Goal: Task Accomplishment & Management: Manage account settings

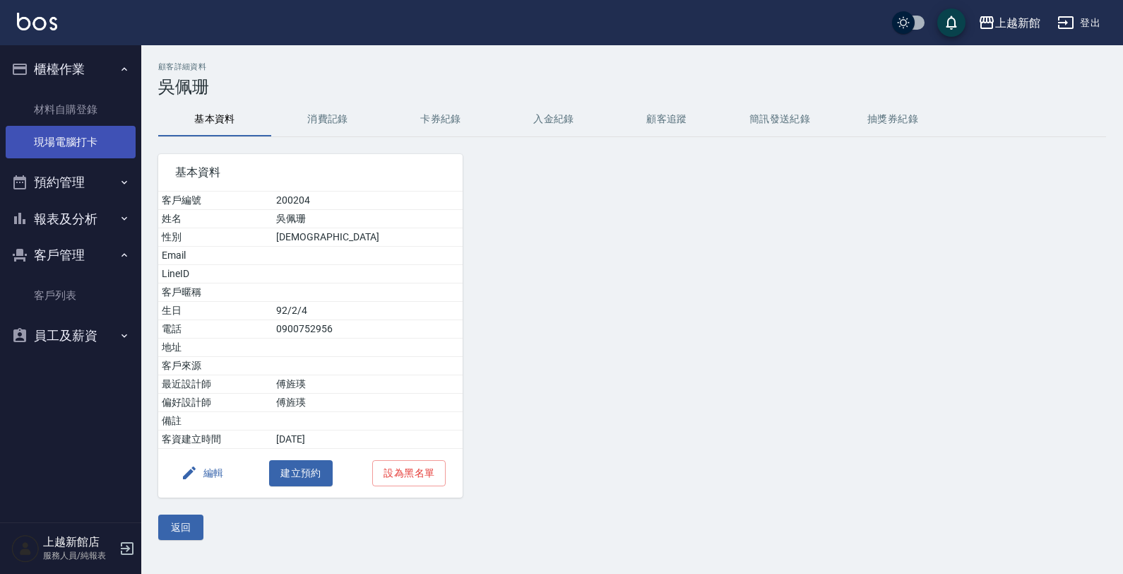
click at [97, 131] on link "現場電腦打卡" at bounding box center [71, 142] width 130 height 32
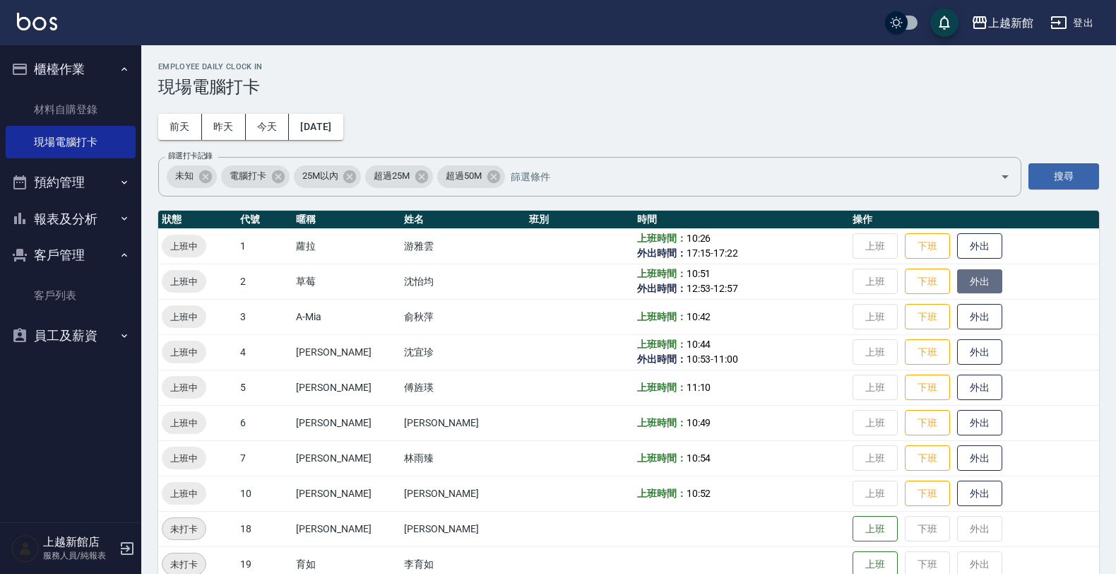
click at [957, 278] on button "外出" at bounding box center [979, 281] width 45 height 25
click at [72, 297] on link "客戶列表" at bounding box center [71, 295] width 130 height 32
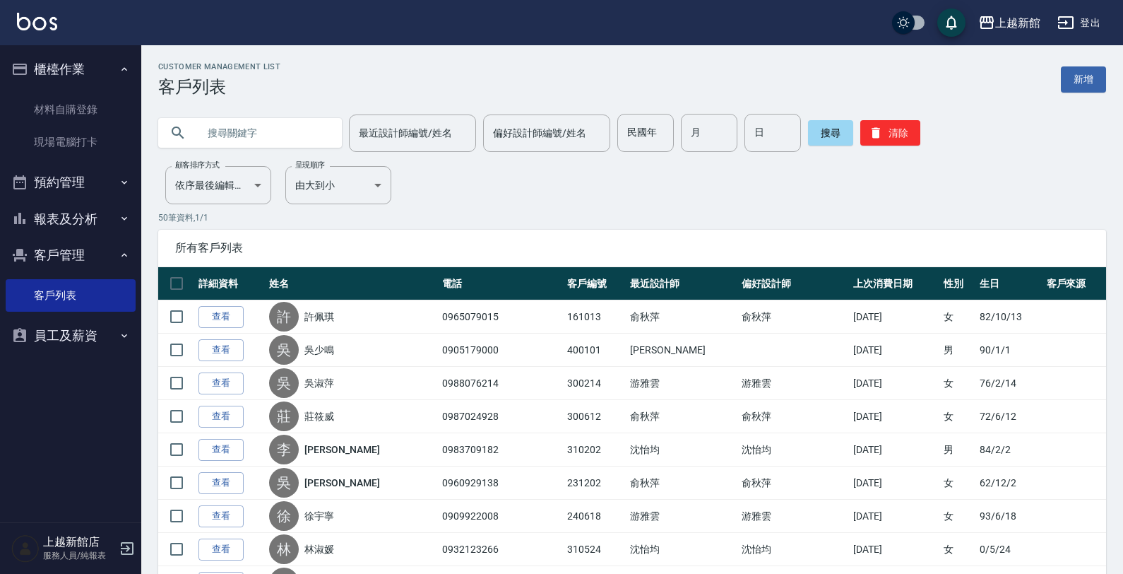
click at [252, 124] on input "text" at bounding box center [264, 133] width 133 height 38
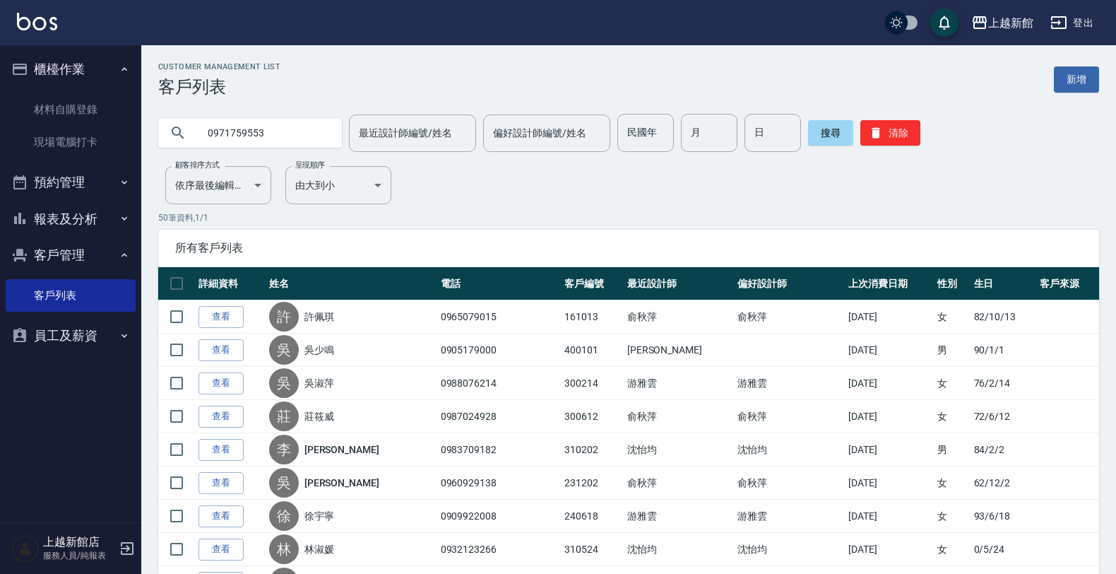
type input "0971759553"
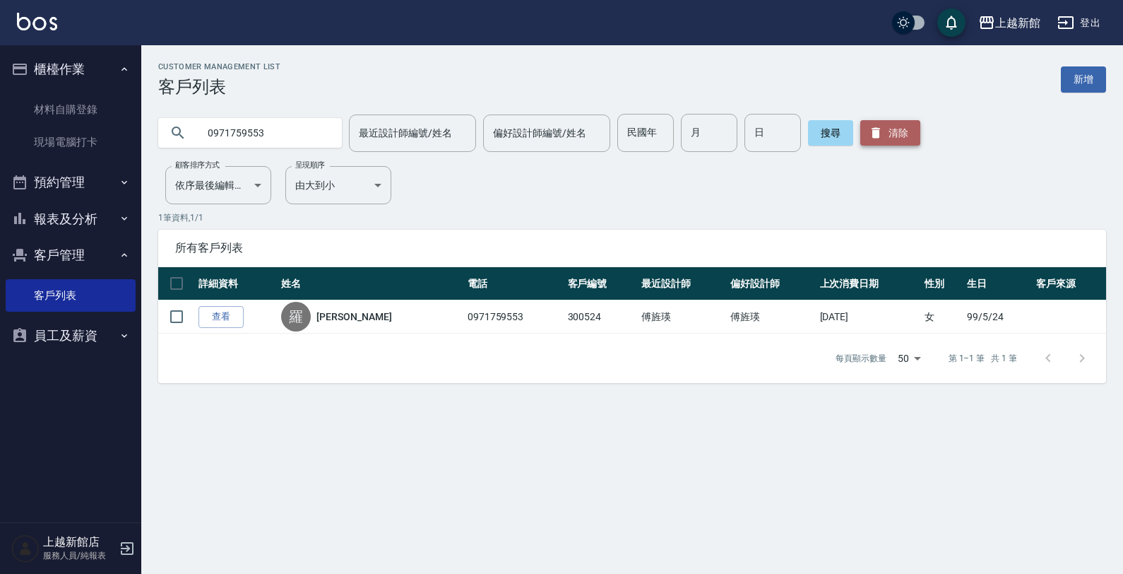
drag, startPoint x: 866, startPoint y: 127, endPoint x: 849, endPoint y: 126, distance: 17.7
click at [869, 127] on icon "button" at bounding box center [876, 133] width 14 height 14
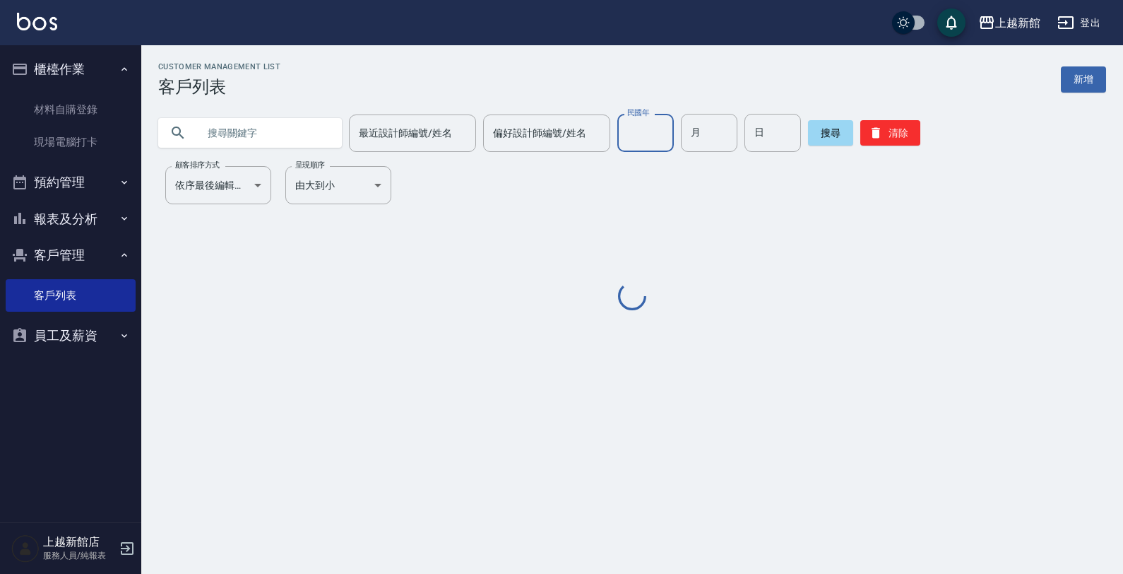
click at [634, 148] on input "民國年" at bounding box center [645, 133] width 57 height 38
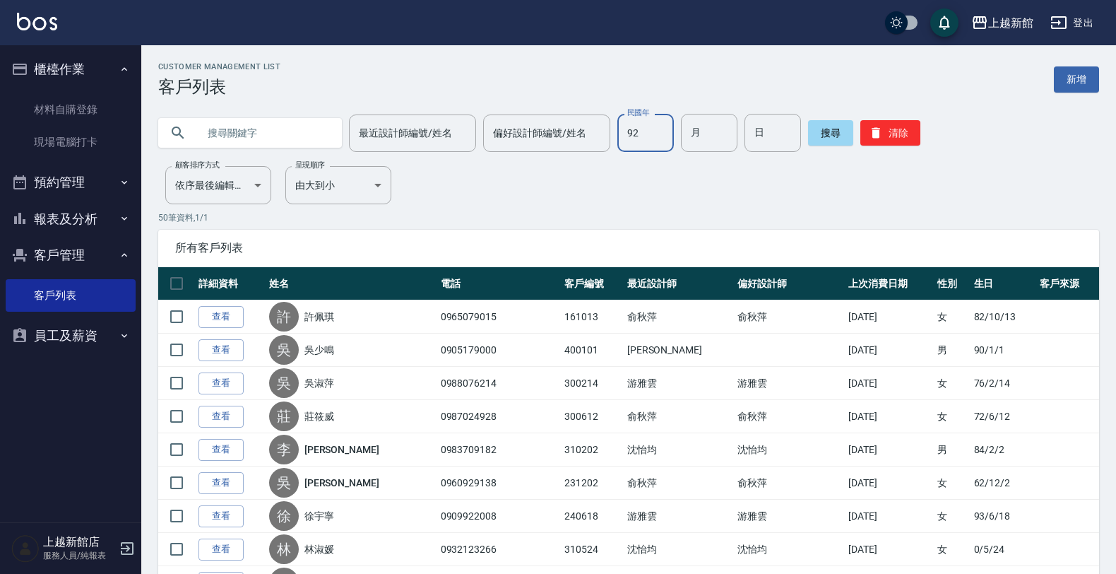
type input "92"
type input "06"
type input "04"
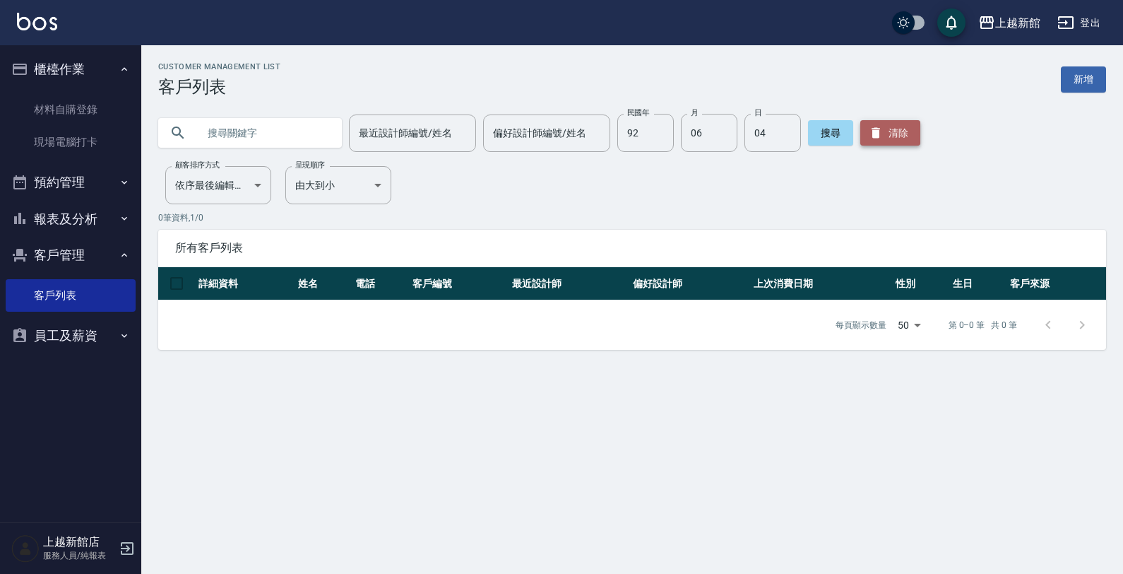
click at [892, 128] on button "清除" at bounding box center [891, 132] width 60 height 25
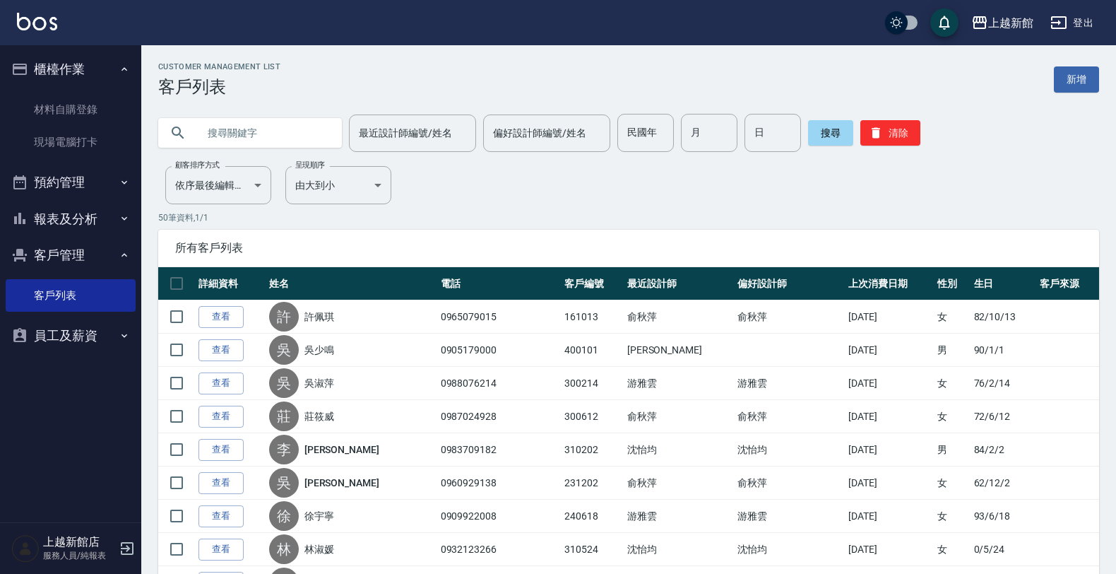
click at [121, 546] on icon "button" at bounding box center [127, 548] width 17 height 17
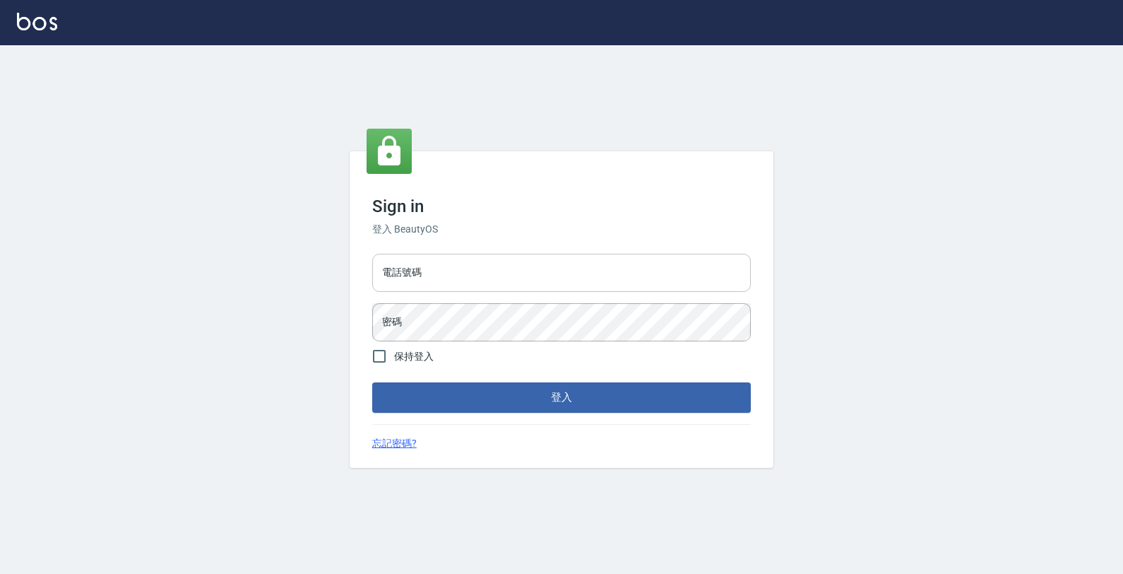
click at [478, 276] on input "電話號碼" at bounding box center [561, 273] width 379 height 38
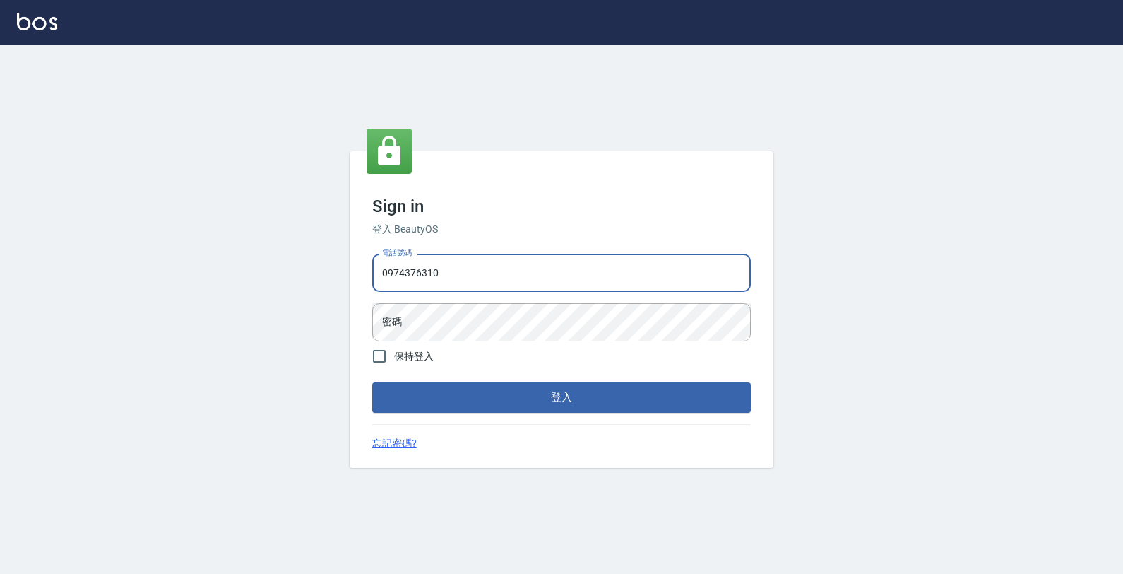
type input "0974376310"
click at [372, 382] on button "登入" at bounding box center [561, 397] width 379 height 30
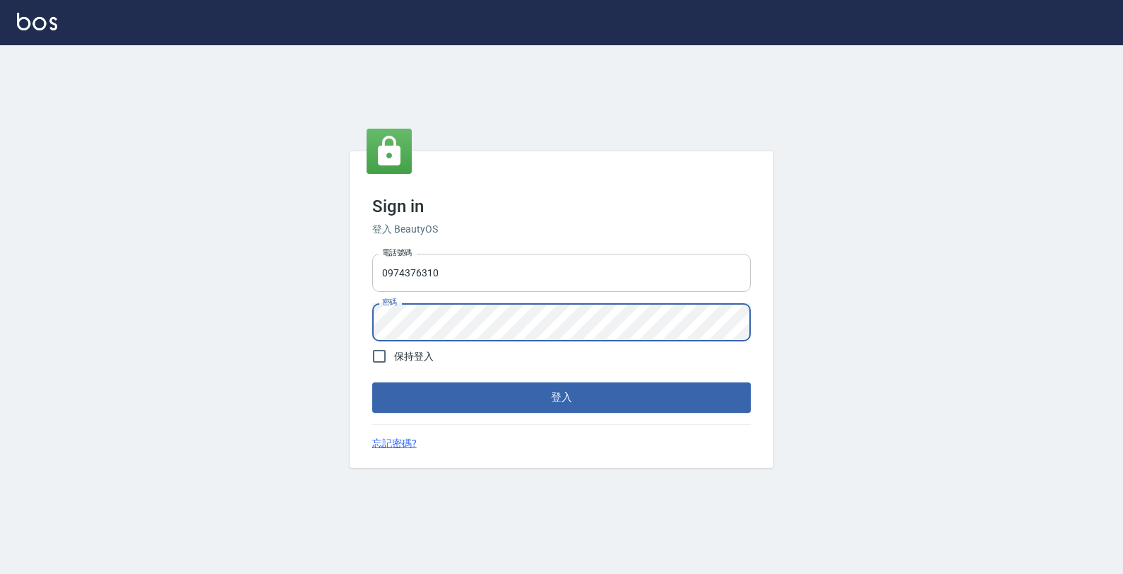
click at [372, 382] on button "登入" at bounding box center [561, 397] width 379 height 30
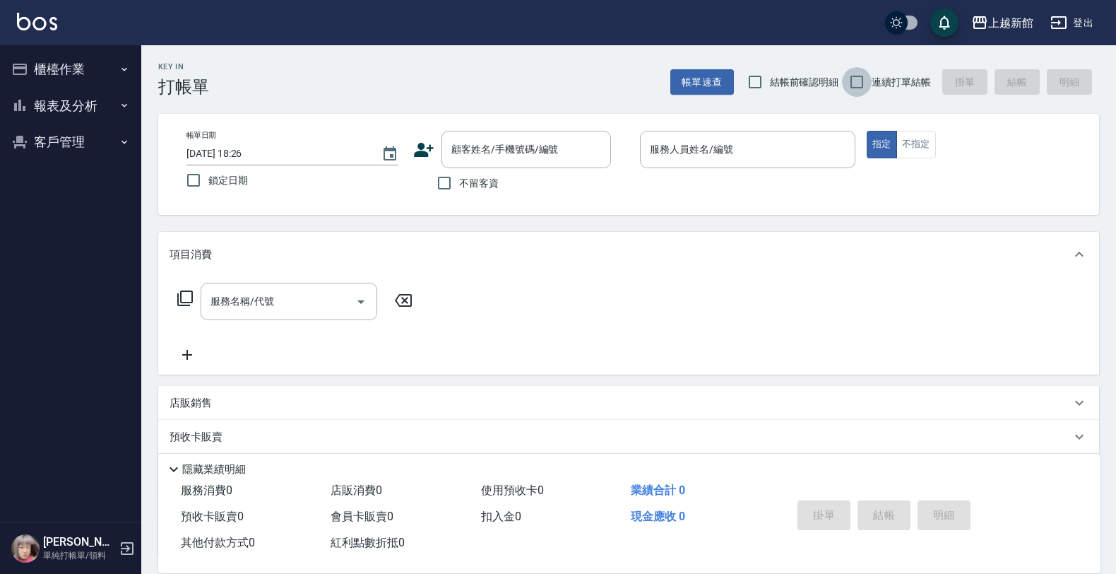
click at [856, 81] on input "連續打單結帳" at bounding box center [857, 82] width 30 height 30
checkbox input "true"
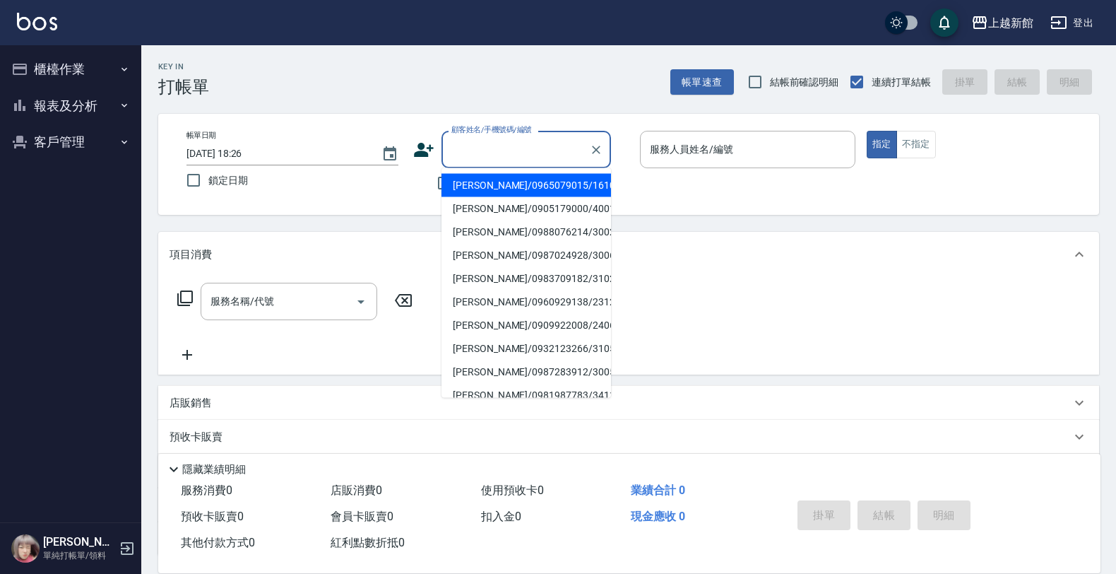
click at [482, 154] on input "顧客姓名/手機號碼/編號" at bounding box center [516, 149] width 136 height 25
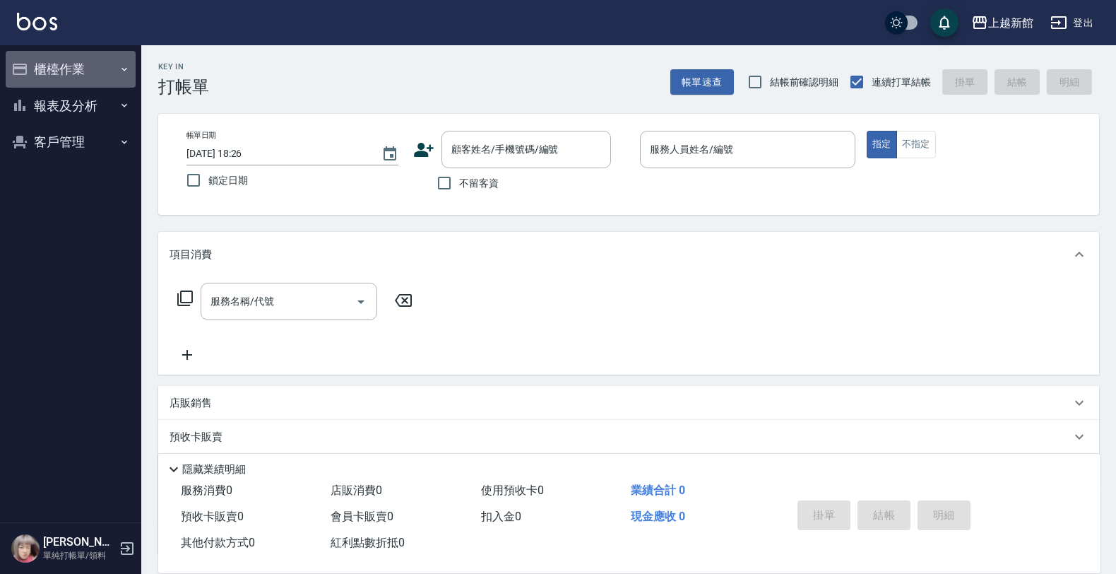
click at [26, 71] on icon "button" at bounding box center [20, 69] width 14 height 11
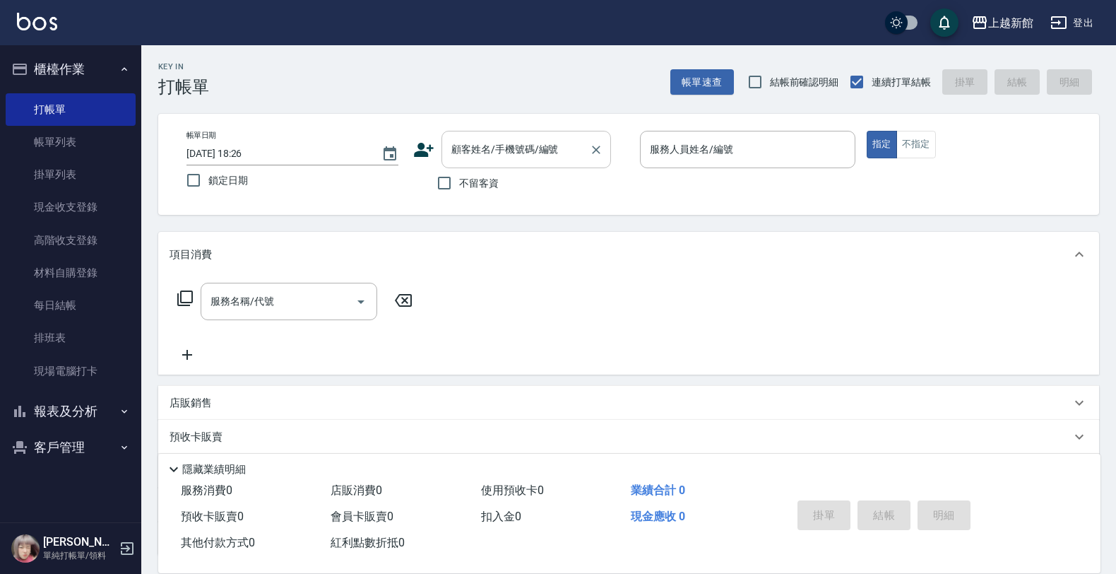
click at [509, 164] on div "顧客姓名/手機號碼/編號" at bounding box center [527, 149] width 170 height 37
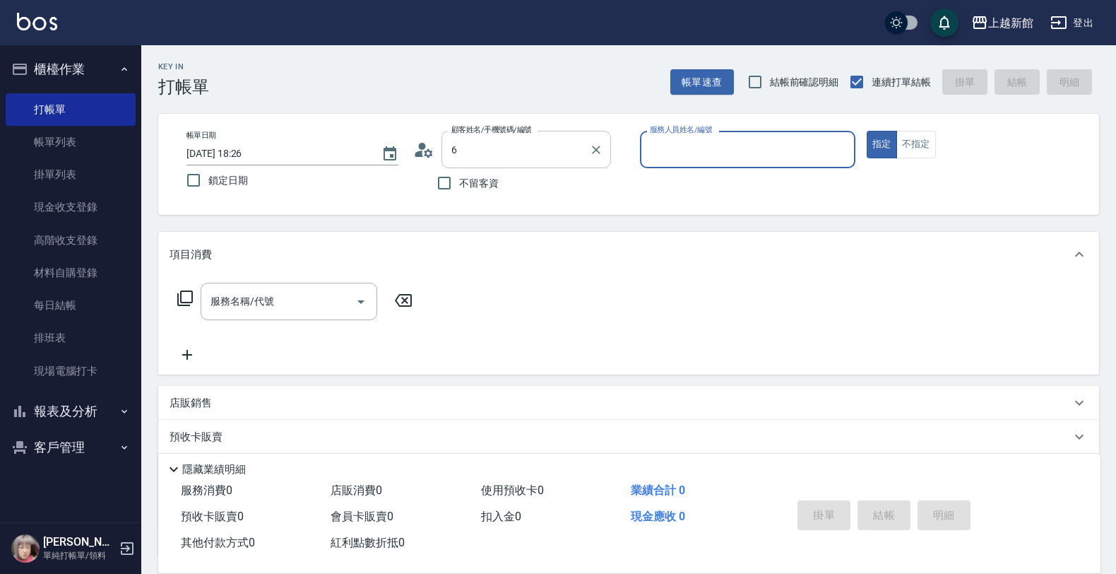
type input "許佩琪/0965079015/161013"
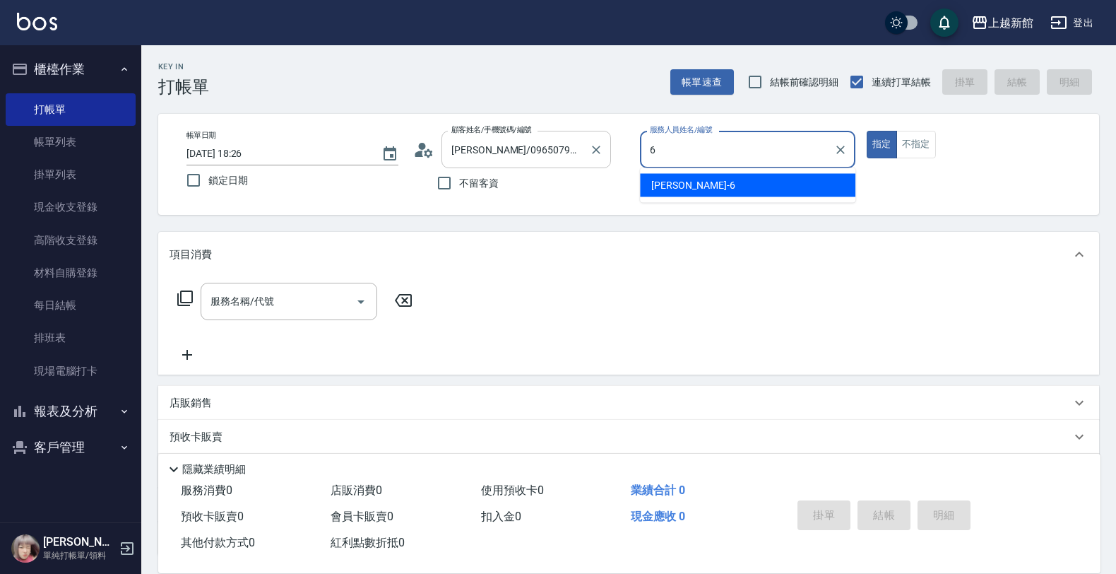
type input "A-Mia -3"
type button "true"
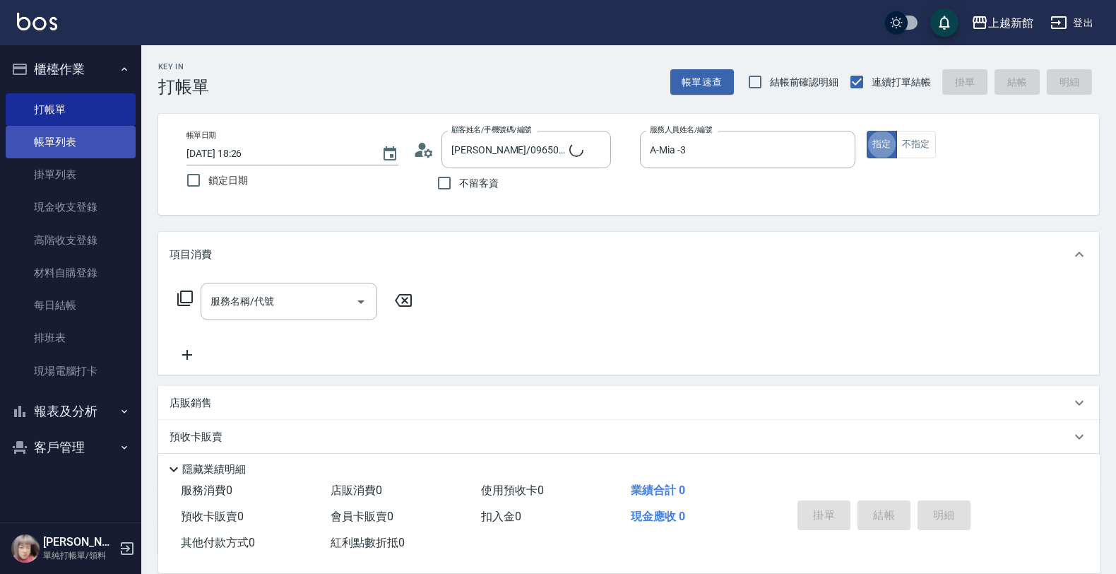
type input "黃婕寧/6_黃婕寧/6"
type input "黃婕寧-6"
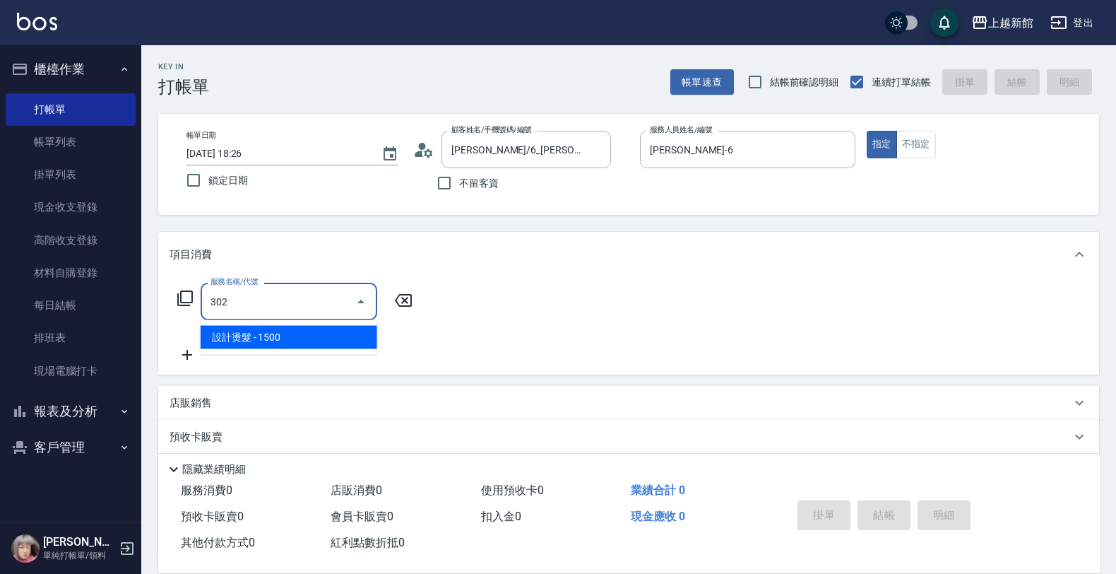
type input "設計燙髮(302)"
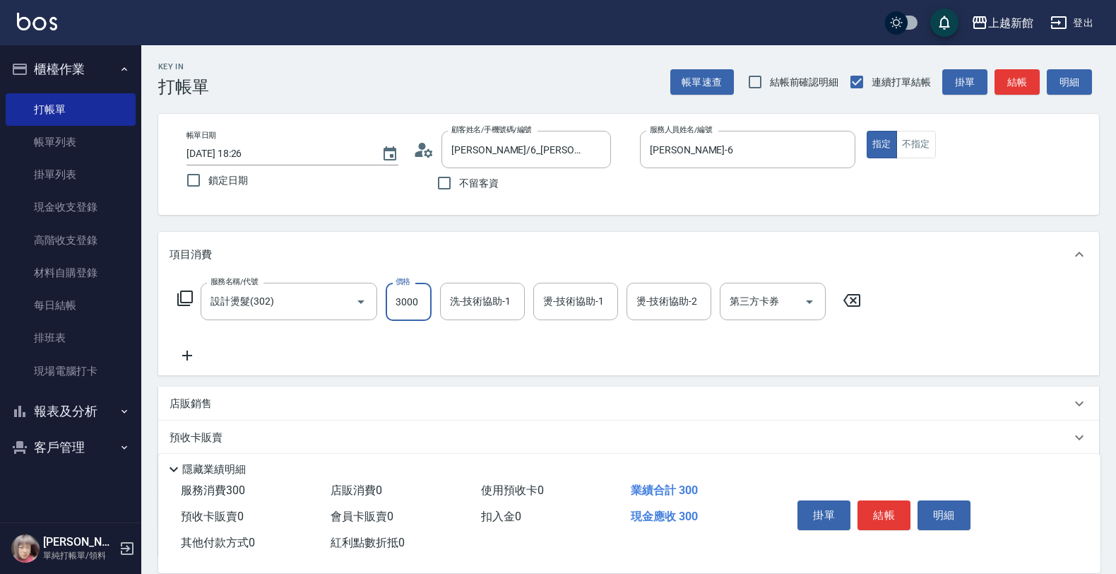
type input "3000"
type input "小敏-24"
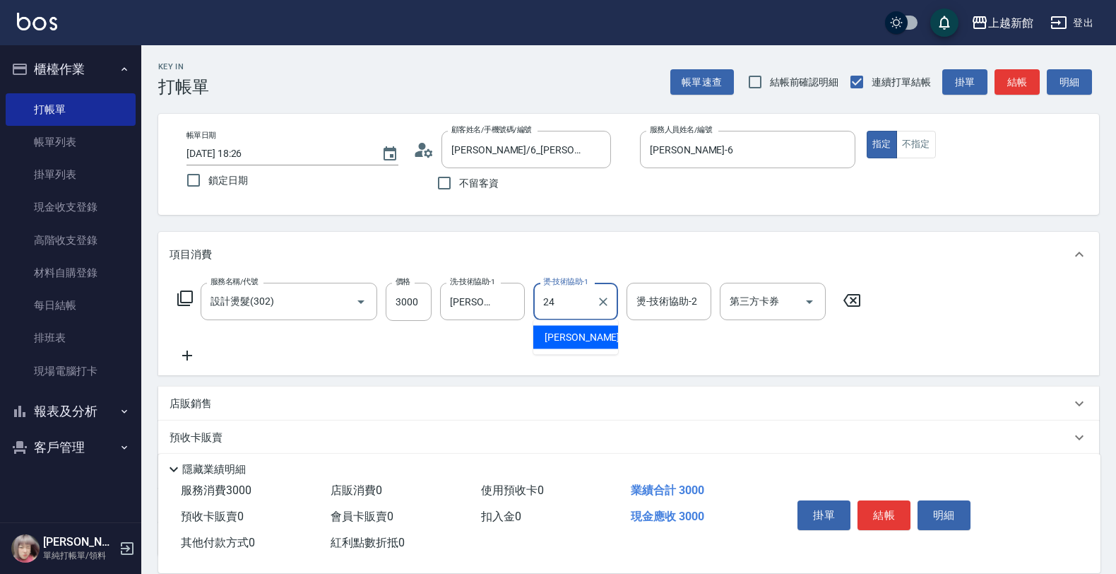
type input "小敏-24"
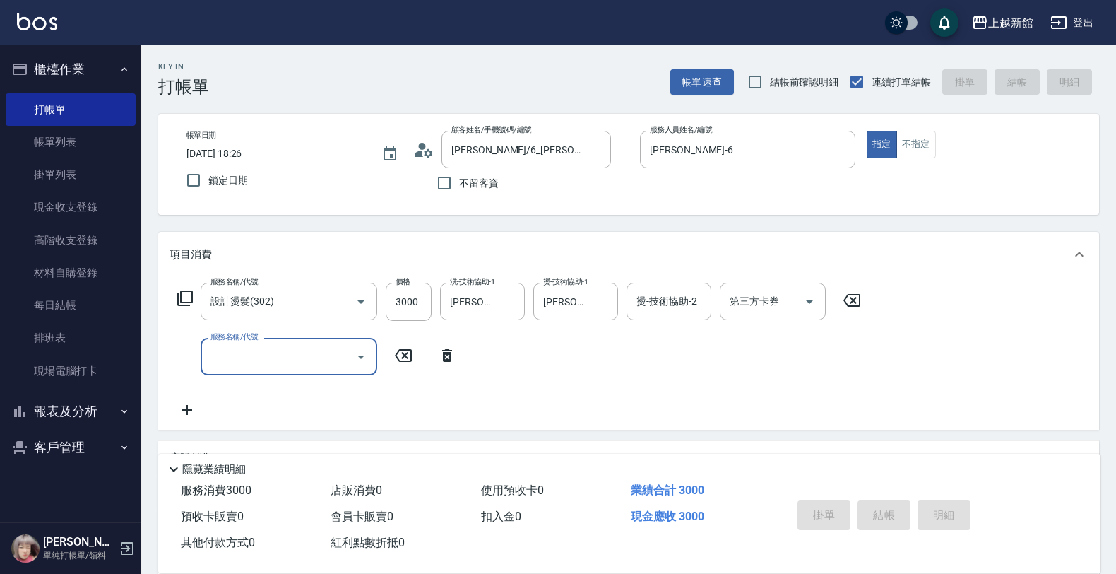
type input "2025/09/14 18:27"
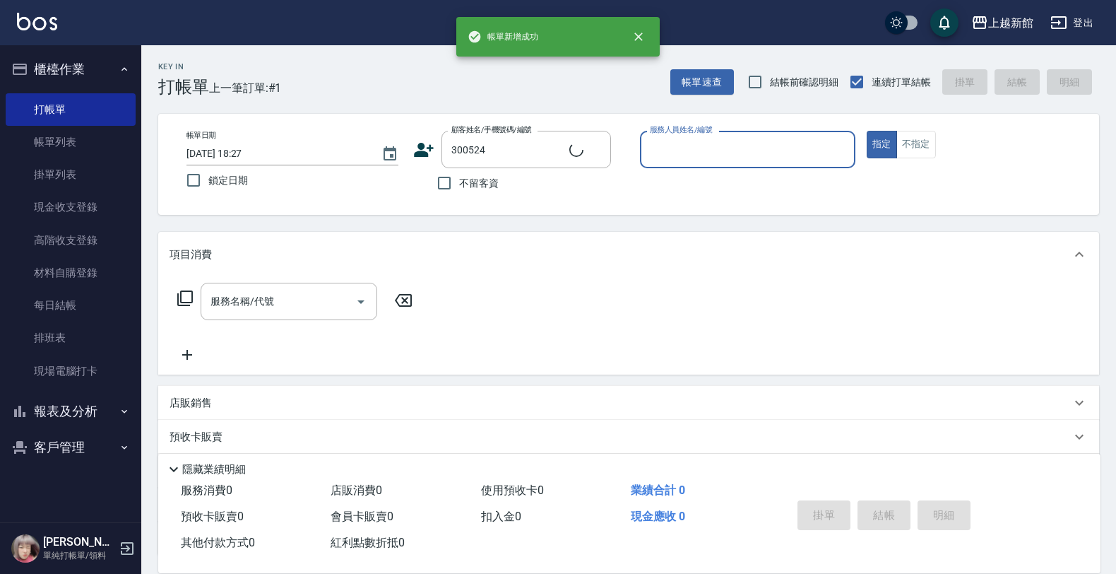
type input "羅伊庭/0971759553/300524"
type input "旌瑛-5"
click at [867, 131] on button "指定" at bounding box center [882, 145] width 30 height 28
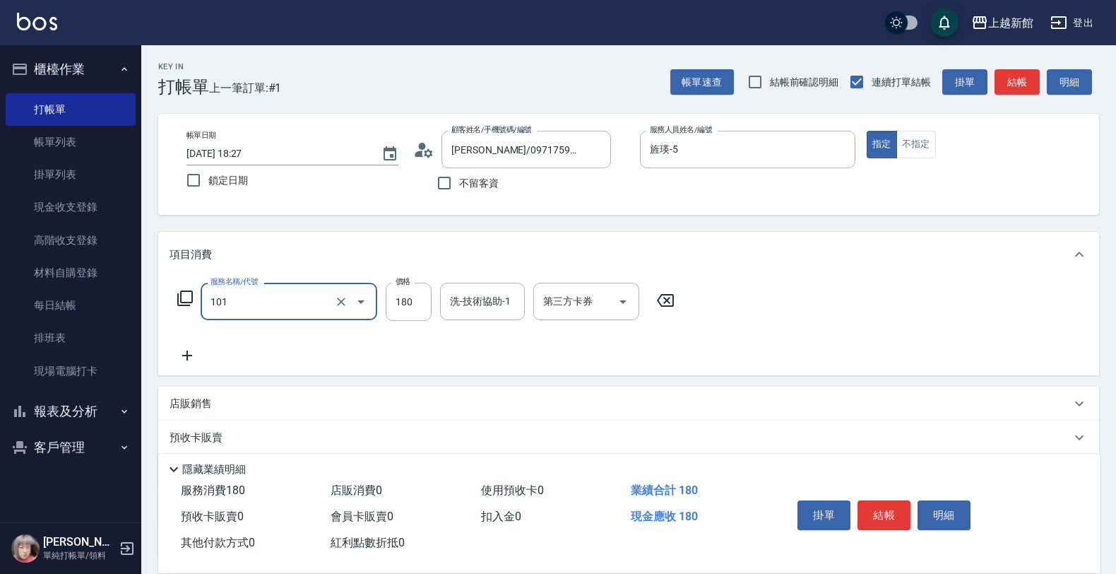
type input "洗髮250(101)"
type input "200"
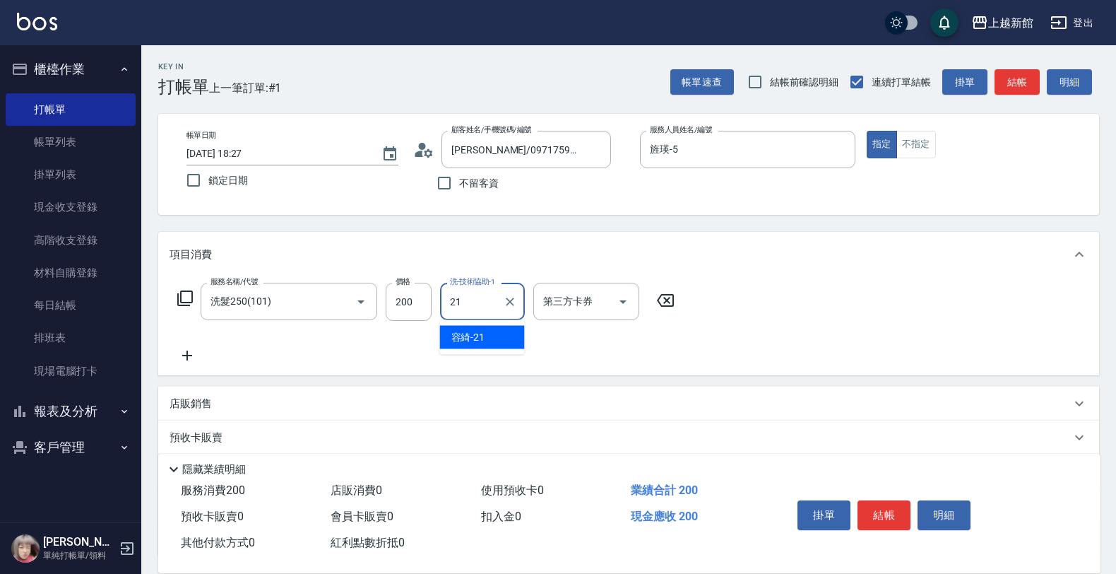
type input "容綺-21"
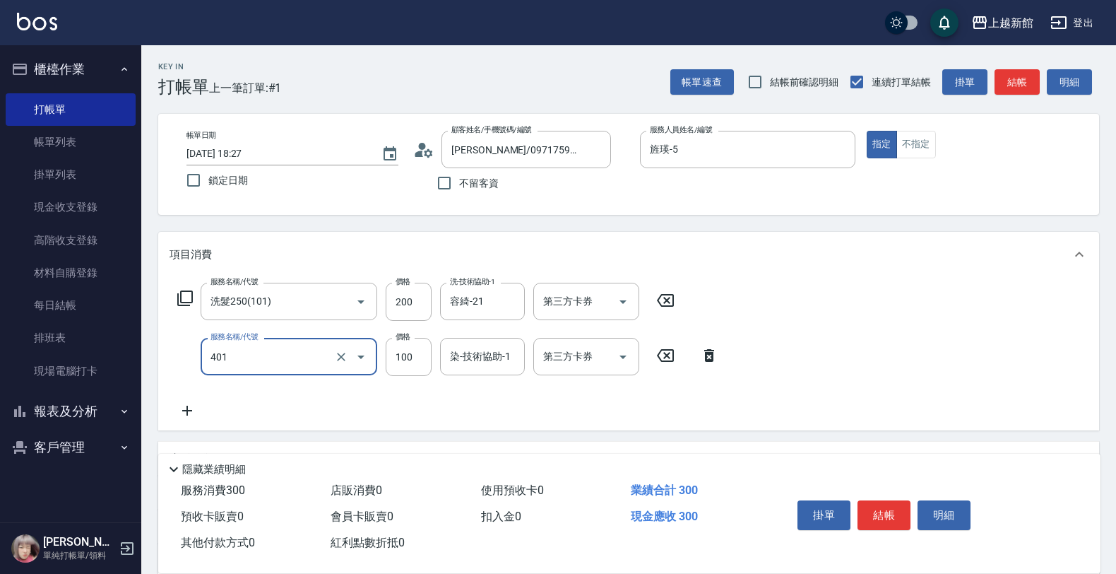
type input "補染(401)"
type input "1000"
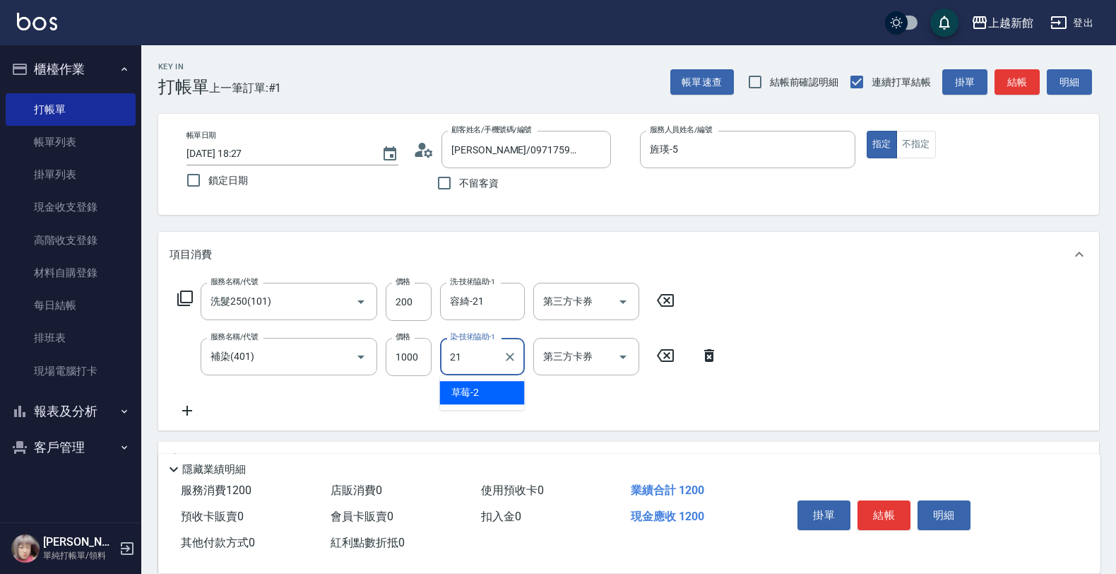
type input "容綺-21"
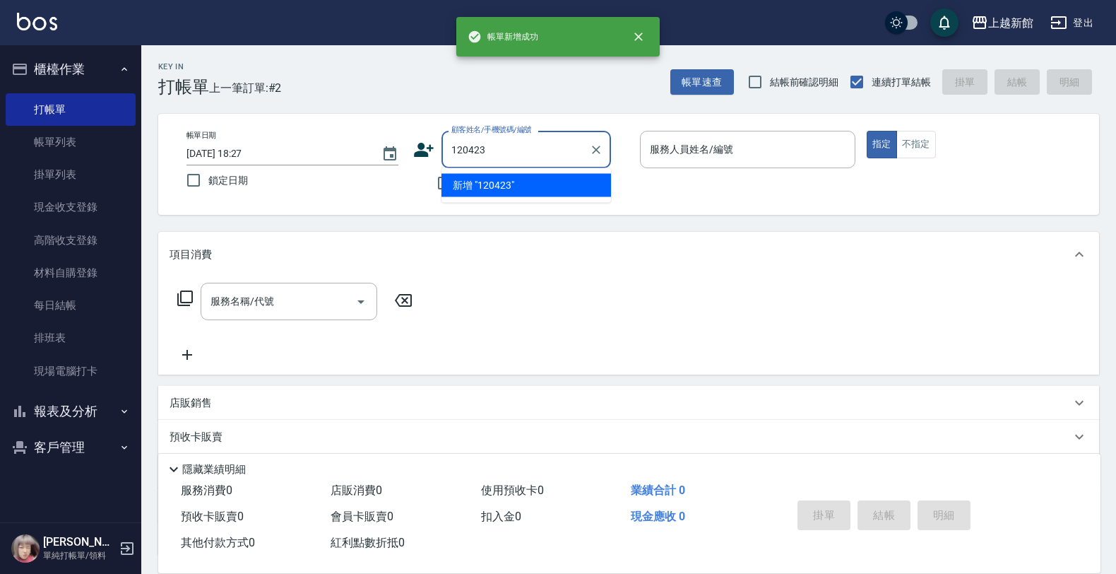
type input "120423"
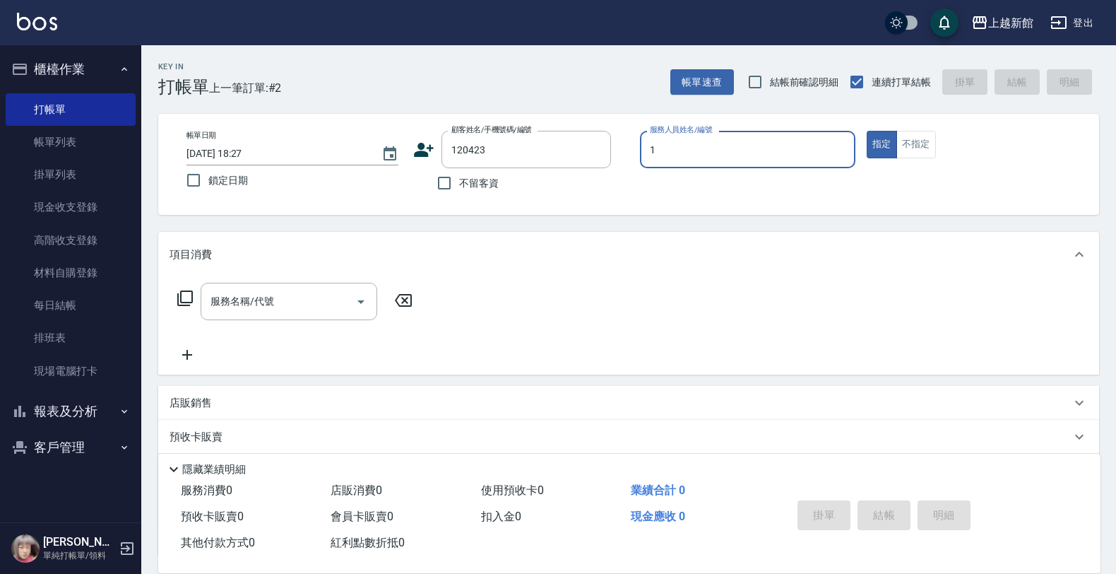
type input "蘿拉-1"
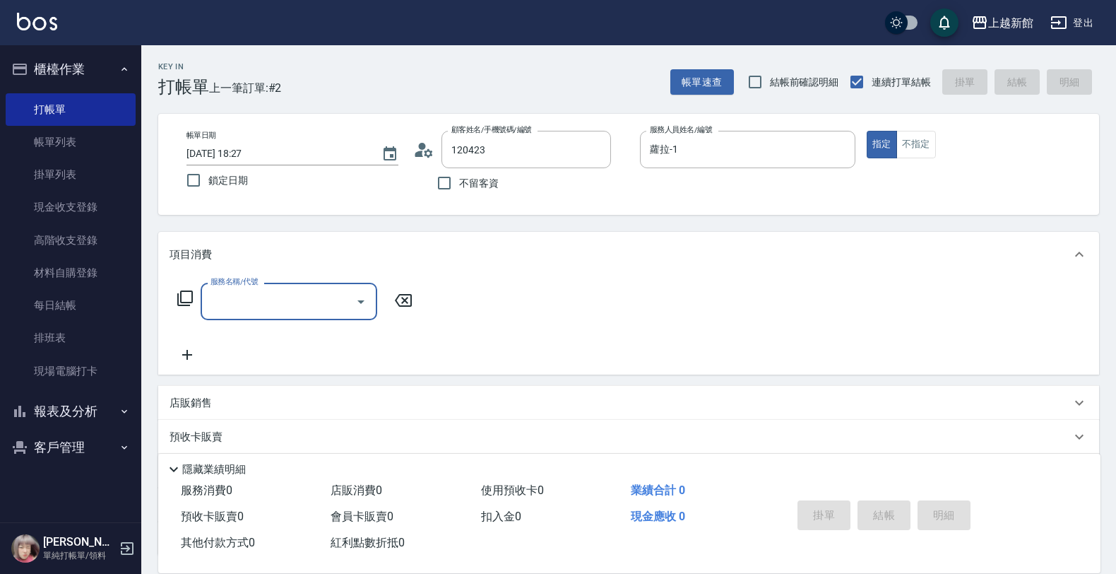
type input "[PERSON_NAME]/0930529992/120423"
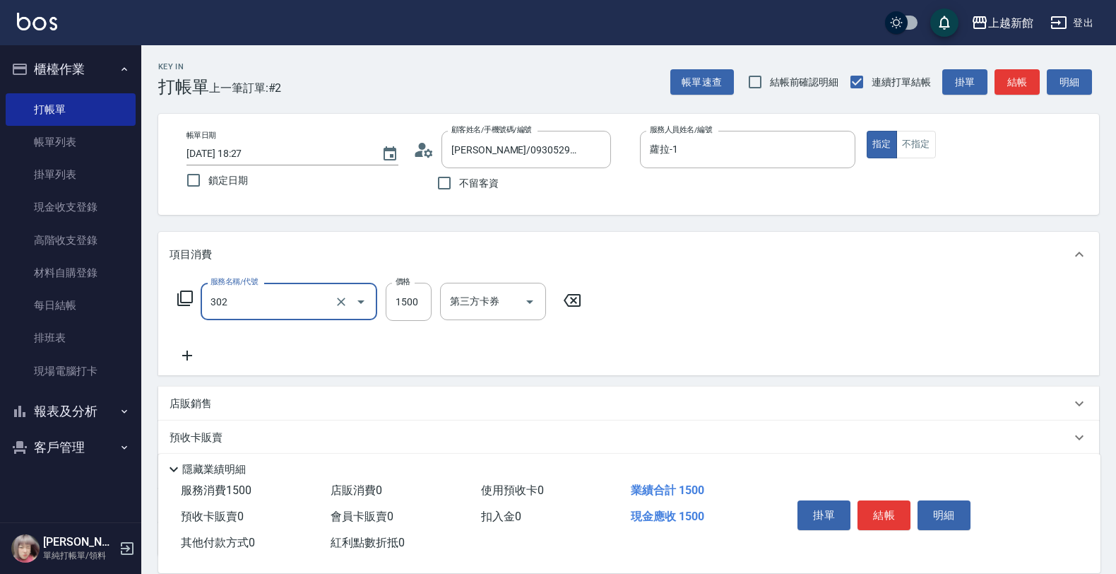
type input "設計燙髮(302)"
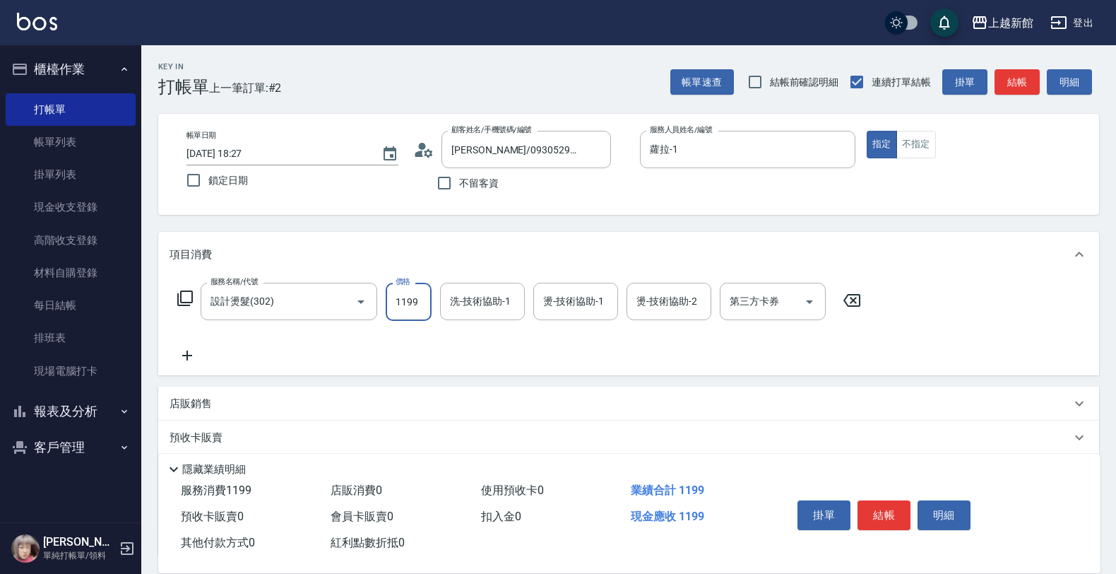
type input "1199"
type input "馨妮-29"
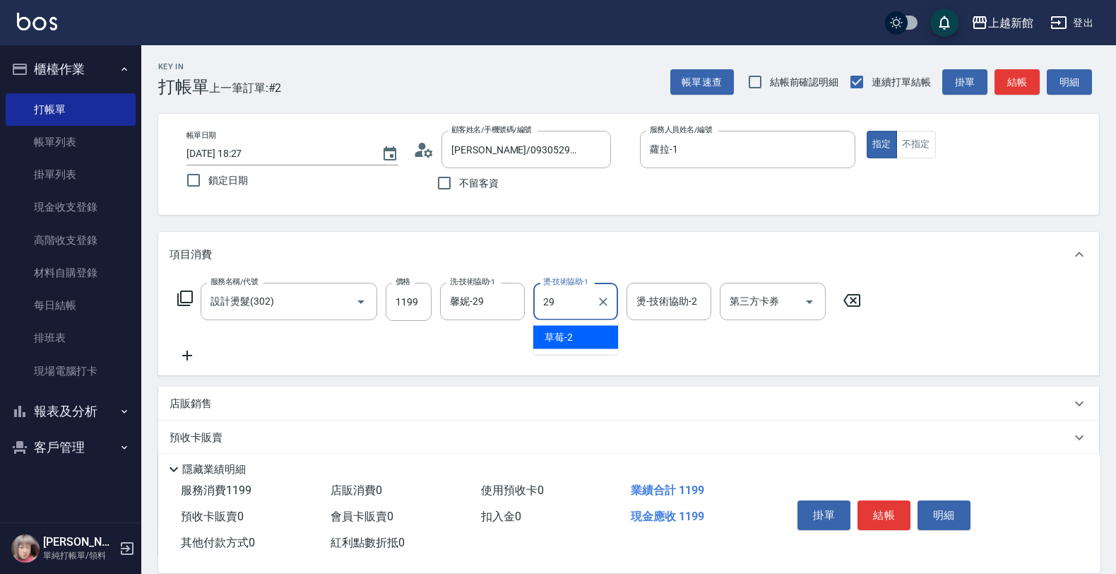
type input "馨妮-29"
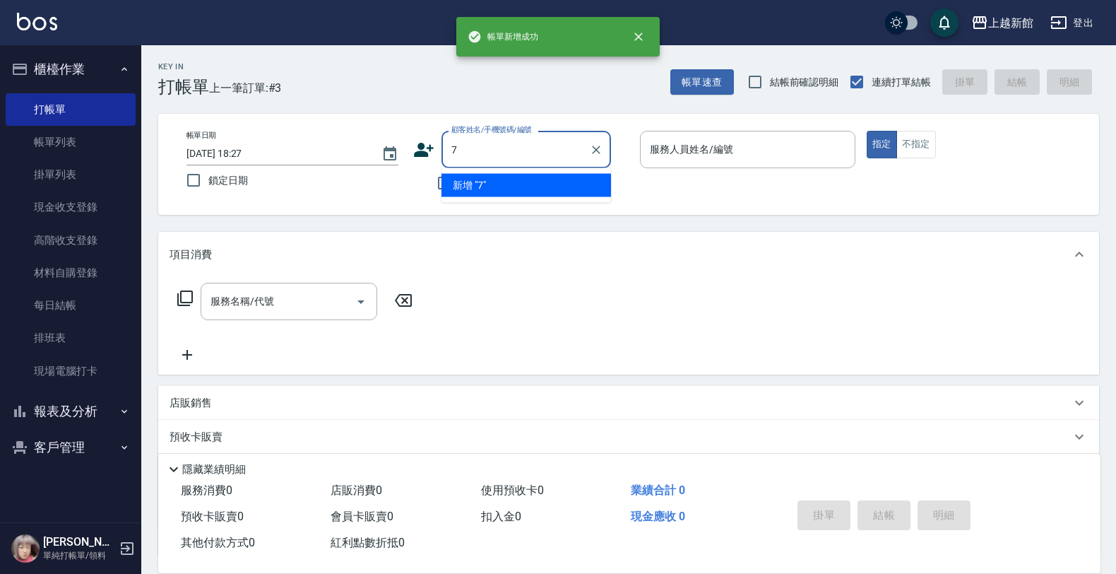
type input "7"
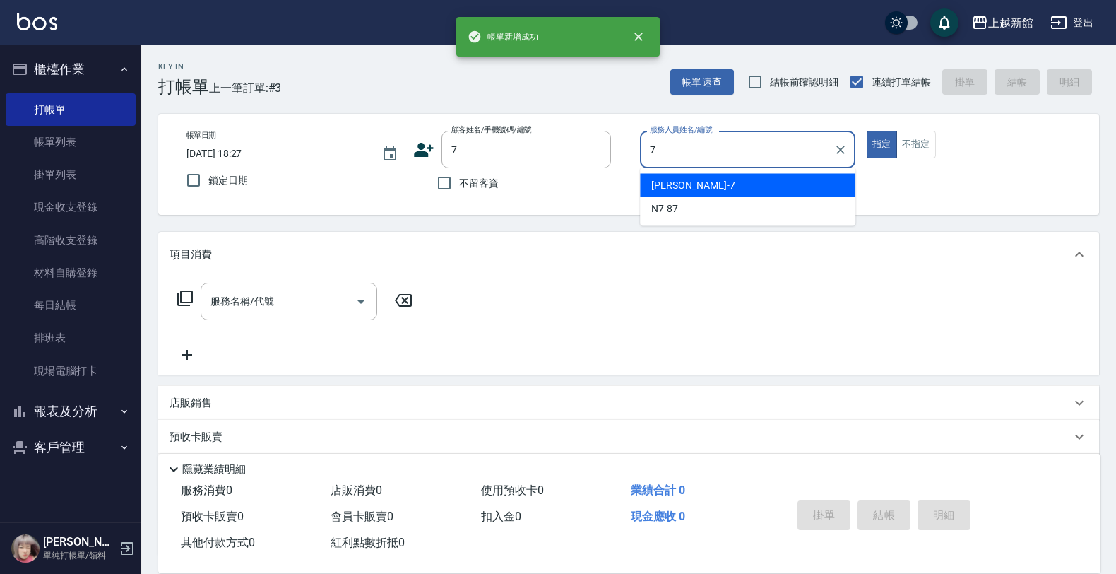
type input "莫尼卡-7"
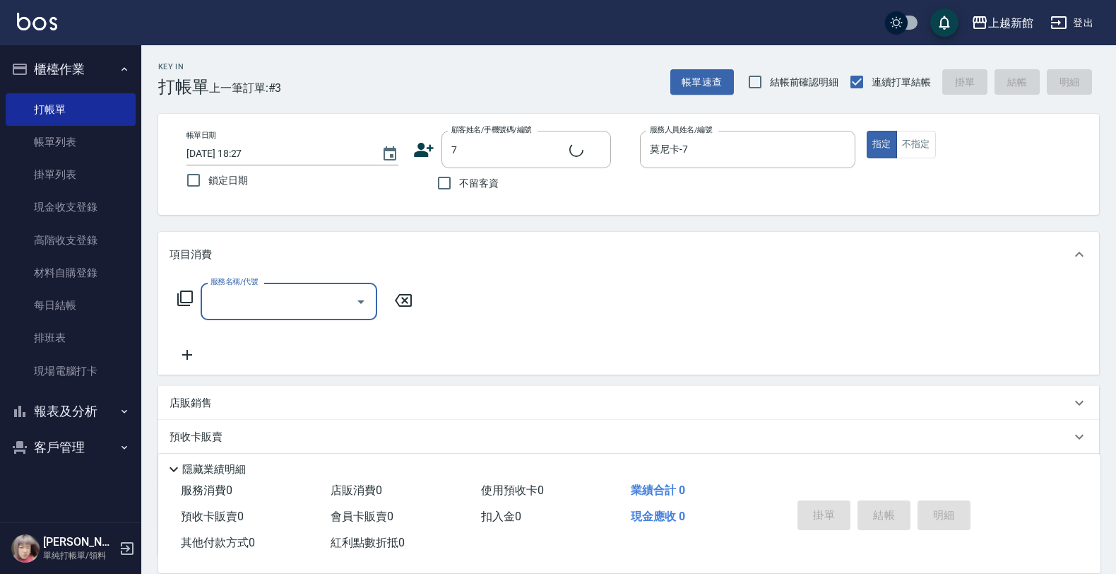
type input "[PERSON_NAME]卡/77/7"
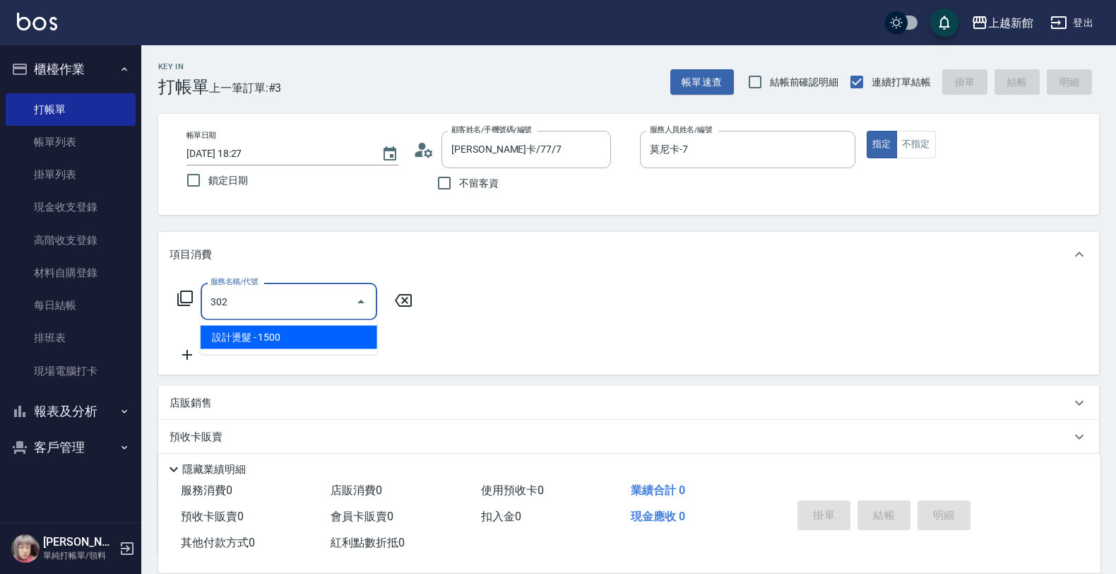
type input "設計燙髮(302)"
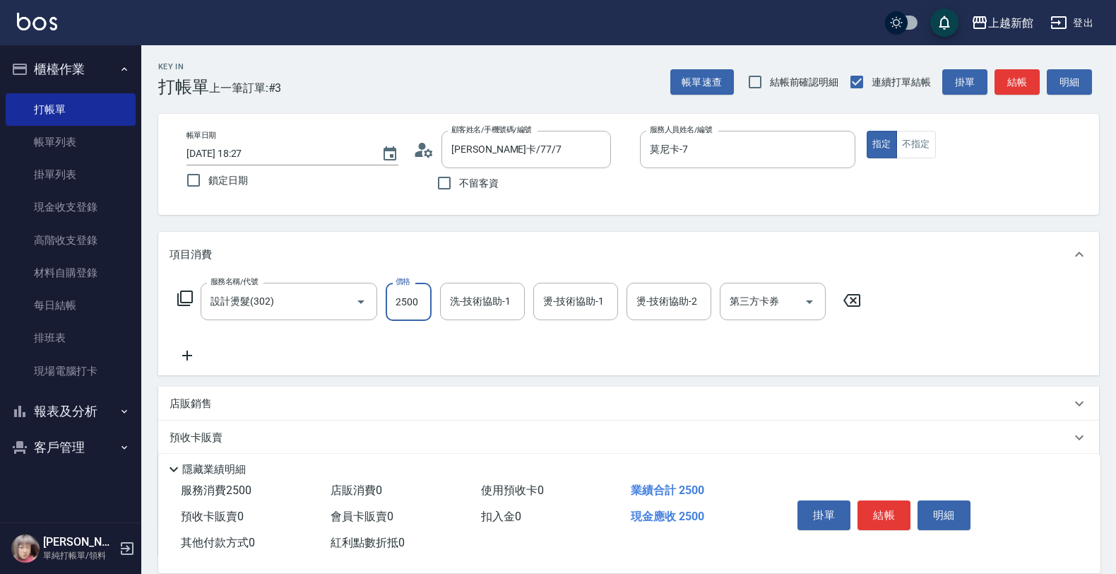
type input "2500"
type input "小邱-25"
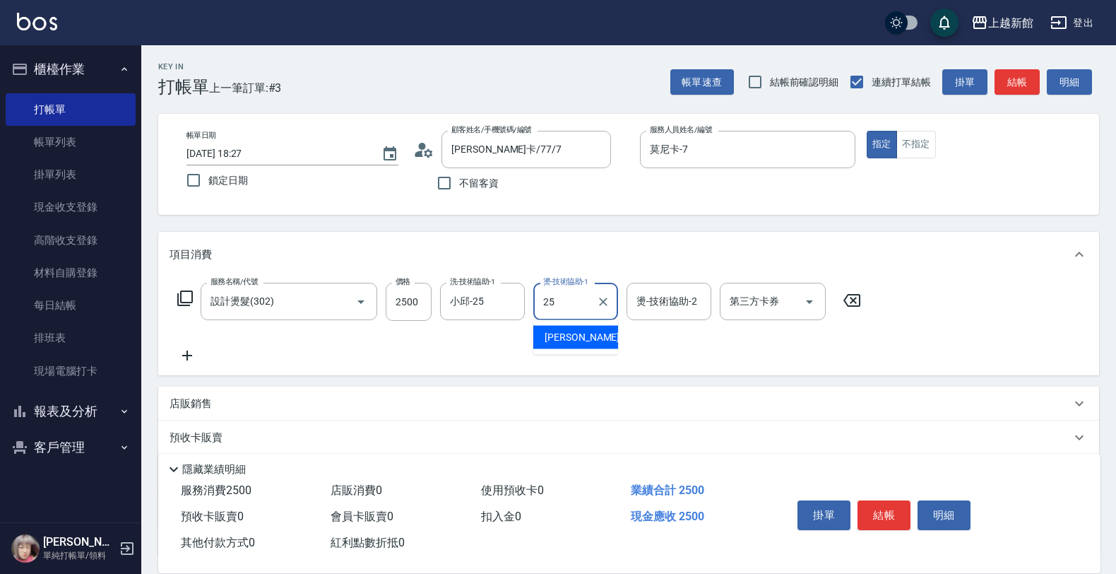
type input "小邱-25"
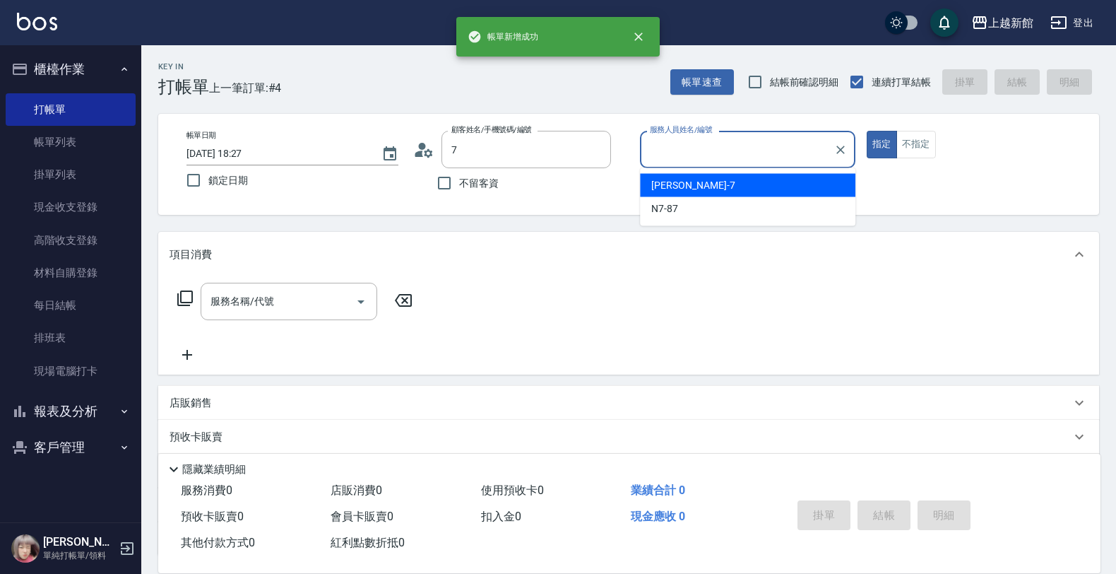
type input "[PERSON_NAME]卡/77/7"
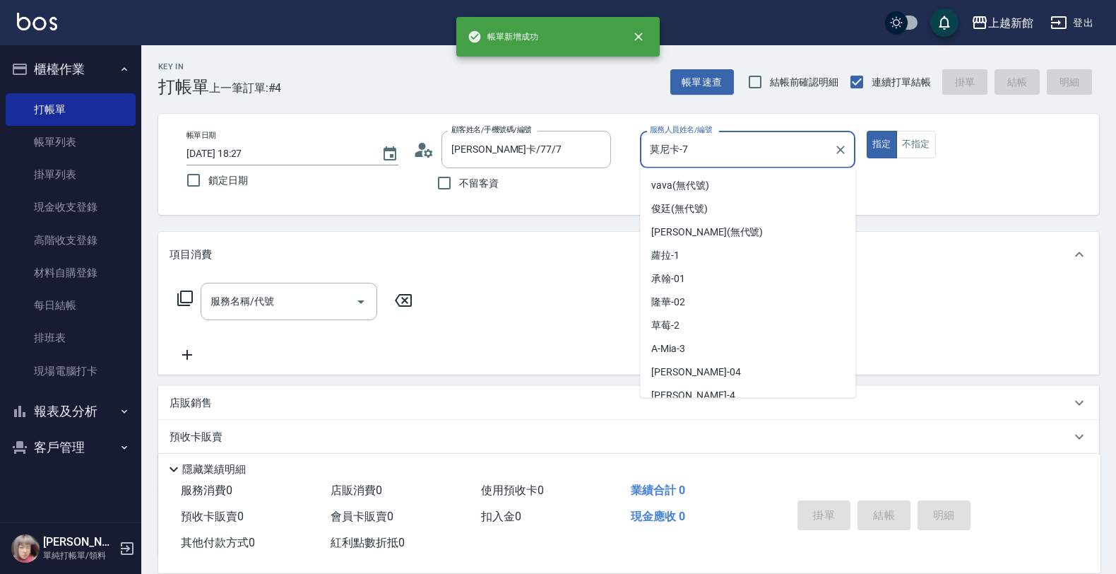
type input "莫尼卡-7"
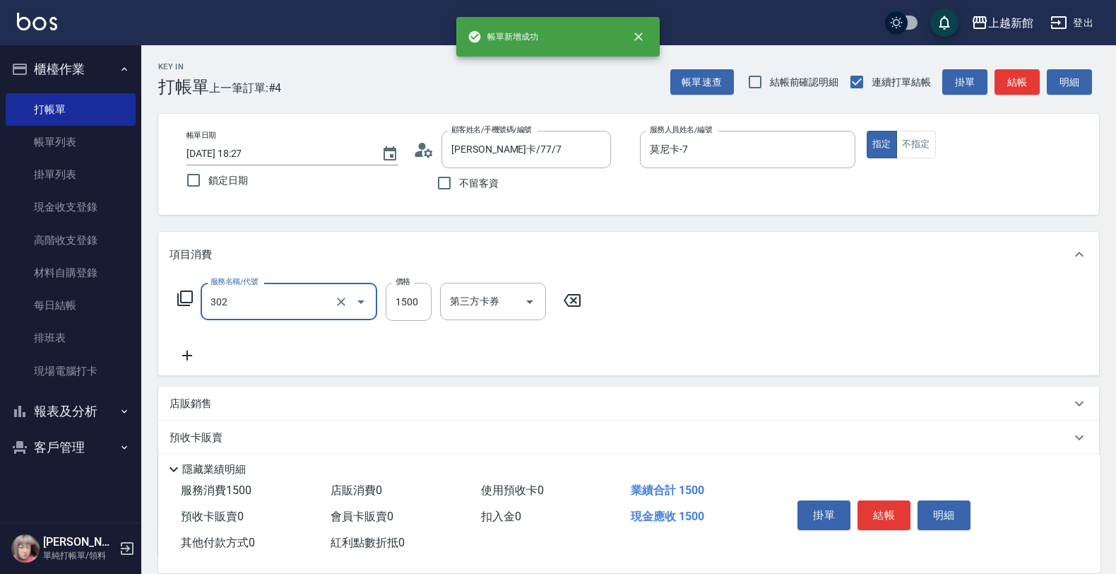
type input "設計燙髮(302)"
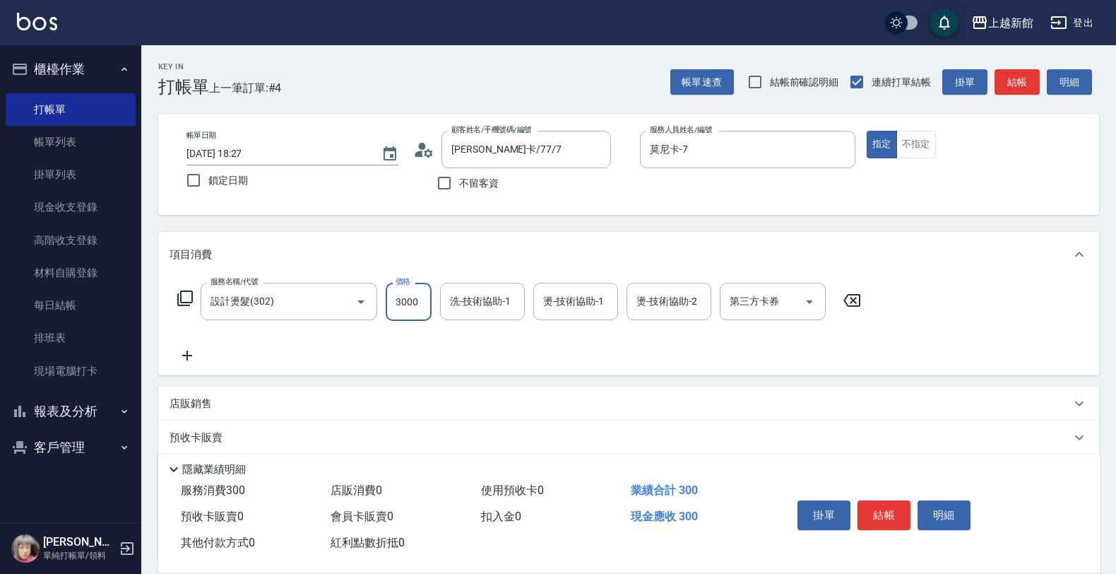
type input "3000"
type input "小邱-25"
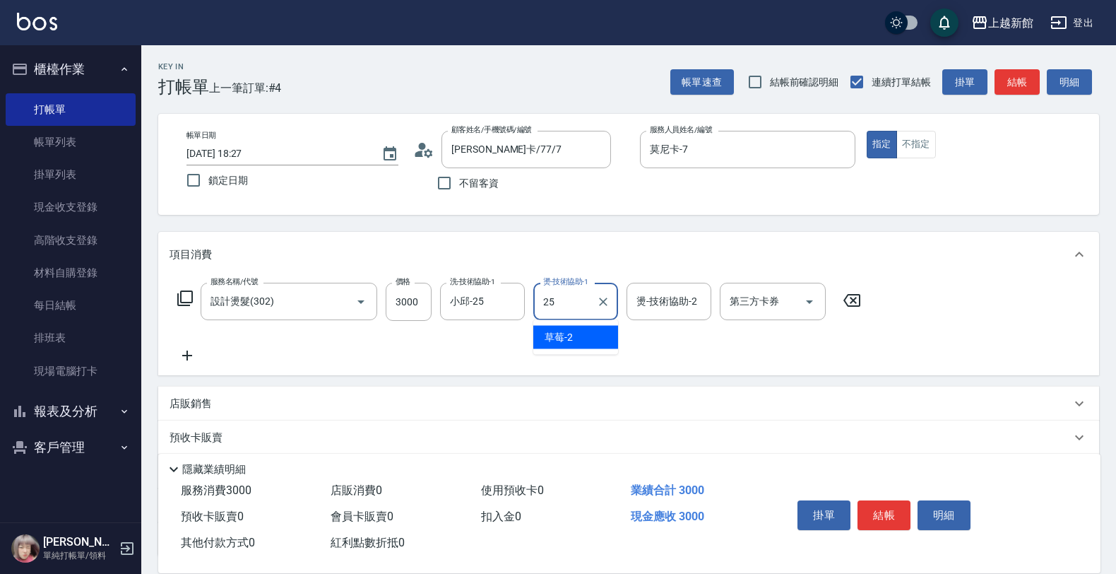
type input "小邱-25"
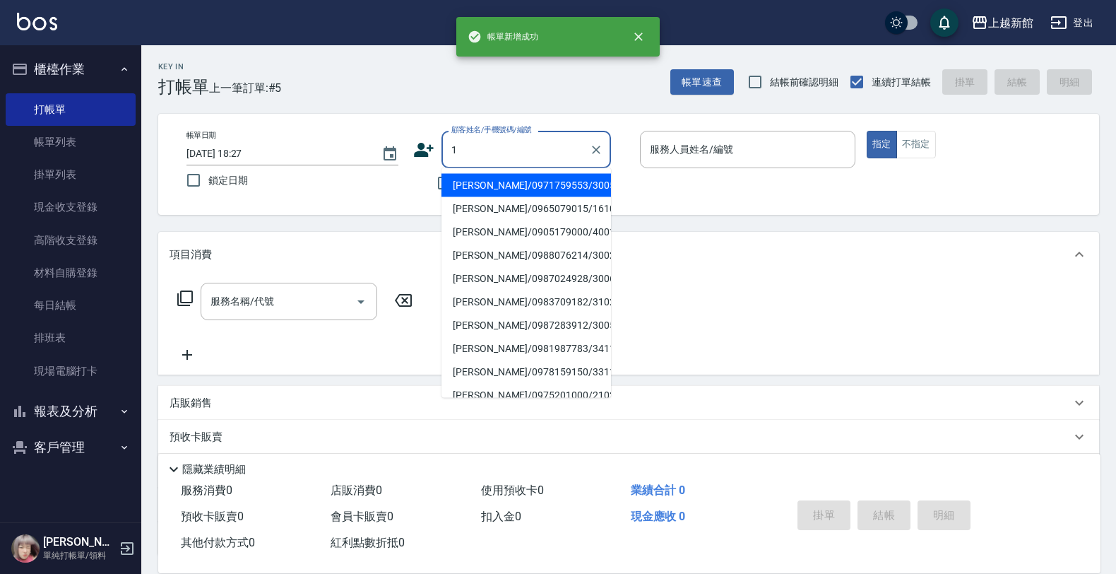
type input "[PERSON_NAME]/0971759553/300524"
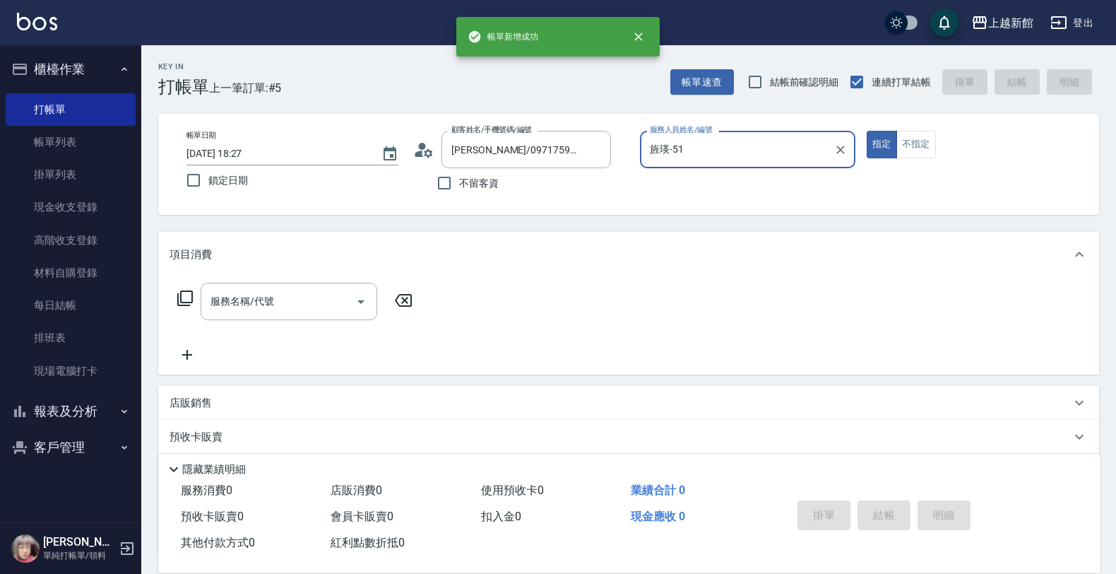
click at [867, 131] on button "指定" at bounding box center [882, 145] width 30 height 28
type input "旌瑛-5"
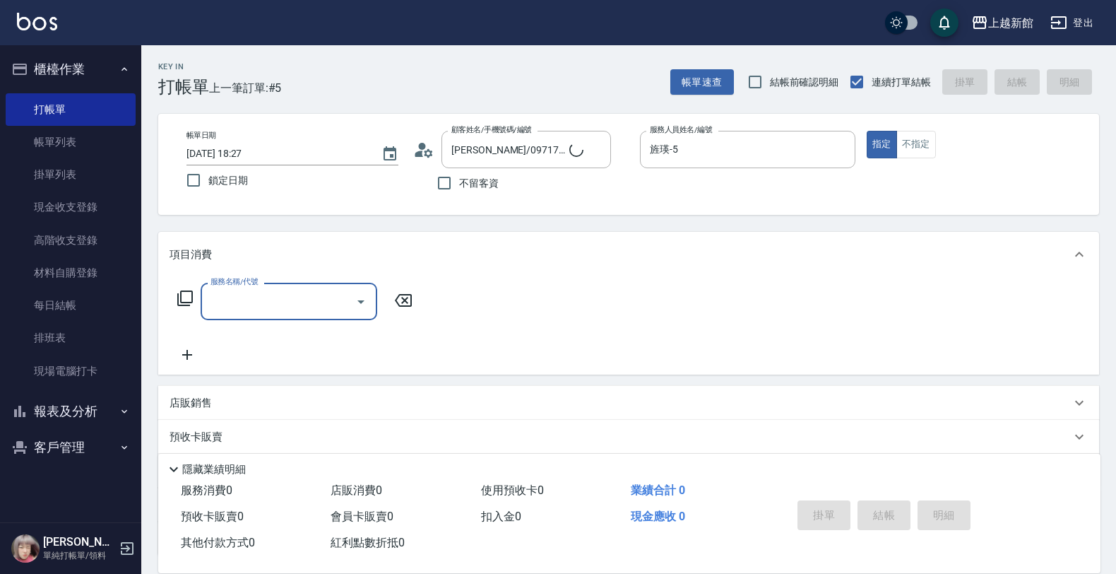
type input "Lora/0979395100/1"
type input "蘿拉-1"
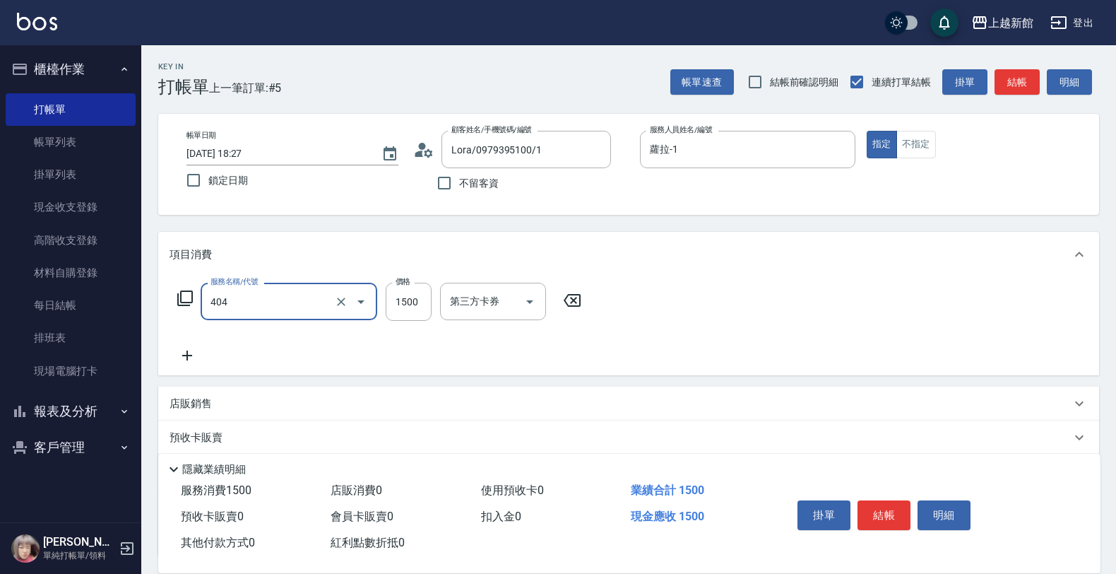
type input "設計染髮(404)"
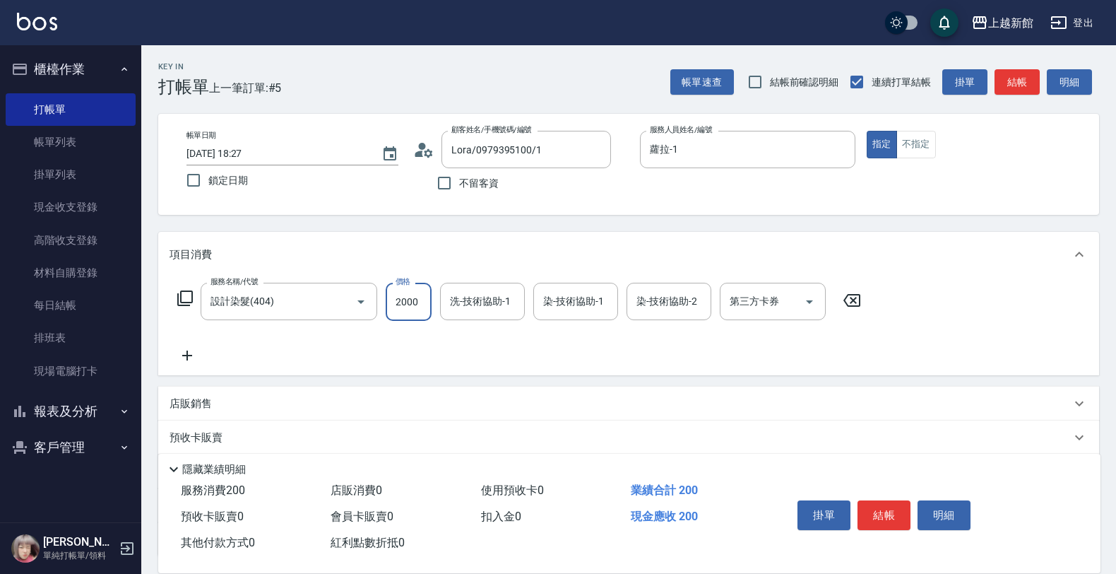
type input "2000"
type input "馨妮-29"
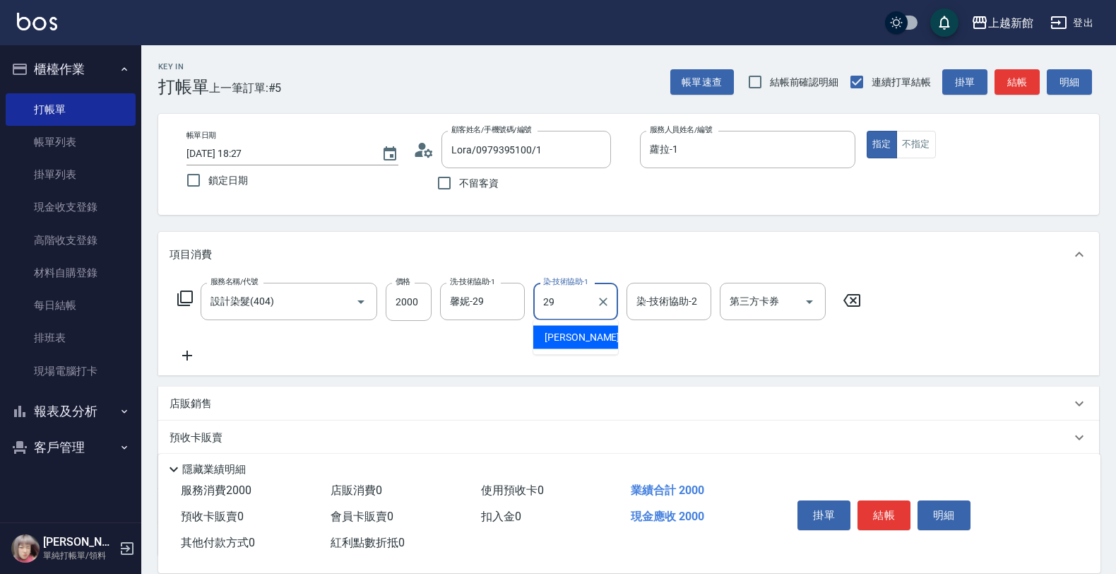
type input "馨妮-29"
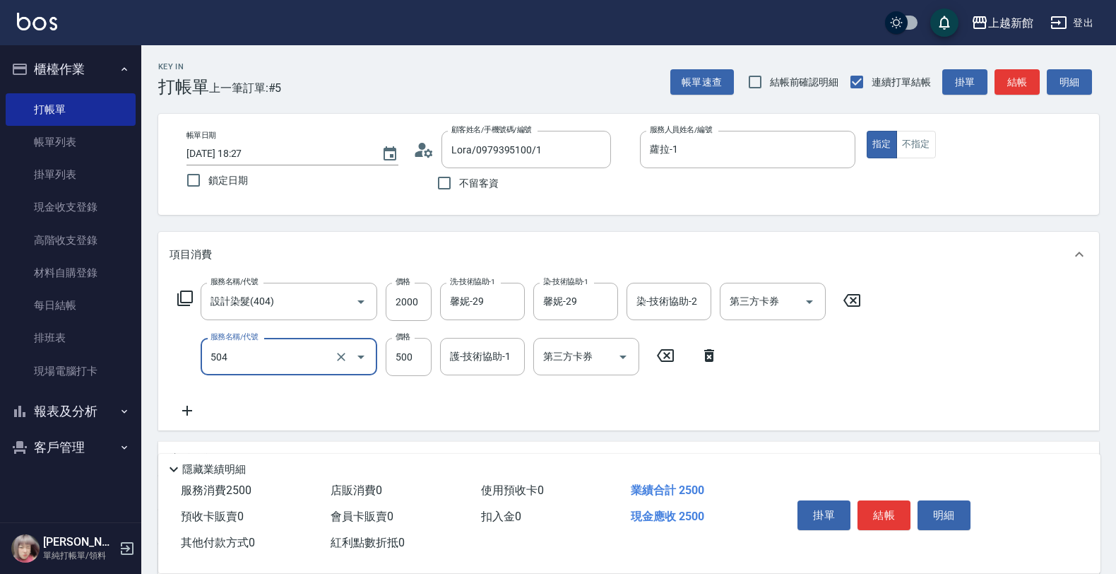
type input "順子護髮(504)"
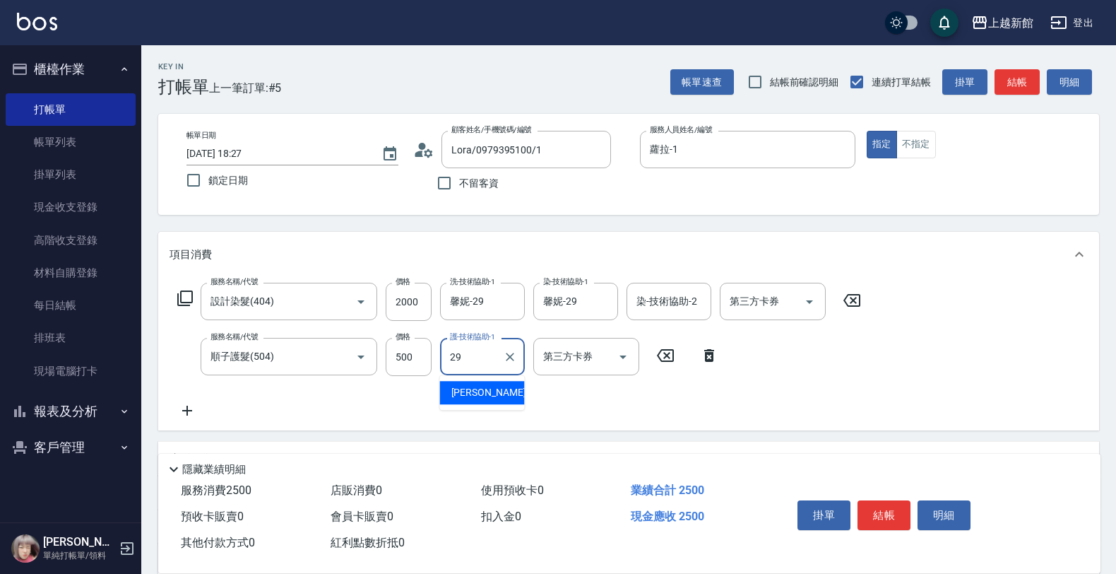
type input "馨妮-29"
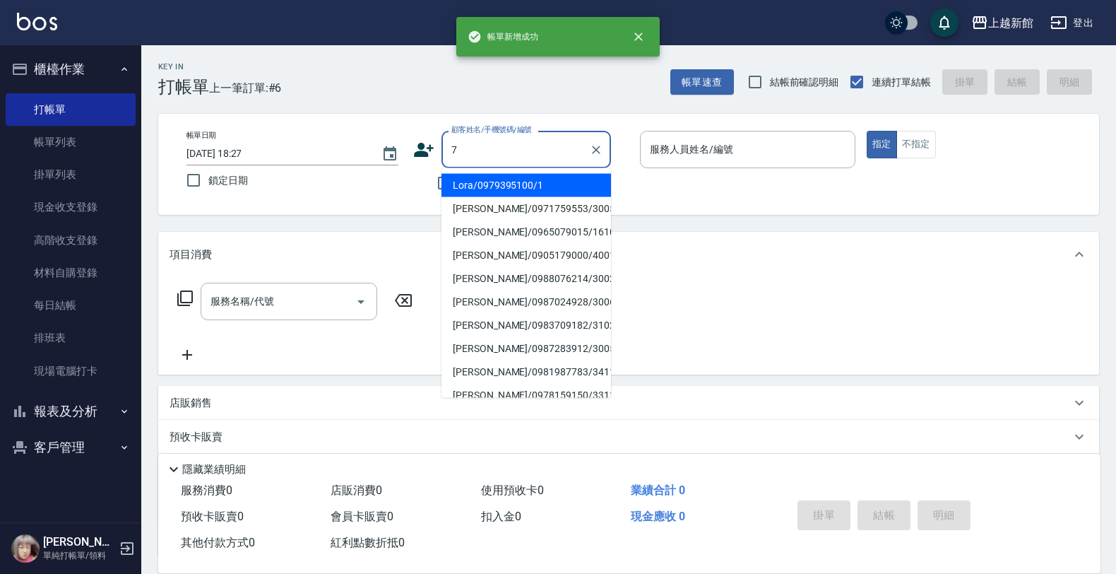
type input "Lora/0979395100/1"
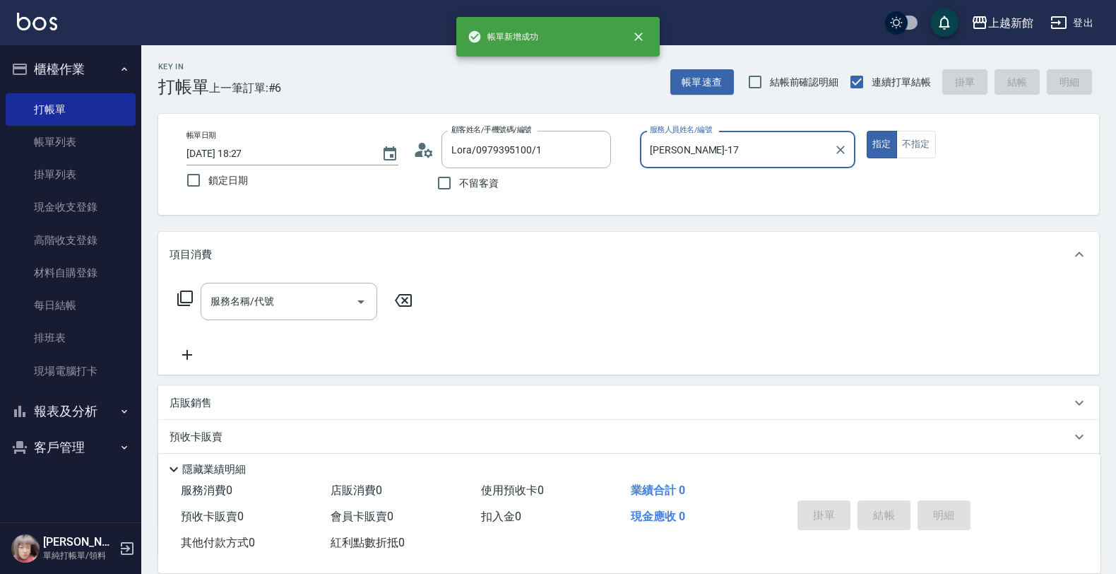
click at [867, 131] on button "指定" at bounding box center [882, 145] width 30 height 28
type input "蘿拉-1"
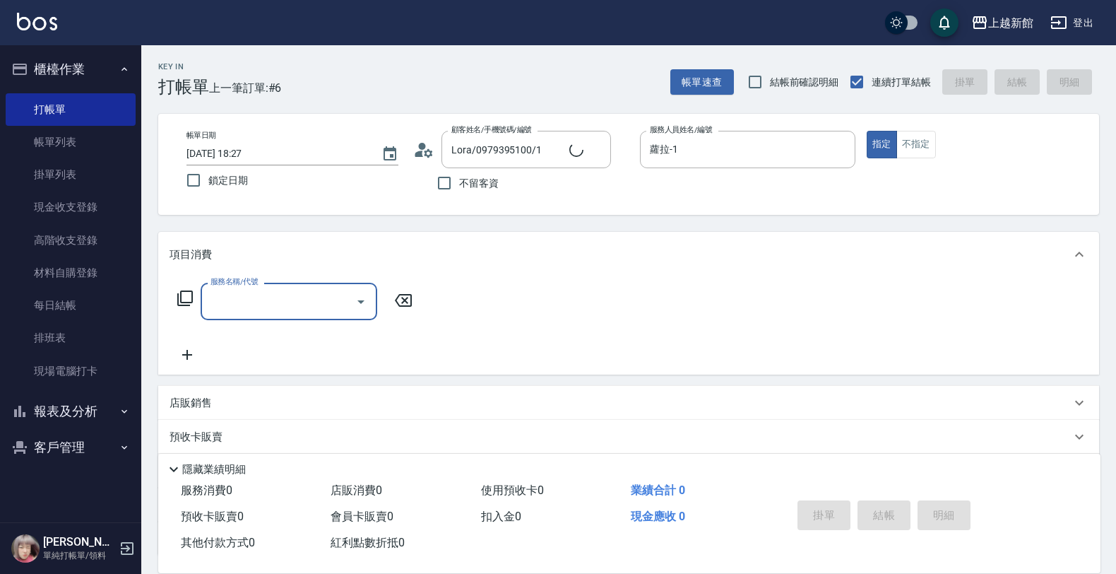
type input "[PERSON_NAME]卡/77/7"
type input "莫尼卡-7"
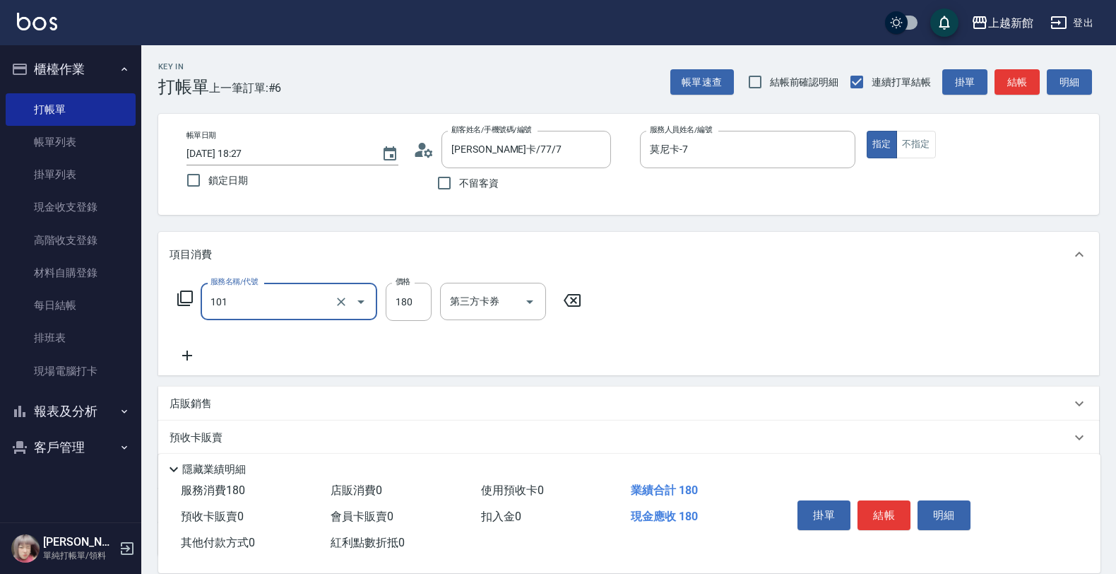
type input "洗髮250(101)"
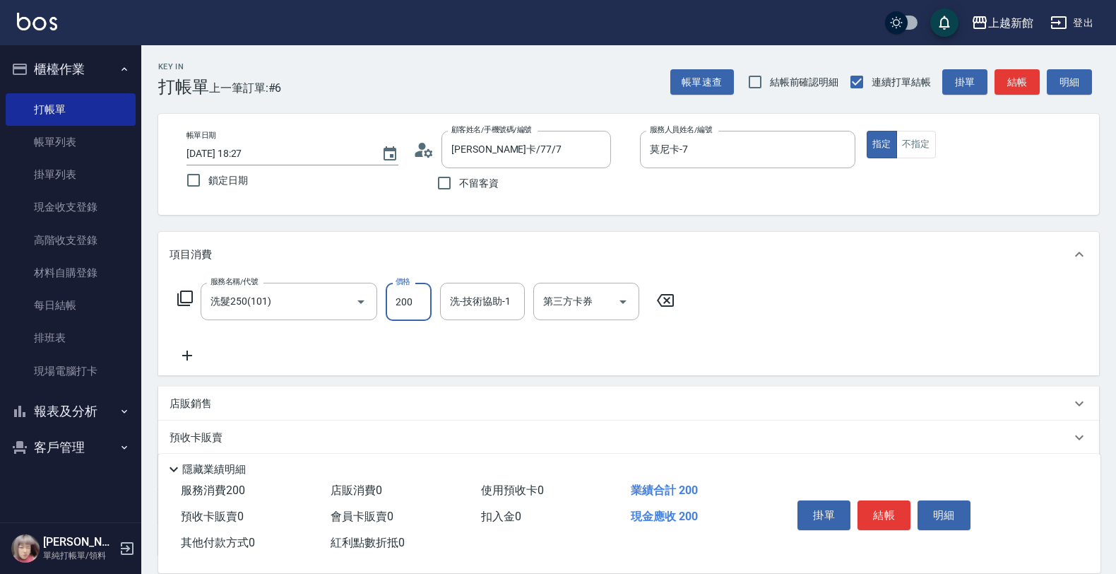
type input "200"
type input "1"
type input "小邱-25"
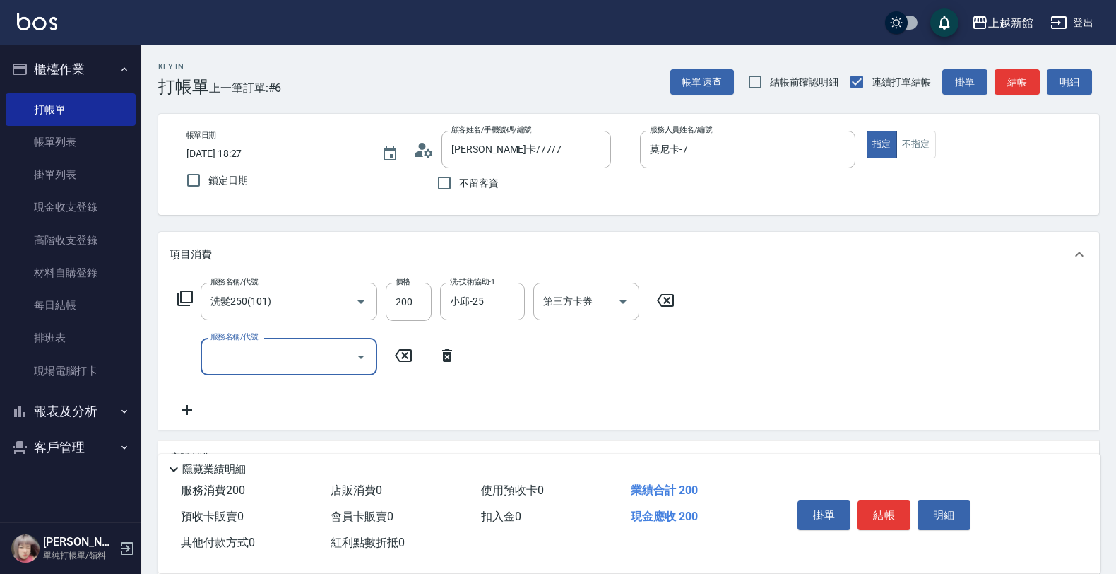
type input "1"
type input "指定單剪(203)"
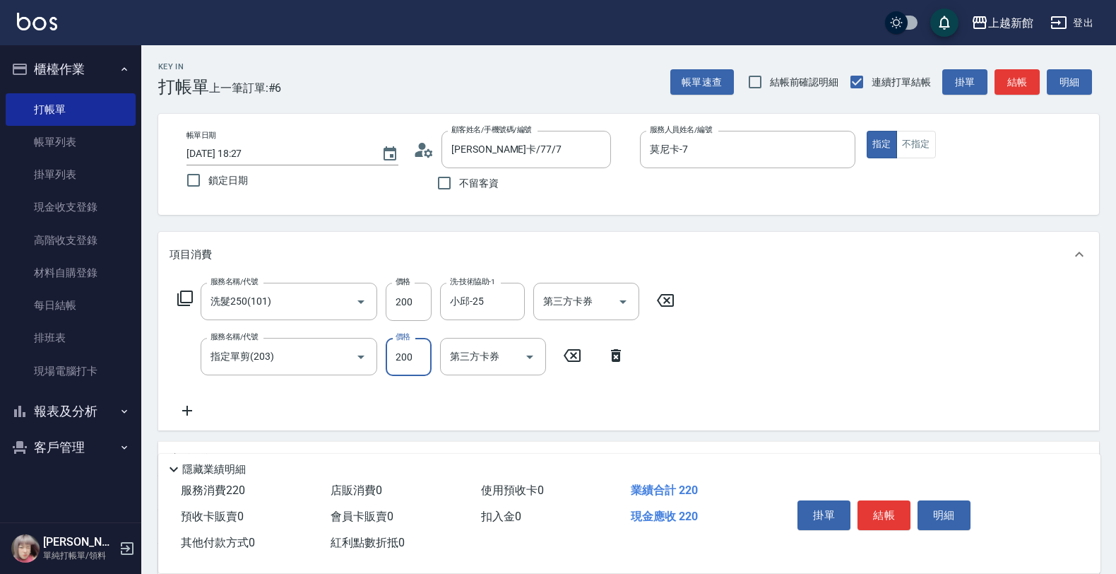
type input "200"
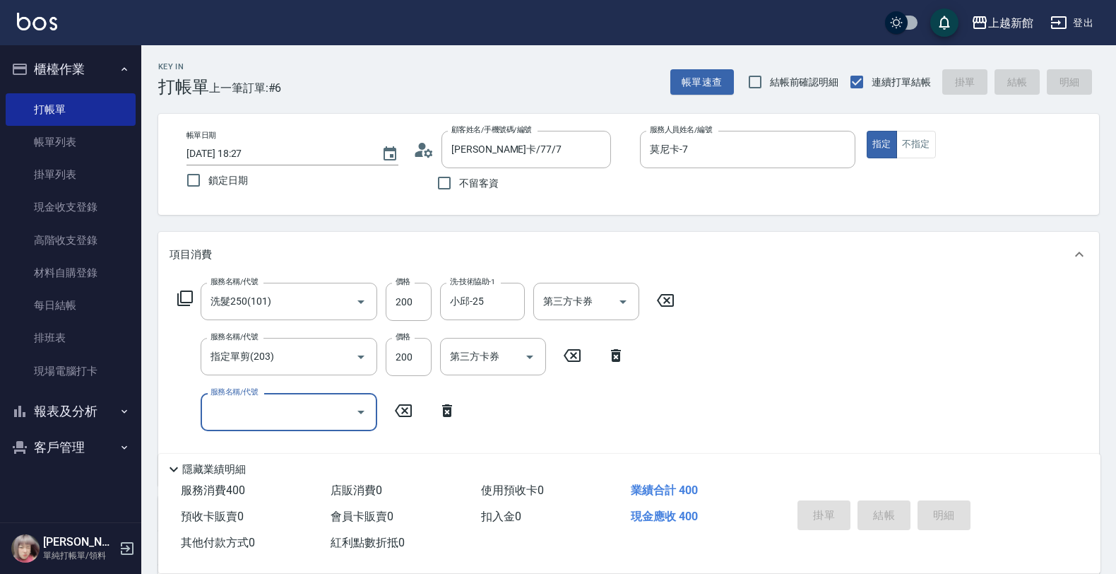
type input "2025/09/14 18:28"
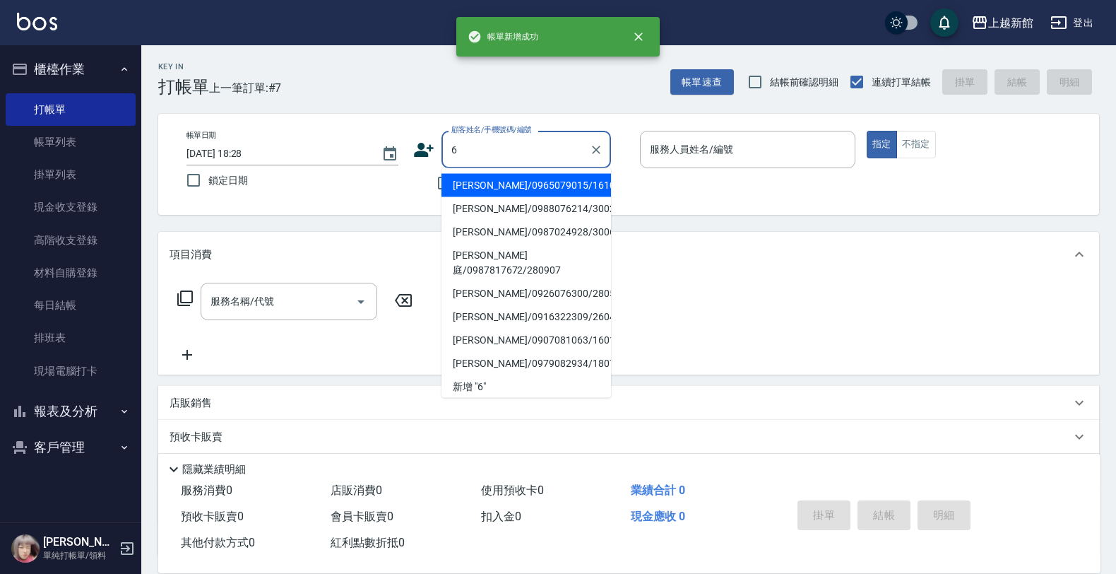
type input "[PERSON_NAME]/0965079015/161013"
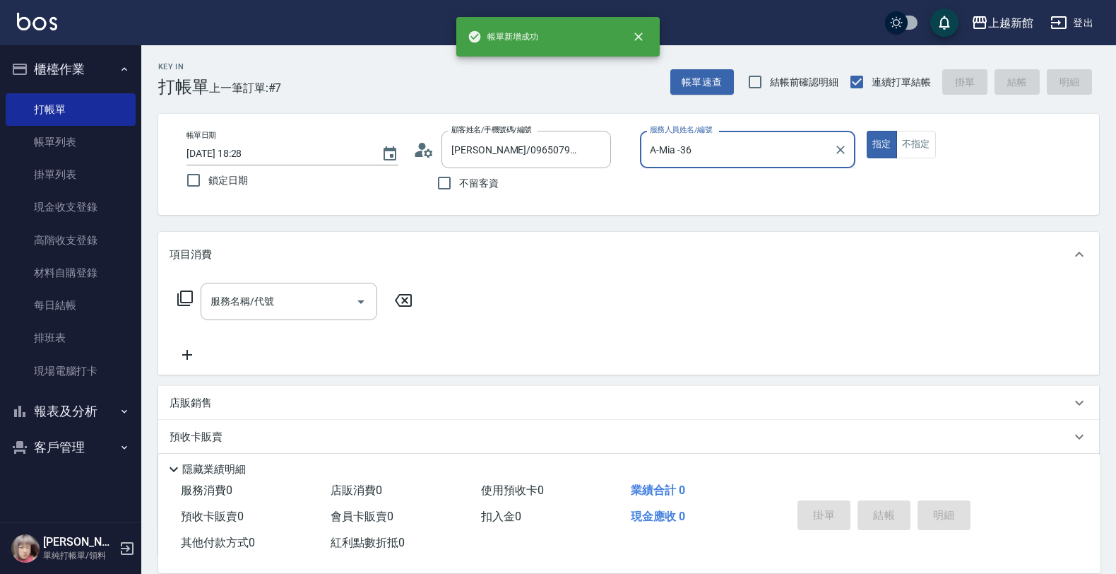
click at [867, 131] on button "指定" at bounding box center [882, 145] width 30 height 28
type input "A-Mia -3"
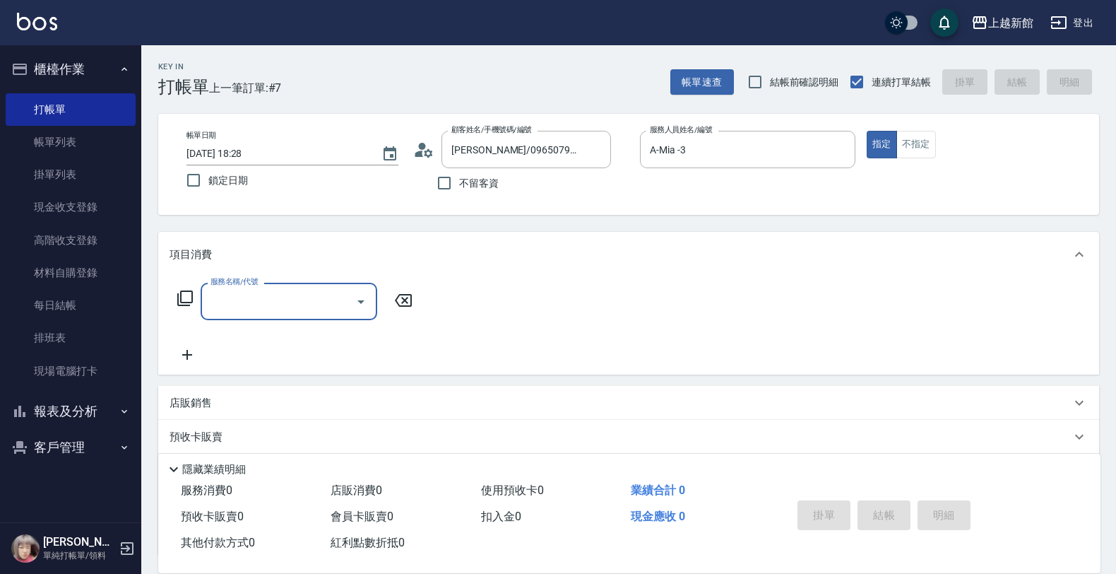
type input "[PERSON_NAME]/6_[PERSON_NAME]/6"
type input "黃婕寧-6"
click at [184, 297] on icon at bounding box center [185, 298] width 17 height 17
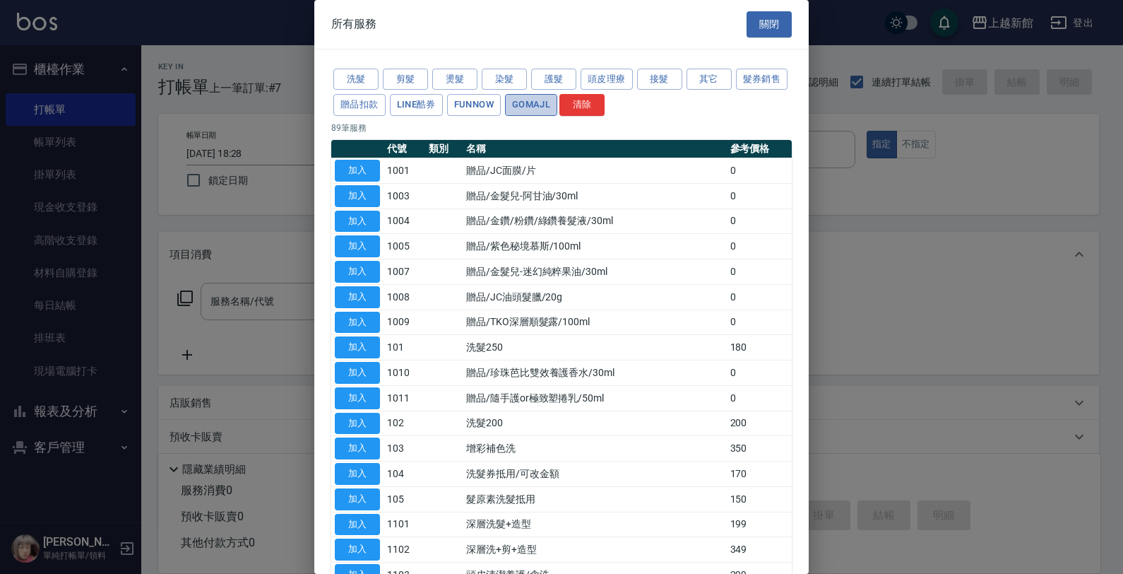
click at [557, 115] on button "GOMAJL" at bounding box center [531, 105] width 52 height 22
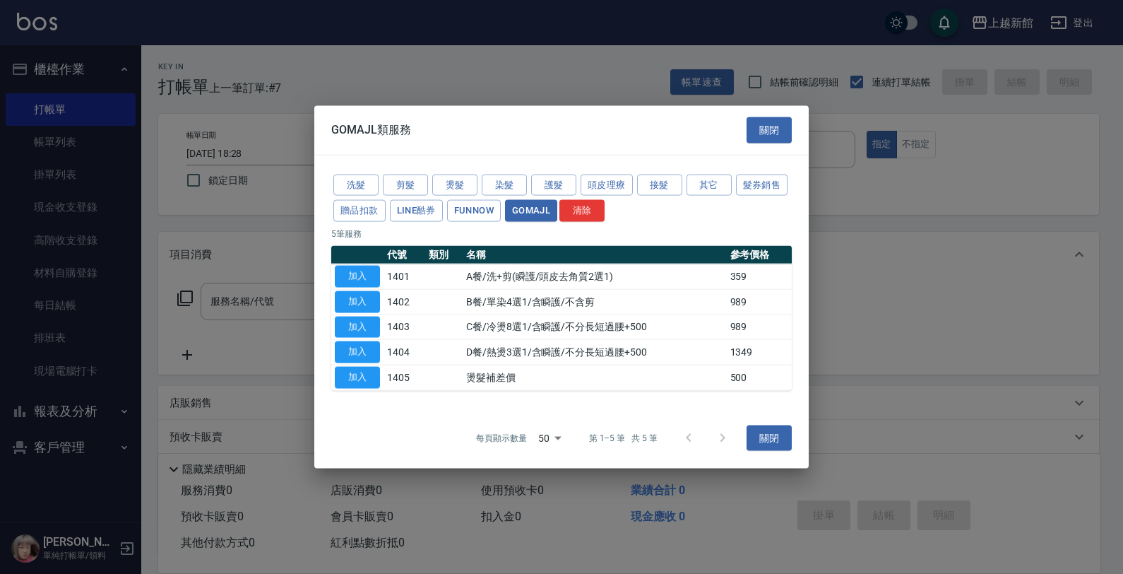
click at [339, 288] on td "加入" at bounding box center [357, 276] width 52 height 25
click at [348, 276] on button "加入" at bounding box center [357, 277] width 45 height 22
type input "A餐/洗+剪(瞬護/頭皮去角質2選1)(1401)"
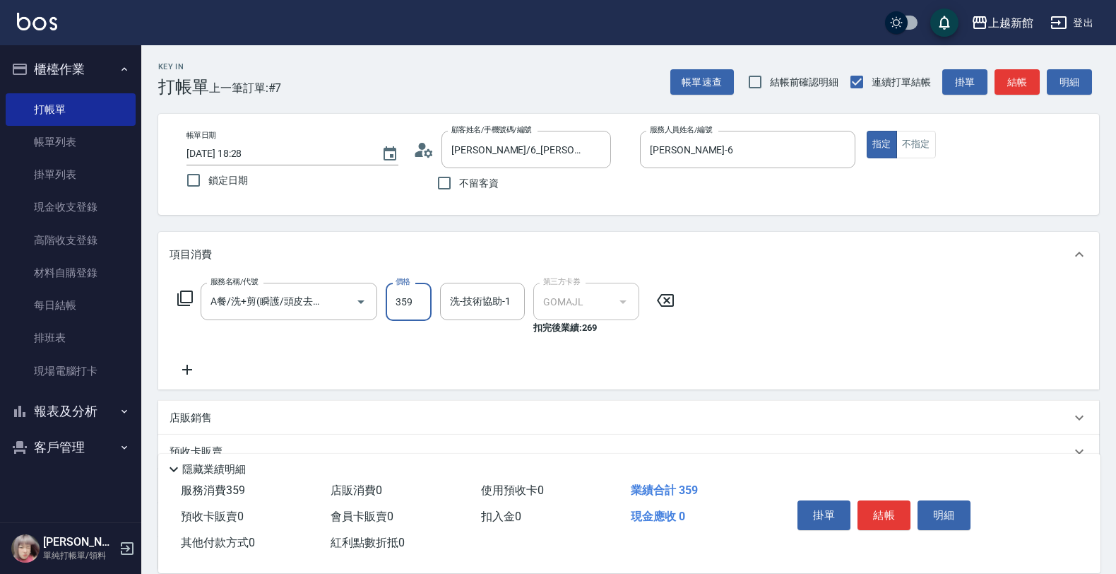
click at [414, 312] on input "359" at bounding box center [409, 302] width 46 height 38
type input "449"
type input "[PERSON_NAME]-24"
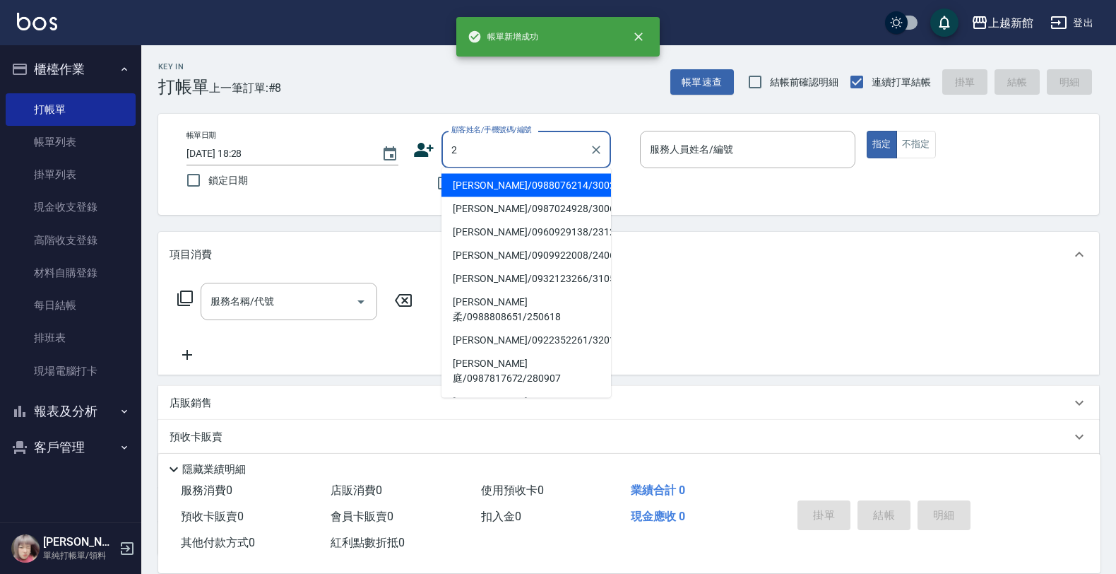
type input "[PERSON_NAME]/0988076214/300214"
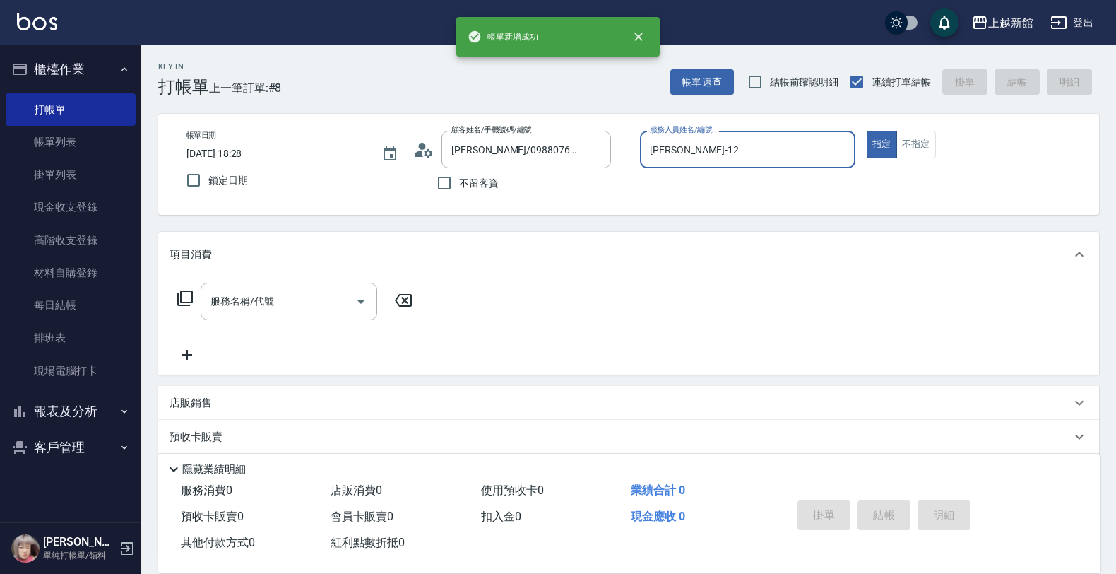
click at [867, 131] on button "指定" at bounding box center [882, 145] width 30 height 28
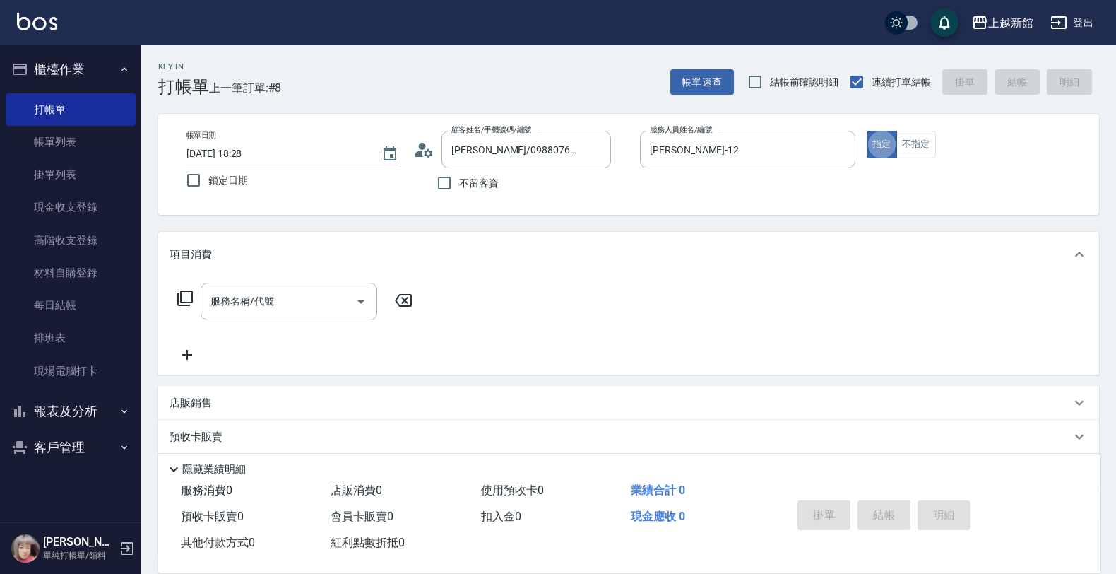
type input "蘿拉-1"
type input "店花草霉/0930557925/2"
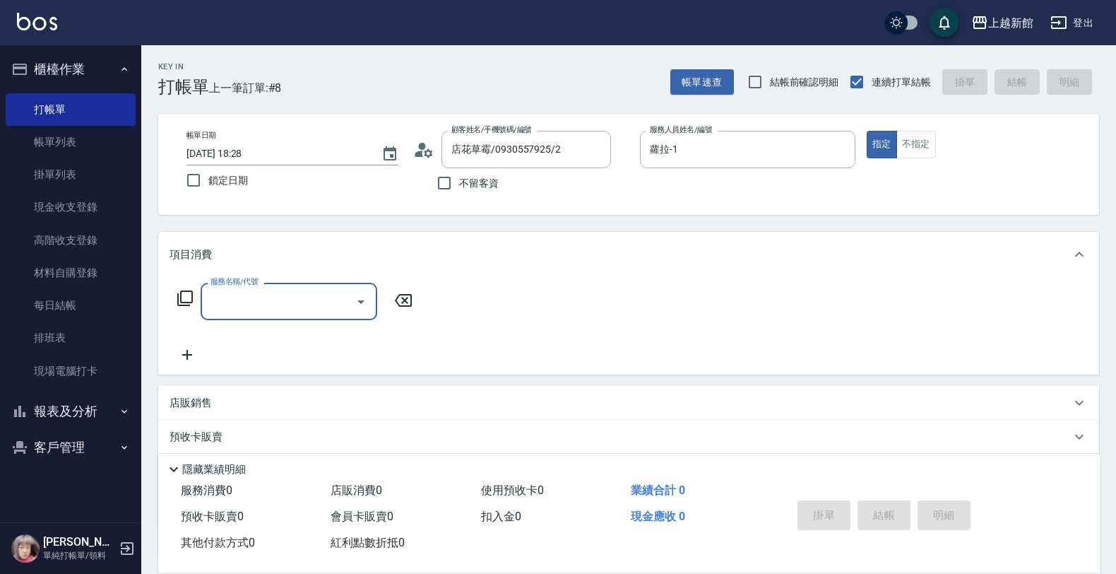
type input "草莓-2"
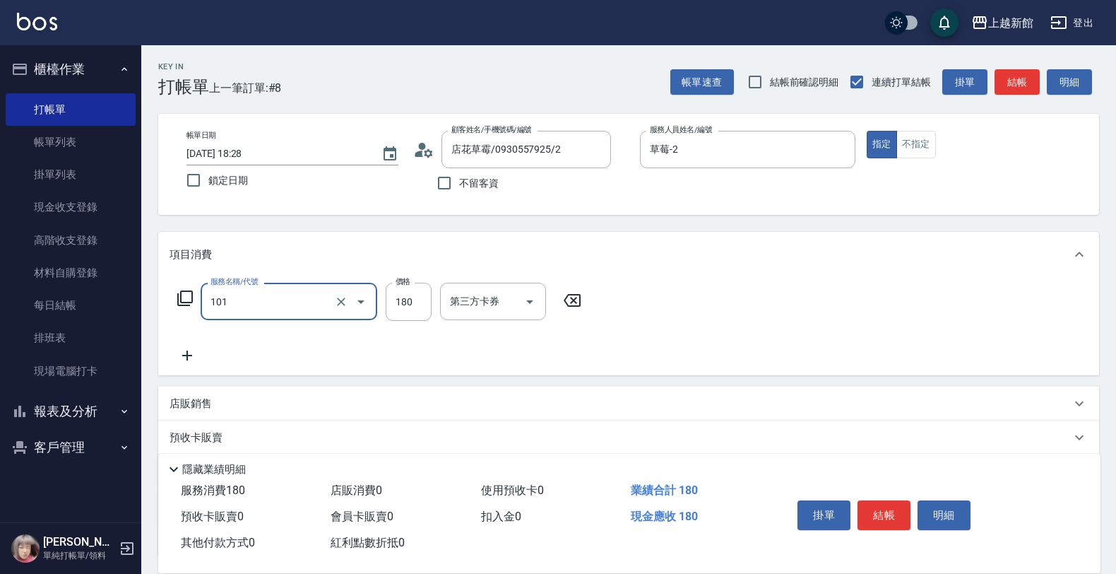
type input "洗髮250(101)"
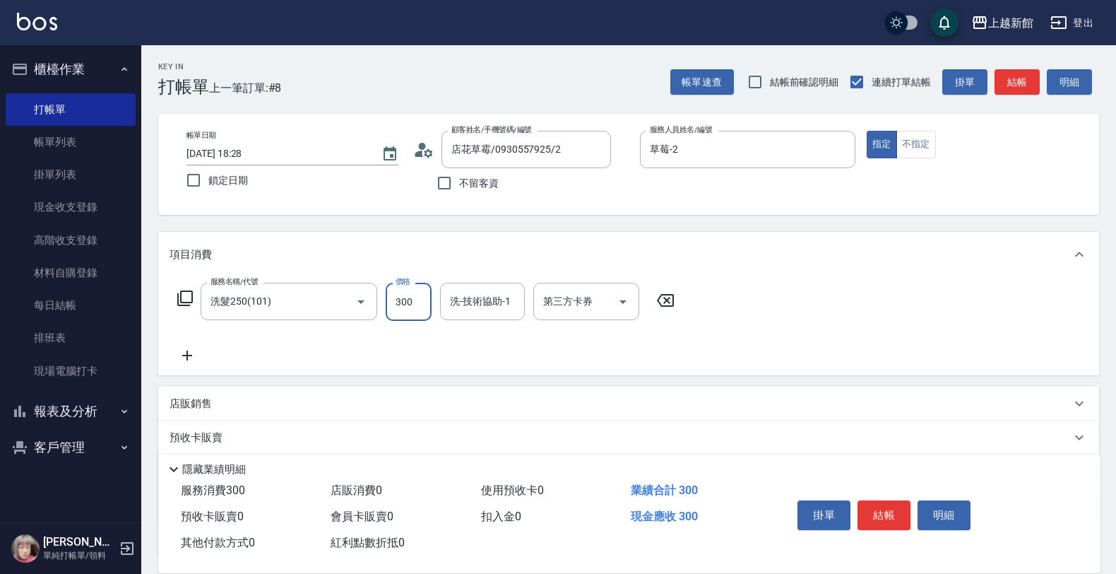
type input "300"
type input "小邱-25"
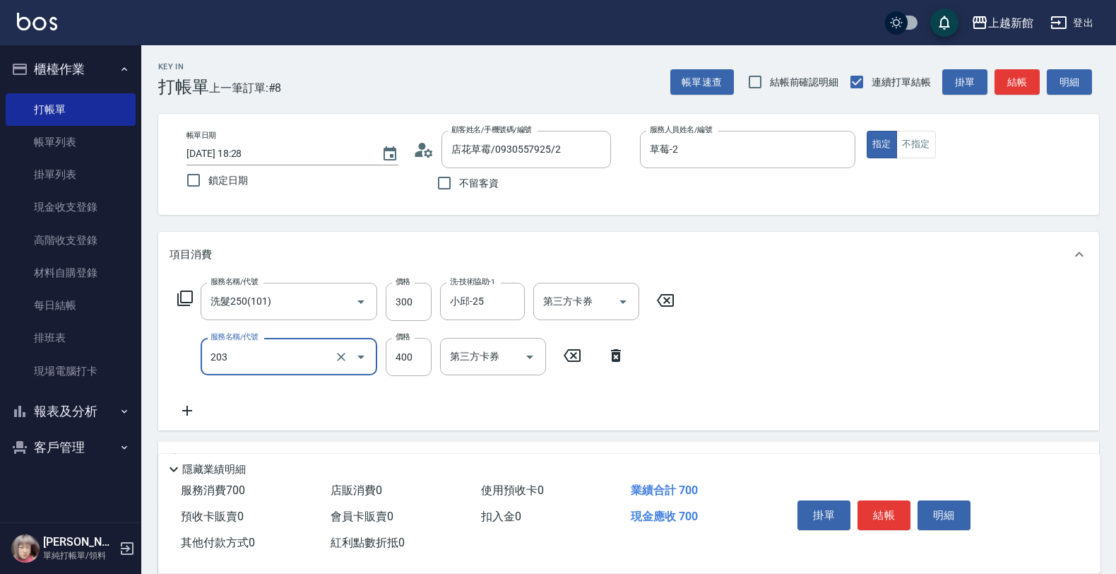
type input "指定單剪(203)"
type input "300"
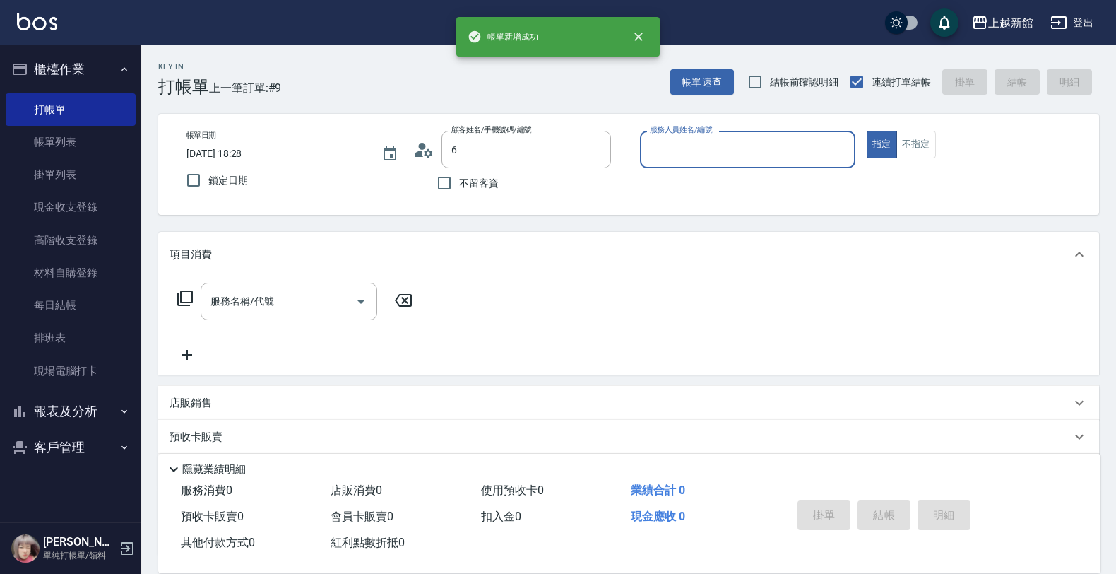
type input "[PERSON_NAME]/0988076214/300214"
click at [867, 131] on button "指定" at bounding box center [882, 145] width 30 height 28
type input "蘿拉-1"
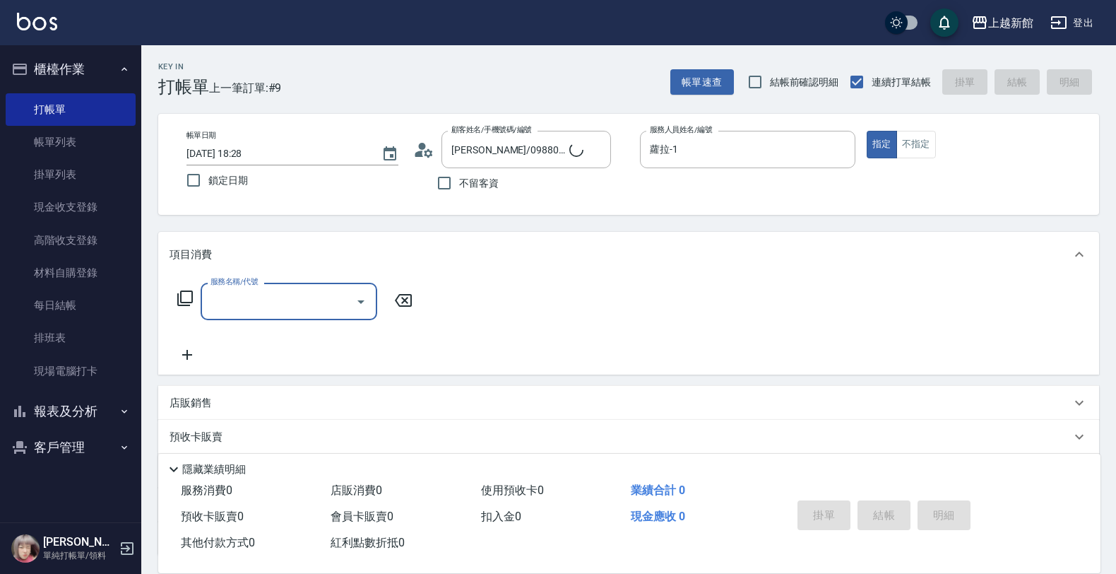
type input "[PERSON_NAME]/6_[PERSON_NAME]/6"
type input "黃婕寧-6"
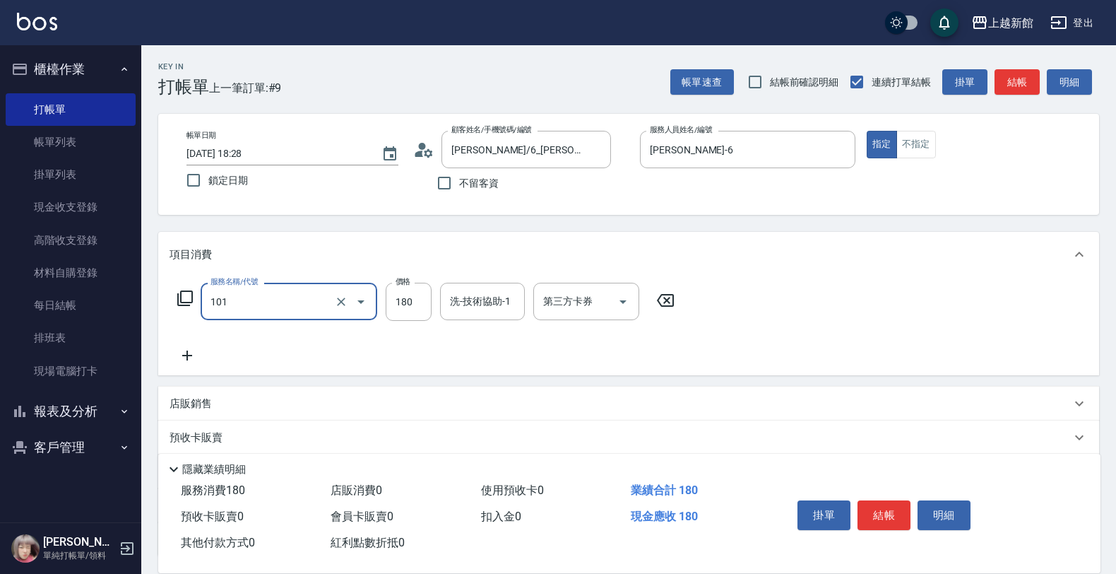
type input "洗髮250(101)"
type input "300"
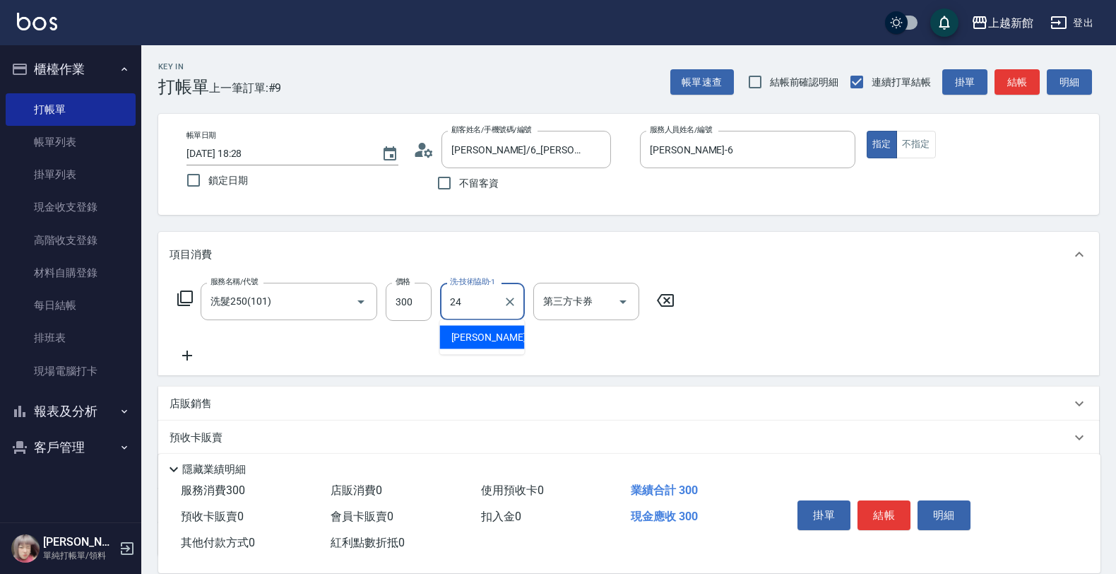
type input "[PERSON_NAME]-24"
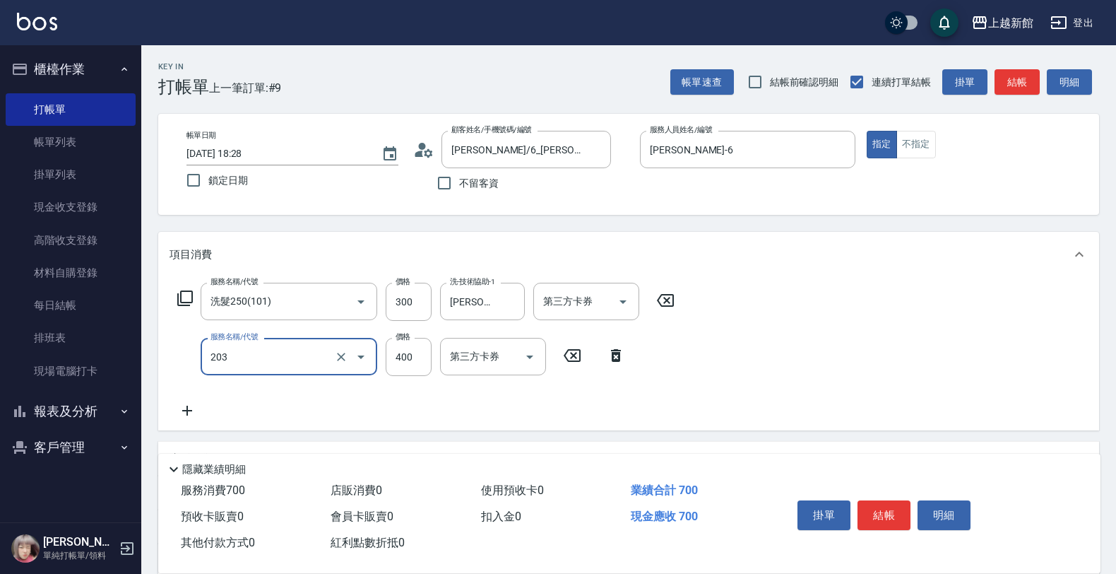
type input "指定單剪(203)"
type input "150"
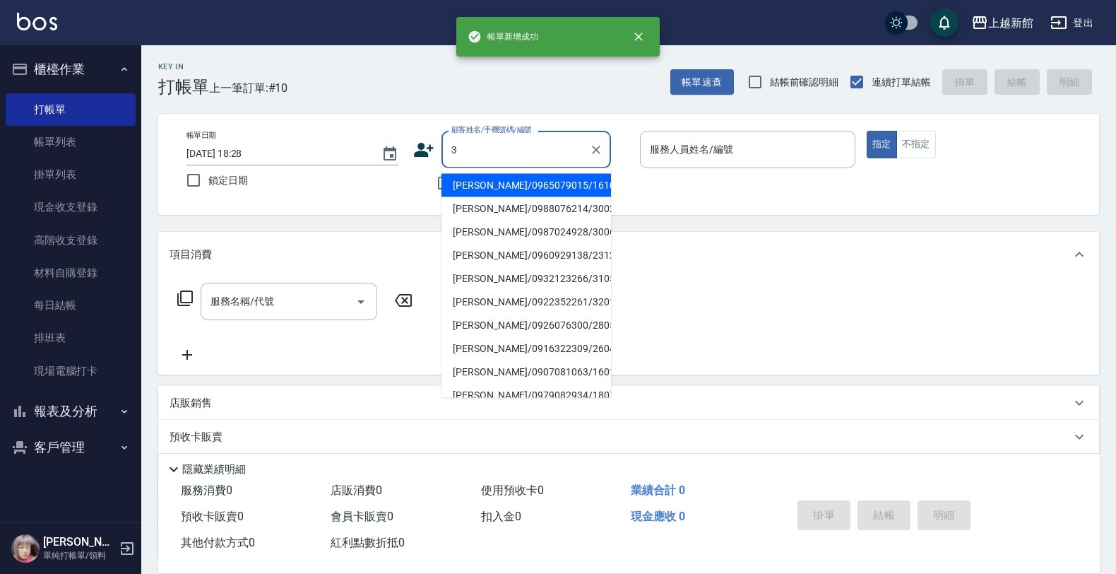
type input "[PERSON_NAME]/0965079015/161013"
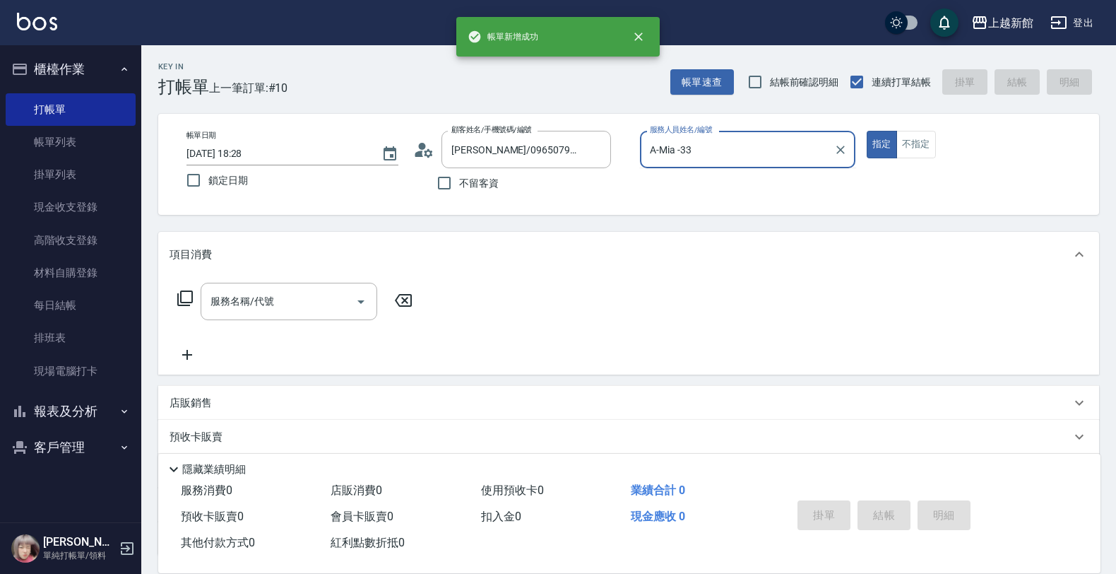
click at [867, 131] on button "指定" at bounding box center [882, 145] width 30 height 28
type input "A-Mia -3"
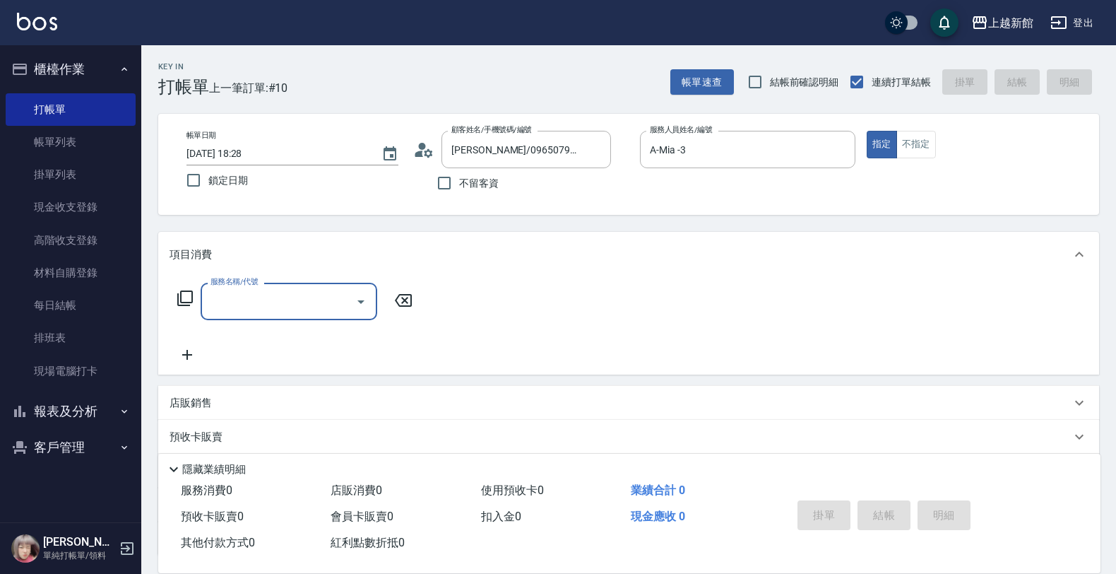
type input "阿咪/3_阿咪/3"
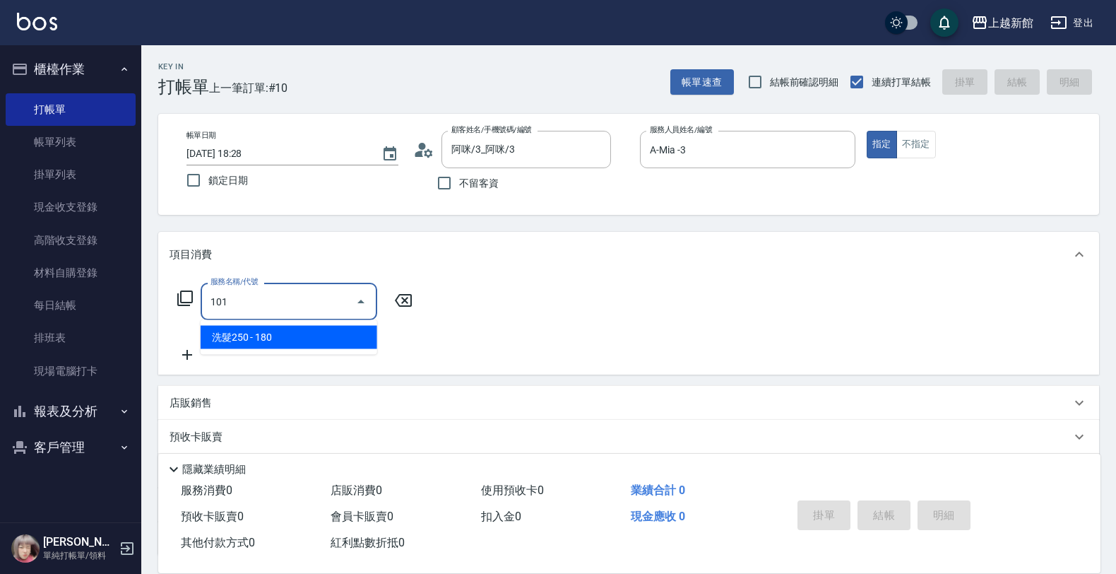
type input "洗髮250(101)"
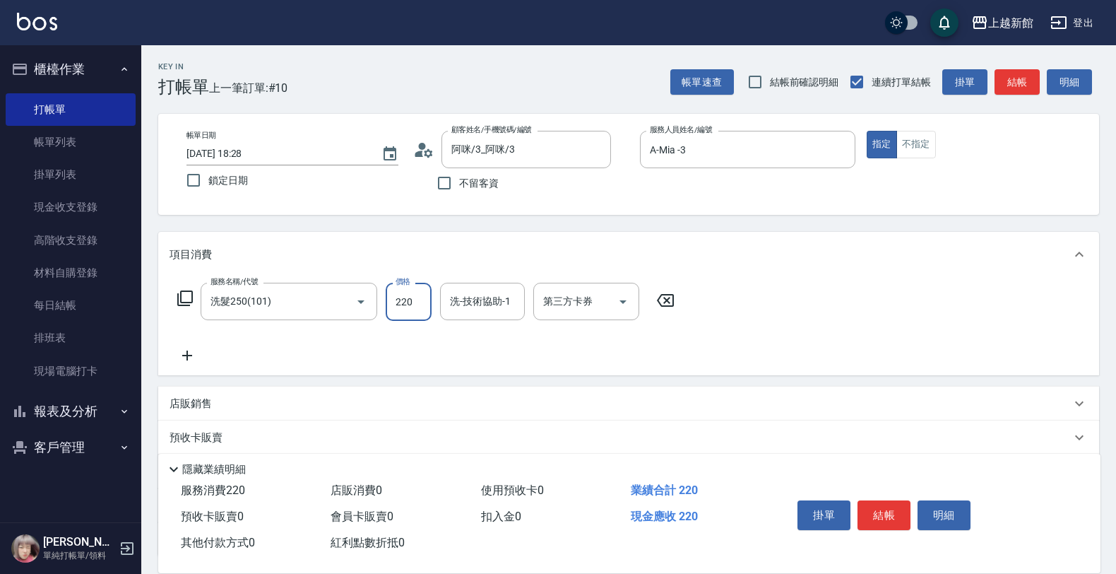
type input "220"
type input "2"
type input "A-Mia -3"
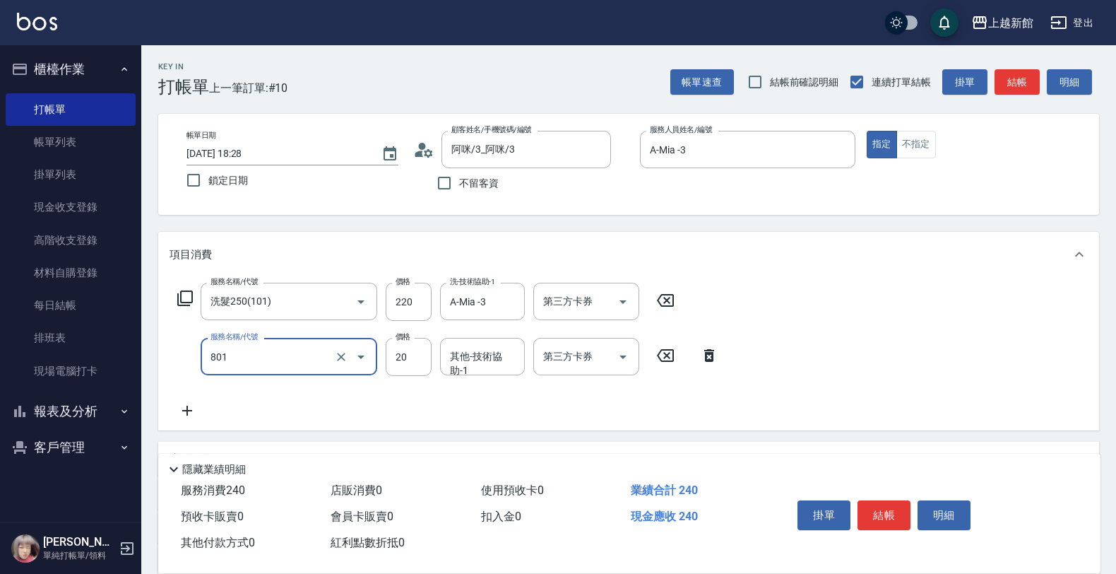
type input "潤絲(801)"
click at [415, 347] on input "200" at bounding box center [409, 357] width 46 height 38
type input "20"
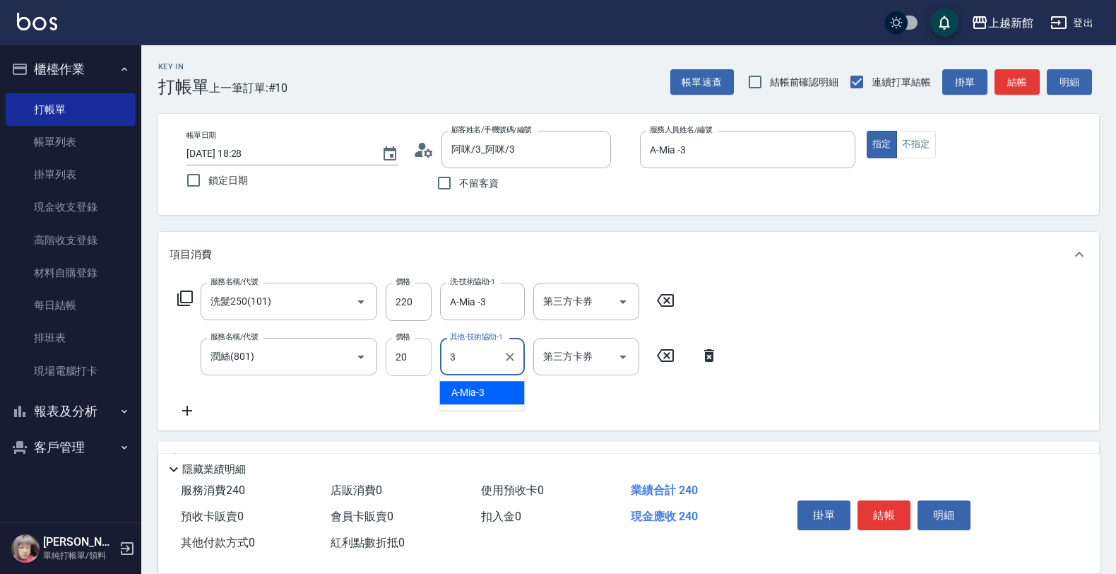
type input "A-Mia -3"
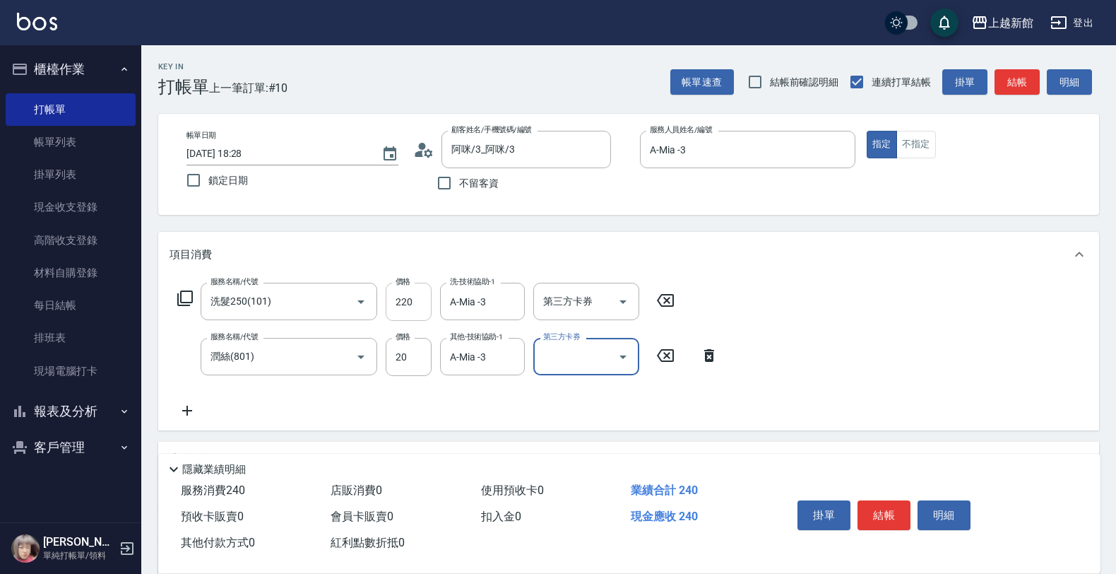
click at [415, 298] on input "220" at bounding box center [409, 302] width 46 height 38
type input "20"
click at [415, 298] on input "220" at bounding box center [409, 302] width 46 height 38
type input "200"
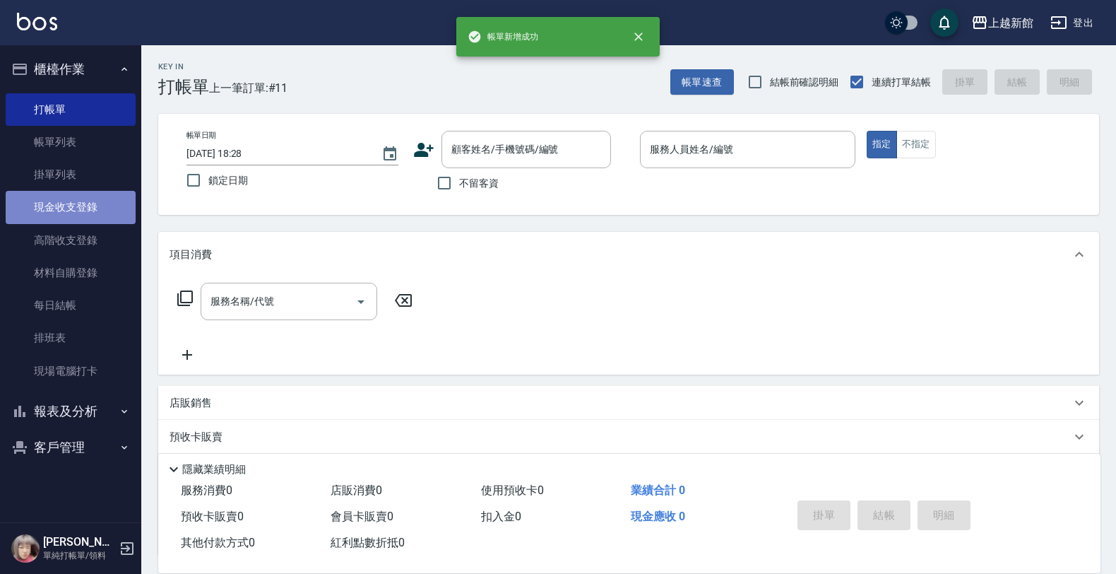
click at [85, 203] on link "現金收支登錄" at bounding box center [71, 207] width 130 height 32
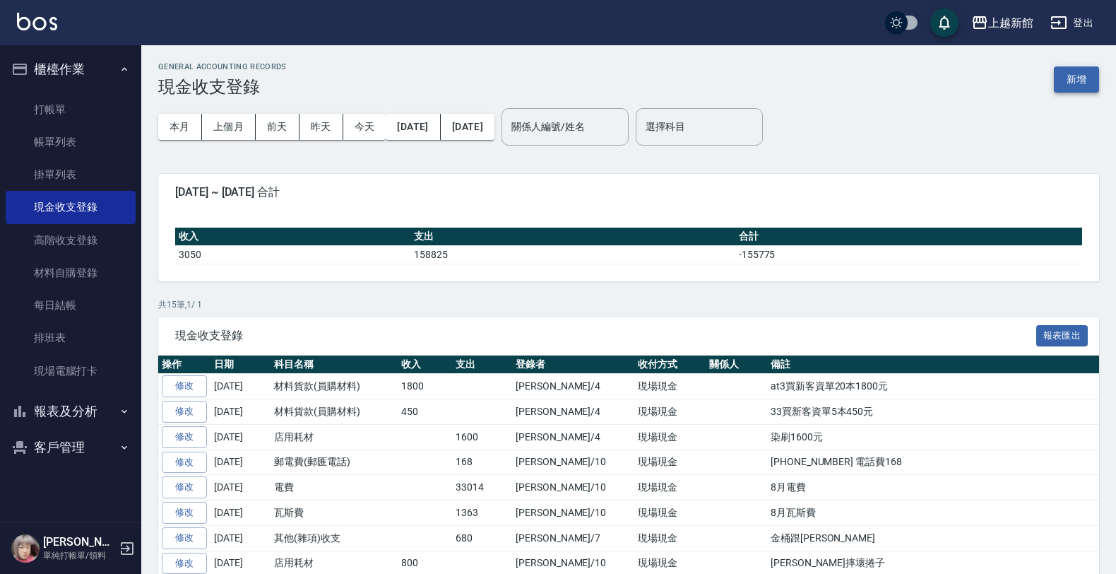
click at [1072, 81] on button "新增" at bounding box center [1076, 79] width 45 height 26
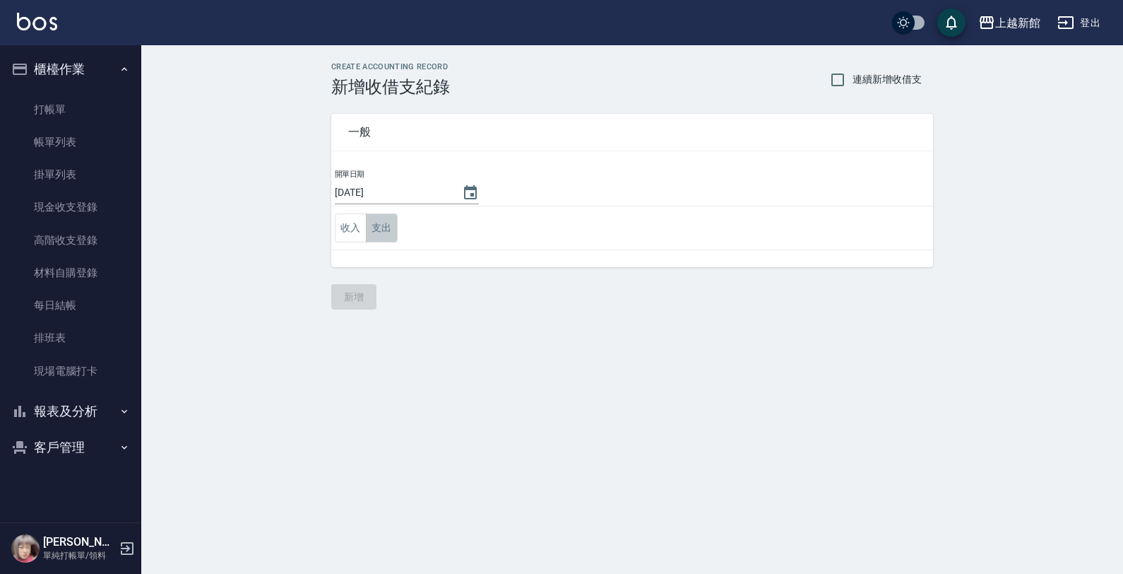
click at [386, 230] on button "支出" at bounding box center [382, 227] width 32 height 29
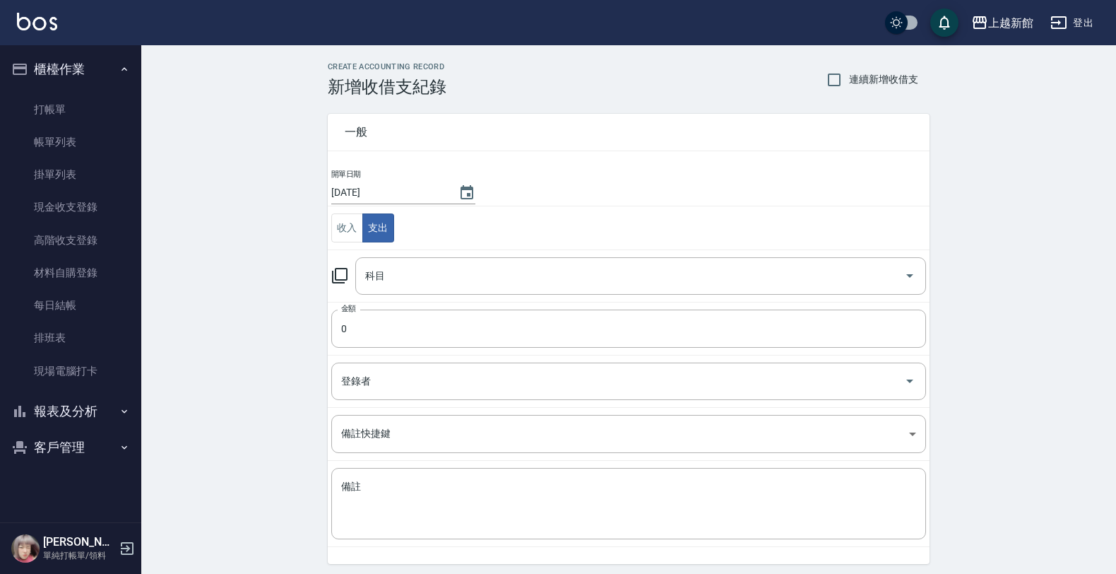
click at [343, 277] on icon at bounding box center [339, 275] width 17 height 17
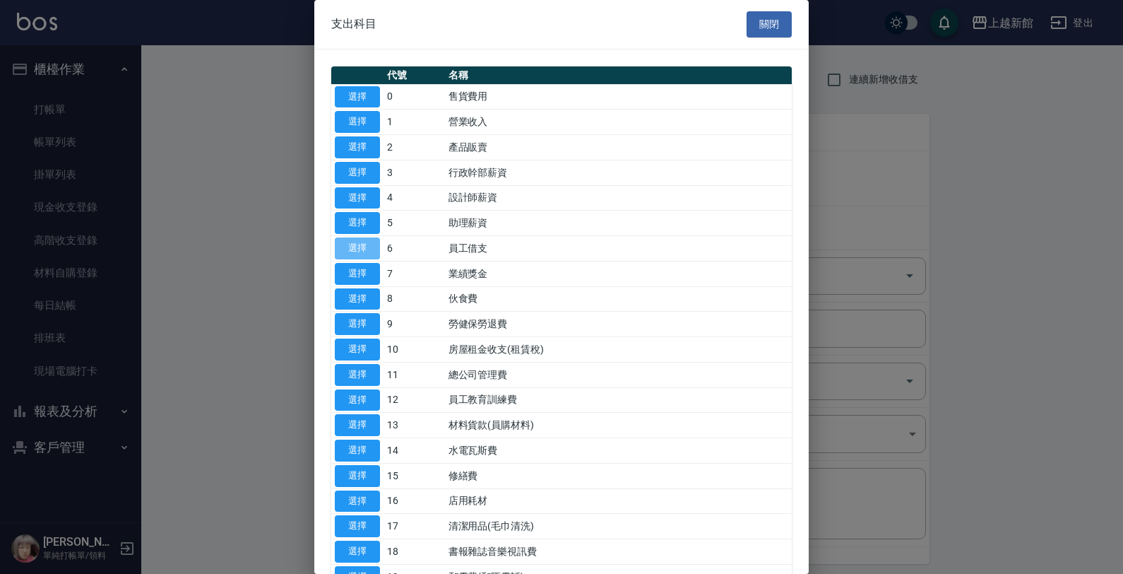
click at [357, 241] on button "選擇" at bounding box center [357, 248] width 45 height 22
type input "6 員工借支"
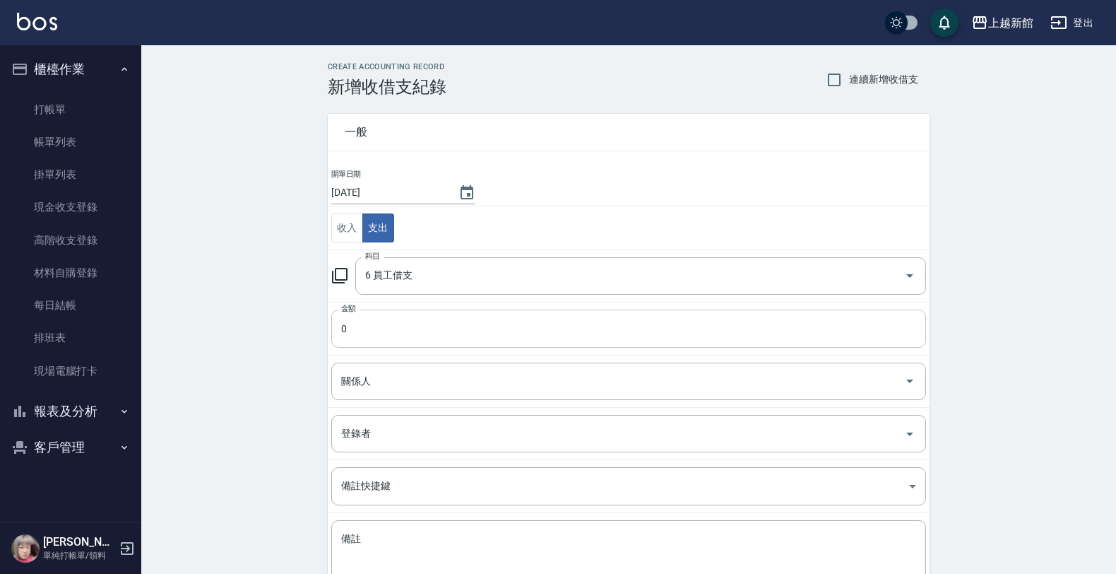
click at [370, 330] on input "0" at bounding box center [628, 328] width 595 height 38
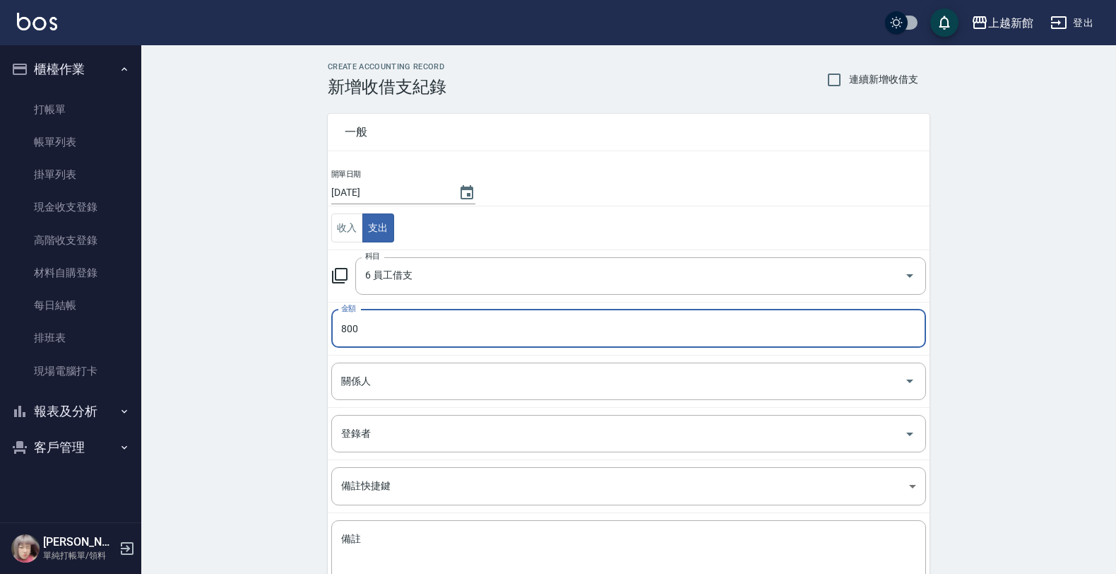
type input "800"
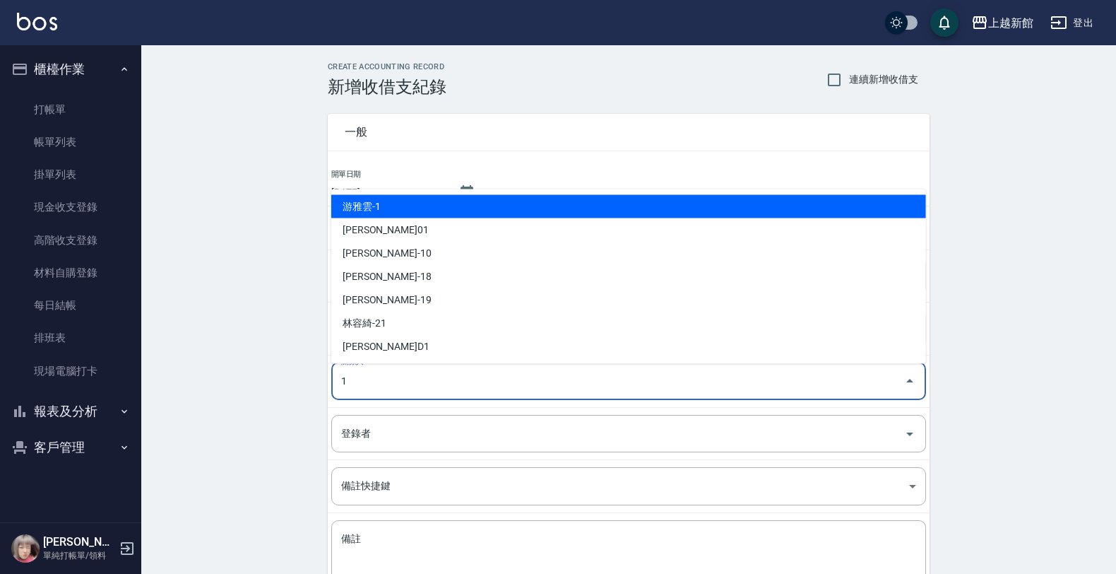
type input "游雅雲-1"
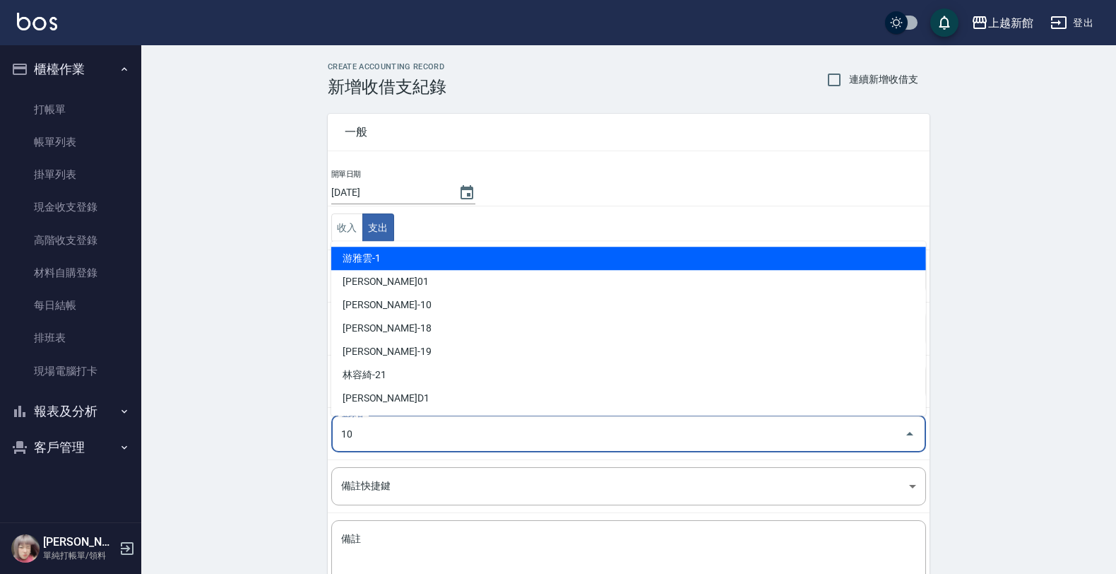
type input "劉名儀-10"
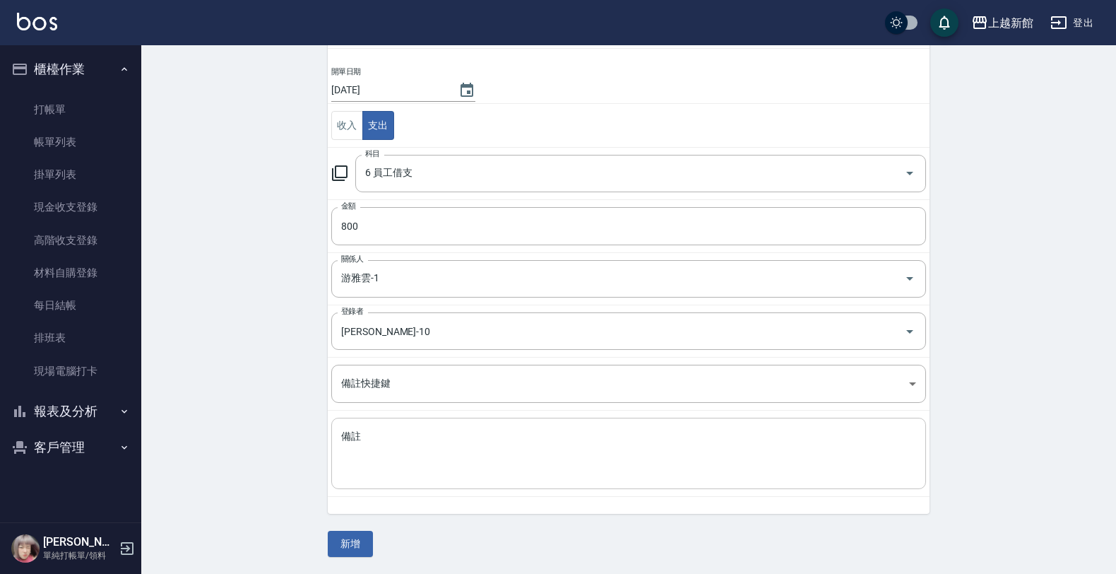
scroll to position [103, 0]
click at [355, 545] on button "新增" at bounding box center [350, 544] width 45 height 26
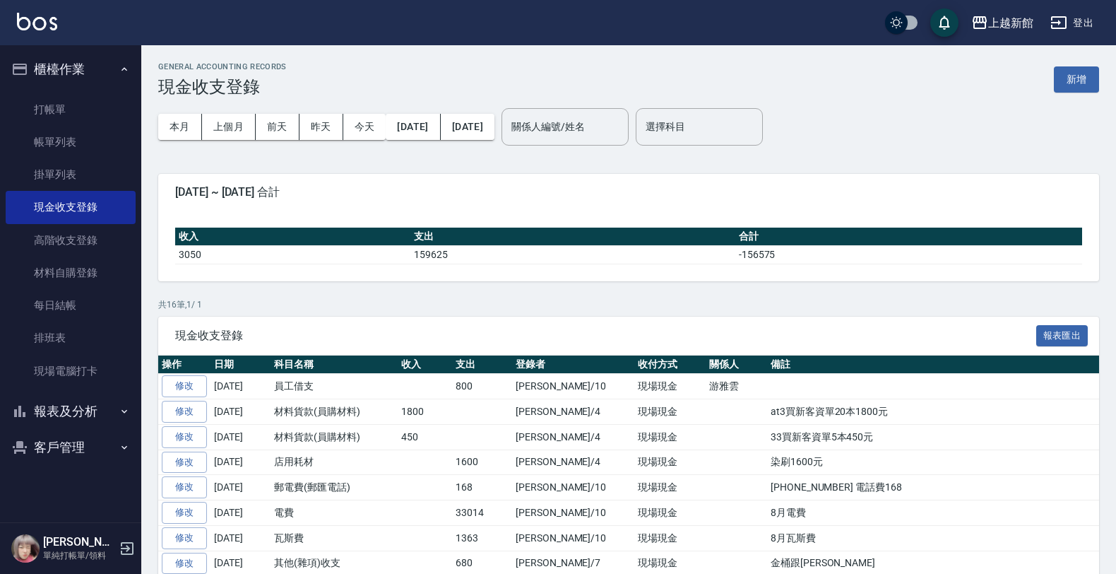
click at [1087, 29] on button "登出" at bounding box center [1072, 23] width 54 height 26
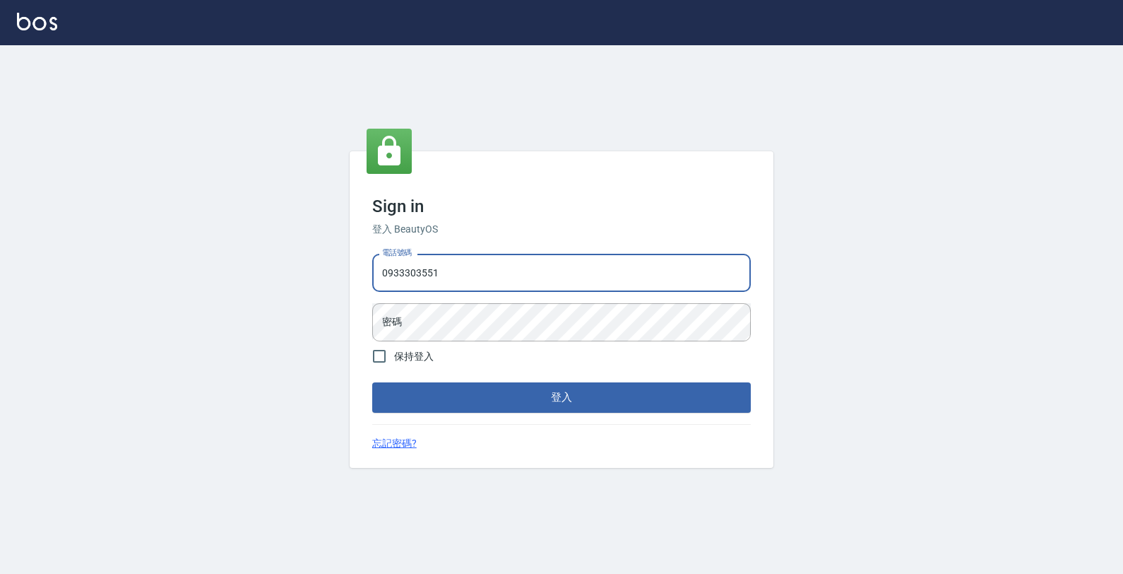
type input "0933303551"
click at [372, 382] on button "登入" at bounding box center [561, 397] width 379 height 30
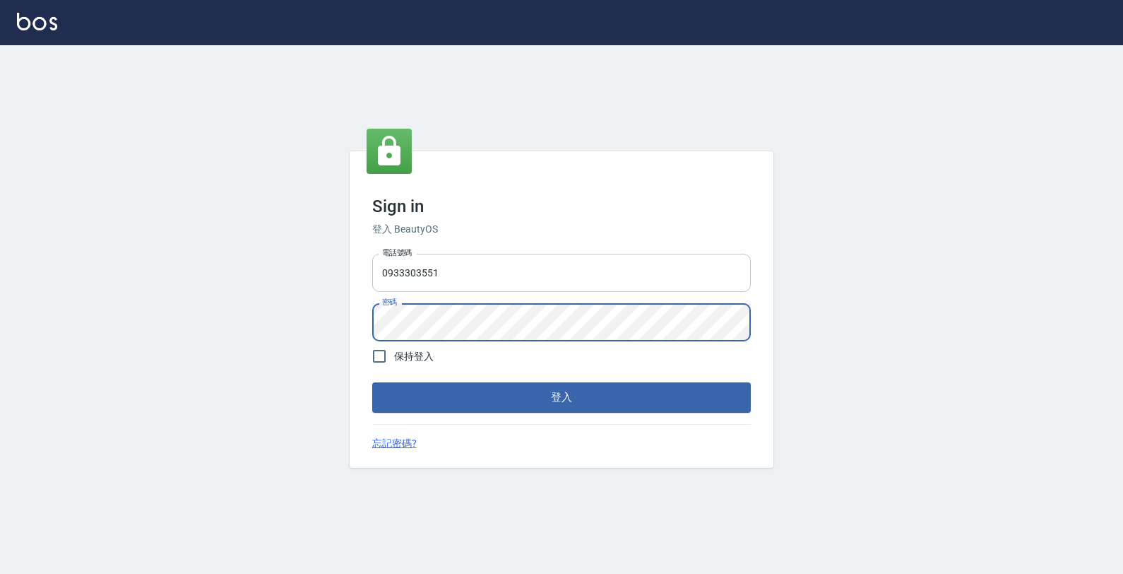
click at [372, 382] on button "登入" at bounding box center [561, 397] width 379 height 30
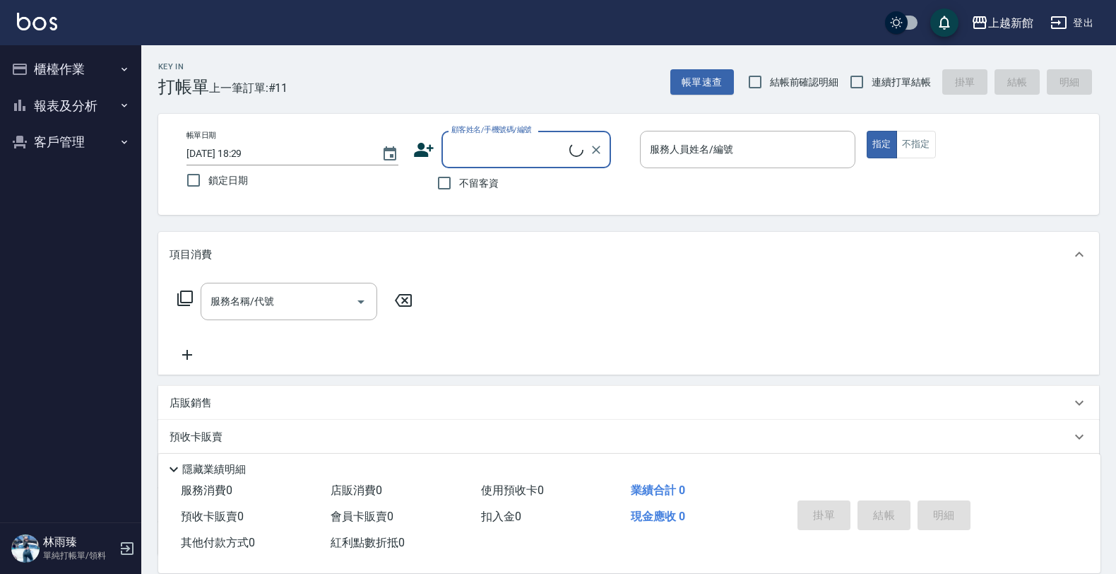
click at [43, 108] on button "報表及分析" at bounding box center [71, 106] width 130 height 37
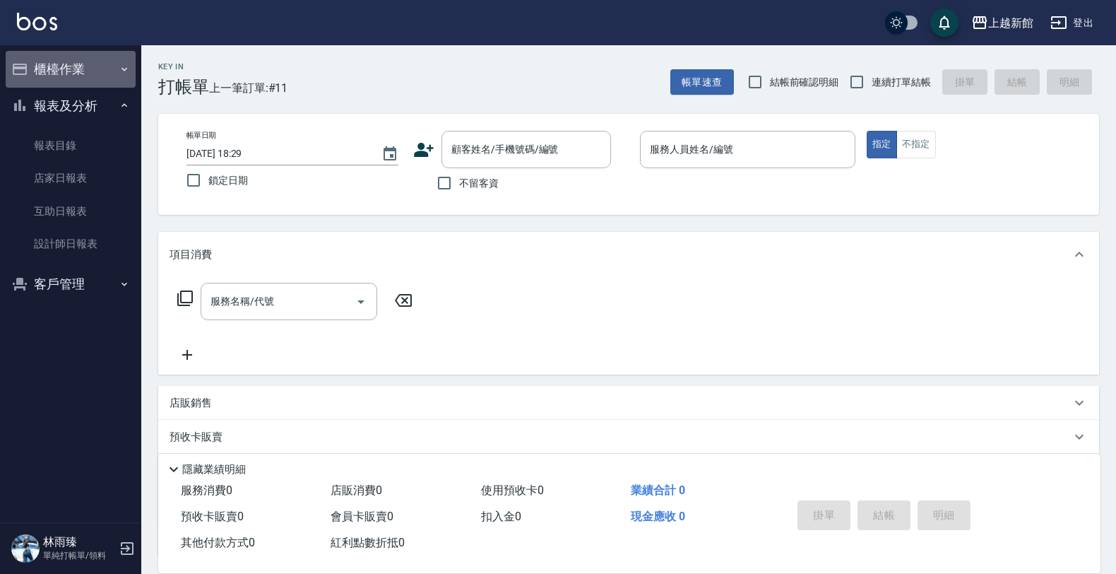
click at [96, 62] on button "櫃檯作業" at bounding box center [71, 69] width 130 height 37
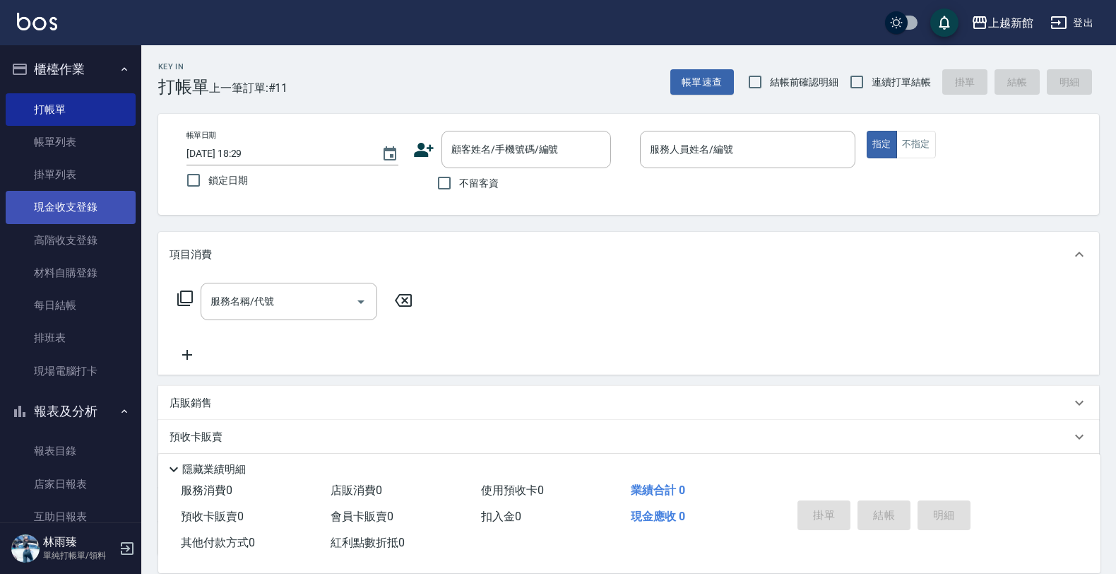
click at [92, 200] on link "現金收支登錄" at bounding box center [71, 207] width 130 height 32
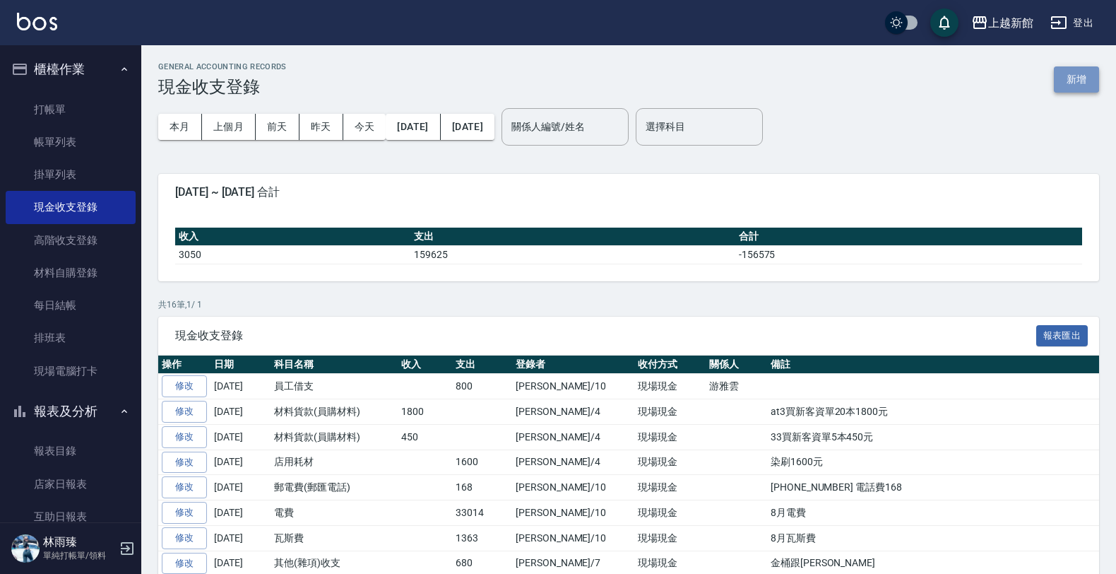
click at [1081, 89] on button "新增" at bounding box center [1076, 79] width 45 height 26
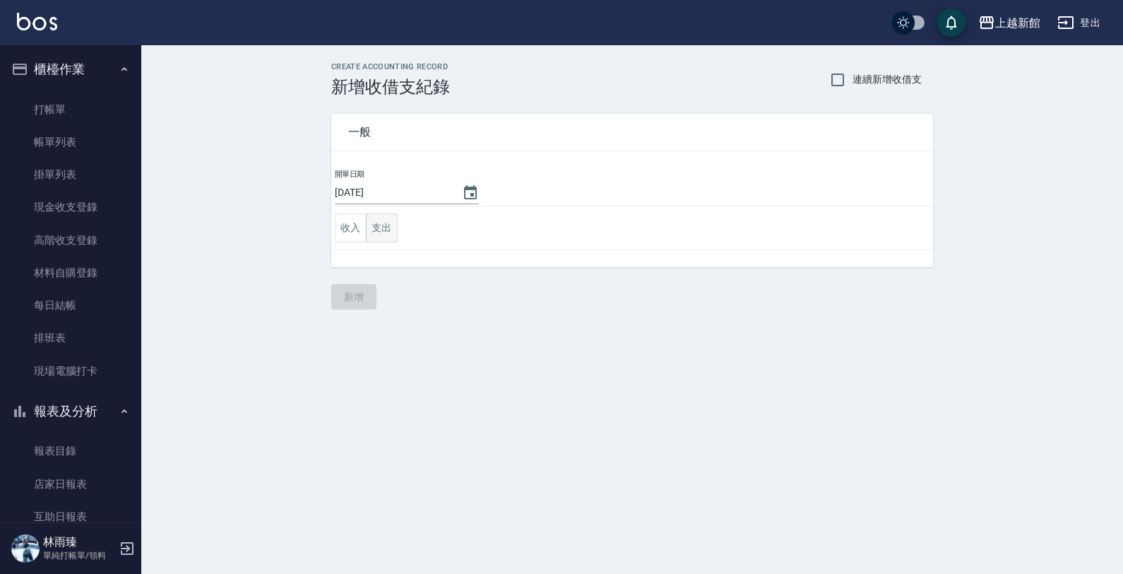
click at [394, 232] on button "支出" at bounding box center [382, 227] width 32 height 29
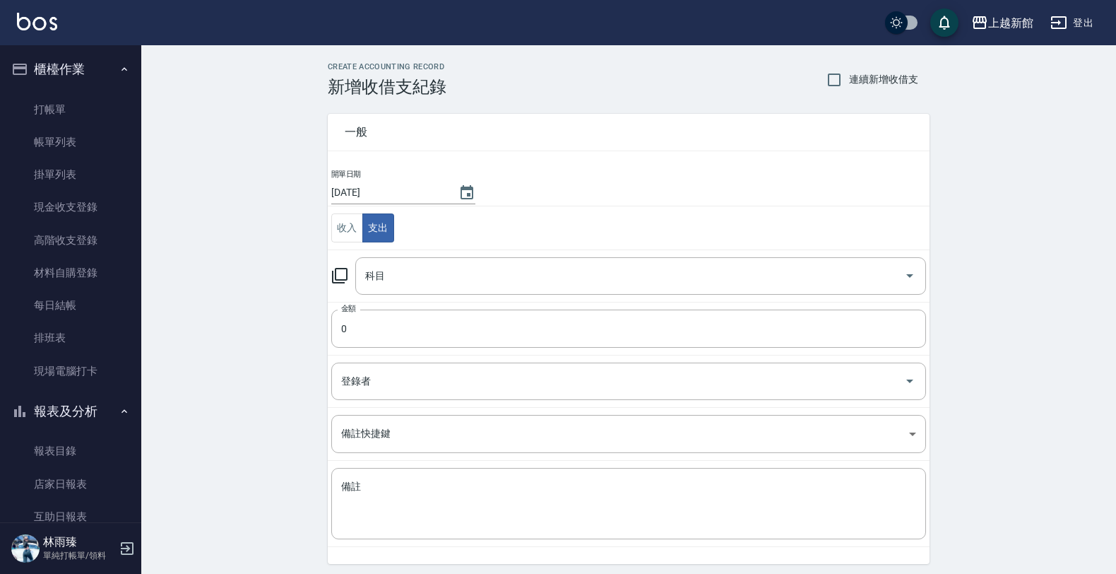
click at [333, 274] on icon at bounding box center [339, 275] width 17 height 17
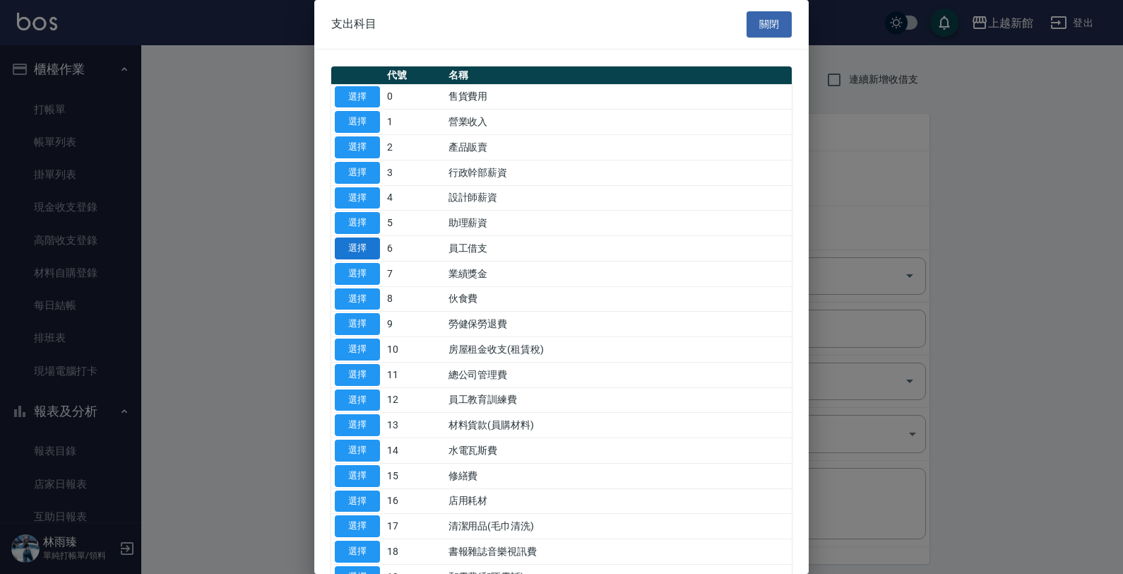
click at [353, 253] on button "選擇" at bounding box center [357, 248] width 45 height 22
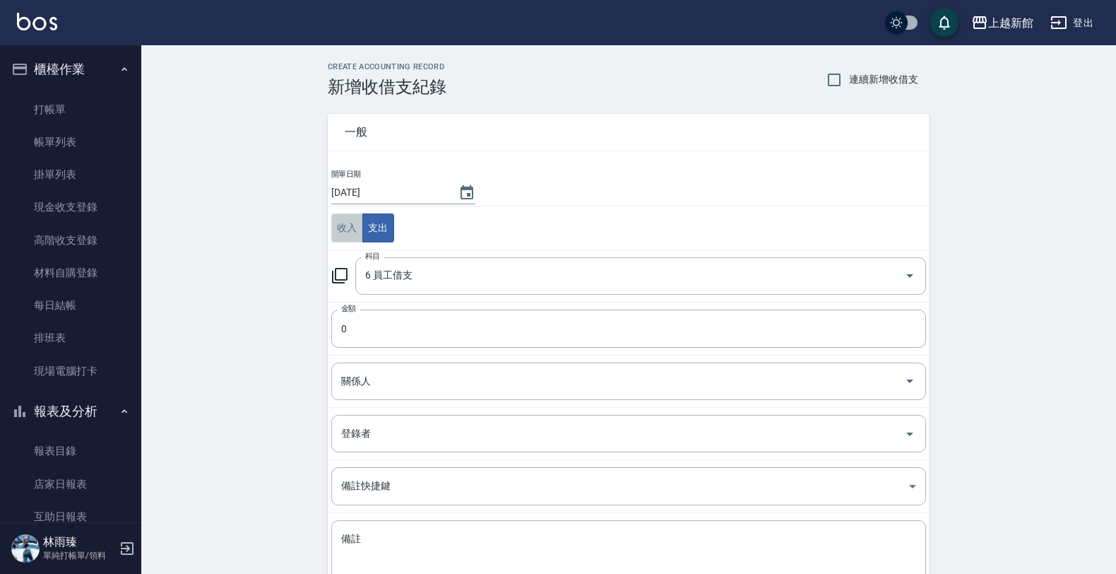
click at [343, 237] on button "收入" at bounding box center [347, 227] width 32 height 29
click at [333, 269] on icon at bounding box center [339, 275] width 17 height 17
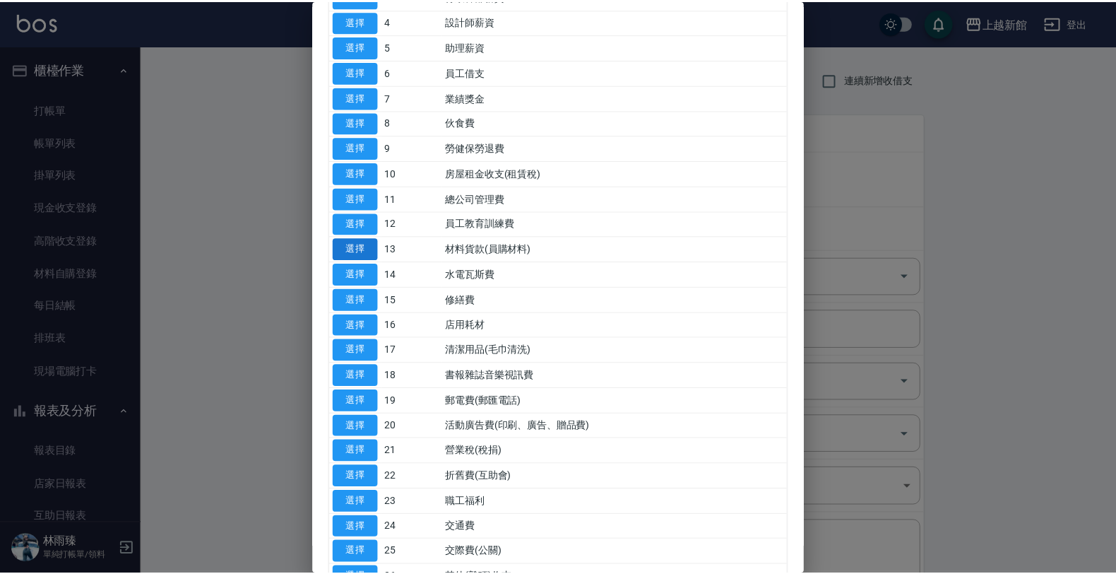
scroll to position [265, 0]
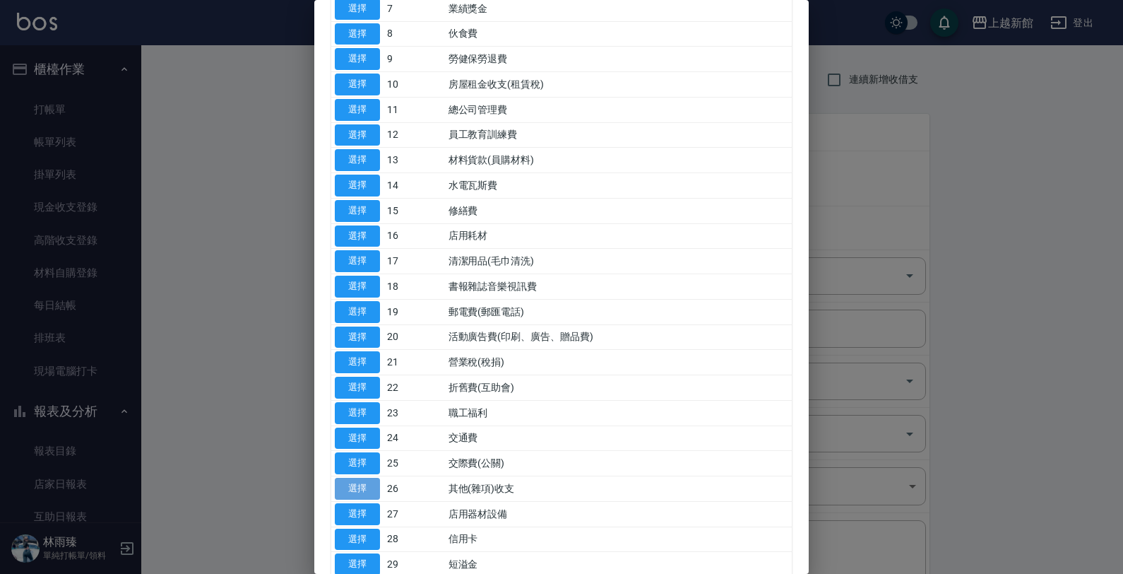
click at [357, 491] on button "選擇" at bounding box center [357, 489] width 45 height 22
type input "26 其他(雜項)收支"
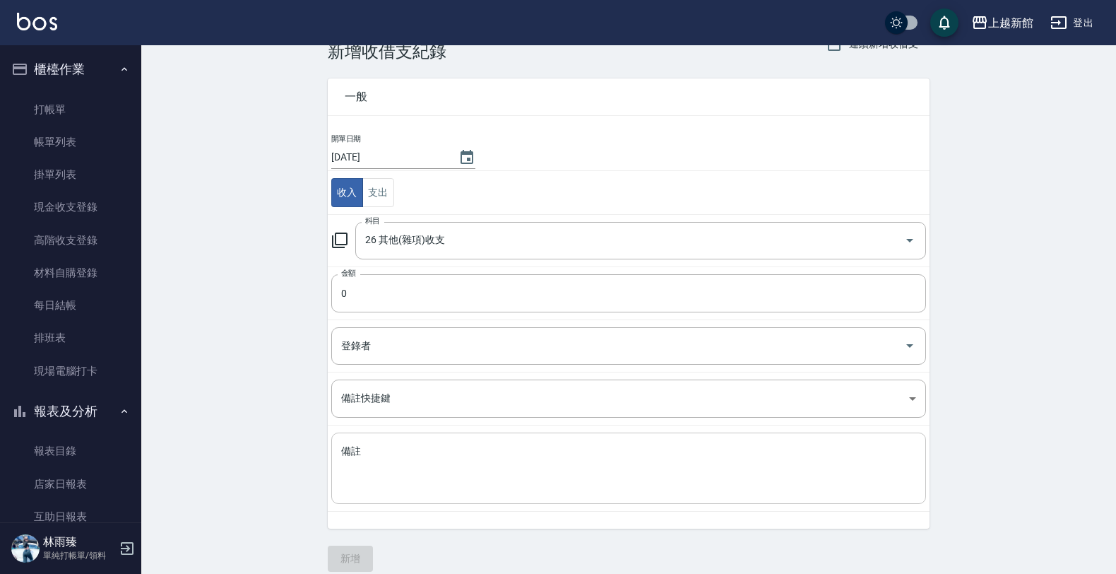
scroll to position [51, 0]
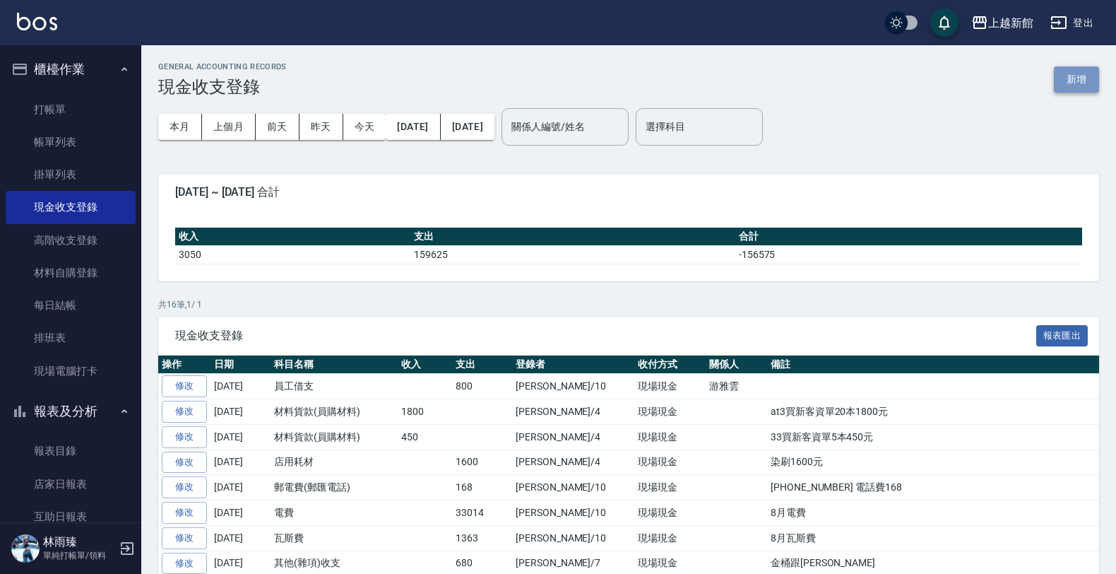
click at [1075, 80] on button "新增" at bounding box center [1076, 79] width 45 height 26
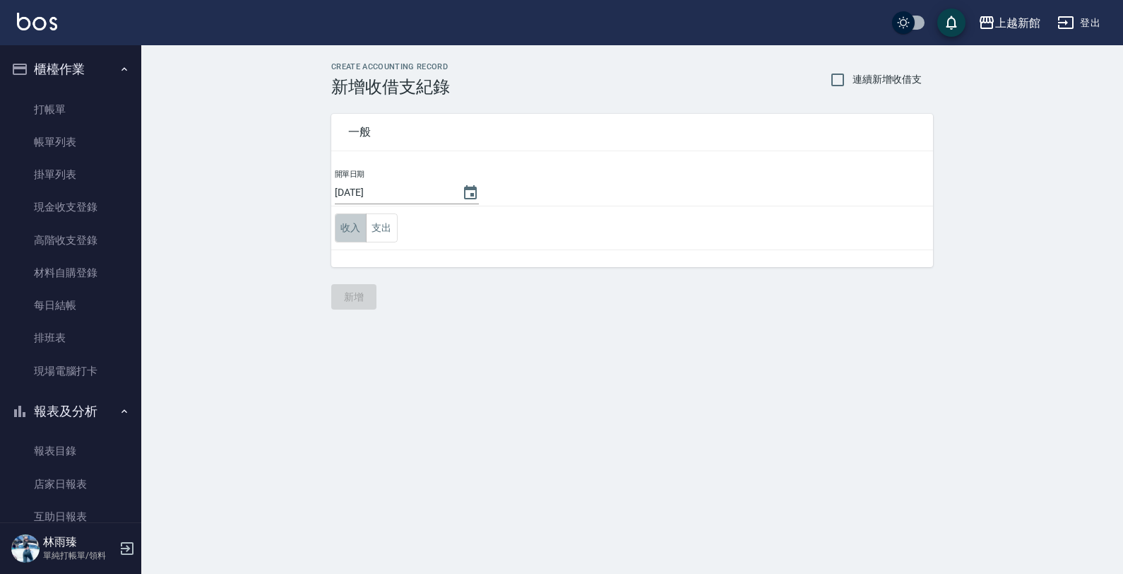
click at [355, 234] on button "收入" at bounding box center [351, 227] width 32 height 29
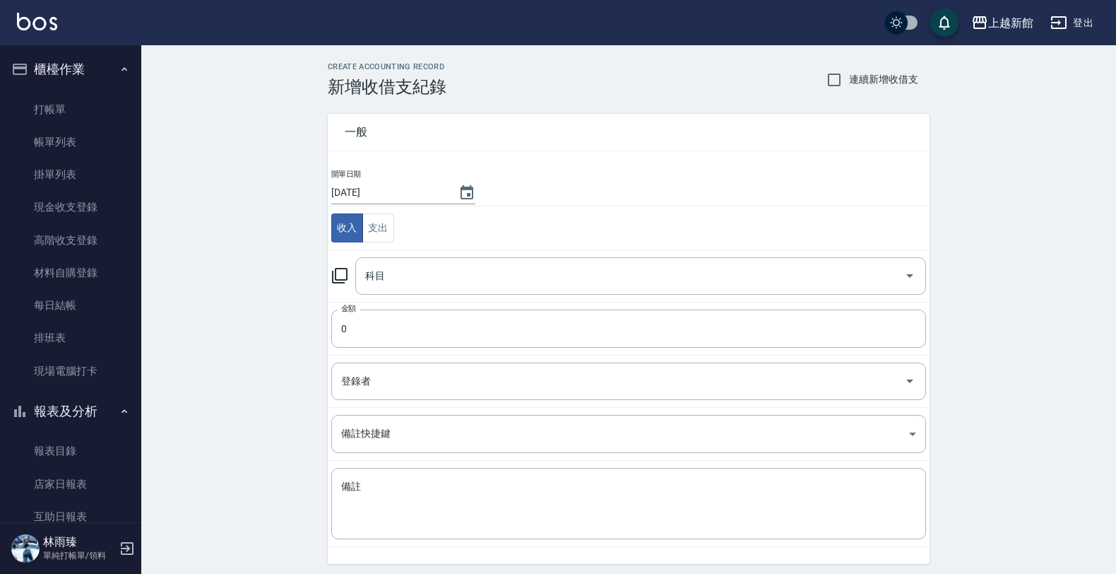
click at [338, 273] on icon at bounding box center [339, 275] width 17 height 17
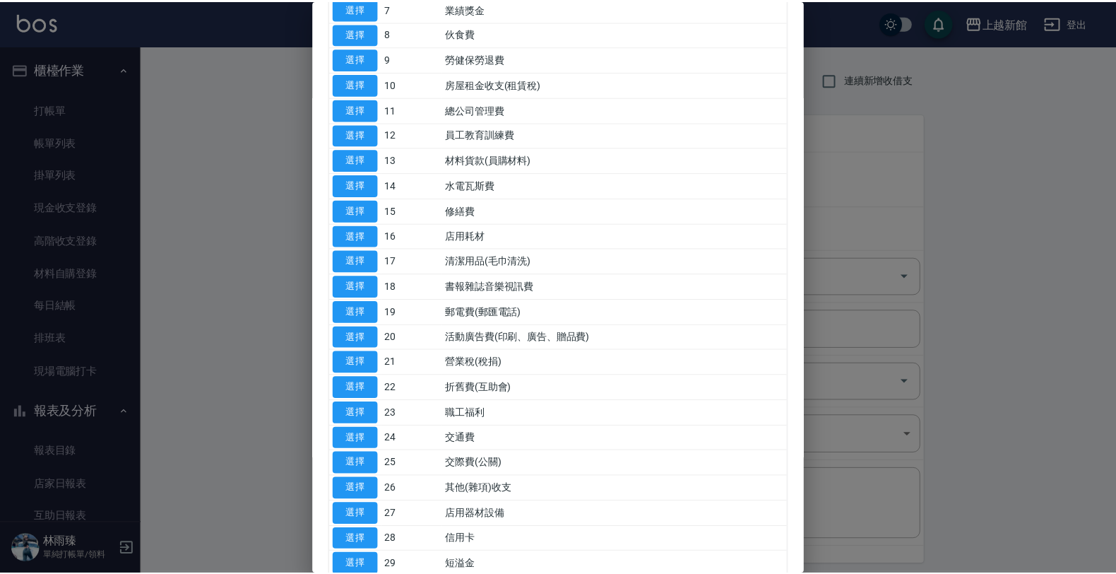
scroll to position [353, 0]
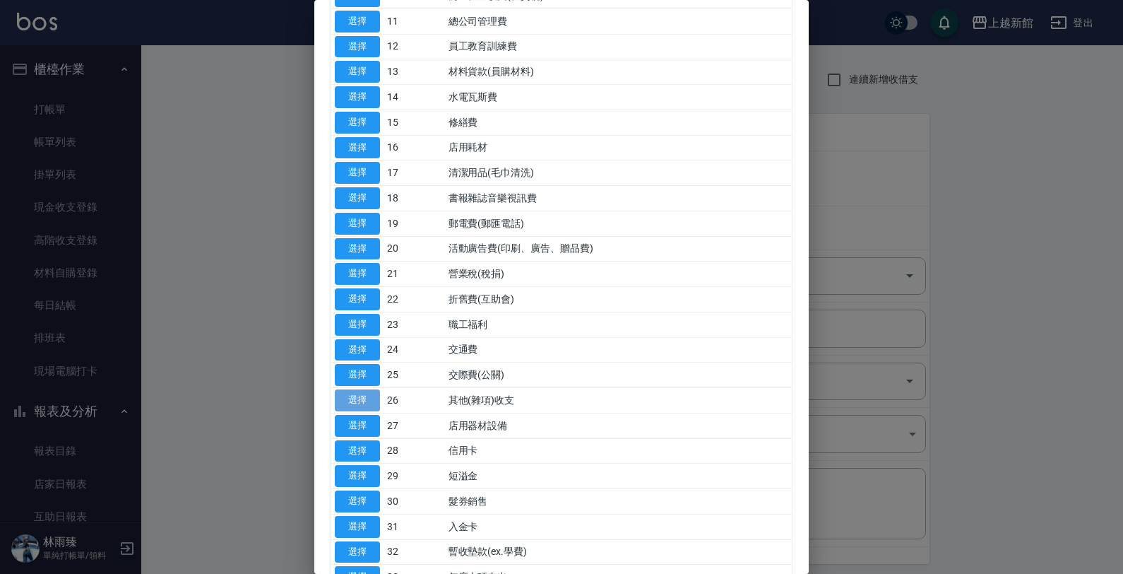
click at [350, 400] on button "選擇" at bounding box center [357, 400] width 45 height 22
type input "26 其他(雜項)收支"
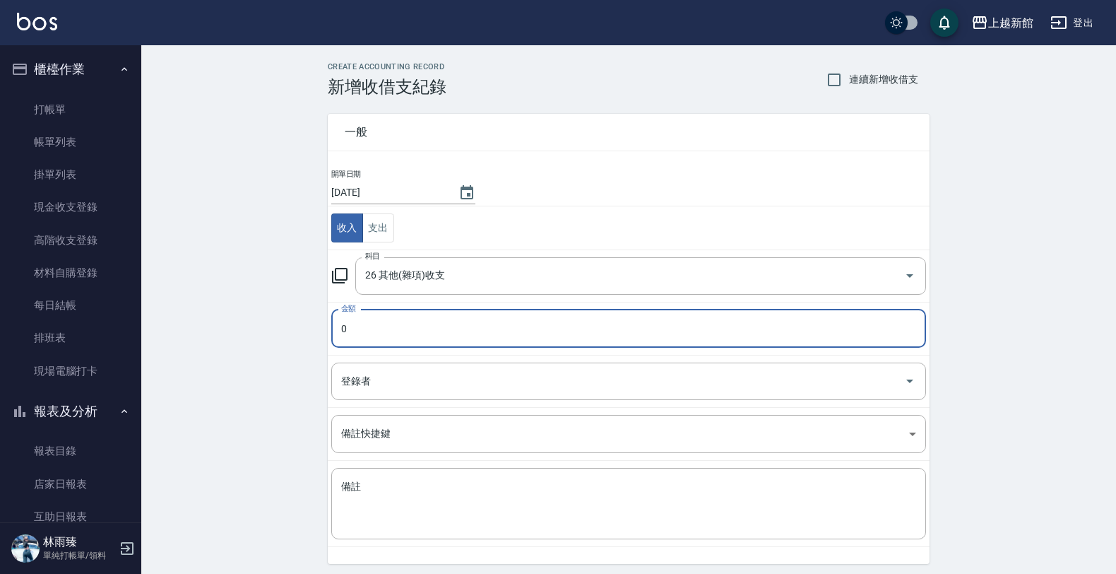
click at [350, 325] on input "0" at bounding box center [628, 328] width 595 height 38
type input "800"
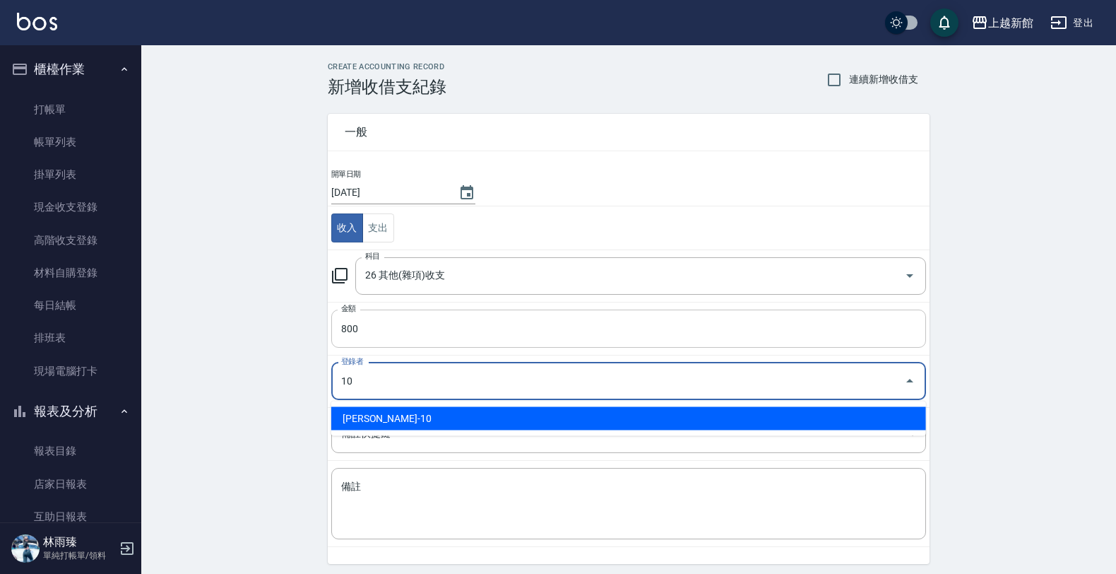
type input "劉名儀-10"
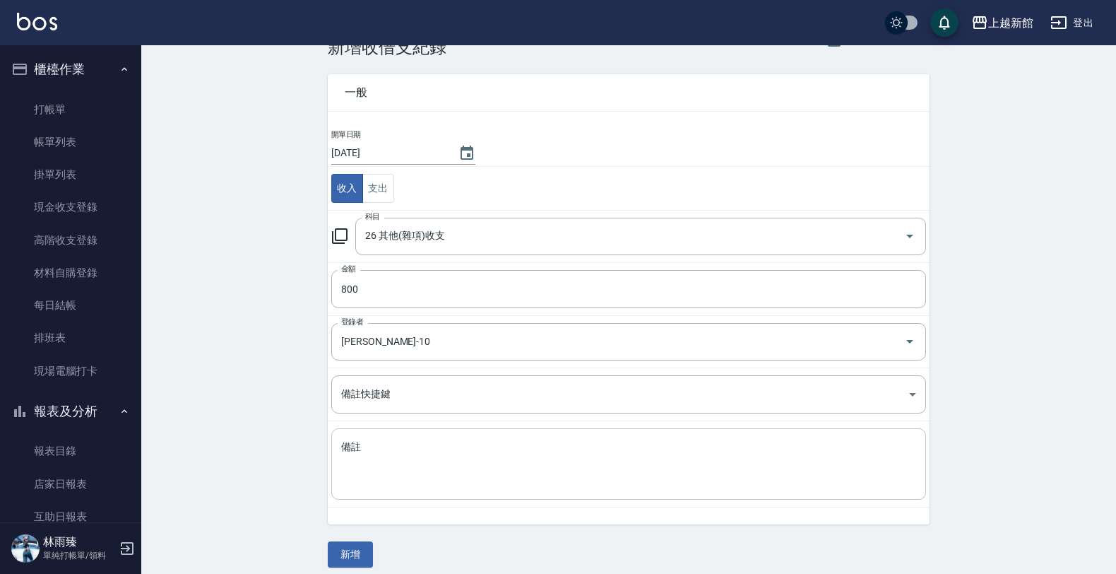
scroll to position [51, 0]
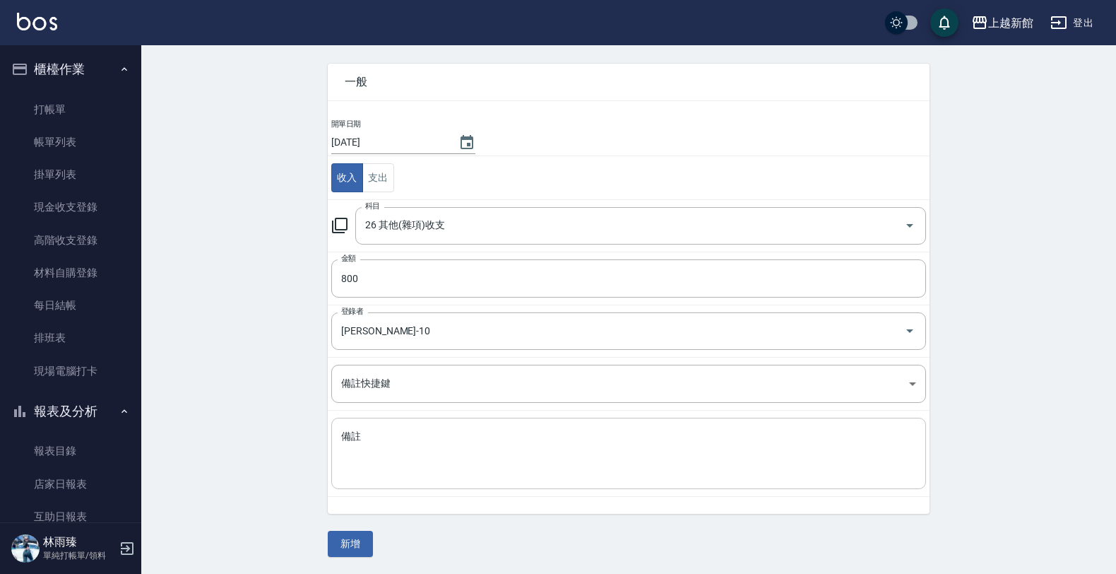
click at [372, 443] on textarea "備註" at bounding box center [628, 454] width 575 height 48
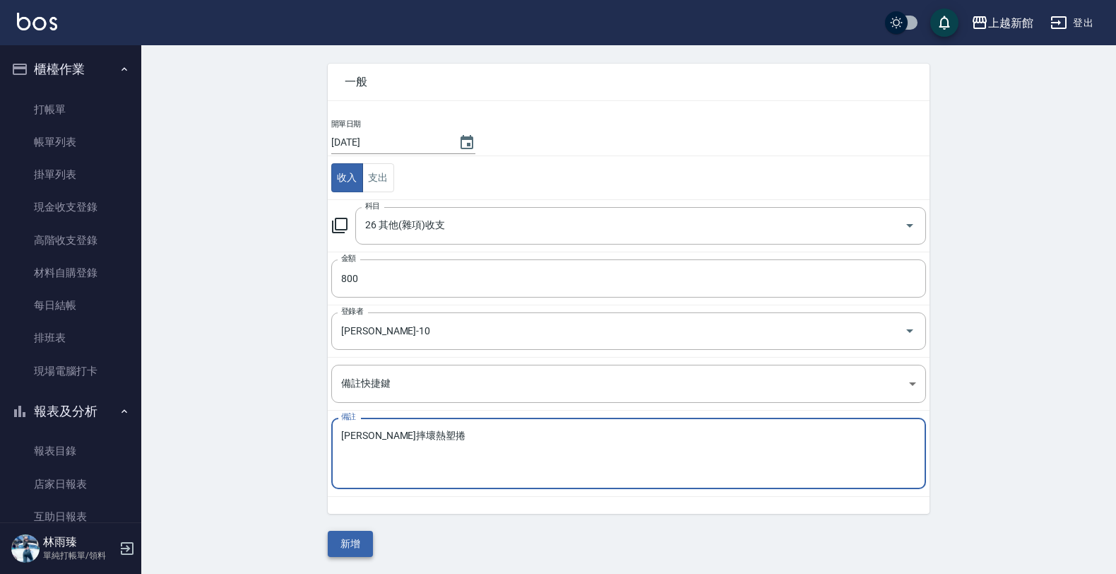
type textarea "蘿拉摔壞熱塑捲"
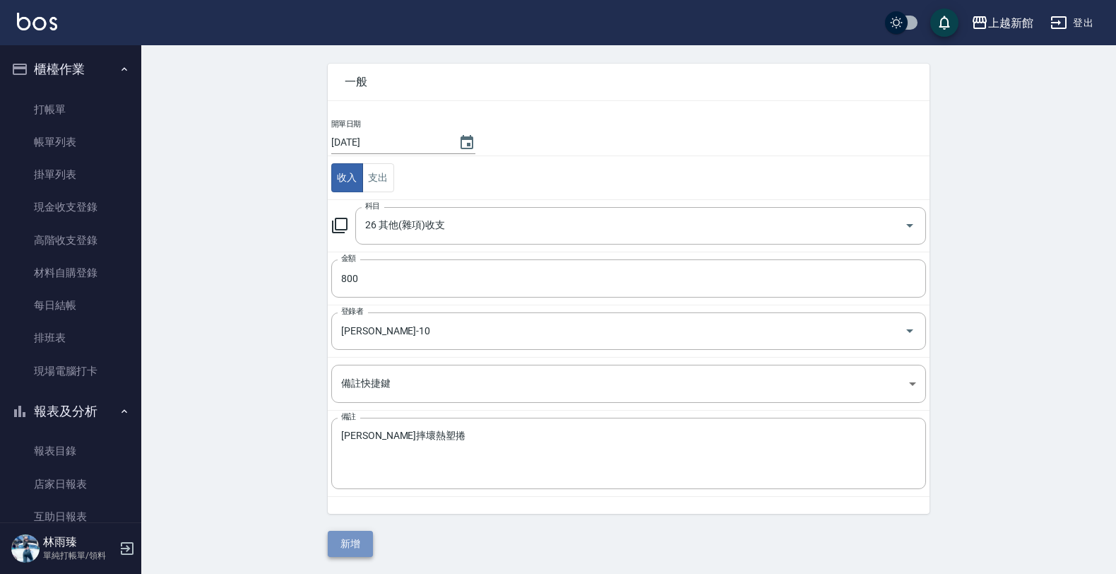
click at [354, 543] on button "新增" at bounding box center [350, 544] width 45 height 26
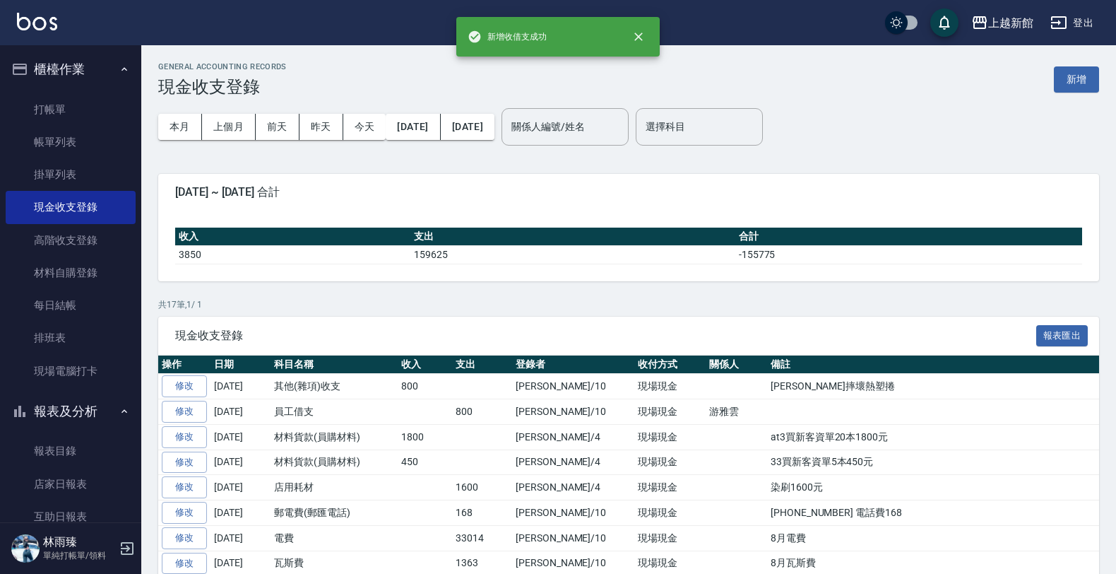
click at [125, 536] on div "林雨臻 單純打帳單/領料" at bounding box center [70, 548] width 141 height 51
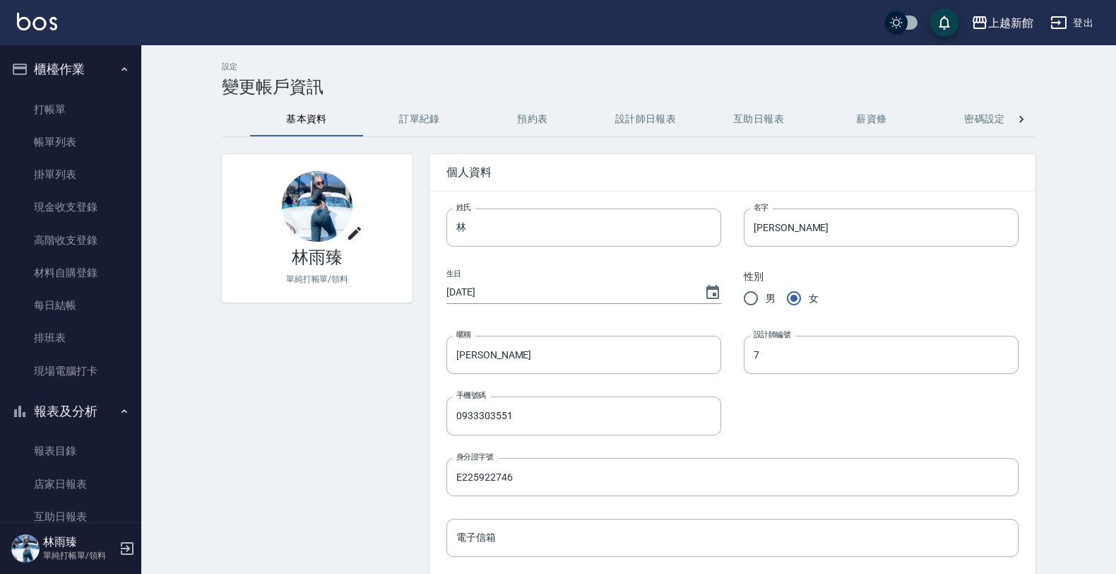
click at [122, 542] on icon "button" at bounding box center [127, 548] width 13 height 13
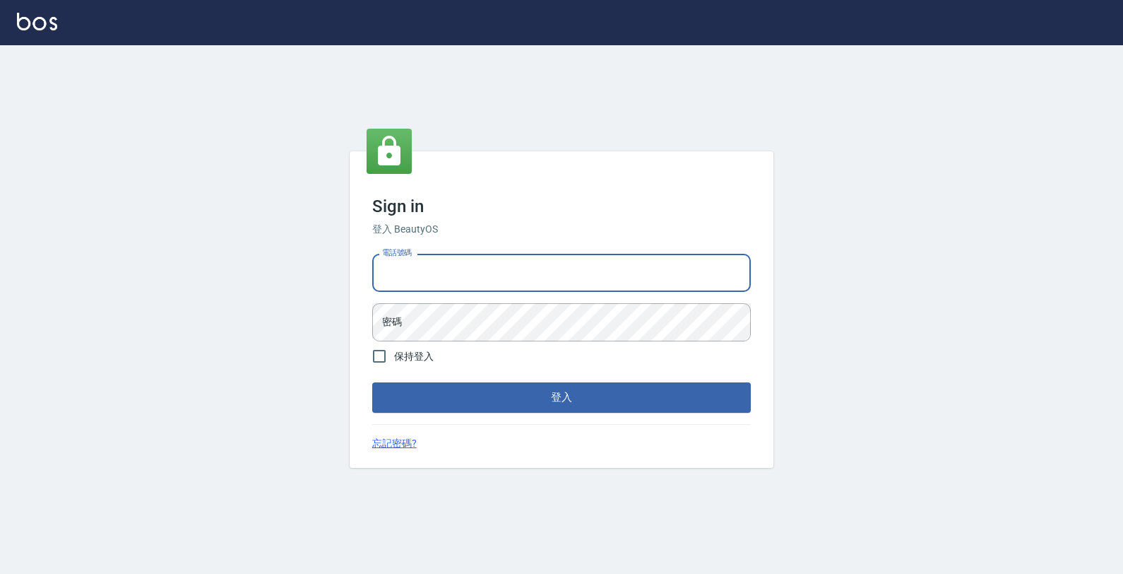
click at [428, 259] on input "電話號碼" at bounding box center [561, 273] width 379 height 38
type input "0974376310"
click at [372, 382] on button "登入" at bounding box center [561, 397] width 379 height 30
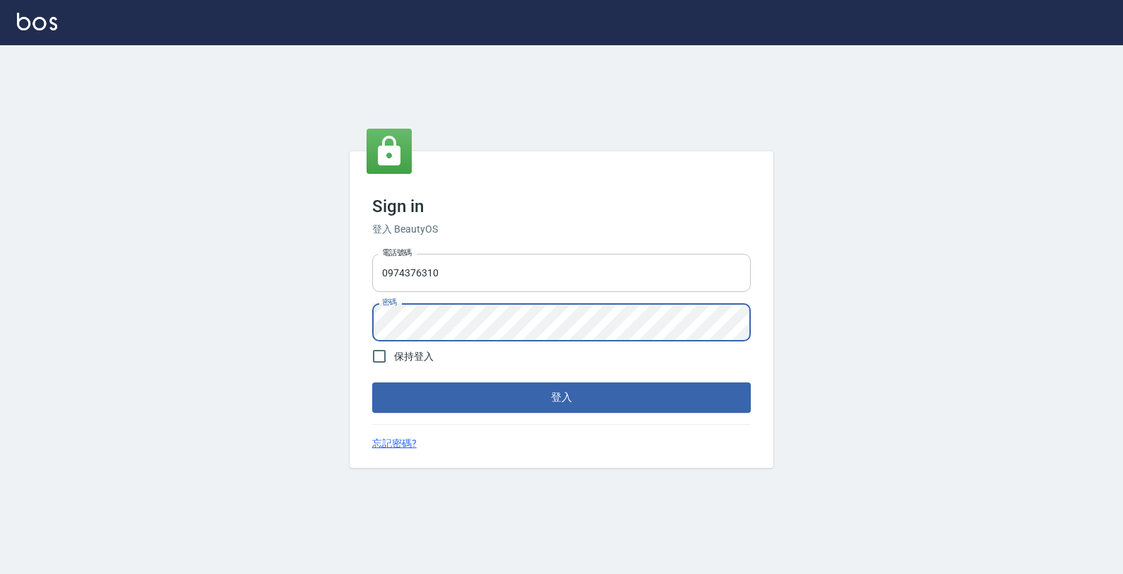
click at [372, 382] on button "登入" at bounding box center [561, 397] width 379 height 30
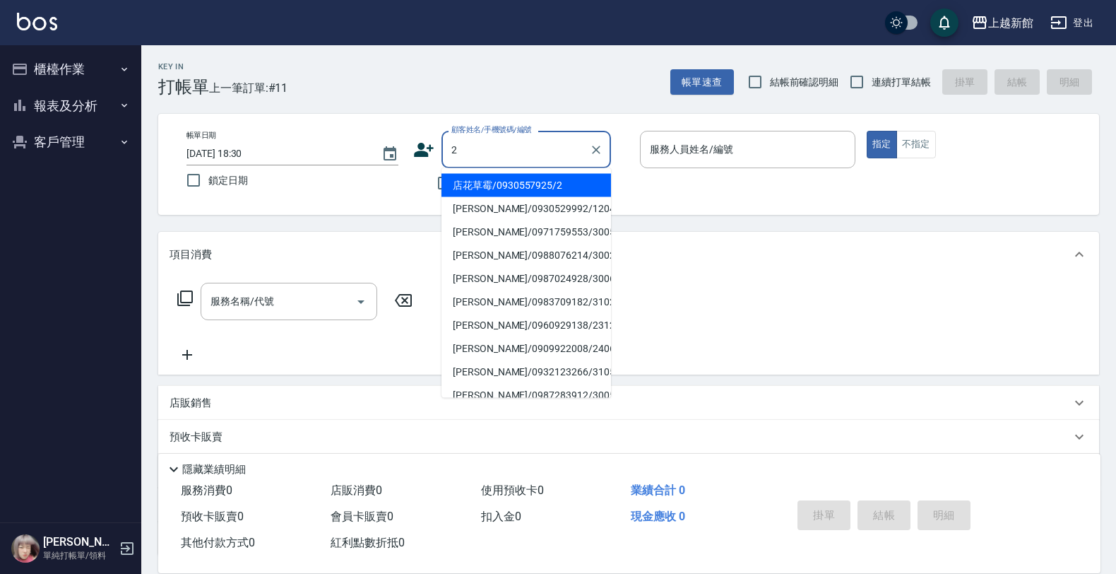
type input "店花草霉/0930557925/2"
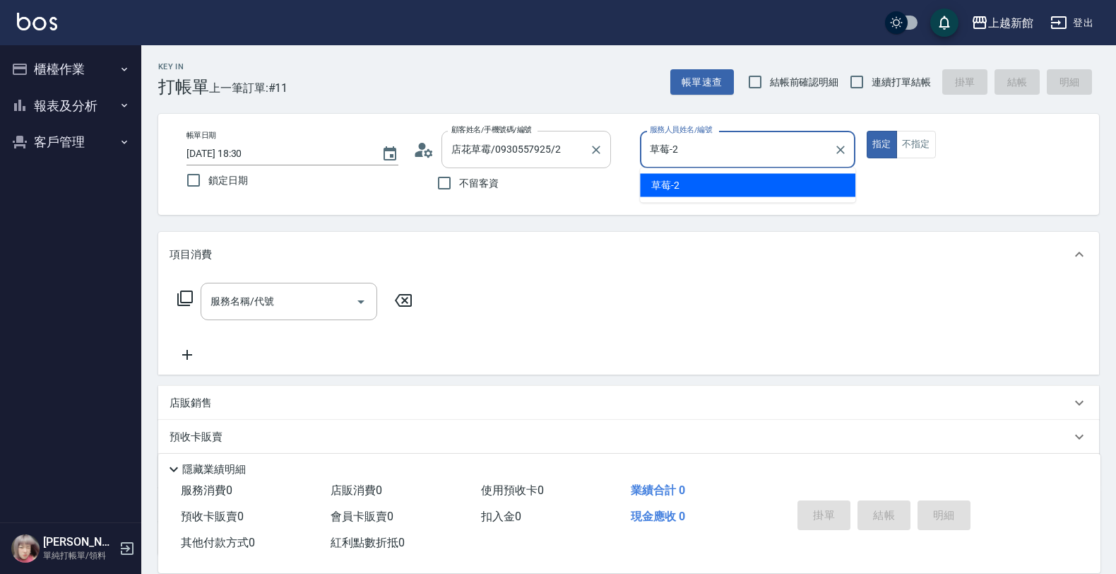
type input "草莓-2"
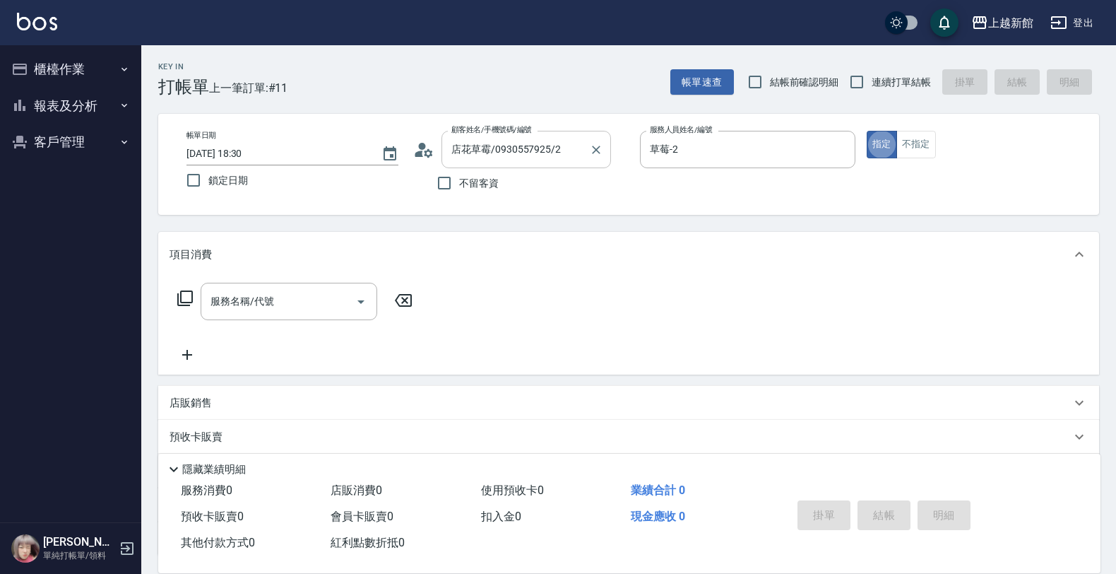
type button "true"
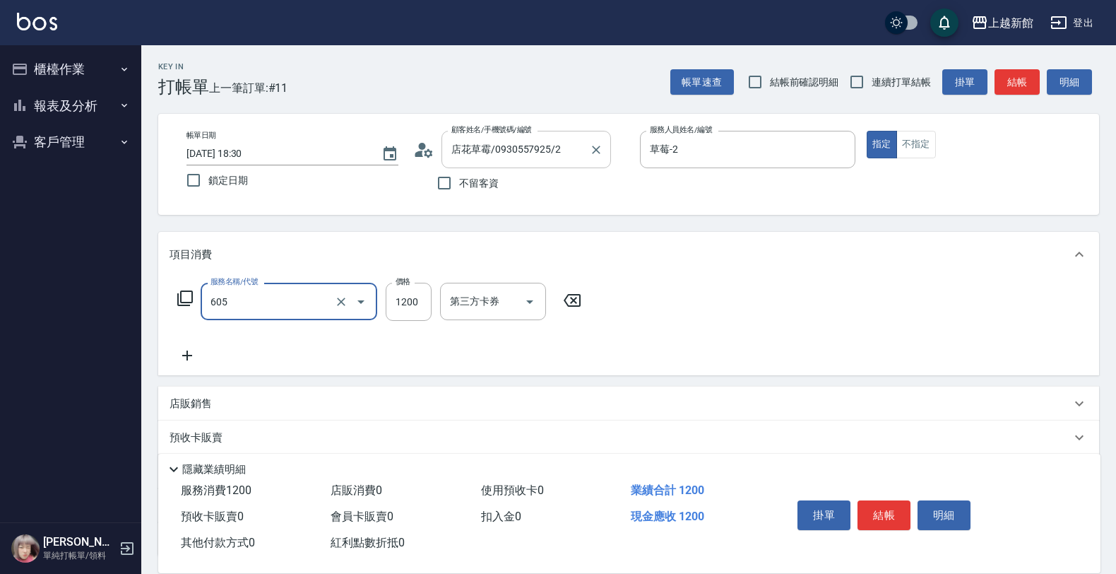
type input "髮原素醫學頭皮養護洗髮(605)"
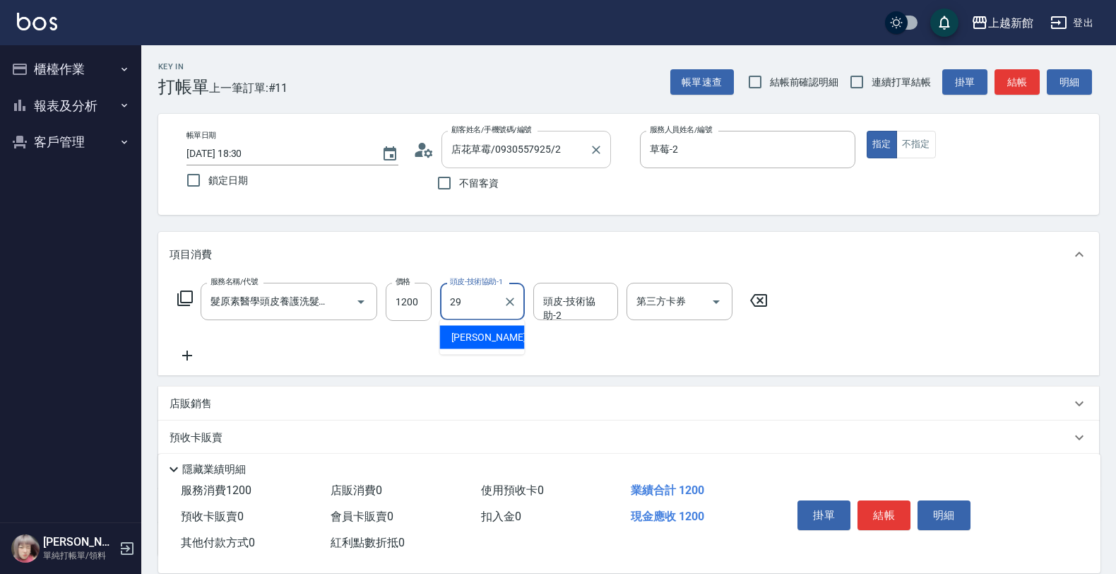
type input "馨妮-29"
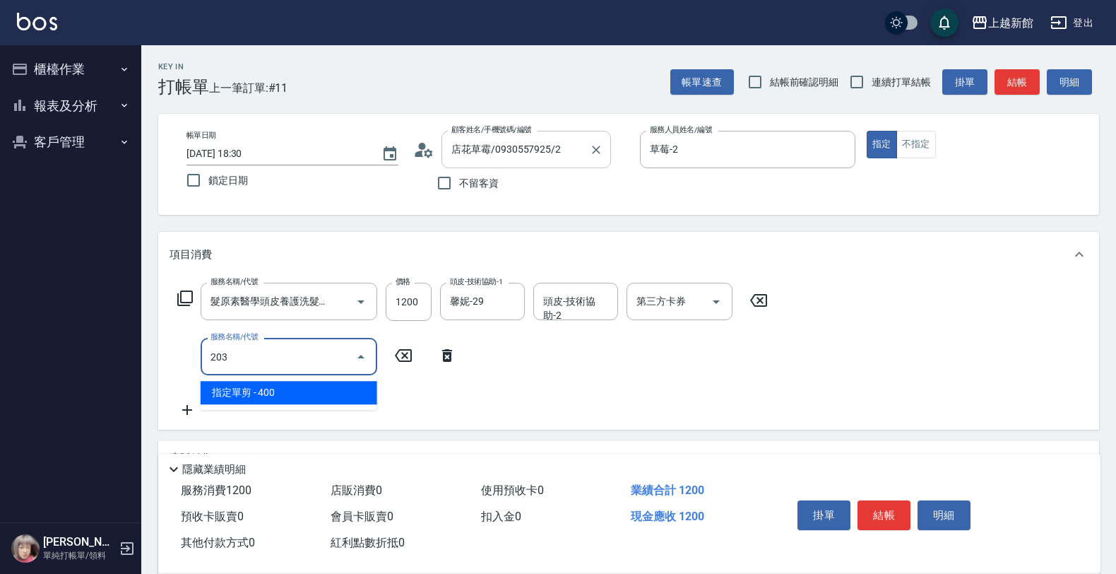
type input "指定單剪(203)"
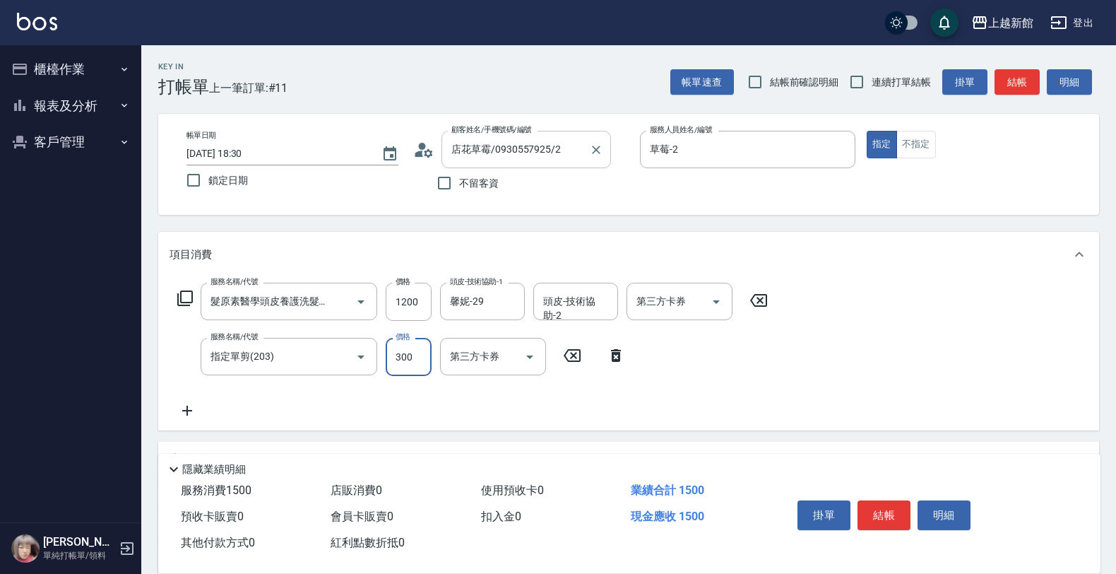
type input "300"
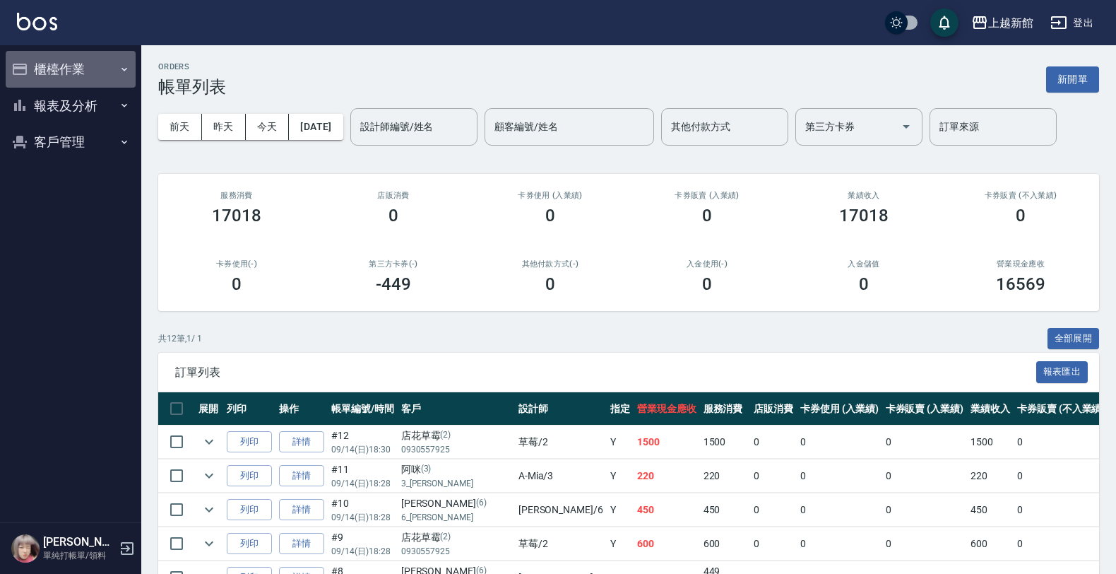
drag, startPoint x: 117, startPoint y: 67, endPoint x: 96, endPoint y: 69, distance: 21.2
click at [107, 66] on button "櫃檯作業" at bounding box center [71, 69] width 130 height 37
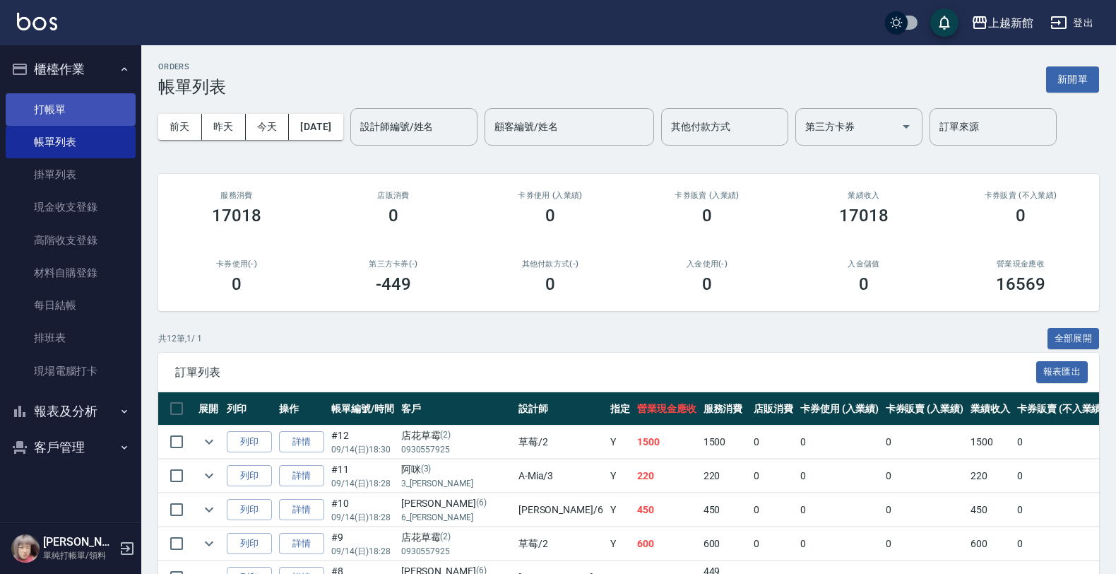
click at [83, 107] on link "打帳單" at bounding box center [71, 109] width 130 height 32
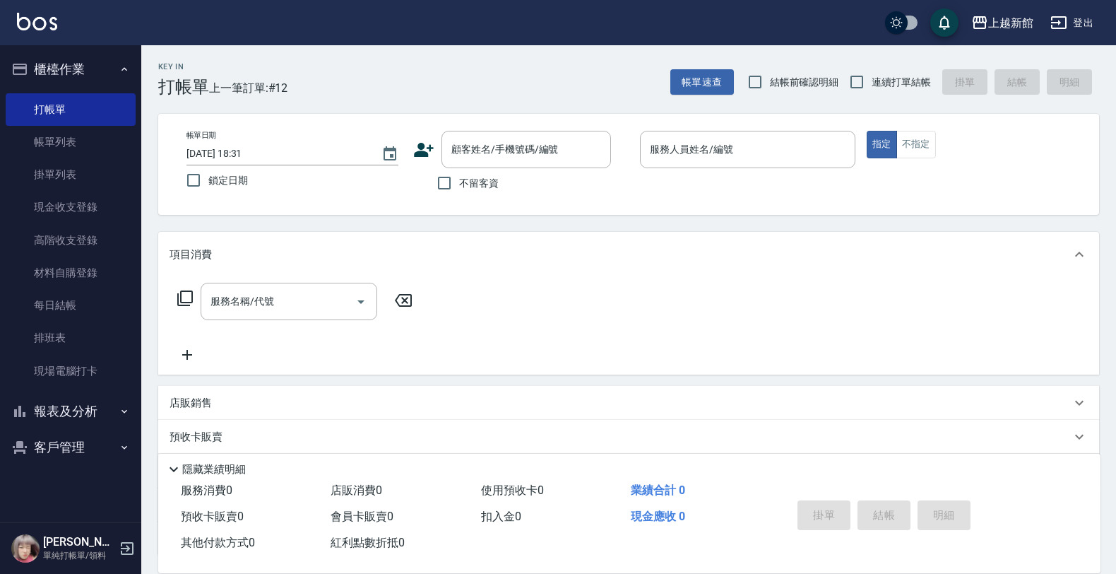
click at [878, 89] on span "連續打單結帳" at bounding box center [901, 82] width 59 height 15
click at [872, 89] on input "連續打單結帳" at bounding box center [857, 82] width 30 height 30
checkbox input "true"
click at [548, 150] on input "顧客姓名/手機號碼/編號" at bounding box center [516, 149] width 136 height 25
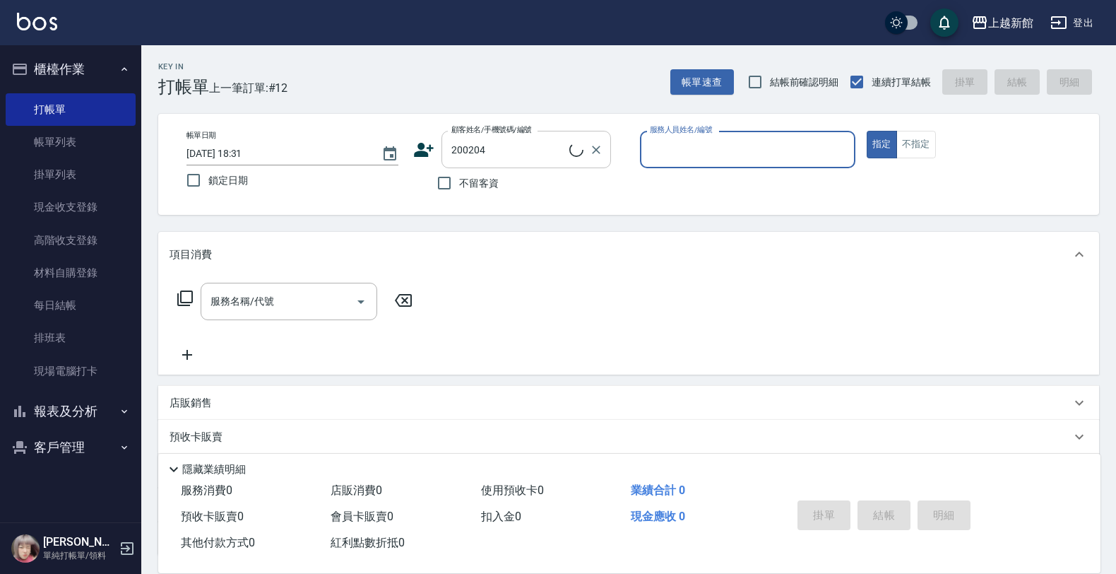
type input "吳佩珊/0900752956/200204"
type input "旌瑛-5"
click at [867, 131] on button "指定" at bounding box center [882, 145] width 30 height 28
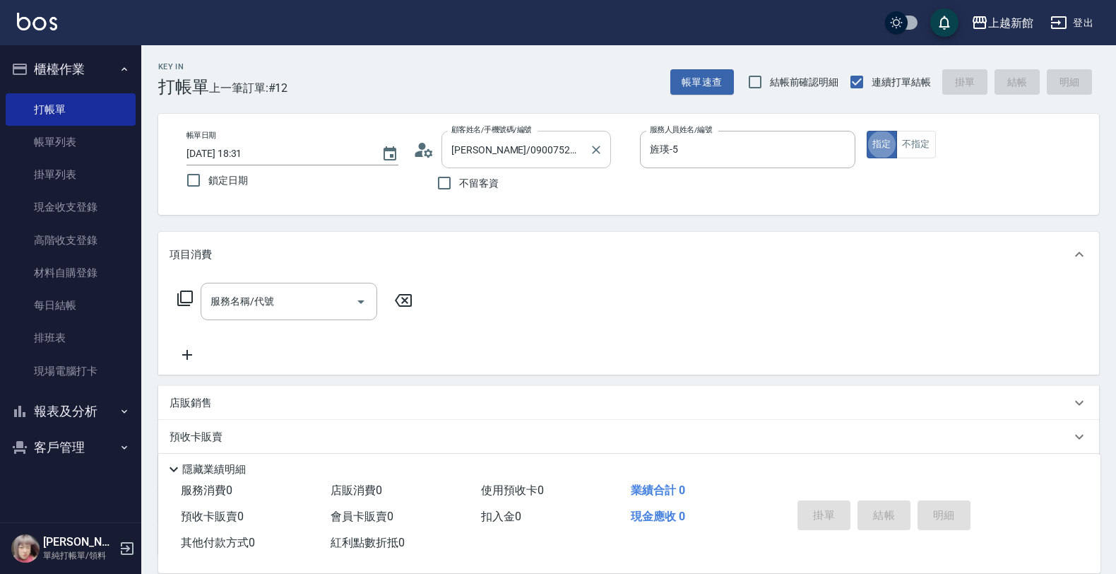
type button "true"
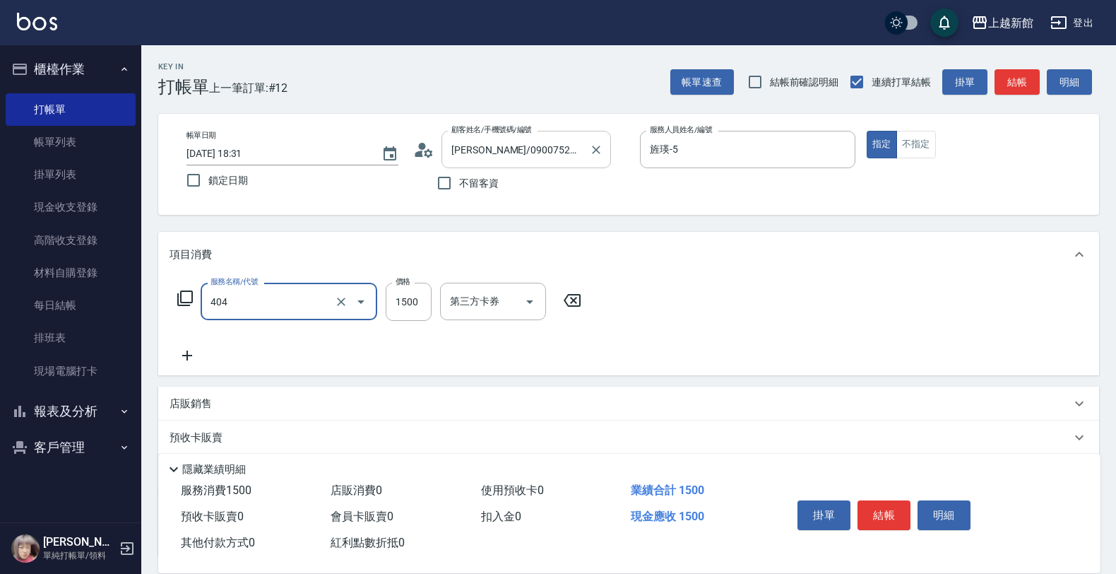
type input "設計染髮(404)"
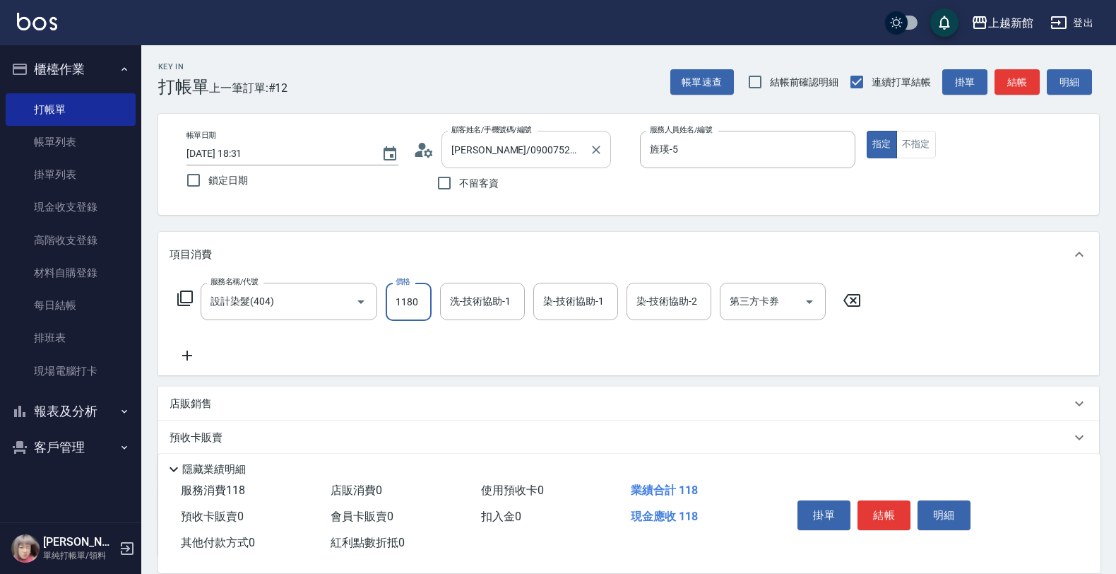
type input "1180"
type input "容綺-21"
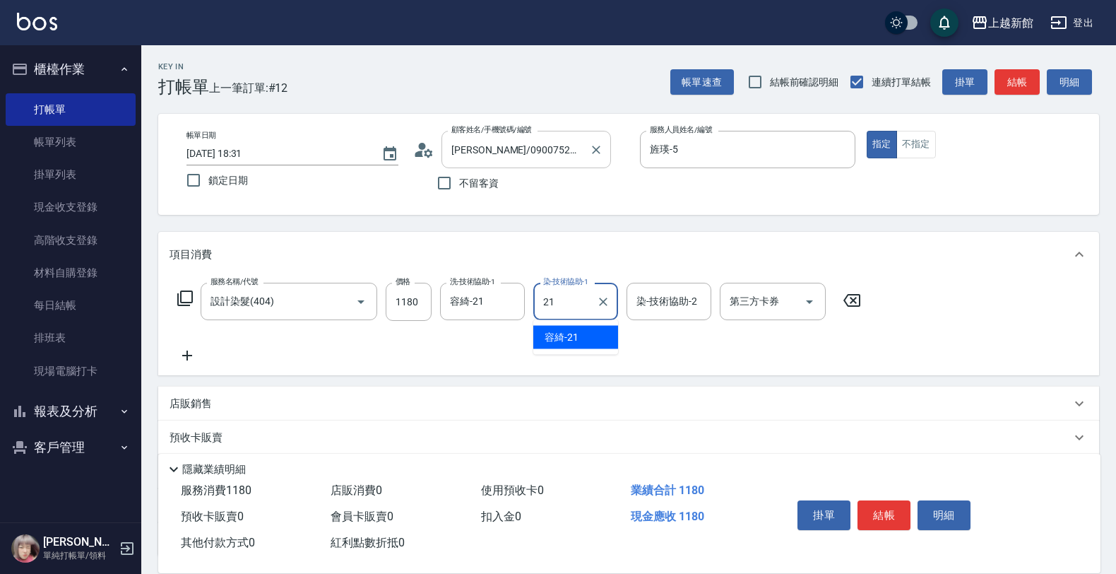
type input "容綺-21"
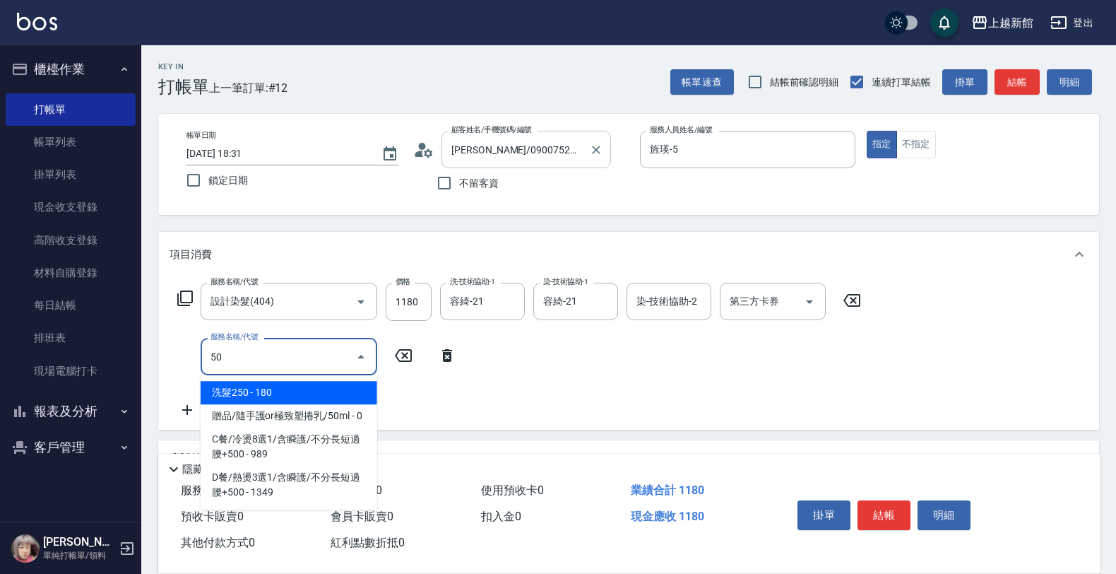
type input "504"
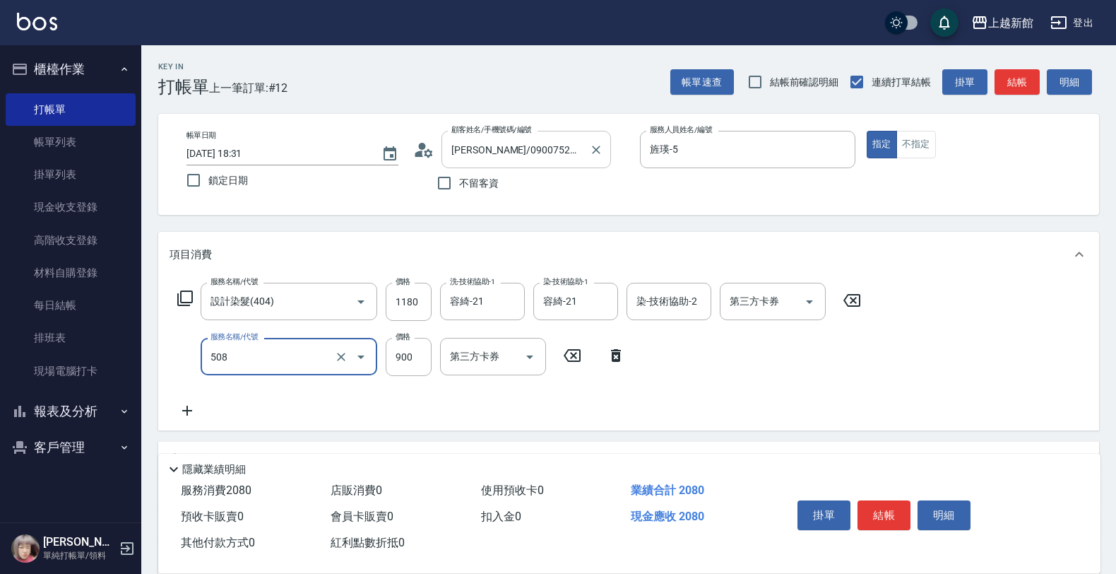
type input "松島再生髮敷護髮(508)"
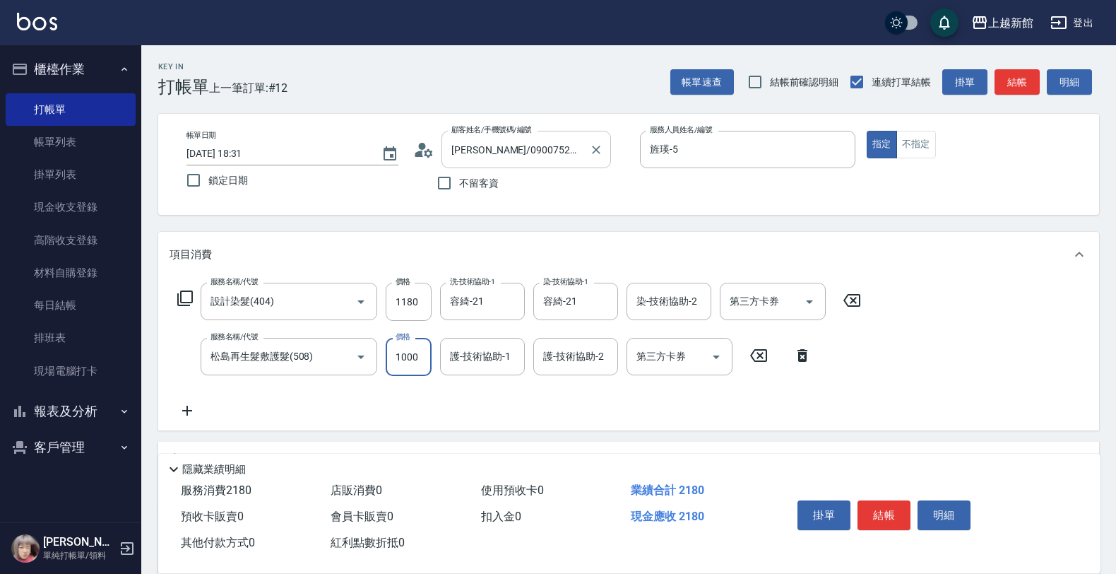
type input "1000"
type input "容綺-21"
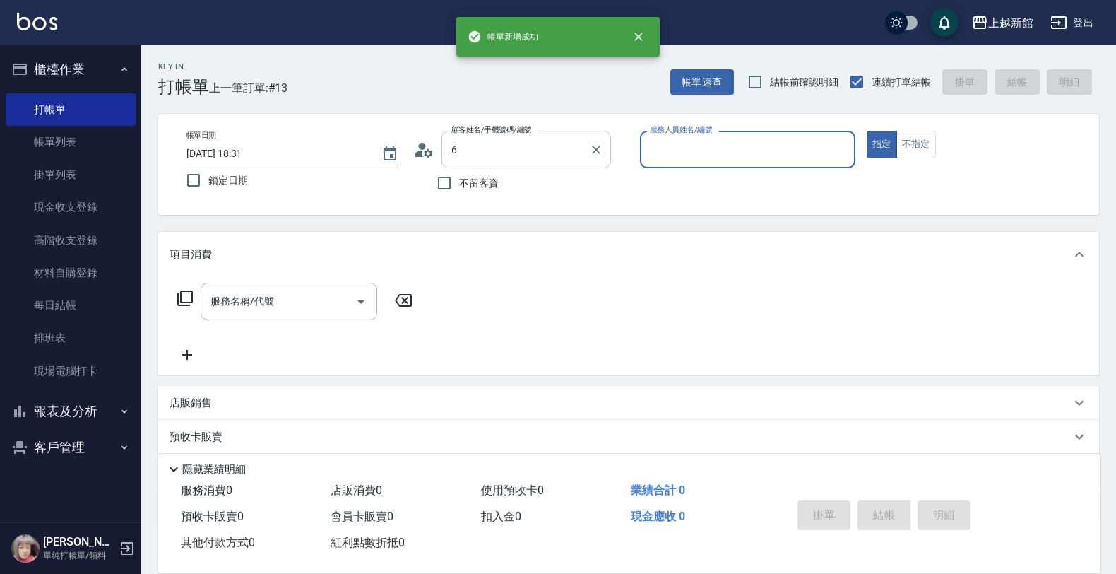
type input "吳佩珊/0900752956/200204"
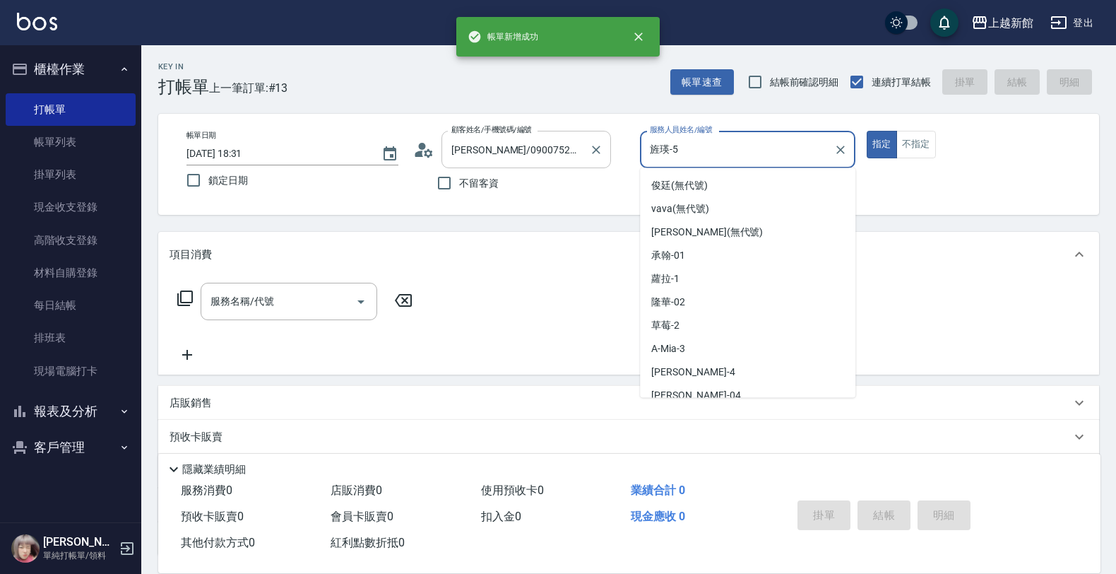
type input "旌瑛-5"
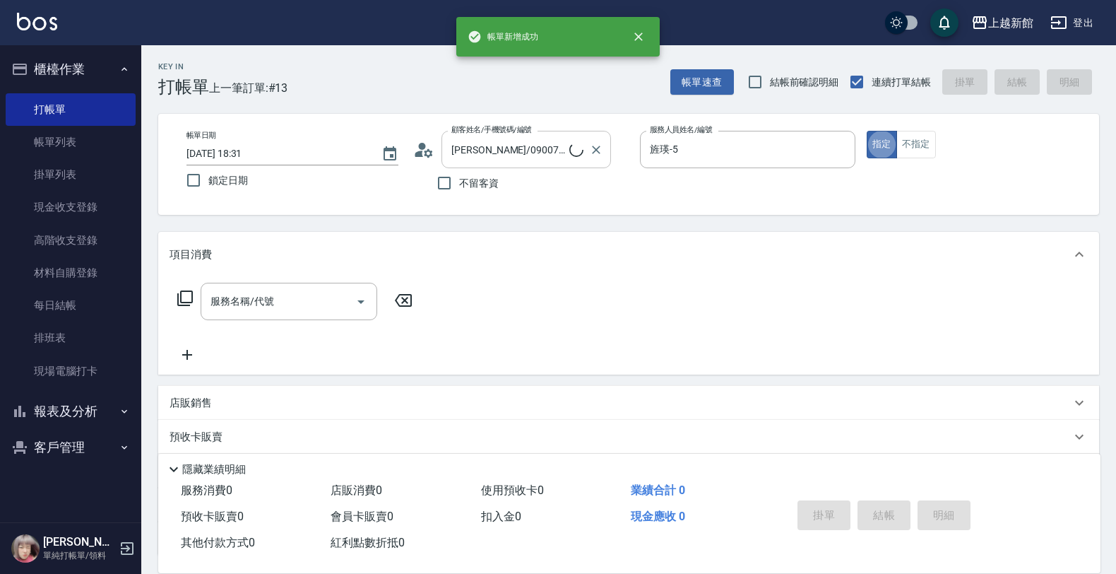
type input "黃婕寧/6_黃婕寧/6"
type input "黃婕寧-6"
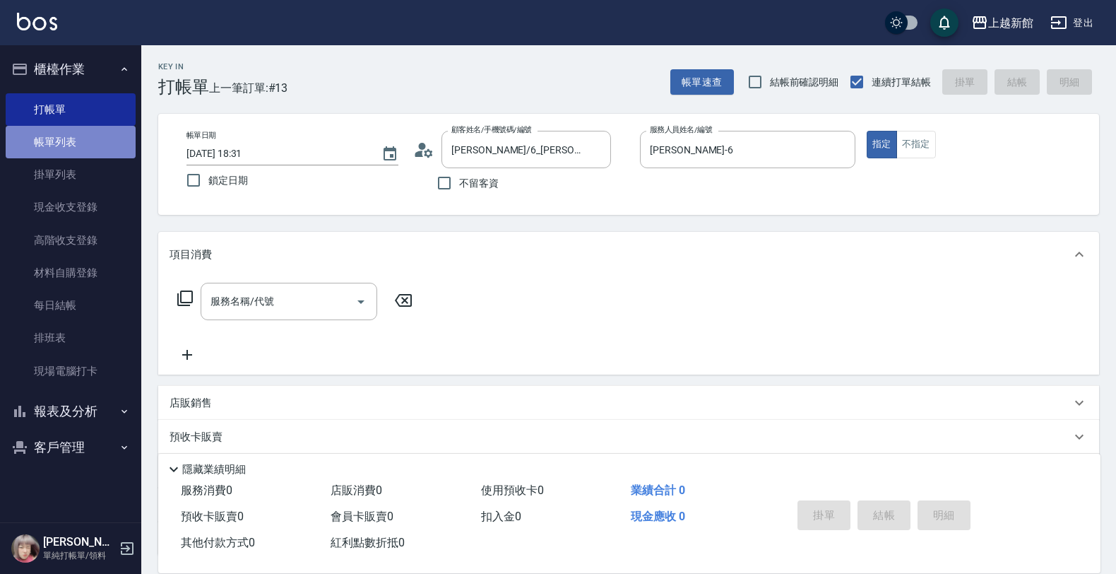
click at [119, 153] on link "帳單列表" at bounding box center [71, 142] width 130 height 32
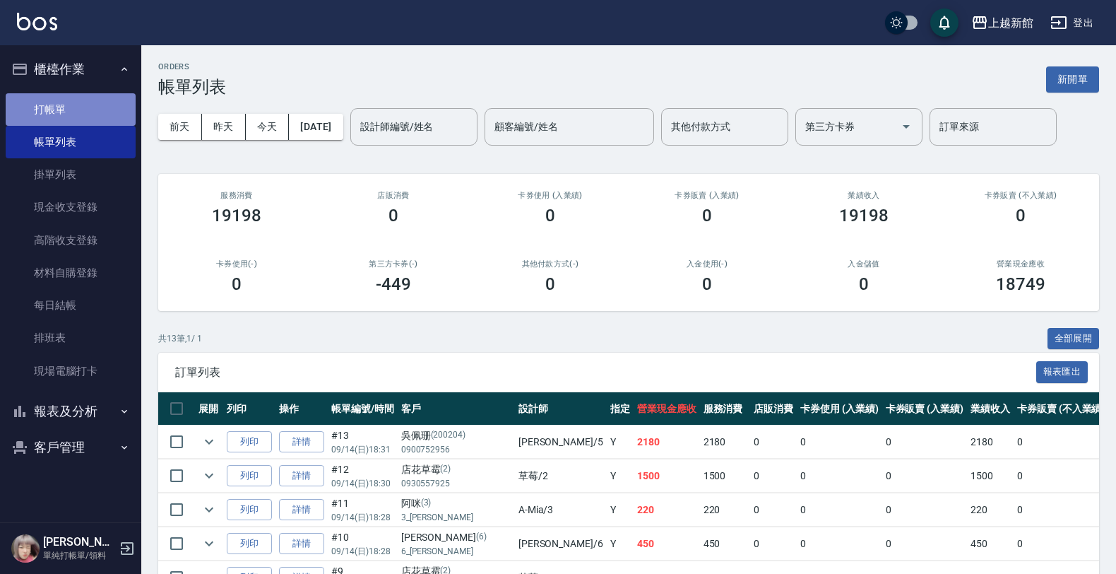
click at [94, 107] on link "打帳單" at bounding box center [71, 109] width 130 height 32
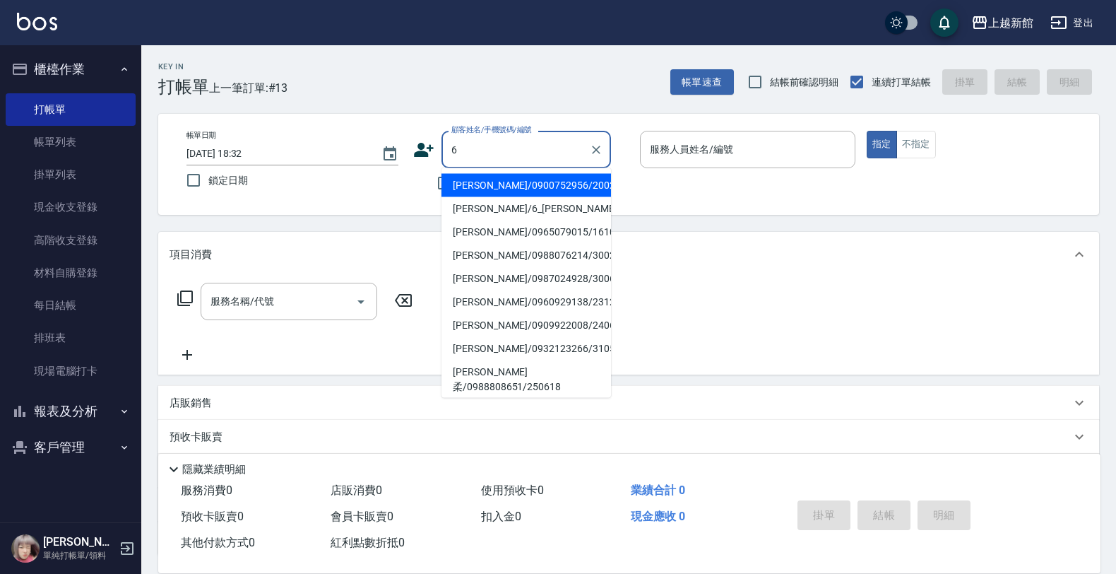
type input "吳佩珊/0900752956/200204"
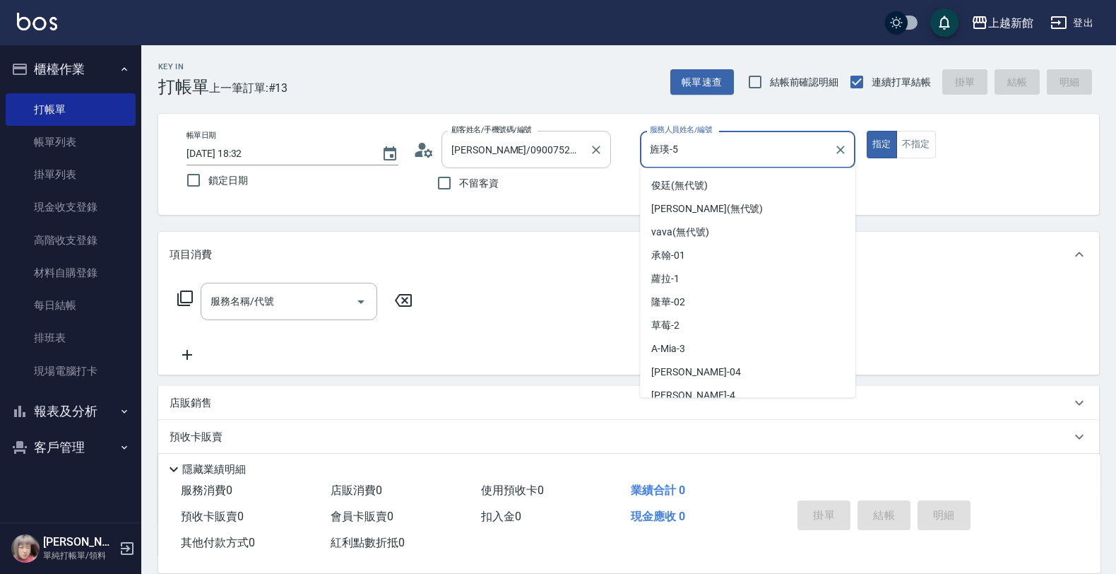
type input "旌瑛-5"
type button "true"
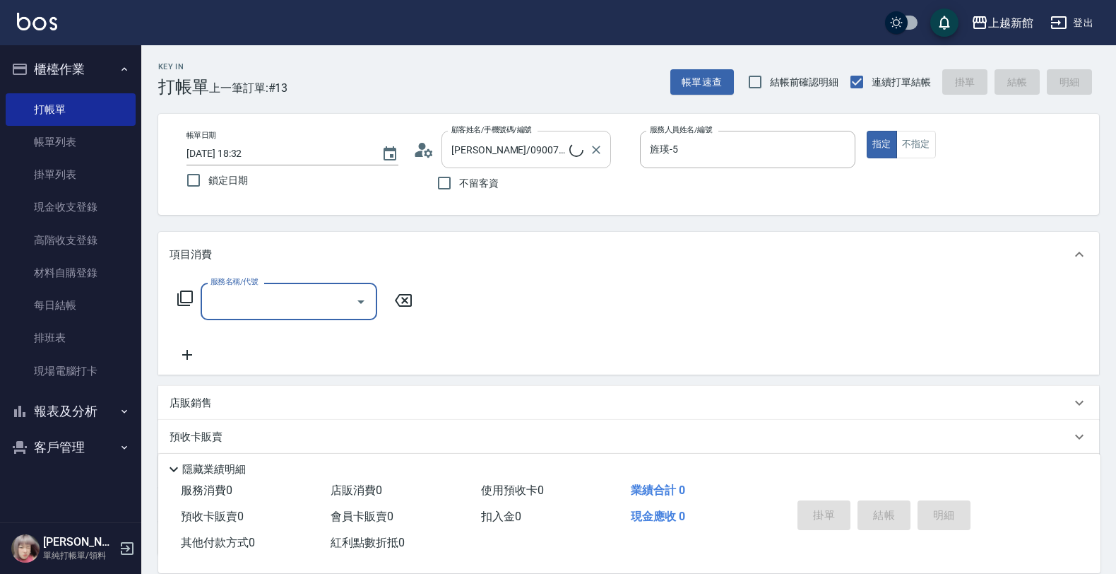
type input "黃婕寧/6_黃婕寧/6"
type input "黃婕寧-6"
click at [187, 287] on div "服務名稱/代號 服務名稱/代號" at bounding box center [296, 301] width 252 height 37
click at [181, 294] on icon at bounding box center [185, 298] width 16 height 16
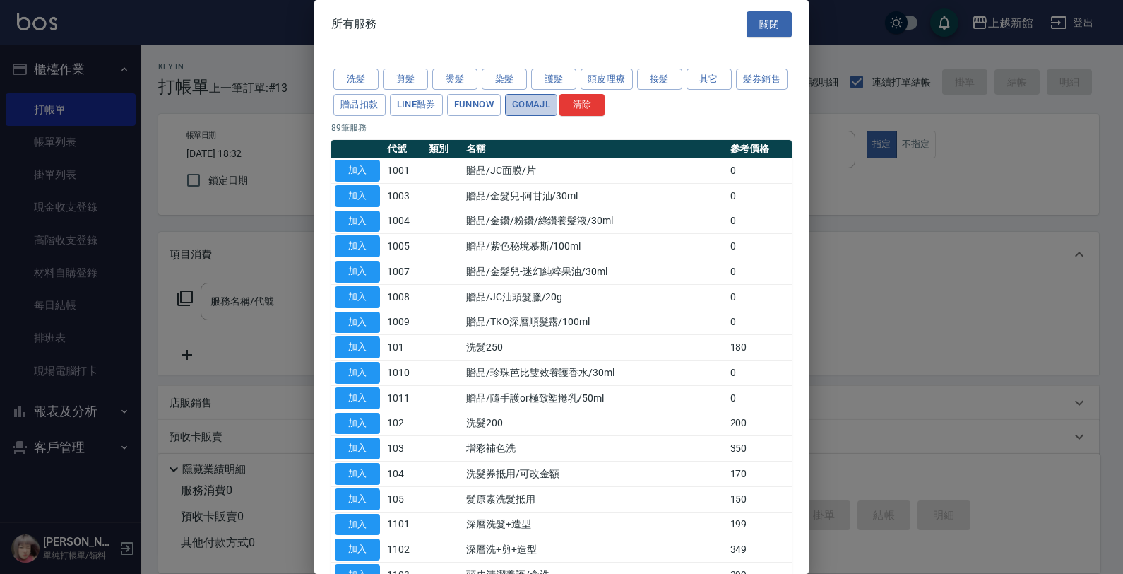
click at [557, 110] on button "GOMAJL" at bounding box center [531, 105] width 52 height 22
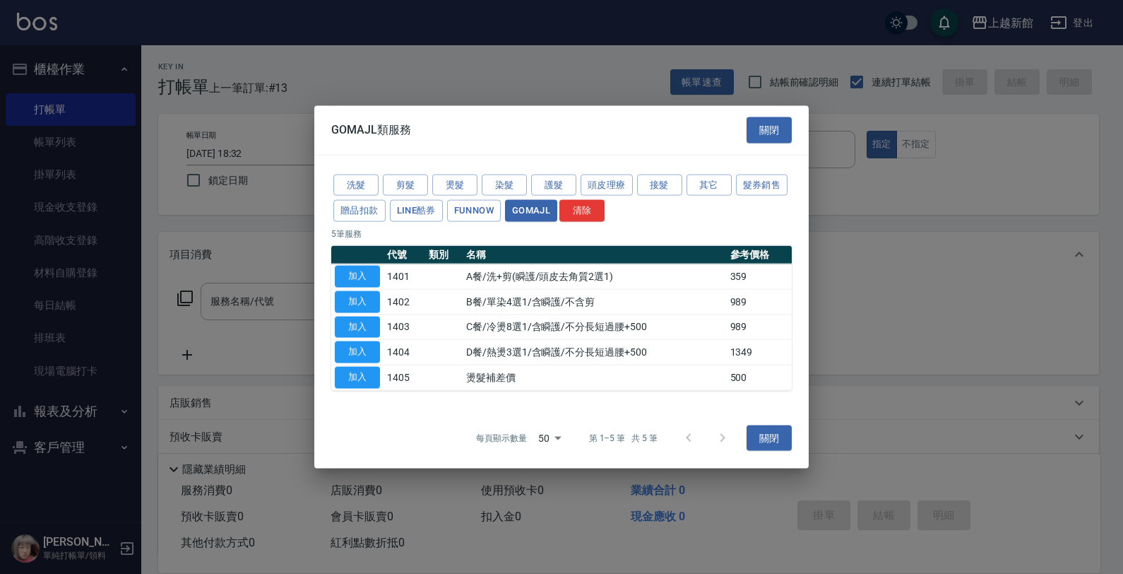
click at [332, 277] on td "加入" at bounding box center [357, 276] width 52 height 25
click at [352, 273] on button "加入" at bounding box center [357, 277] width 45 height 22
type input "A餐/洗+剪(瞬護/頭皮去角質2選1)(1401)"
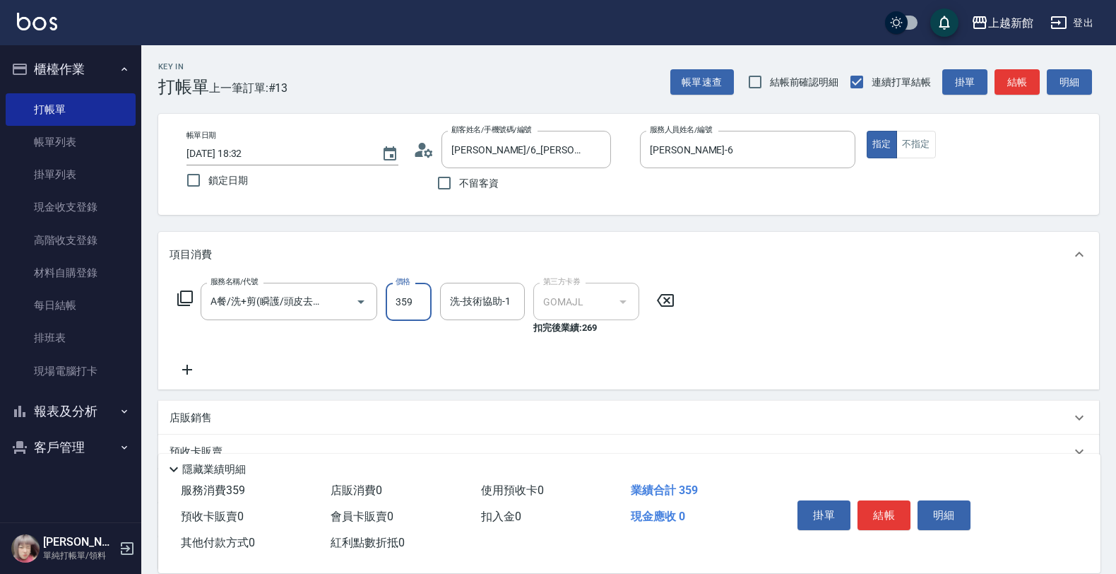
click at [421, 299] on input "359" at bounding box center [409, 302] width 46 height 38
type input "449"
type input "小敏-24"
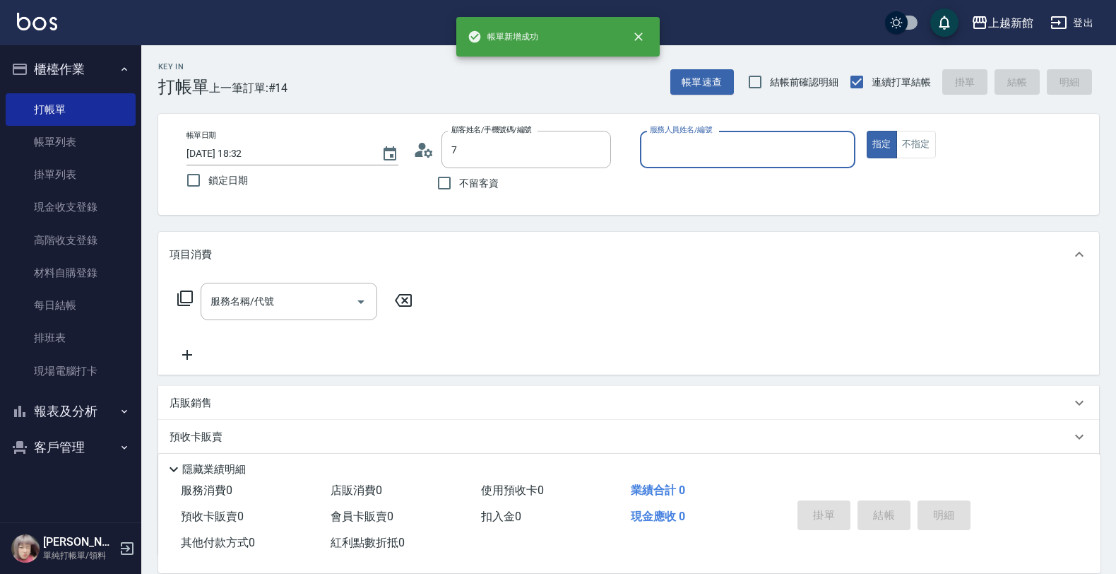
type input "吳佩珊/0900752956/200204"
type input "旌瑛-5"
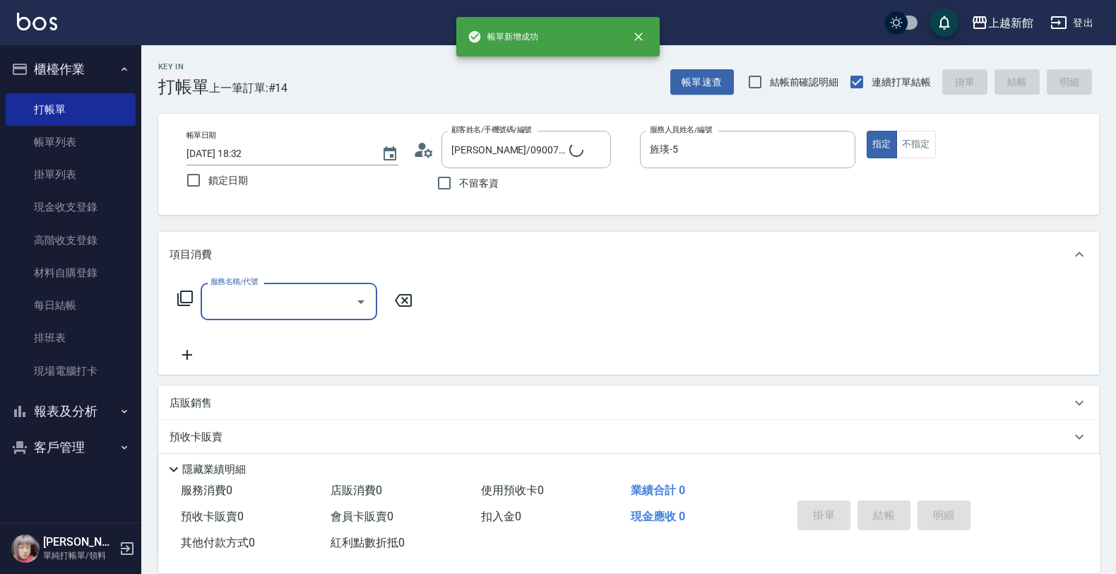
type input "莫尼卡/77/7"
type input "莫尼卡-7"
type input "4"
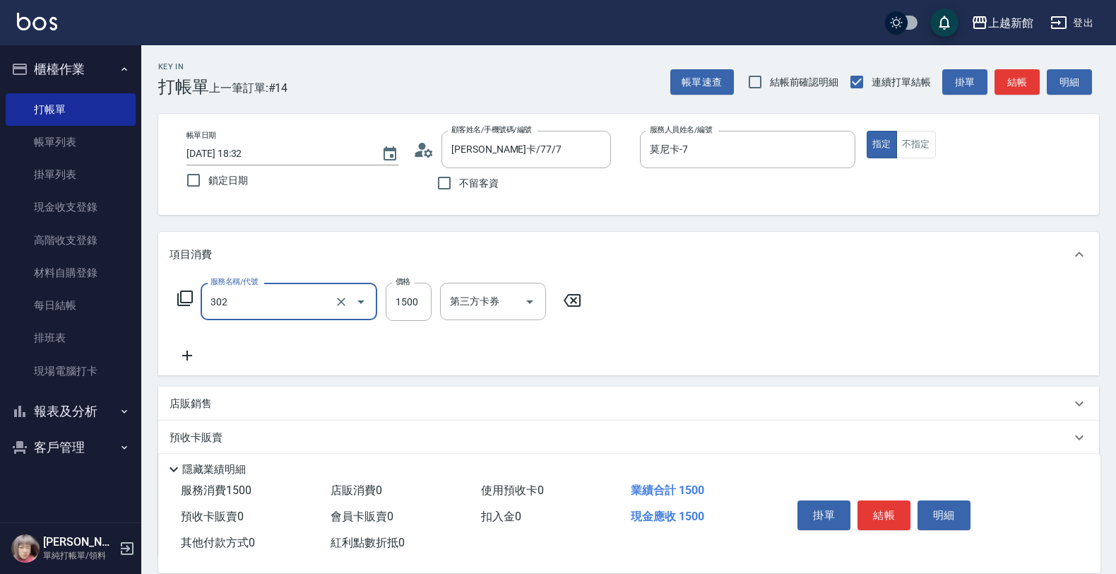
type input "設計燙髮(302)"
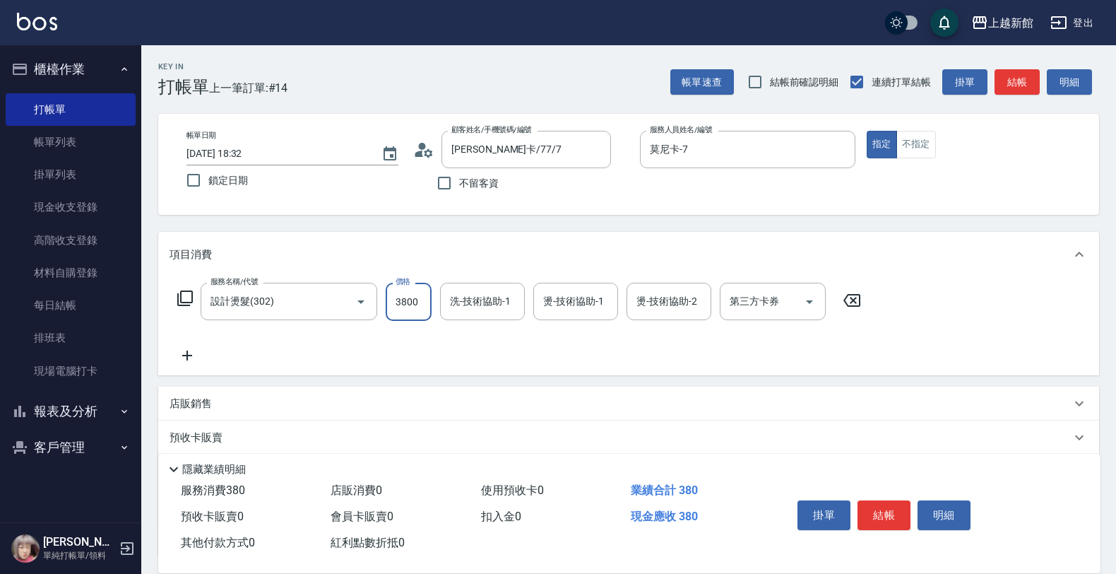
type input "3800"
type input "小邱-25"
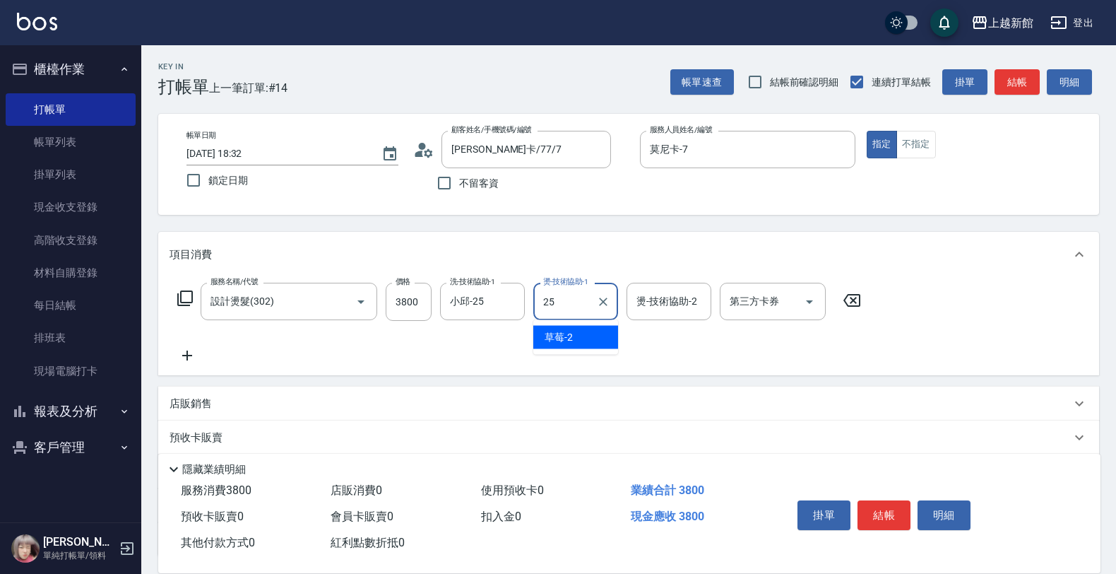
type input "小邱-25"
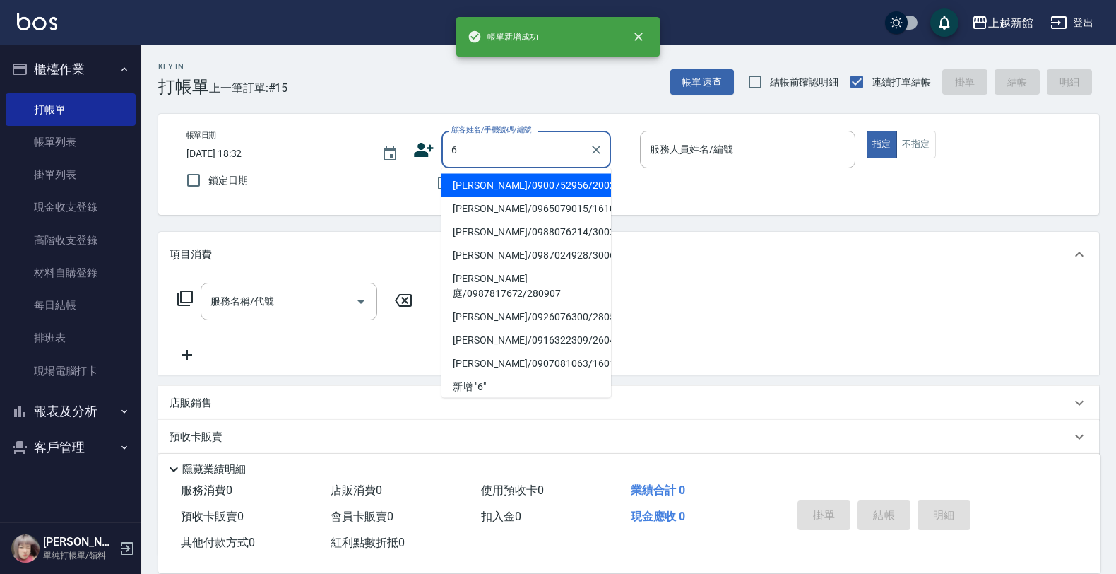
type input "吳佩珊/0900752956/200204"
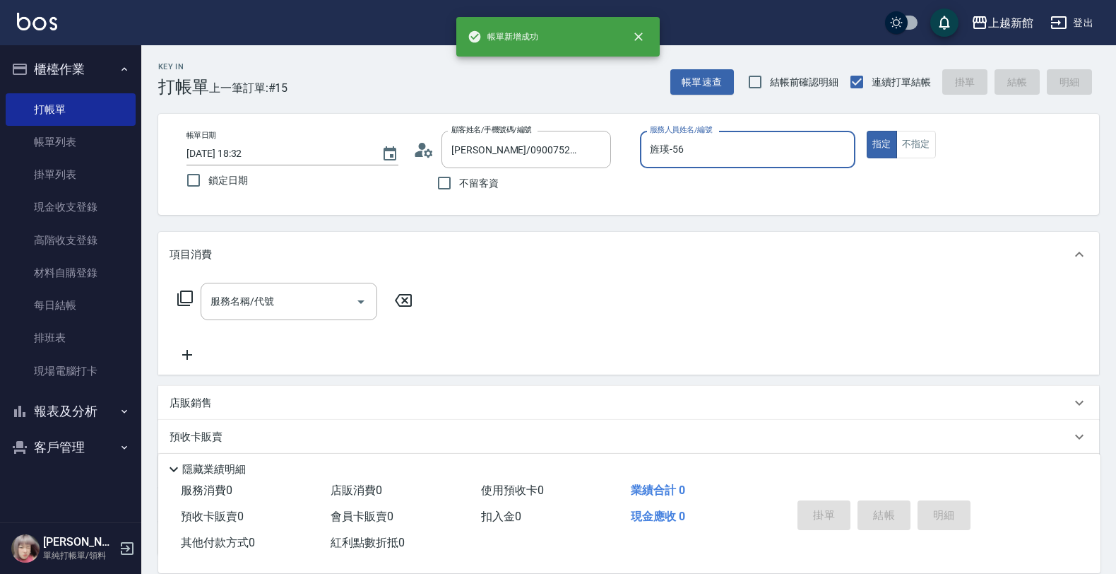
click at [867, 131] on button "指定" at bounding box center [882, 145] width 30 height 28
type input "旌瑛-5"
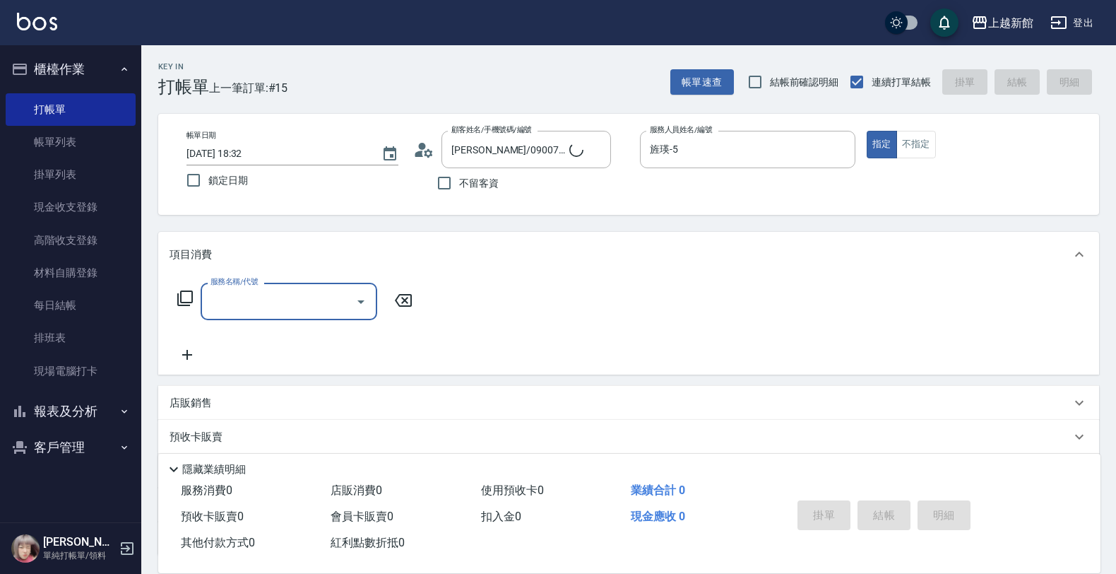
type input "黃婕寧/6_黃婕寧/6"
type input "黃婕寧-6"
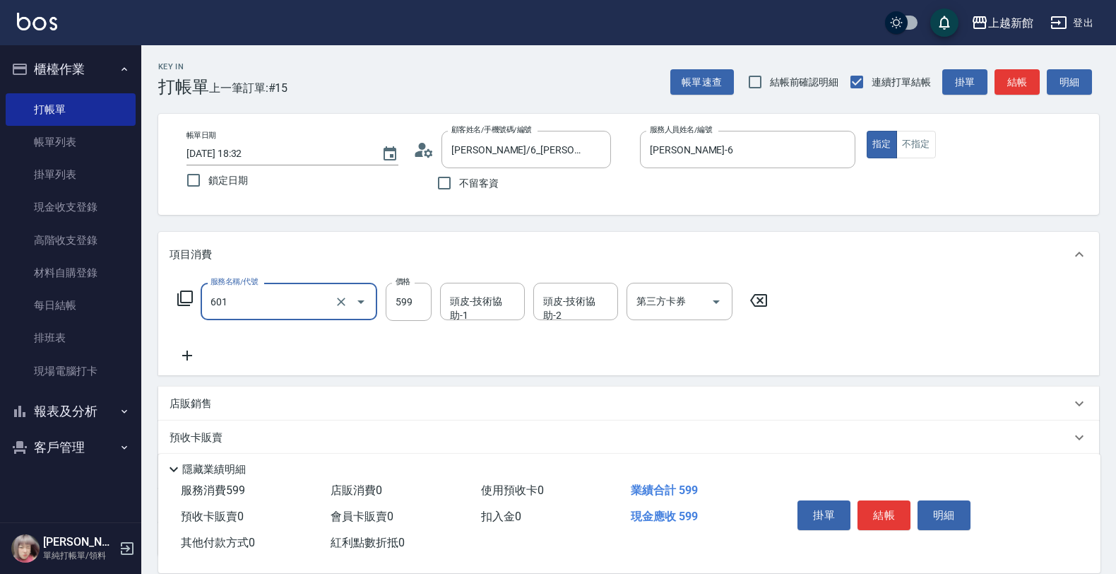
type input "仲夏頭皮冰鎮舒活洗髮(601)"
type input "500"
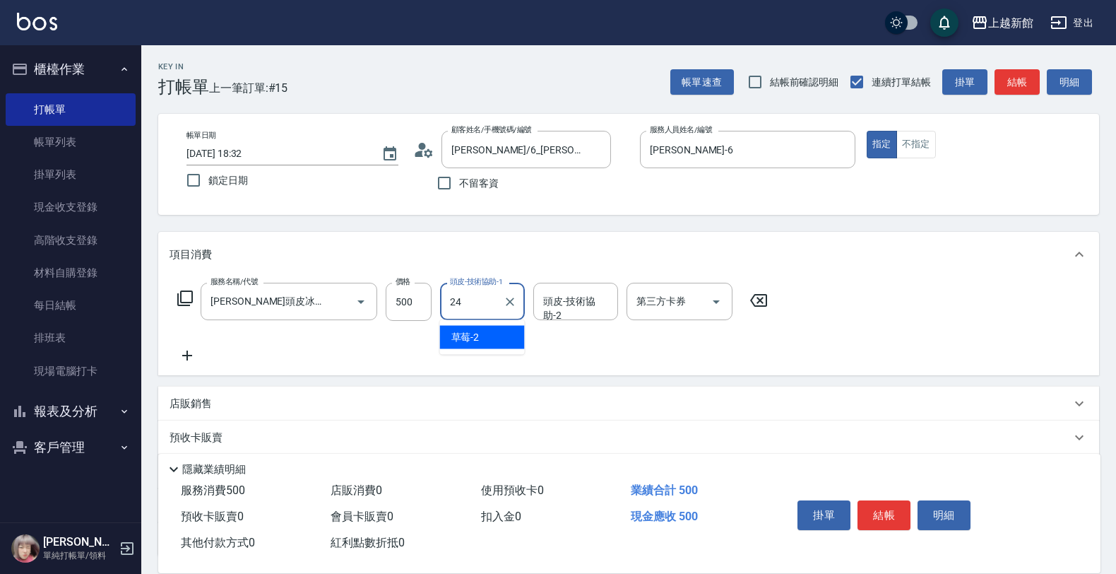
type input "小敏-24"
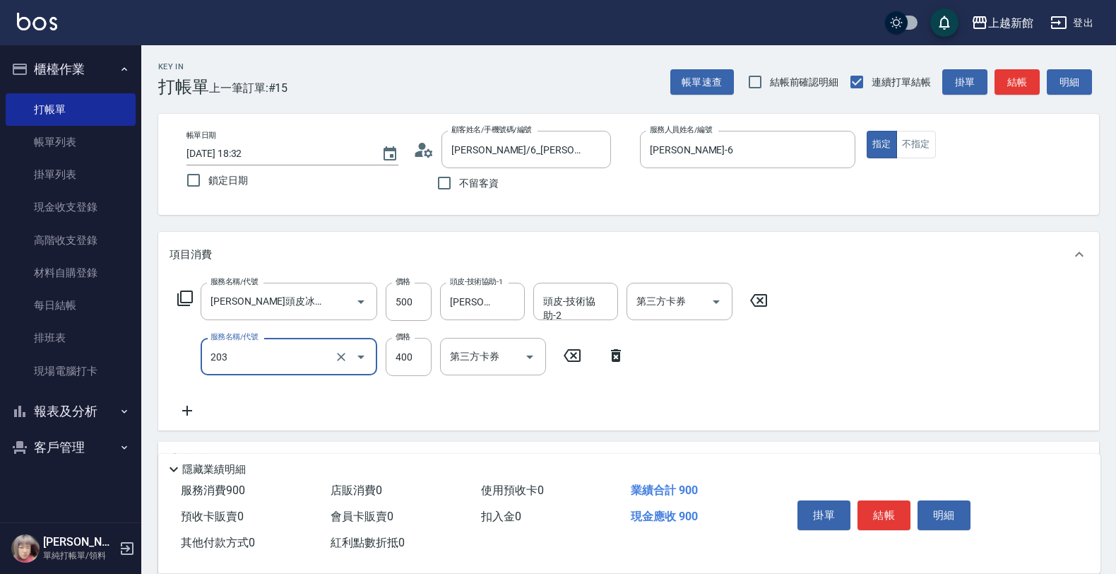
type input "指定單剪(203)"
type input "1300"
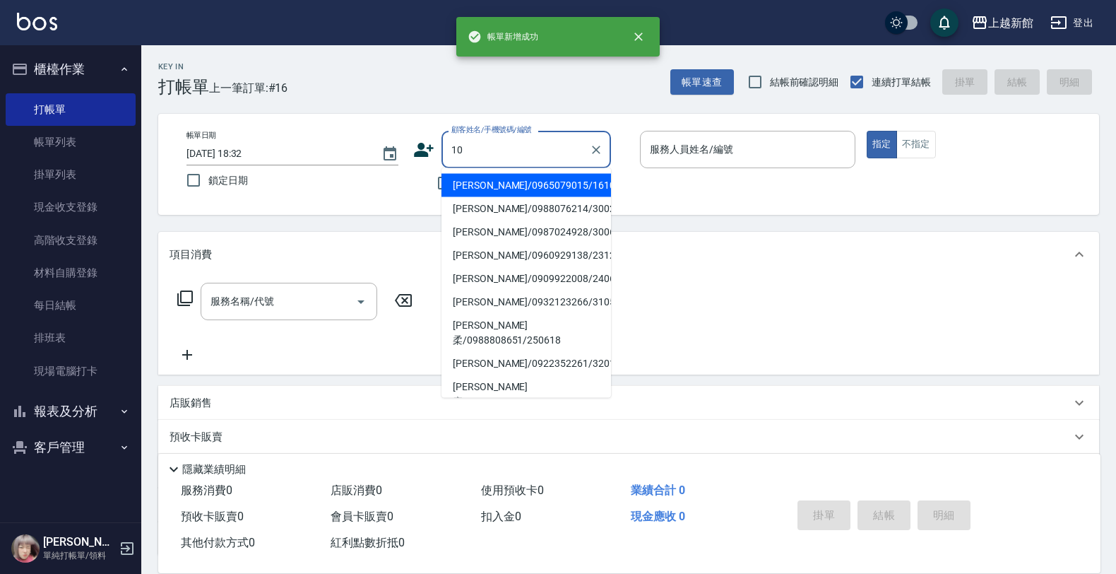
type input "許佩琪/0965079015/161013"
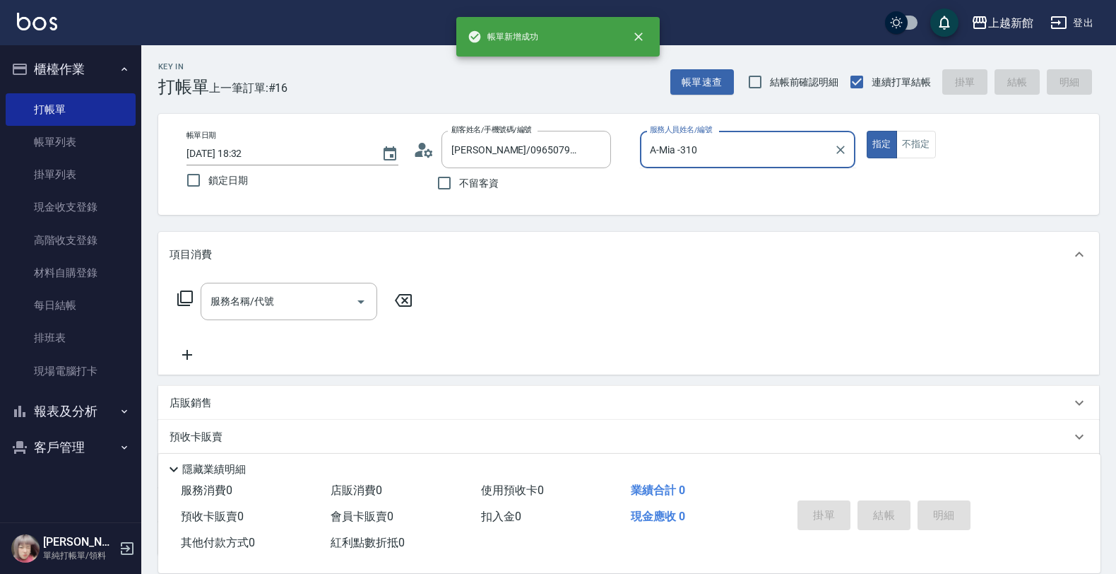
click at [867, 131] on button "指定" at bounding box center [882, 145] width 30 height 28
type input "A-Mia -3"
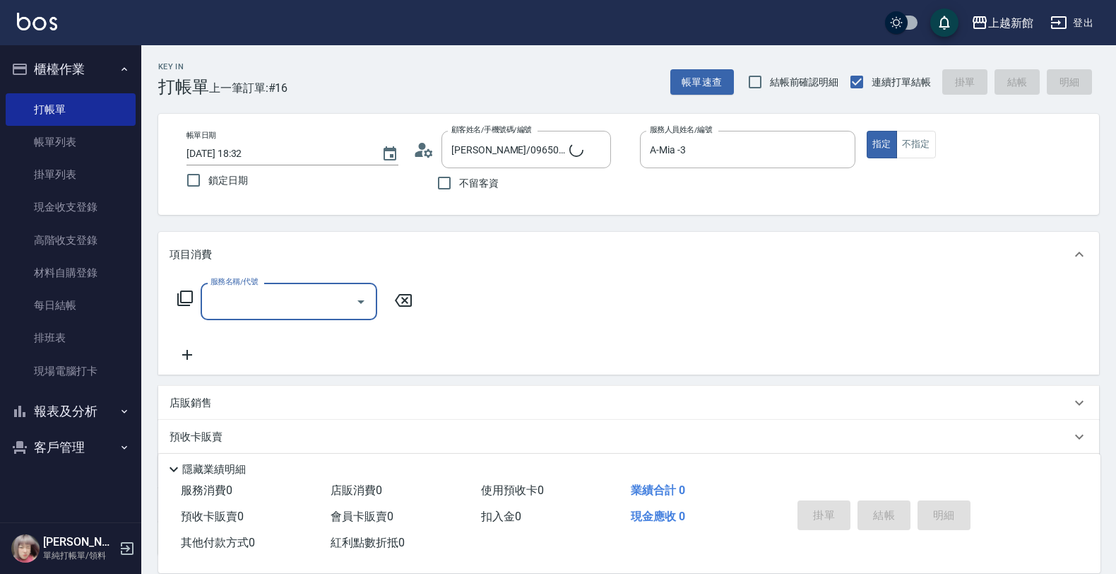
type input "瑪莎/0974376310/10"
type input "2"
type input "瑪沙-10"
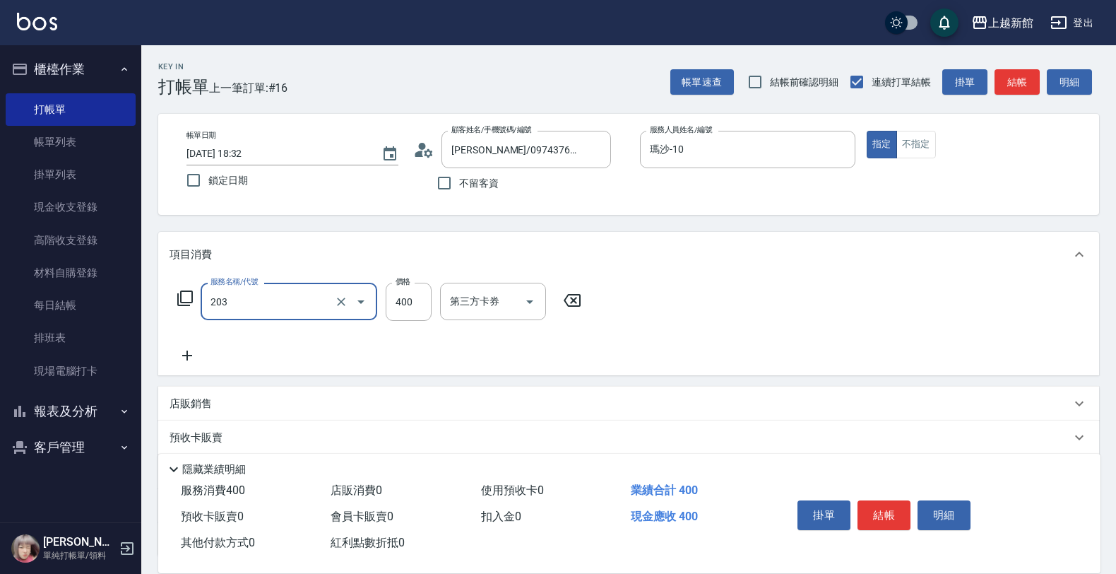
type input "指定單剪(203)"
type input "200"
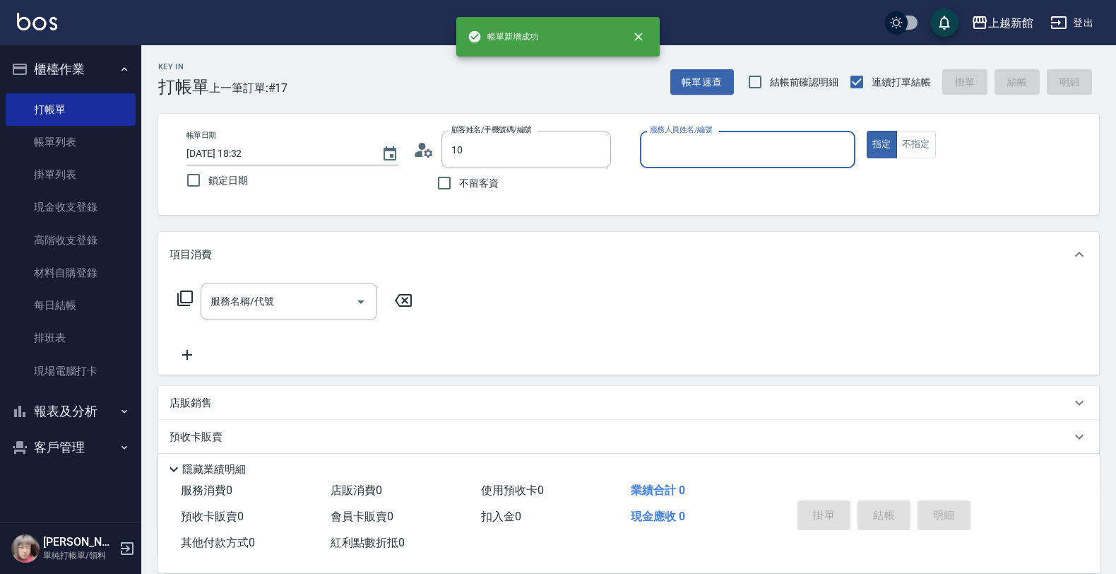
type input "瑪莎/0974376310/10"
click at [867, 131] on button "指定" at bounding box center [882, 145] width 30 height 28
type input "瑪沙-10"
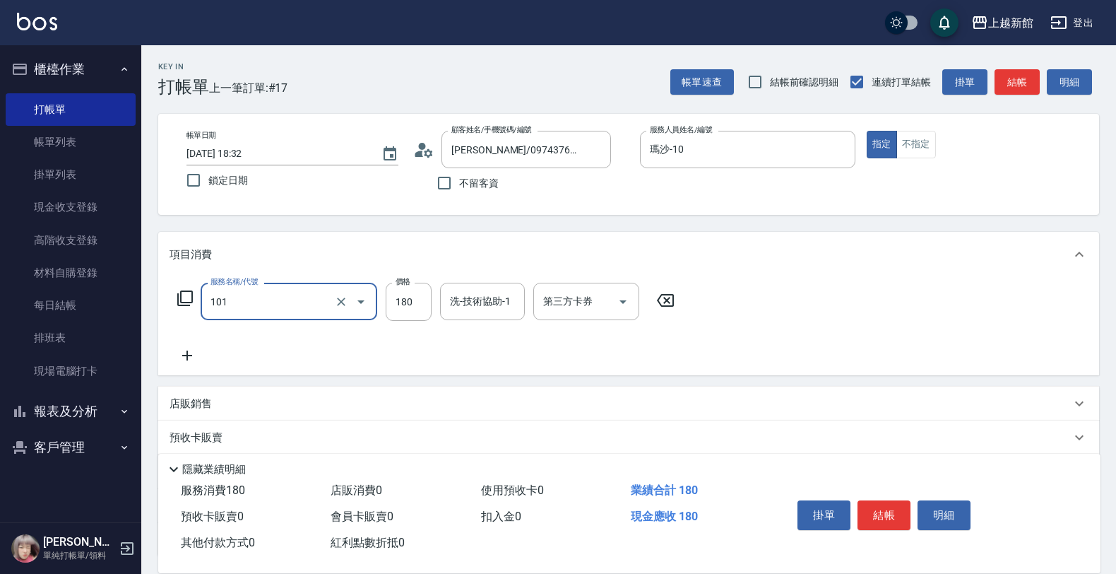
type input "洗髮250(101)"
type input "200"
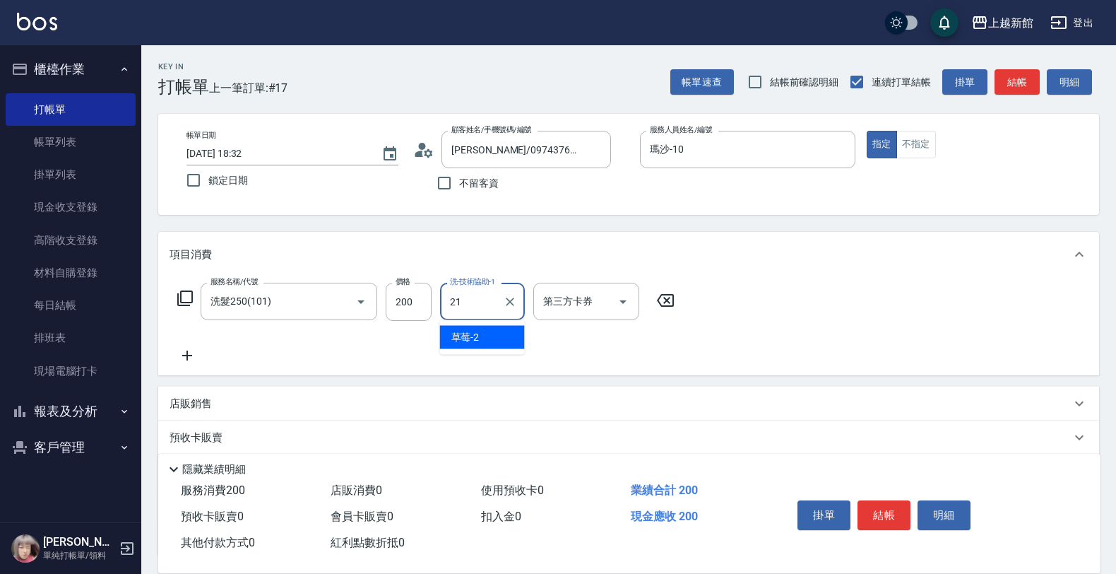
type input "容綺-21"
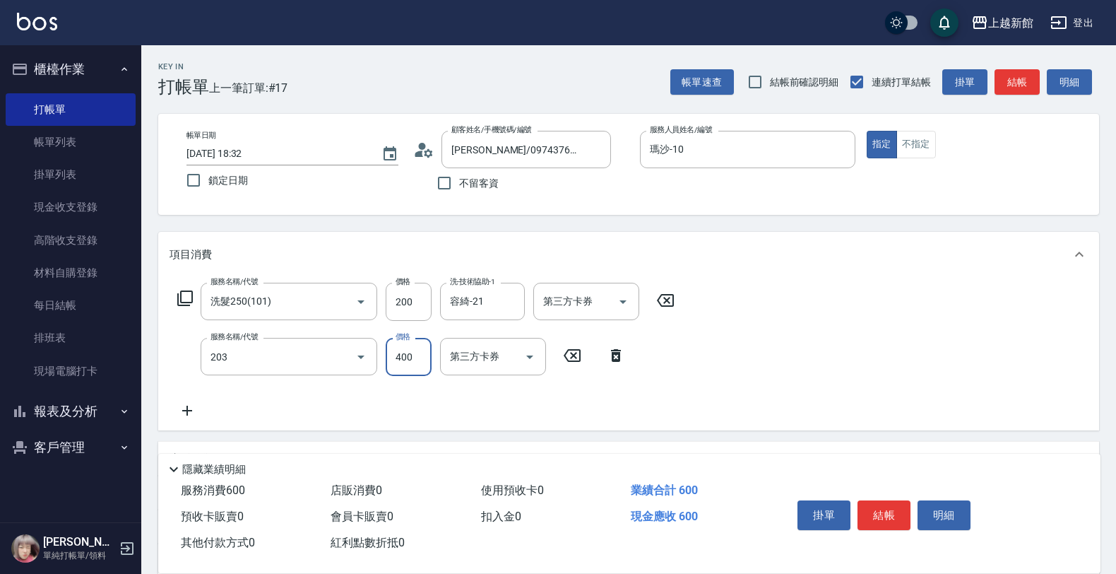
type input "指定單剪(203)"
click at [418, 366] on input "2200" at bounding box center [409, 357] width 46 height 38
type input "200"
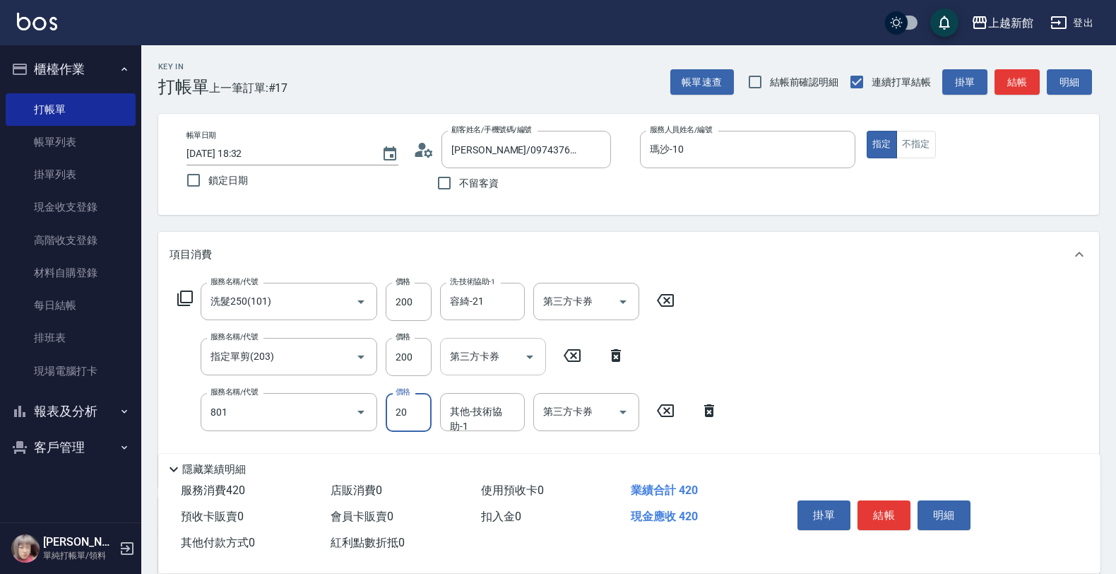
type input "潤絲(801)"
type input "容綺-21"
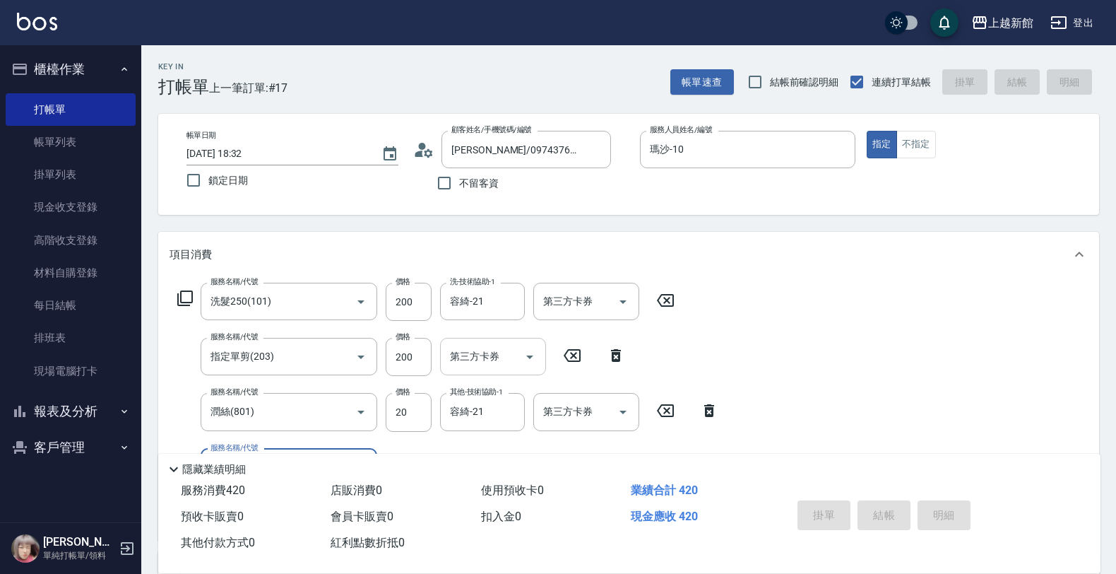
type input "2025/09/14 18:33"
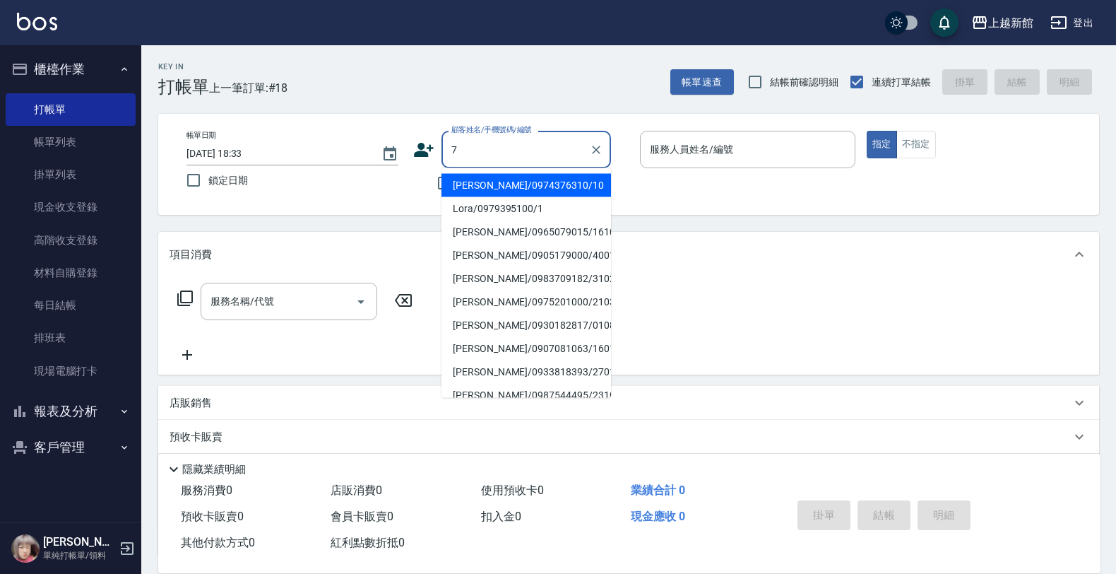
type input "瑪莎/0974376310/10"
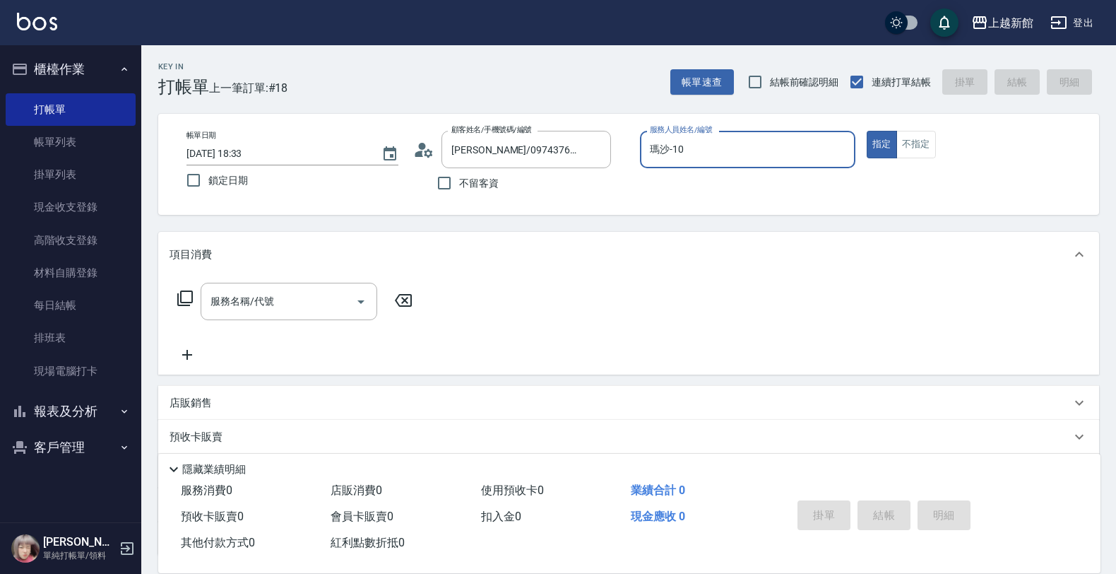
type input "瑪沙-10"
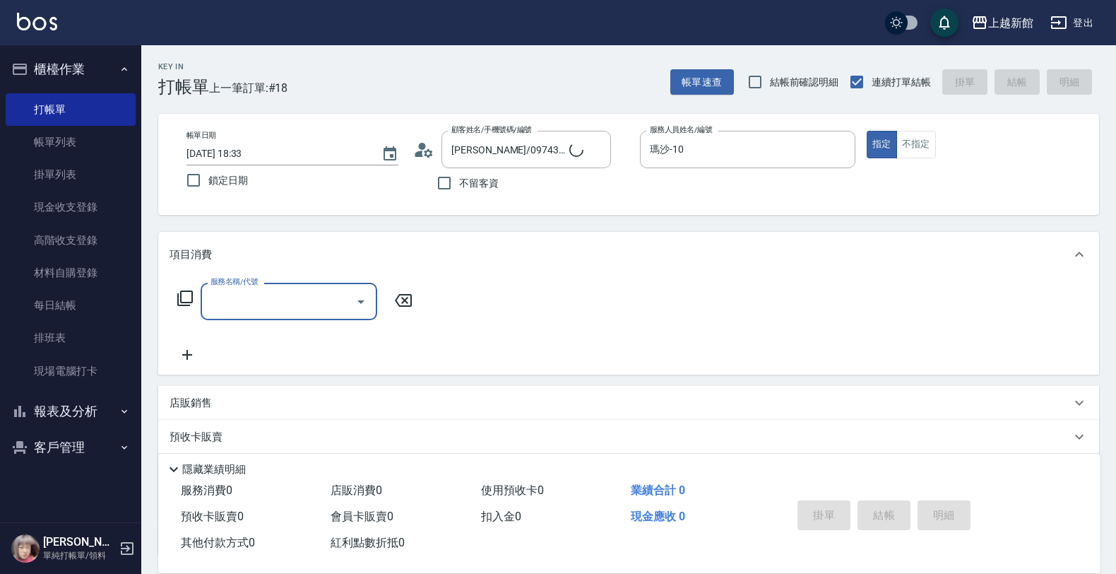
type input "莫尼卡/77/7"
type input "莫尼卡-7"
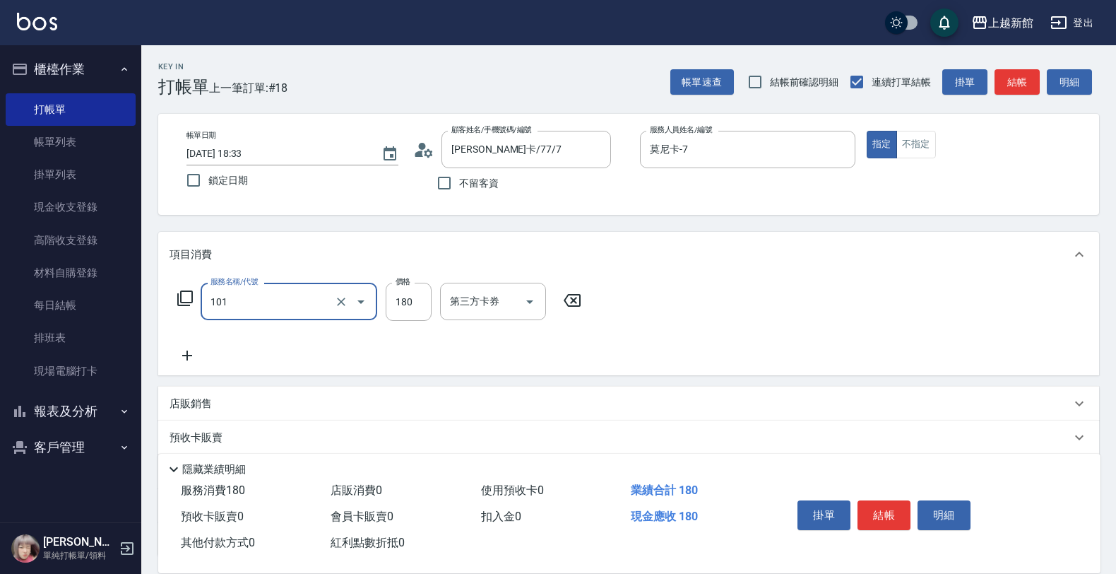
type input "洗髮250(101)"
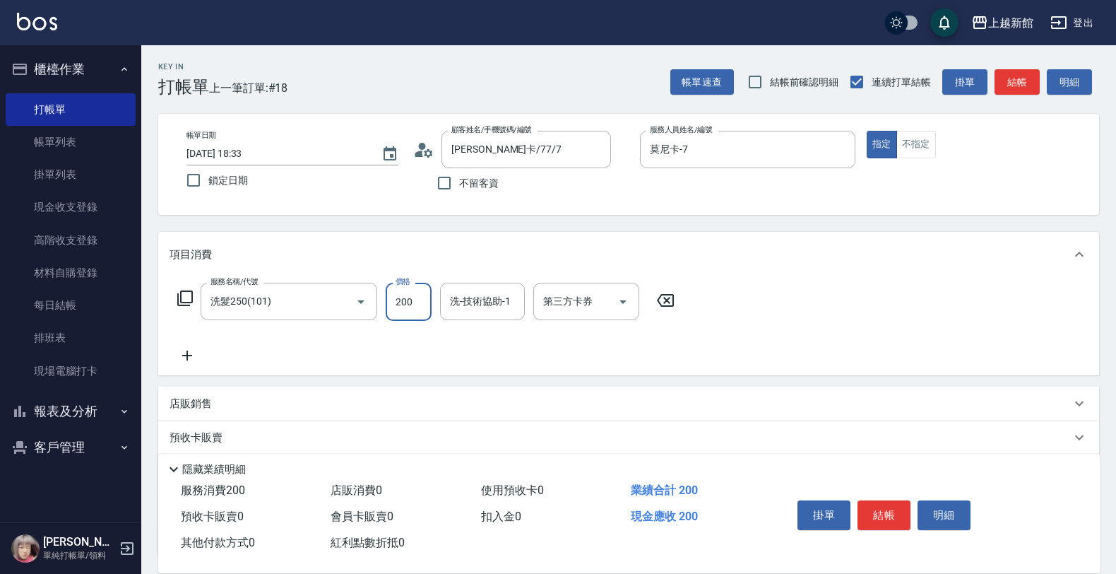
type input "200"
type input "小邱-25"
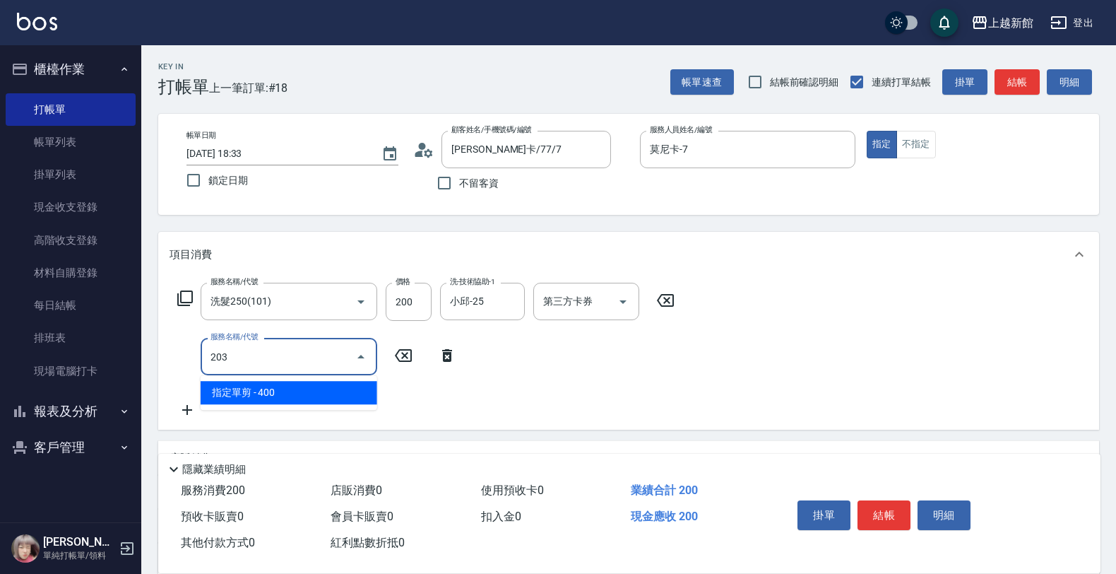
type input "指定單剪(203)"
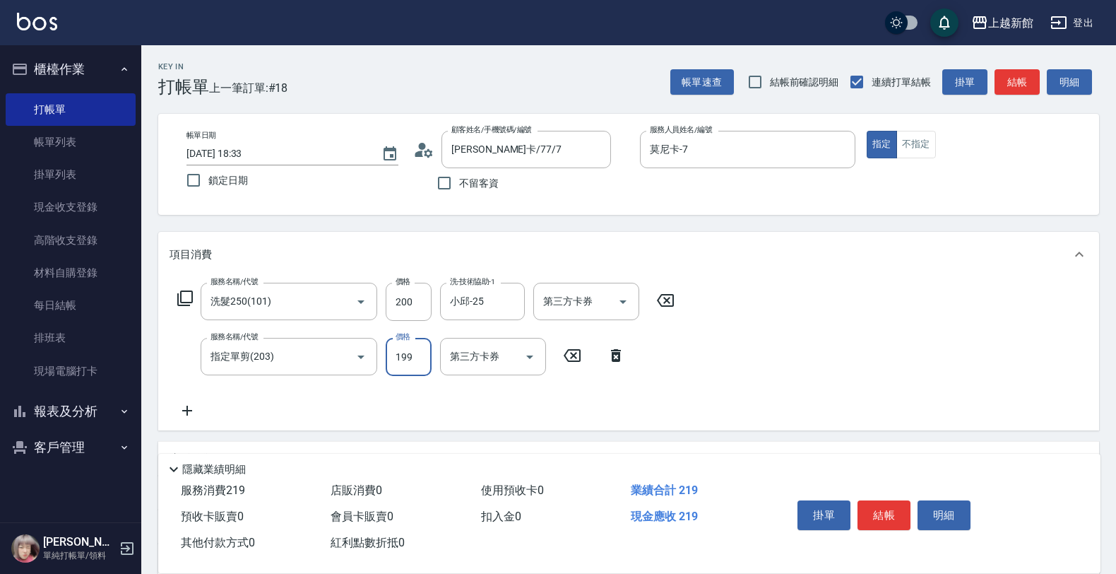
type input "199"
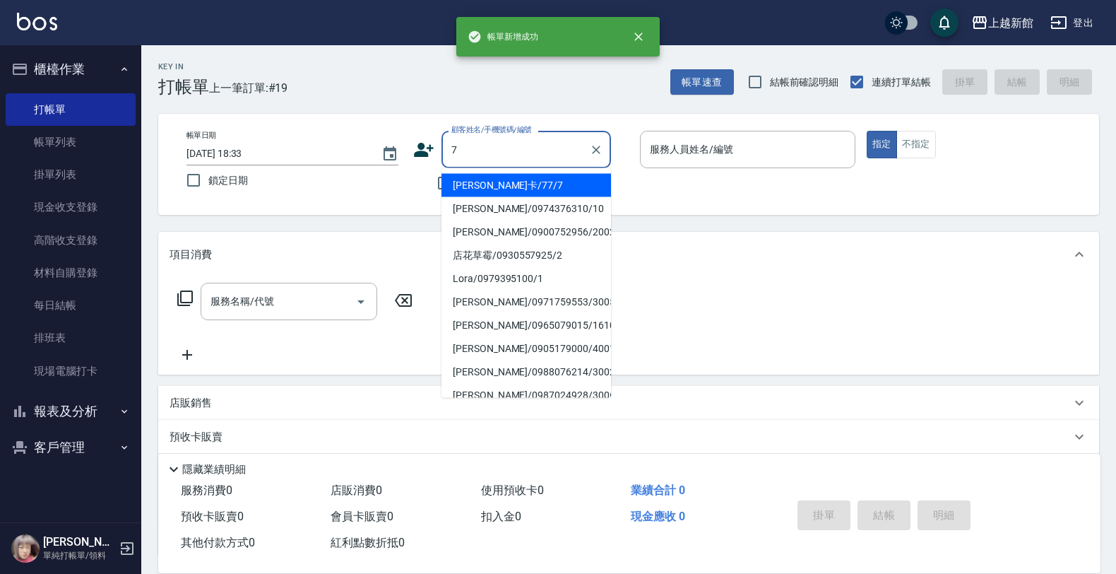
type input "莫尼卡/77/7"
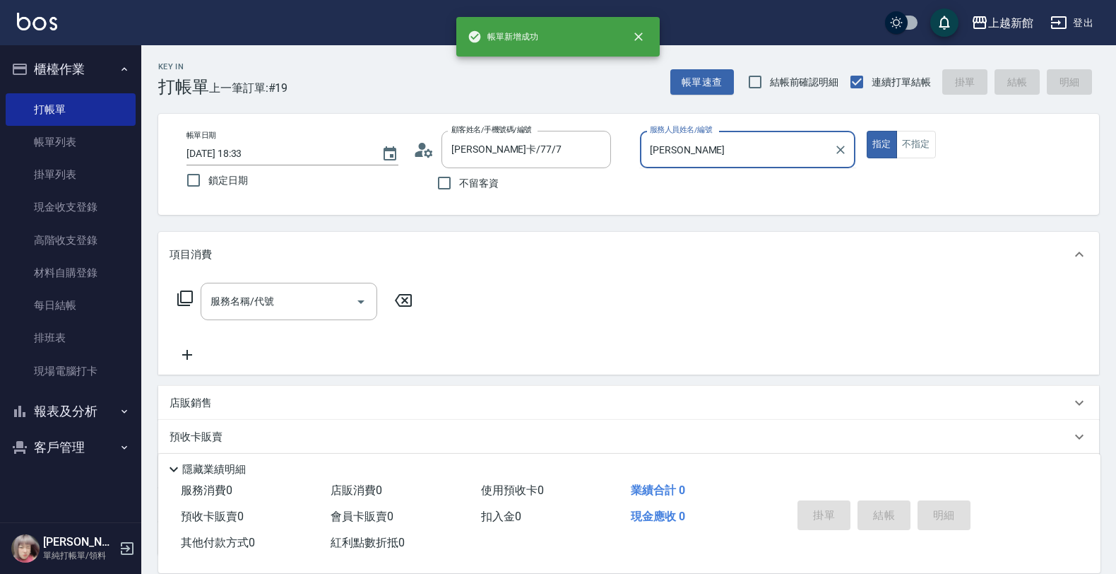
type input "莫"
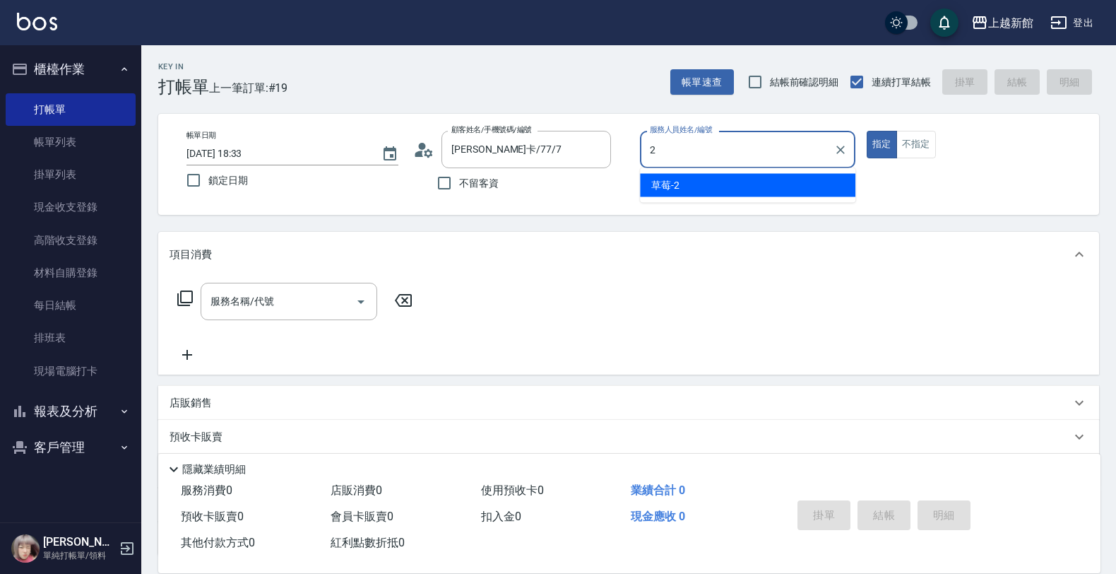
type input "草莓-2"
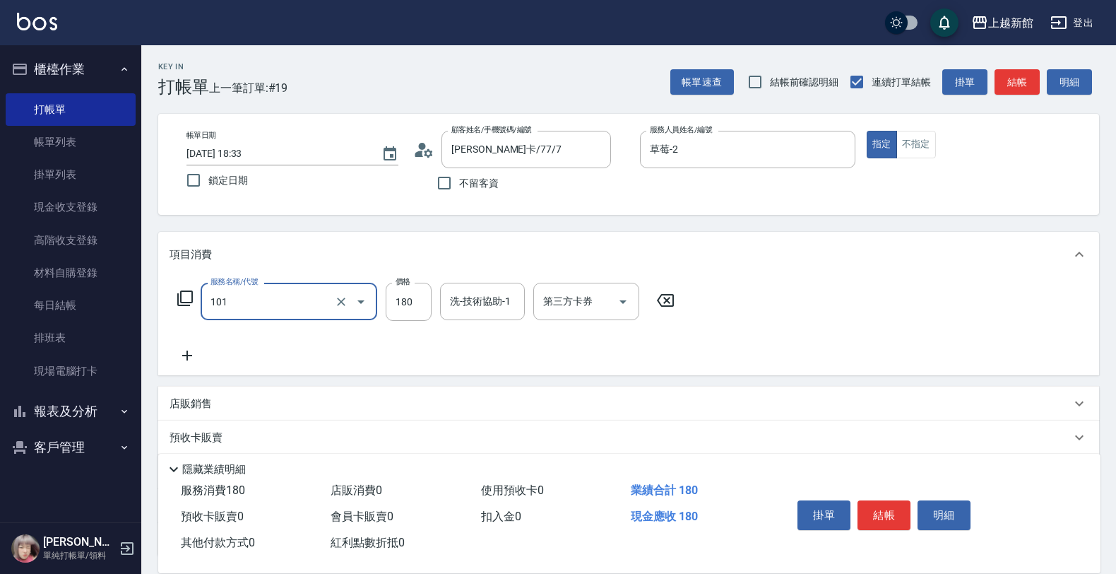
type input "洗髮250(101)"
type input "200"
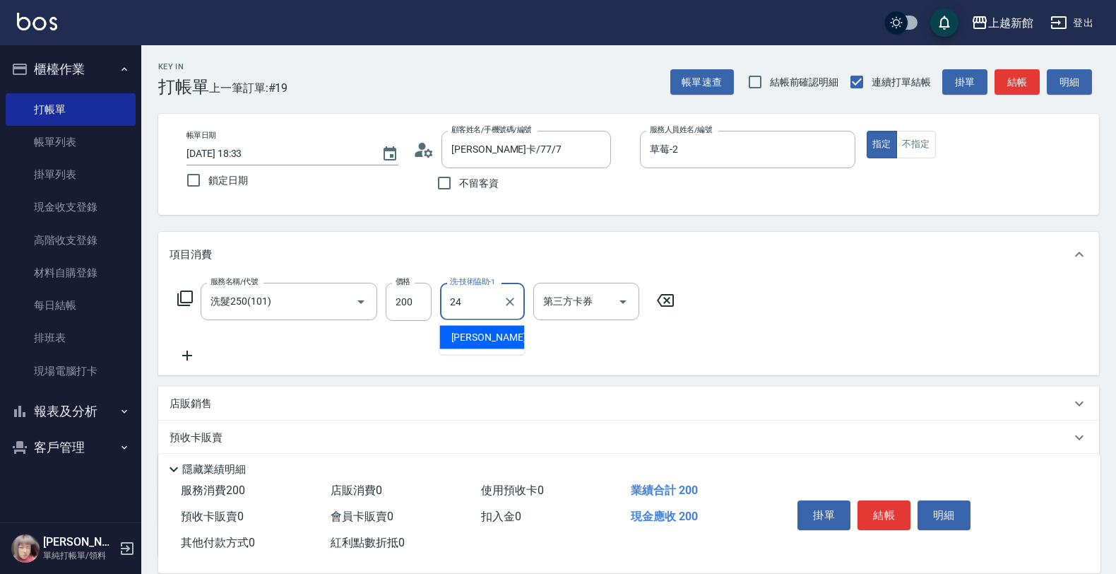
type input "小敏-24"
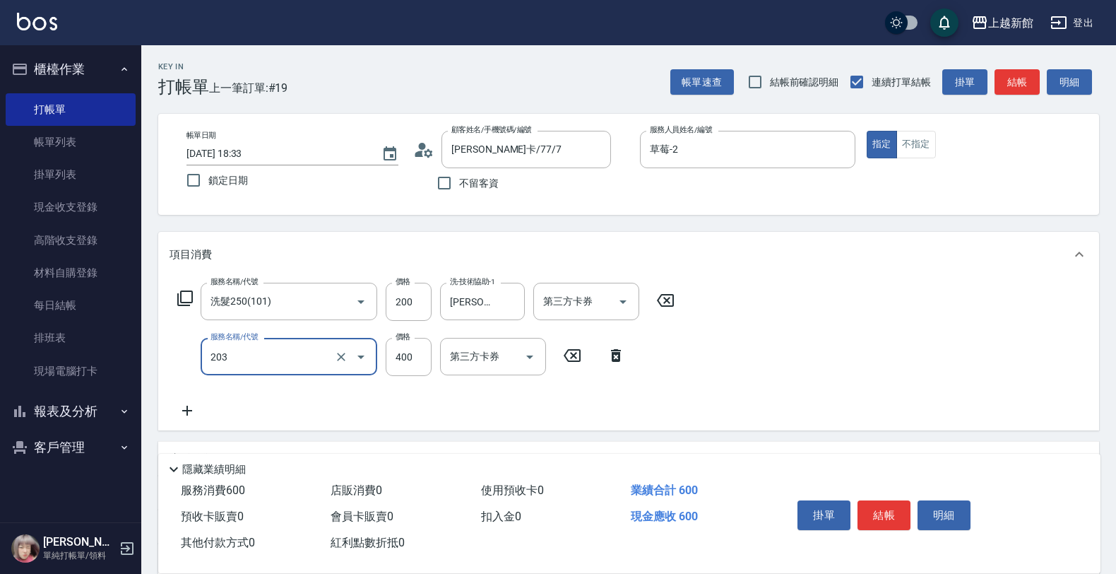
type input "指定單剪(203)"
type input "199"
click at [916, 155] on button "不指定" at bounding box center [917, 145] width 40 height 28
type button "false"
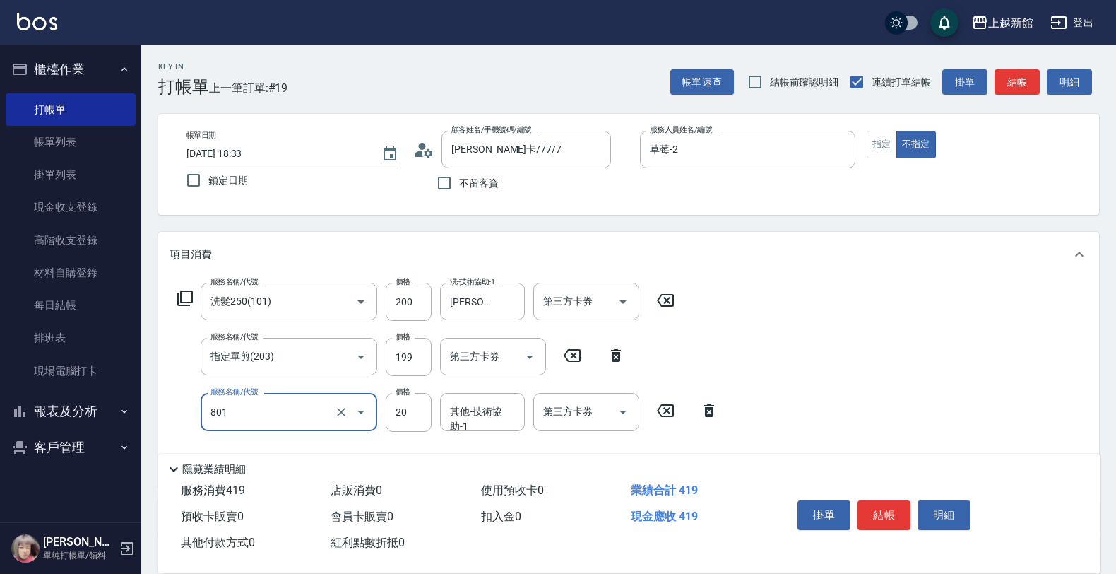
type input "潤絲(801)"
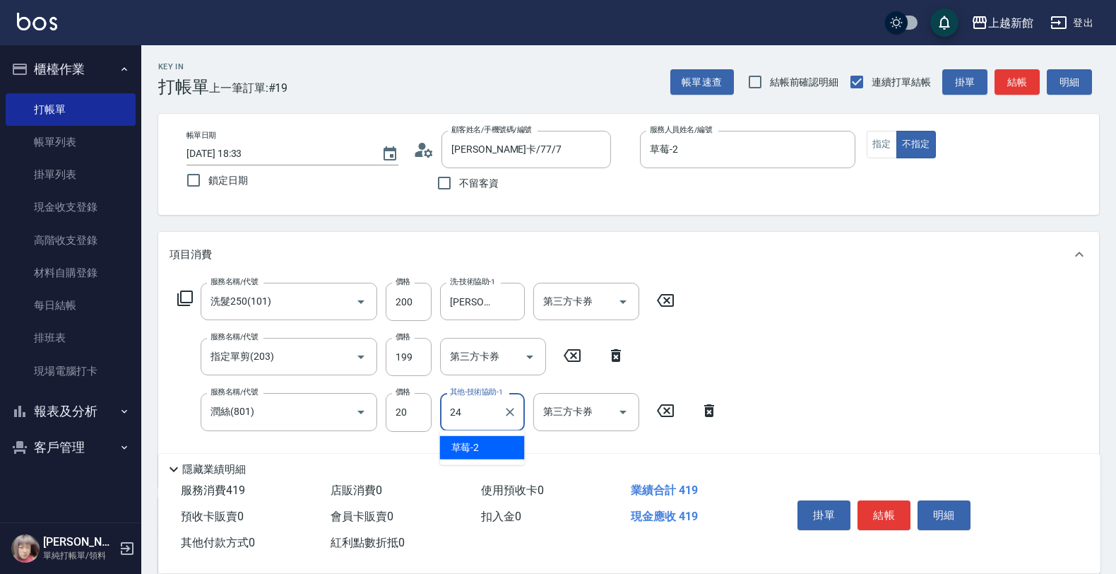
type input "小敏-24"
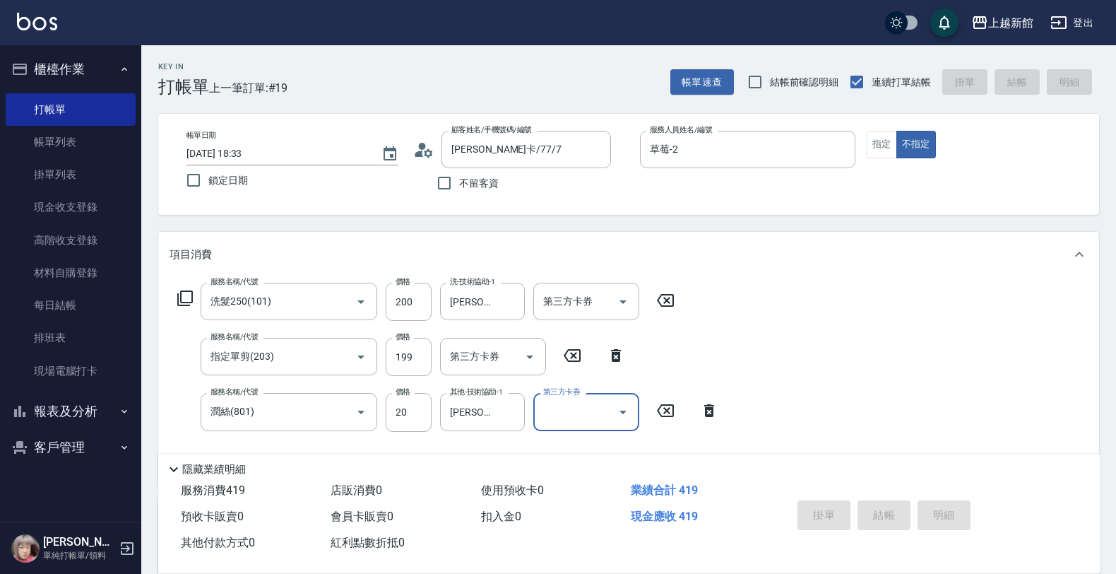
type input "2025/09/14 18:34"
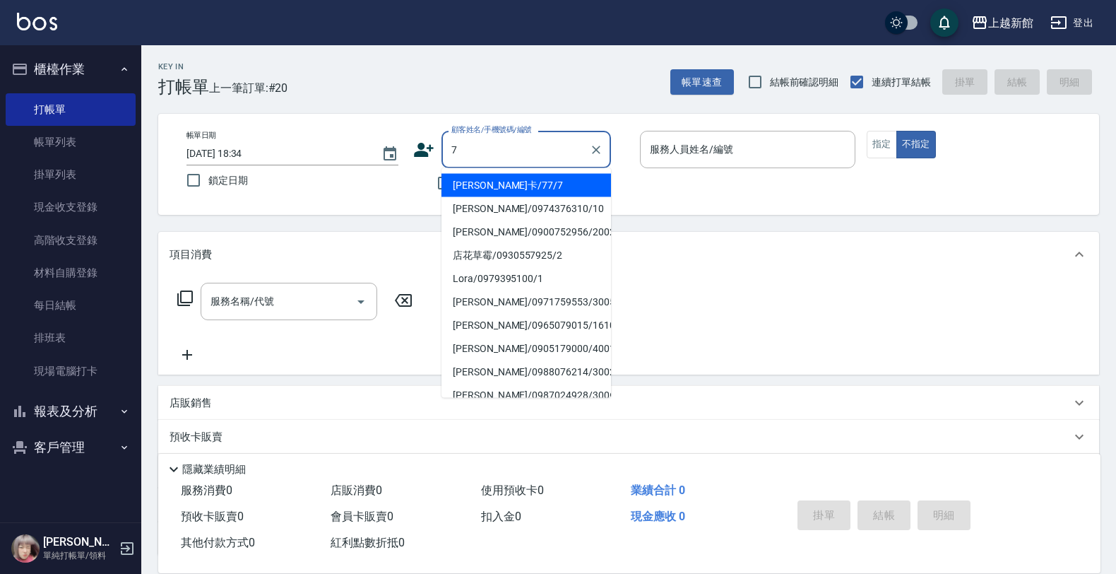
type input "莫尼卡/77/7"
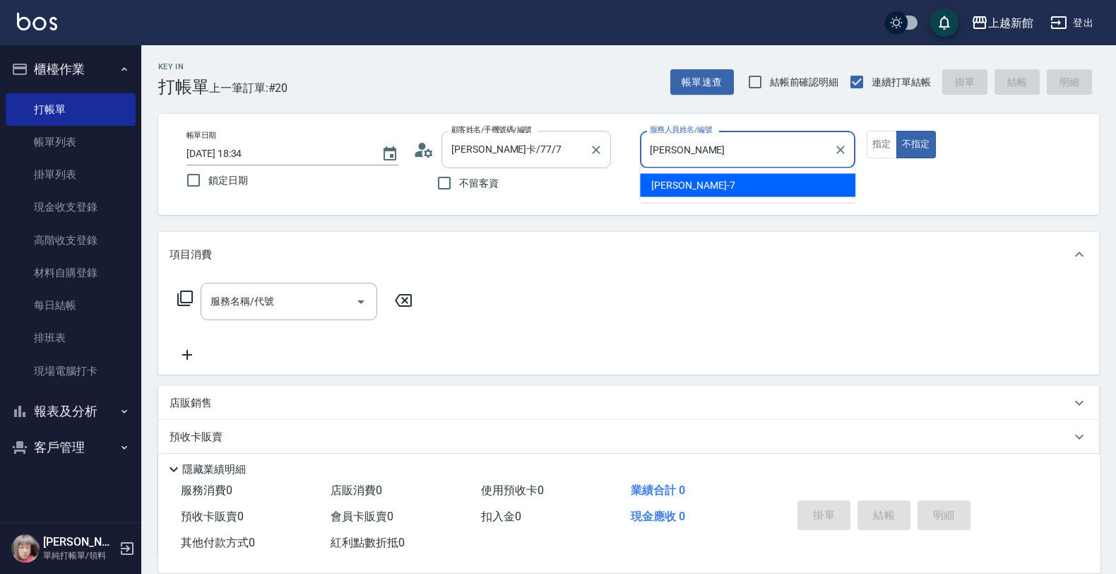
type input "莫"
type input "瑪沙-10"
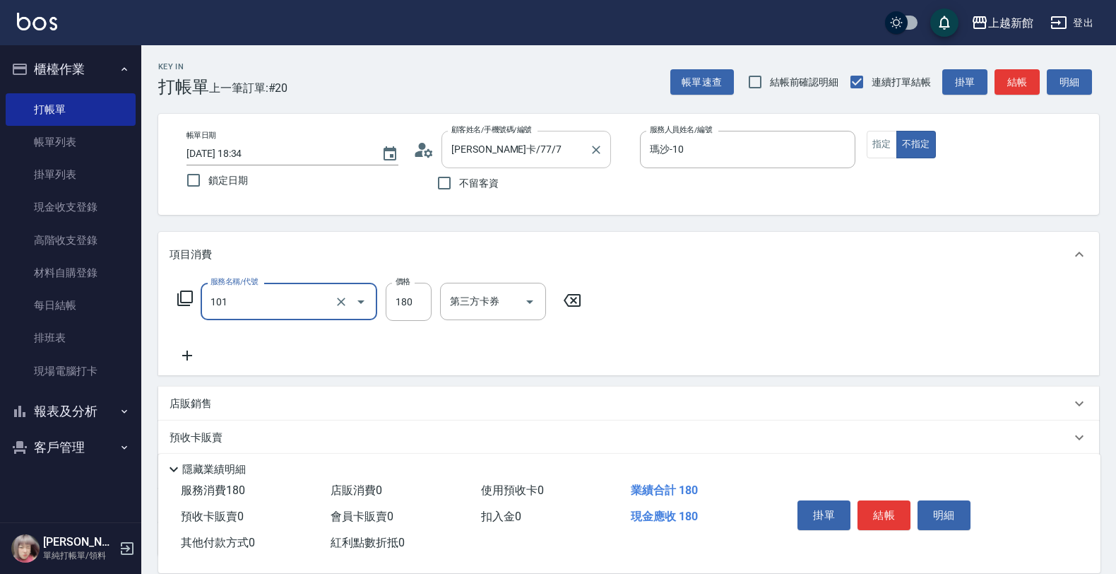
type input "洗髮250(101)"
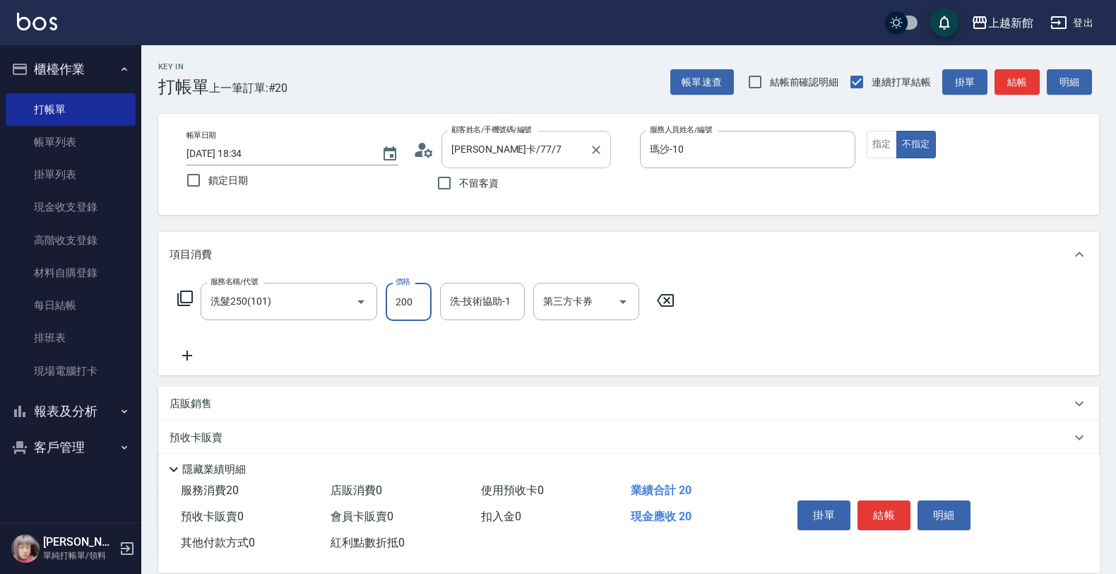
type input "200"
type input "小邱-25"
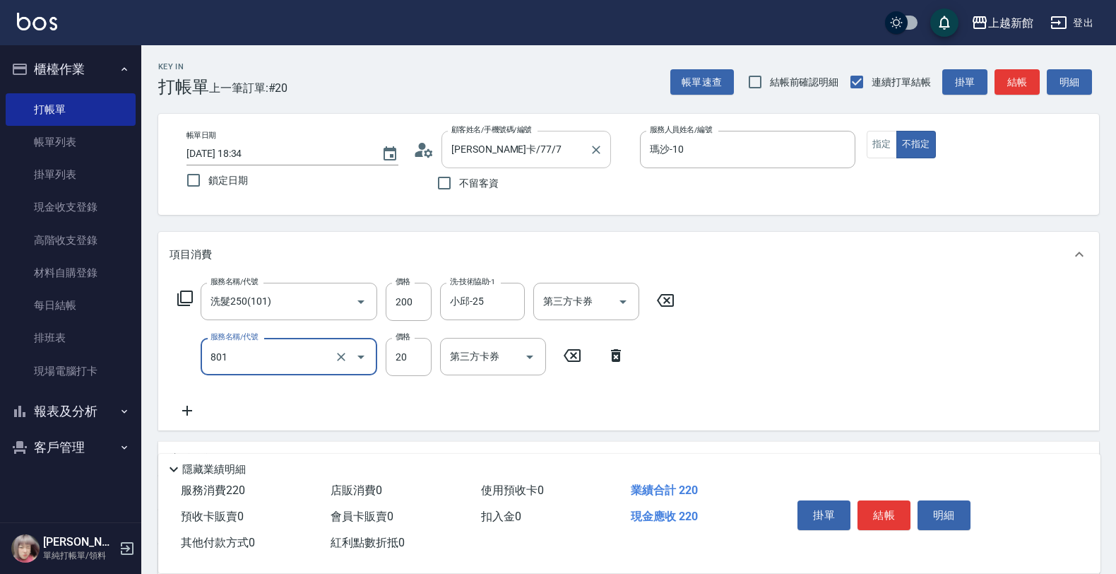
type input "潤絲(801)"
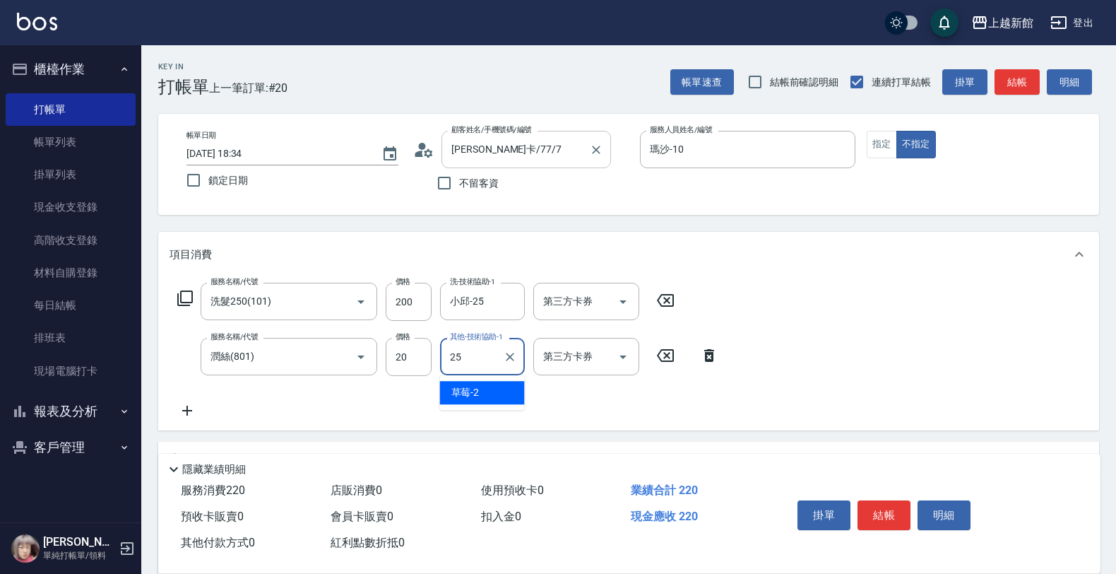
type input "小邱-25"
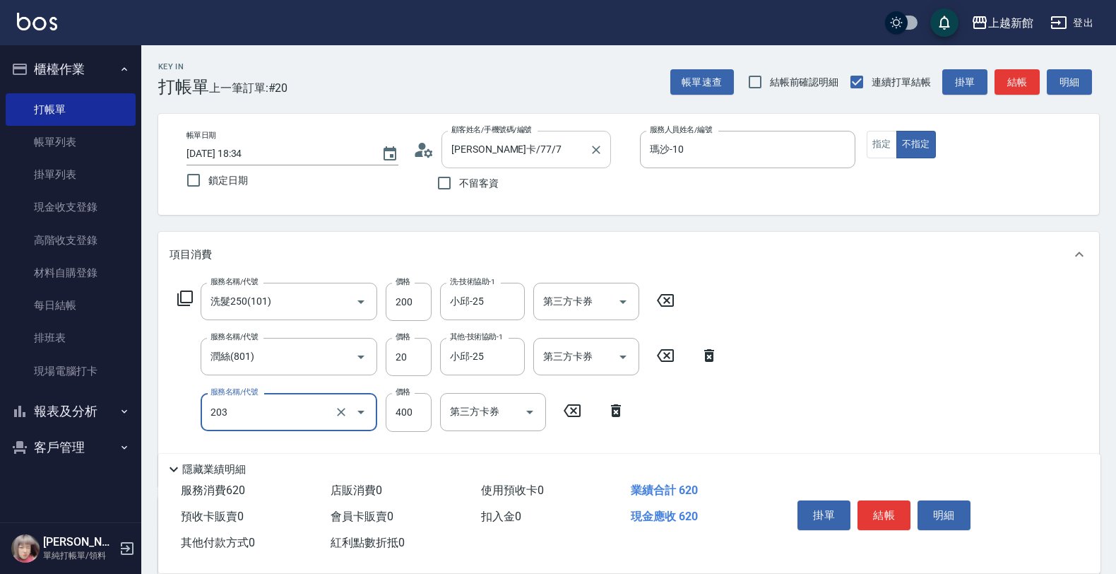
type input "指定單剪(203)"
type input "199"
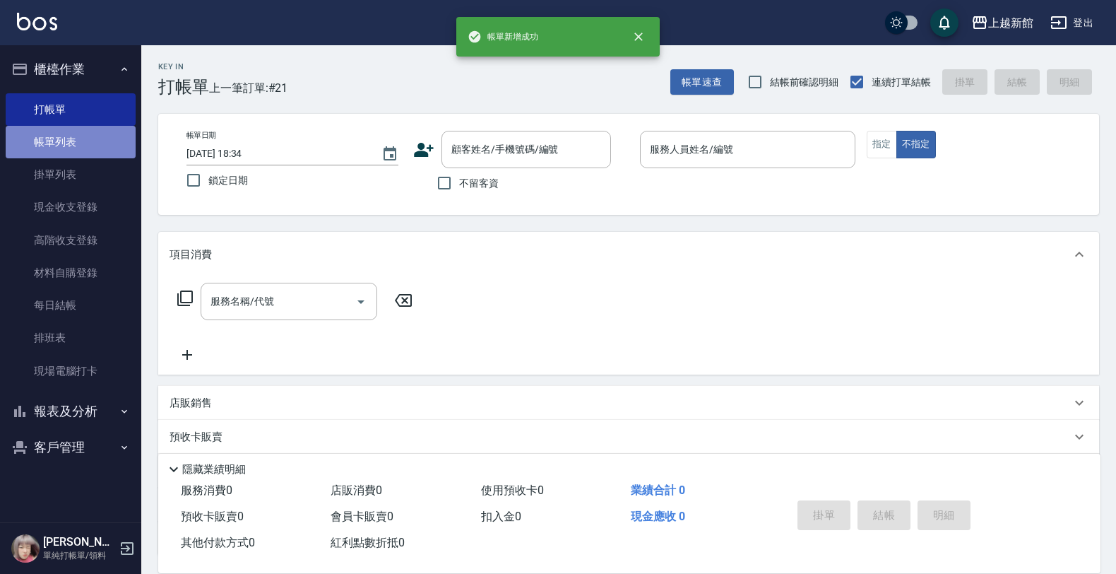
click at [100, 147] on link "帳單列表" at bounding box center [71, 142] width 130 height 32
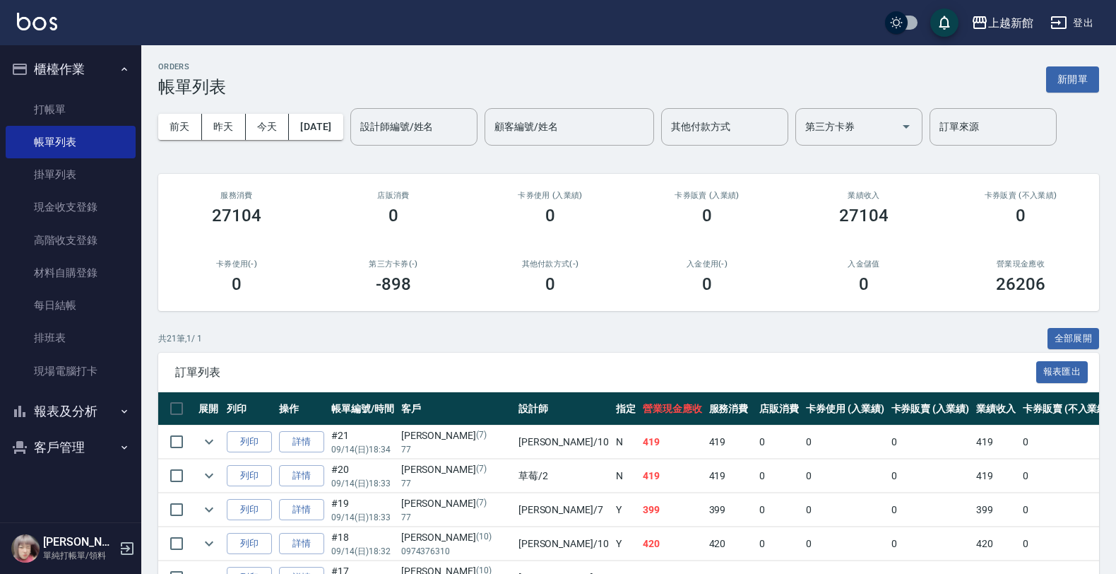
click at [290, 513] on link "詳情" at bounding box center [301, 510] width 45 height 22
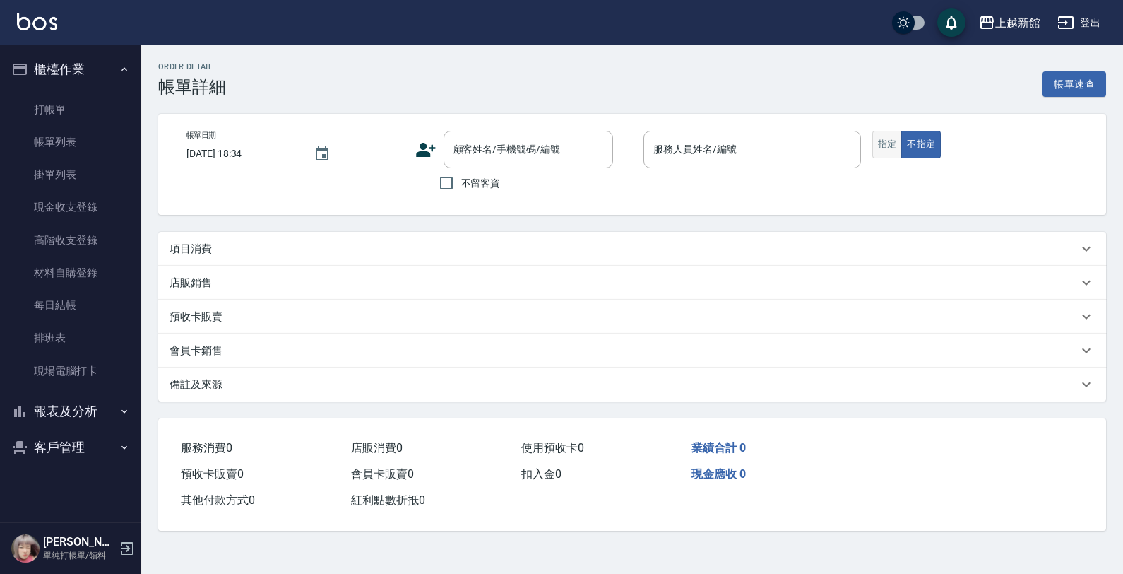
type input "2025/09/14 18:33"
type input "莫尼卡-7"
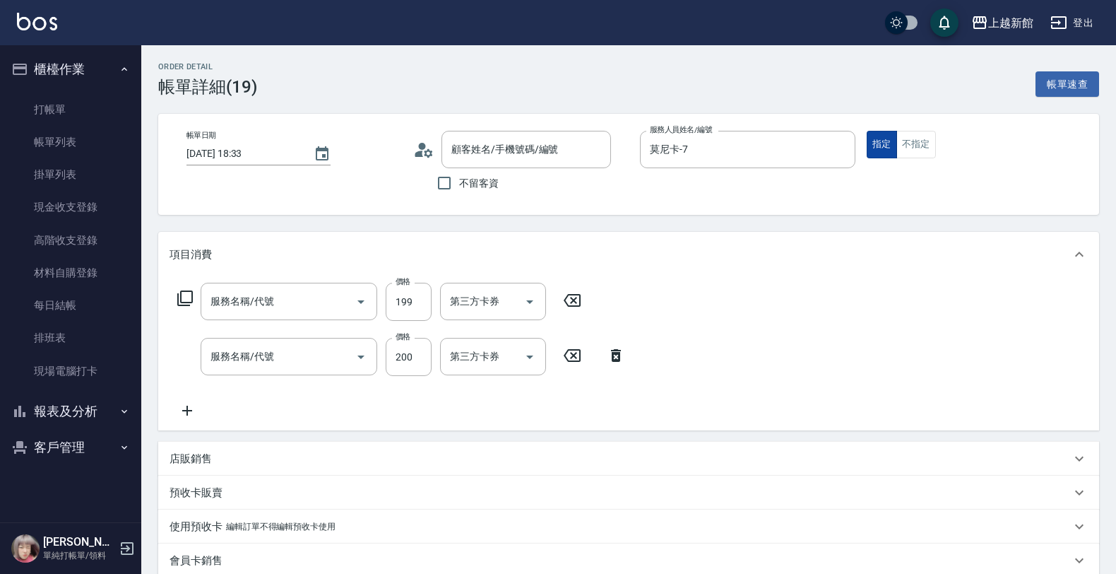
type input "指定單剪(203)"
type input "洗髮250(101)"
type input "莫尼卡/77/7"
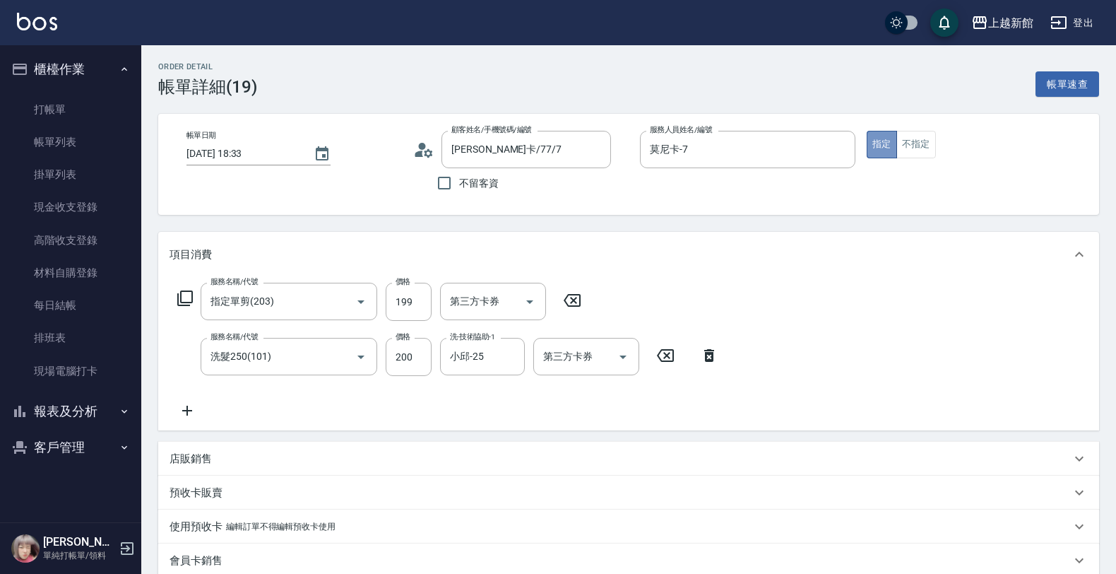
drag, startPoint x: 894, startPoint y: 147, endPoint x: 937, endPoint y: 145, distance: 42.4
click at [916, 146] on div "指定 不指定" at bounding box center [974, 145] width 215 height 28
click at [924, 145] on div "指定 不指定" at bounding box center [974, 145] width 215 height 28
click at [921, 146] on button "不指定" at bounding box center [917, 145] width 40 height 28
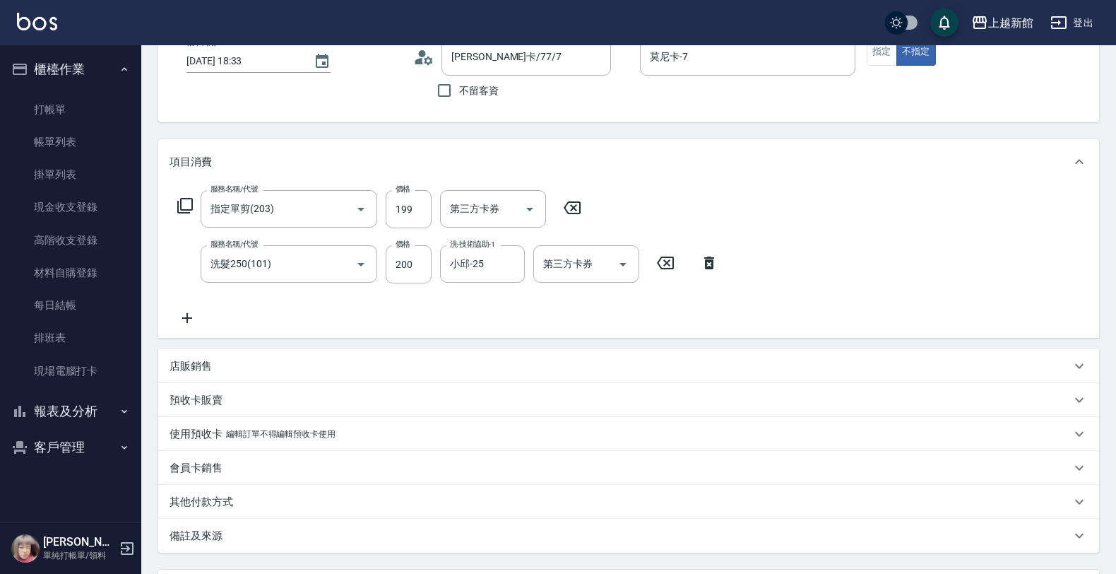
scroll to position [223, 0]
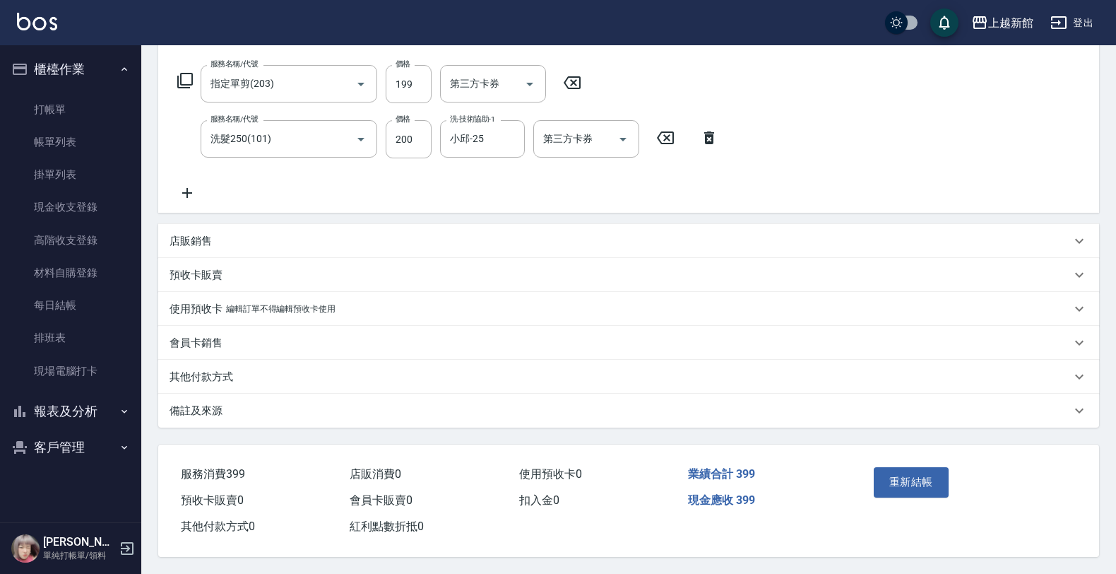
click at [947, 493] on div "重新結帳" at bounding box center [917, 491] width 99 height 61
click at [923, 473] on button "重新結帳" at bounding box center [911, 482] width 75 height 30
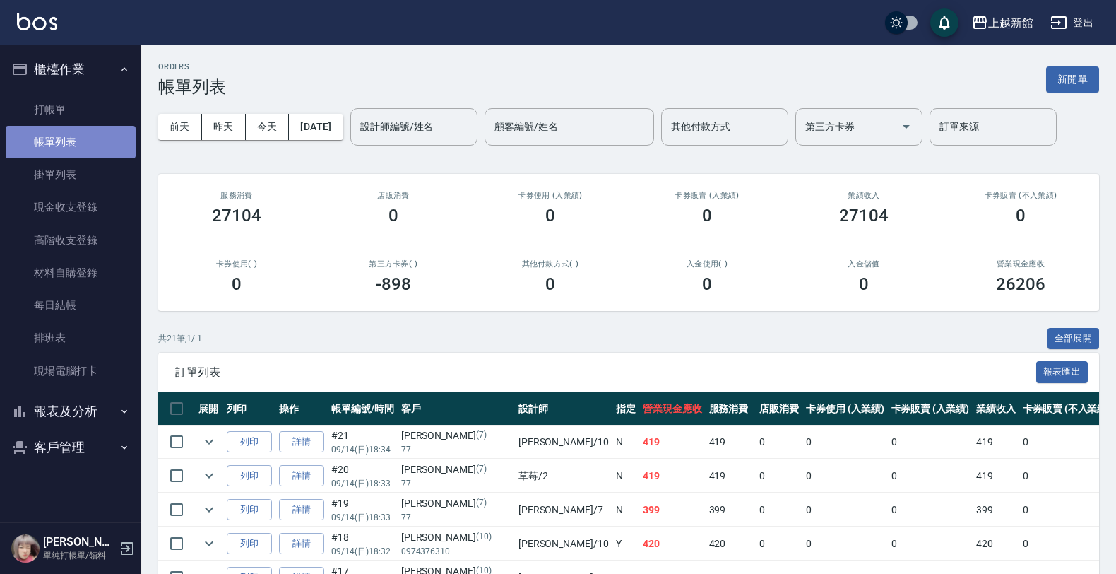
click at [15, 136] on link "帳單列表" at bounding box center [71, 142] width 130 height 32
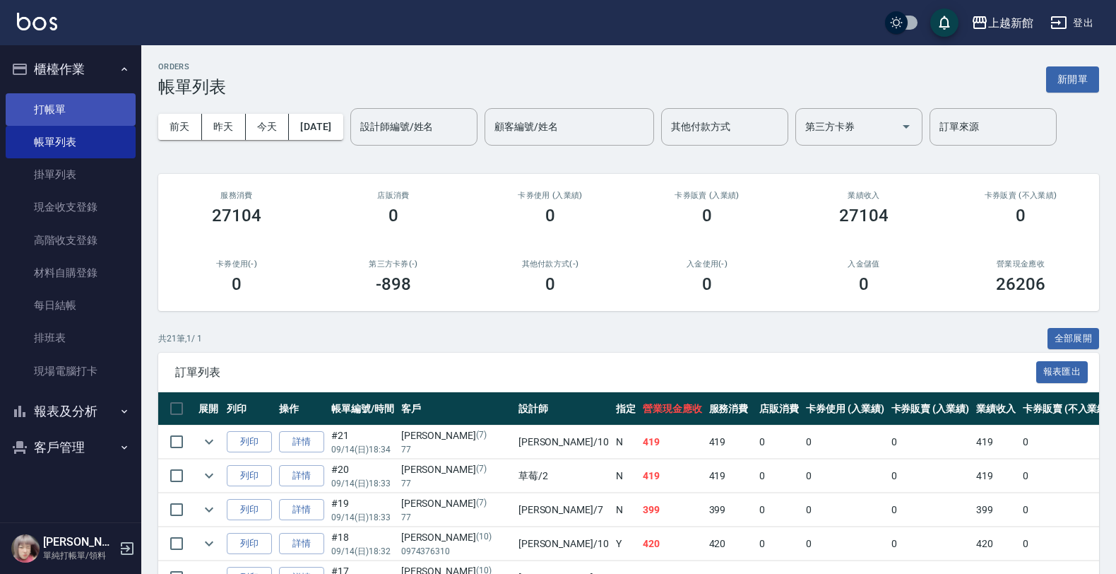
click at [35, 97] on link "打帳單" at bounding box center [71, 109] width 130 height 32
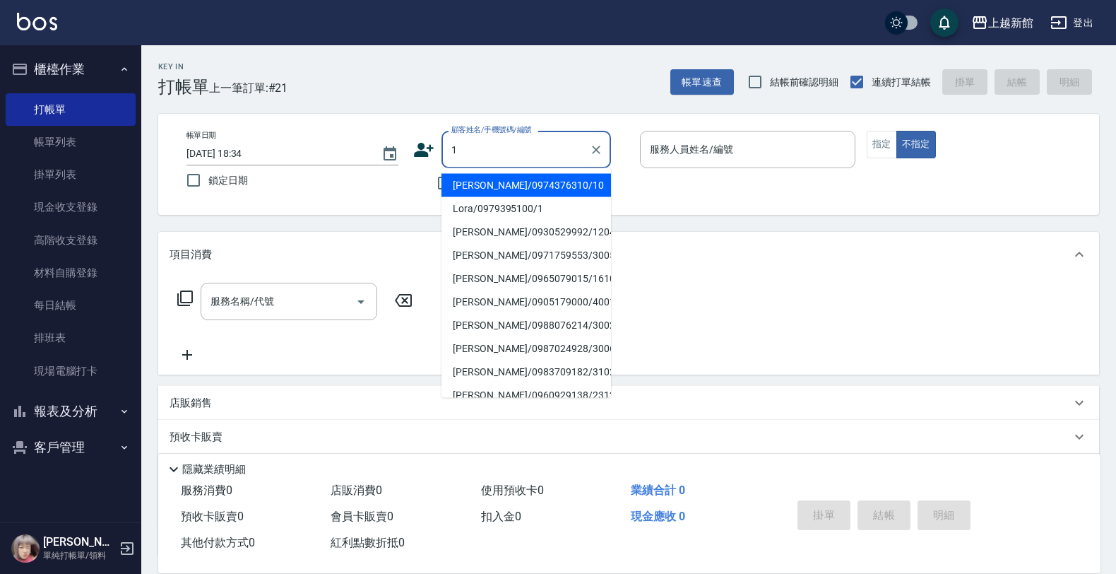
type input "瑪莎/0974376310/10"
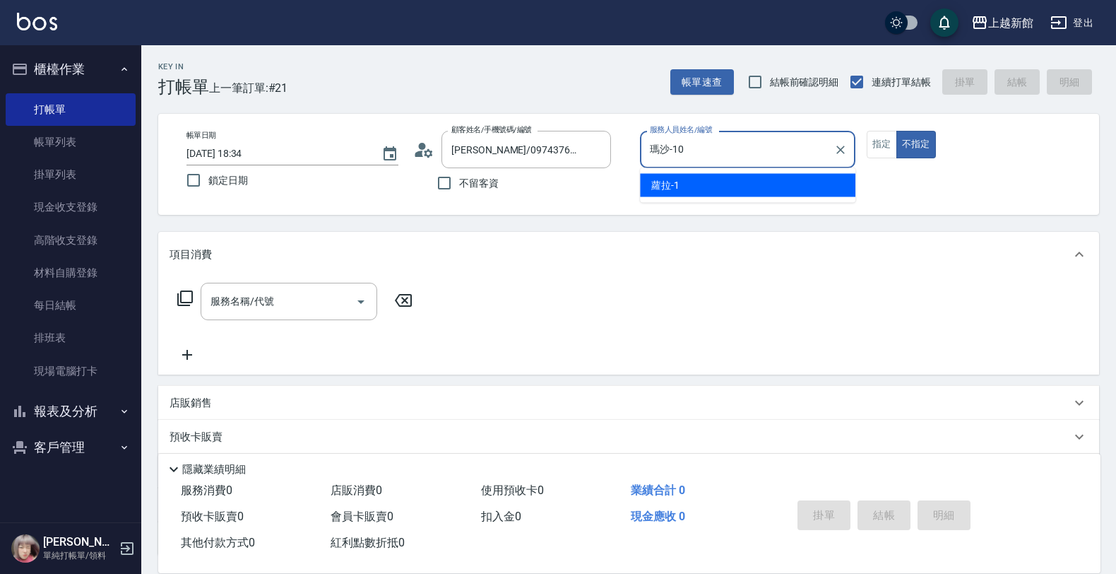
type input "瑪沙-10"
type button "false"
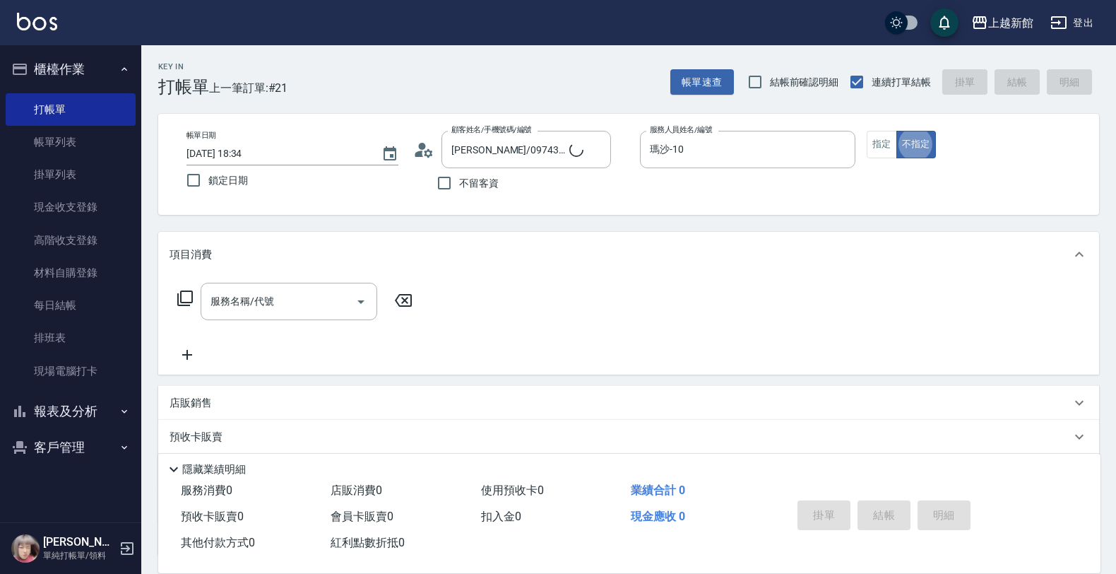
type input "Lora/0979395100/1"
type input "蘿拉-1"
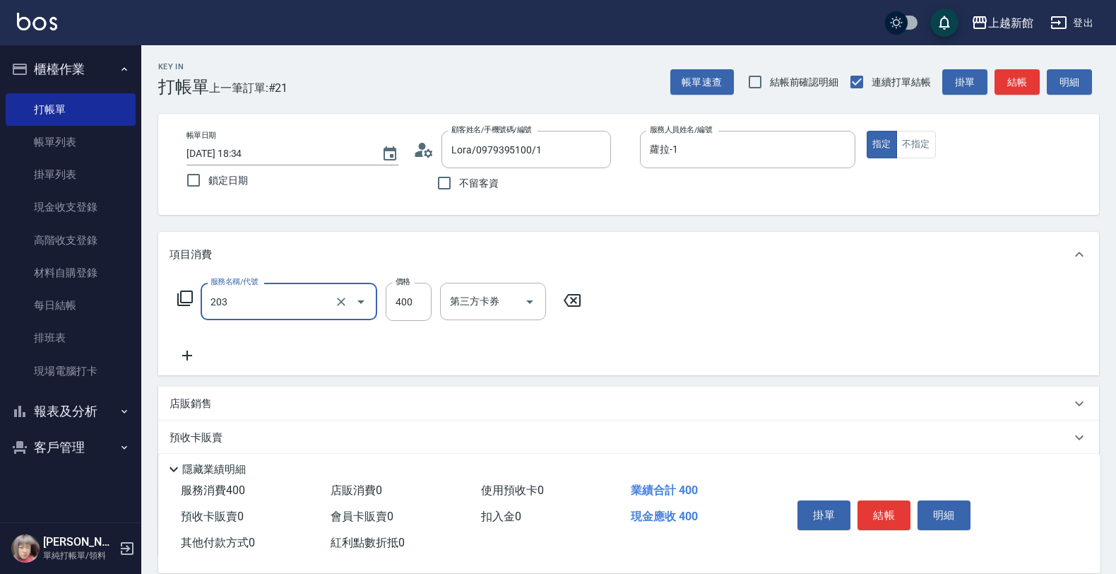
type input "指定單剪(203)"
type input "200"
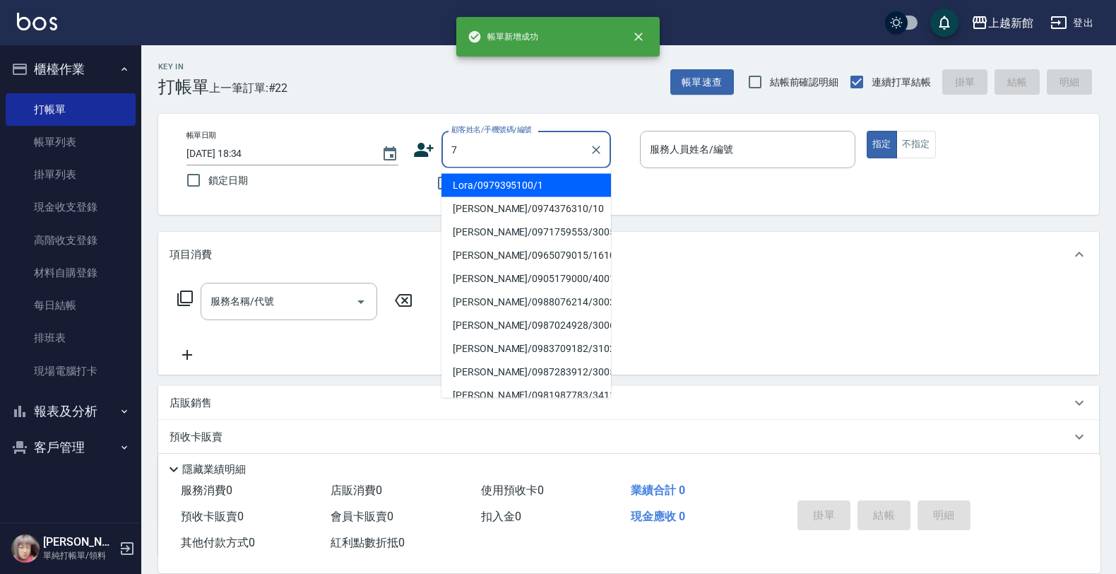
type input "Lora/0979395100/1"
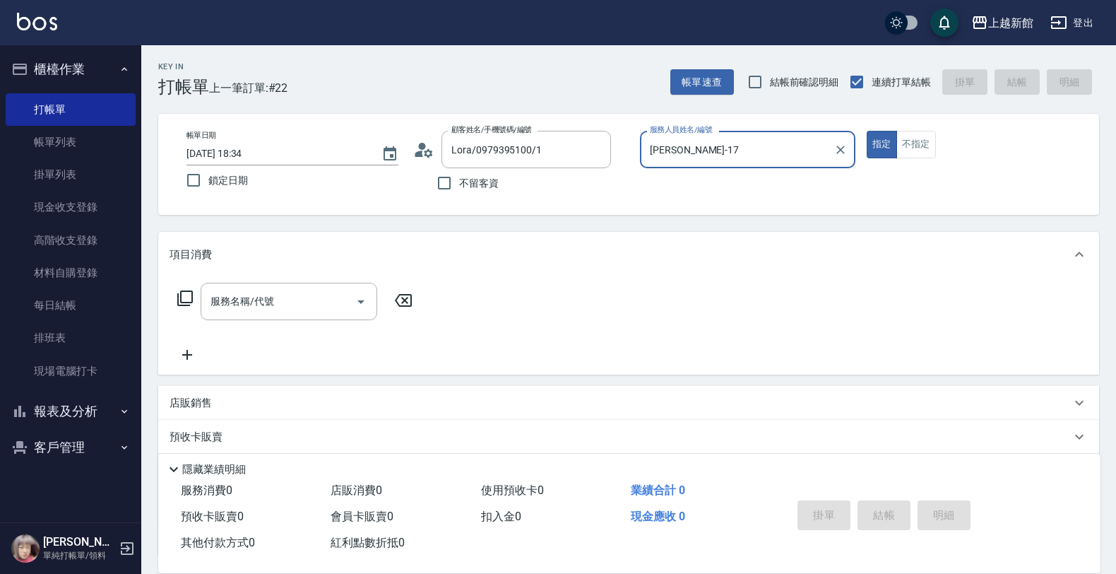
click at [867, 131] on button "指定" at bounding box center [882, 145] width 30 height 28
type input "蘿拉-1"
type button "true"
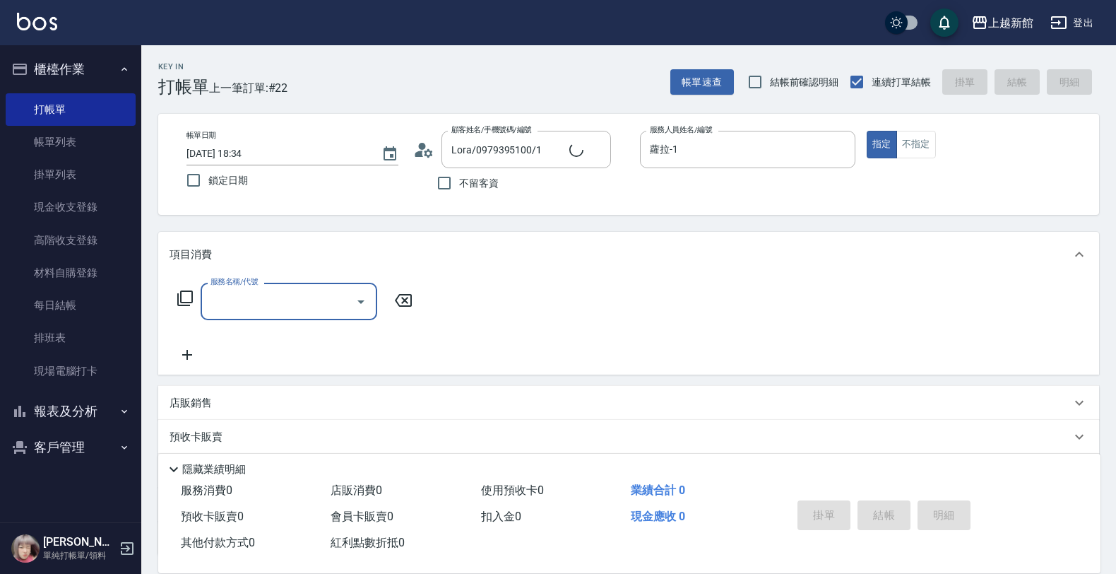
type input "[PERSON_NAME]卡/77/7"
type input "莫尼卡-7"
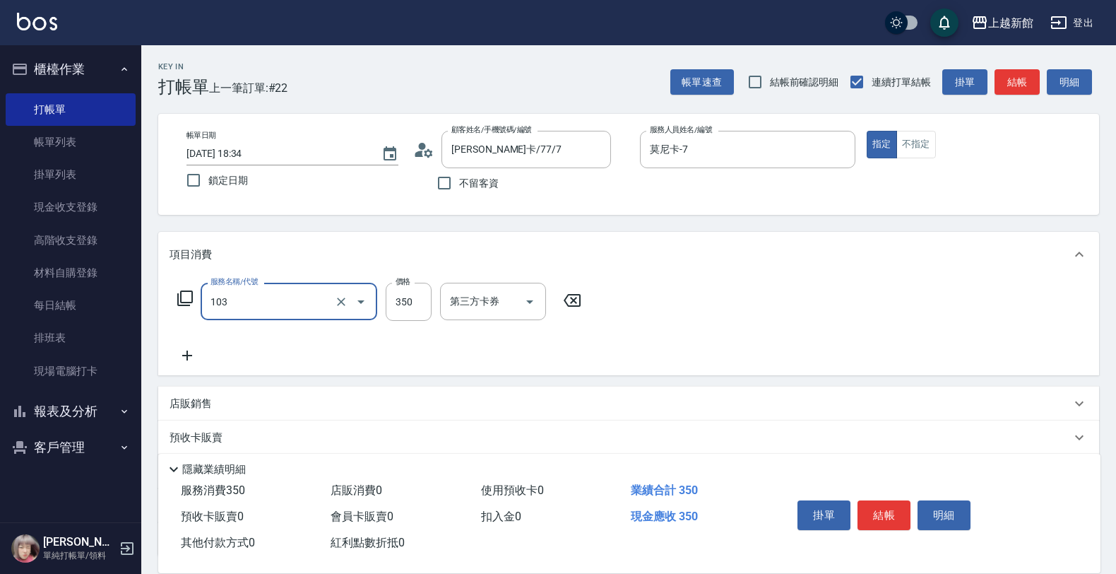
type input "增彩補色洗(103)"
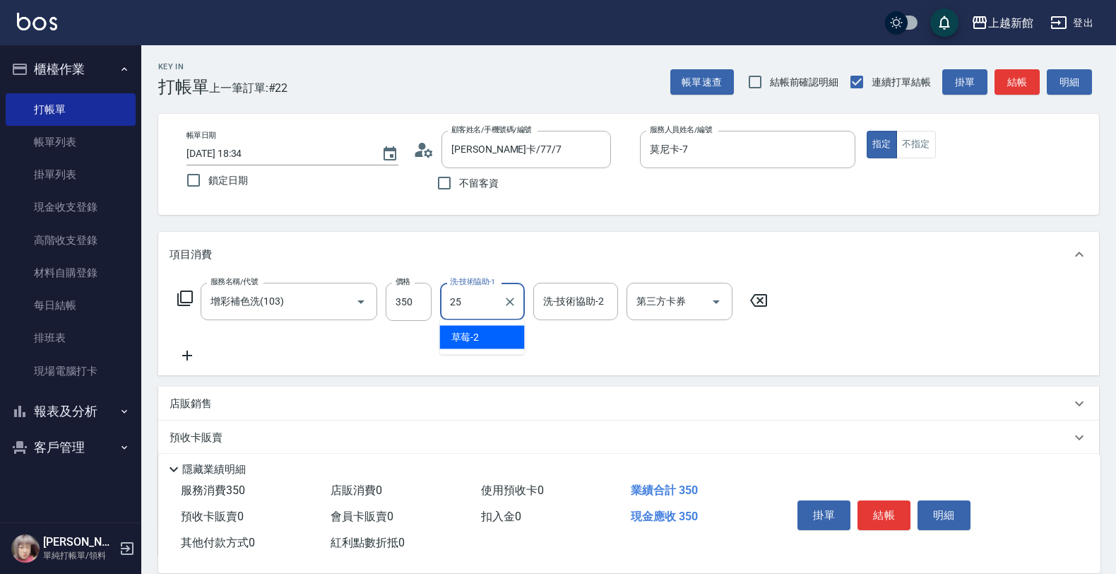
type input "小邱-25"
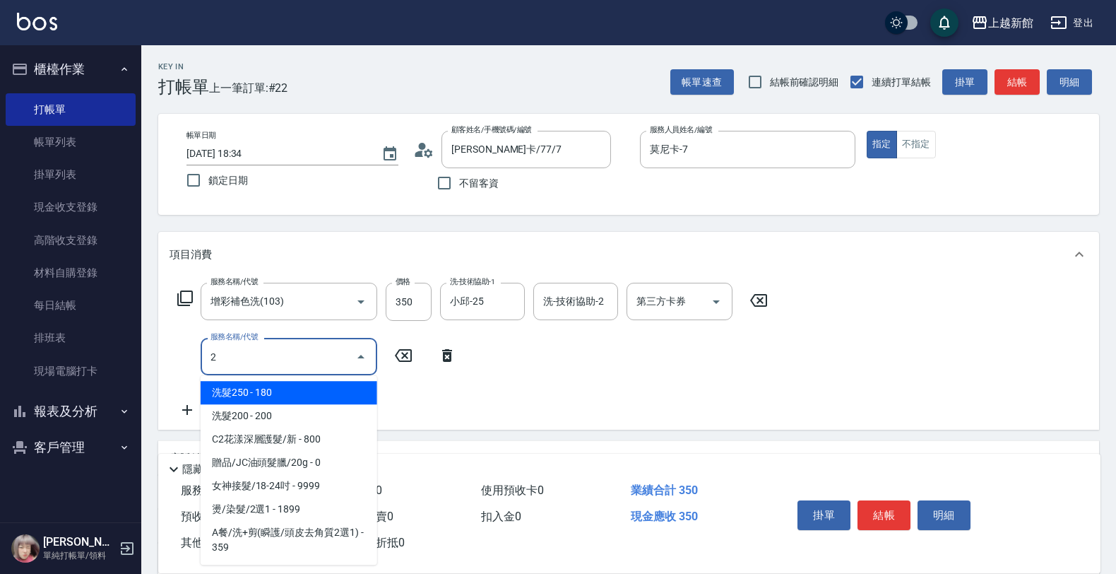
type input "洗髮250(101)"
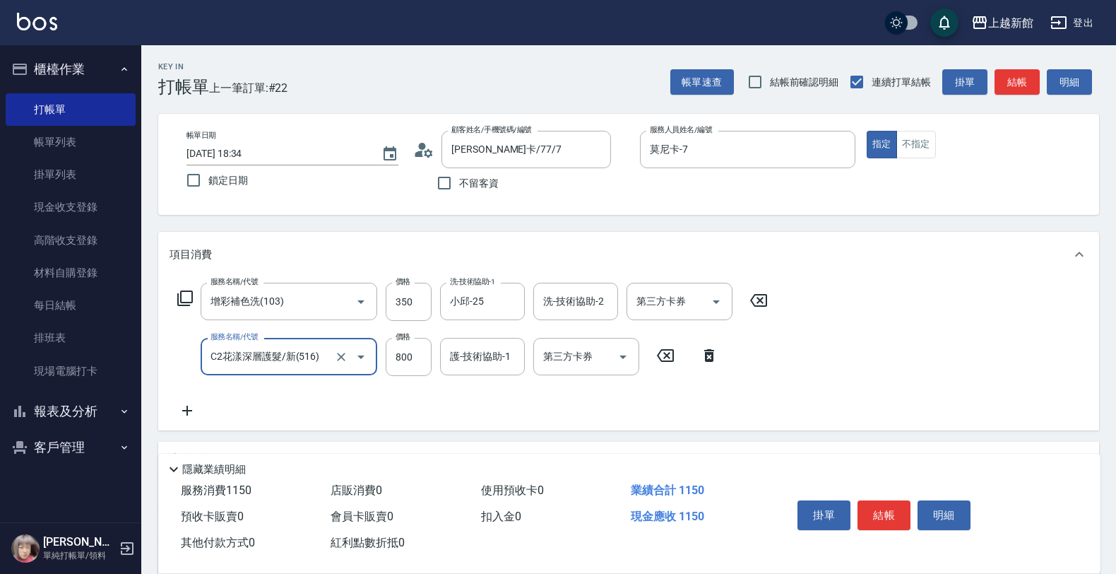
type input "C2花漾深層護髮/新(516)"
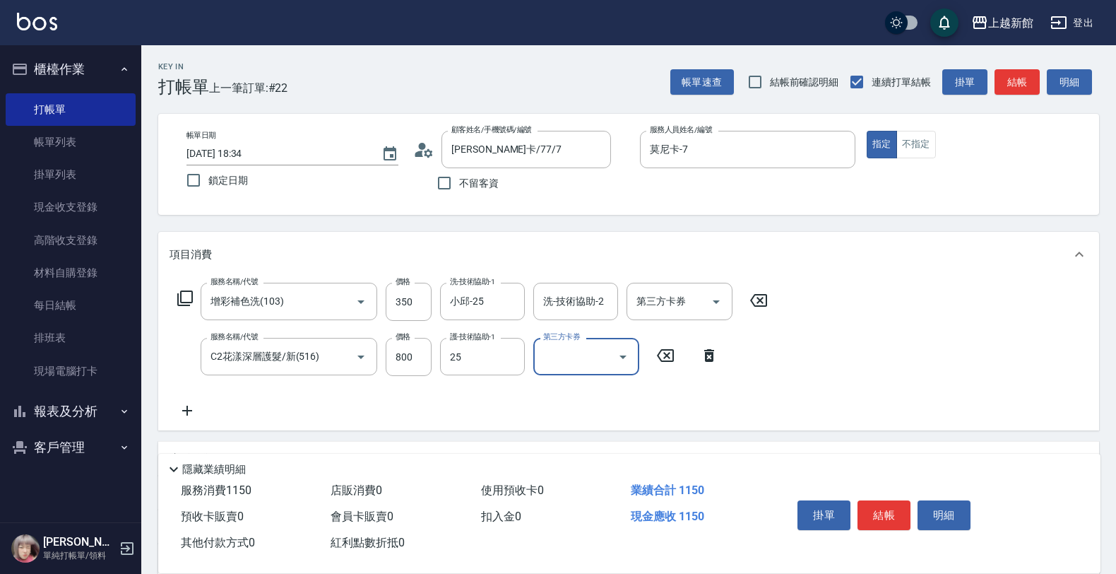
type input "小邱-25"
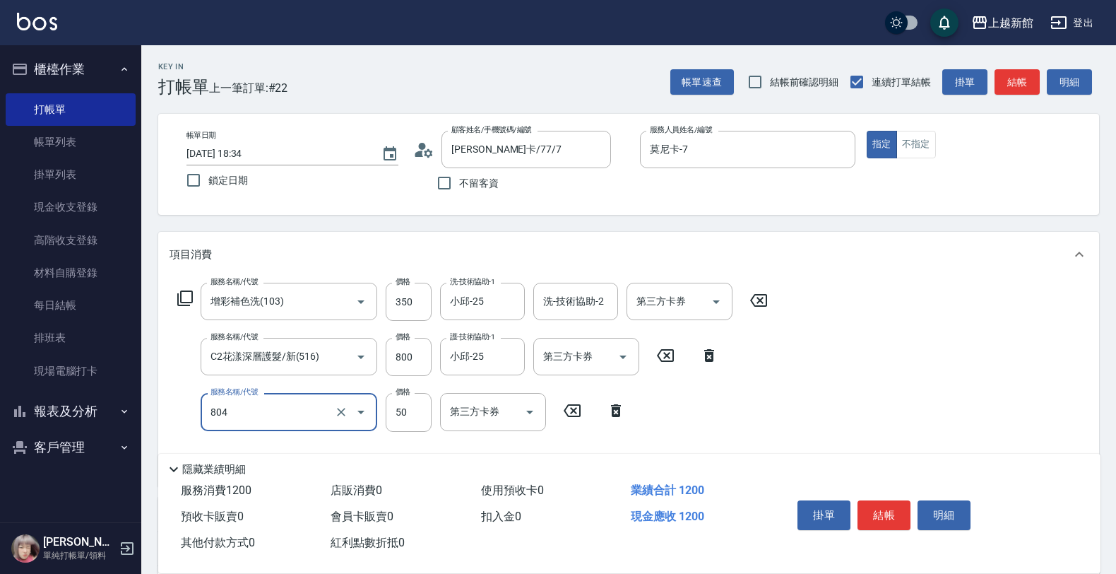
type input "吹捲/夾直/青捲/電棒/夾玉米鬚(804)"
type input "850"
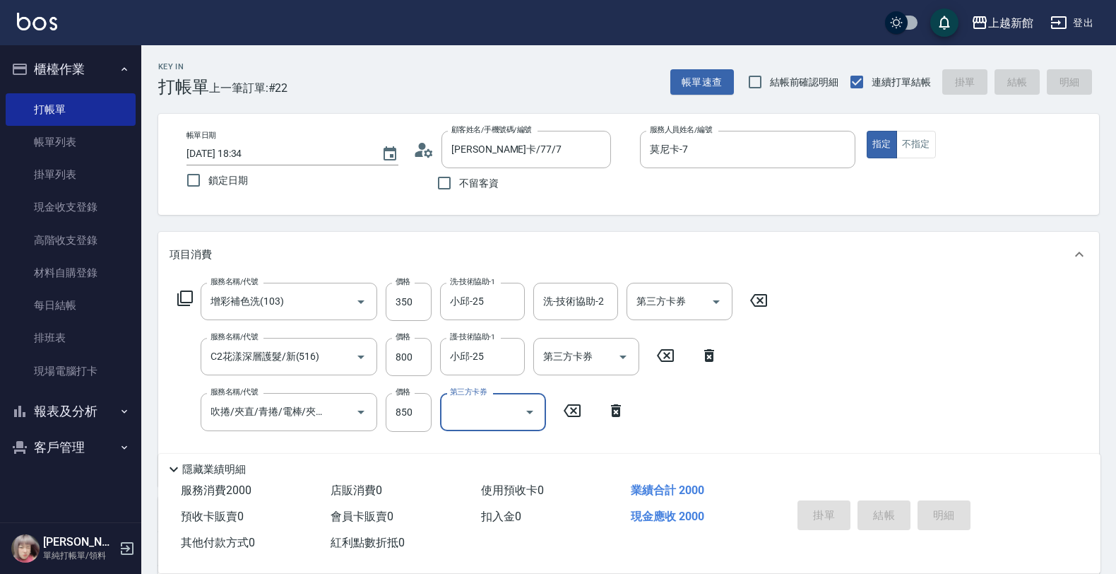
type input "2025/09/14 18:35"
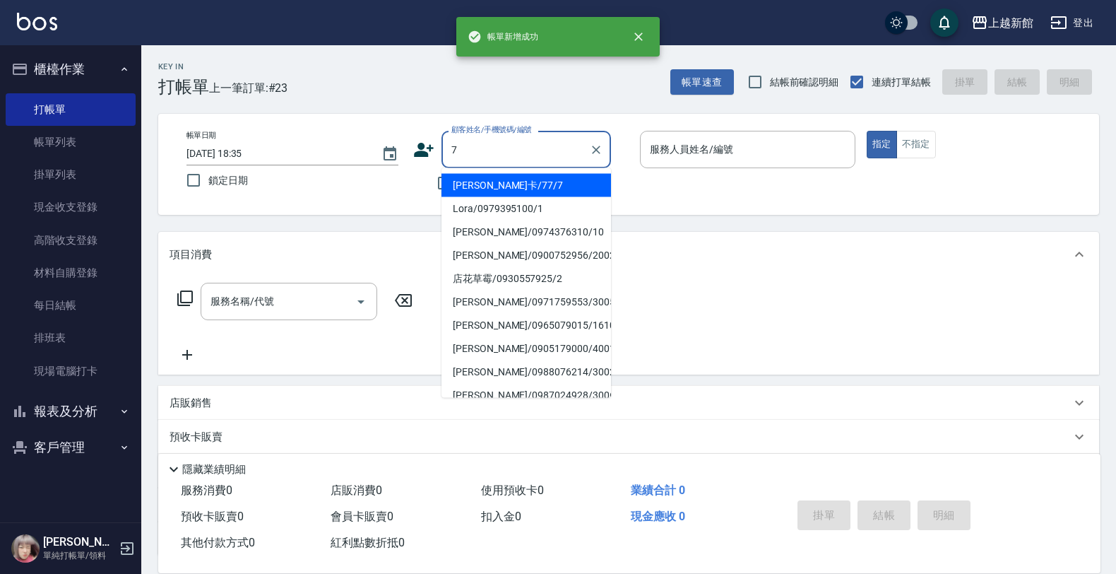
type input "[PERSON_NAME]卡/77/7"
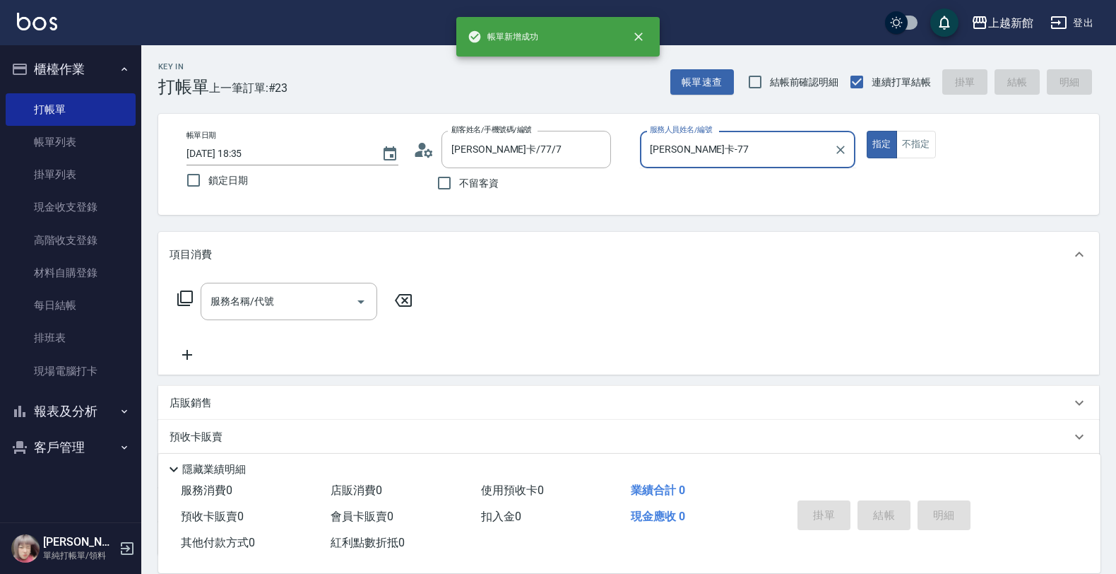
click at [867, 131] on button "指定" at bounding box center [882, 145] width 30 height 28
type input "莫尼卡-7"
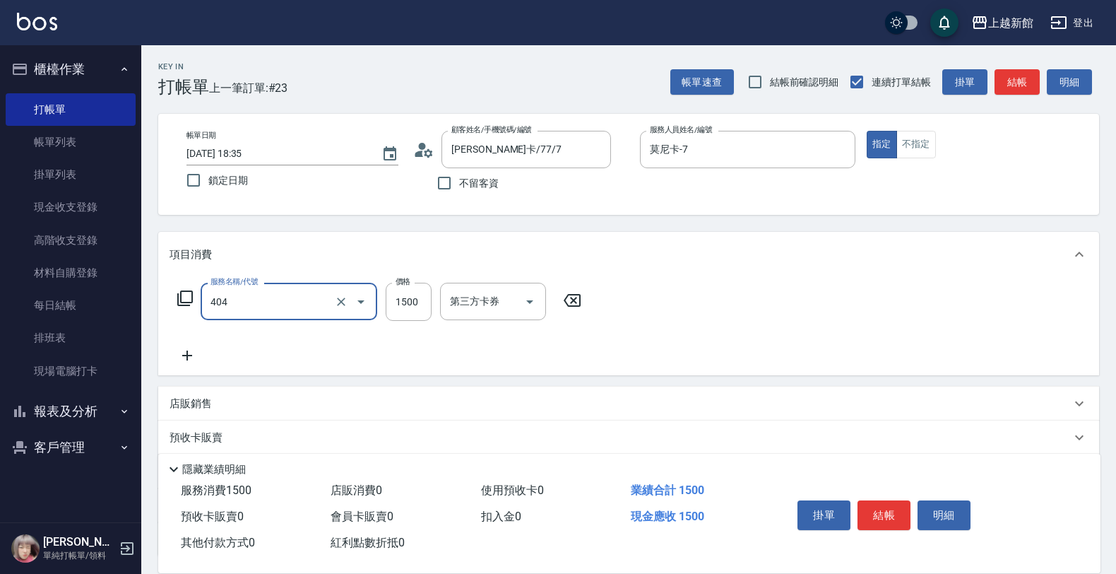
type input "設計染髮(404)"
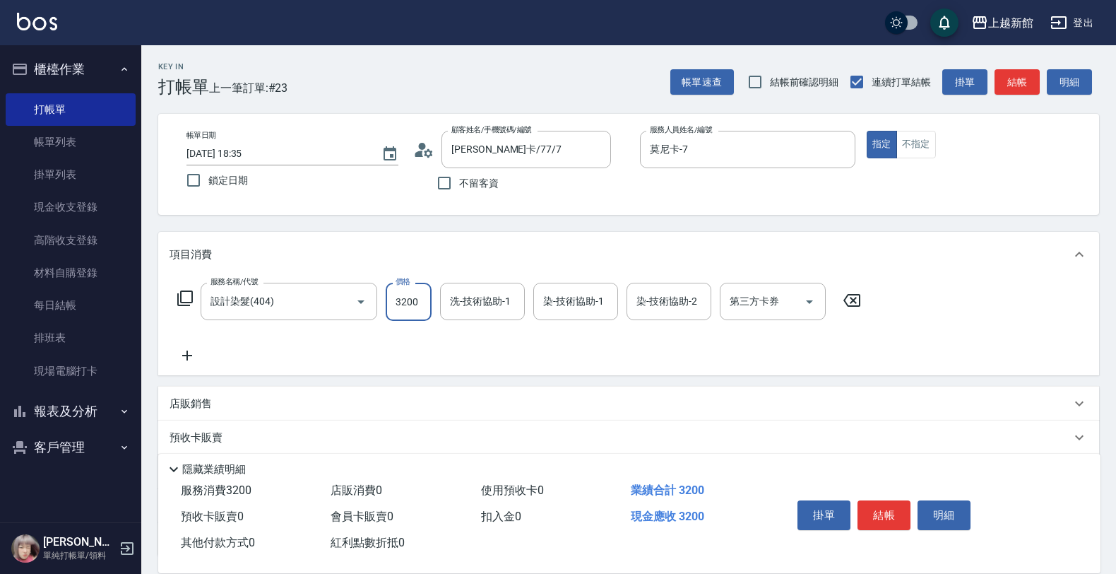
type input "3200"
type input "小邱-25"
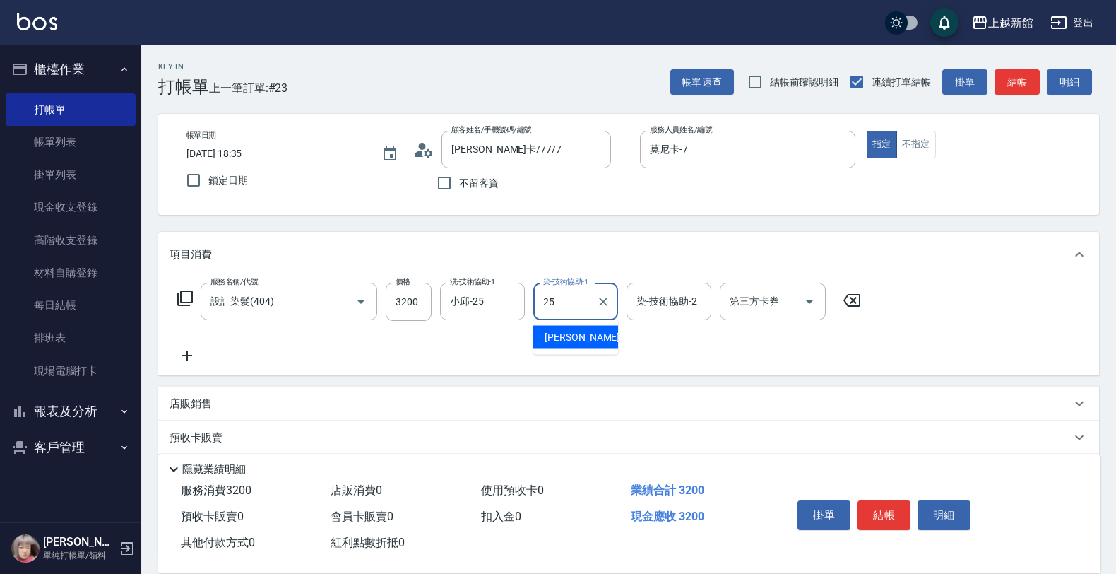
type input "小邱-25"
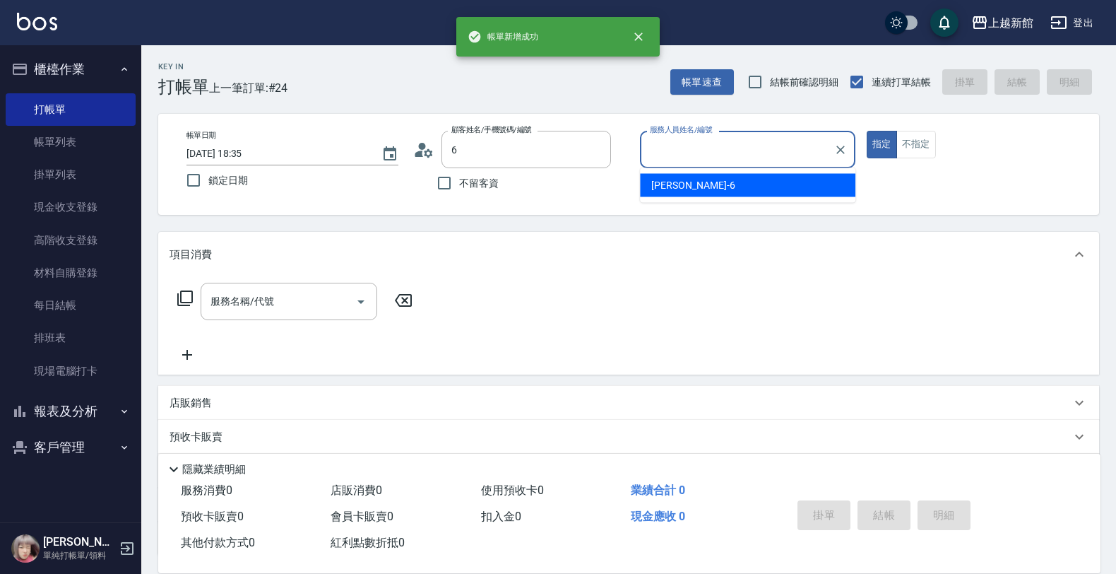
type input "[PERSON_NAME]/0974376310/10"
type input "瑪沙-10"
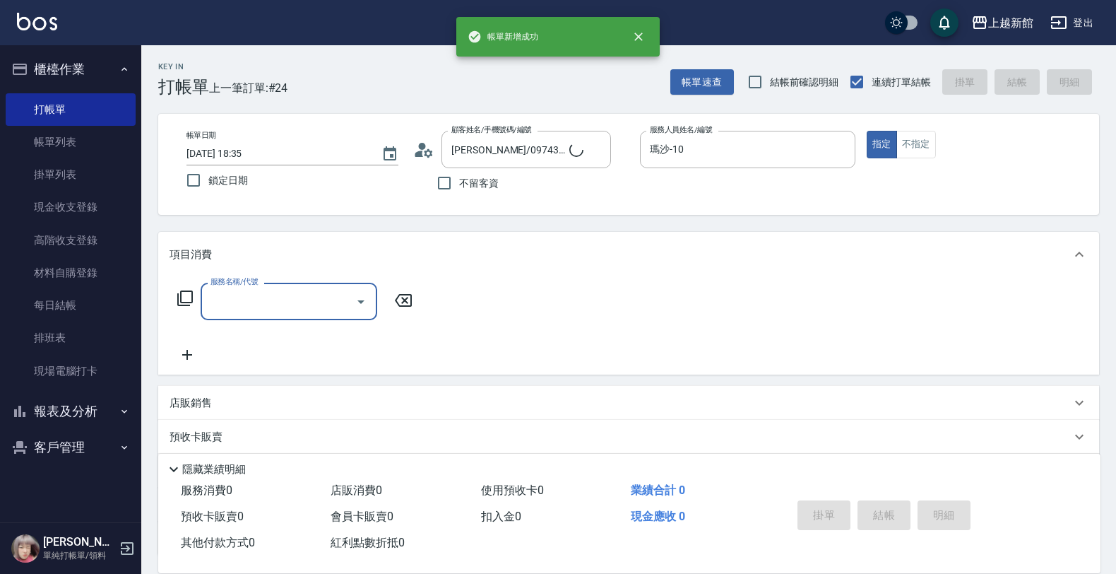
type input "[PERSON_NAME]/6_[PERSON_NAME]/6"
type input "黃婕寧-6"
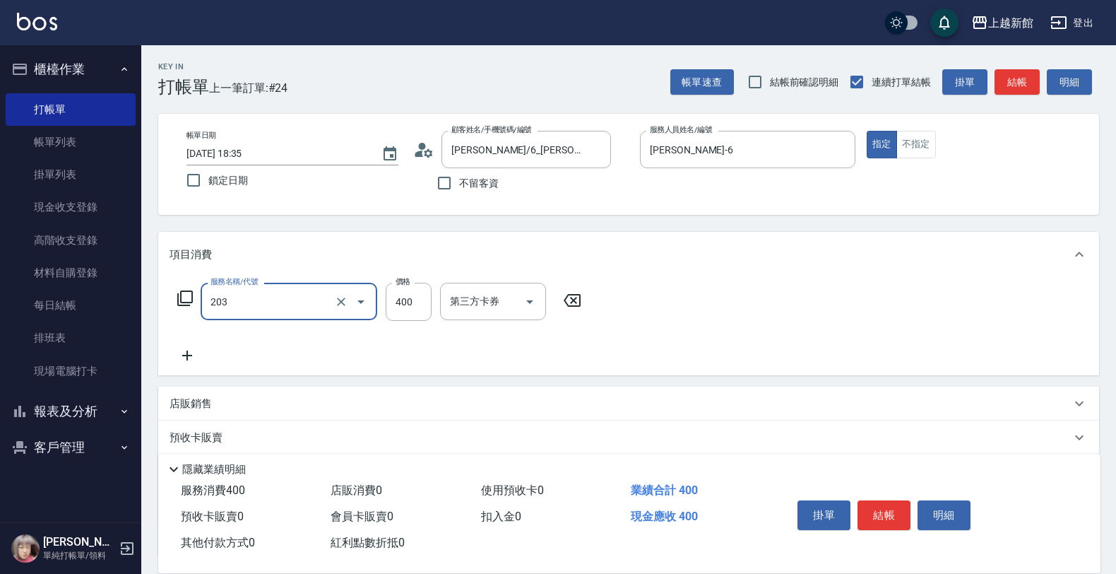
type input "指定單剪(203)"
type input "250"
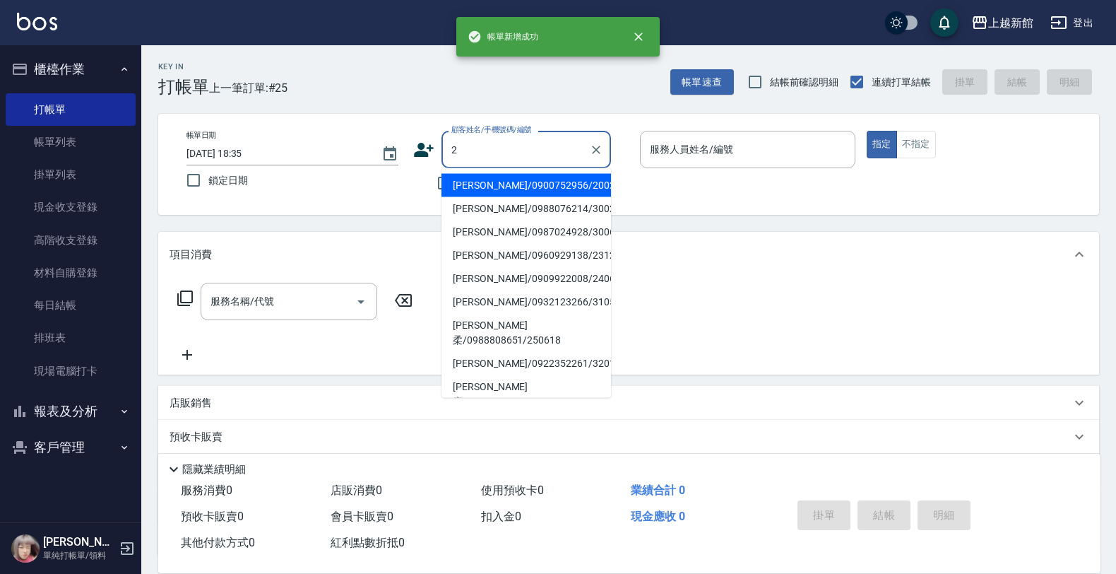
type input "[PERSON_NAME]/0900752956/200204"
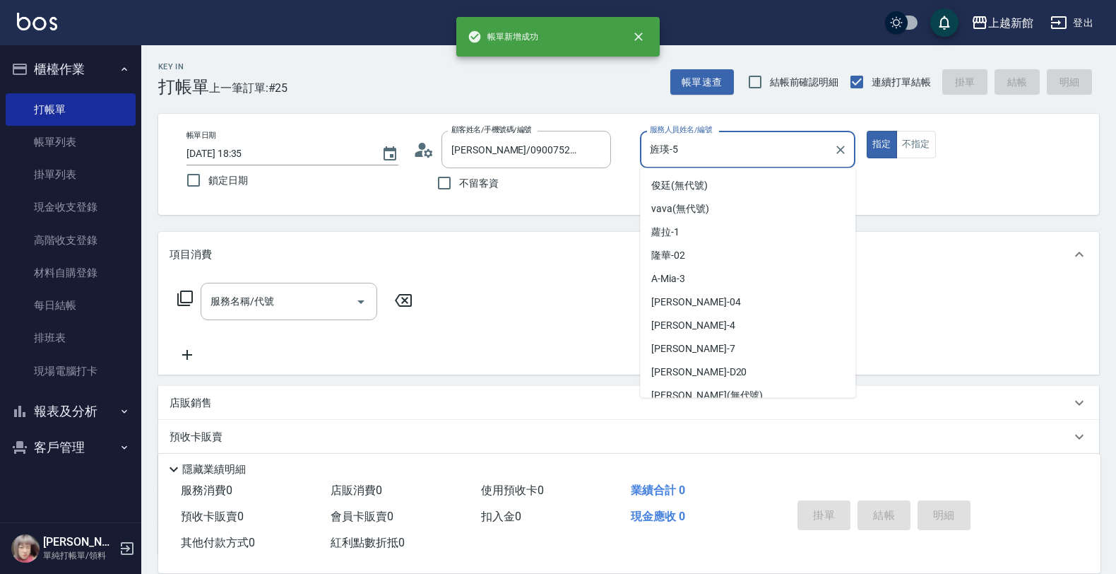
type input "旌瑛-5"
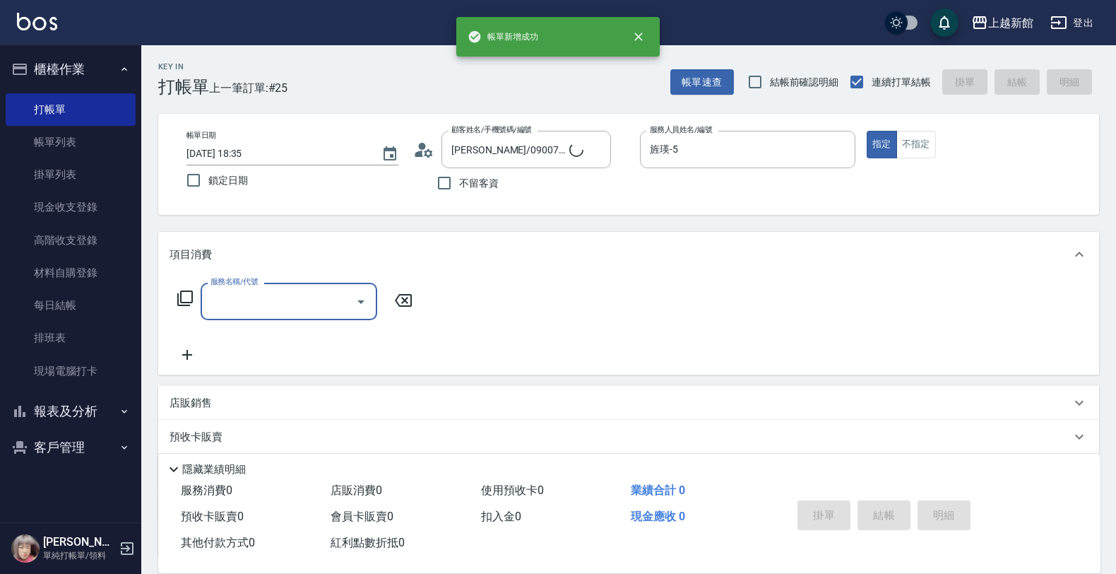
type input "店花草霉/0930557925/2"
type input "草莓-2"
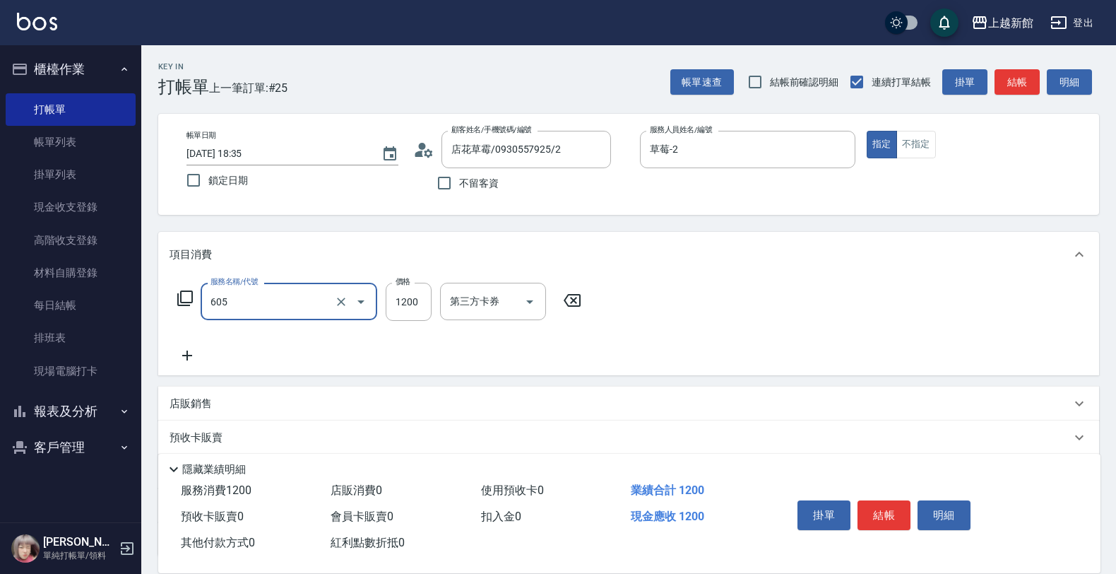
type input "髮原素醫學頭皮養護洗髮(605)"
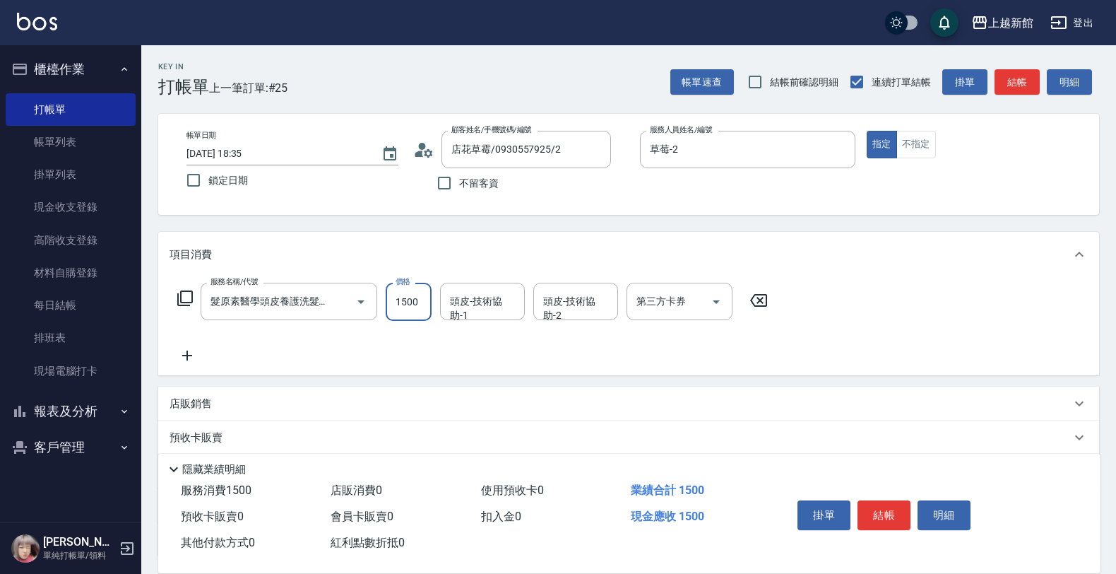
type input "1500"
type input "馨妮-29"
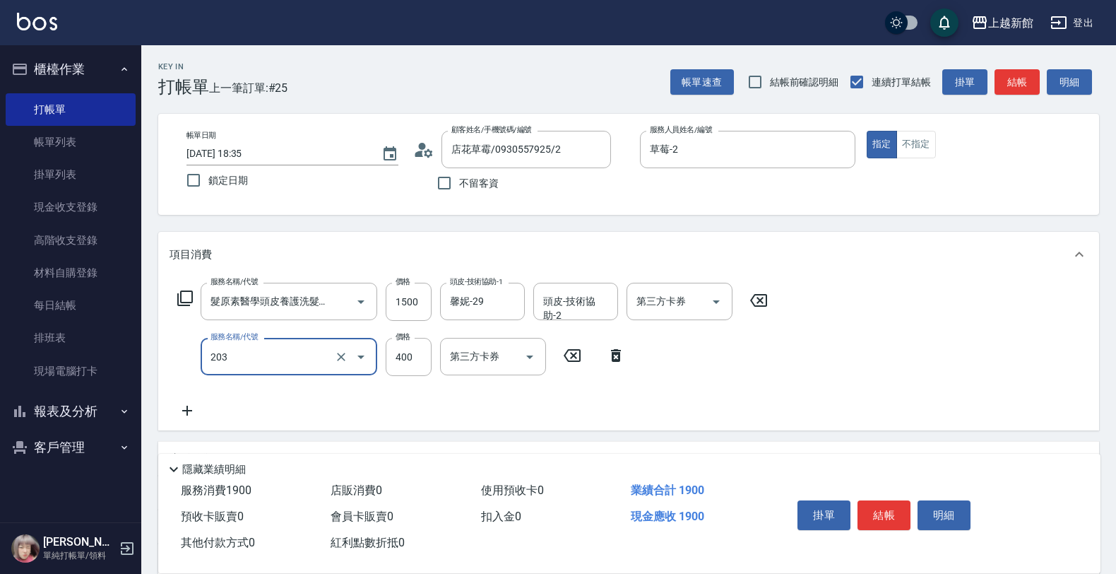
type input "指定單剪(203)"
type input "500"
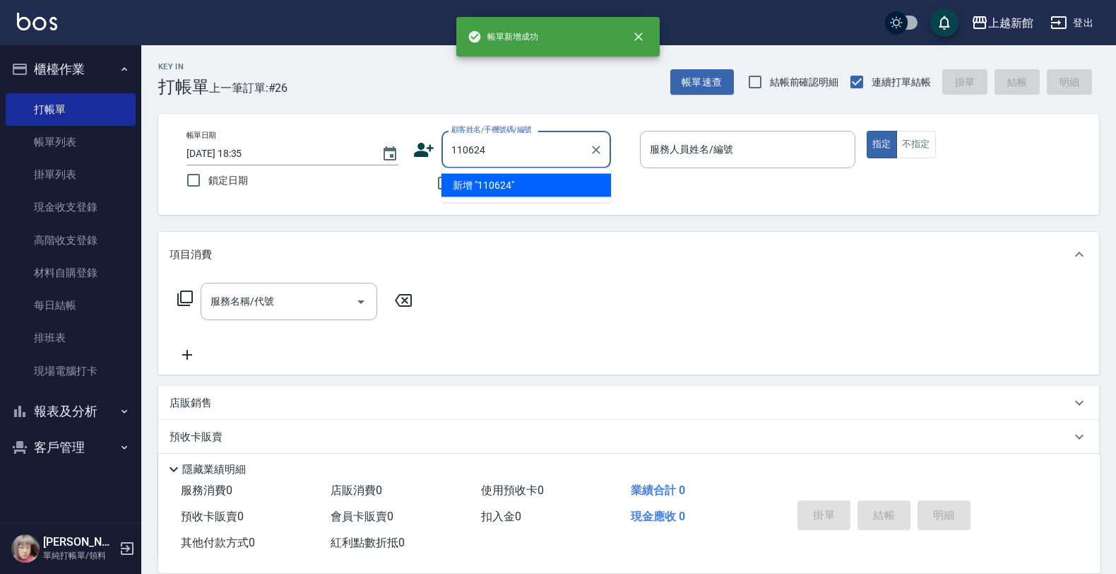
type input "110624"
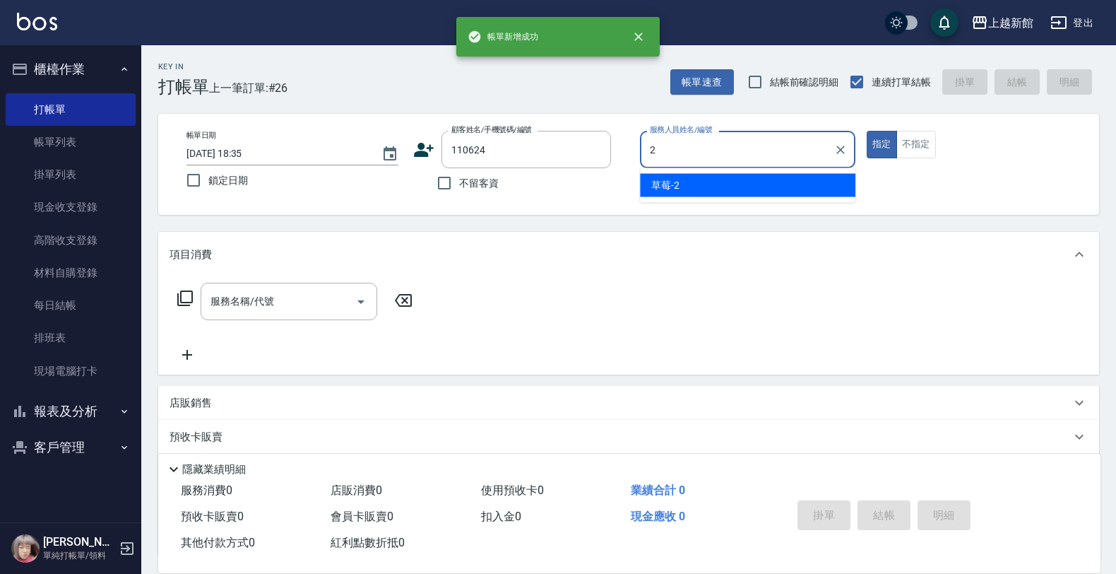
type input "草莓-2"
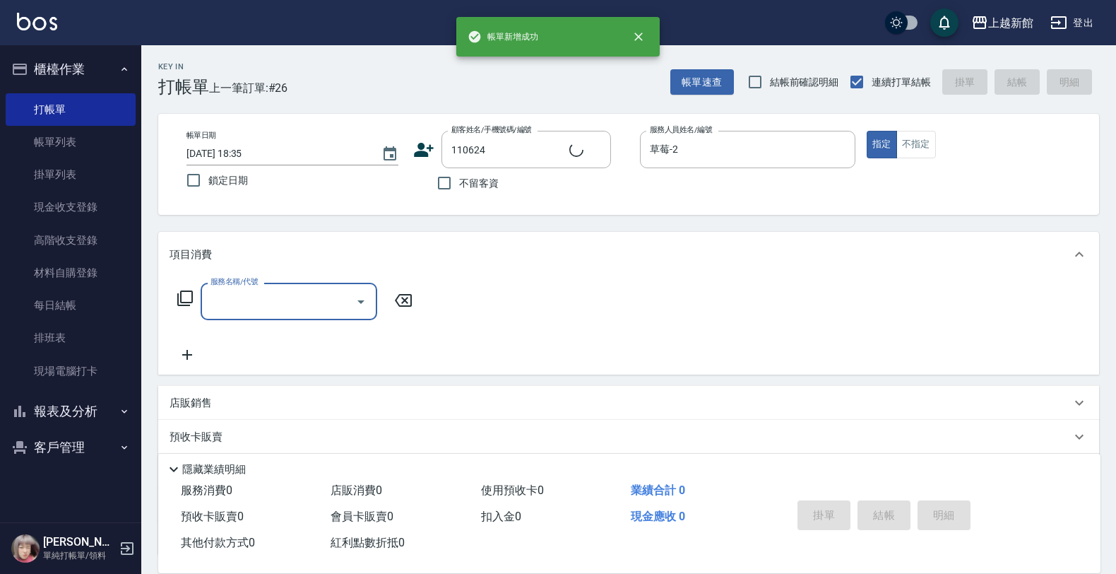
type input "[PERSON_NAME]/0923942333/110624"
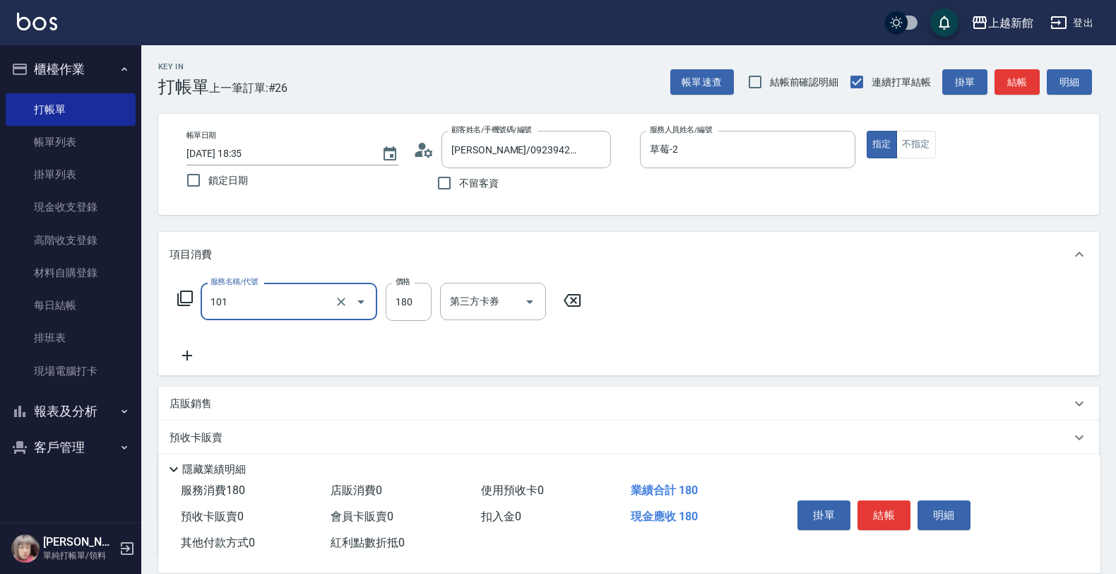
type input "洗髮250(101)"
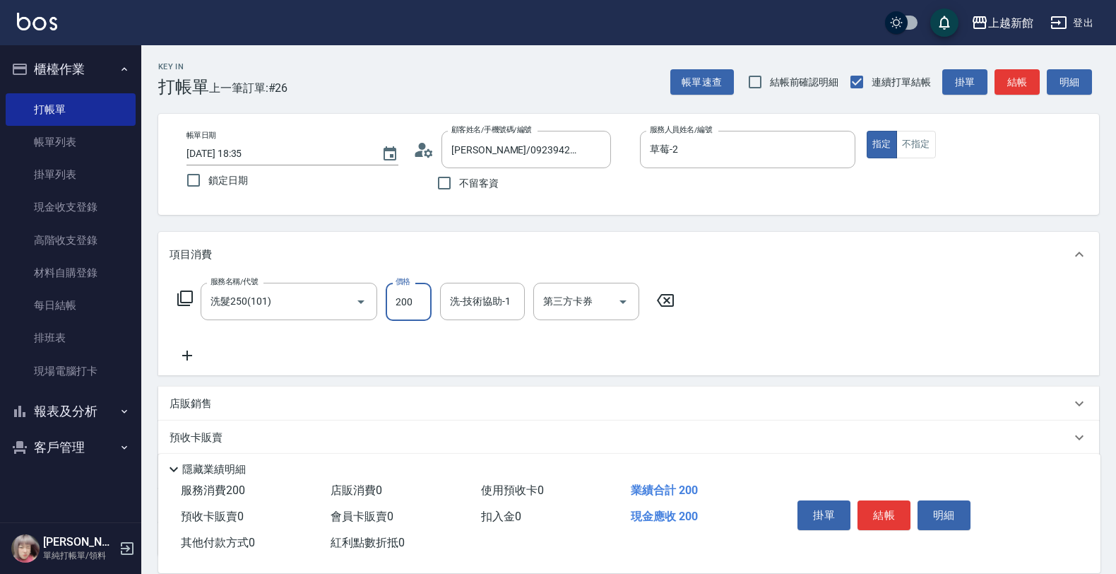
type input "200"
type input "馨妮-29"
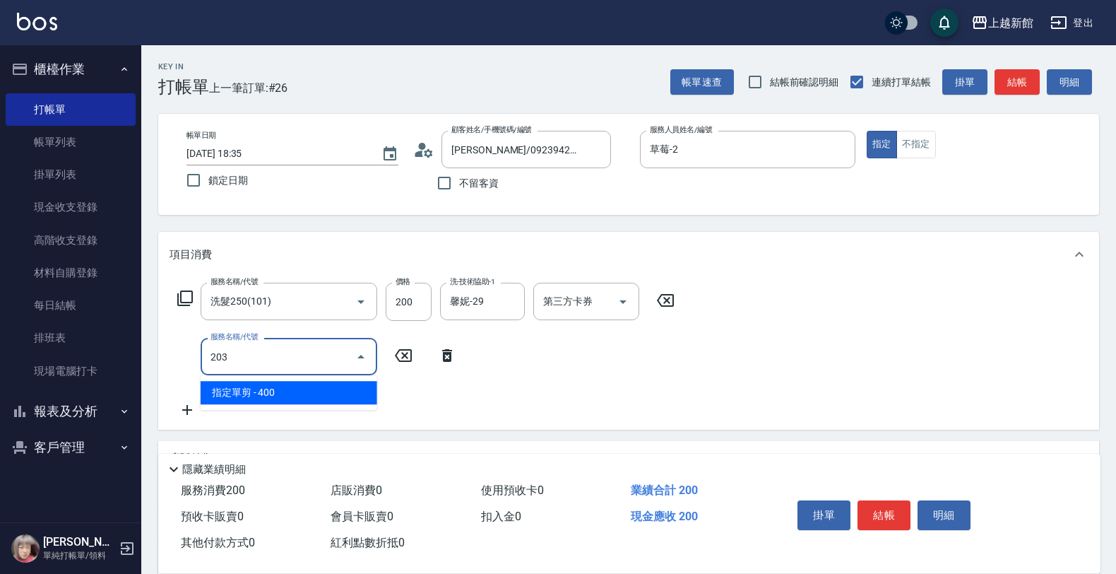
type input "指定單剪(203)"
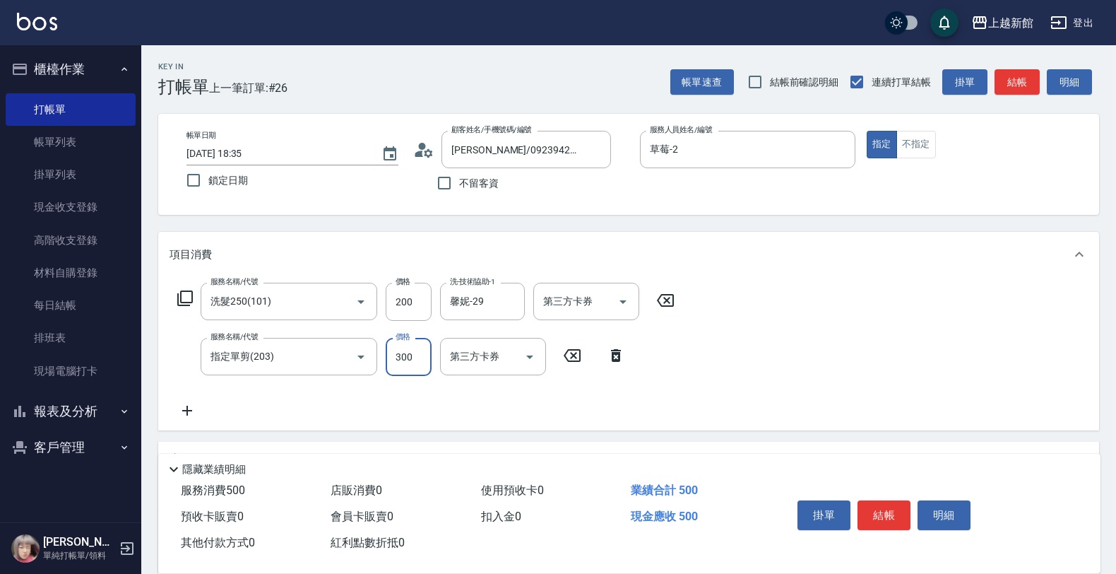
type input "300"
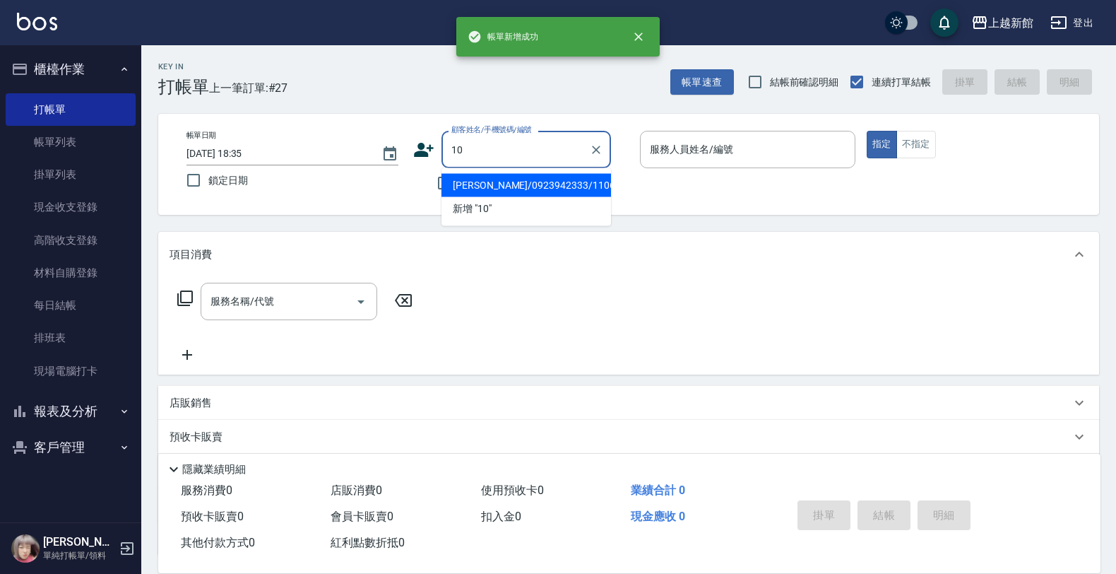
type input "[PERSON_NAME]/0923942333/110624"
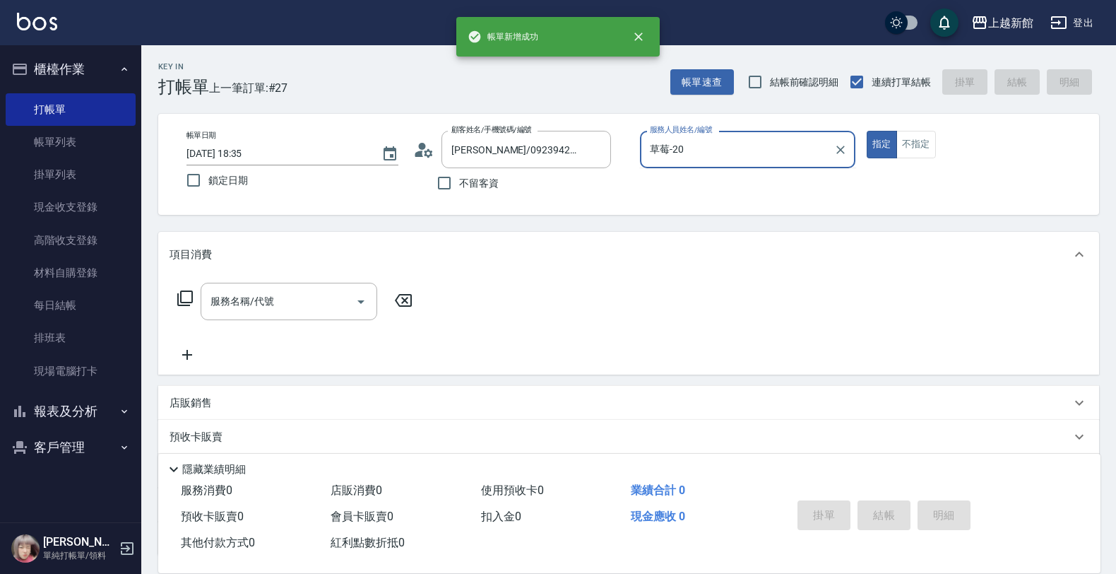
click at [867, 131] on button "指定" at bounding box center [882, 145] width 30 height 28
type input "草莓-2"
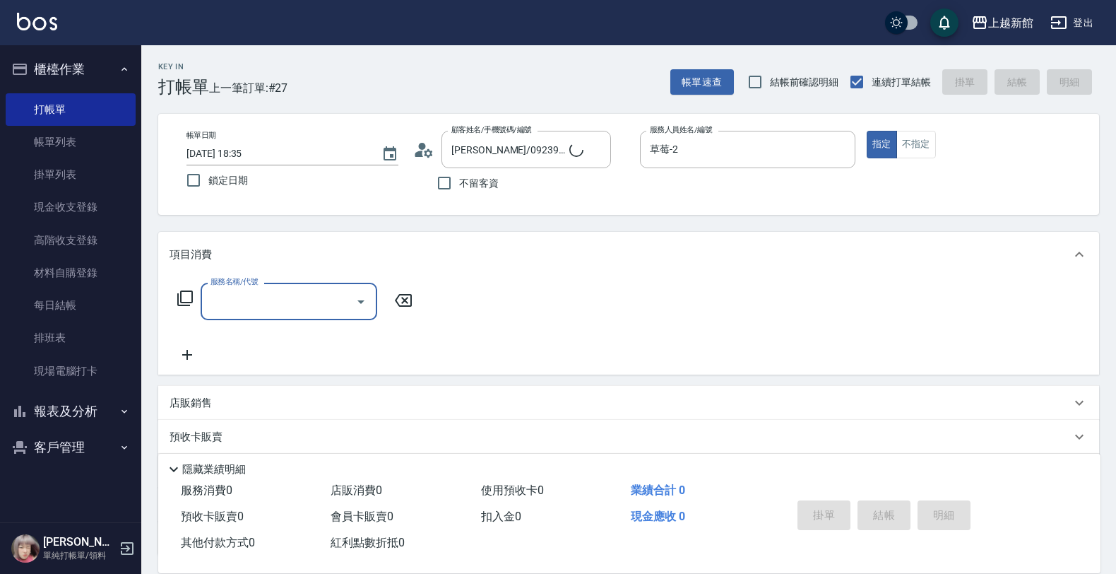
type input "[PERSON_NAME]/0974376310/10"
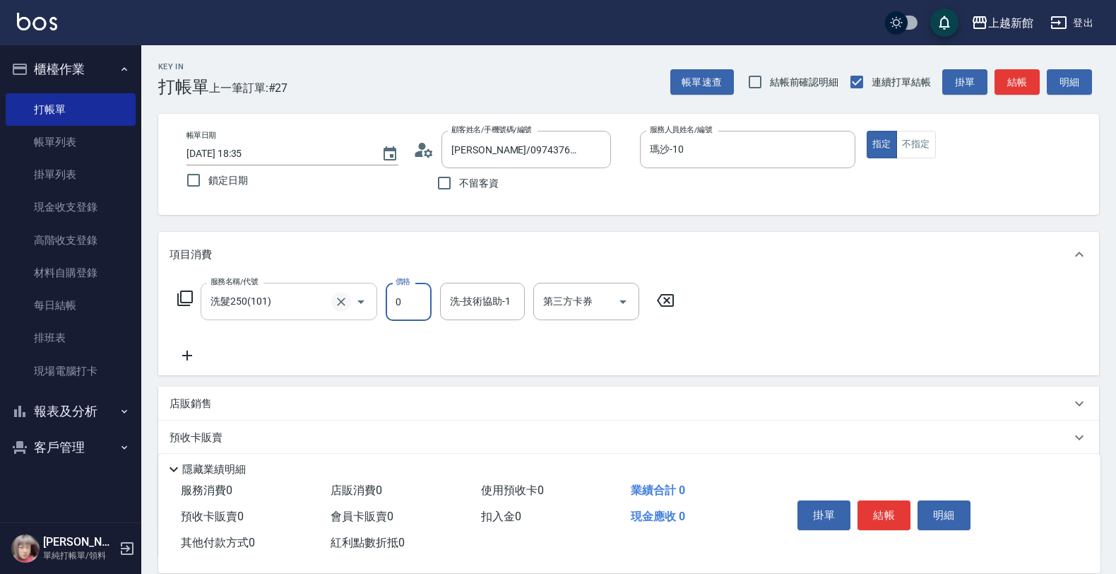
click at [348, 300] on icon "Clear" at bounding box center [341, 302] width 14 height 14
click at [391, 293] on input "400" at bounding box center [409, 302] width 46 height 38
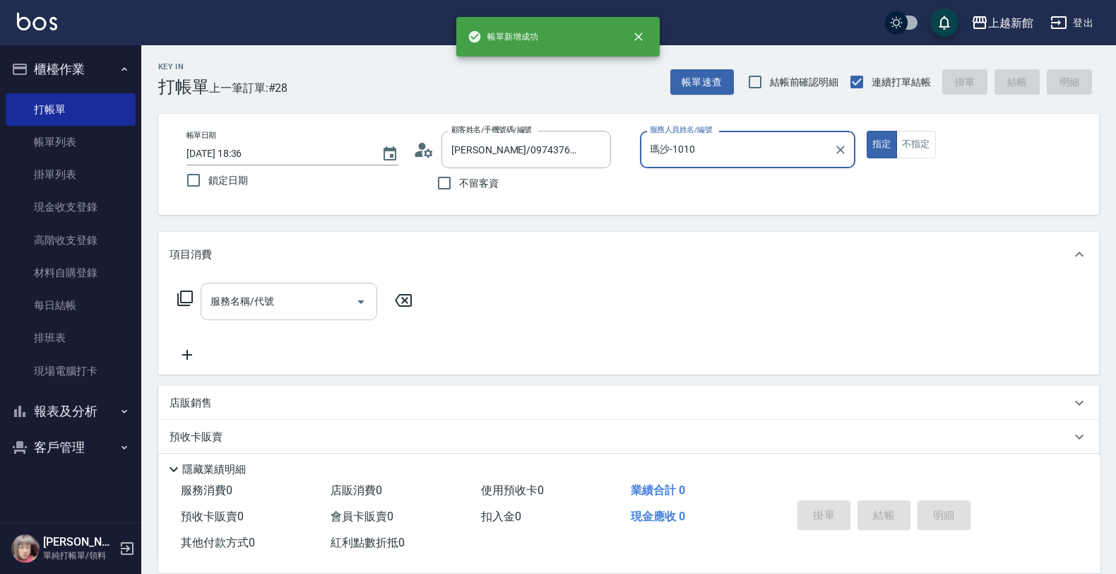
click at [867, 131] on button "指定" at bounding box center [882, 145] width 30 height 28
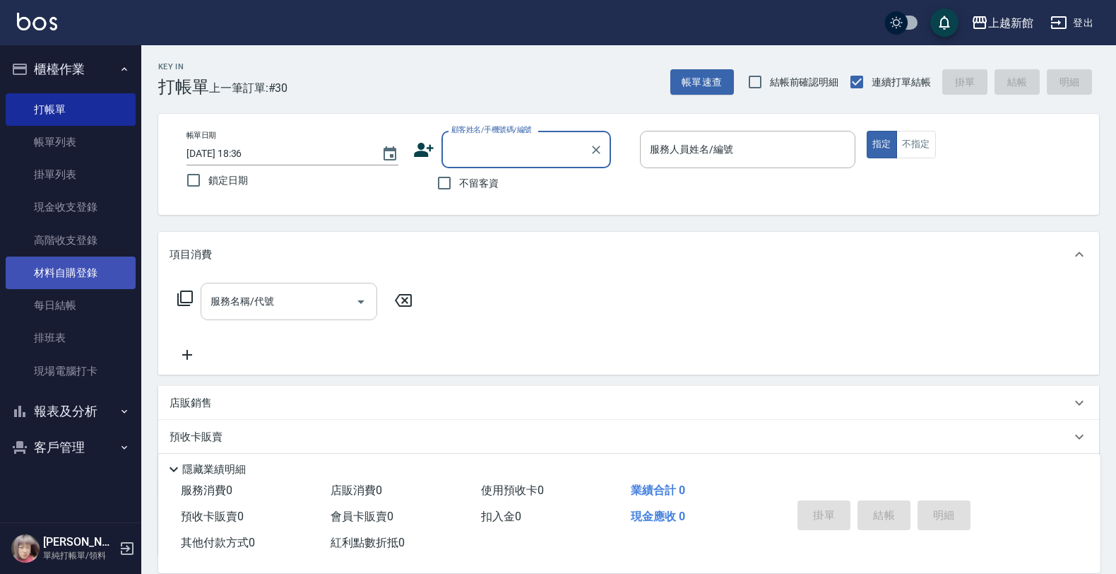
click at [71, 266] on link "材料自購登錄" at bounding box center [71, 272] width 130 height 32
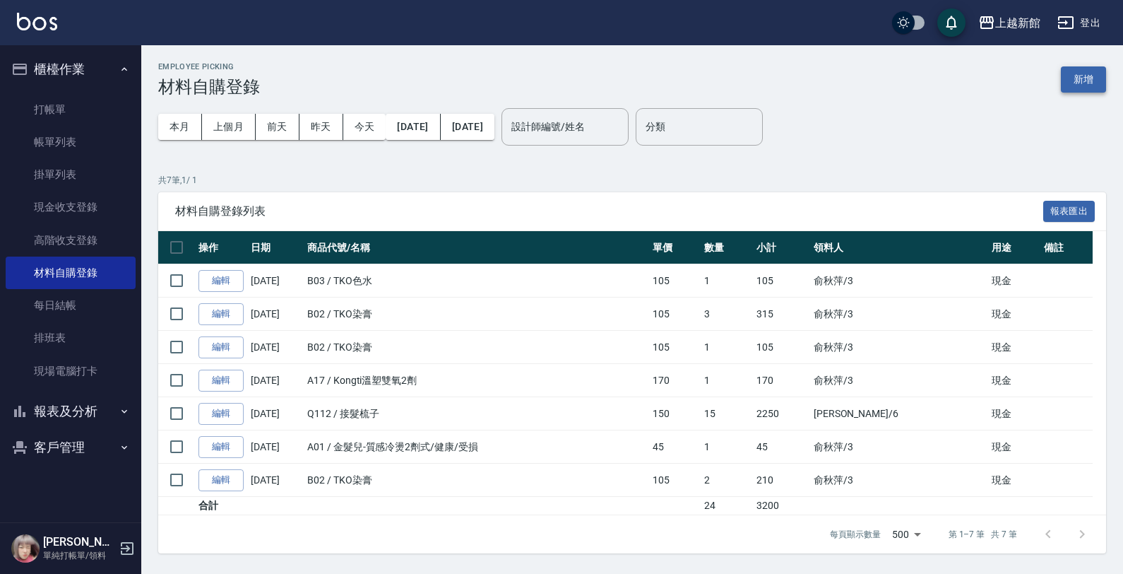
click at [1062, 76] on button "新增" at bounding box center [1083, 79] width 45 height 26
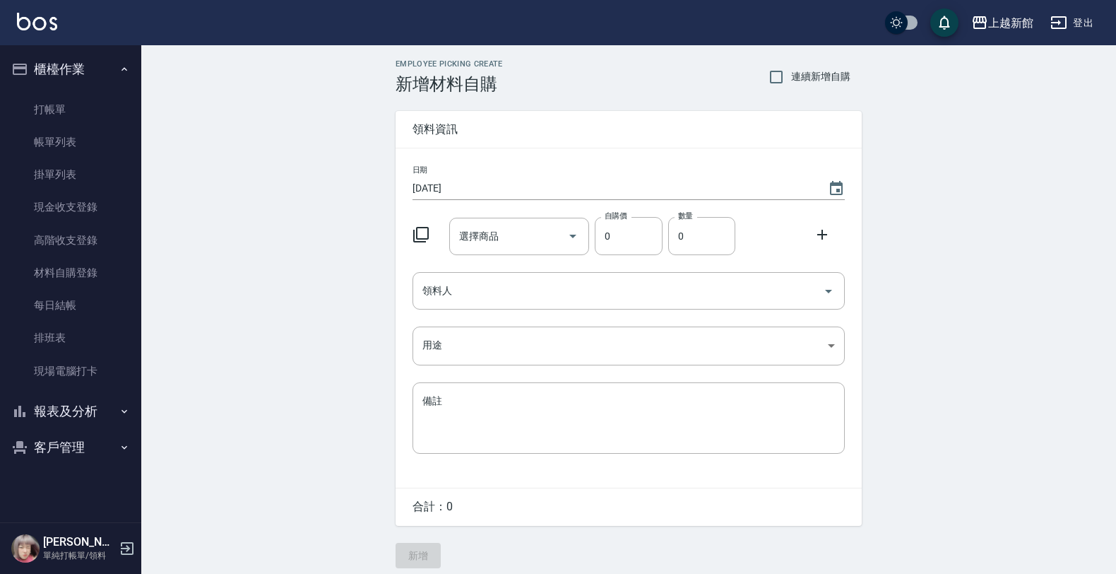
click at [428, 239] on icon at bounding box center [421, 234] width 17 height 17
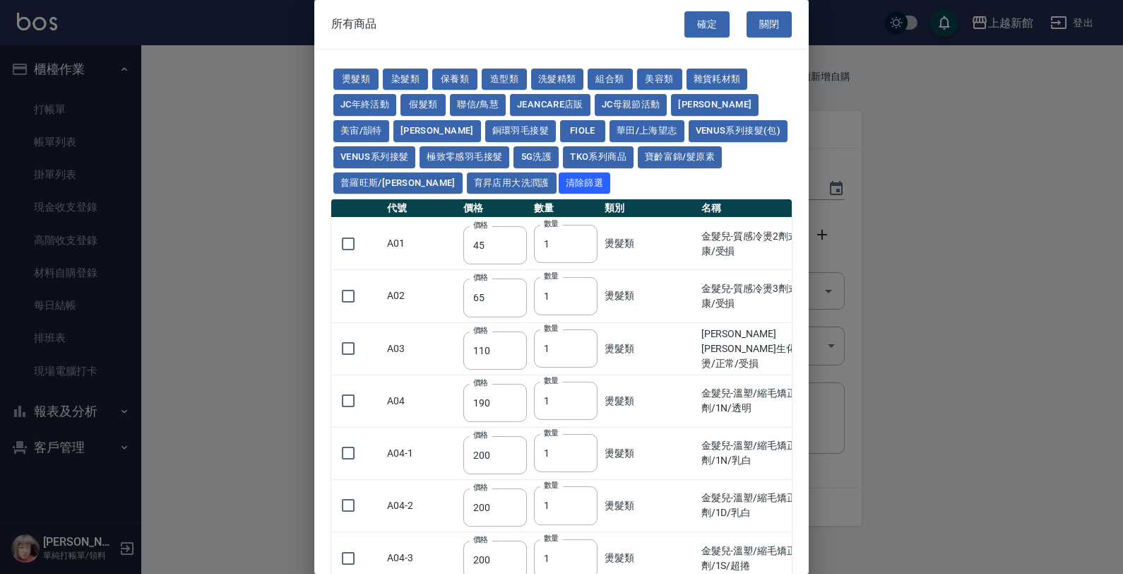
scroll to position [88, 0]
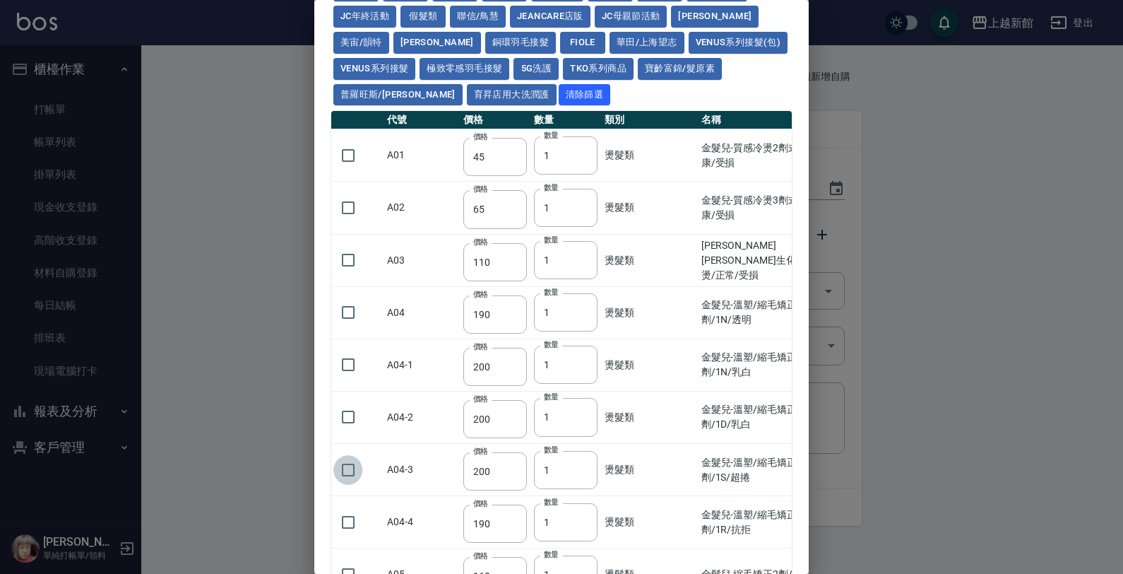
click at [350, 473] on input "checkbox" at bounding box center [348, 470] width 30 height 30
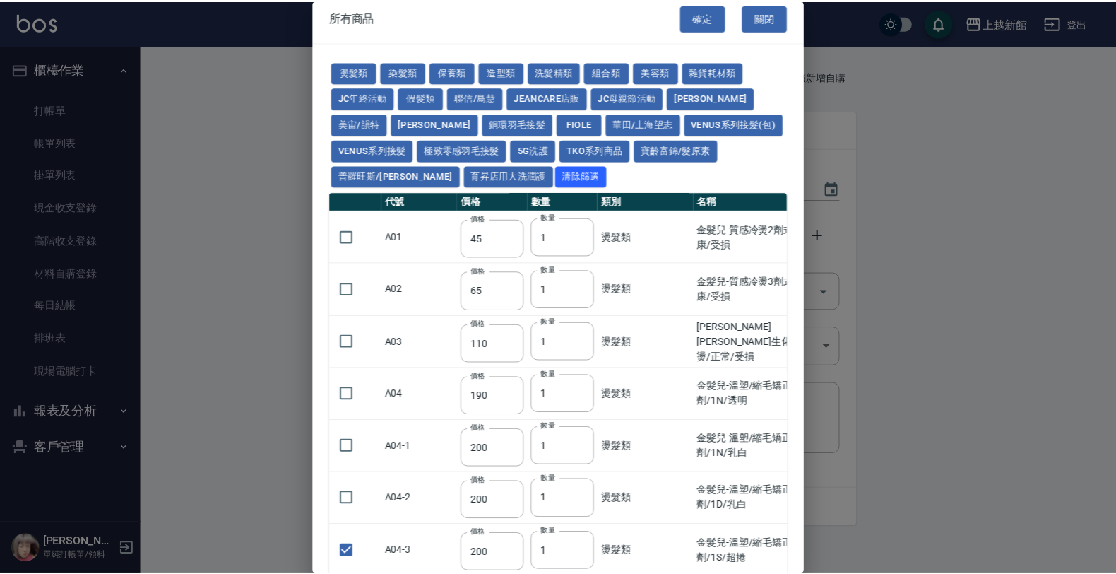
scroll to position [0, 0]
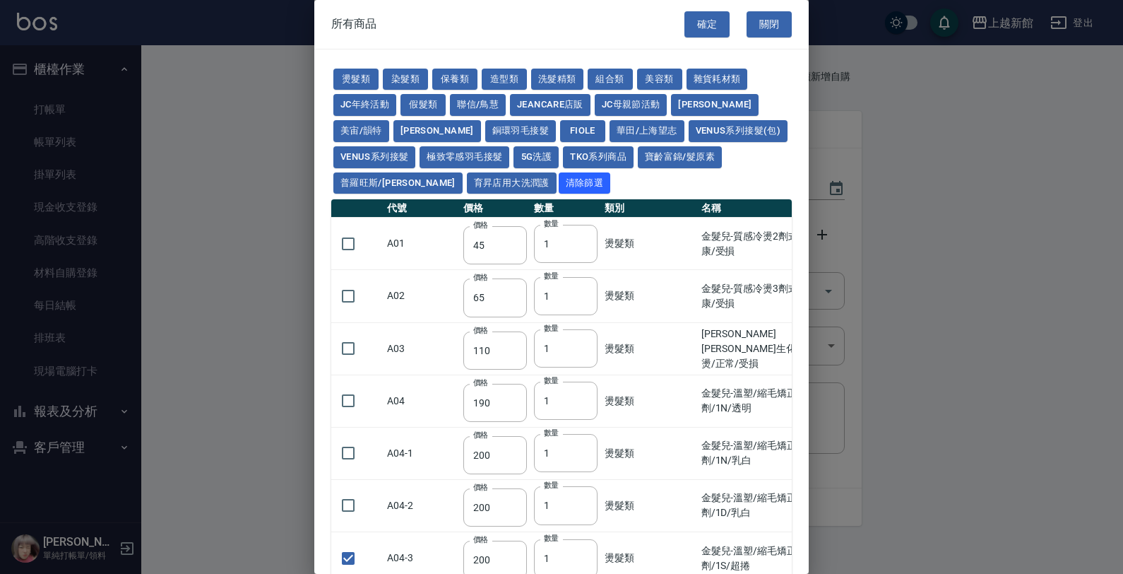
drag, startPoint x: 700, startPoint y: 18, endPoint x: 559, endPoint y: 147, distance: 191.1
click at [700, 18] on button "確定" at bounding box center [707, 24] width 45 height 26
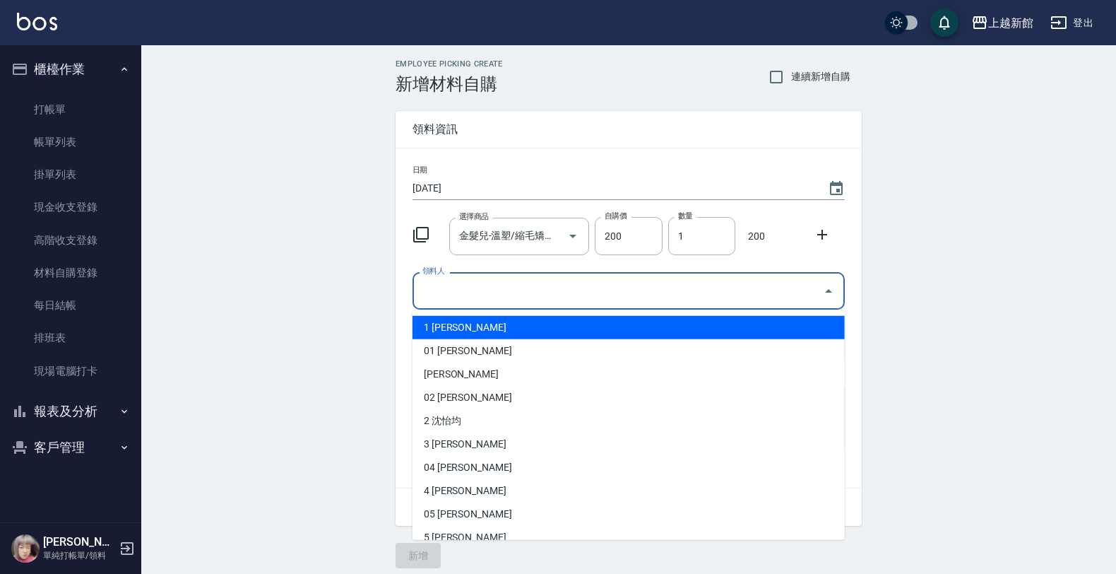
click at [426, 290] on input "領料人" at bounding box center [618, 290] width 398 height 25
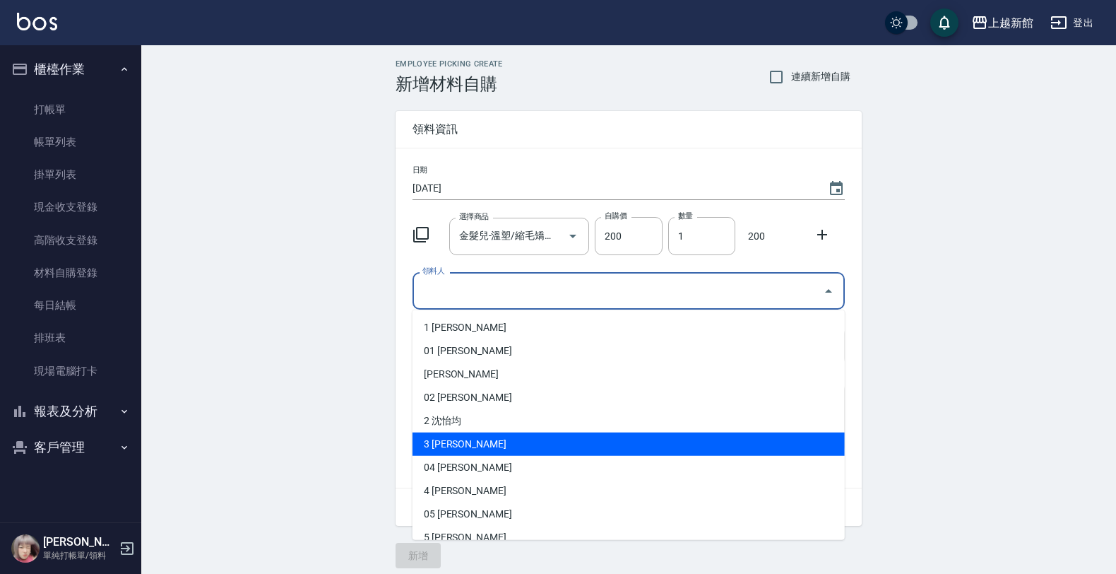
click at [443, 435] on li "3 俞秋萍" at bounding box center [629, 443] width 432 height 23
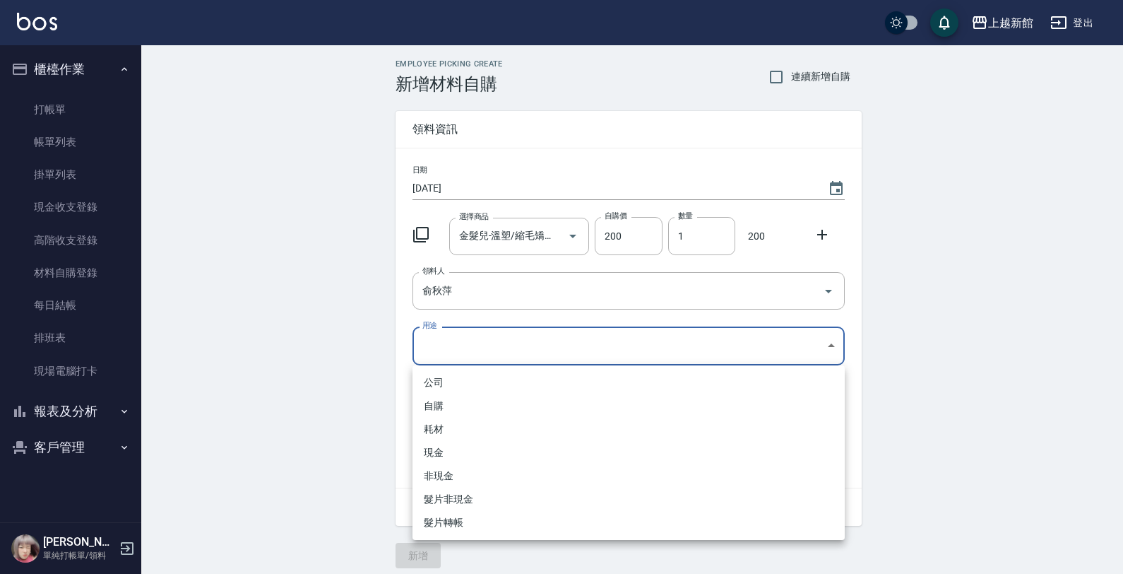
click at [451, 355] on body "上越新館 登出 櫃檯作業 打帳單 帳單列表 掛單列表 現金收支登錄 高階收支登錄 材料自購登錄 每日結帳 排班表 現場電腦打卡 報表及分析 報表目錄 店家日報…" at bounding box center [561, 291] width 1123 height 582
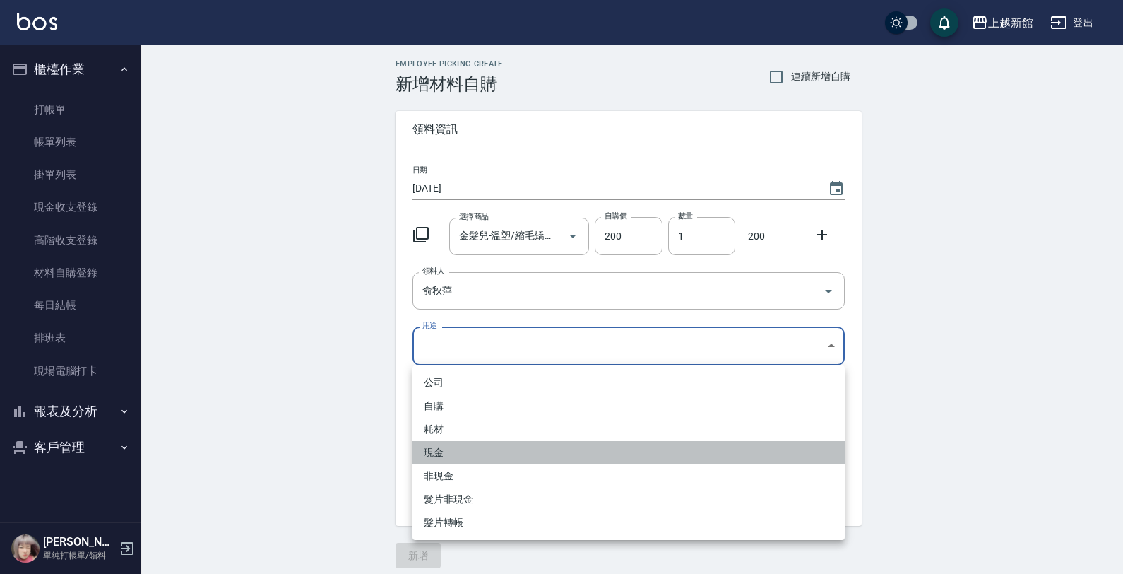
click at [435, 458] on li "現金" at bounding box center [629, 452] width 432 height 23
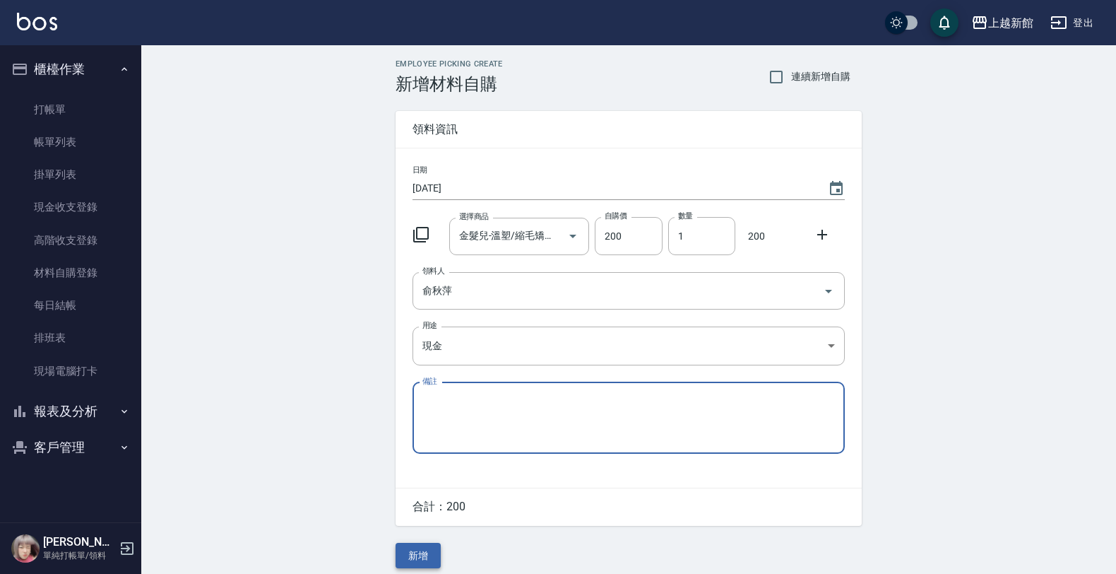
click at [417, 557] on button "新增" at bounding box center [418, 556] width 45 height 26
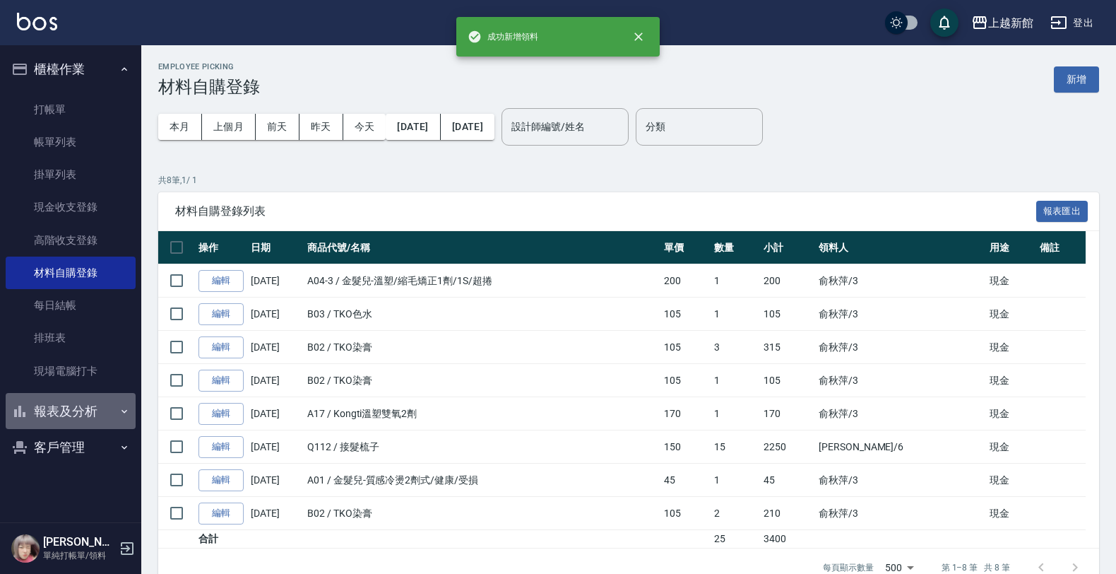
click at [85, 397] on button "報表及分析" at bounding box center [71, 411] width 130 height 37
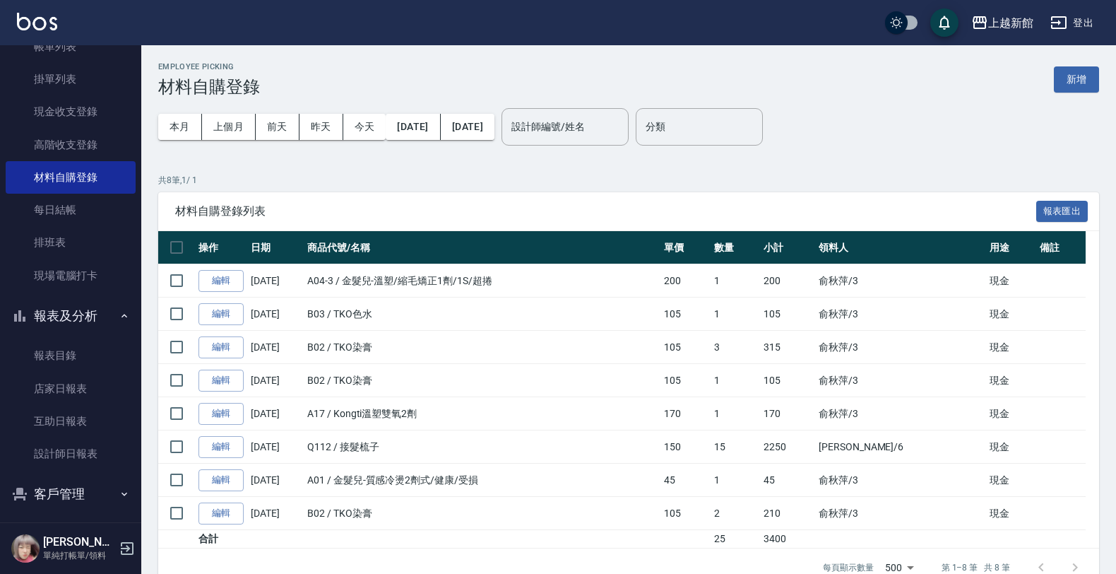
scroll to position [102, 0]
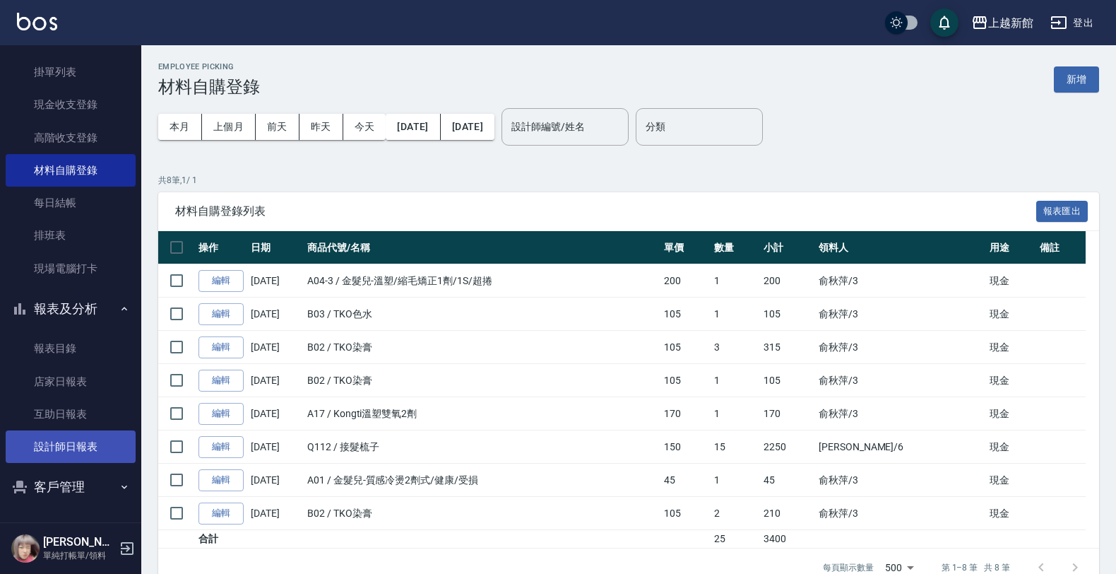
click at [73, 437] on link "設計師日報表" at bounding box center [71, 446] width 130 height 32
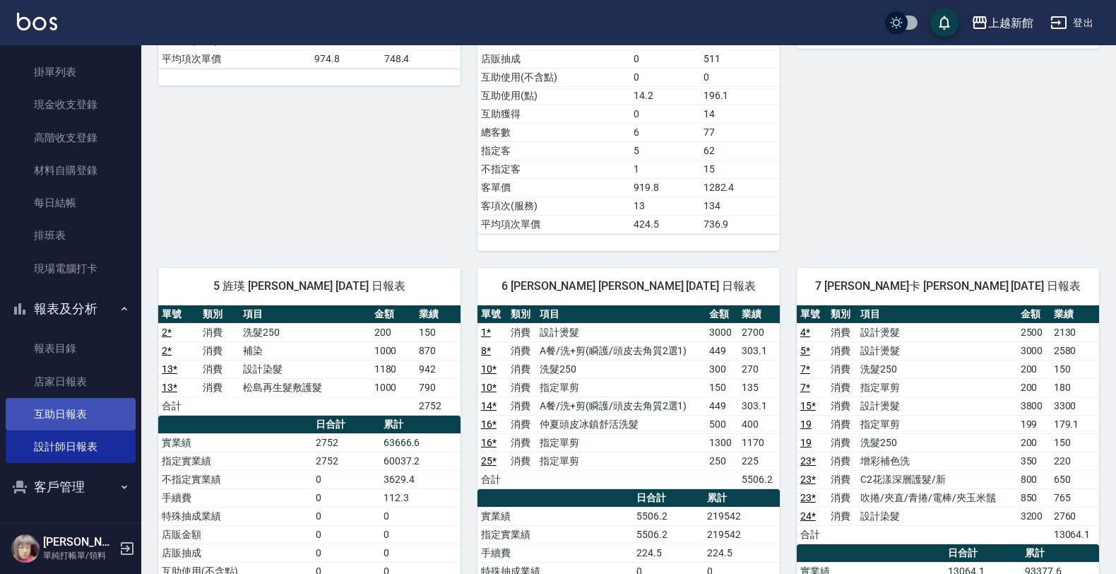
scroll to position [883, 0]
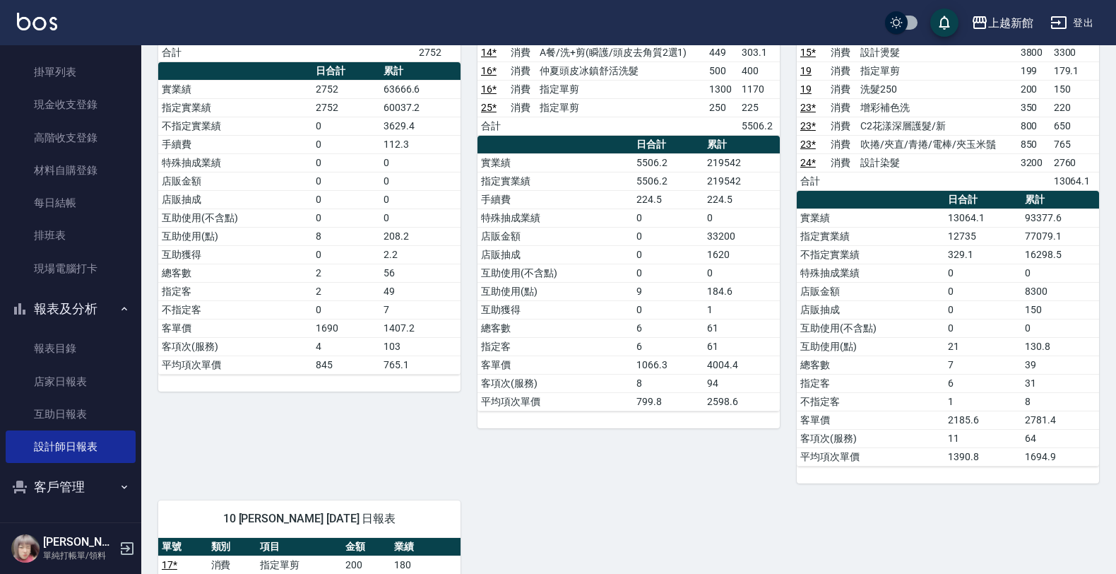
click at [78, 495] on button "客戶管理" at bounding box center [71, 486] width 130 height 37
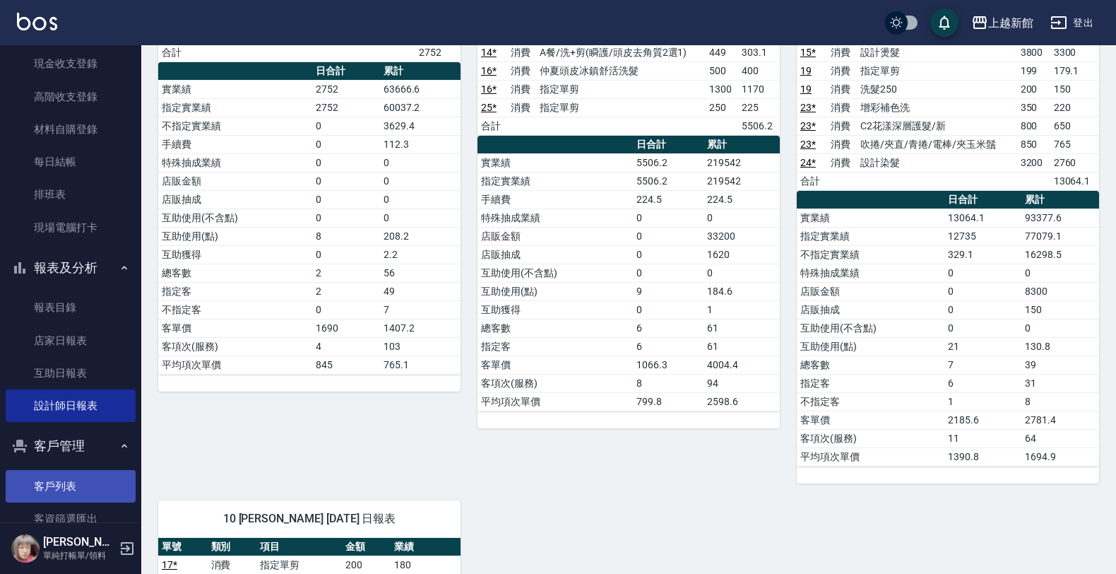
scroll to position [179, 0]
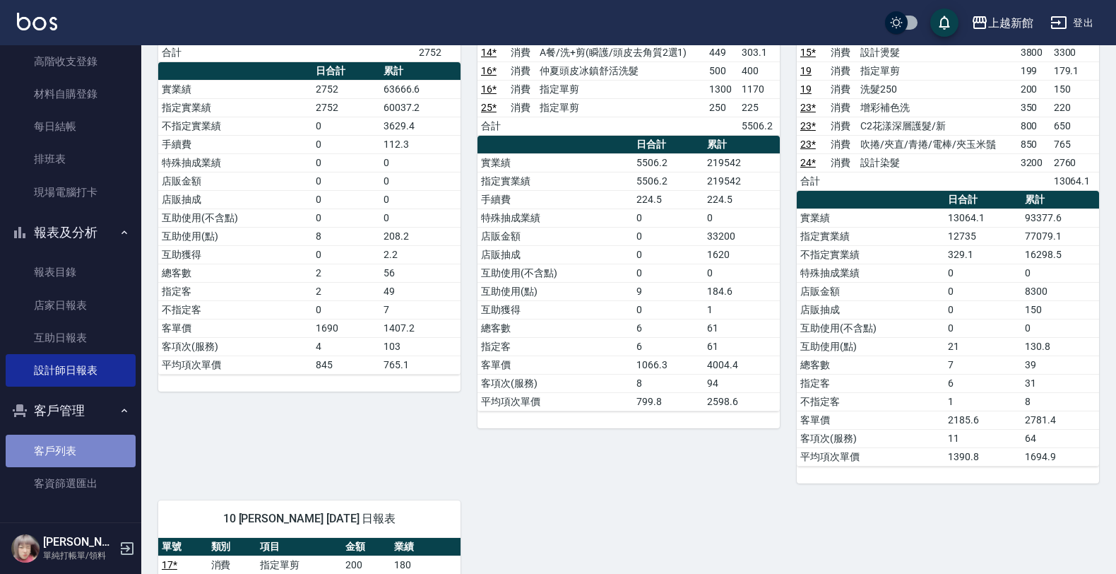
click at [71, 456] on link "客戶列表" at bounding box center [71, 451] width 130 height 32
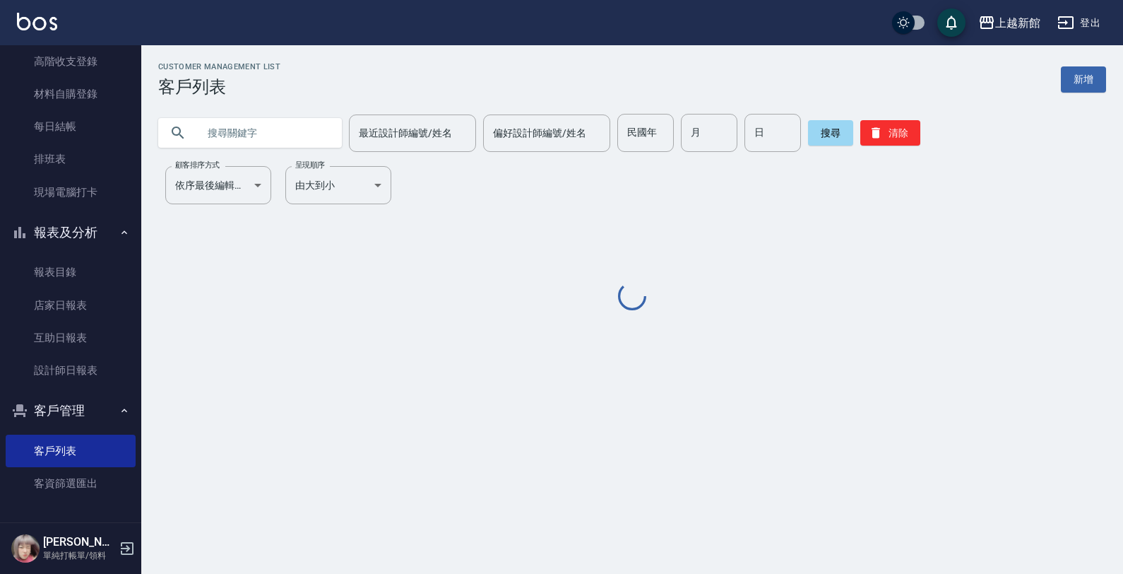
click at [293, 133] on input "text" at bounding box center [264, 133] width 133 height 38
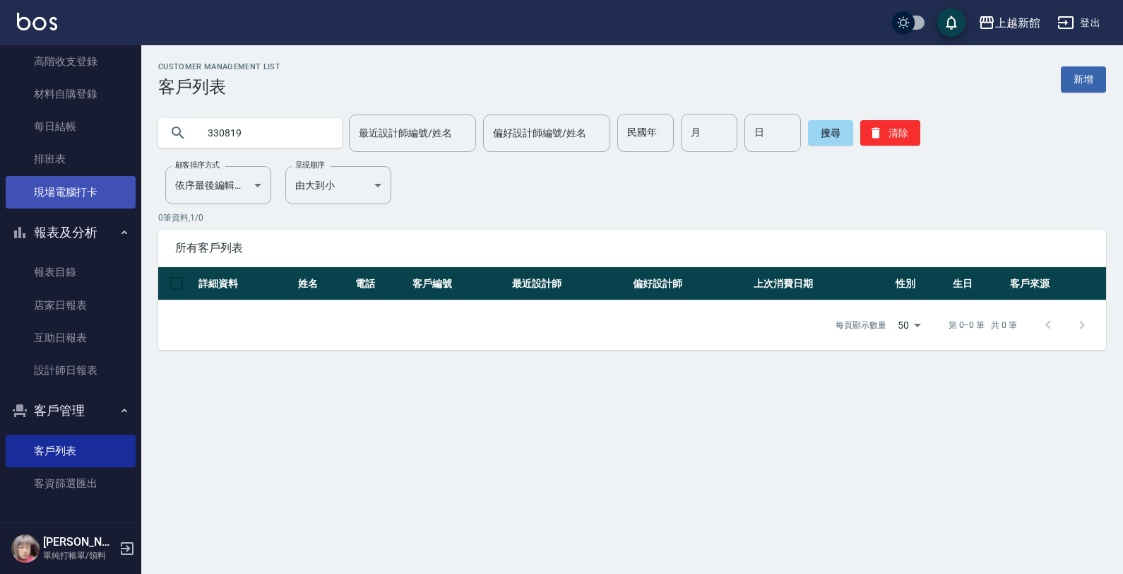
click at [53, 194] on link "現場電腦打卡" at bounding box center [71, 192] width 130 height 32
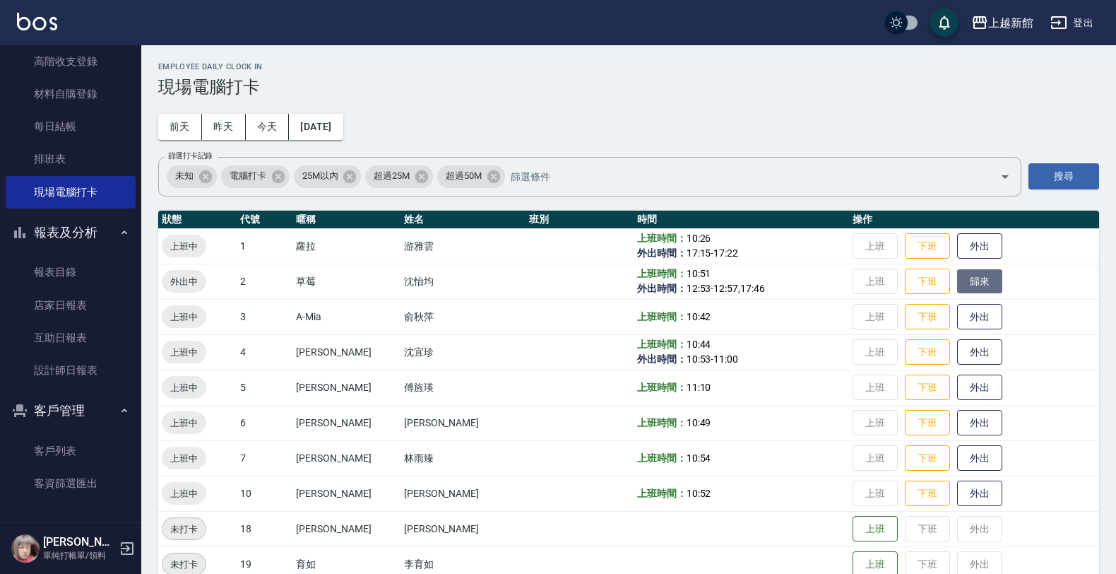
click at [957, 280] on button "歸來" at bounding box center [979, 281] width 45 height 25
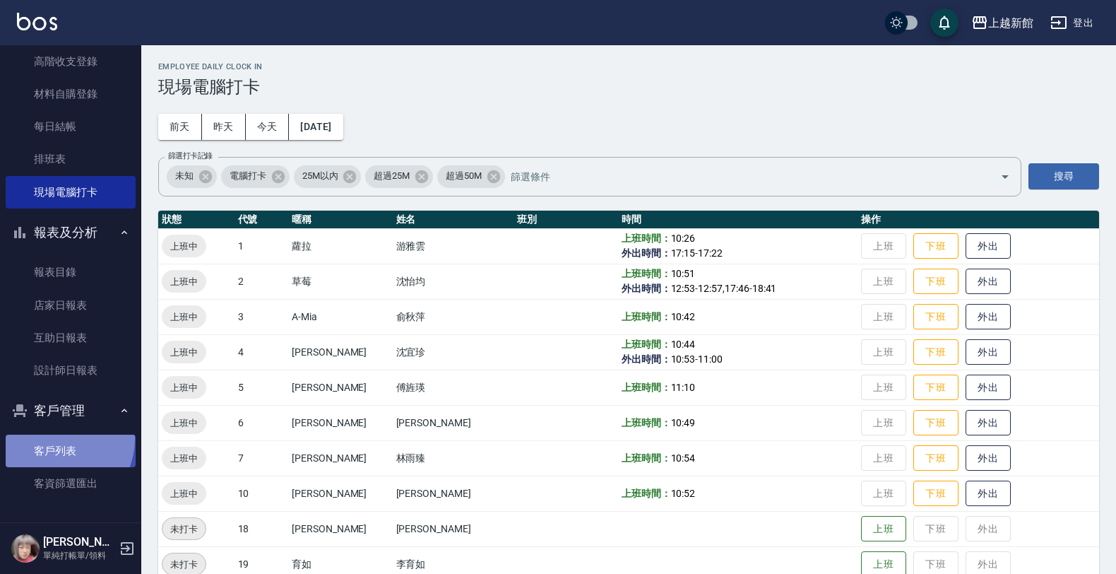
click at [53, 438] on link "客戶列表" at bounding box center [71, 451] width 130 height 32
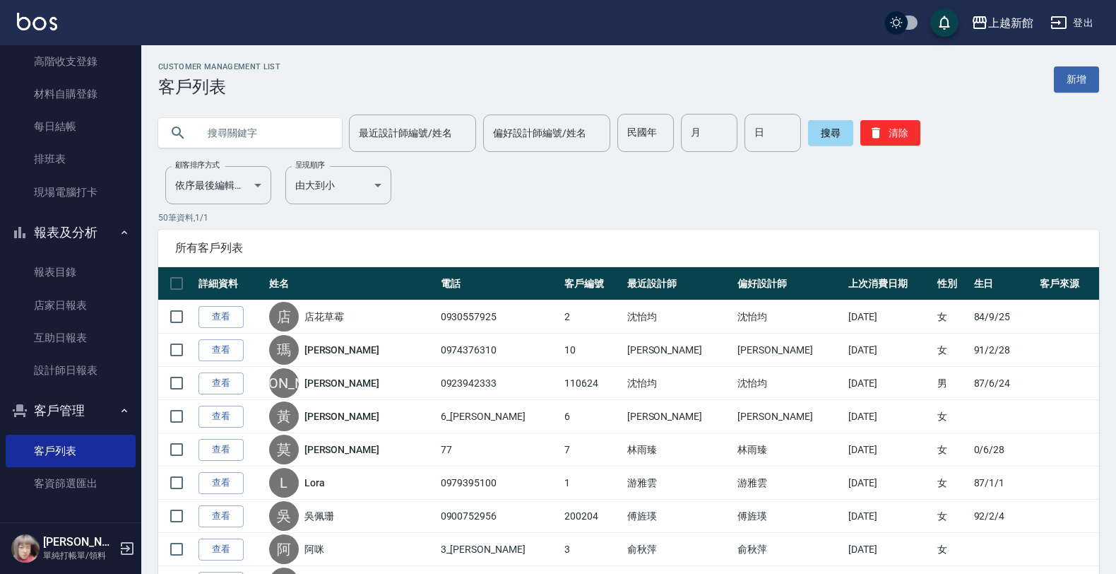
click at [265, 126] on input "text" at bounding box center [264, 133] width 133 height 38
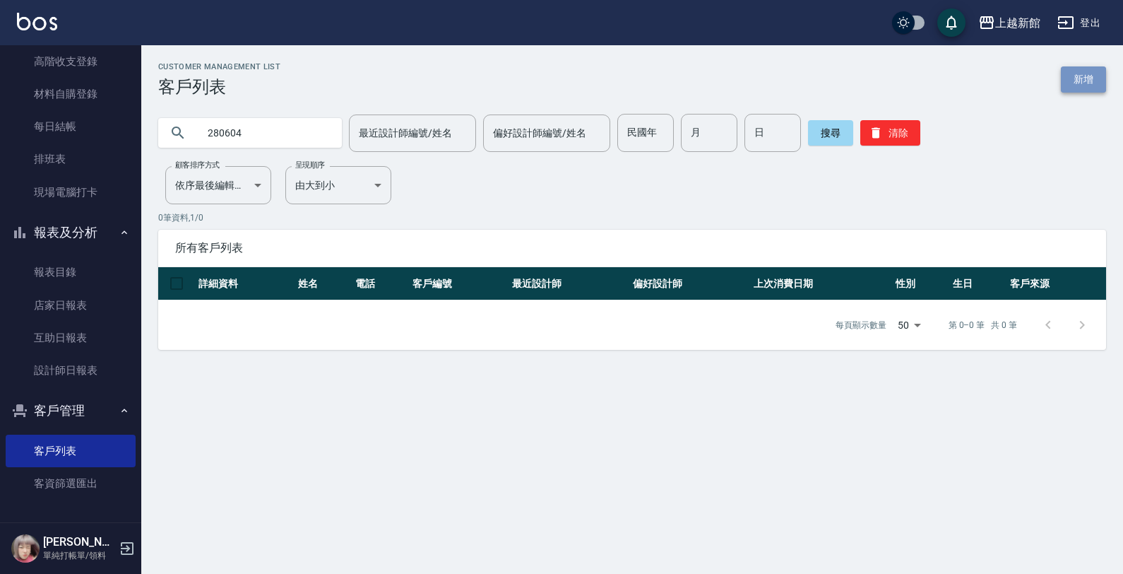
click at [1069, 76] on link "新增" at bounding box center [1083, 79] width 45 height 26
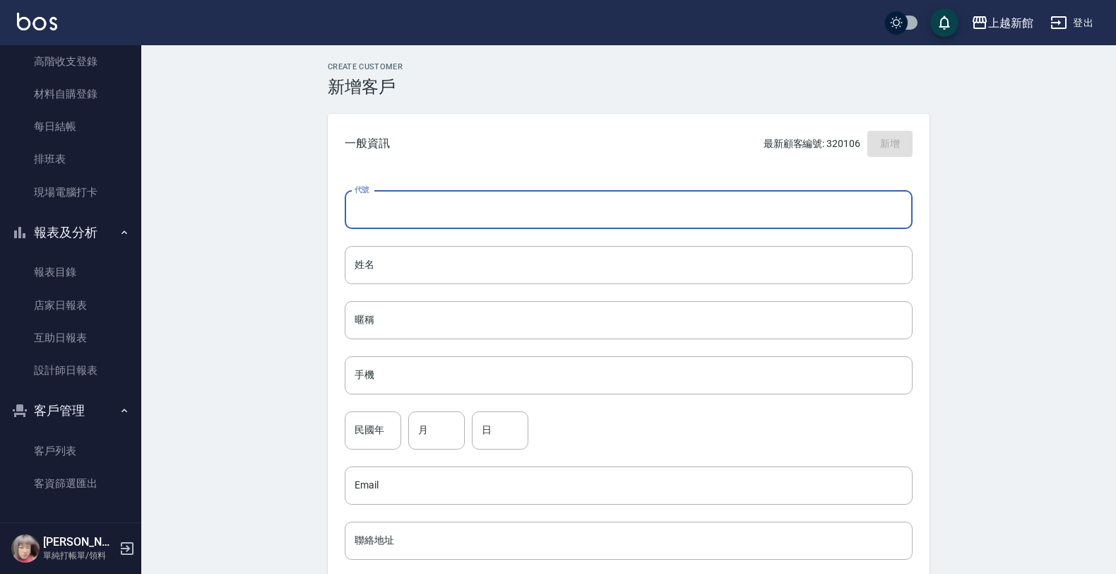
click at [619, 195] on input "代號" at bounding box center [629, 210] width 568 height 38
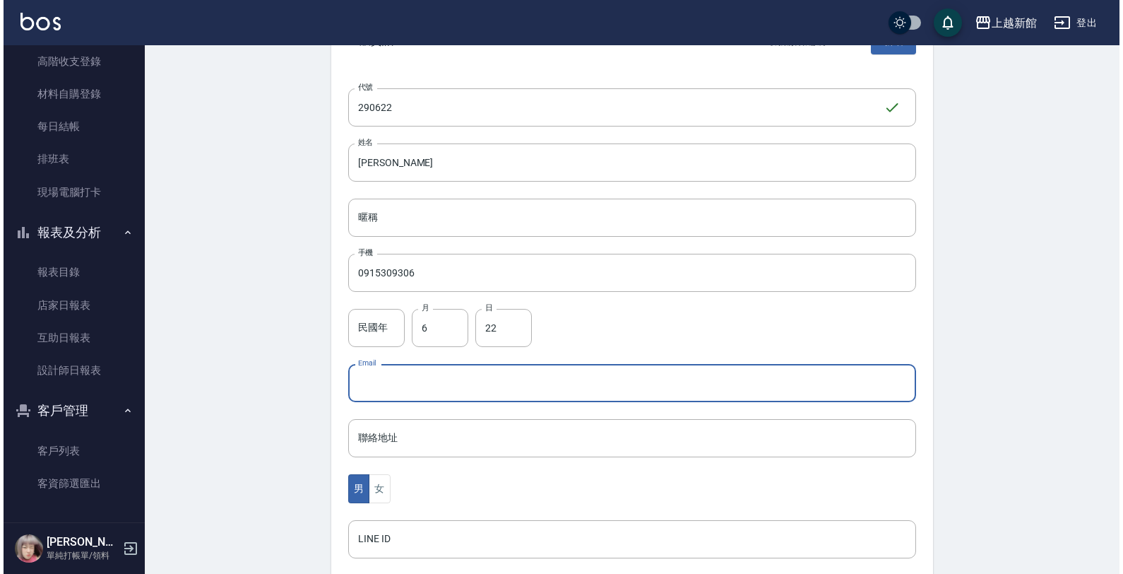
scroll to position [345, 0]
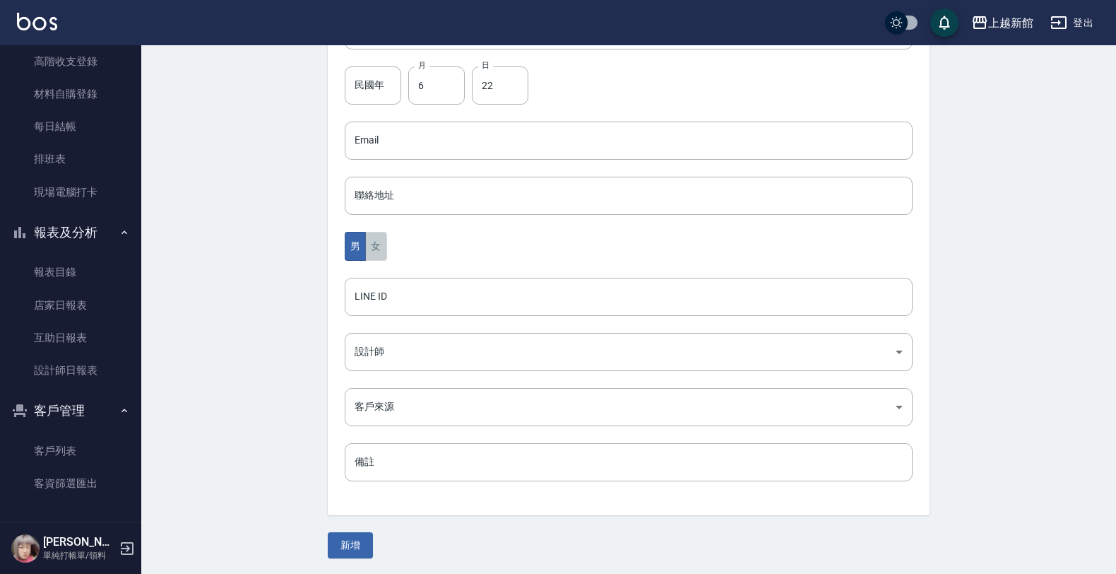
click at [377, 251] on button "女" at bounding box center [375, 246] width 21 height 29
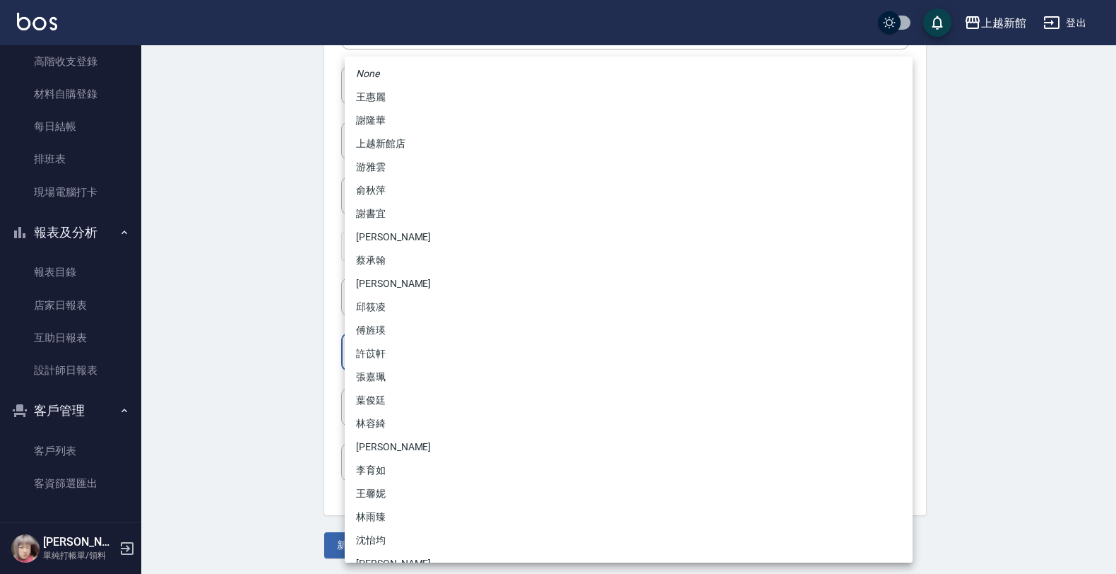
click at [351, 333] on body "上越新館 登出 櫃檯作業 打帳單 帳單列表 掛單列表 現金收支登錄 高階收支登錄 材料自購登錄 每日結帳 排班表 現場電腦打卡 報表及分析 報表目錄 店家日報…" at bounding box center [558, 115] width 1116 height 920
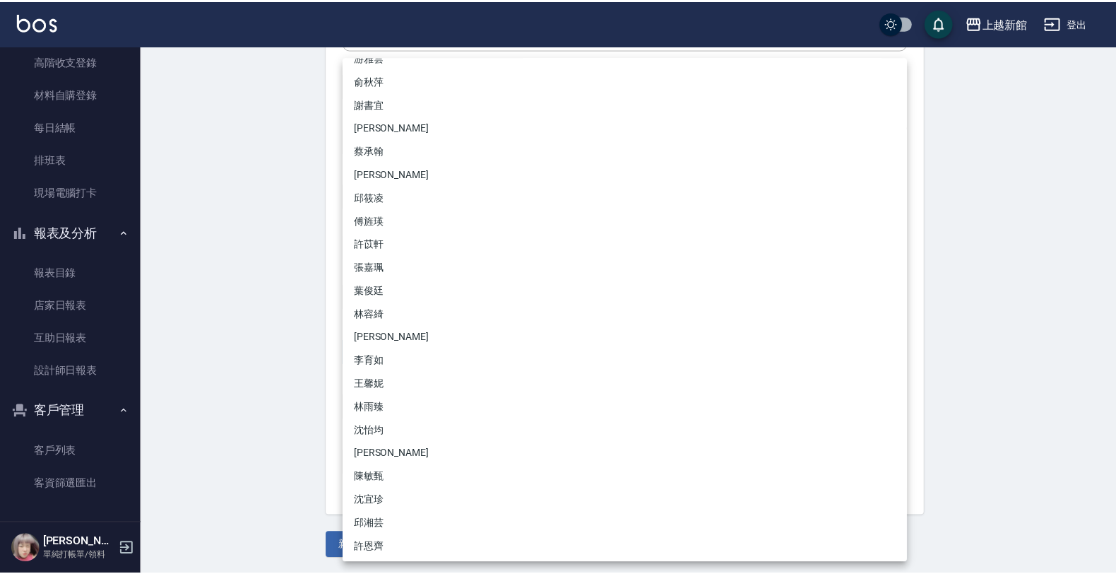
scroll to position [111, 0]
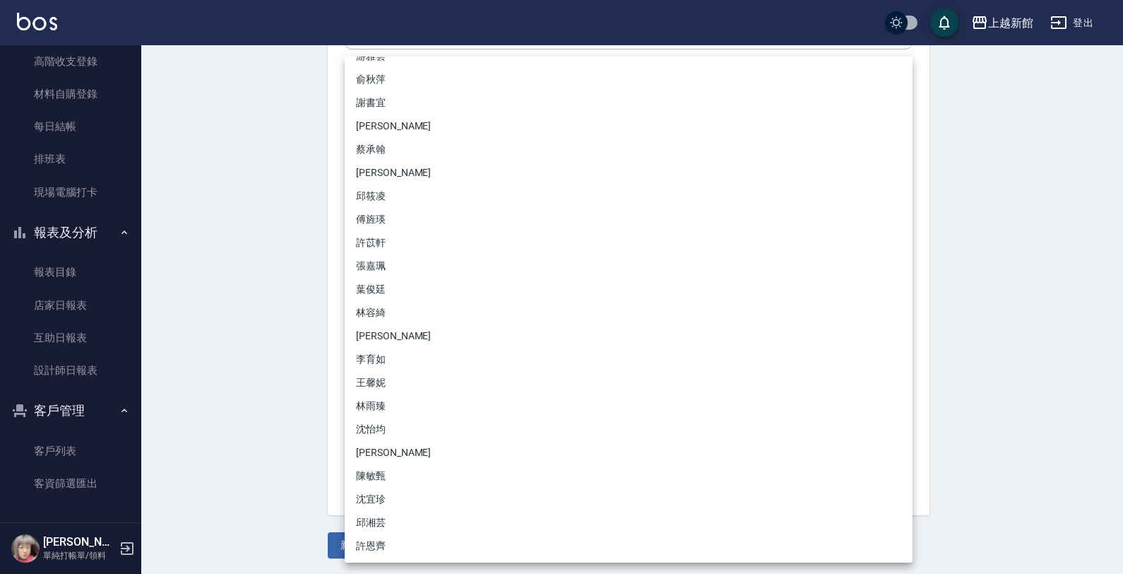
click at [373, 400] on li "林雨臻" at bounding box center [629, 405] width 568 height 23
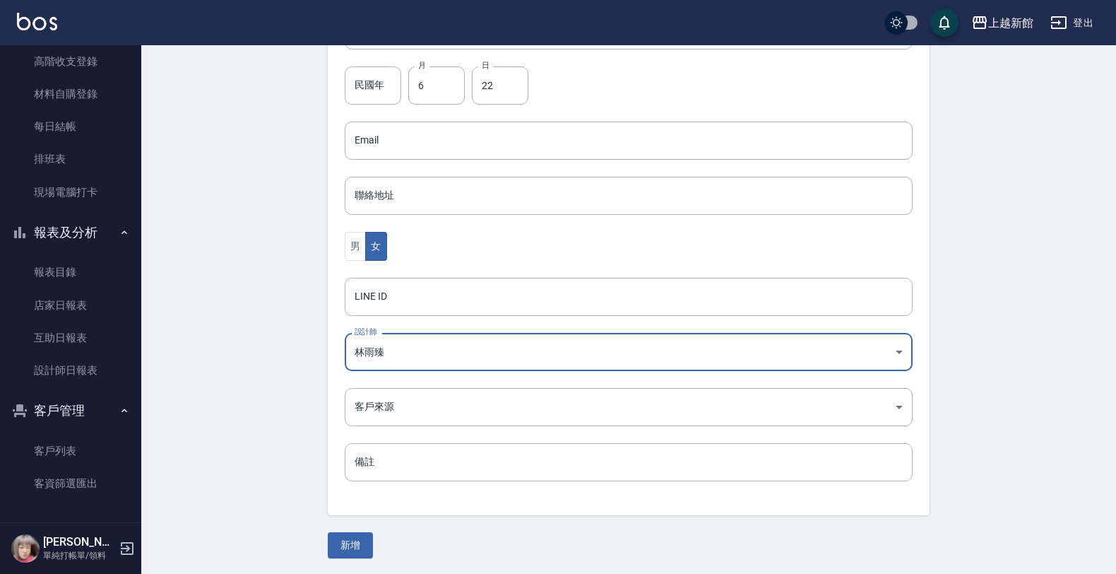
click at [366, 538] on button "新增" at bounding box center [350, 545] width 45 height 26
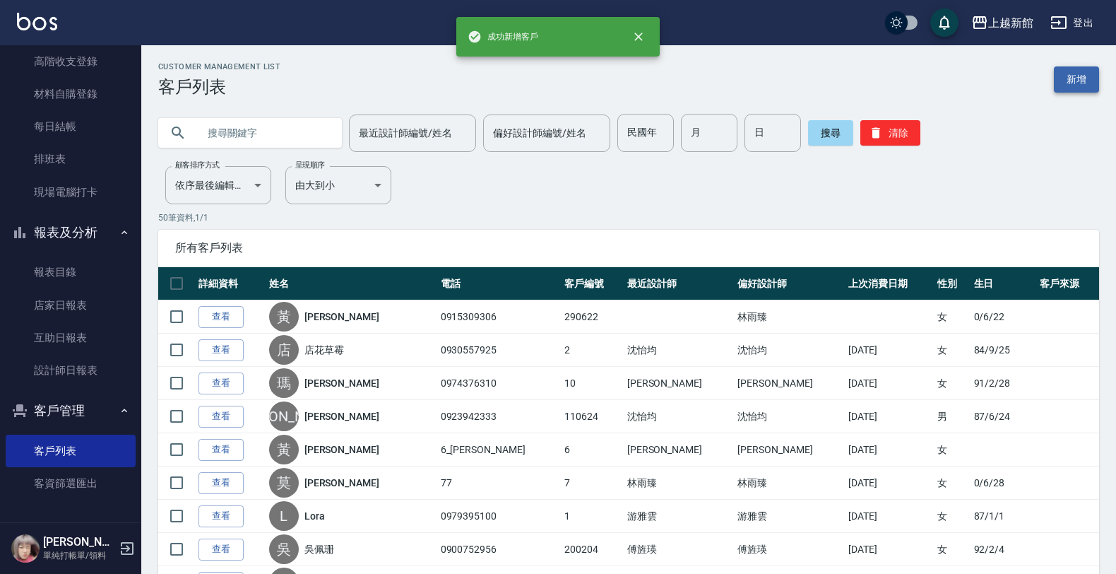
click at [1089, 76] on link "新增" at bounding box center [1076, 79] width 45 height 26
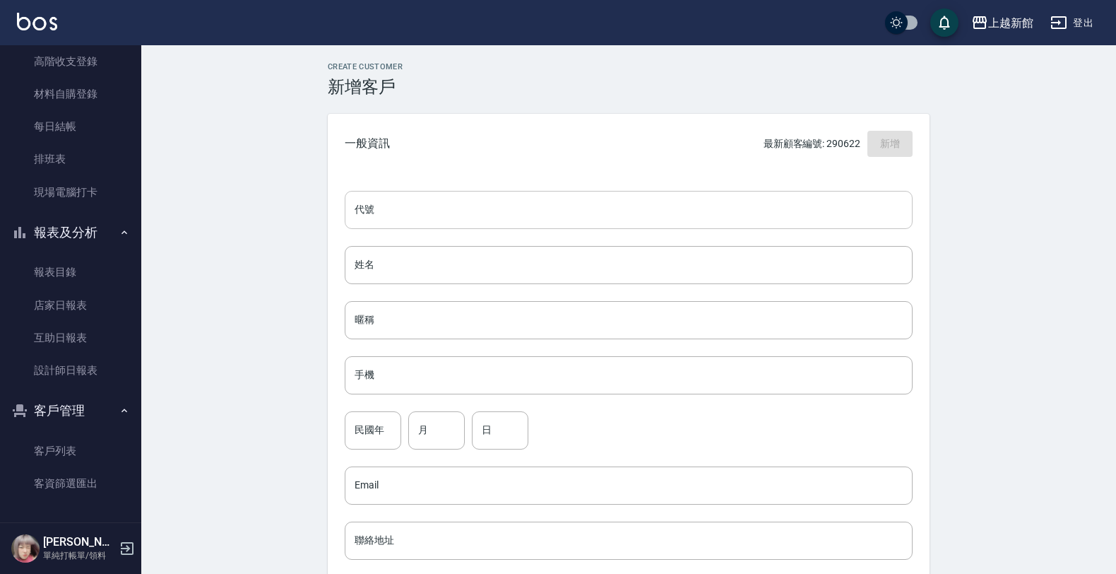
click at [802, 209] on input "代號" at bounding box center [629, 210] width 568 height 38
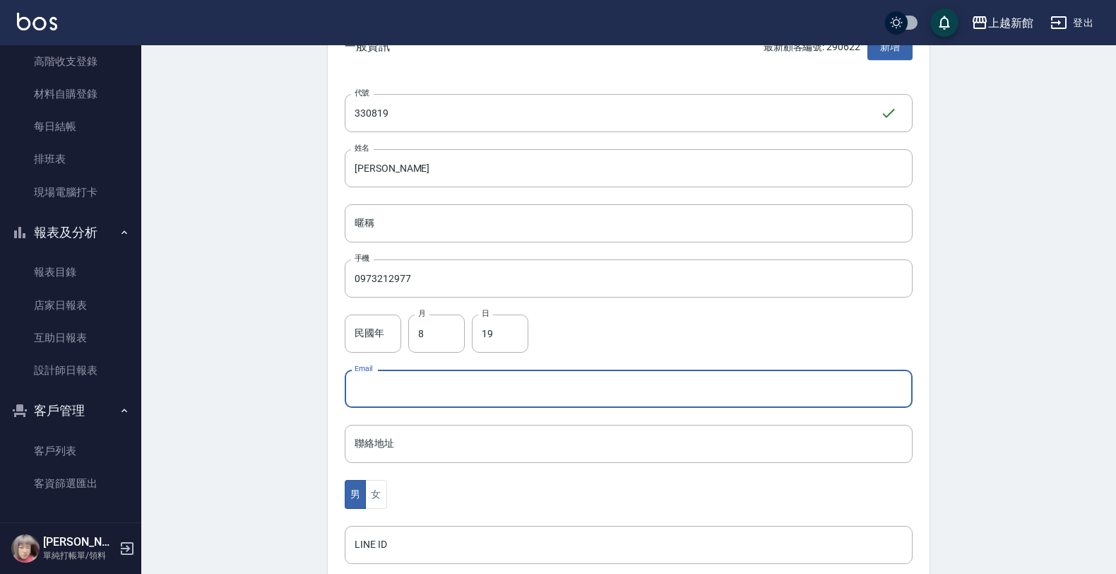
scroll to position [177, 0]
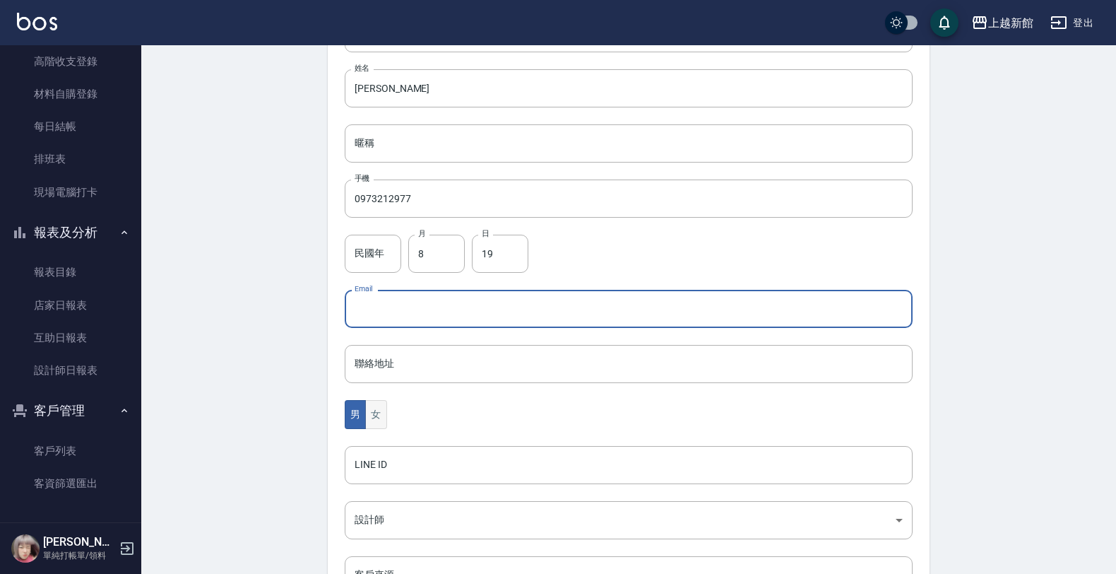
click at [378, 417] on button "女" at bounding box center [375, 414] width 21 height 29
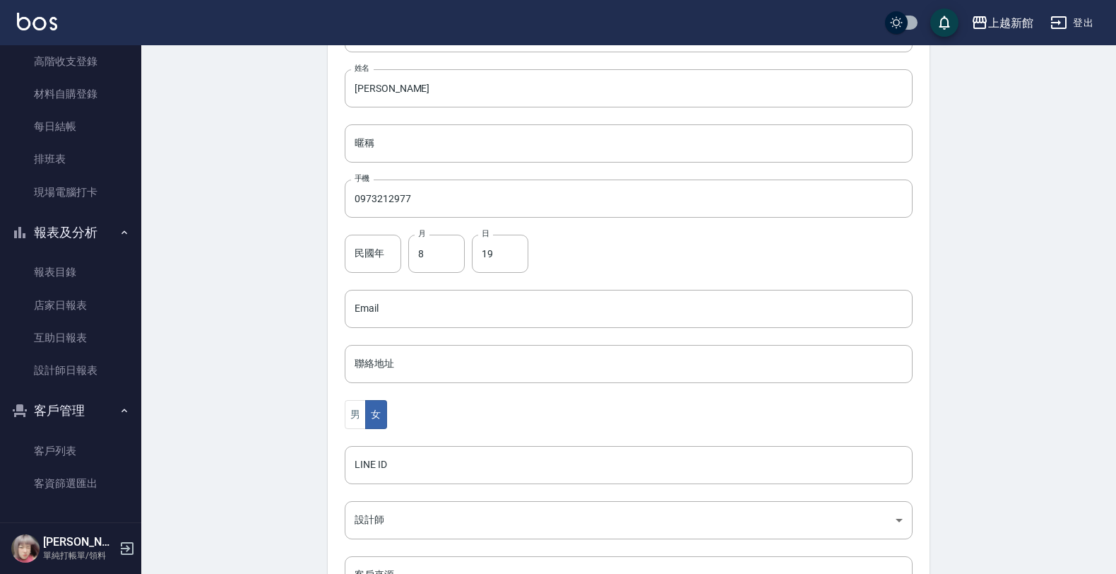
click at [382, 546] on div "代號 330819 ​ 代號 姓名 李潔心 姓名 暱稱 暱稱 手機 0973212977 手機 民國年 民國年 月 8 月 日 19 日 Email Emai…" at bounding box center [629, 340] width 602 height 687
click at [384, 531] on body "上越新館 登出 櫃檯作業 打帳單 帳單列表 掛單列表 現金收支登錄 高階收支登錄 材料自購登錄 每日結帳 排班表 現場電腦打卡 報表及分析 報表目錄 店家日報…" at bounding box center [561, 283] width 1123 height 920
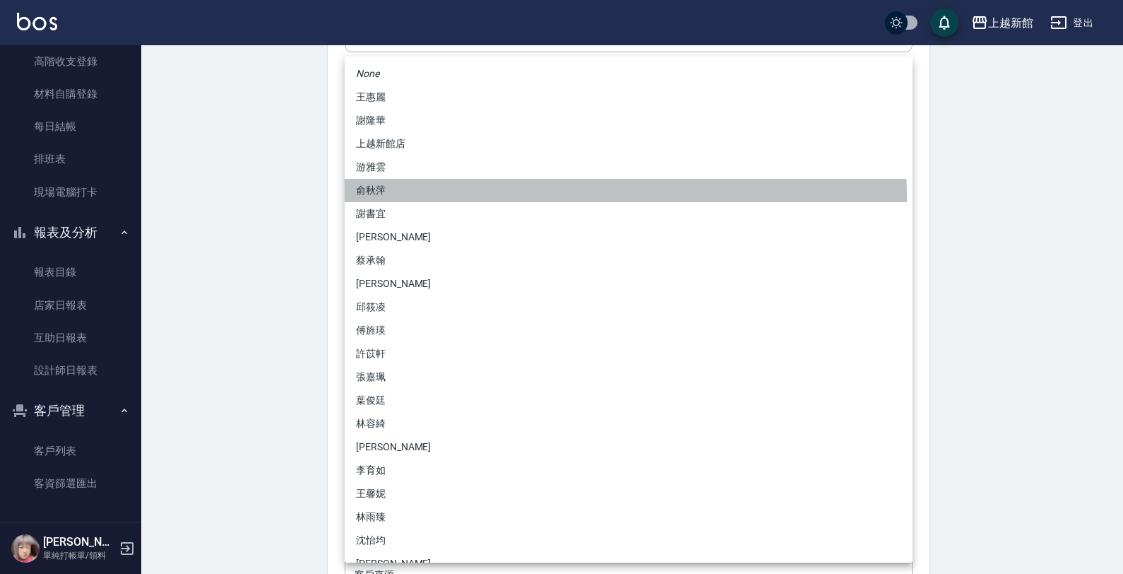
click at [401, 200] on li "俞秋萍" at bounding box center [629, 190] width 568 height 23
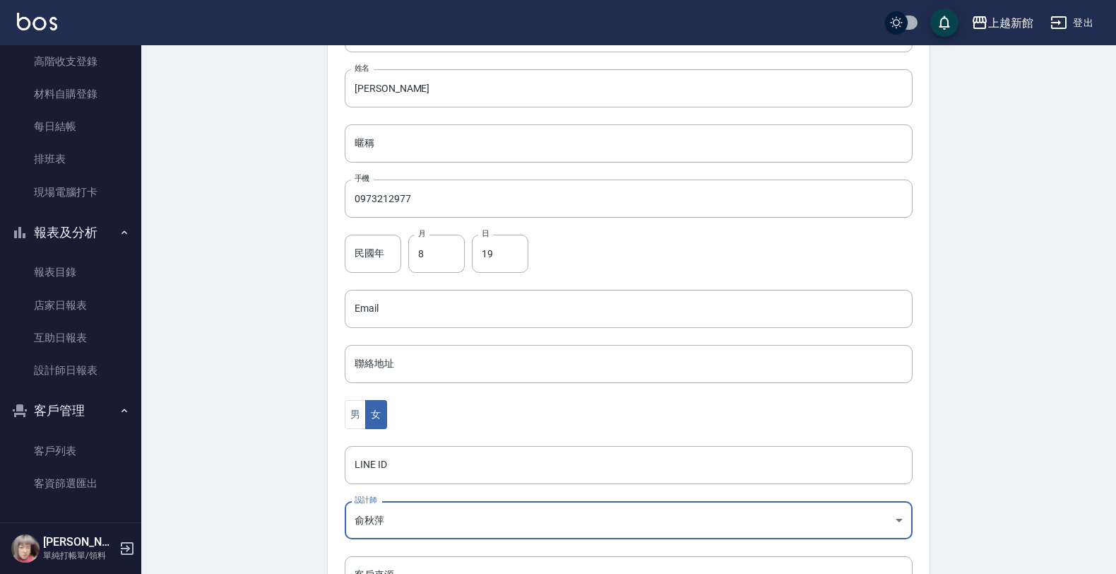
scroll to position [345, 0]
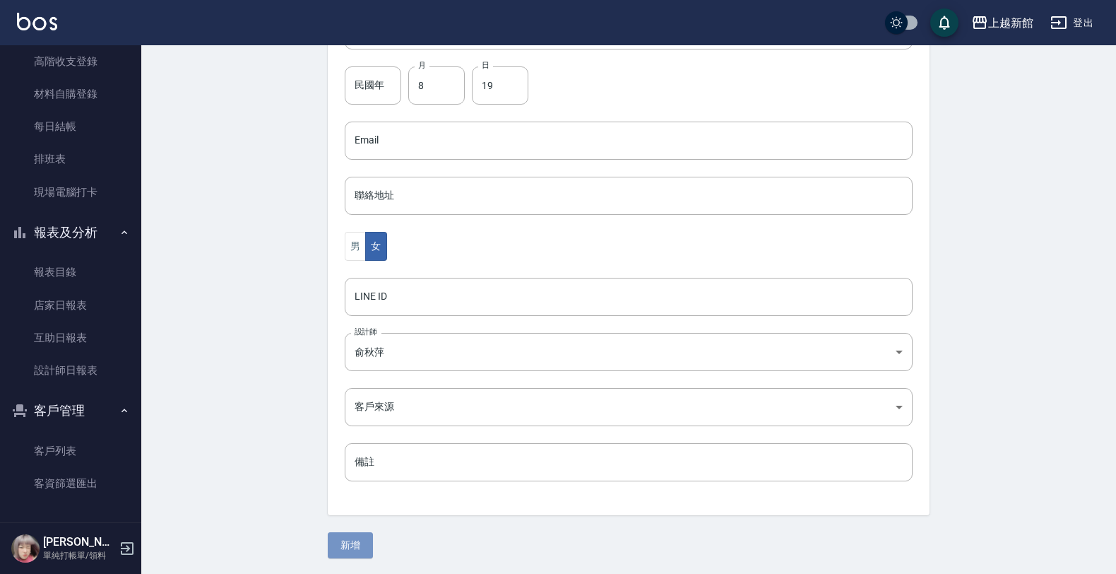
click at [360, 533] on button "新增" at bounding box center [350, 545] width 45 height 26
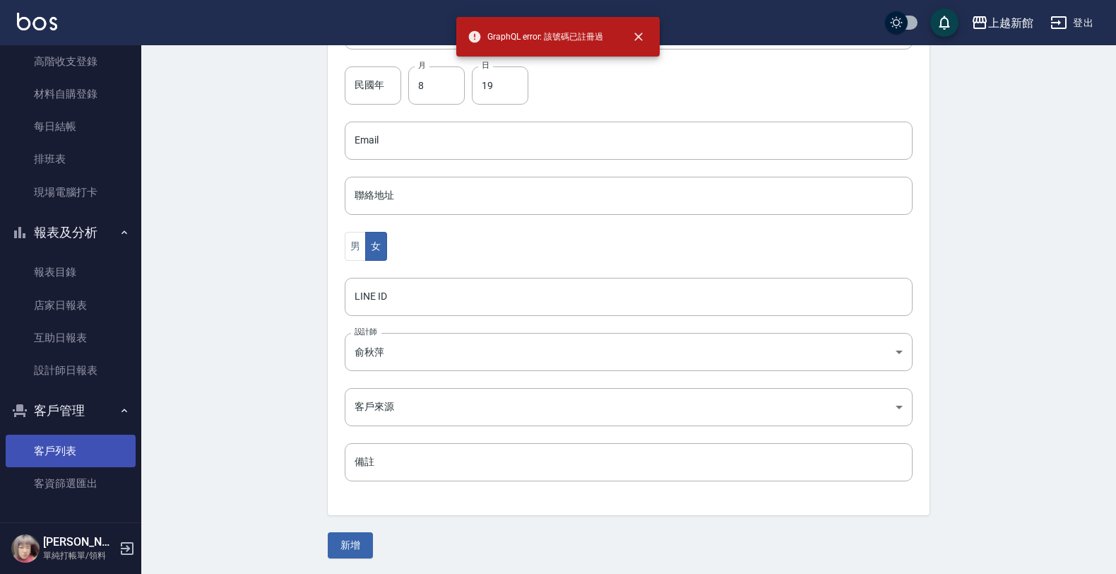
click at [75, 435] on link "客戶列表" at bounding box center [71, 451] width 130 height 32
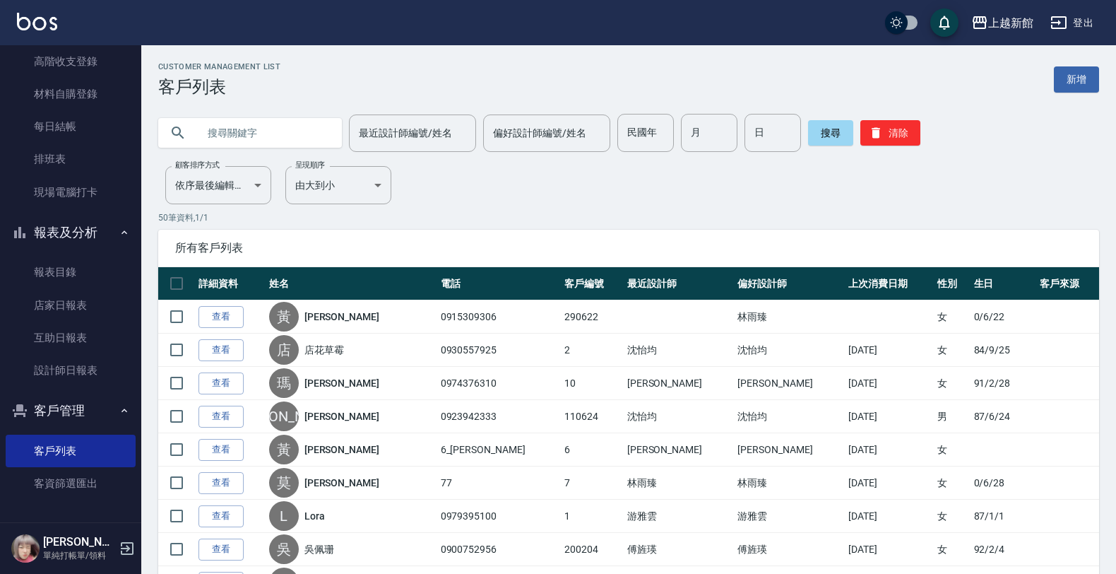
click at [233, 129] on input "text" at bounding box center [264, 133] width 133 height 38
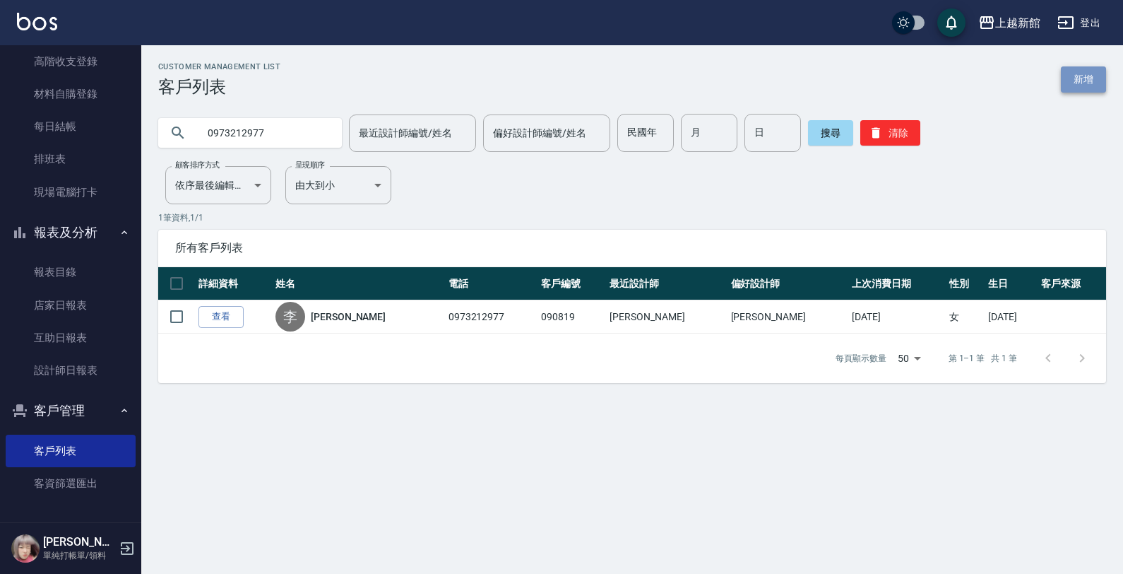
click at [1069, 67] on link "新增" at bounding box center [1083, 79] width 45 height 26
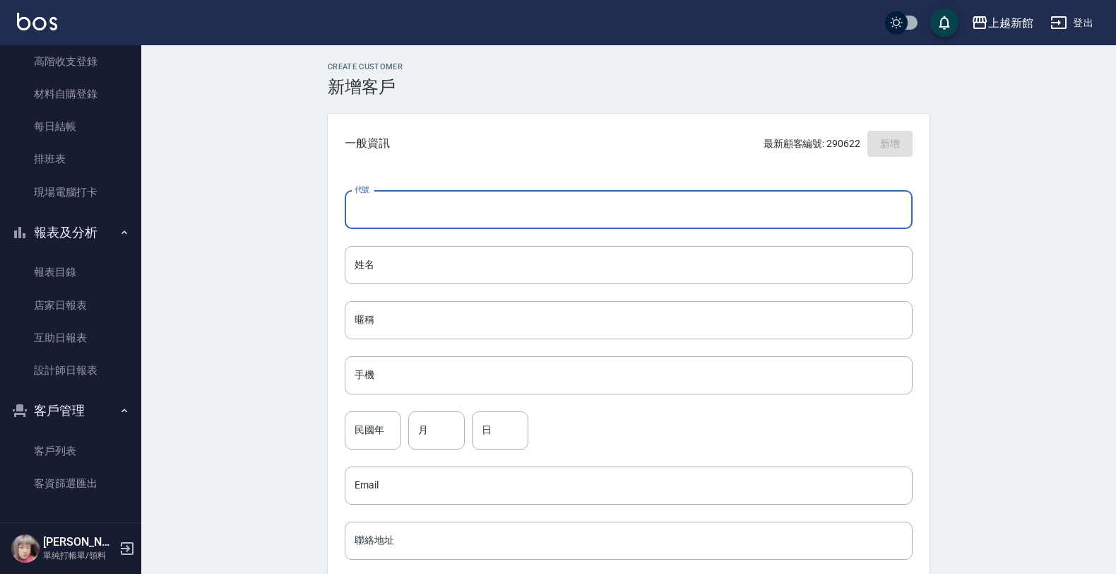
click at [844, 196] on input "代號" at bounding box center [629, 210] width 568 height 38
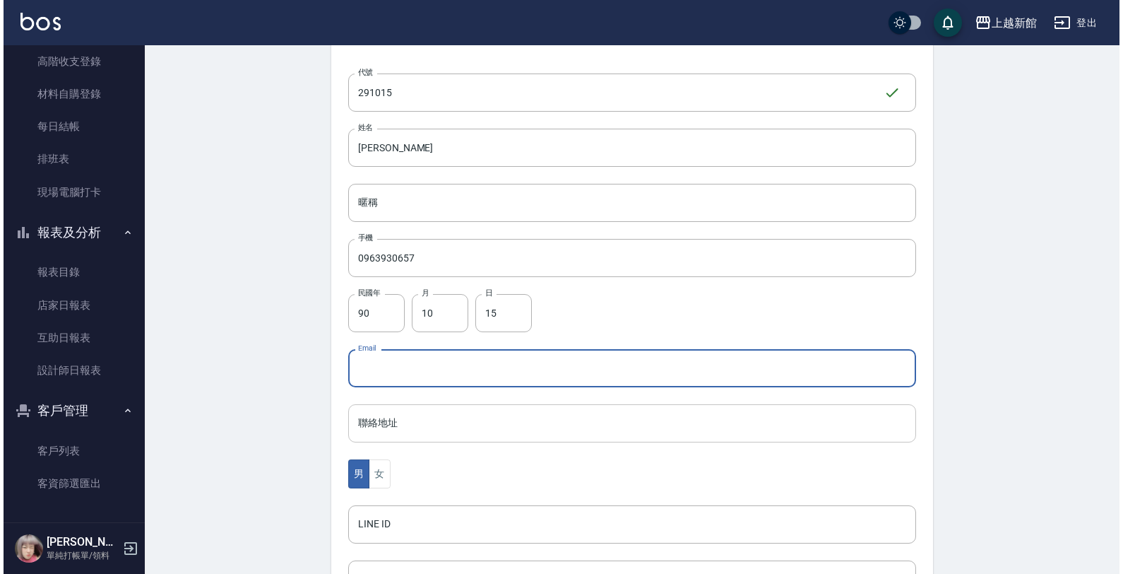
scroll to position [345, 0]
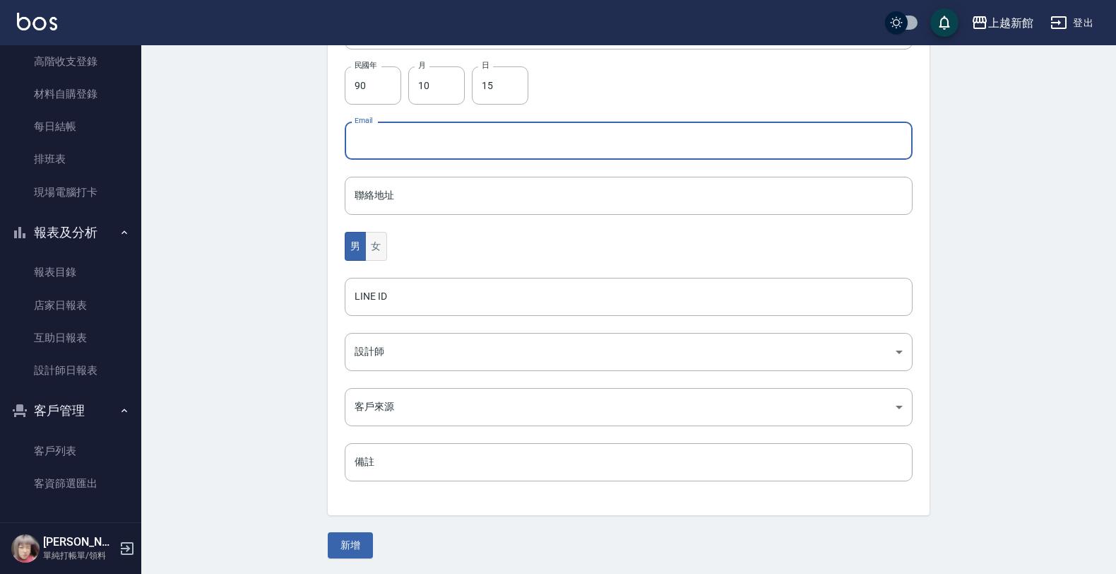
click at [366, 252] on button "女" at bounding box center [375, 246] width 21 height 29
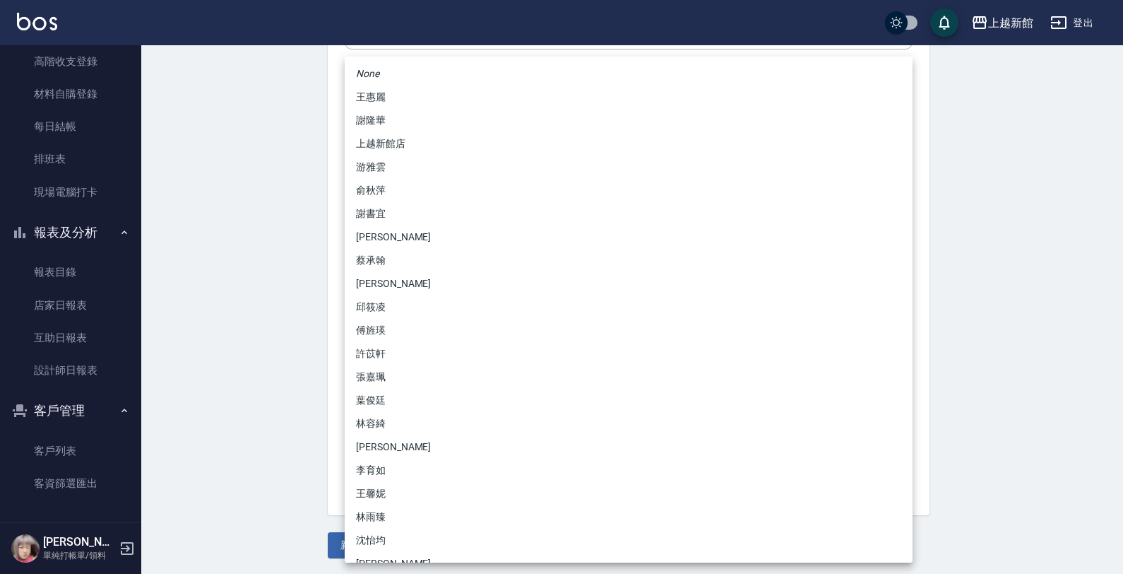
click at [362, 344] on body "上越新館 登出 櫃檯作業 打帳單 帳單列表 掛單列表 現金收支登錄 高階收支登錄 材料自購登錄 每日結帳 排班表 現場電腦打卡 報表及分析 報表目錄 店家日報…" at bounding box center [561, 115] width 1123 height 920
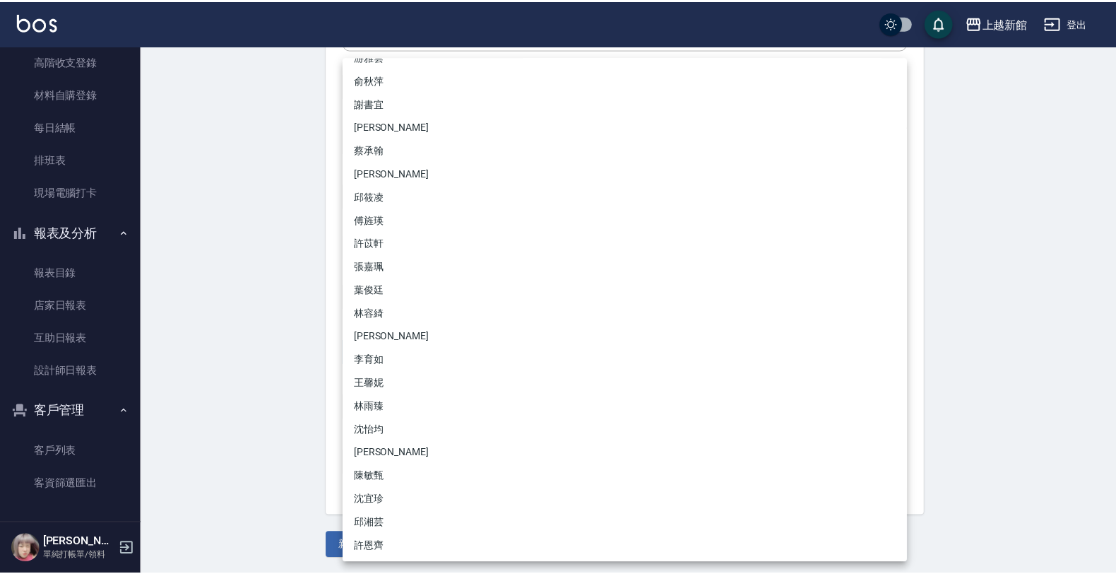
scroll to position [111, 0]
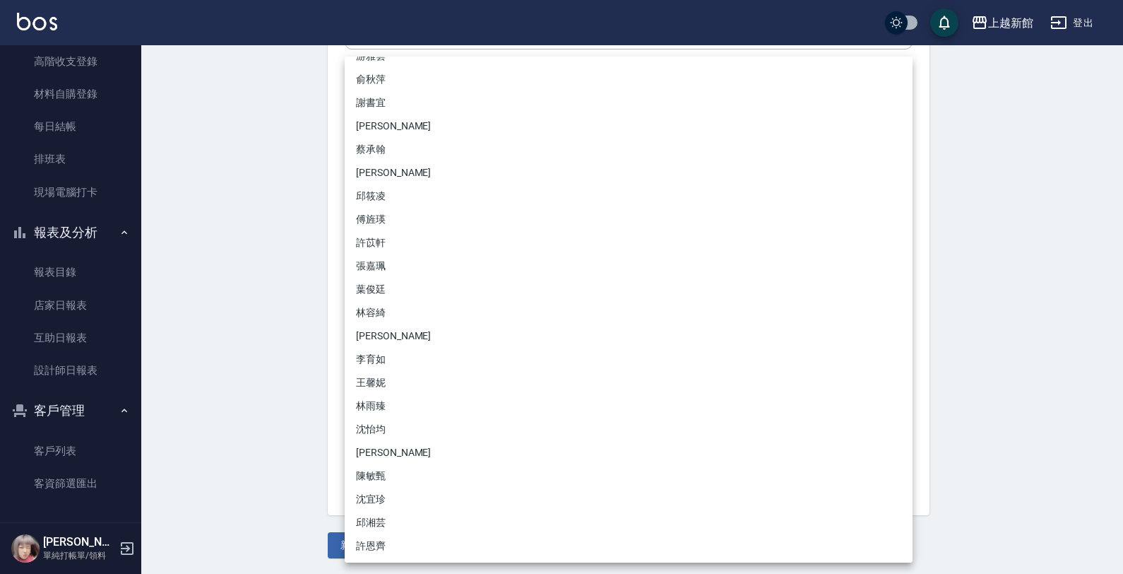
click at [379, 226] on li "傅旌瑛" at bounding box center [629, 219] width 568 height 23
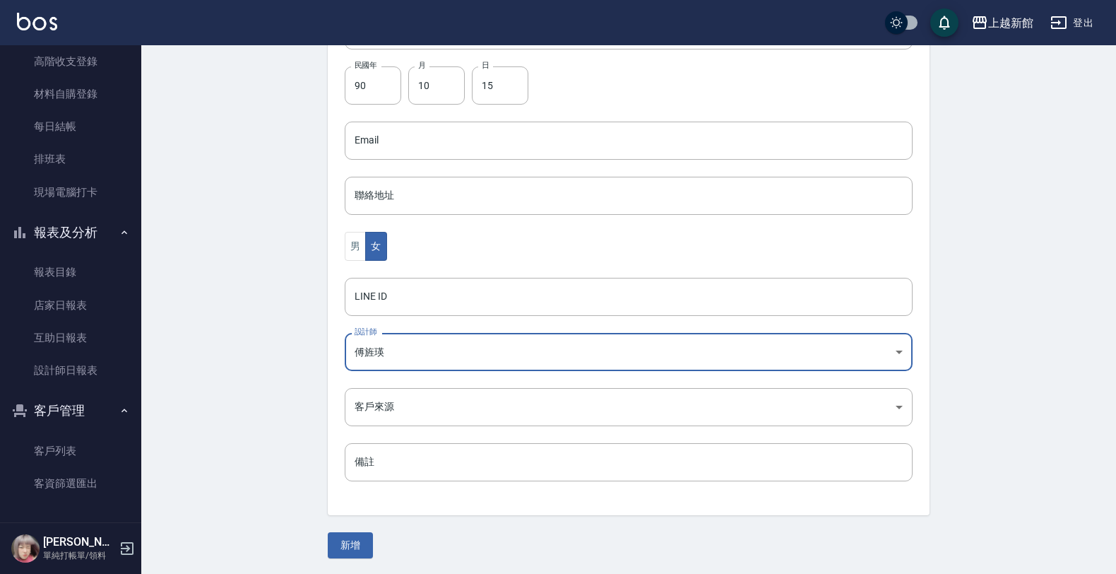
click at [343, 528] on div "Create Customer 新增客戶 一般資訊 最新顧客編號: 290622 新增 代號 291015 ​ 代號 姓名 鄭郁臻 姓名 暱稱 暱稱 手機 0…" at bounding box center [629, 137] width 636 height 841
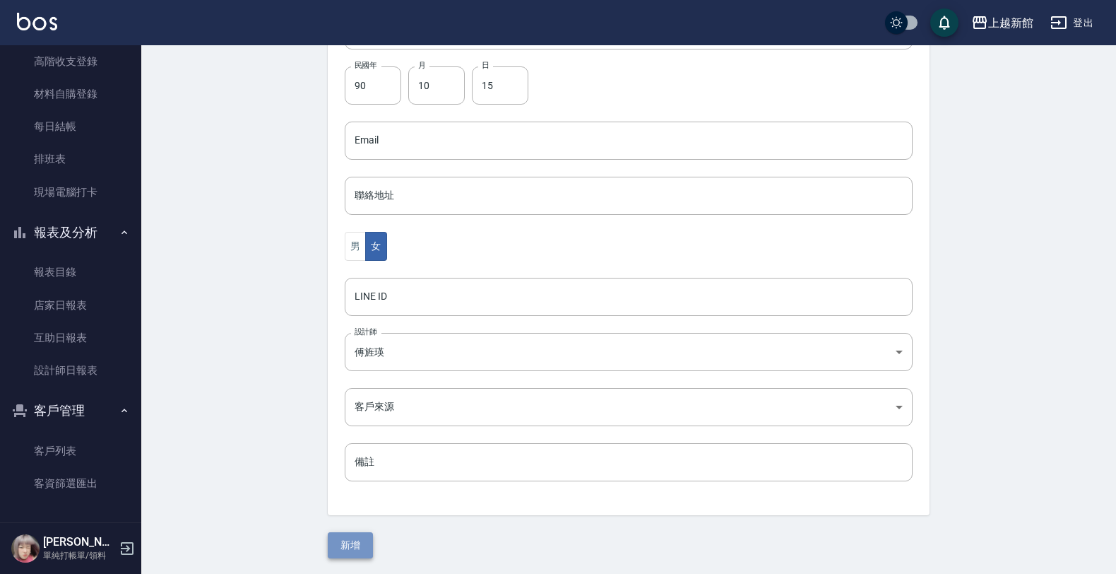
click at [343, 537] on button "新增" at bounding box center [350, 545] width 45 height 26
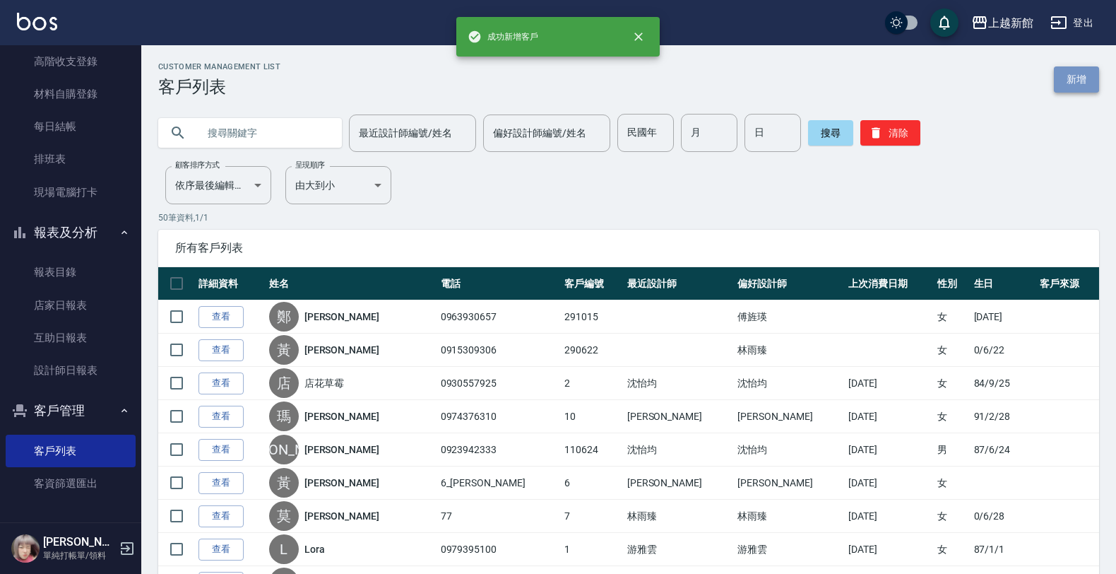
click at [1072, 83] on link "新增" at bounding box center [1076, 79] width 45 height 26
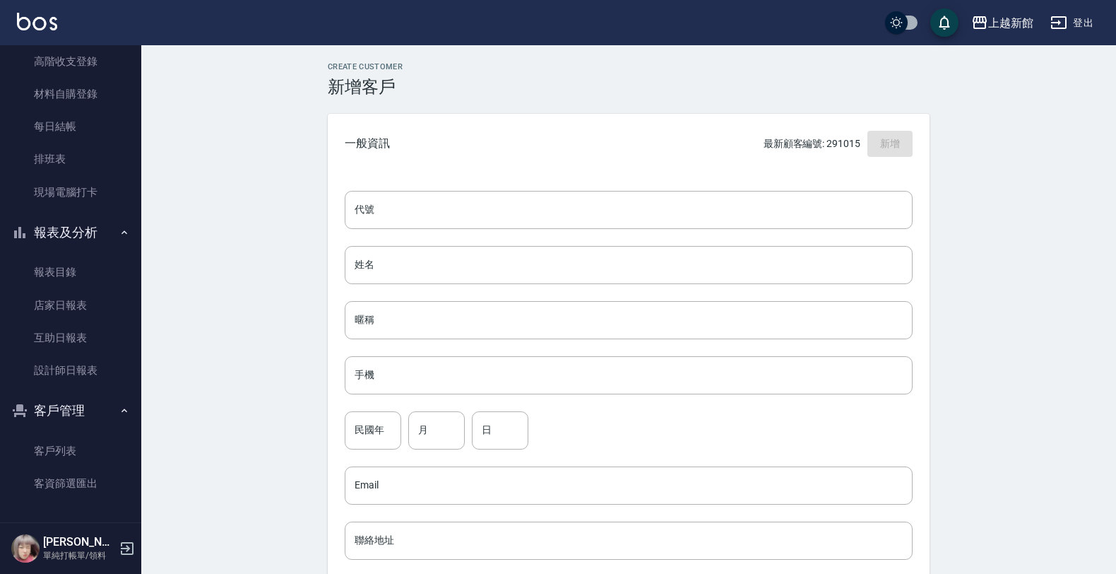
click at [817, 177] on div "代號 代號 姓名 姓名 暱稱 暱稱 手機 手機 民國年 民國年 月 月 日 日 Email Email 聯絡地址 聯絡地址 男 女 LINE ID LINE …" at bounding box center [629, 517] width 602 height 687
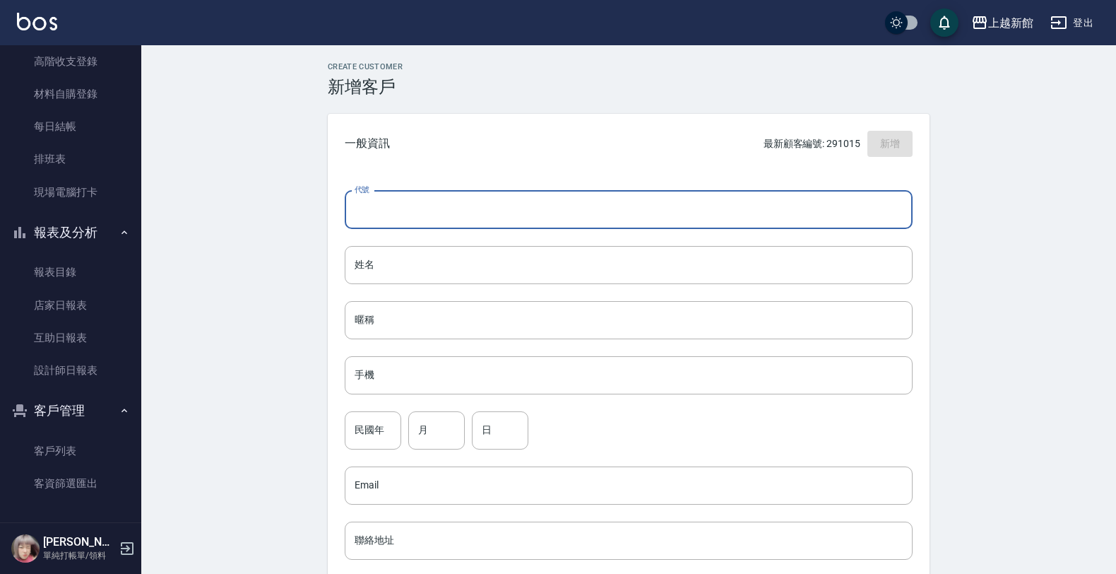
click at [814, 191] on input "代號" at bounding box center [629, 210] width 568 height 38
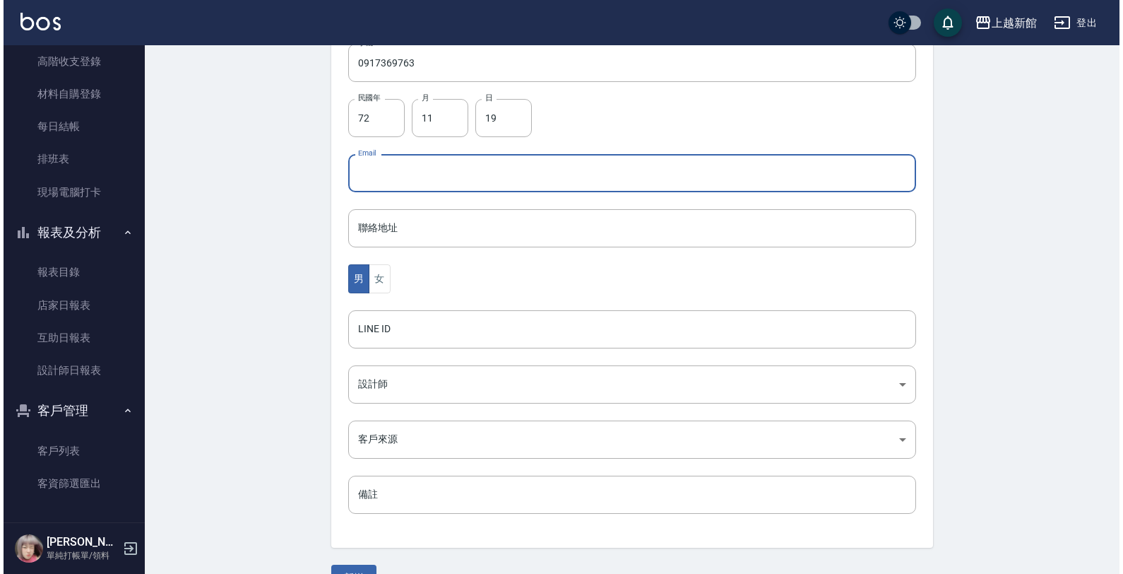
scroll to position [345, 0]
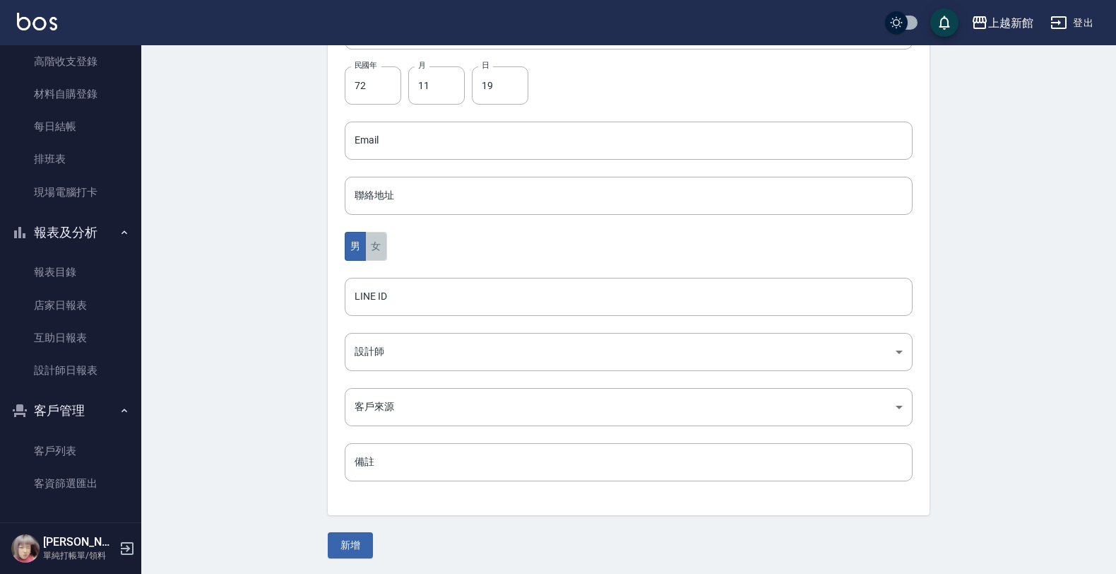
click at [370, 244] on button "女" at bounding box center [375, 246] width 21 height 29
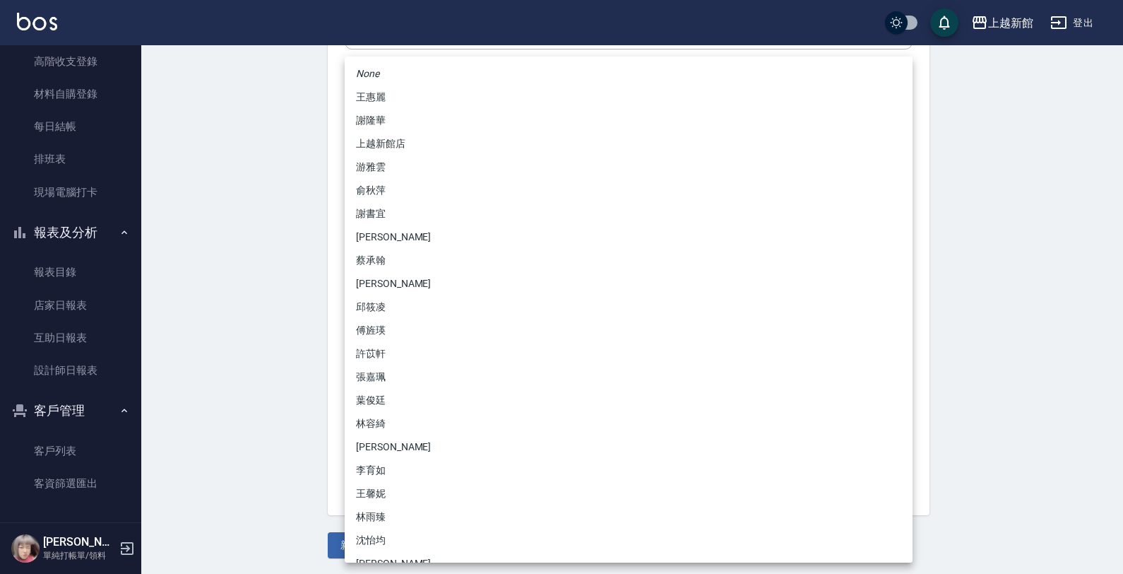
click at [364, 354] on body "上越新館 登出 櫃檯作業 打帳單 帳單列表 掛單列表 現金收支登錄 高階收支登錄 材料自購登錄 每日結帳 排班表 現場電腦打卡 報表及分析 報表目錄 店家日報…" at bounding box center [561, 115] width 1123 height 920
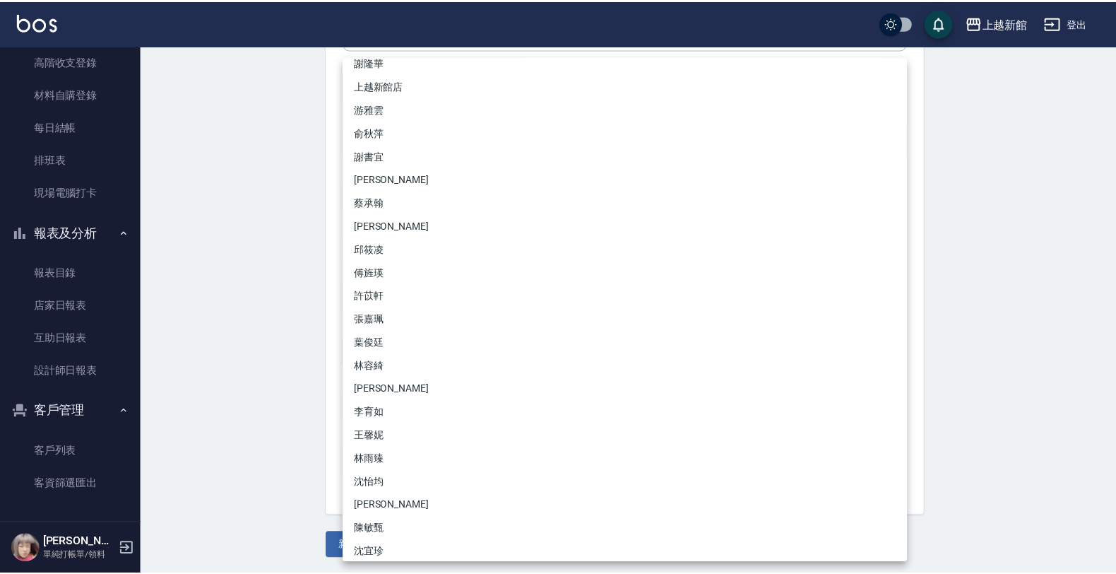
scroll to position [88, 0]
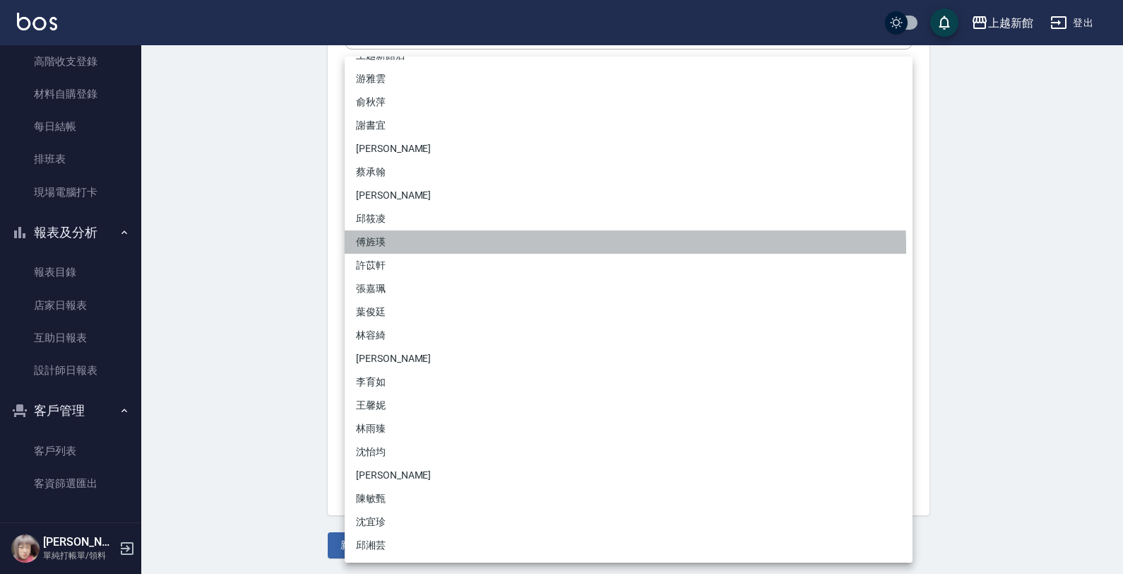
click at [375, 249] on li "傅旌瑛" at bounding box center [629, 241] width 568 height 23
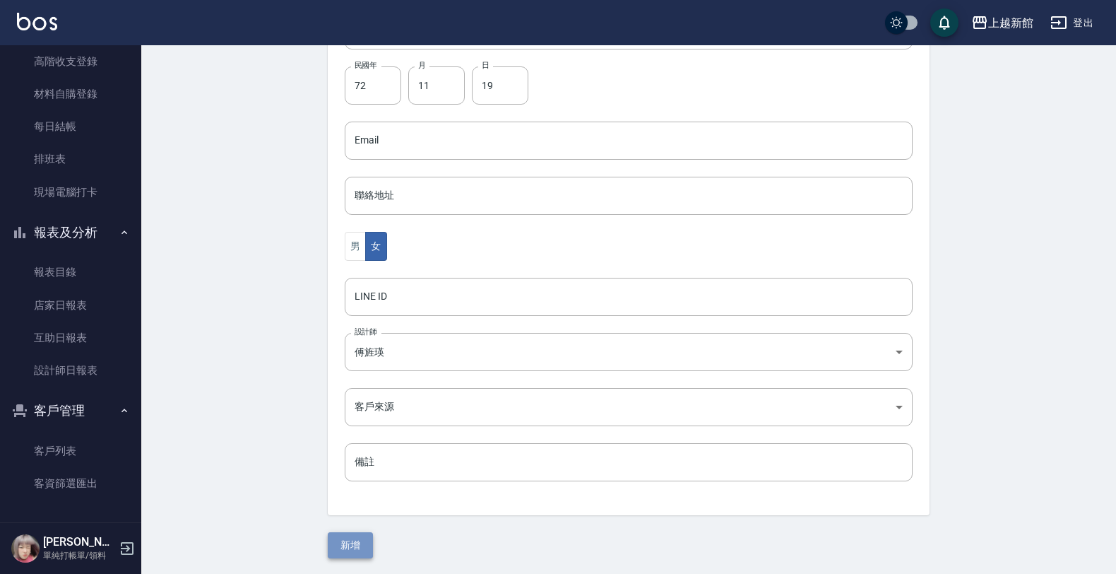
click at [358, 535] on button "新增" at bounding box center [350, 545] width 45 height 26
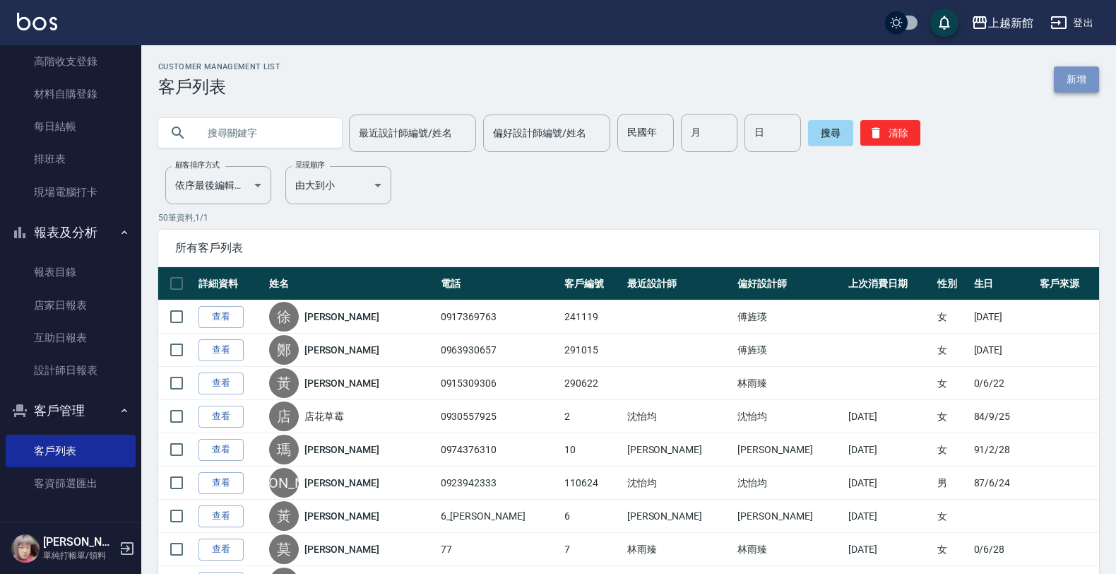
click at [1080, 85] on link "新增" at bounding box center [1076, 79] width 45 height 26
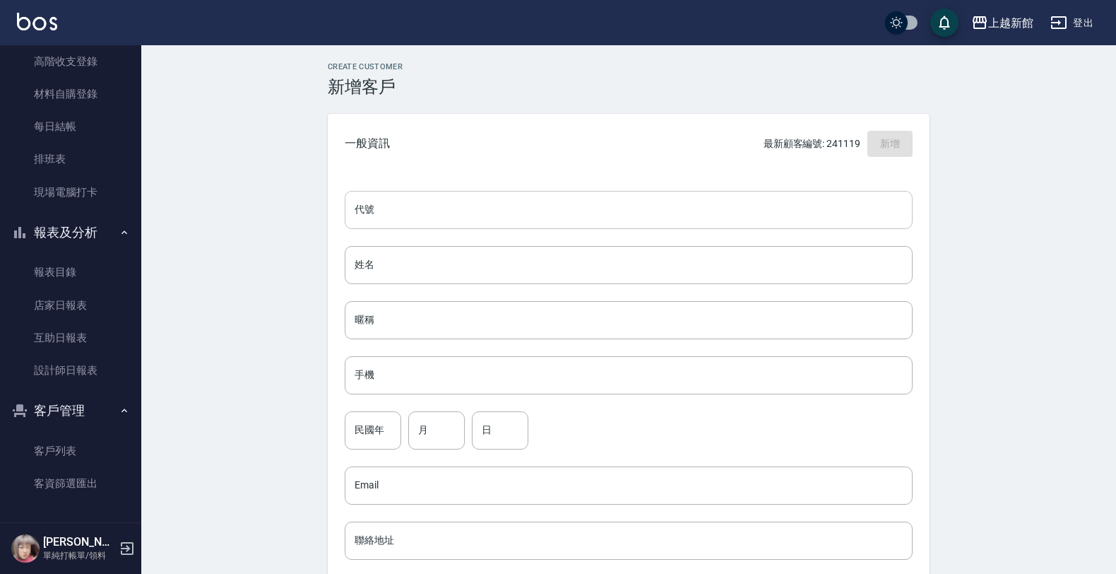
drag, startPoint x: 791, startPoint y: 182, endPoint x: 786, endPoint y: 191, distance: 9.8
click at [790, 184] on div "代號 代號 姓名 姓名 暱稱 暱稱 手機 手機 民國年 民國年 月 月 日 日 Email Email 聯絡地址 聯絡地址 男 女 LINE ID LINE …" at bounding box center [629, 517] width 602 height 687
click at [786, 191] on input "代號" at bounding box center [629, 210] width 568 height 38
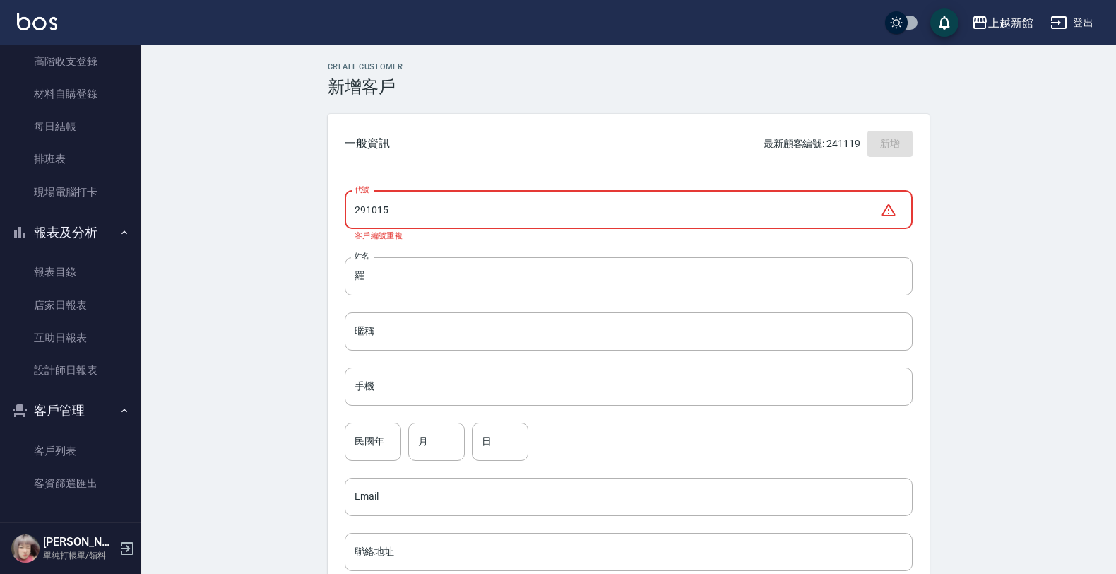
click at [685, 218] on input "291015" at bounding box center [613, 210] width 536 height 38
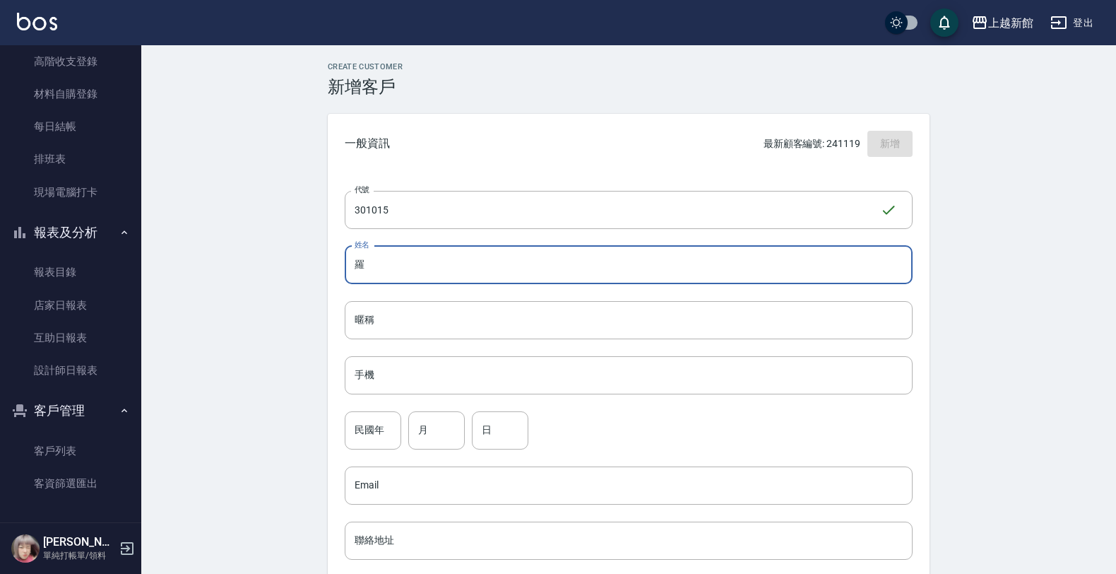
drag, startPoint x: 662, startPoint y: 256, endPoint x: 668, endPoint y: 245, distance: 12.0
click at [666, 248] on input "羅" at bounding box center [629, 265] width 568 height 38
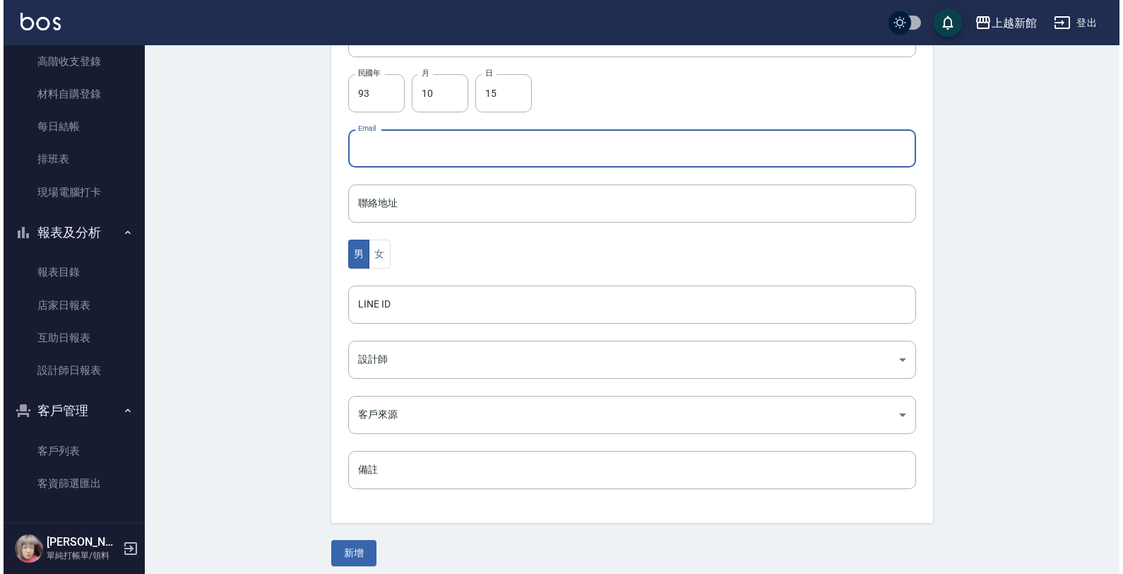
scroll to position [345, 0]
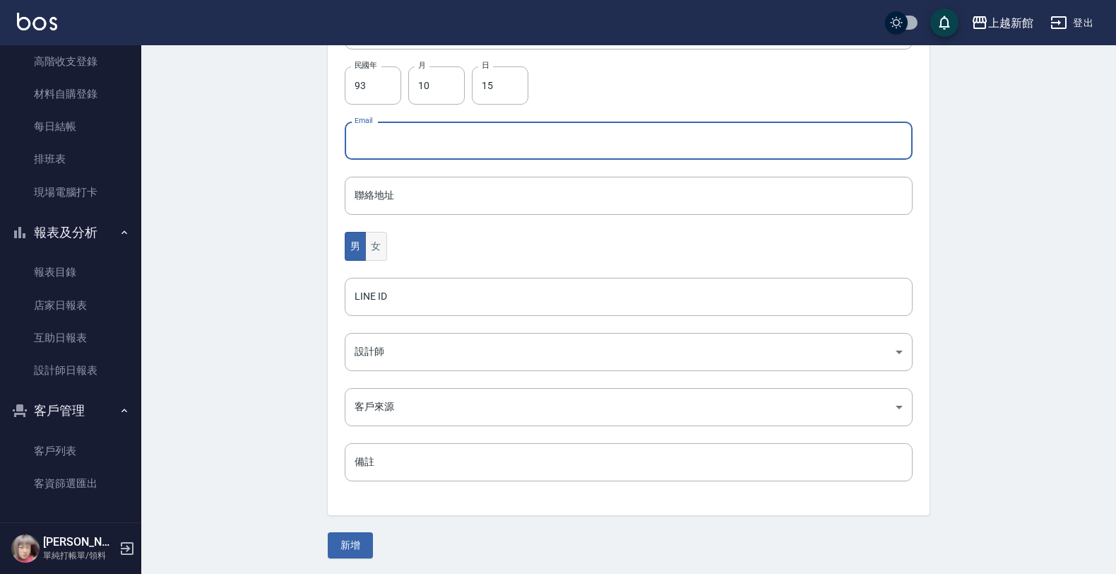
click at [369, 255] on button "女" at bounding box center [375, 246] width 21 height 29
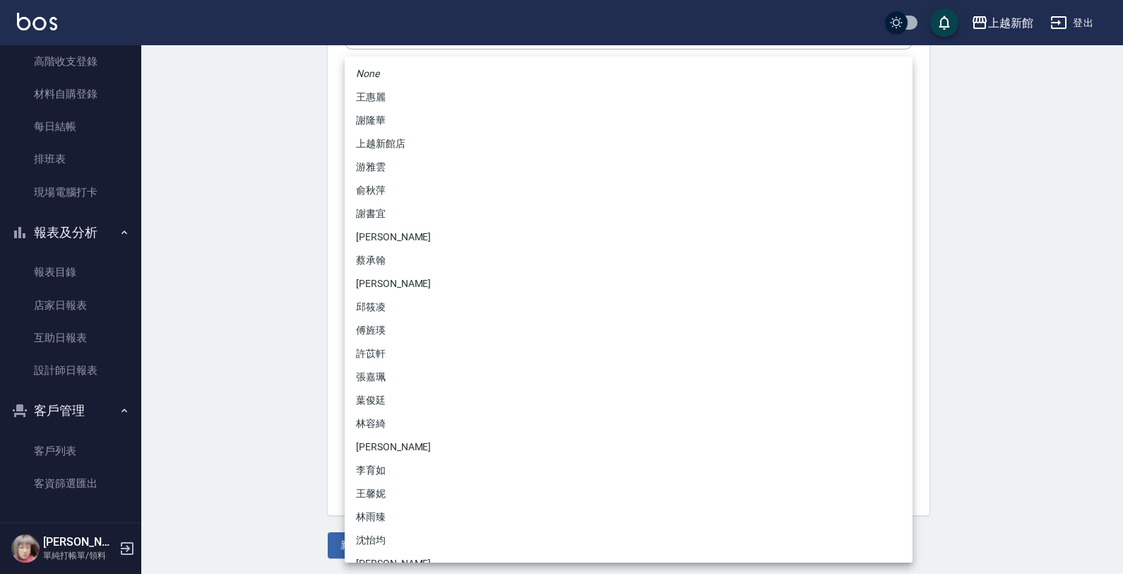
click at [405, 357] on body "上越新館 登出 櫃檯作業 打帳單 帳單列表 掛單列表 現金收支登錄 高階收支登錄 材料自購登錄 每日結帳 排班表 現場電腦打卡 報表及分析 報表目錄 店家日報…" at bounding box center [561, 115] width 1123 height 920
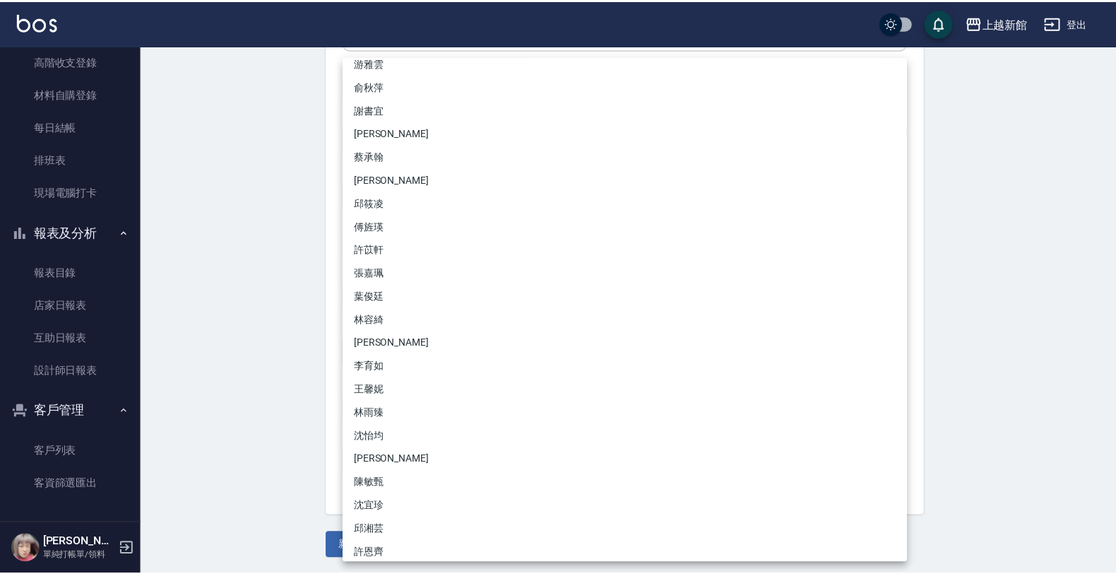
scroll to position [111, 0]
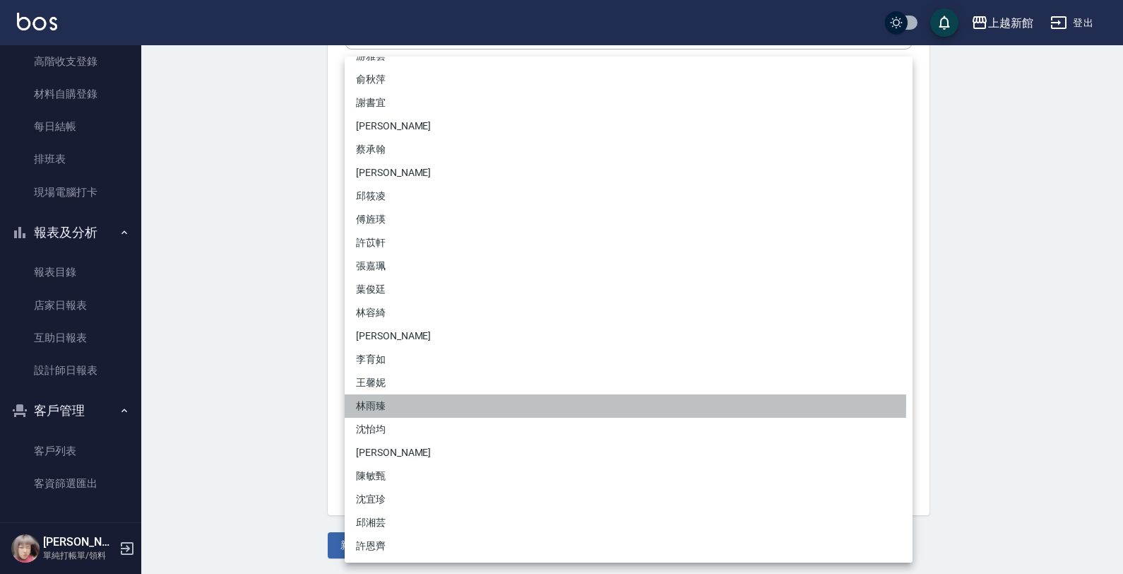
click at [380, 401] on li "林雨臻" at bounding box center [629, 405] width 568 height 23
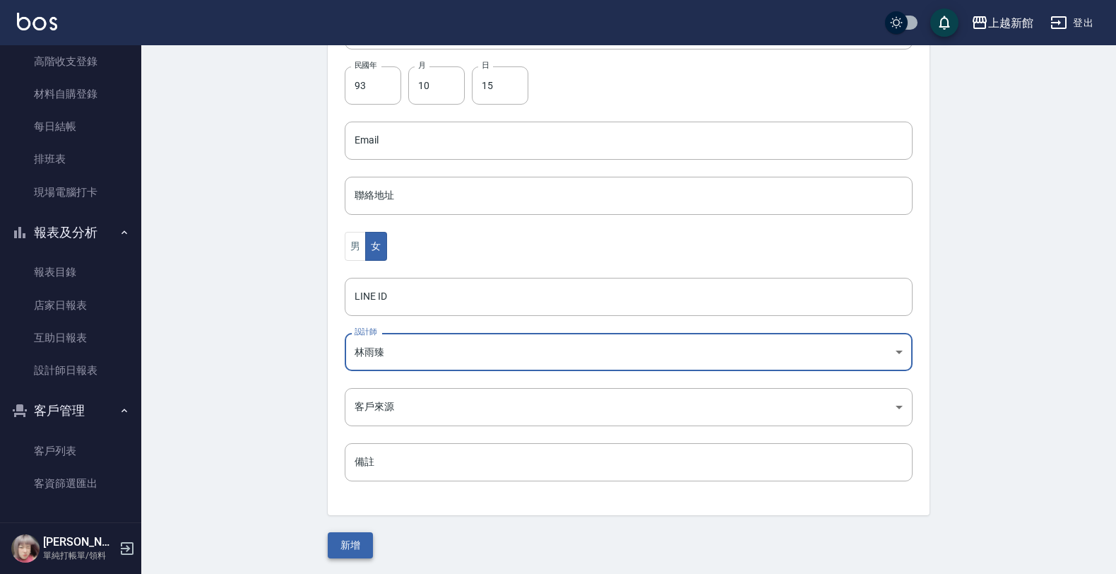
click at [354, 542] on button "新增" at bounding box center [350, 545] width 45 height 26
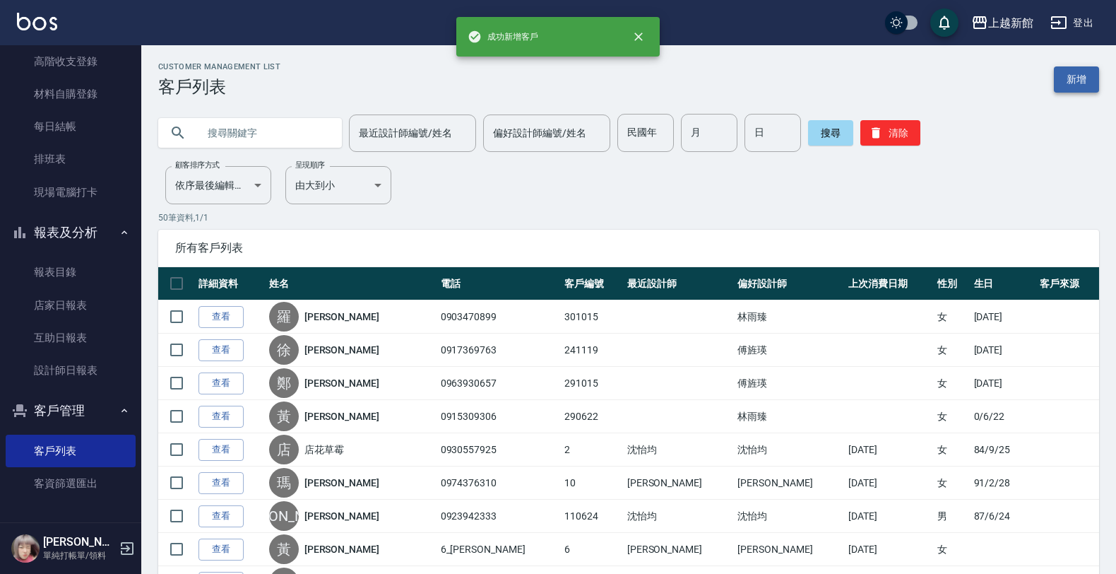
click at [1085, 69] on link "新增" at bounding box center [1076, 79] width 45 height 26
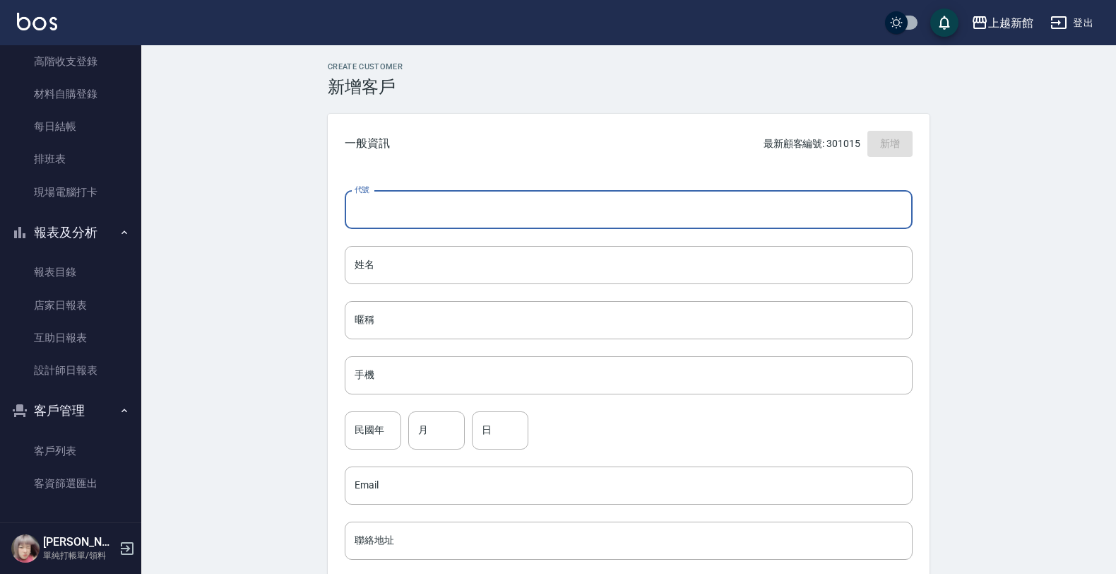
click at [781, 192] on input "代號" at bounding box center [629, 210] width 568 height 38
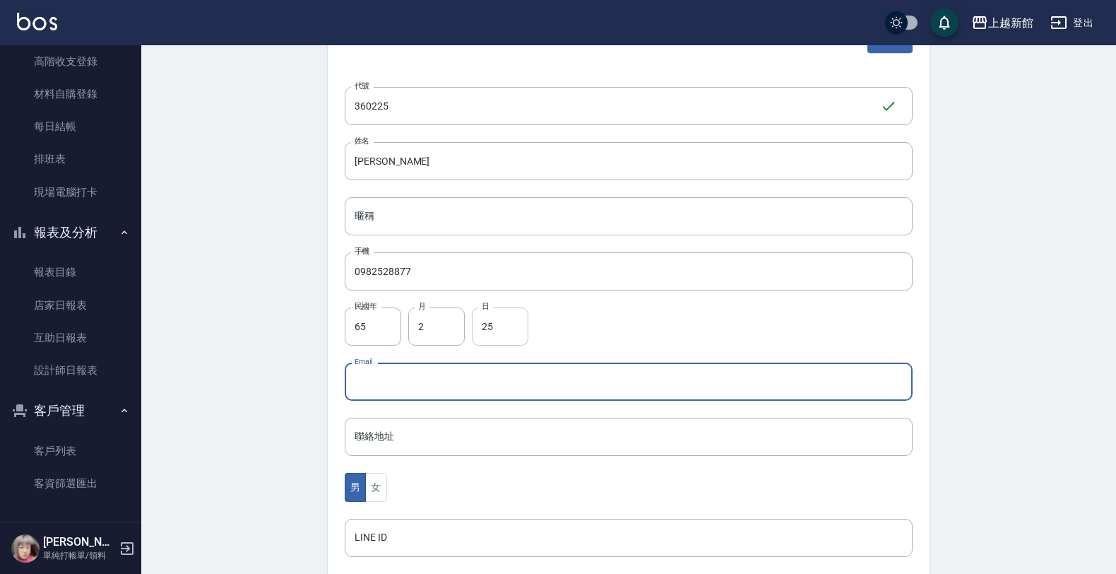
scroll to position [177, 0]
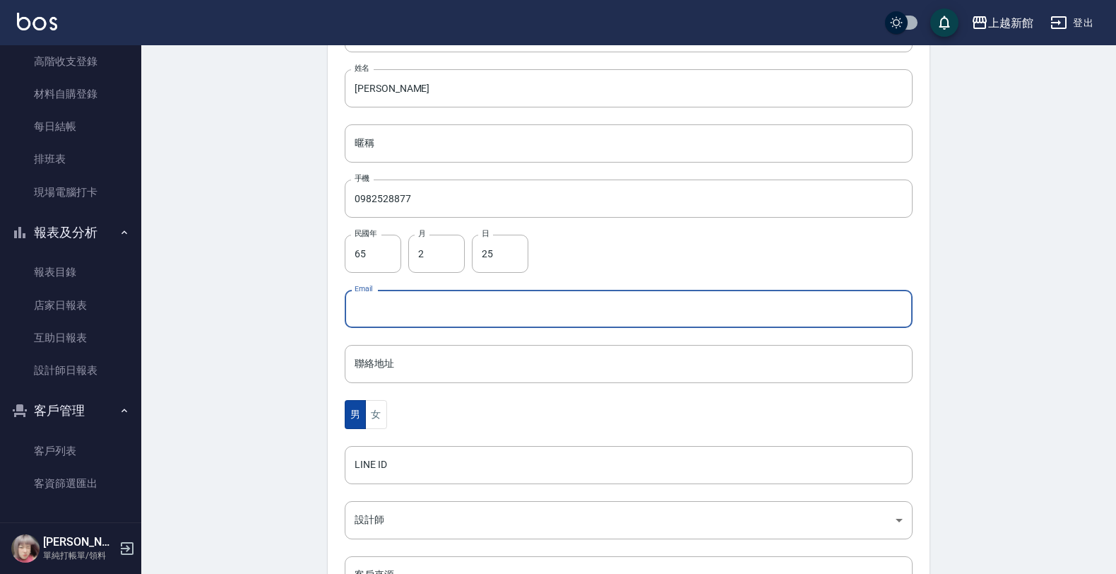
drag, startPoint x: 389, startPoint y: 418, endPoint x: 365, endPoint y: 422, distance: 25.2
click at [382, 419] on div "男 女" at bounding box center [629, 414] width 568 height 29
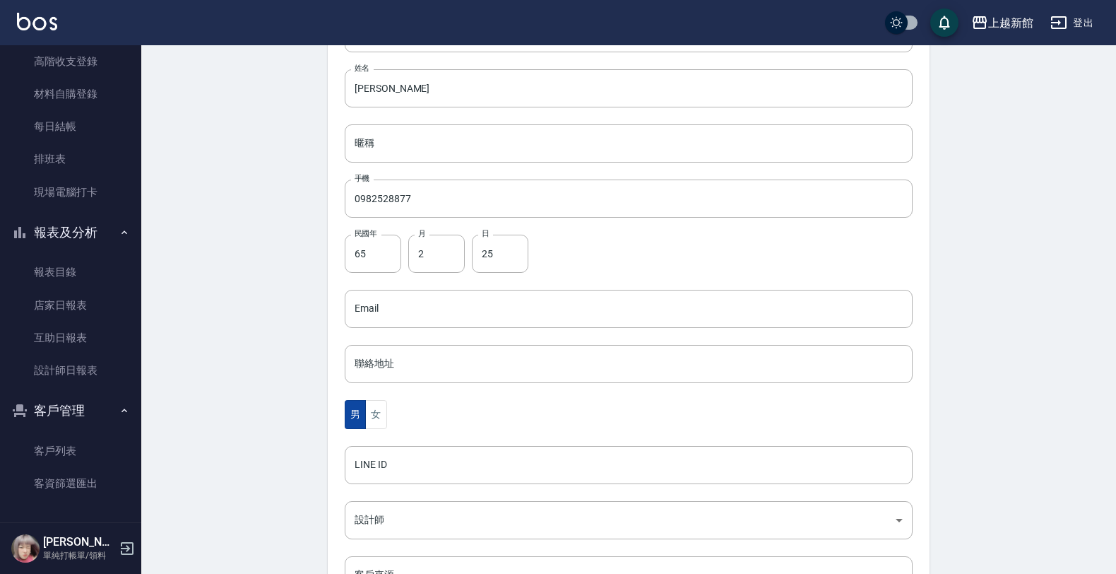
click at [365, 422] on button "男" at bounding box center [355, 414] width 21 height 29
click at [373, 422] on button "女" at bounding box center [375, 414] width 21 height 29
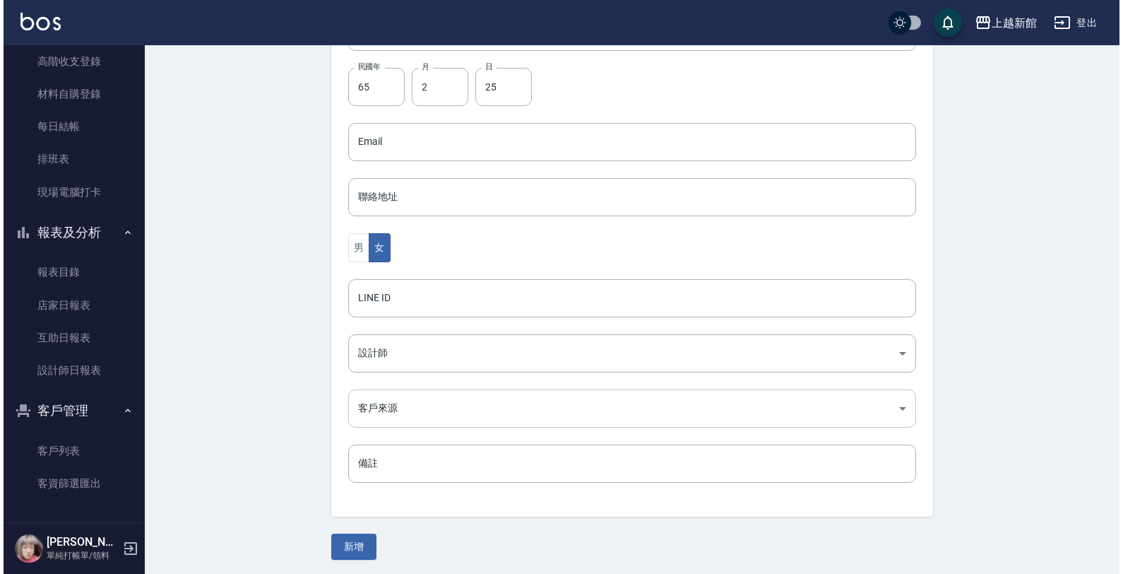
scroll to position [345, 0]
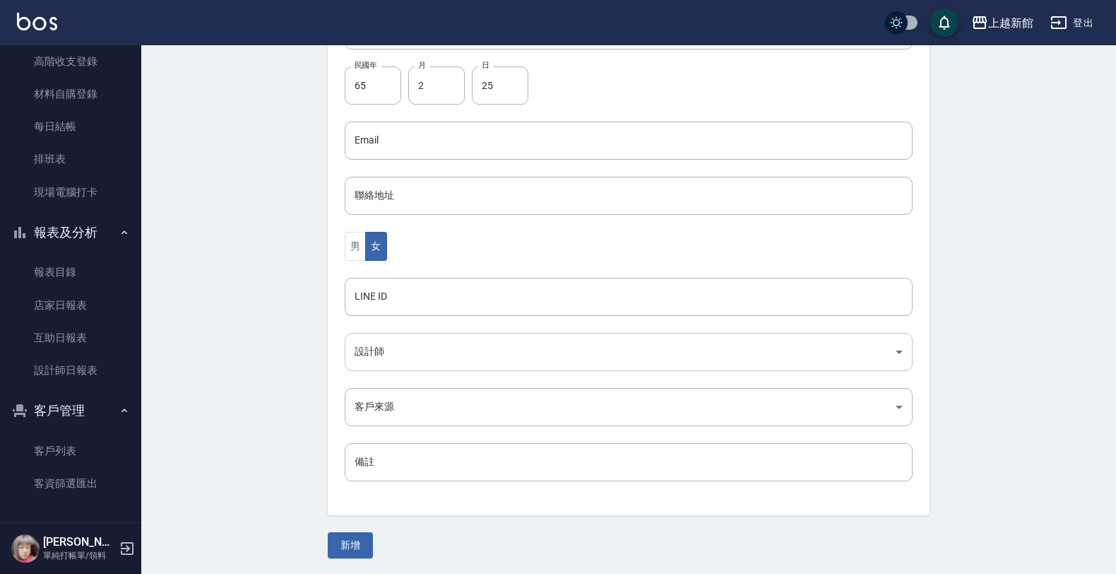
drag, startPoint x: 361, startPoint y: 331, endPoint x: 358, endPoint y: 339, distance: 8.9
click at [358, 338] on div "代號 360225 ​ 代號 姓名 王思貽 姓名 暱稱 暱稱 手機 0982528877 手機 民國年 65 民國年 月 2 月 日 25 日 Email E…" at bounding box center [629, 172] width 602 height 687
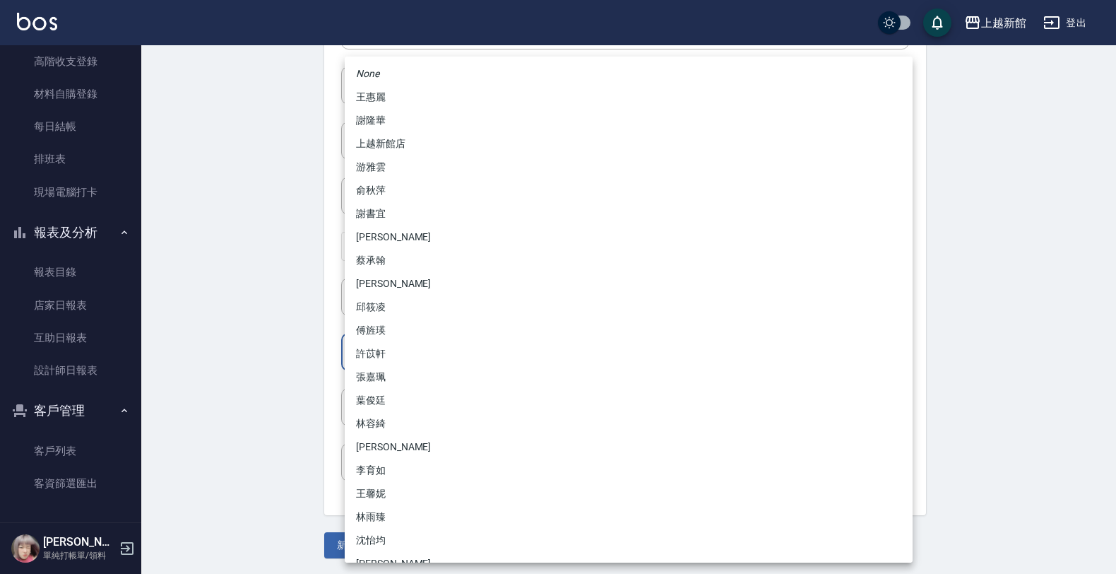
click at [357, 348] on body "上越新館 登出 櫃檯作業 打帳單 帳單列表 掛單列表 現金收支登錄 高階收支登錄 材料自購登錄 每日結帳 排班表 現場電腦打卡 報表及分析 報表目錄 店家日報…" at bounding box center [558, 115] width 1116 height 920
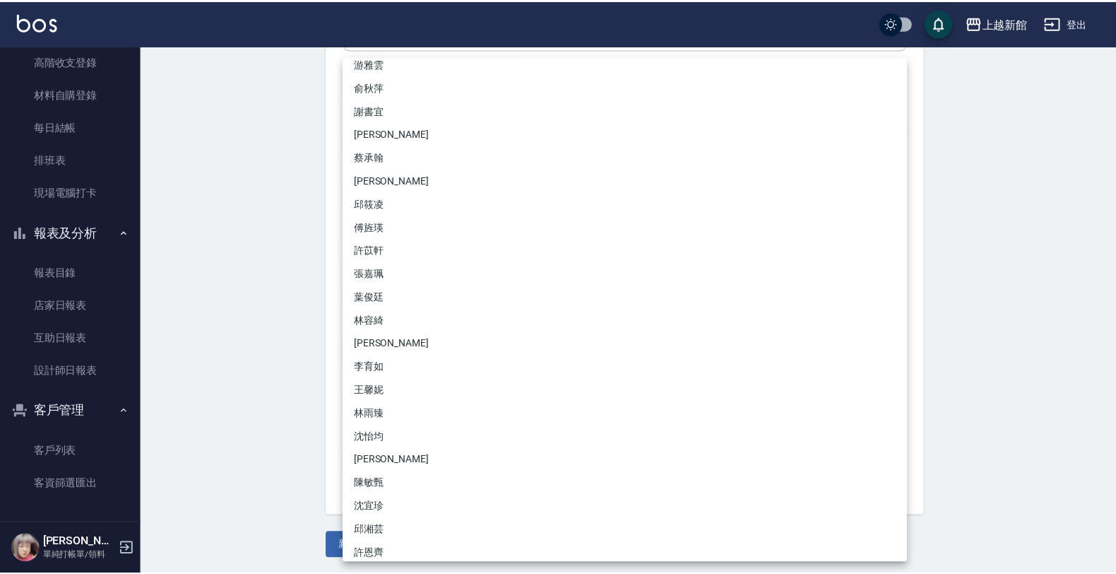
scroll to position [111, 0]
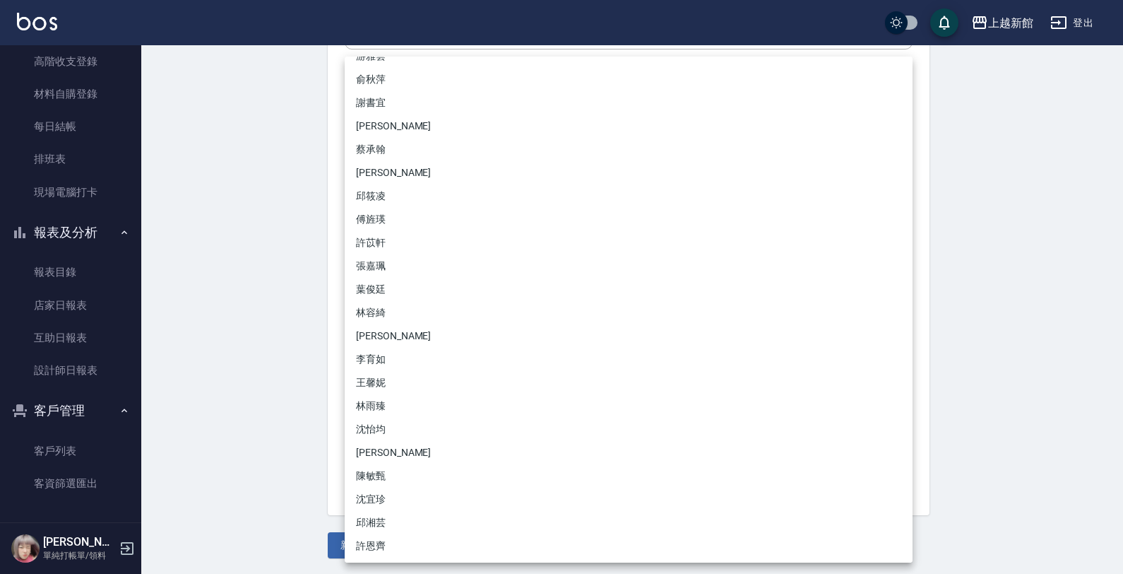
click at [376, 492] on li "沈宜珍" at bounding box center [629, 498] width 568 height 23
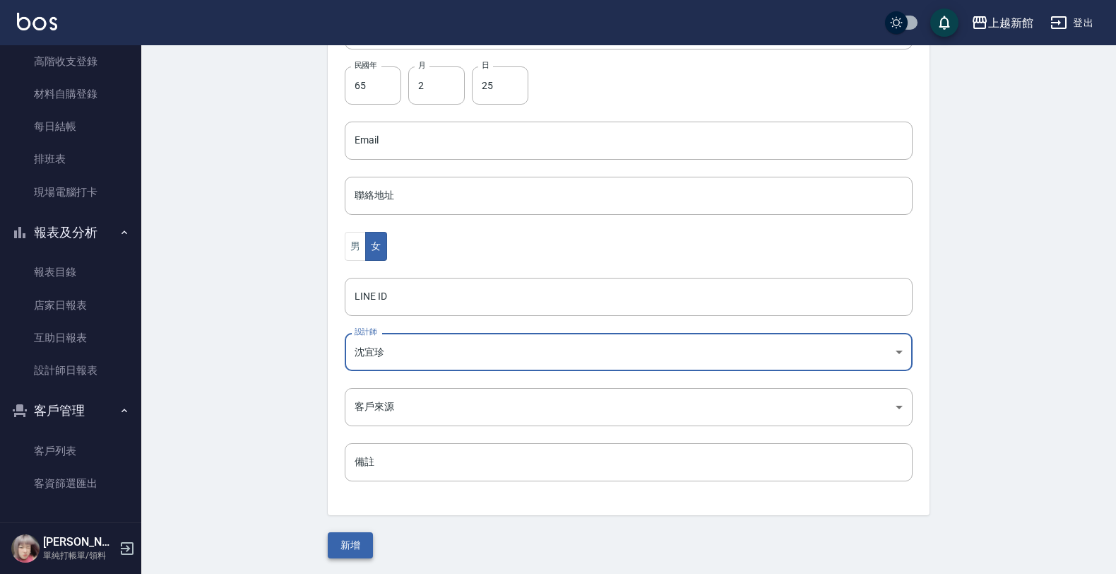
click at [359, 534] on button "新增" at bounding box center [350, 545] width 45 height 26
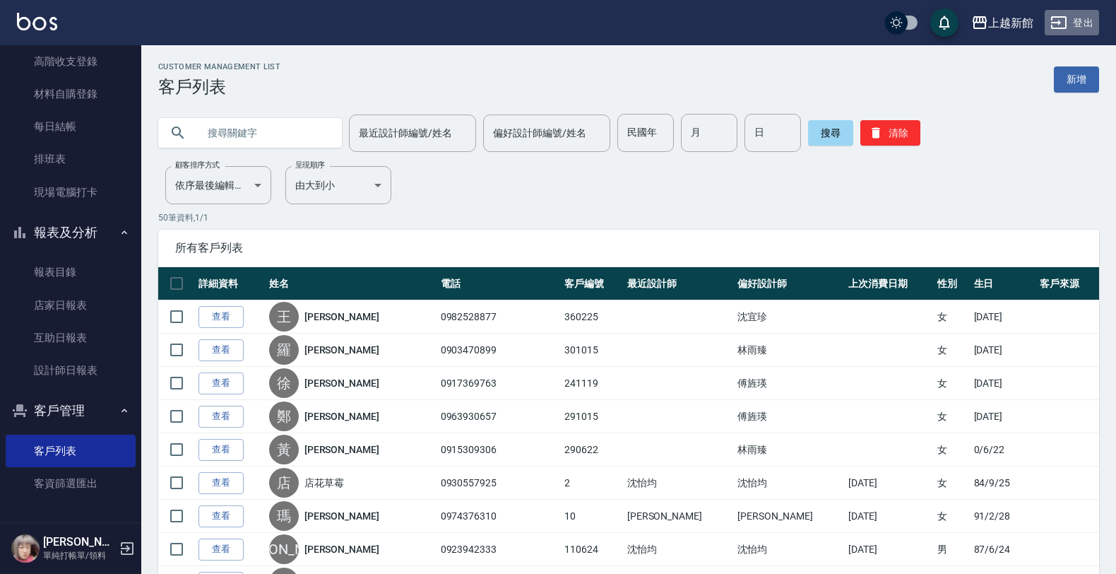
click at [1090, 16] on button "登出" at bounding box center [1072, 23] width 54 height 26
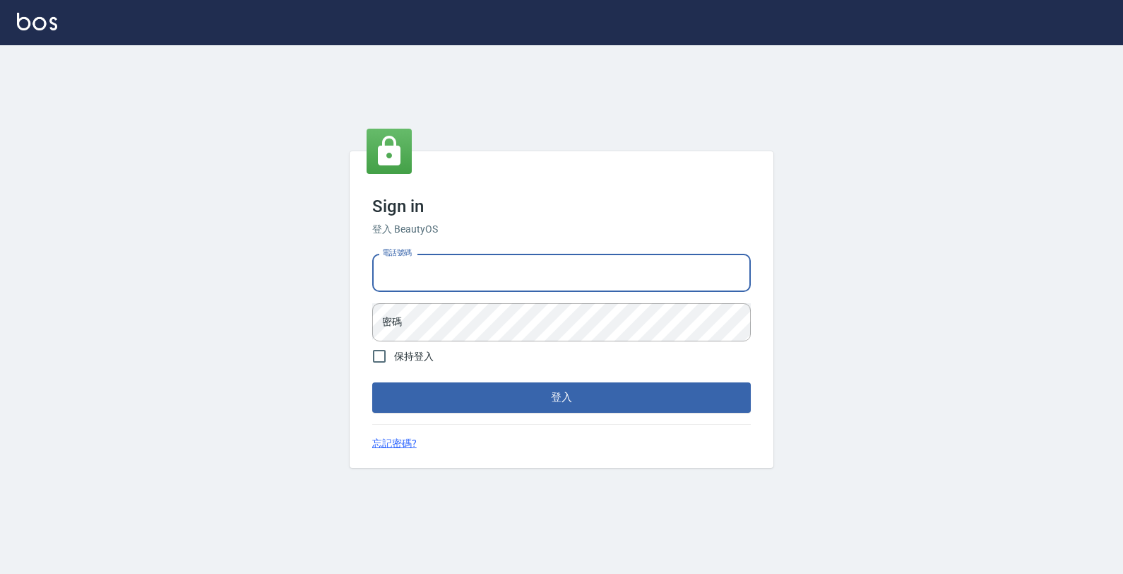
click at [654, 287] on input "電話號碼" at bounding box center [561, 273] width 379 height 38
click at [447, 276] on input "電話號碼" at bounding box center [561, 273] width 379 height 38
type input "4265909"
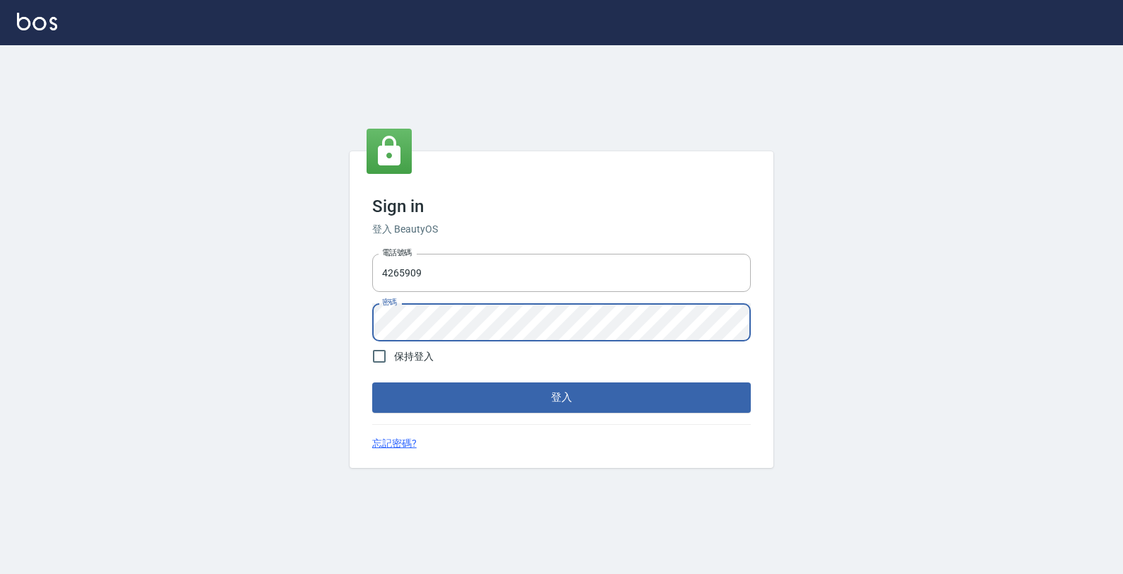
click at [372, 382] on button "登入" at bounding box center [561, 397] width 379 height 30
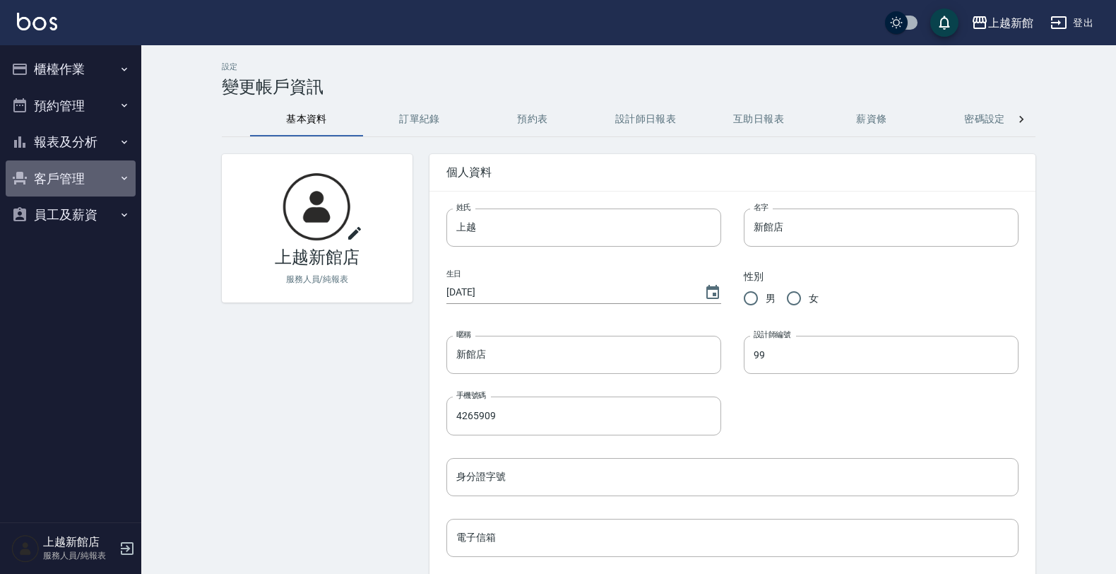
click at [71, 172] on button "客戶管理" at bounding box center [71, 178] width 130 height 37
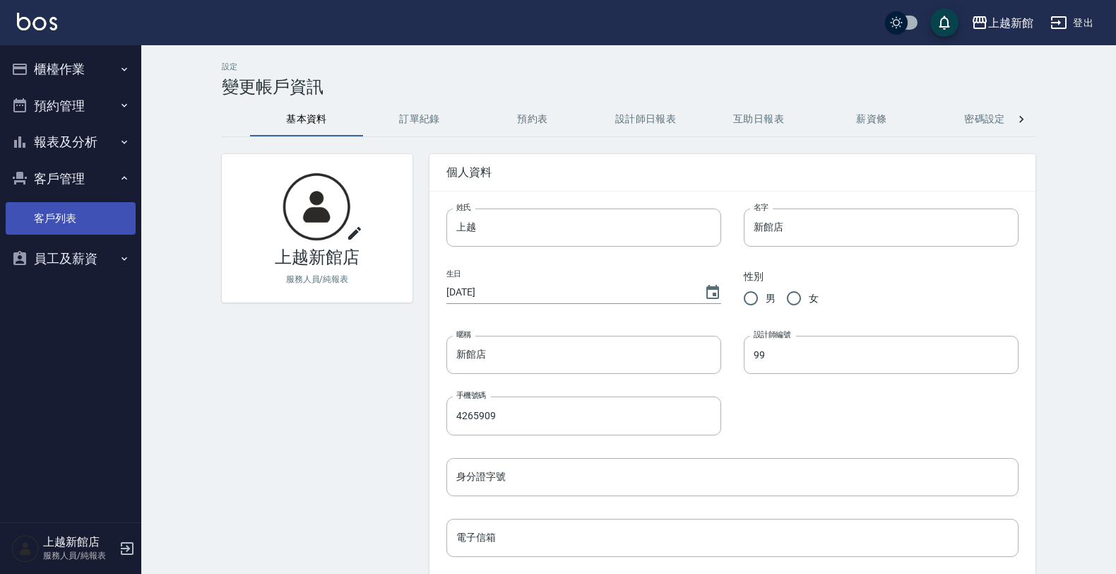
click at [71, 221] on link "客戶列表" at bounding box center [71, 218] width 130 height 32
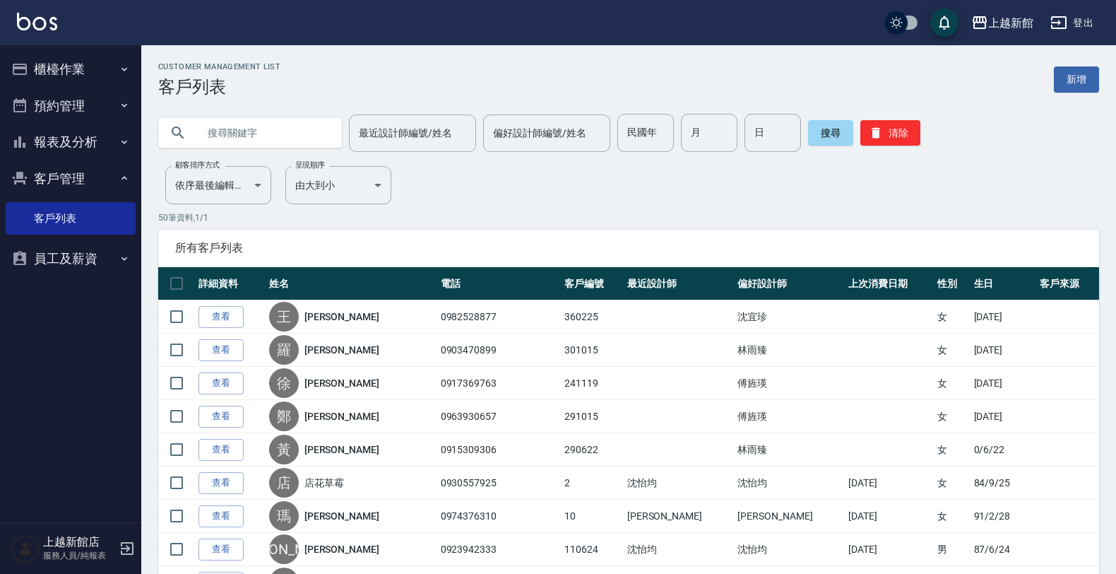
click at [267, 138] on input "text" at bounding box center [264, 133] width 133 height 38
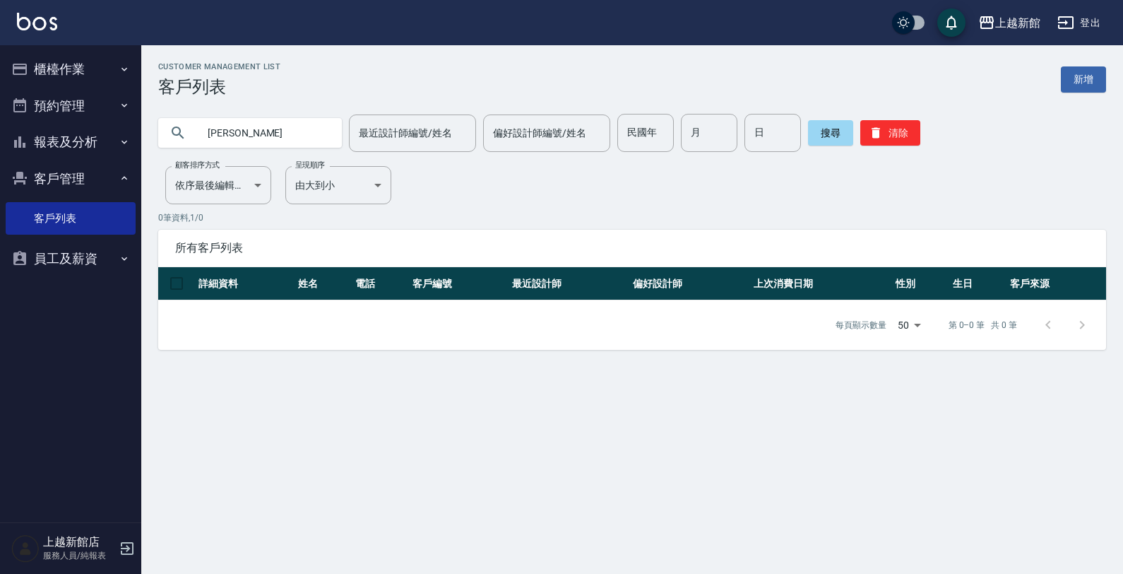
click at [223, 129] on input "[PERSON_NAME]" at bounding box center [264, 133] width 133 height 38
type input "[PERSON_NAME]"
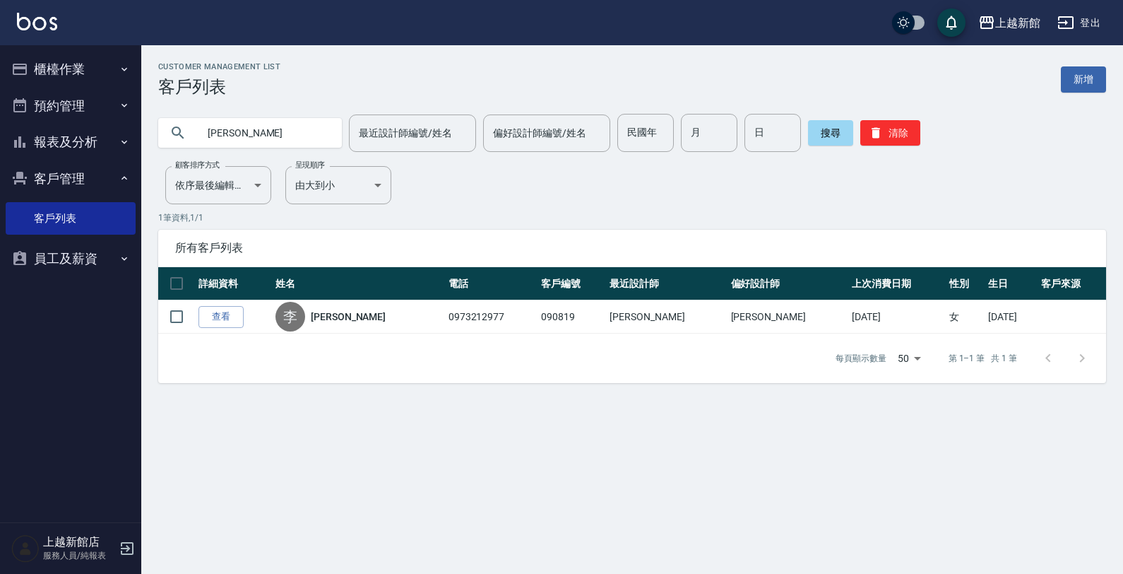
click at [339, 313] on link "[PERSON_NAME]" at bounding box center [348, 316] width 75 height 14
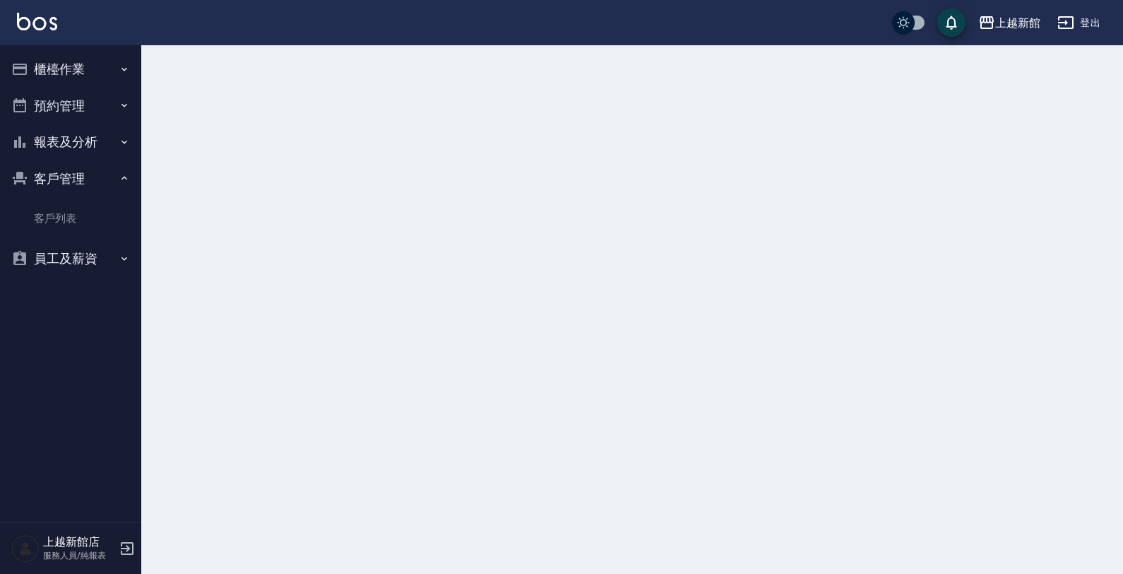
click at [339, 313] on div at bounding box center [561, 287] width 1123 height 574
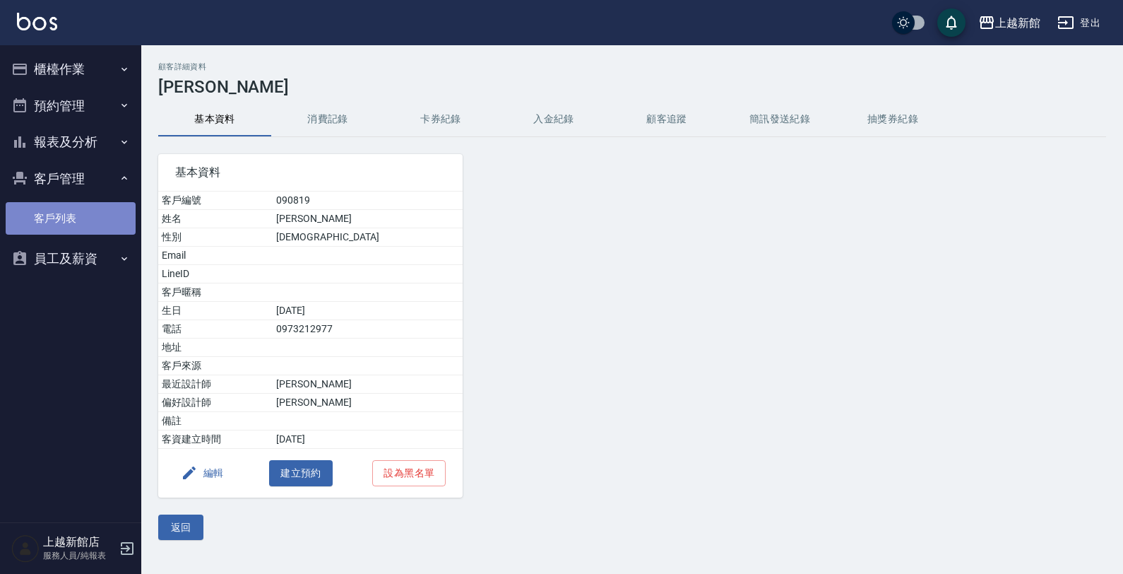
click at [61, 217] on link "客戶列表" at bounding box center [71, 218] width 130 height 32
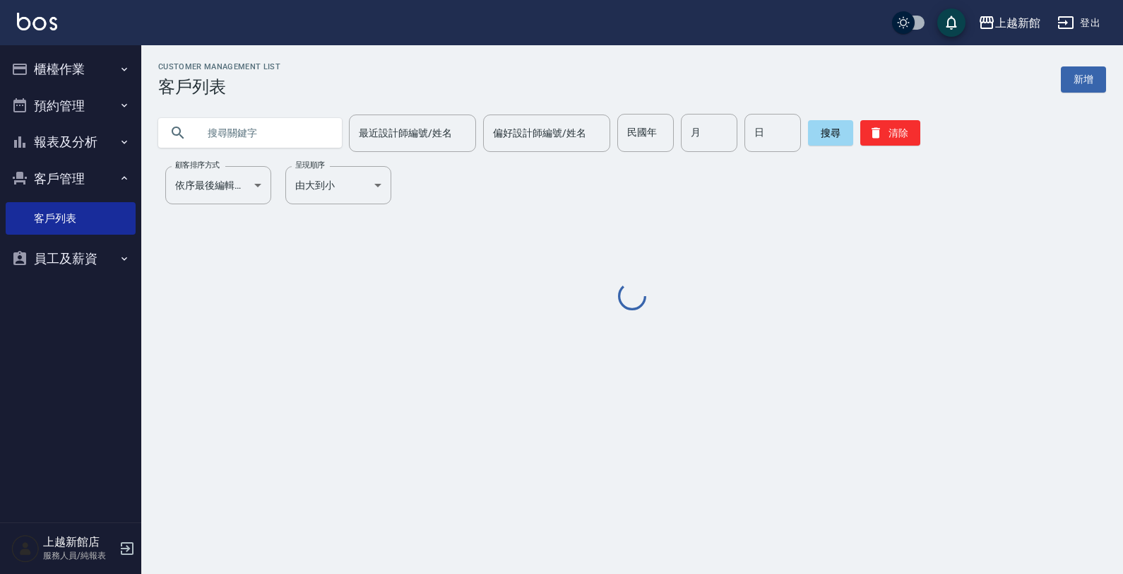
click at [297, 131] on input "text" at bounding box center [264, 133] width 133 height 38
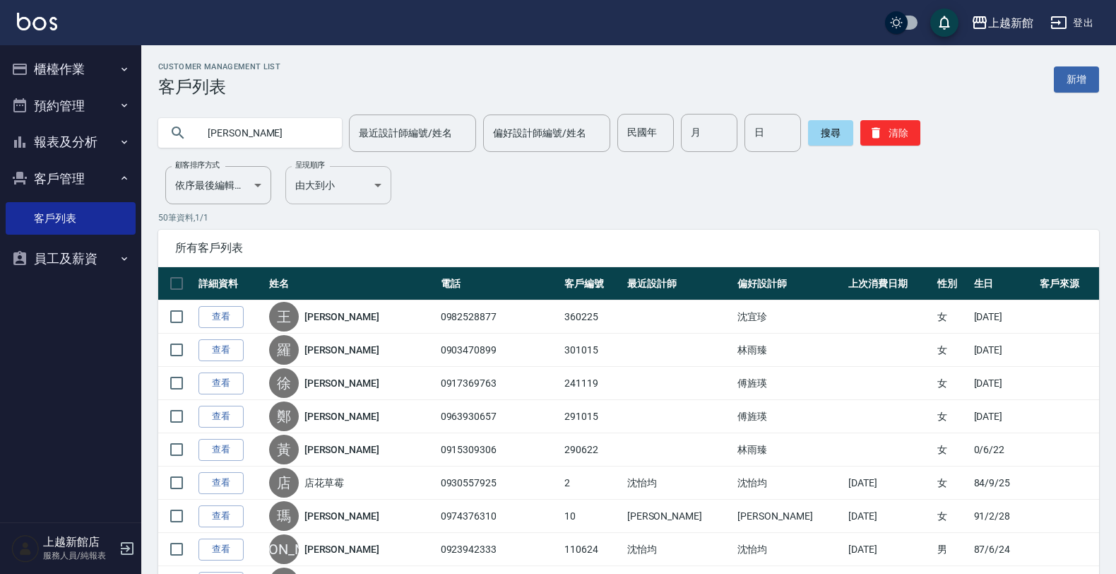
type input "[PERSON_NAME]"
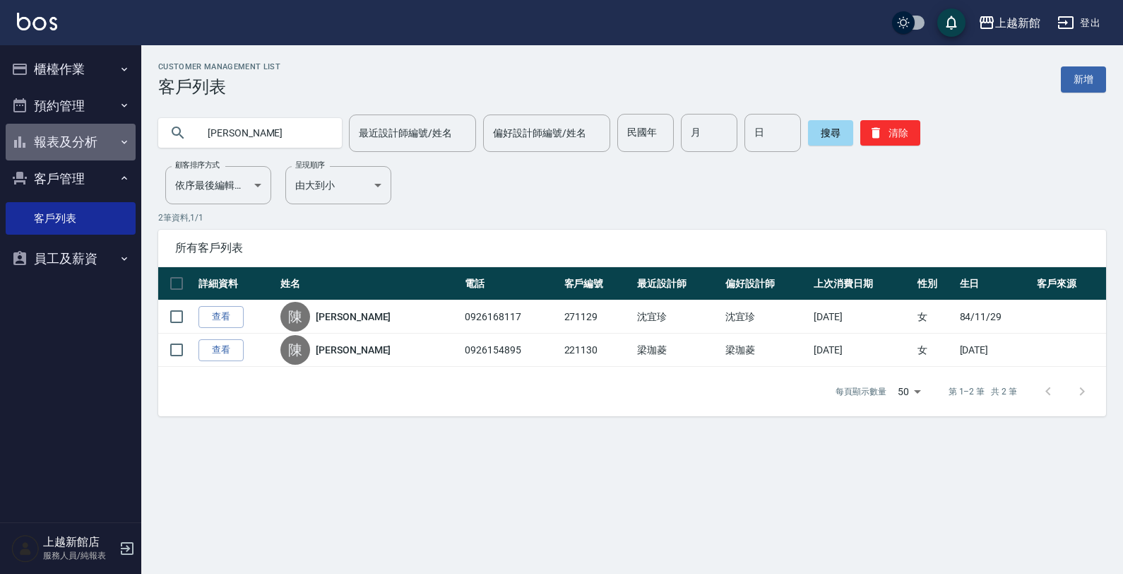
click at [95, 134] on button "報表及分析" at bounding box center [71, 142] width 130 height 37
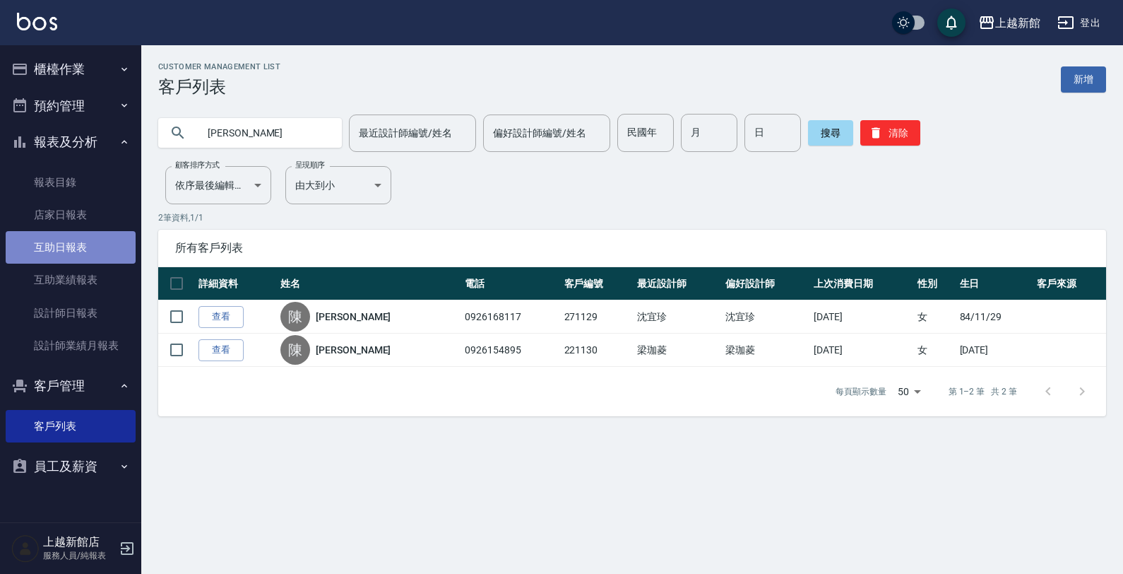
click at [90, 247] on link "互助日報表" at bounding box center [71, 247] width 130 height 32
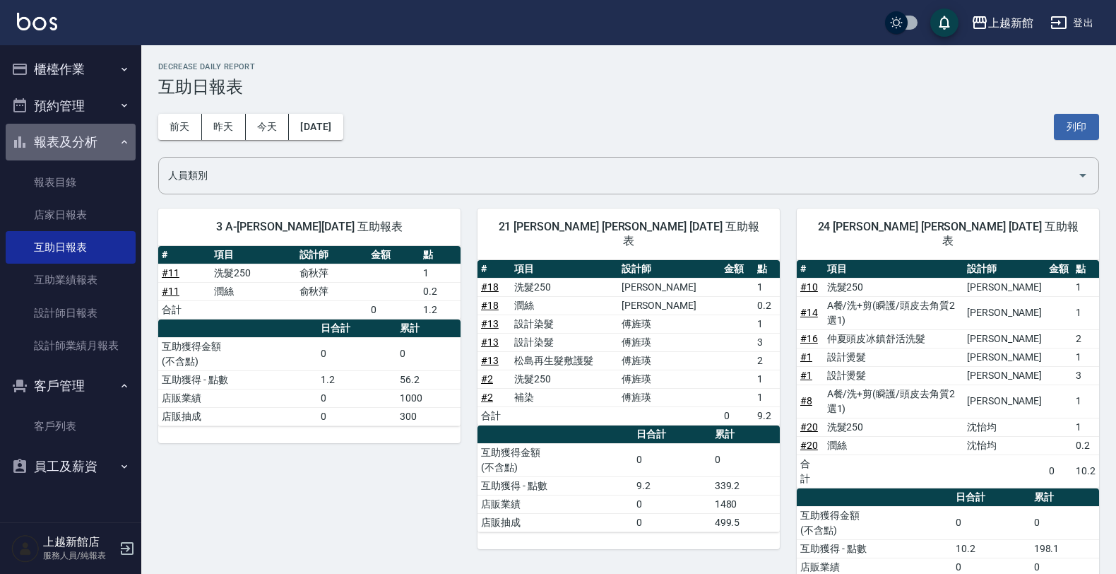
click at [99, 135] on button "報表及分析" at bounding box center [71, 142] width 130 height 37
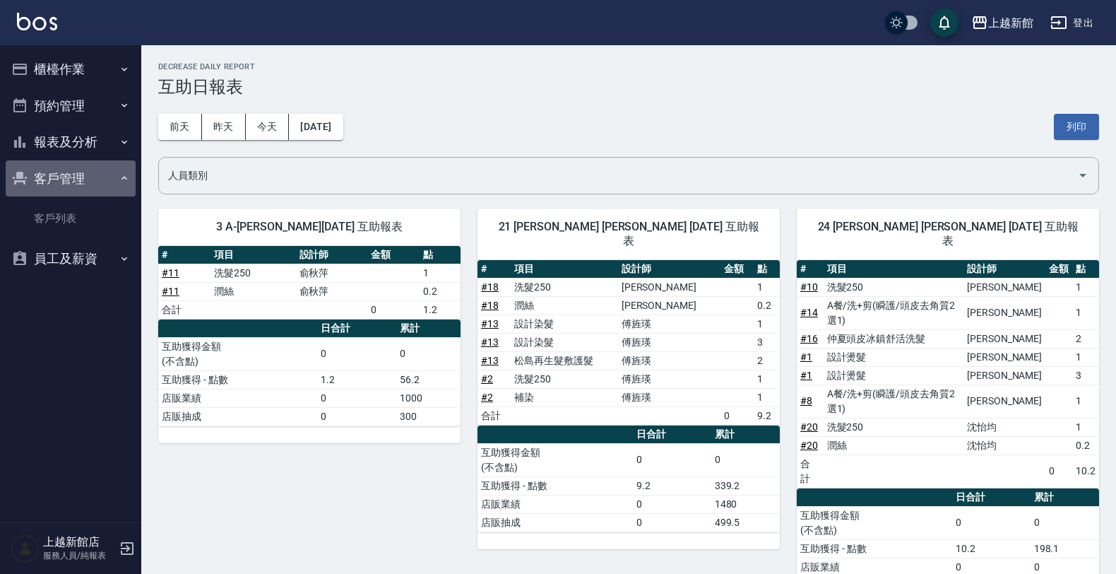
click at [97, 184] on button "客戶管理" at bounding box center [71, 178] width 130 height 37
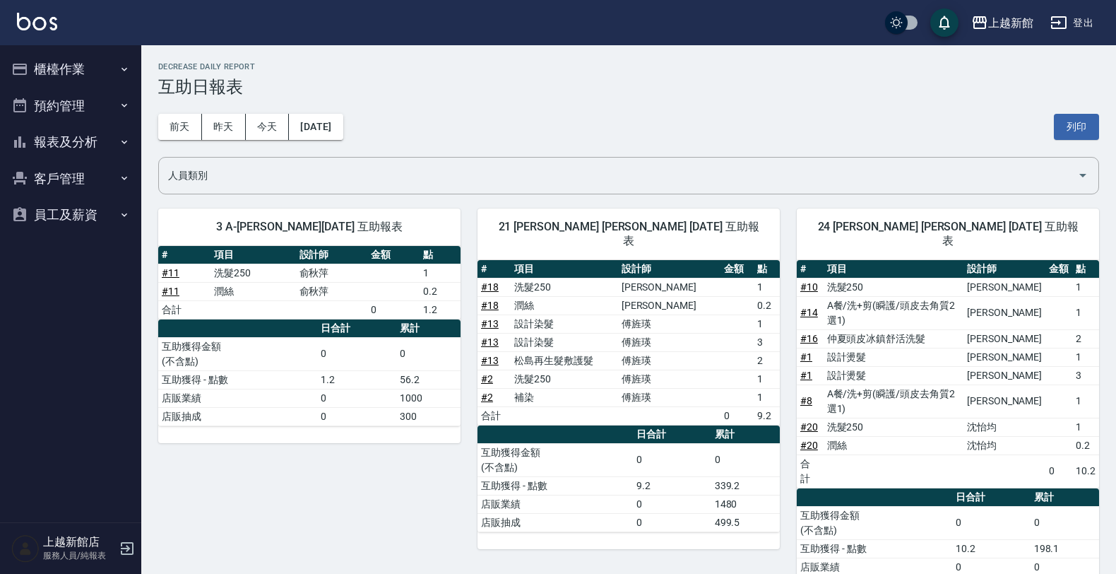
click at [120, 67] on icon "button" at bounding box center [124, 69] width 11 height 11
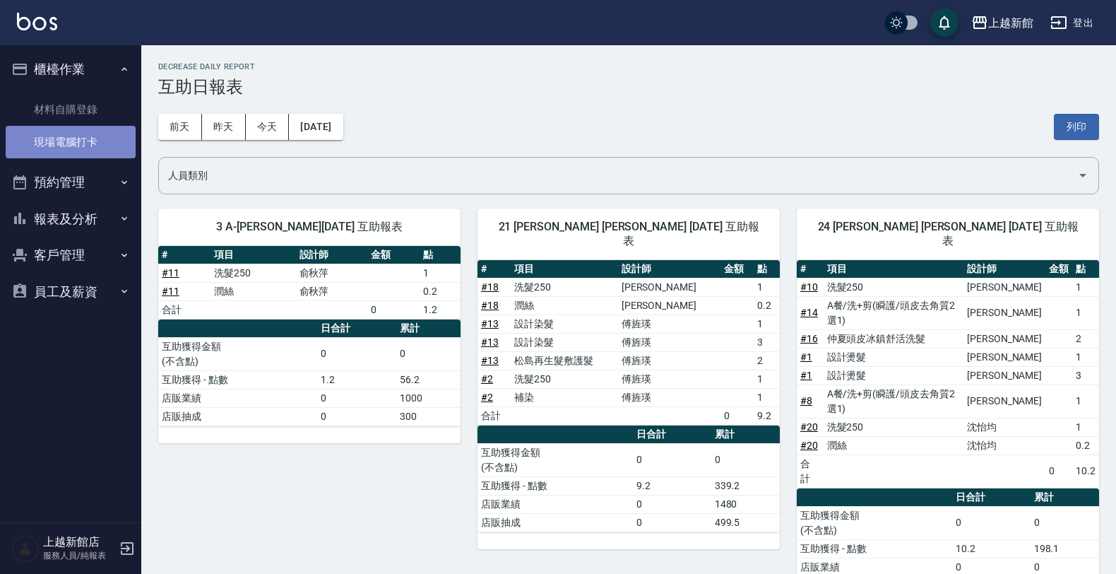
click at [119, 148] on link "現場電腦打卡" at bounding box center [71, 142] width 130 height 32
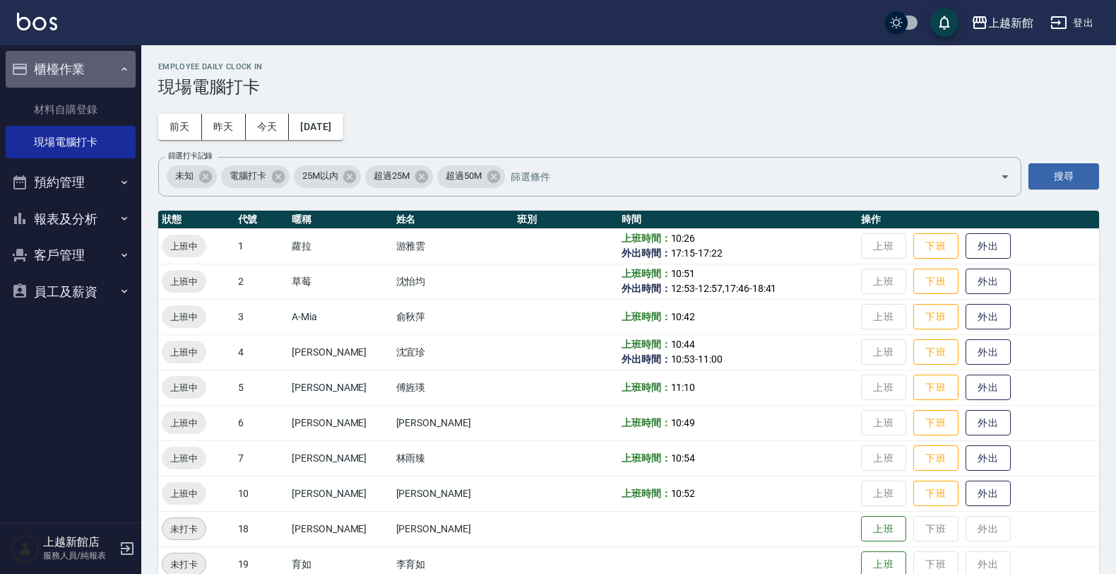
click at [64, 69] on button "櫃檯作業" at bounding box center [71, 69] width 130 height 37
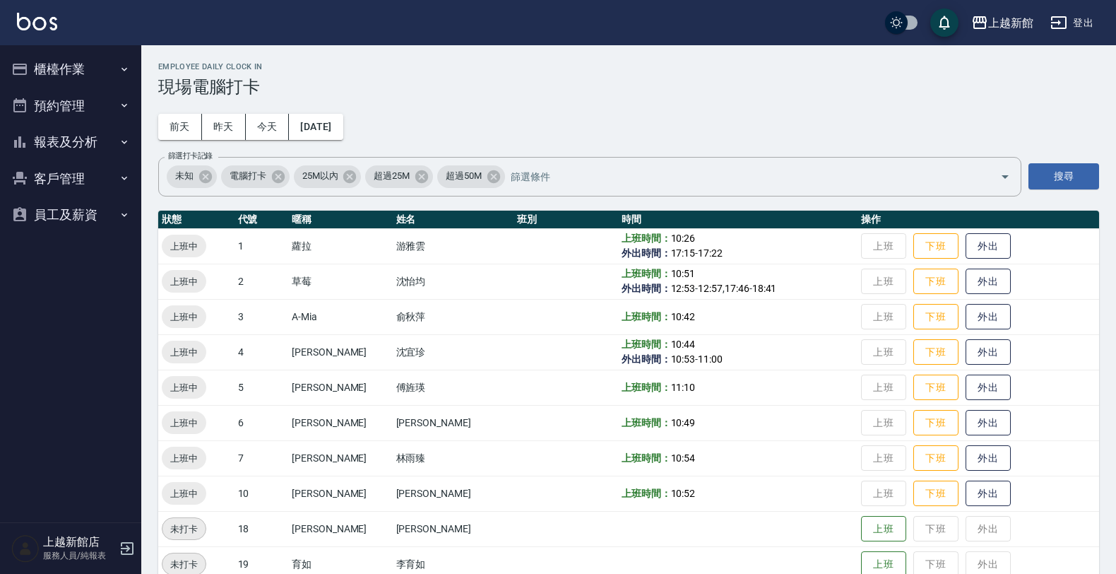
click at [50, 66] on button "櫃檯作業" at bounding box center [71, 69] width 130 height 37
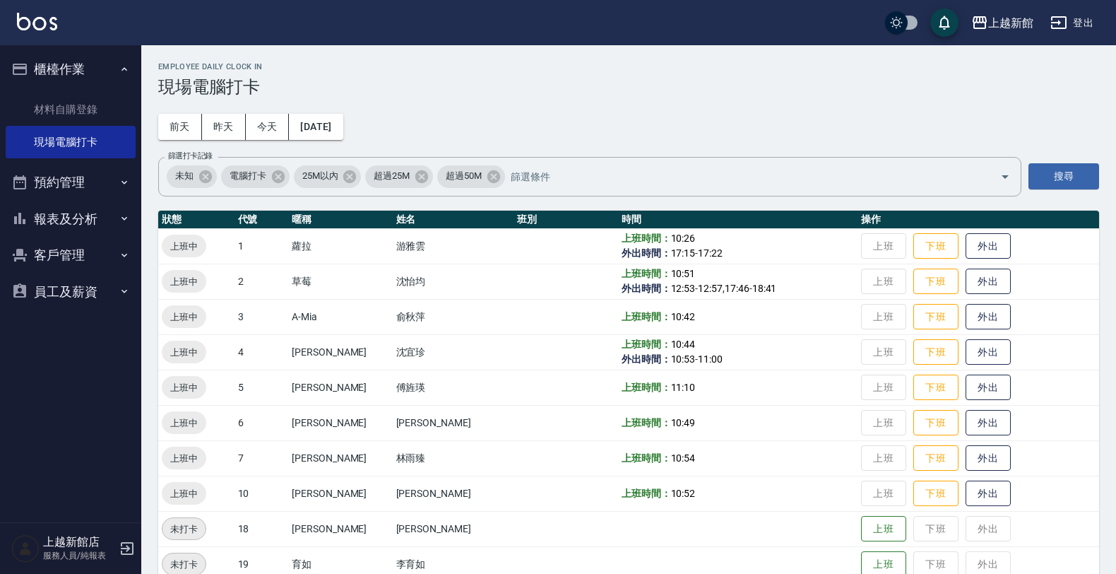
click at [62, 227] on ul "櫃檯作業 材料自購登錄 現場電腦打卡 預約管理 預約管理 單日預約紀錄 單週預約紀錄 報表及分析 報表目錄 店家日報表 互助日報表 互助業績報表 設計師日報表…" at bounding box center [71, 180] width 130 height 270
click at [62, 220] on button "報表及分析" at bounding box center [71, 219] width 130 height 37
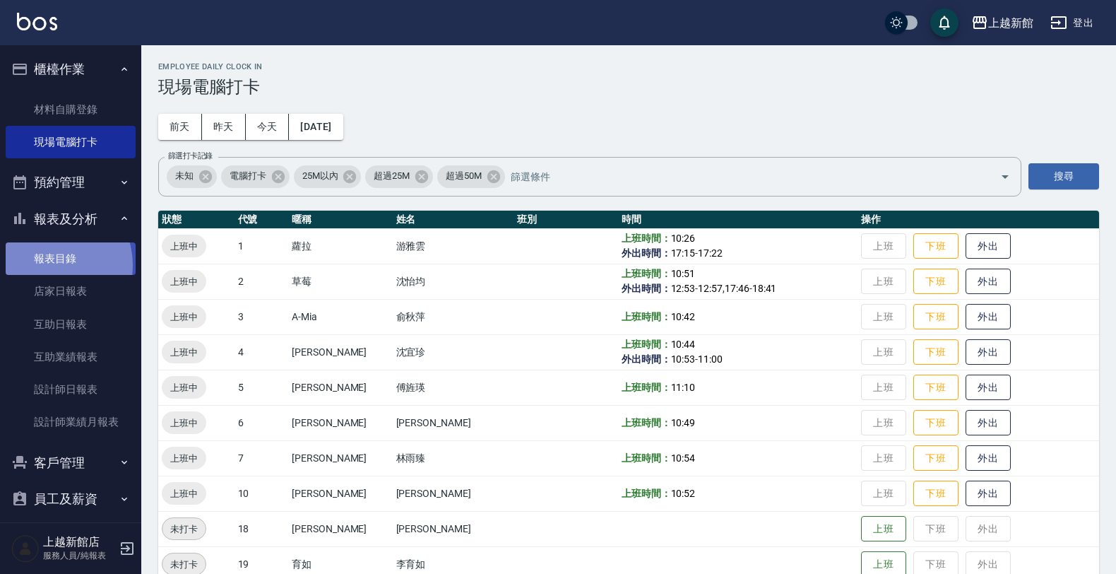
click at [49, 265] on link "報表目錄" at bounding box center [71, 258] width 130 height 32
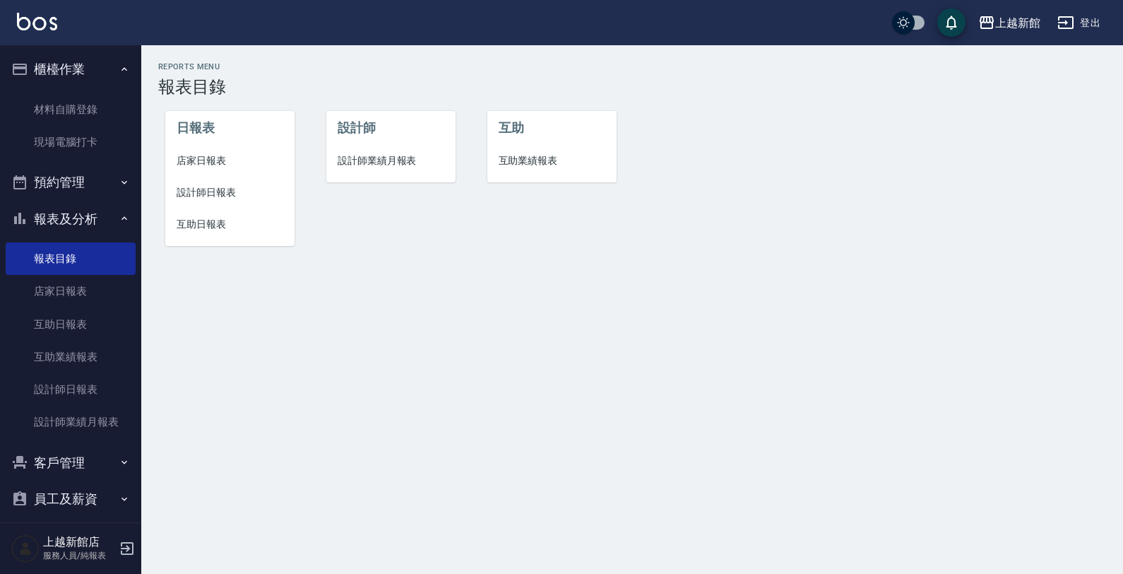
click at [186, 164] on span "店家日報表" at bounding box center [230, 160] width 107 height 15
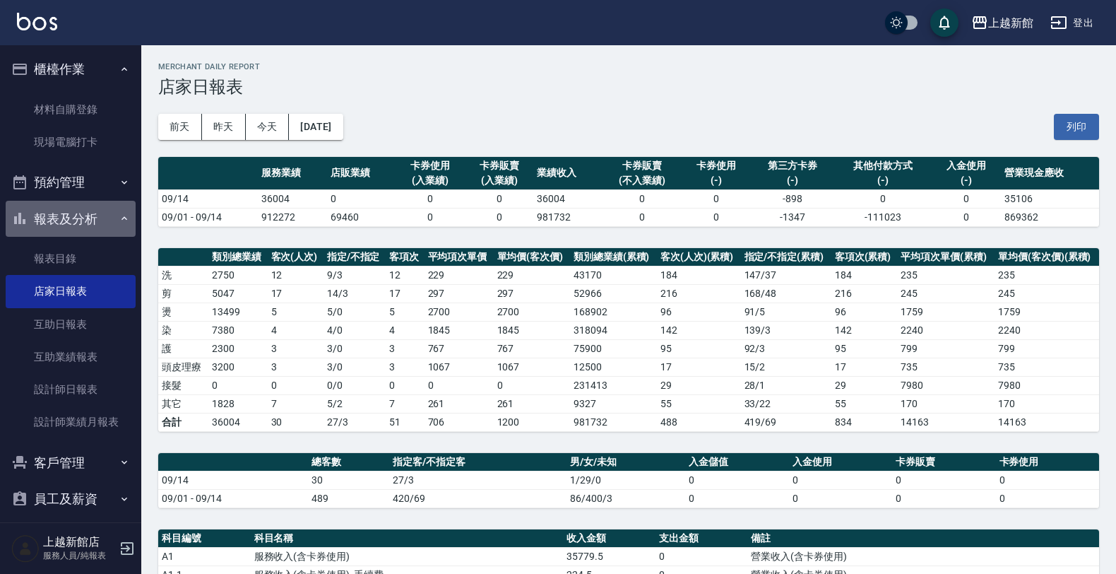
click at [79, 221] on button "報表及分析" at bounding box center [71, 219] width 130 height 37
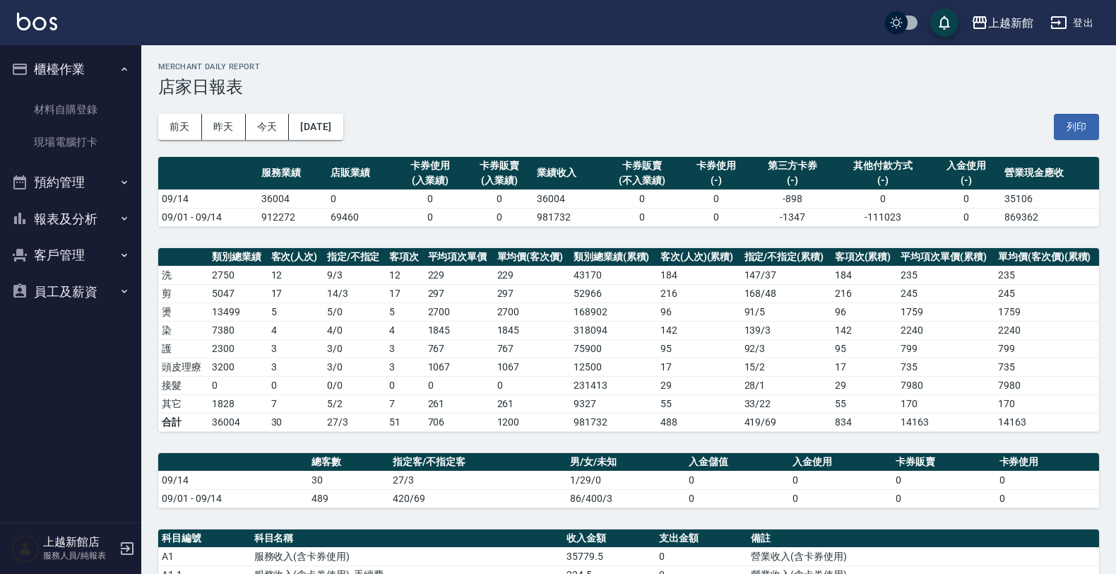
click at [53, 69] on button "櫃檯作業" at bounding box center [71, 69] width 130 height 37
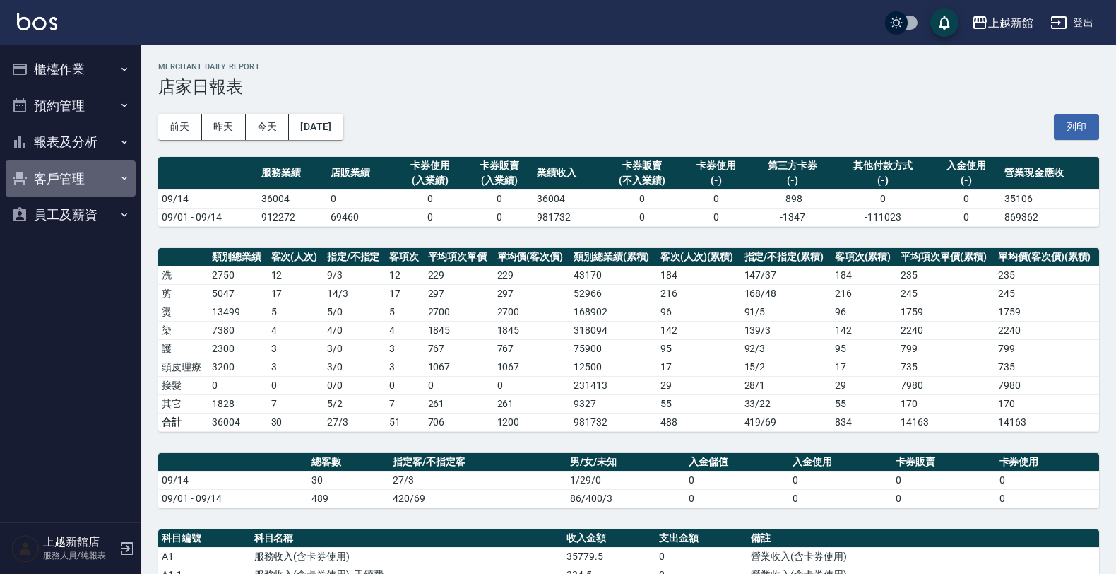
click at [93, 184] on button "客戶管理" at bounding box center [71, 178] width 130 height 37
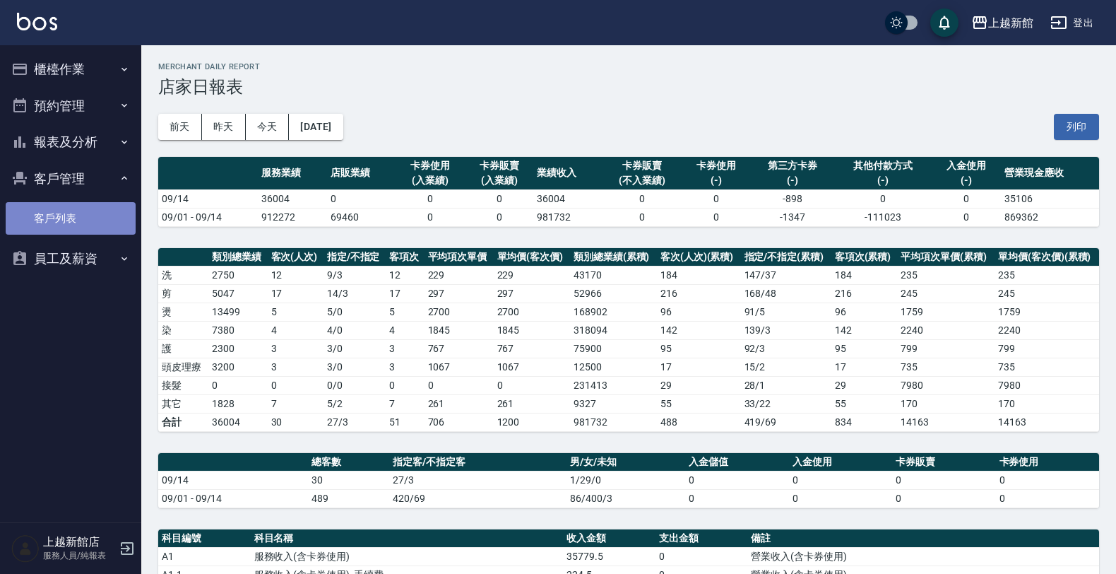
click at [47, 213] on link "客戶列表" at bounding box center [71, 218] width 130 height 32
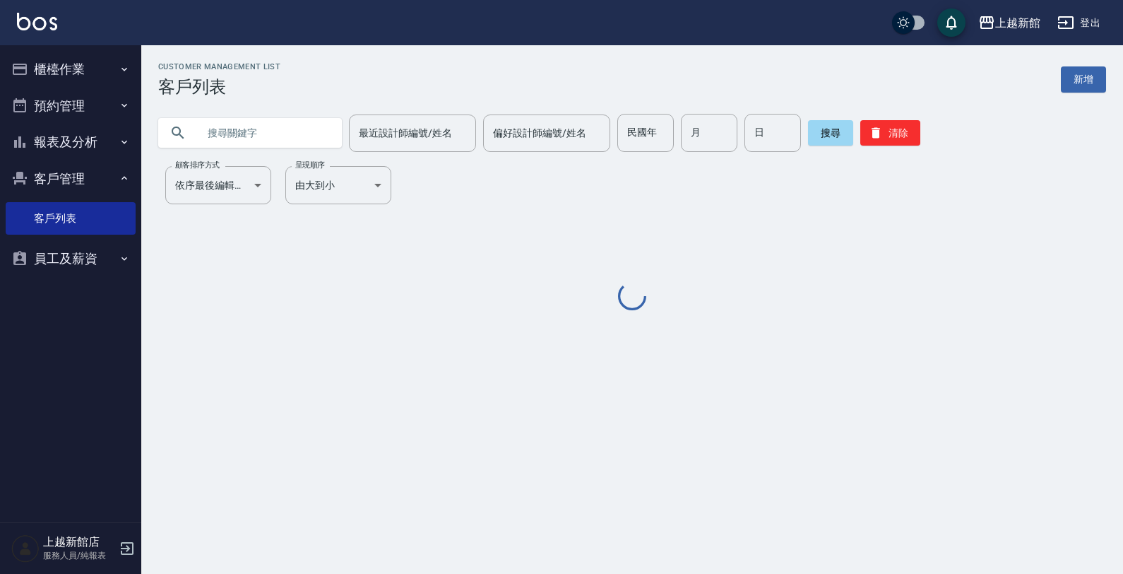
click at [244, 133] on input "text" at bounding box center [264, 133] width 133 height 38
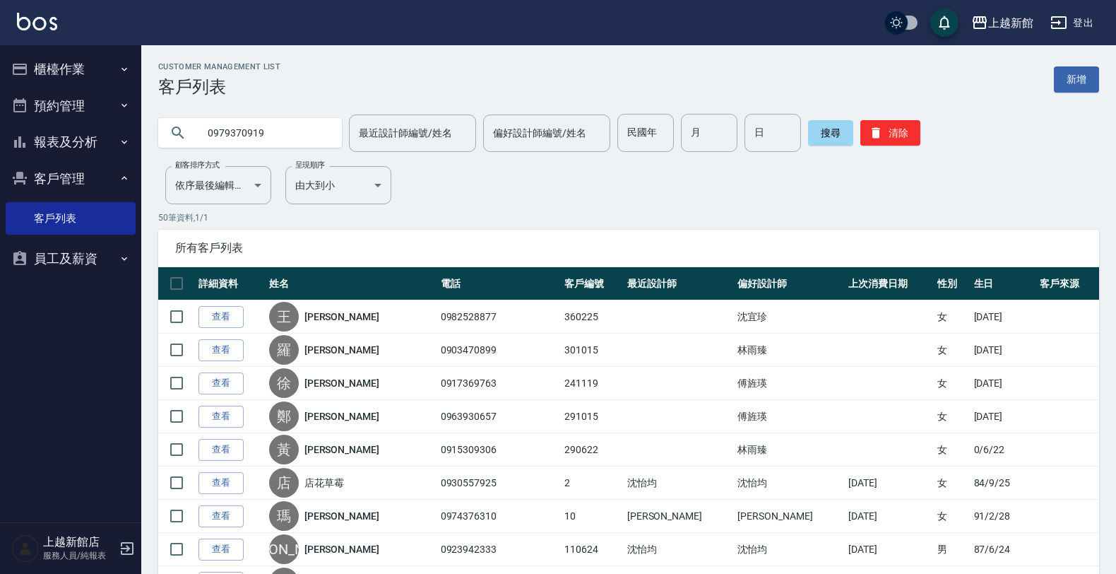
type input "0979370919"
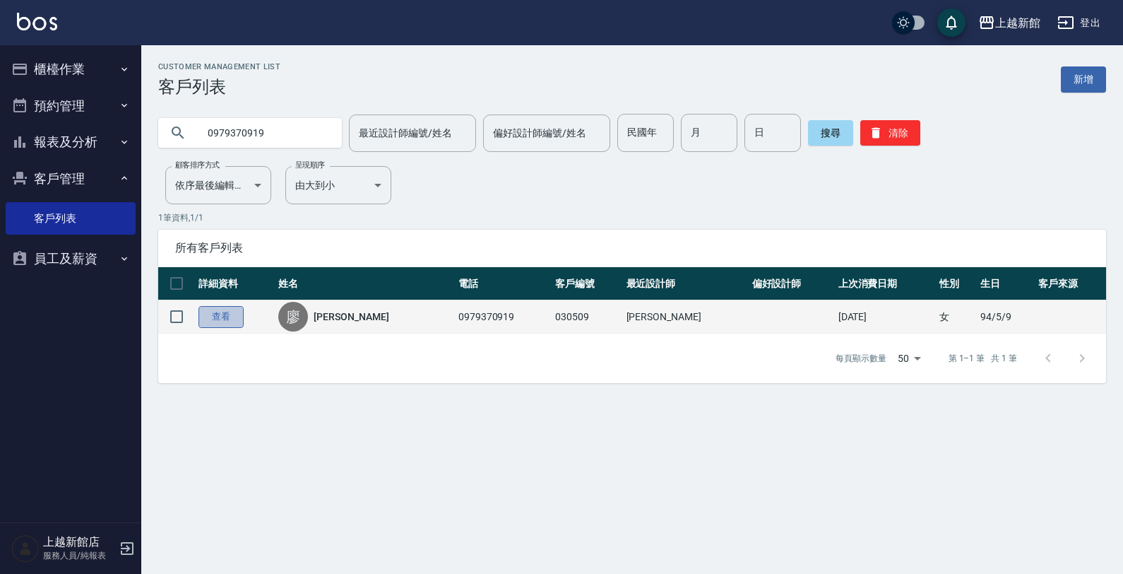
click at [227, 319] on link "查看" at bounding box center [221, 317] width 45 height 22
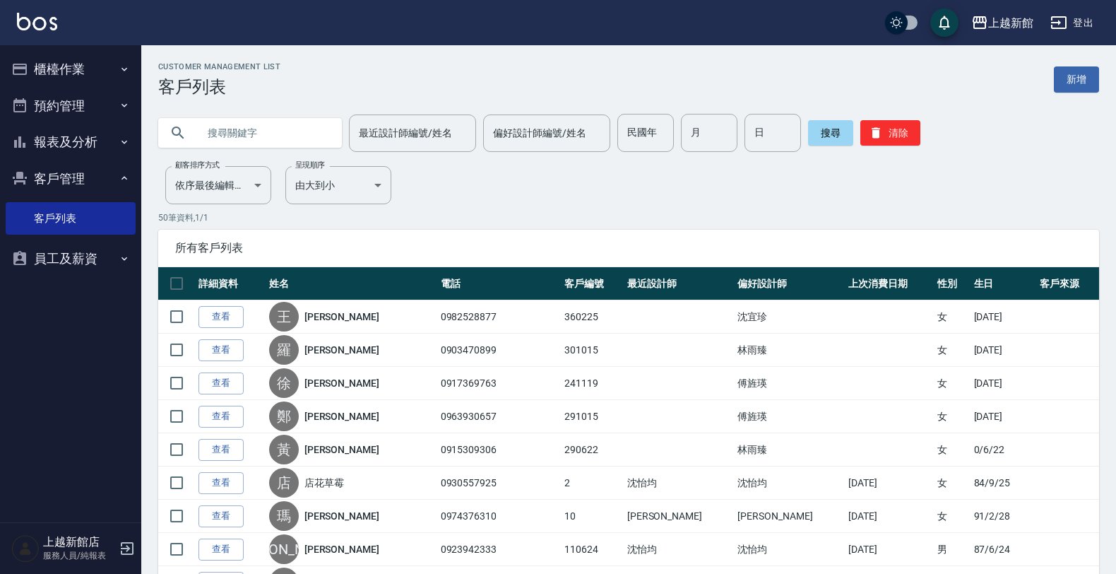
click at [265, 127] on input "text" at bounding box center [264, 133] width 133 height 38
click at [256, 125] on input "text" at bounding box center [264, 133] width 133 height 38
type input "廖"
drag, startPoint x: 668, startPoint y: 125, endPoint x: 682, endPoint y: 133, distance: 16.1
click at [681, 131] on input "月" at bounding box center [709, 133] width 57 height 38
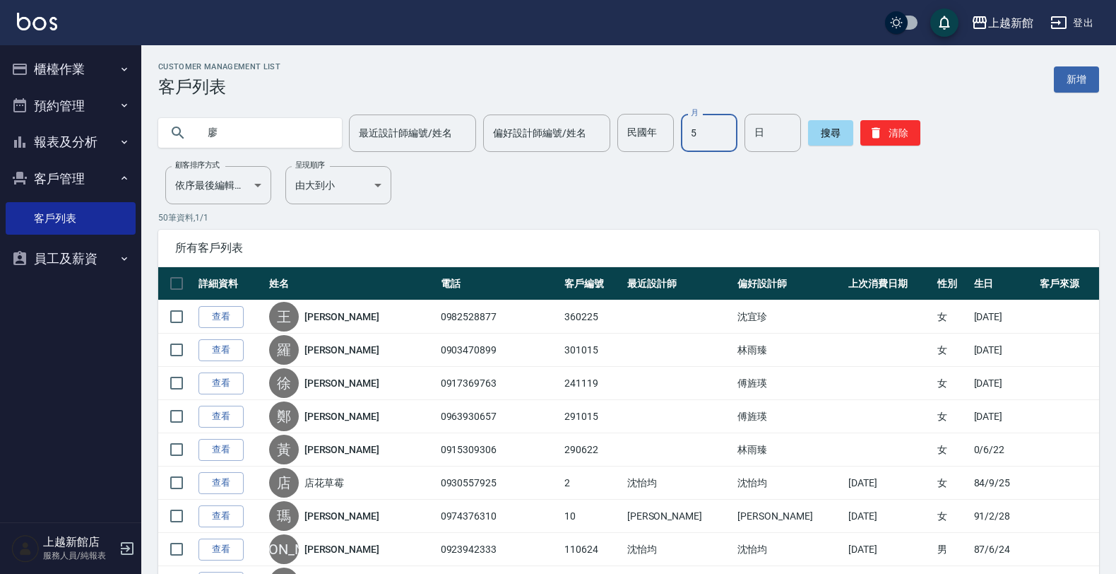
type input "5"
type input "9"
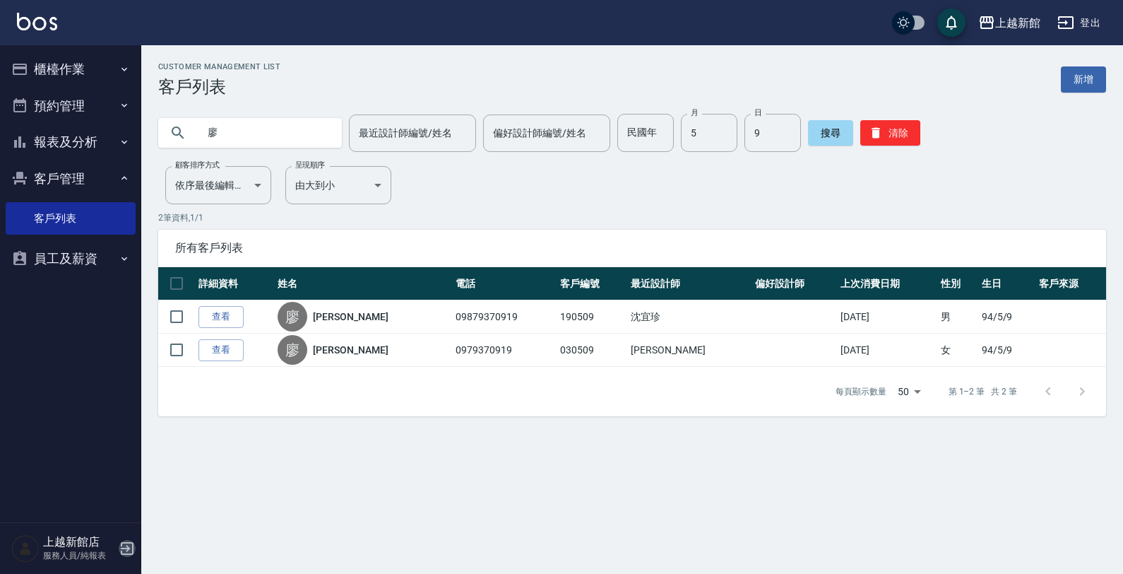
click at [119, 548] on icon "button" at bounding box center [127, 548] width 17 height 17
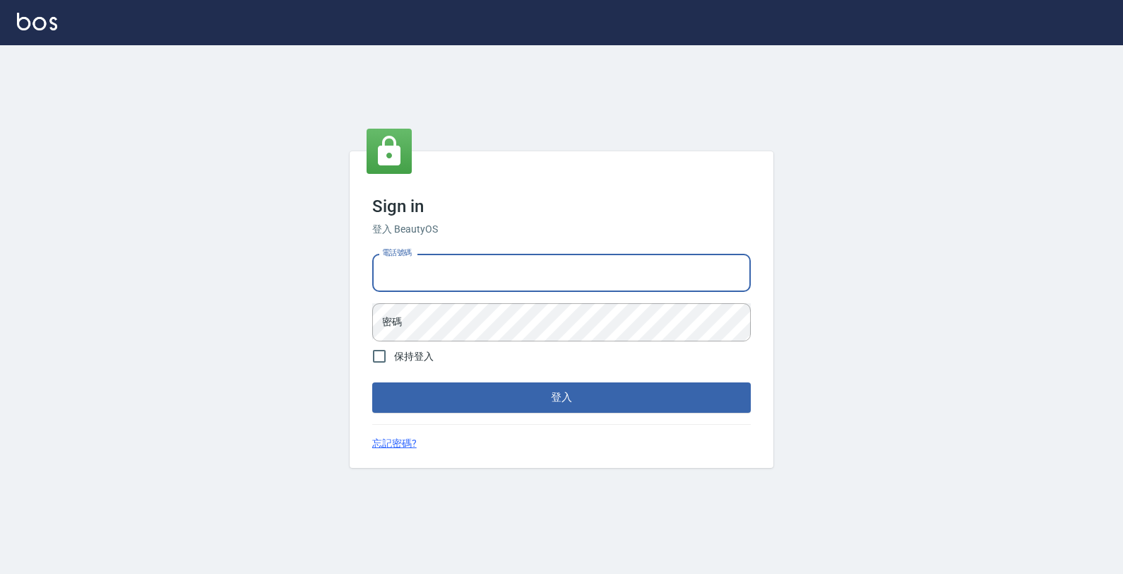
click at [443, 269] on input "電話號碼" at bounding box center [561, 273] width 379 height 38
type input "0974376310"
click at [372, 382] on button "登入" at bounding box center [561, 397] width 379 height 30
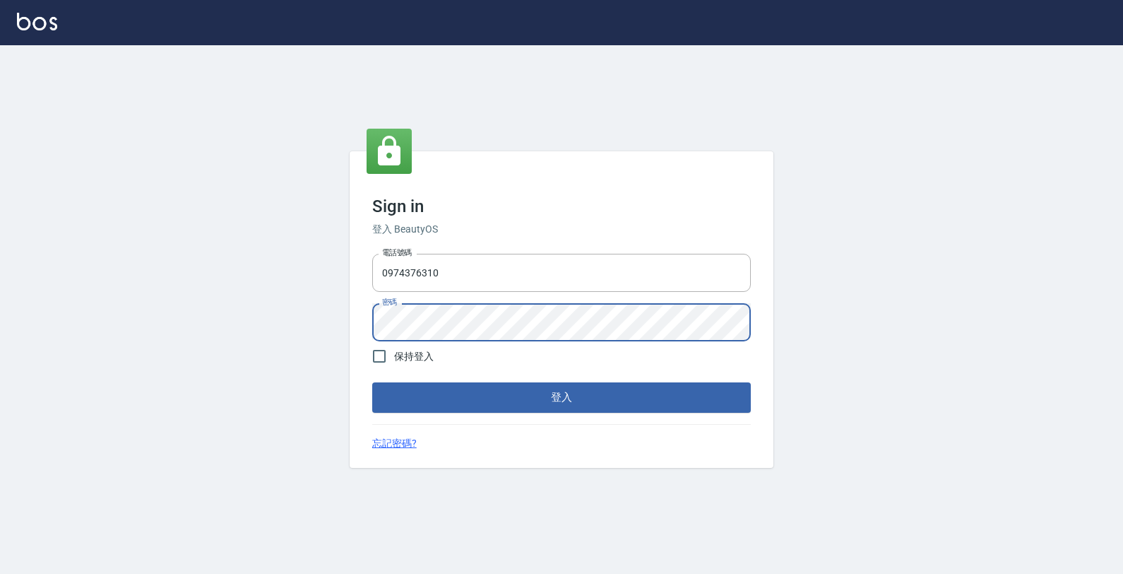
click at [372, 382] on button "登入" at bounding box center [561, 397] width 379 height 30
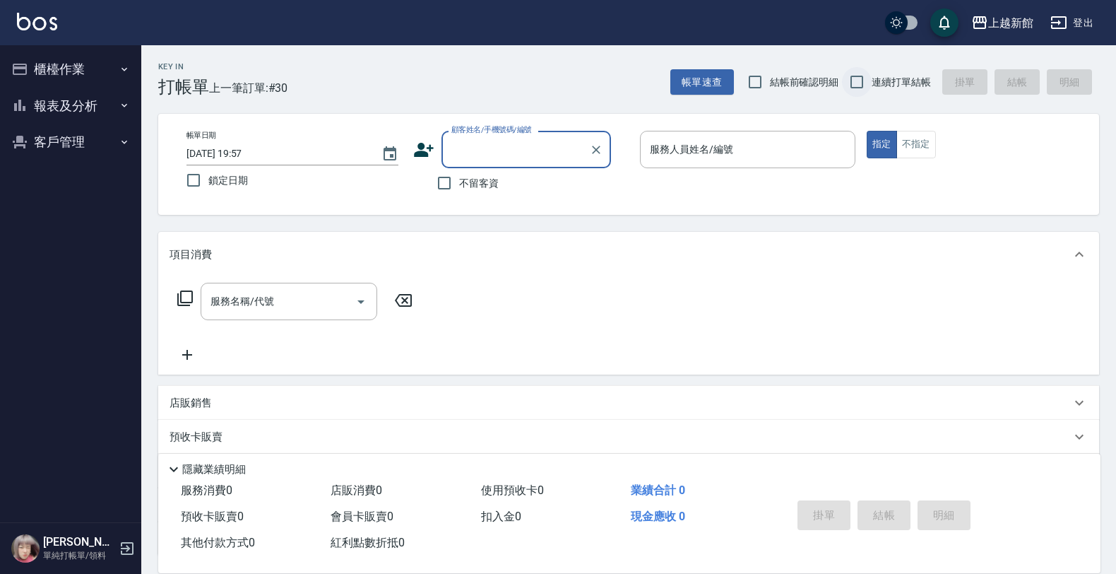
click at [861, 72] on input "連續打單結帳" at bounding box center [857, 82] width 30 height 30
checkbox input "true"
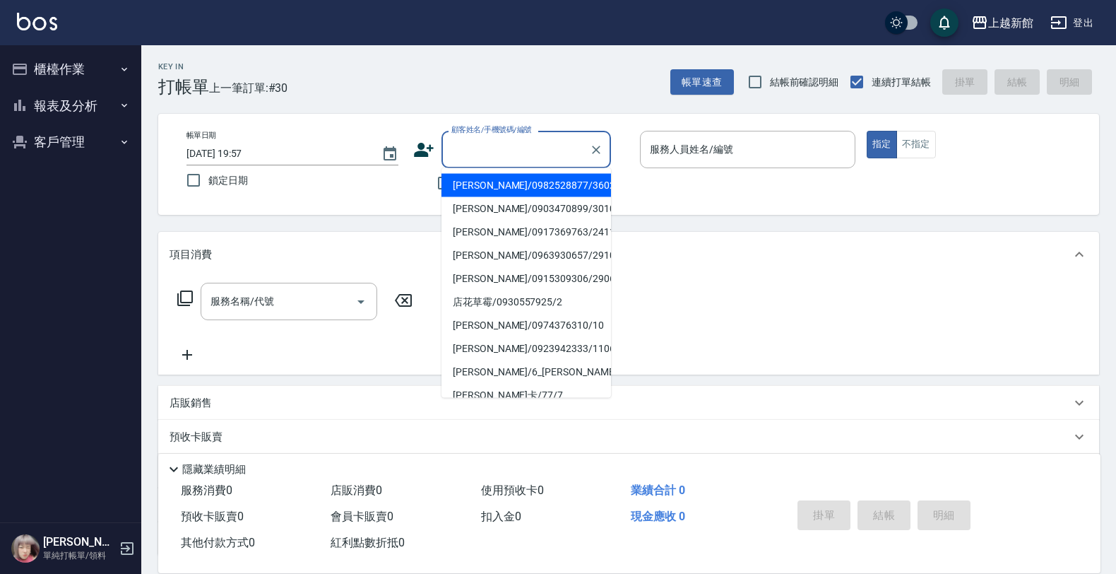
click at [571, 138] on input "顧客姓名/手機號碼/編號" at bounding box center [516, 149] width 136 height 25
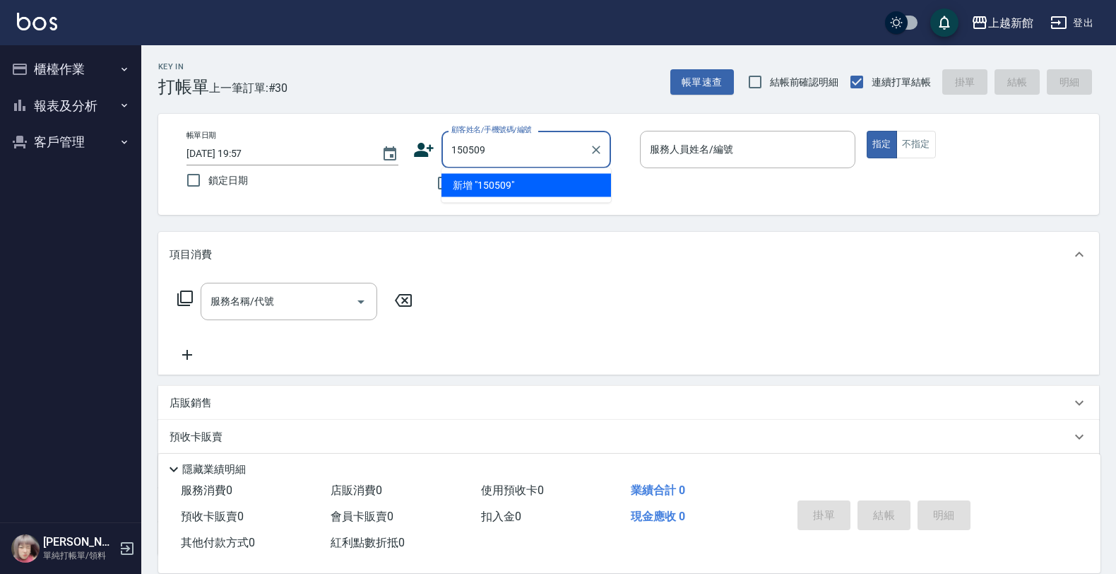
type input "150509"
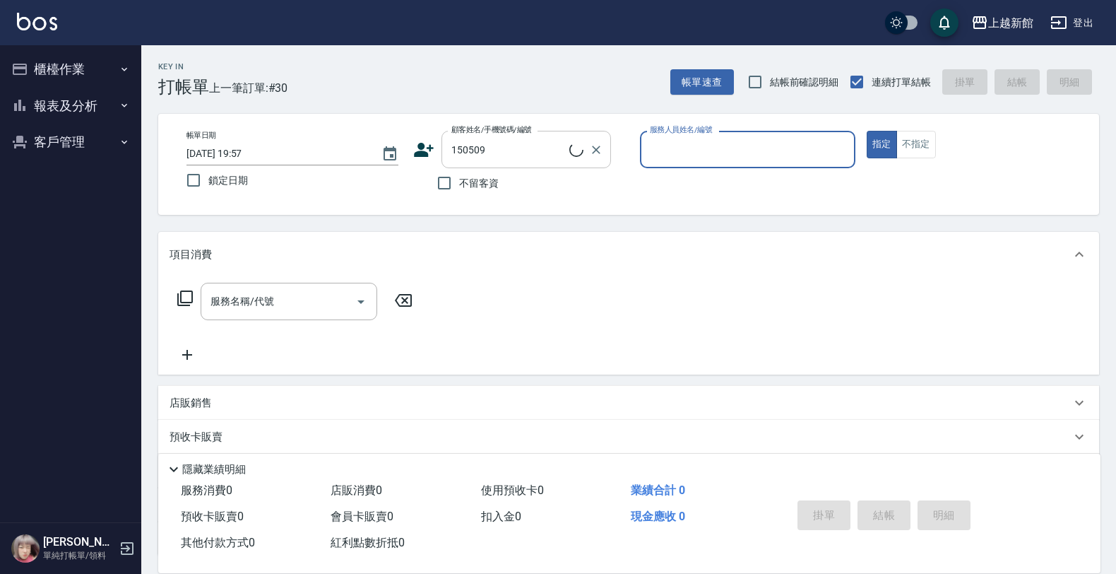
type input "4"
type input "[PERSON_NAME]/0925181509/150509"
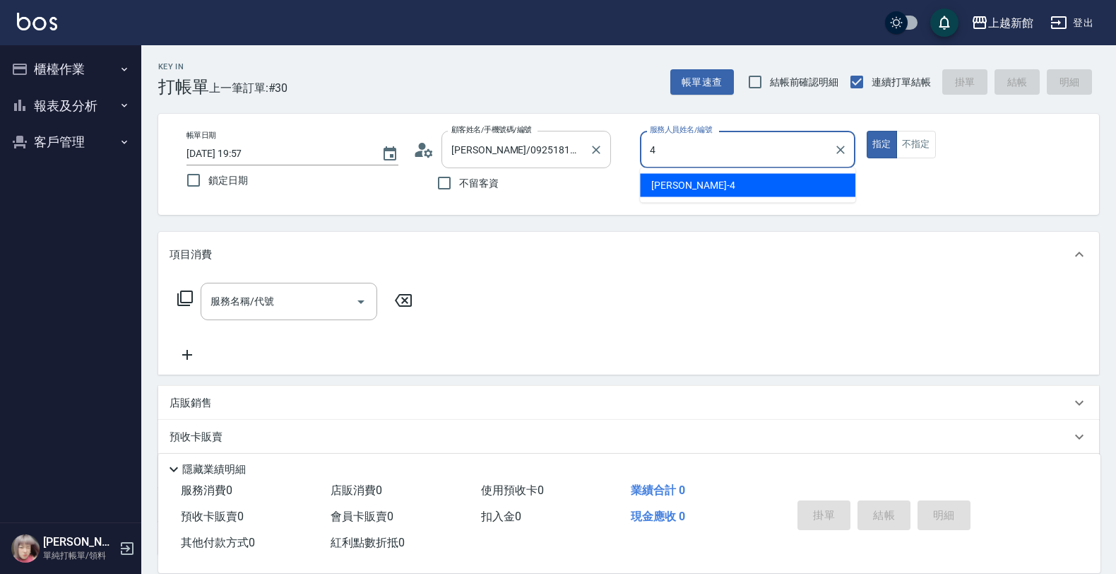
type input "莫尼卡-7"
type button "true"
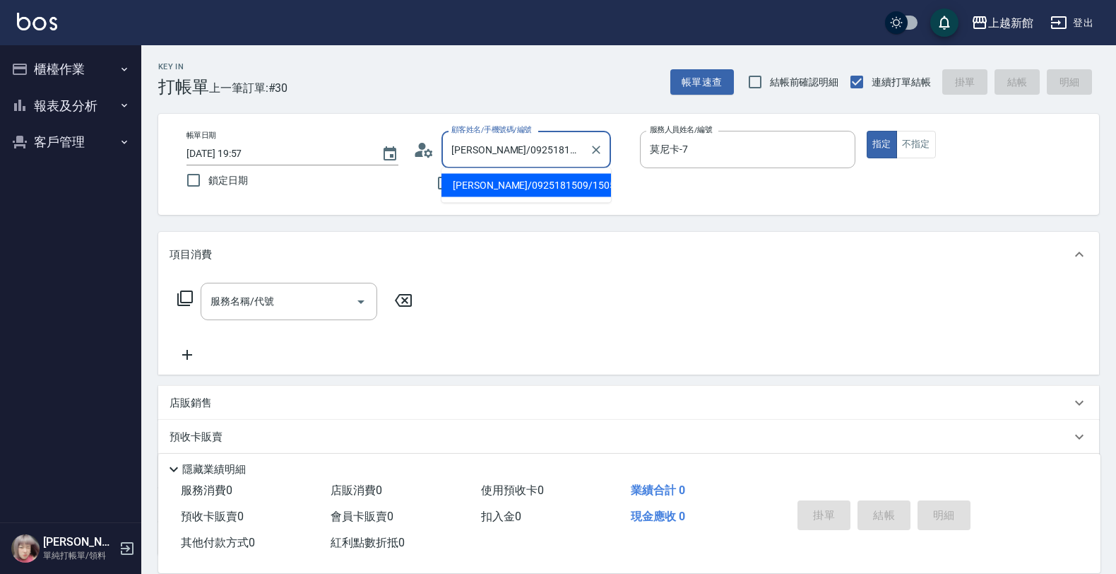
click at [583, 158] on input "[PERSON_NAME]/0925181509/150509" at bounding box center [516, 149] width 136 height 25
click at [78, 150] on button "客戶管理" at bounding box center [71, 142] width 130 height 37
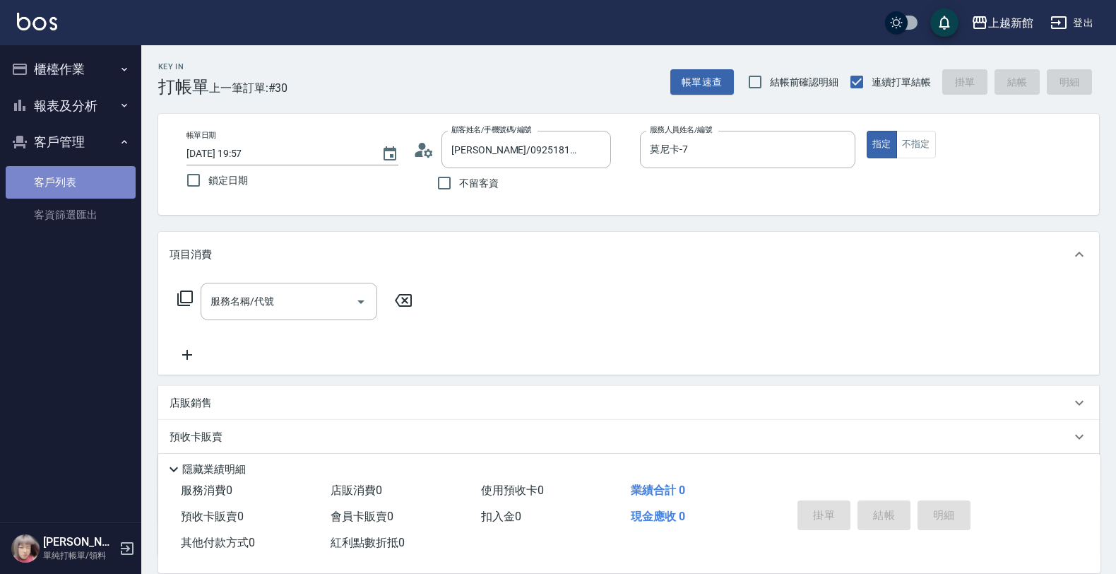
click at [61, 172] on link "客戶列表" at bounding box center [71, 182] width 130 height 32
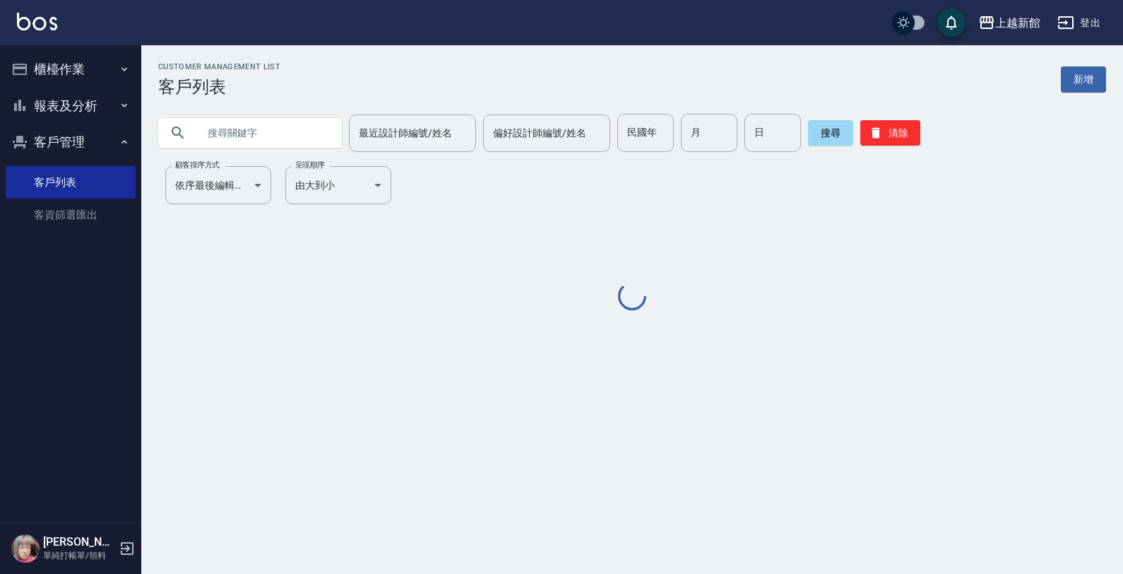
click at [189, 131] on div at bounding box center [250, 133] width 184 height 30
click at [221, 131] on input "text" at bounding box center [264, 133] width 133 height 38
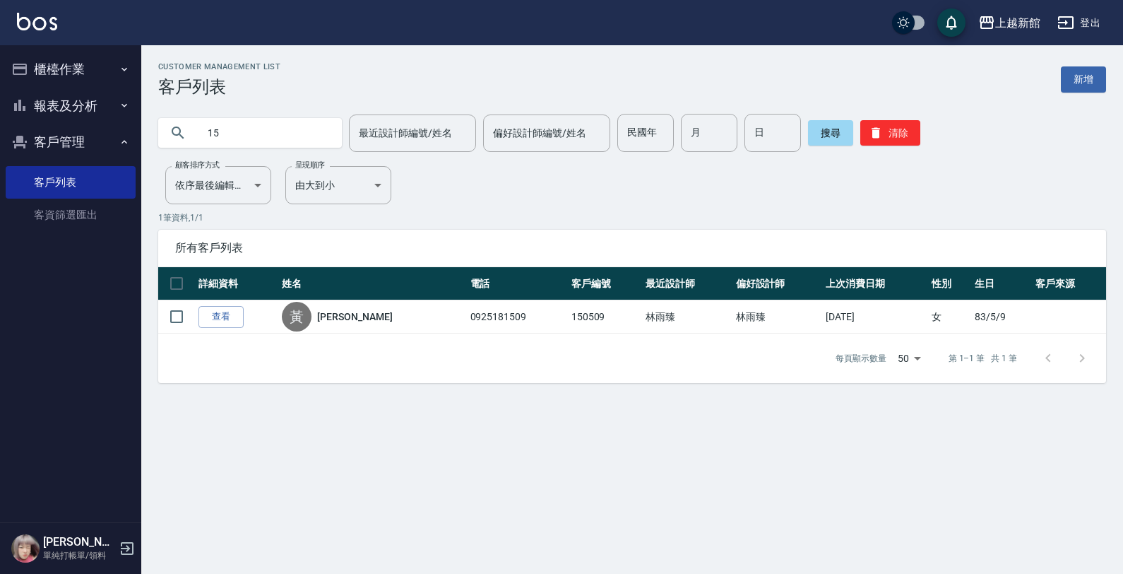
type input "1"
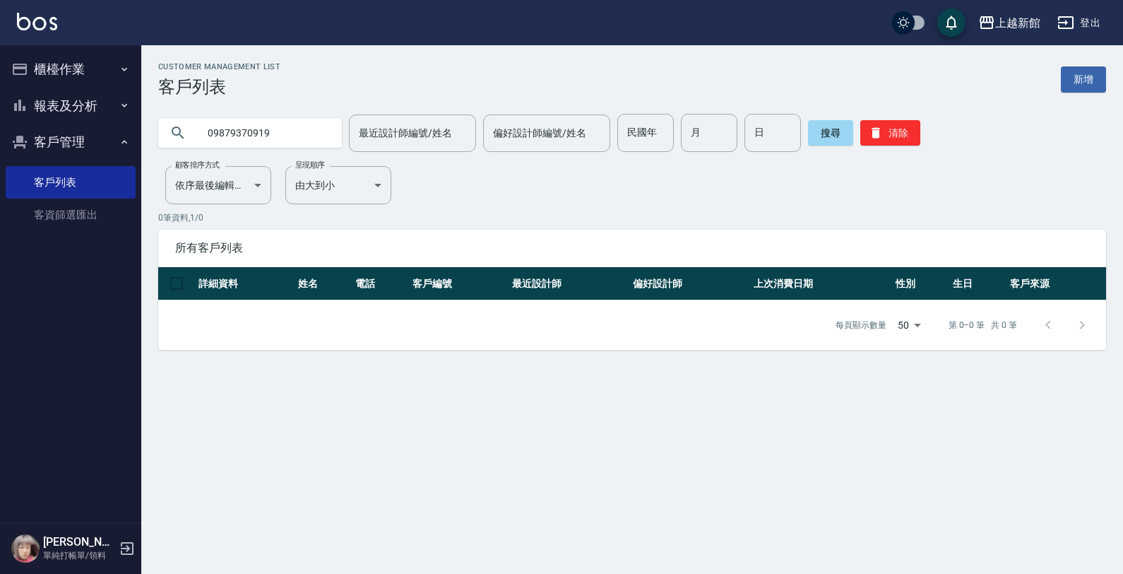
type input "09879370919"
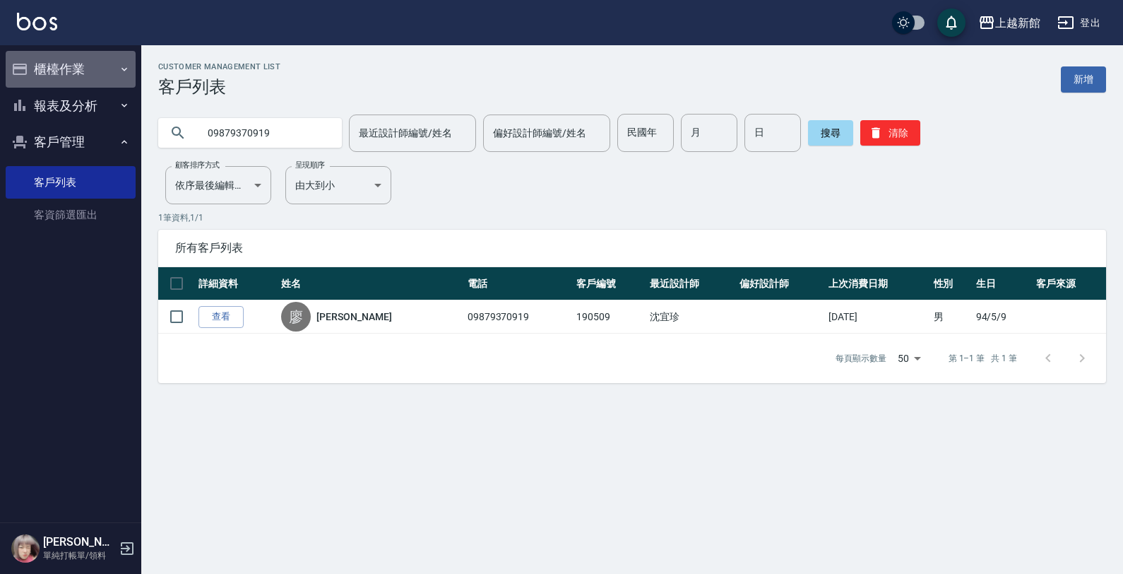
click at [101, 78] on button "櫃檯作業" at bounding box center [71, 69] width 130 height 37
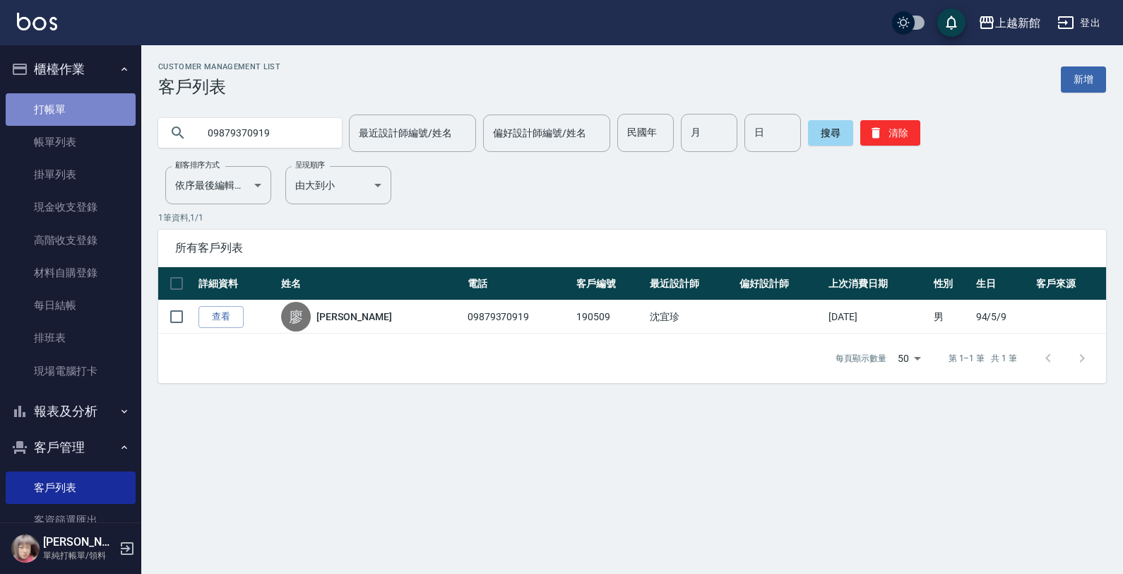
click at [94, 103] on link "打帳單" at bounding box center [71, 109] width 130 height 32
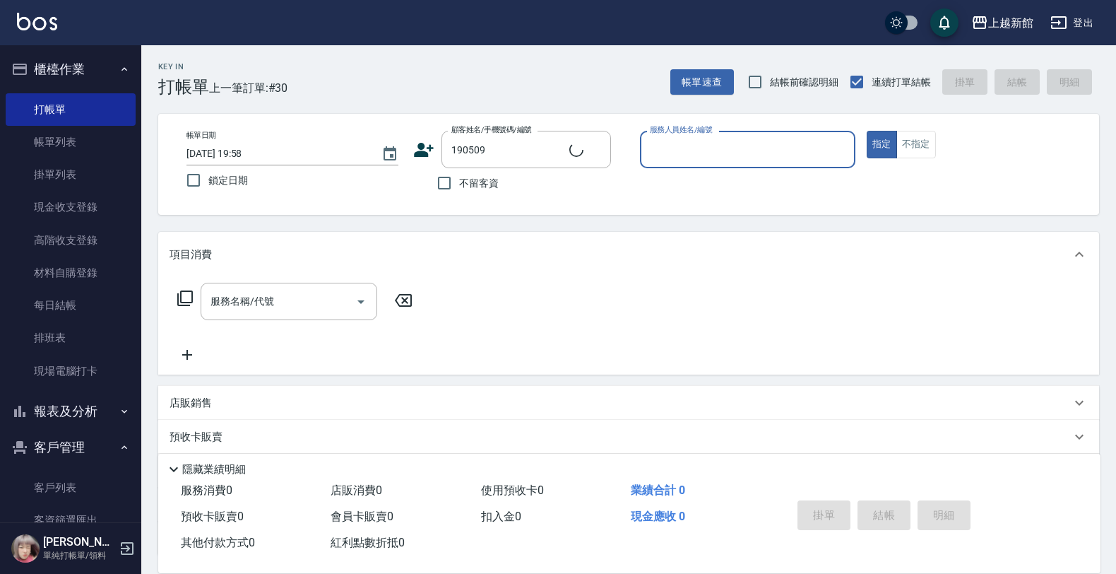
type input "廖敏均/09879370919/190509"
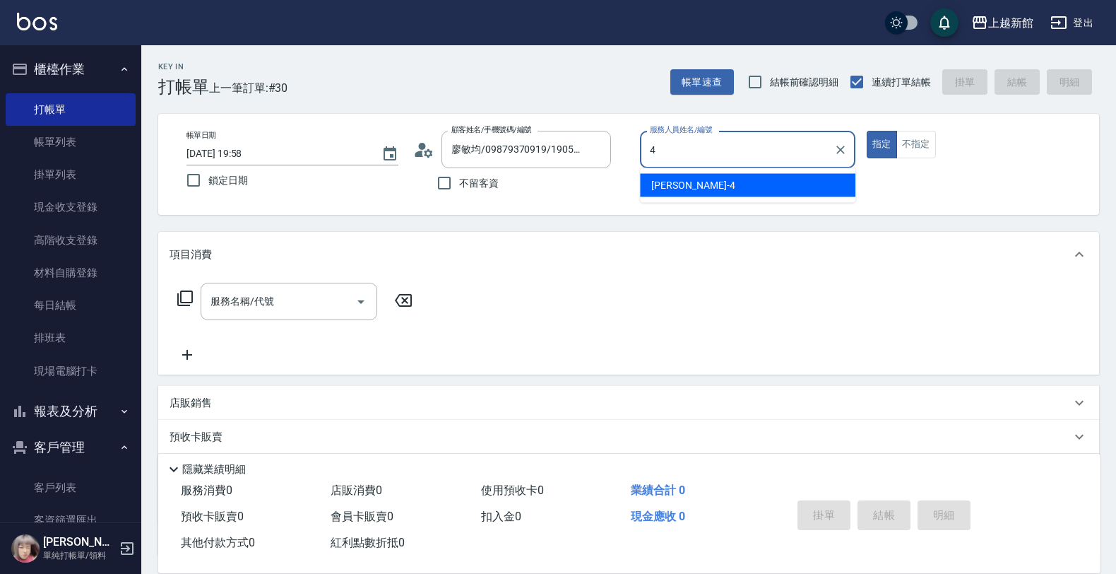
type input "宜珍-4"
type button "true"
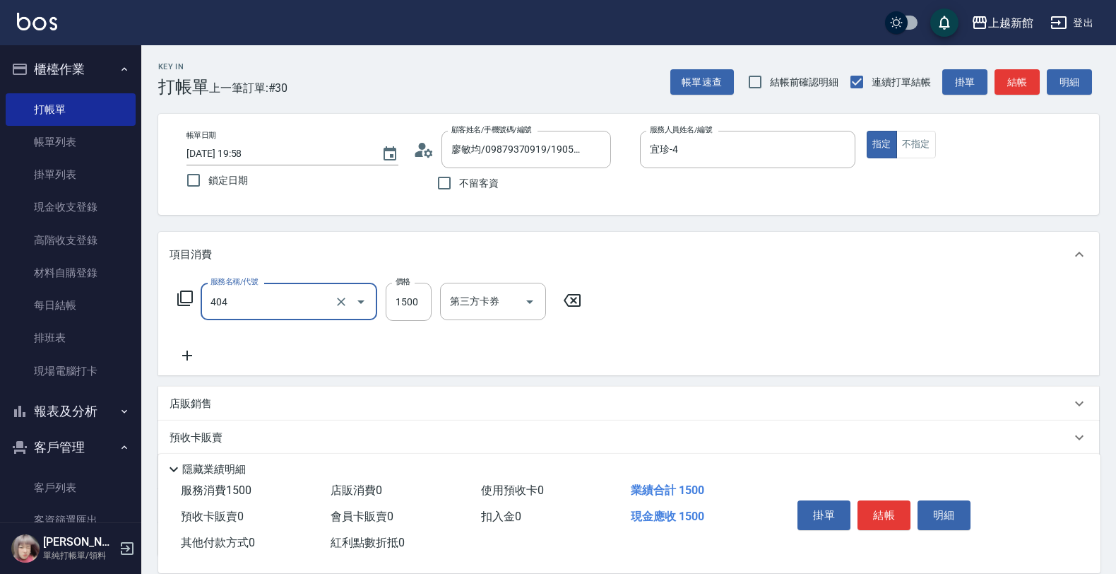
type input "設計染髮(404)"
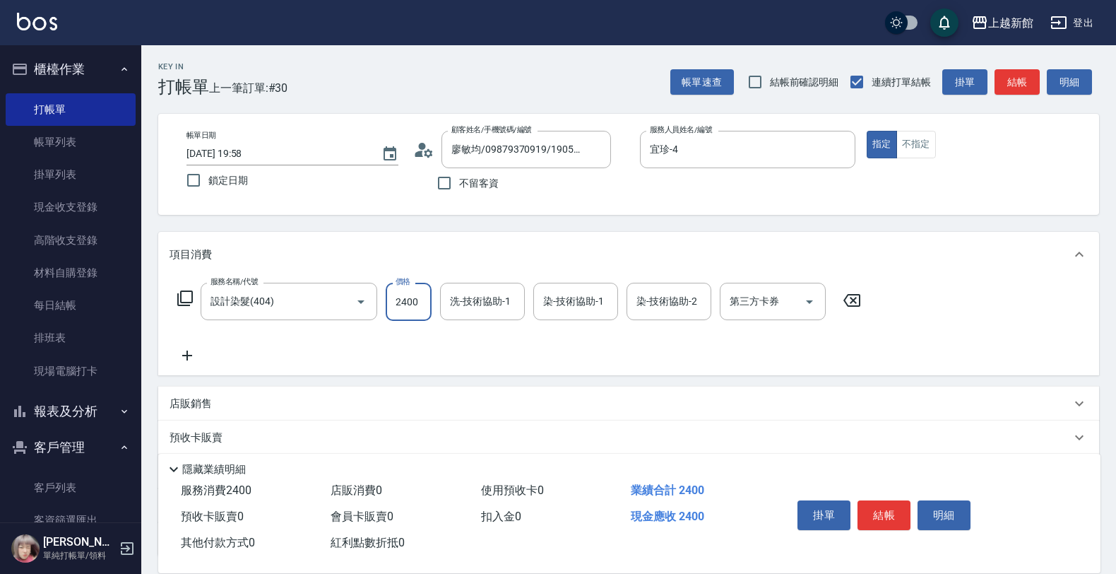
type input "2400"
type input "馨妮-29"
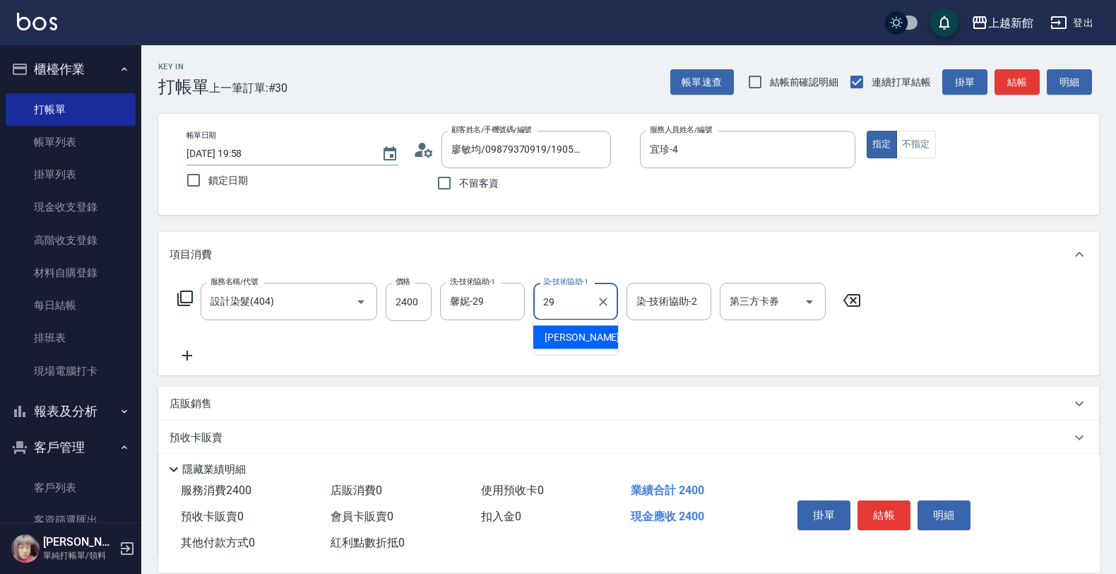
type input "馨妮-29"
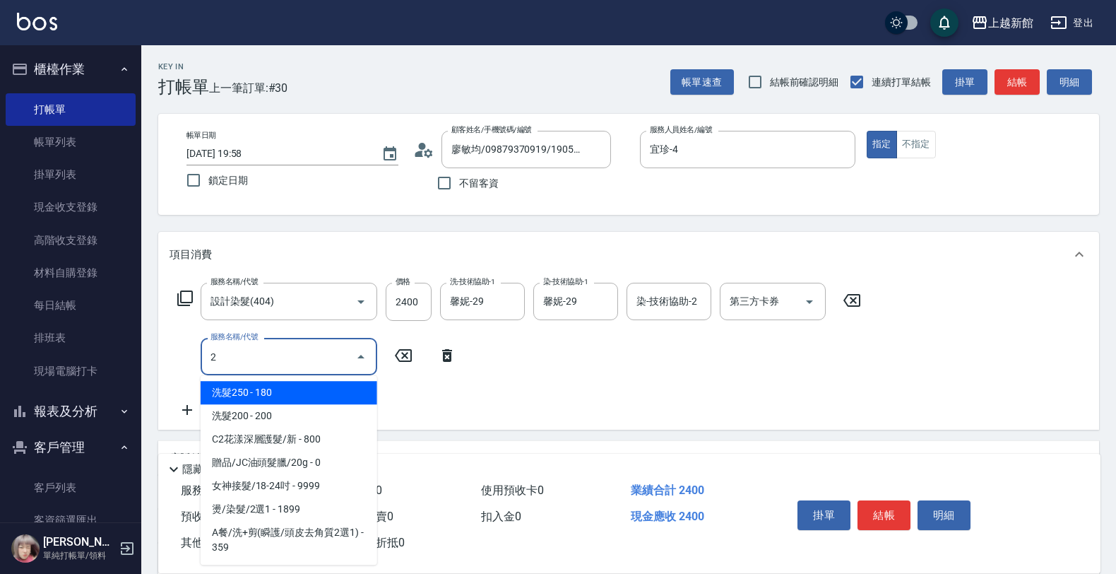
type input "洗髮250(101)"
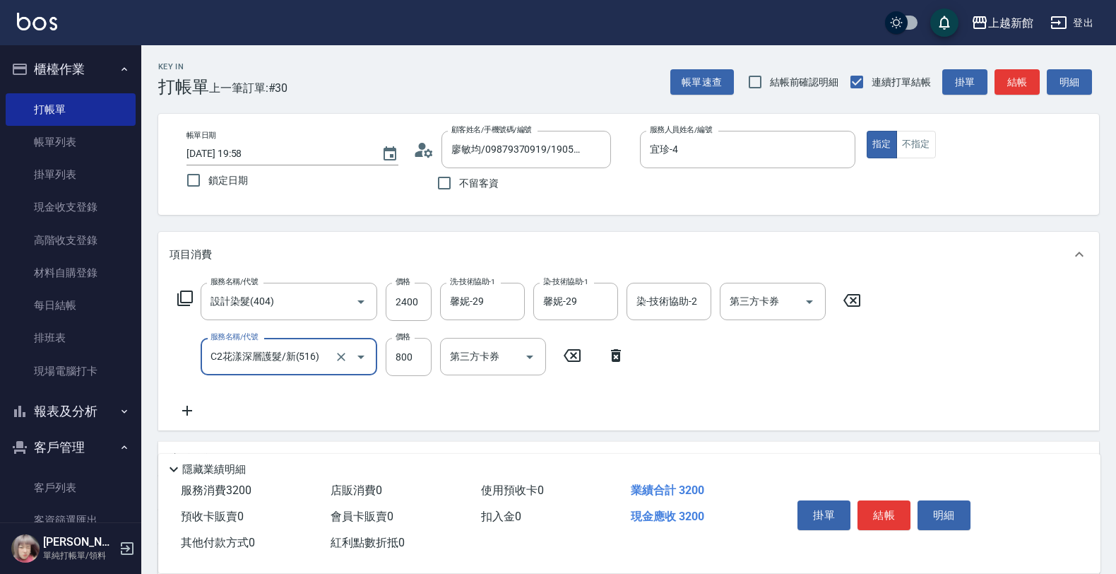
type input "C2花漾深層護髮/新(516)"
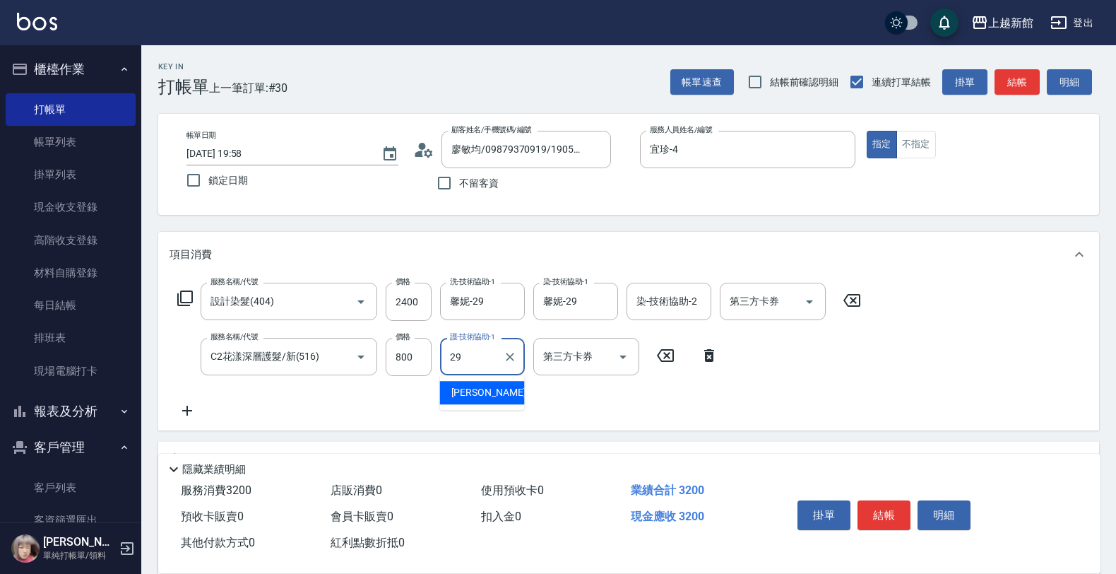
type input "馨妮-29"
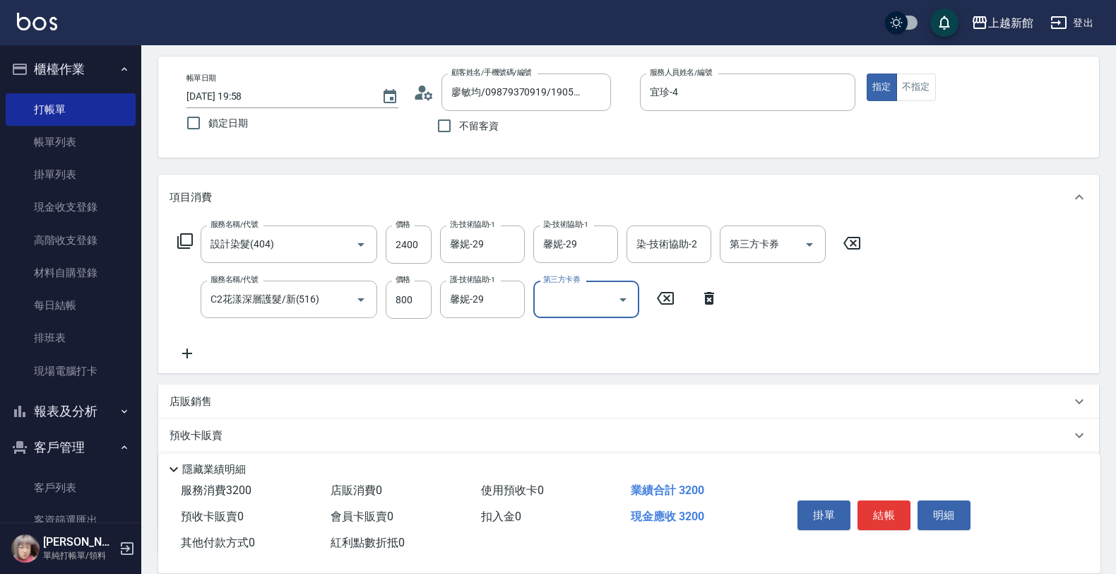
scroll to position [88, 0]
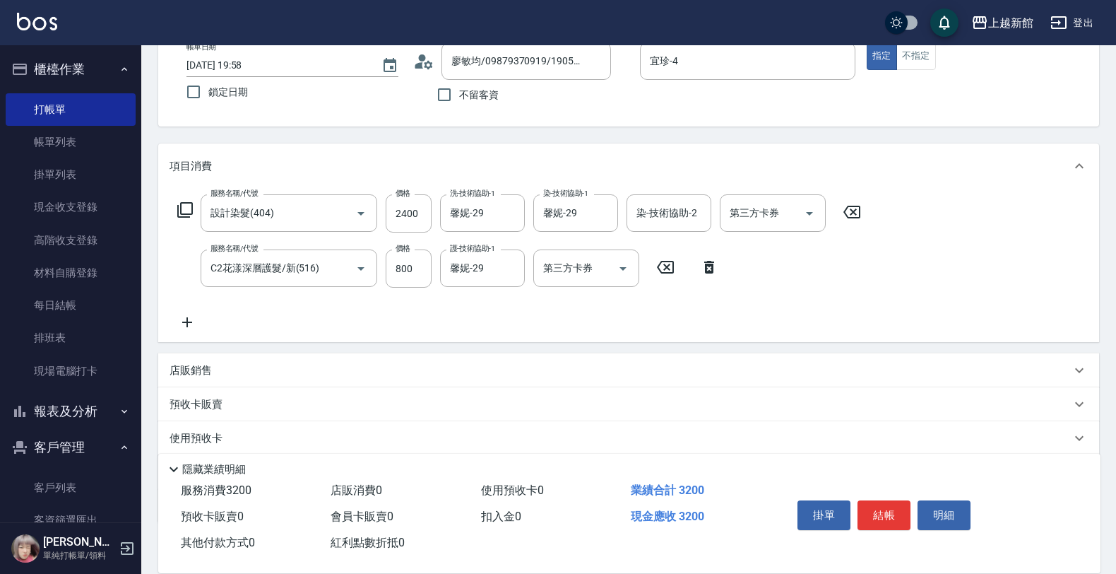
click at [273, 361] on div "店販銷售" at bounding box center [628, 370] width 941 height 34
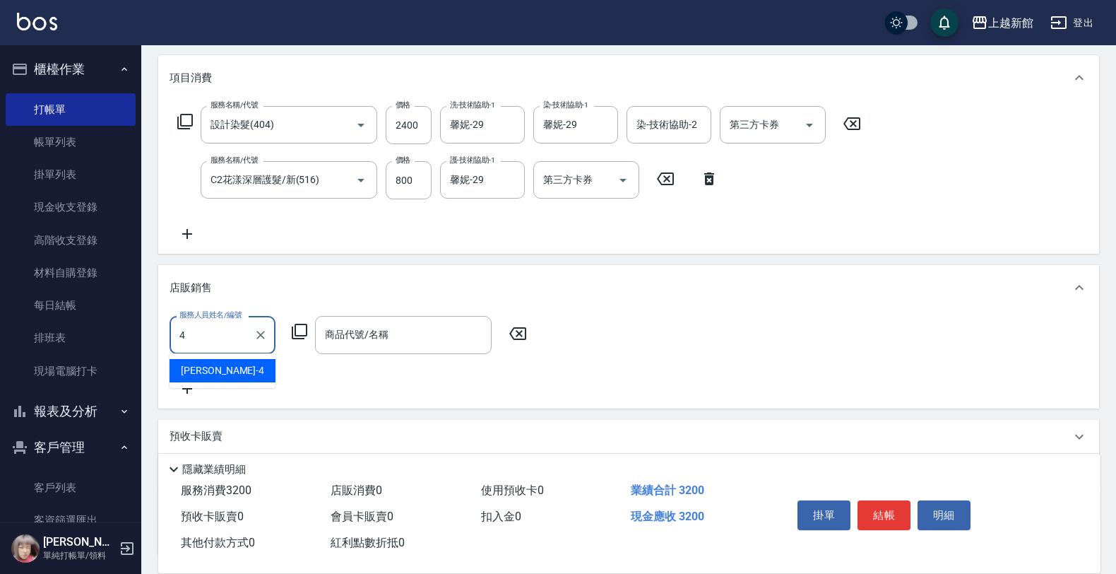
type input "宜珍-4"
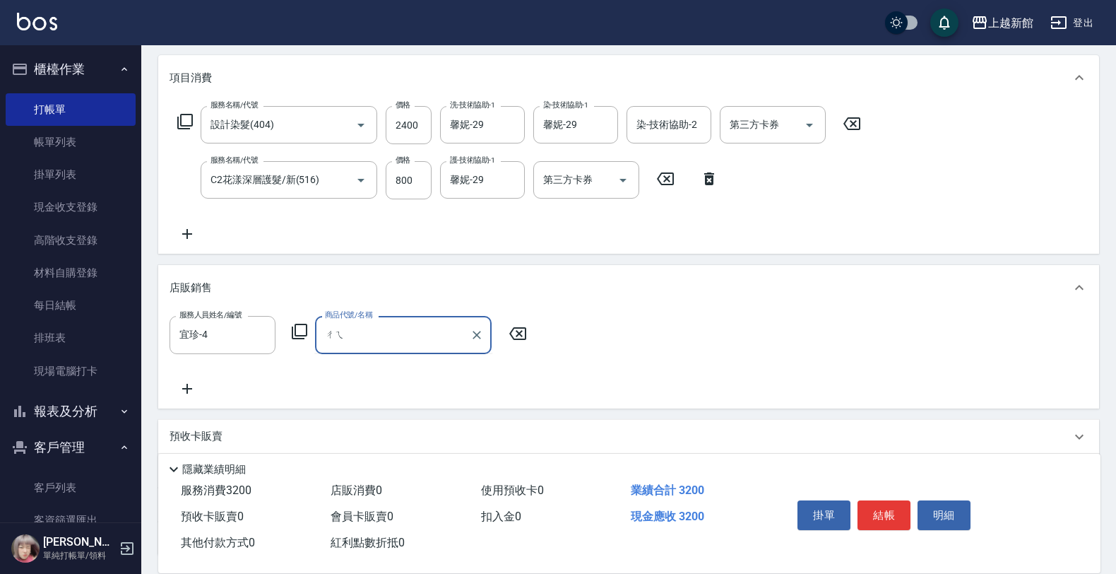
type input "ㄔ"
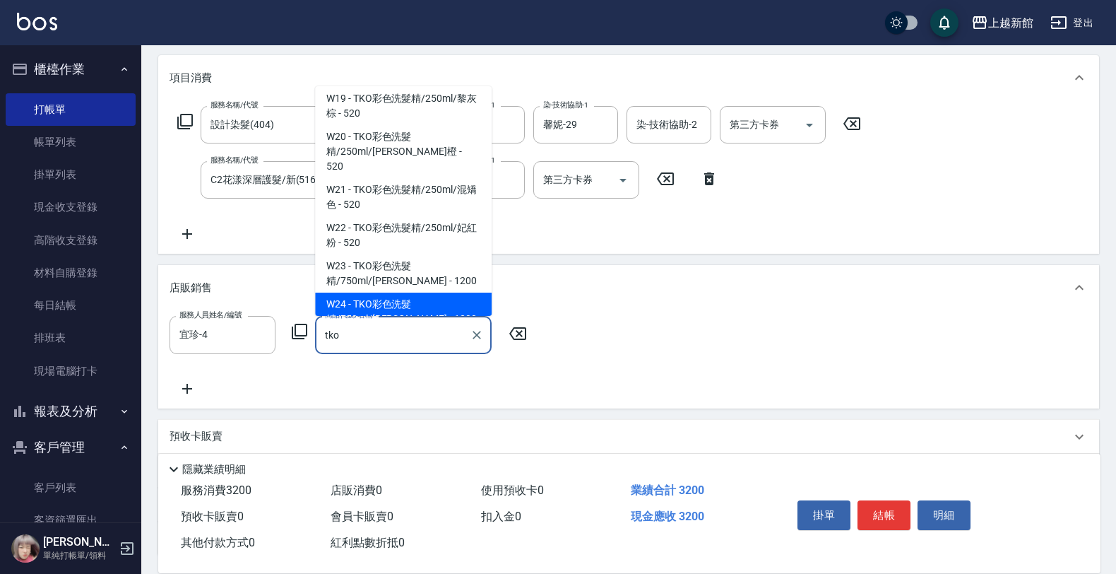
scroll to position [394, 0]
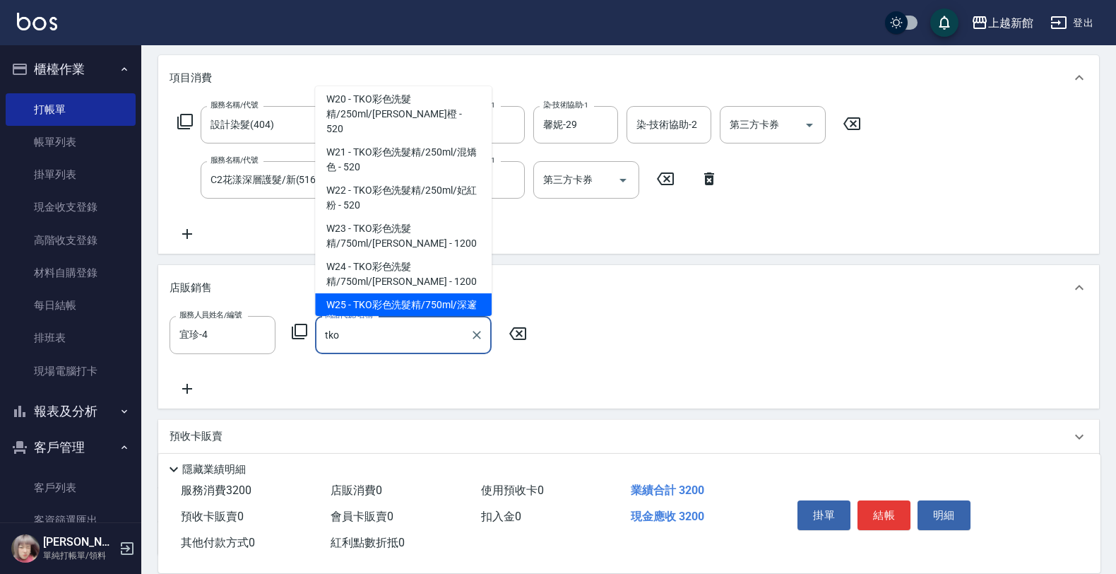
type input "TKO彩色洗髮精/750ml/深邃藍"
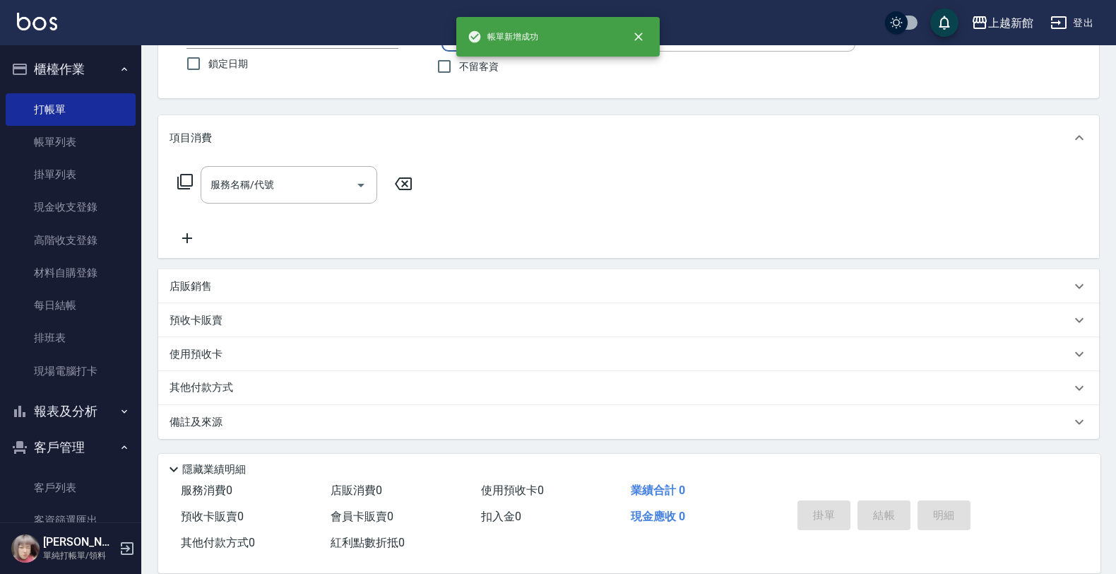
scroll to position [0, 0]
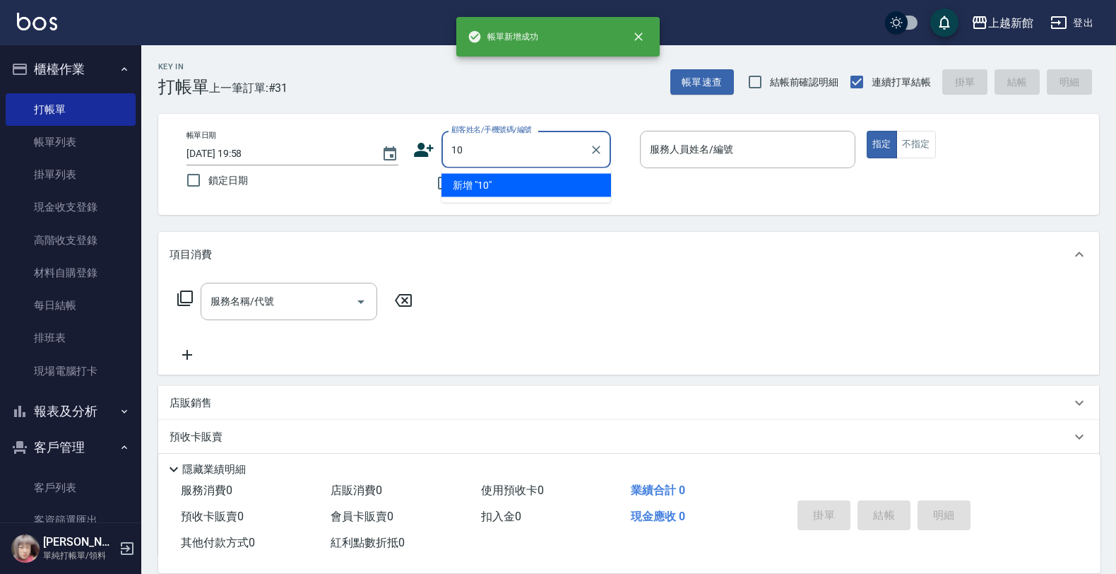
type input "10"
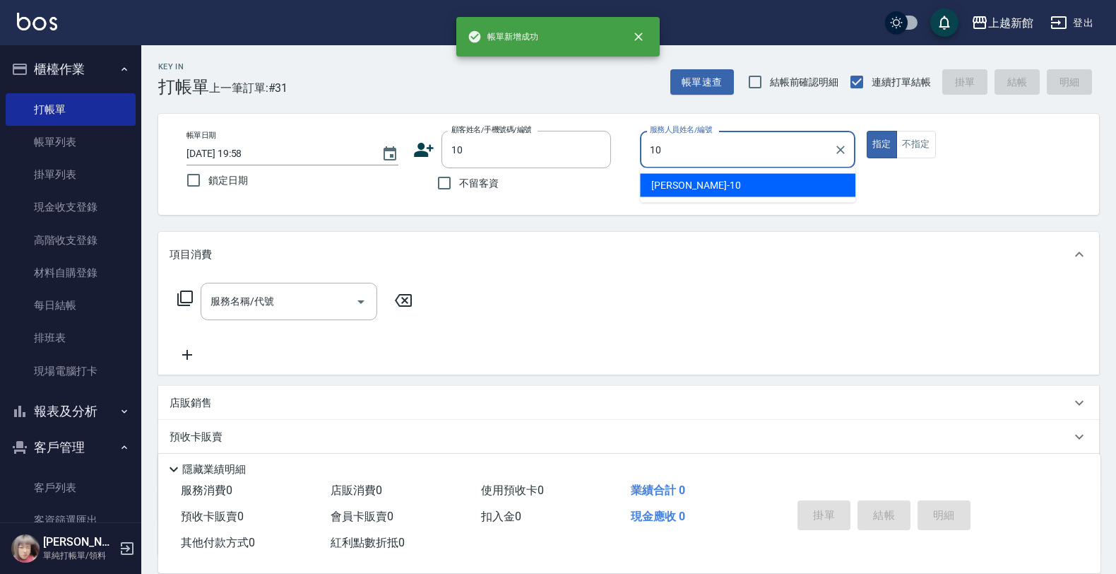
type input "瑪沙-10"
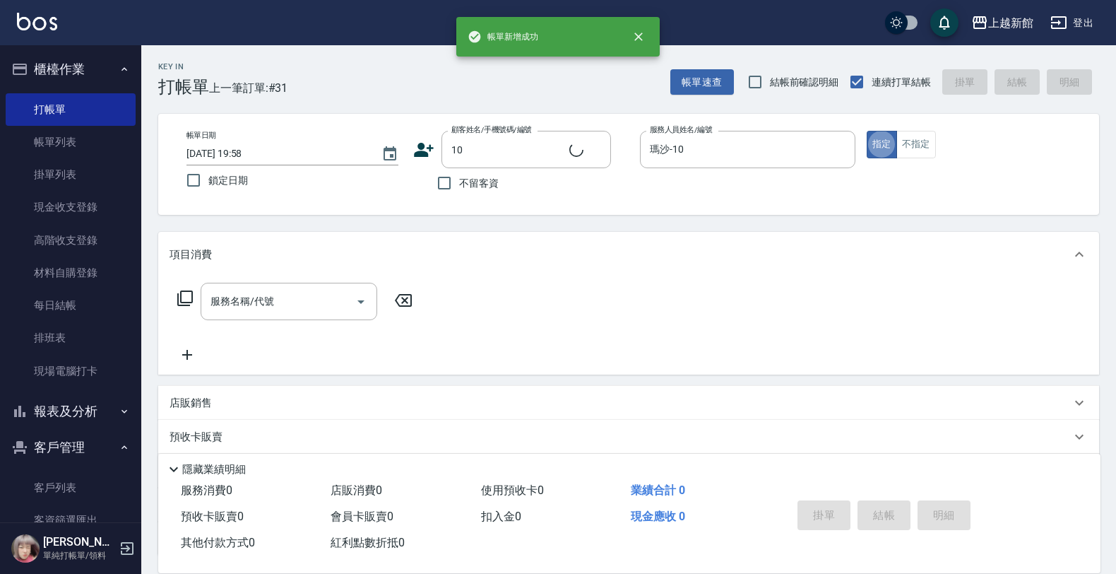
type input "[PERSON_NAME]/0974376310/10"
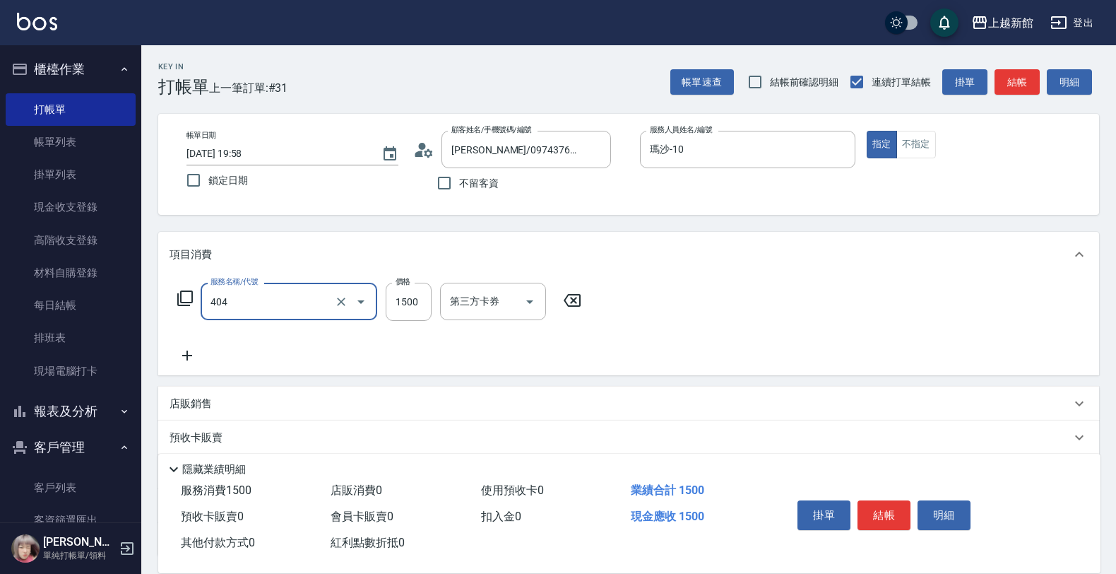
type input "設計染髮(404)"
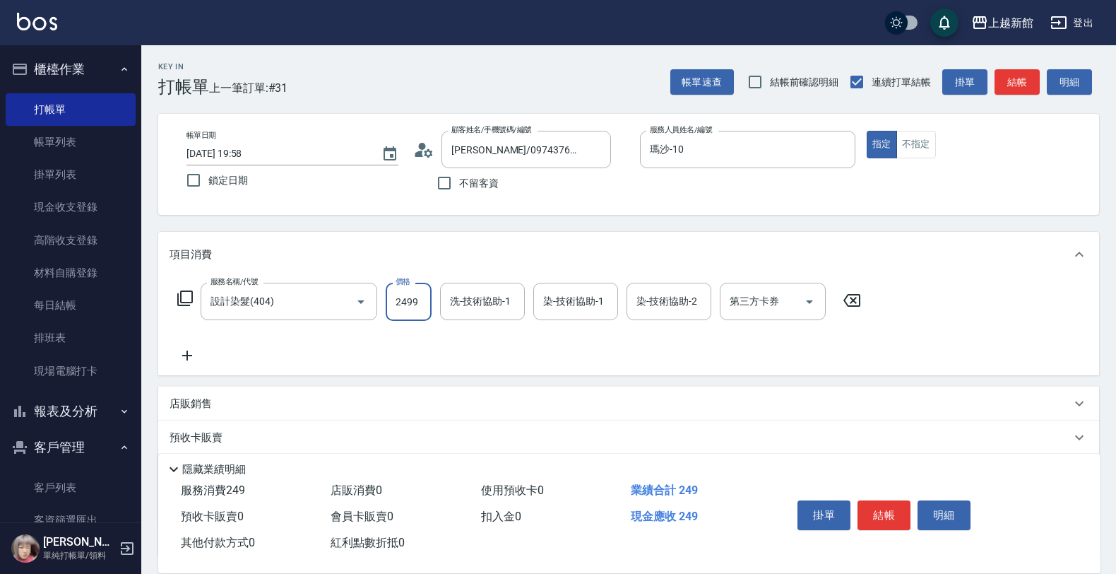
type input "2499"
type input "容綺-21"
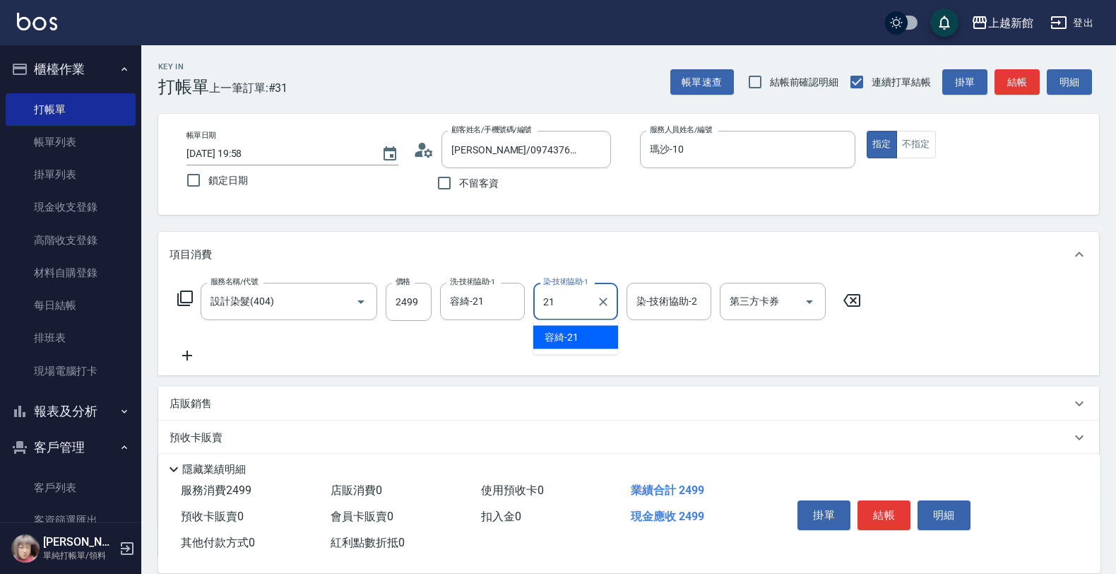
type input "容綺-21"
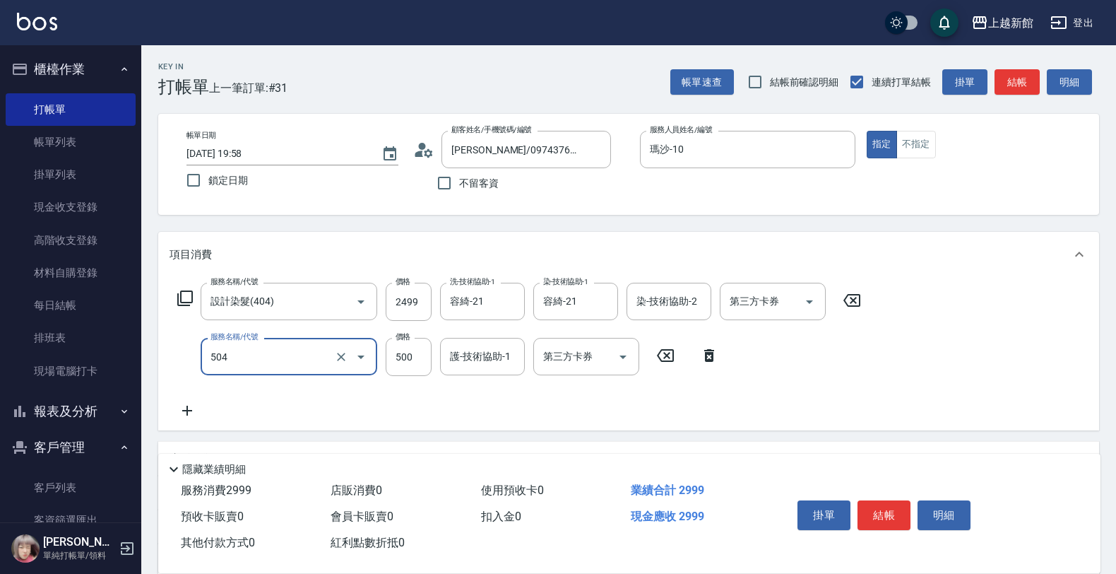
type input "順子護髮(504)"
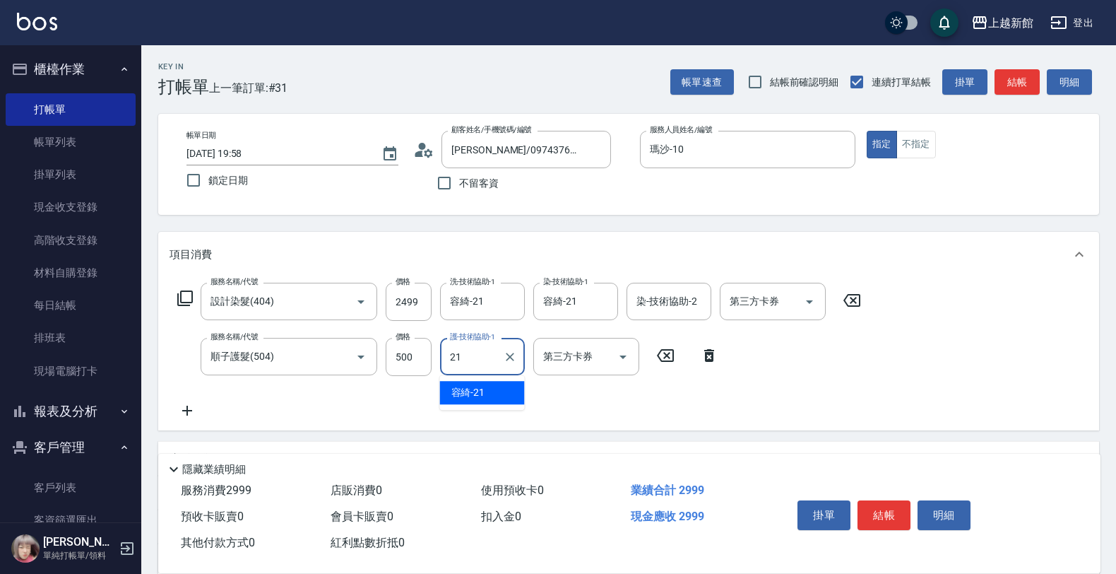
type input "容綺-21"
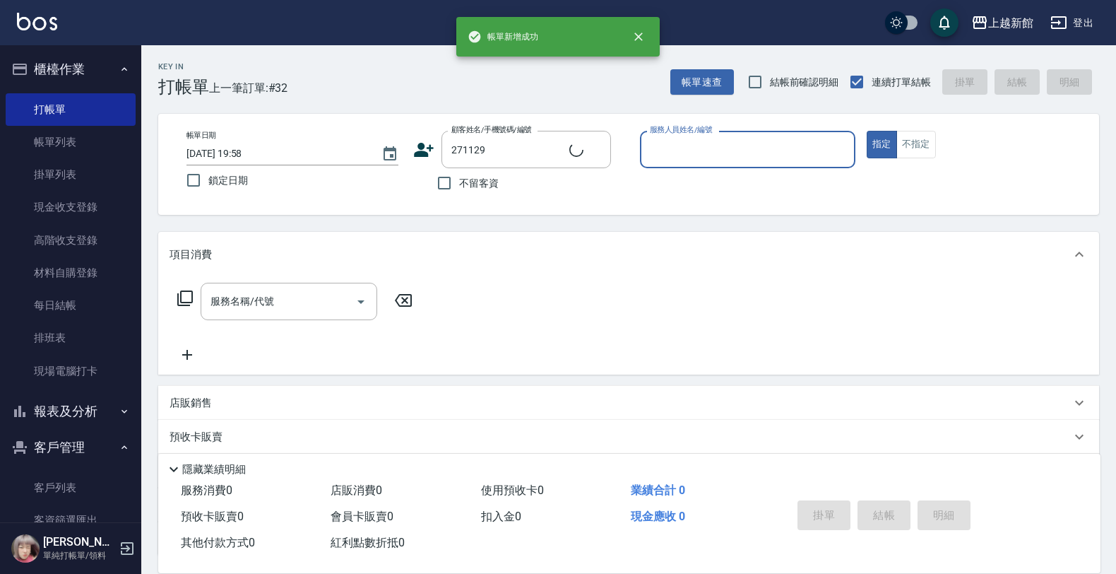
type input "[PERSON_NAME]/0926168117/271129"
type input "宜珍-4"
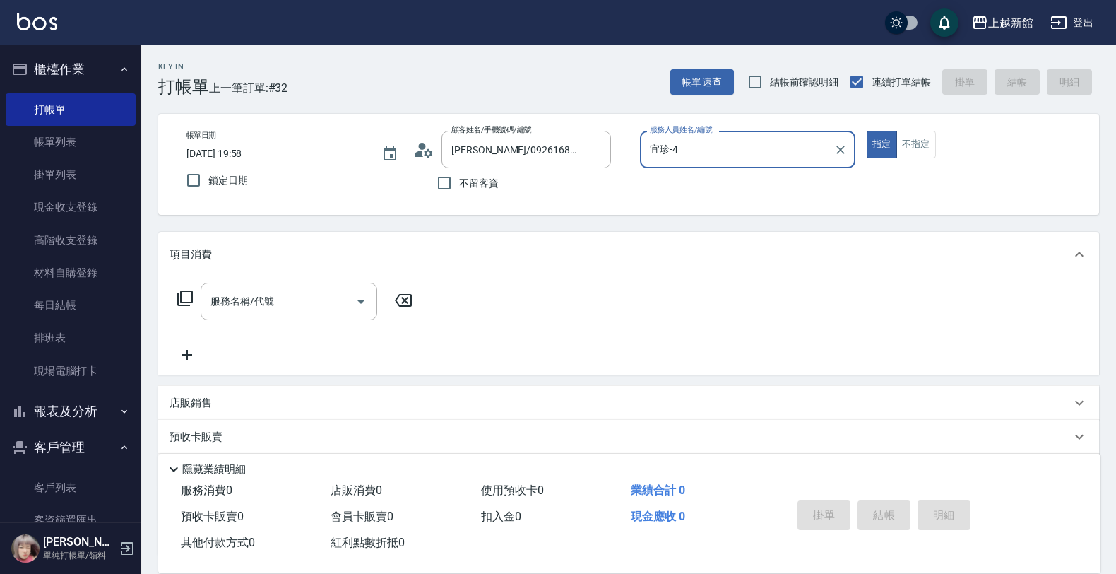
click at [867, 131] on button "指定" at bounding box center [882, 145] width 30 height 28
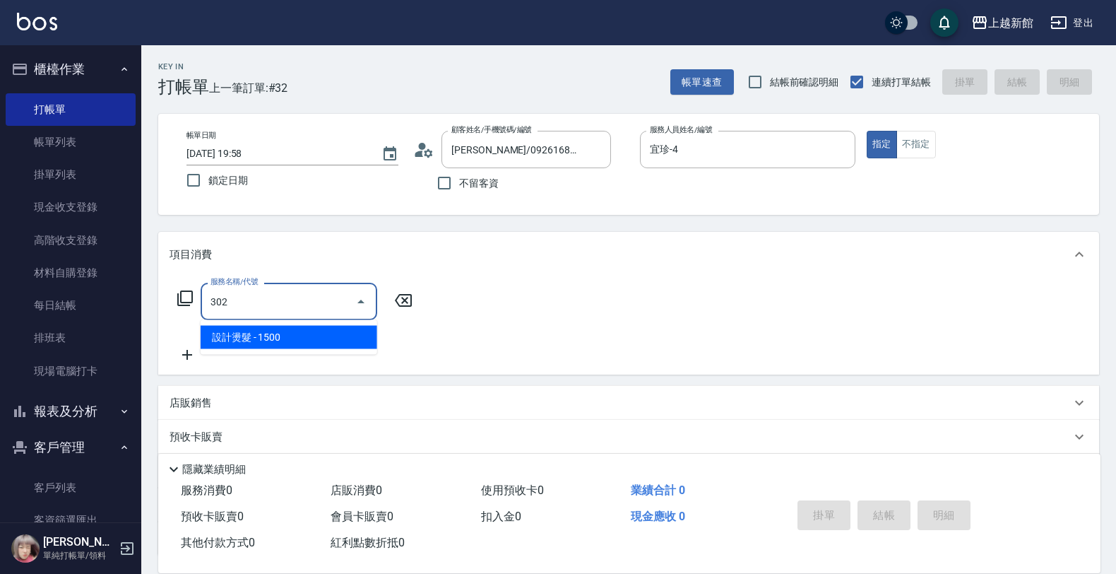
type input "設計燙髮(302)"
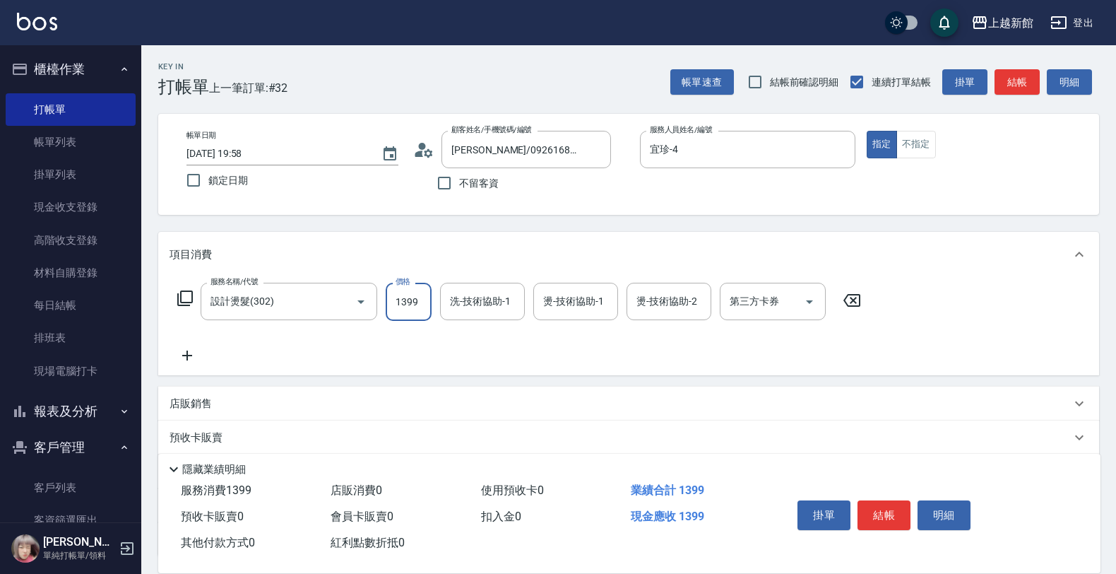
type input "1399"
type input "馨妮-29"
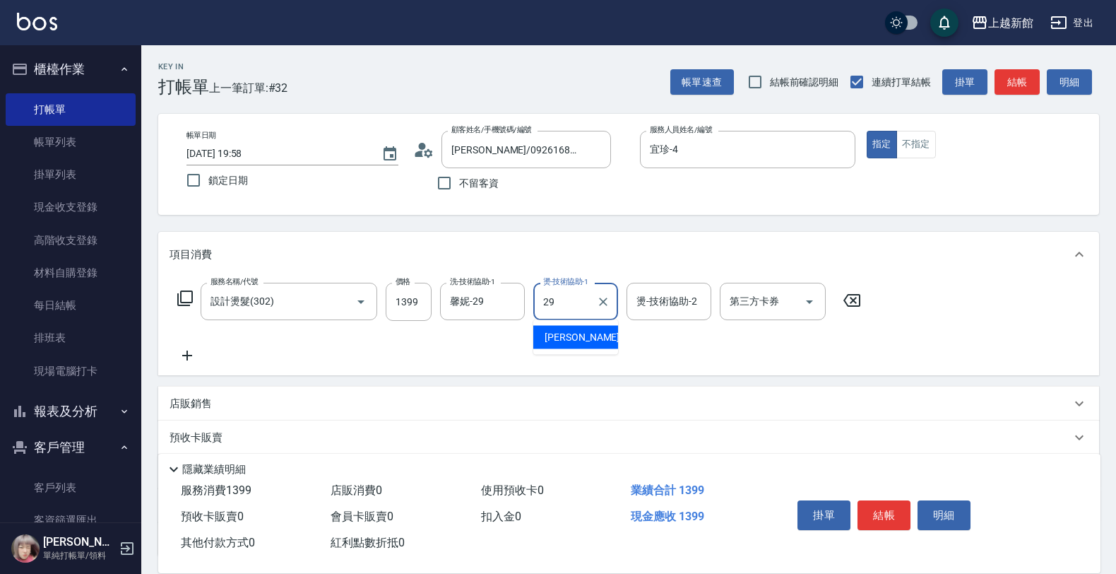
type input "馨妮-29"
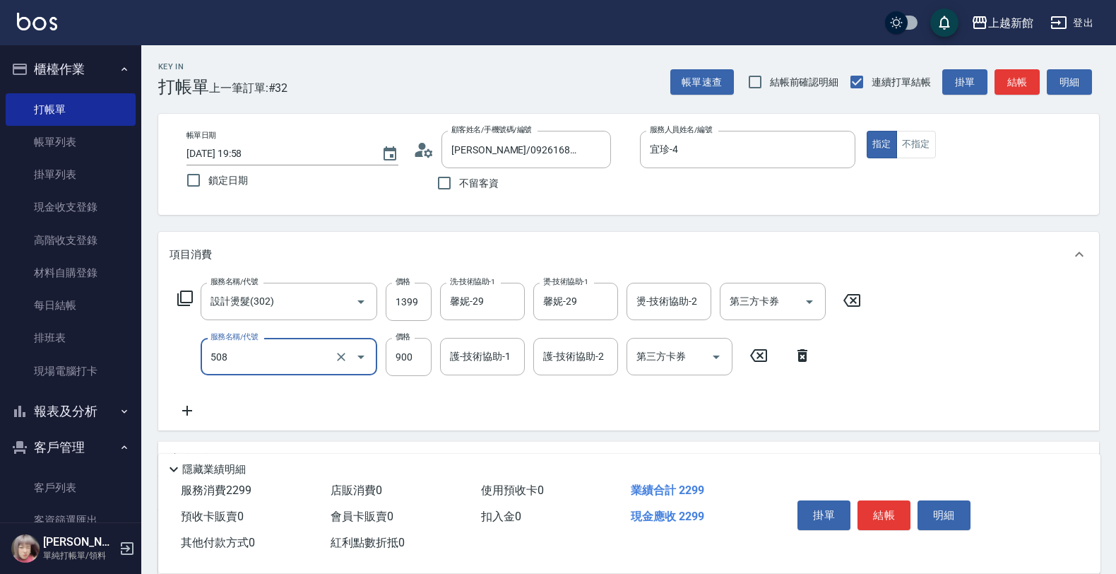
type input "松島再生髮敷護髮(508)"
type input "1000"
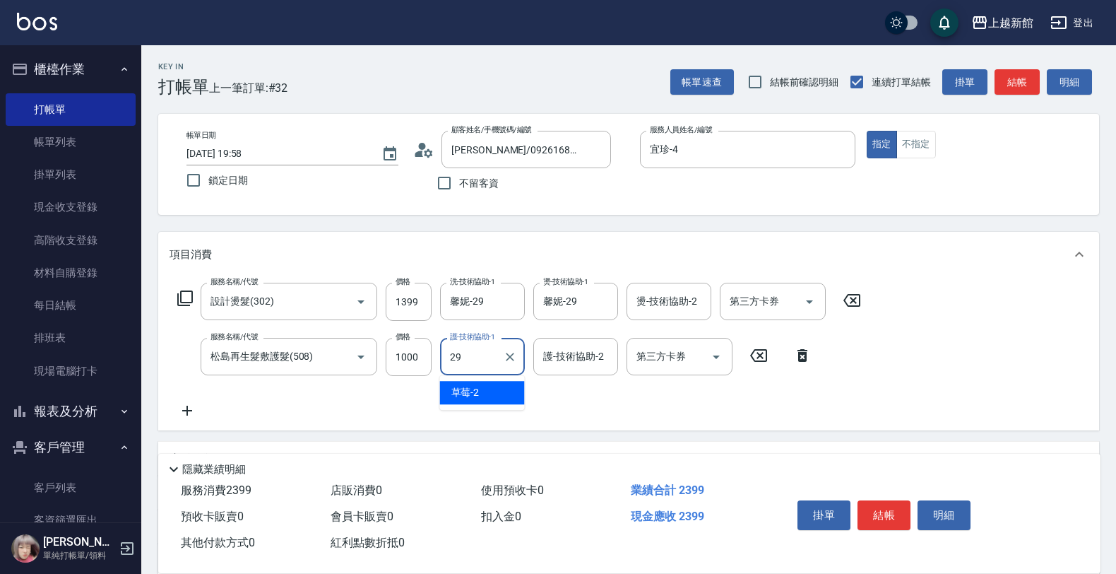
type input "馨妮-29"
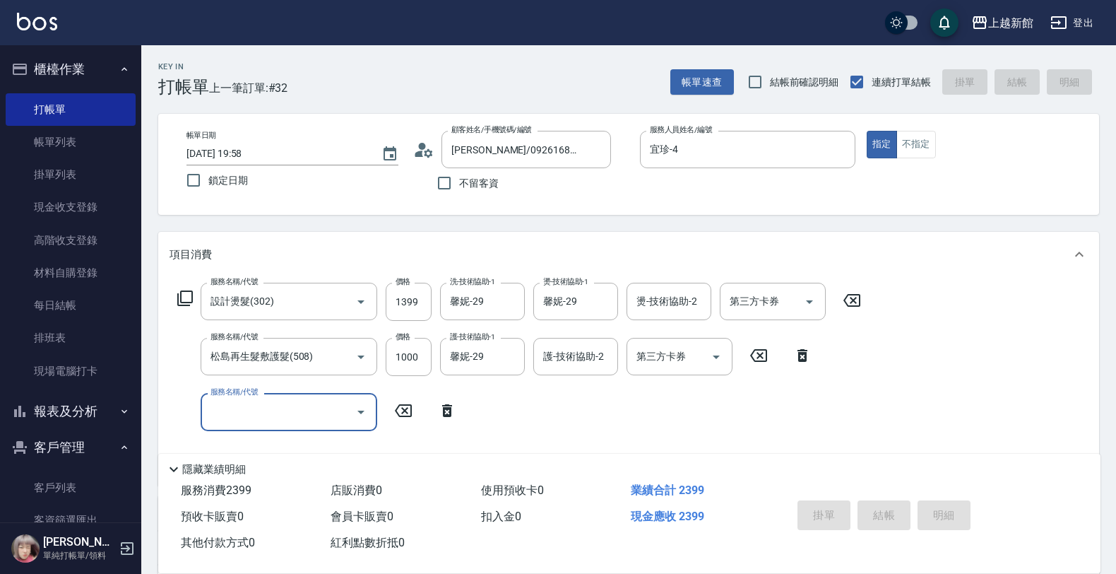
type input "2025/09/14 19:59"
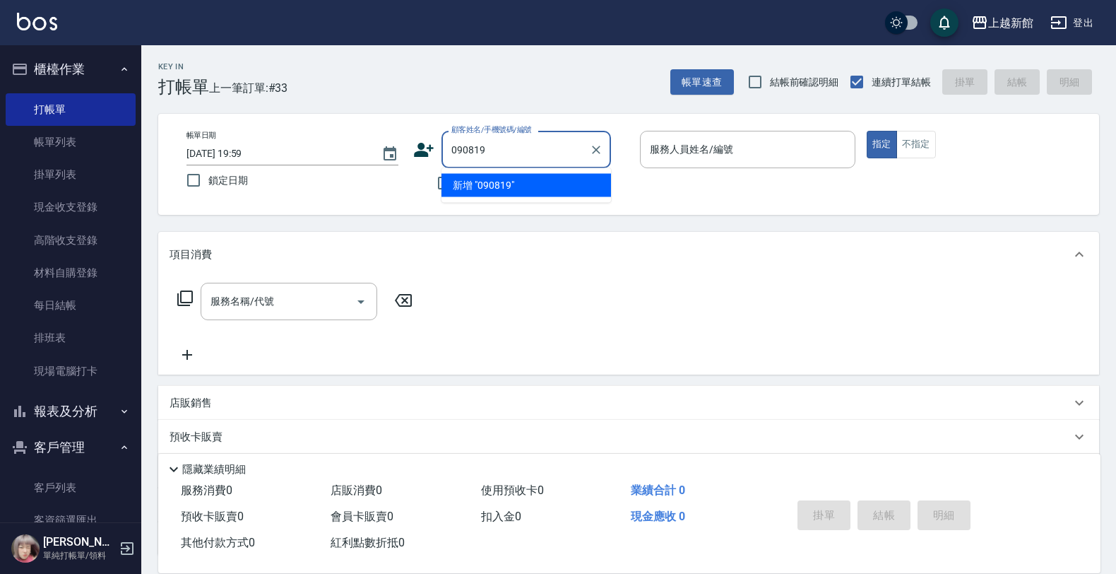
type input "090819"
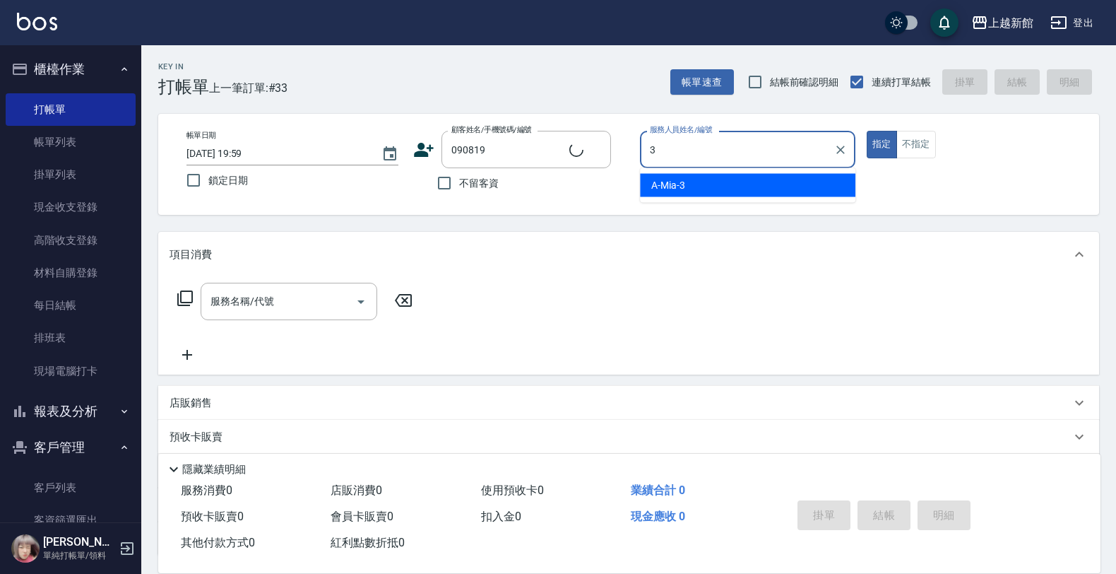
type input "A-Mia -3"
type input "[PERSON_NAME]/0973212977/090819"
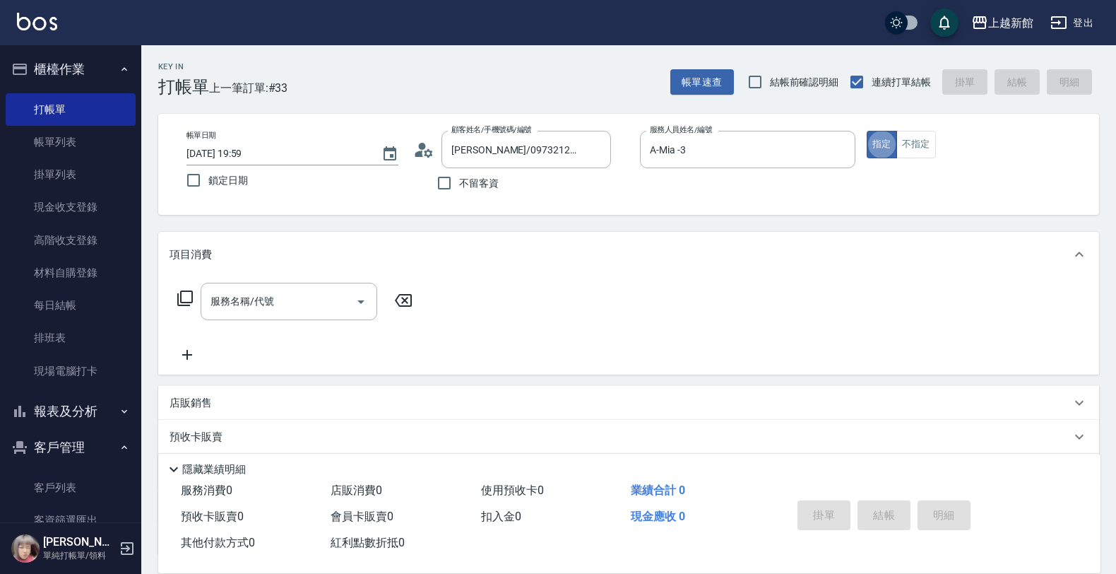
type input "瑪沙-10"
click at [842, 150] on icon "Clear" at bounding box center [841, 150] width 14 height 14
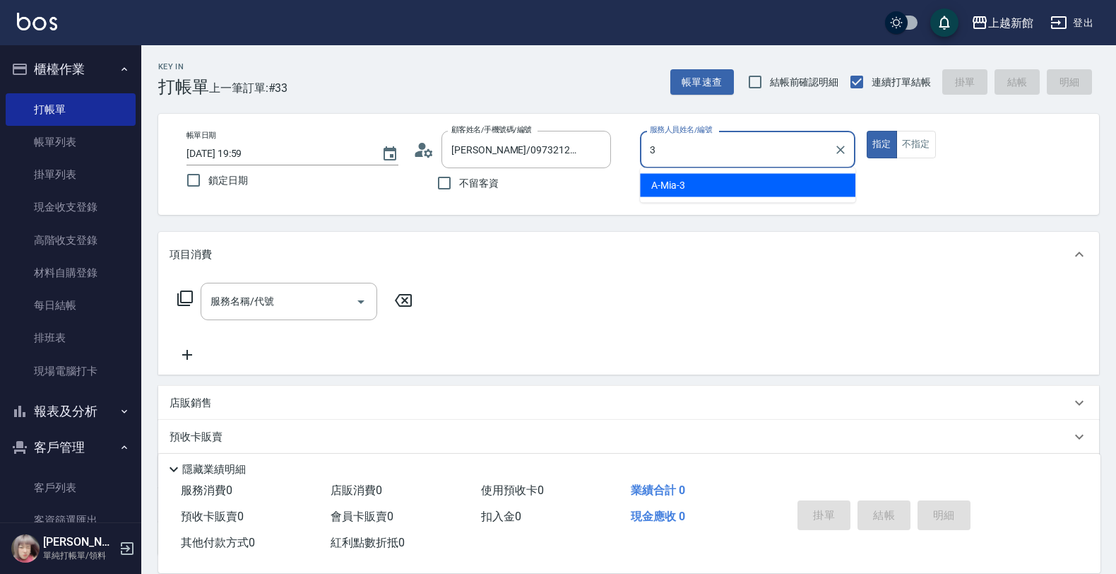
type input "A-Mia -3"
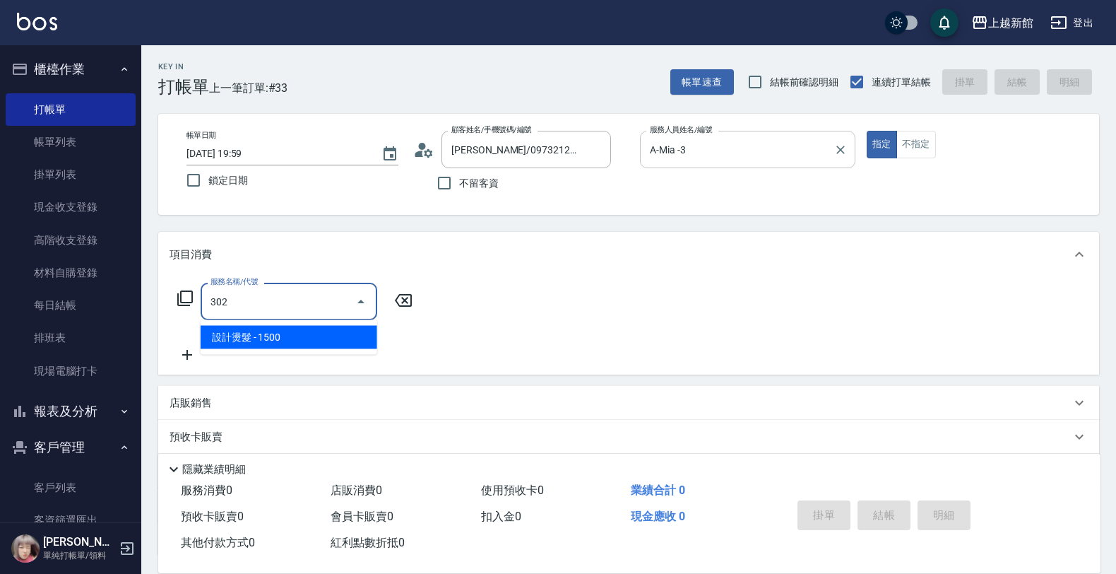
type input "設計燙髮(302)"
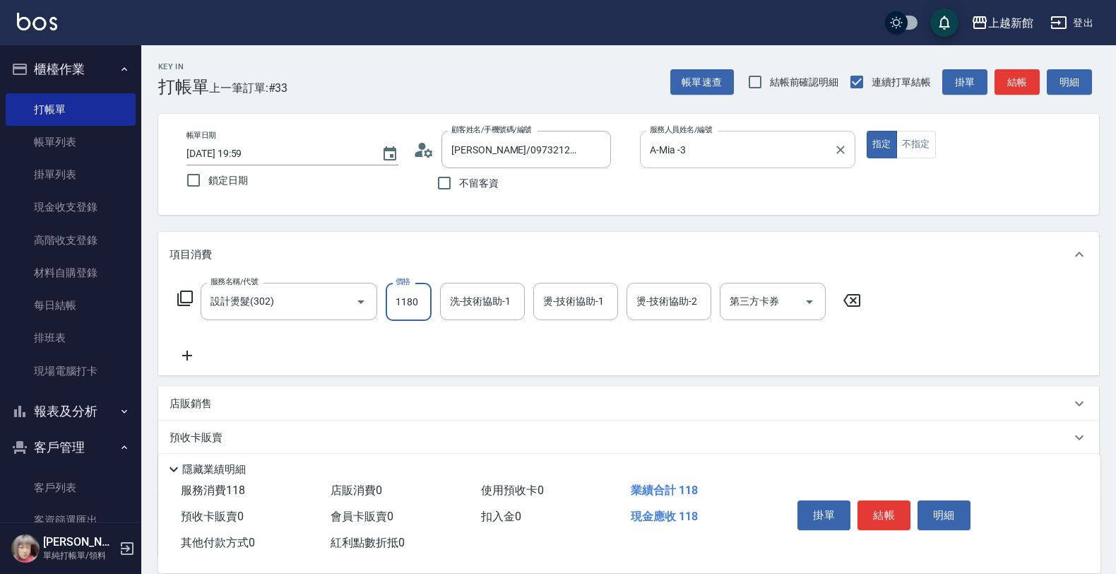
type input "1180"
type input "A-Mia -3"
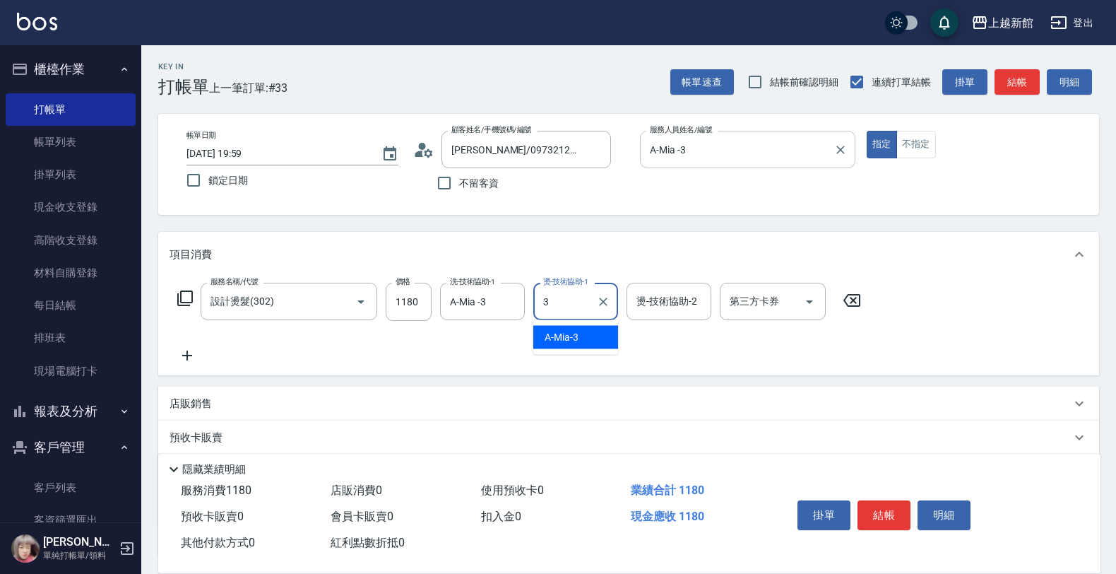
type input "A-Mia -3"
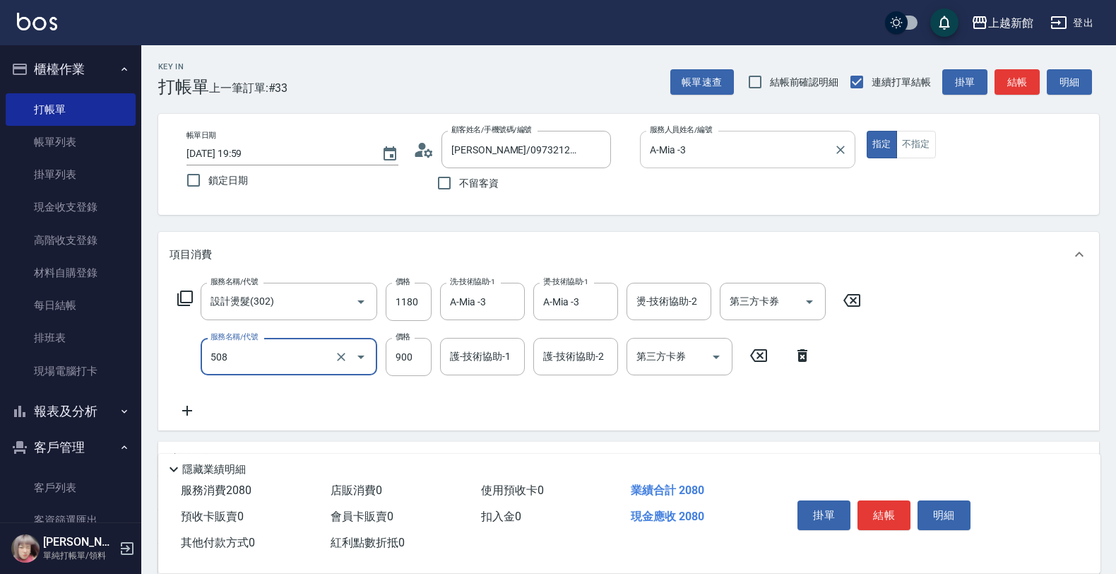
type input "松島再生髮敷護髮(508)"
type input "1000"
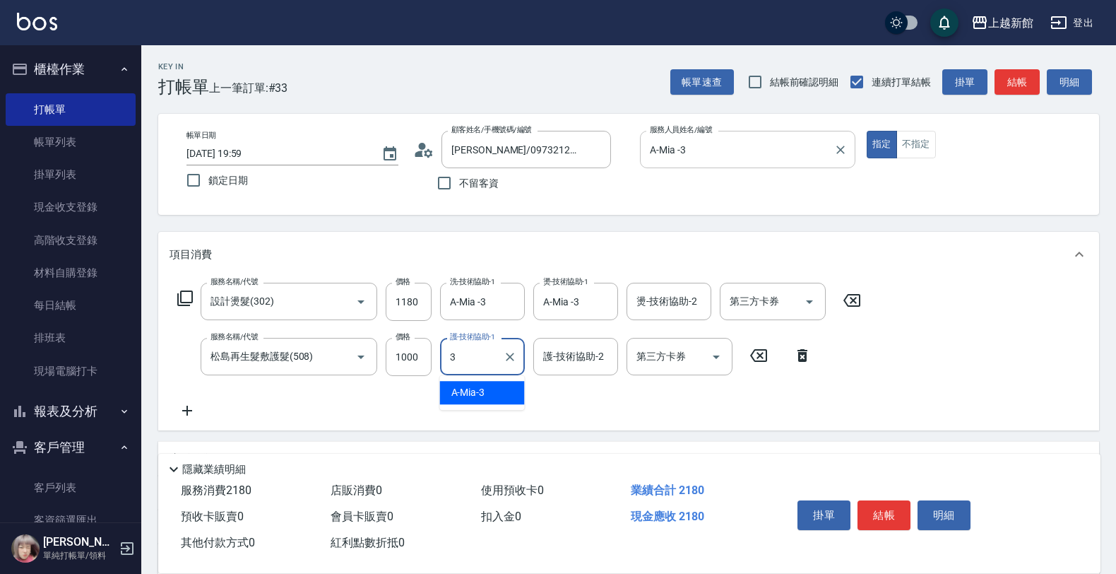
type input "A-Mia -3"
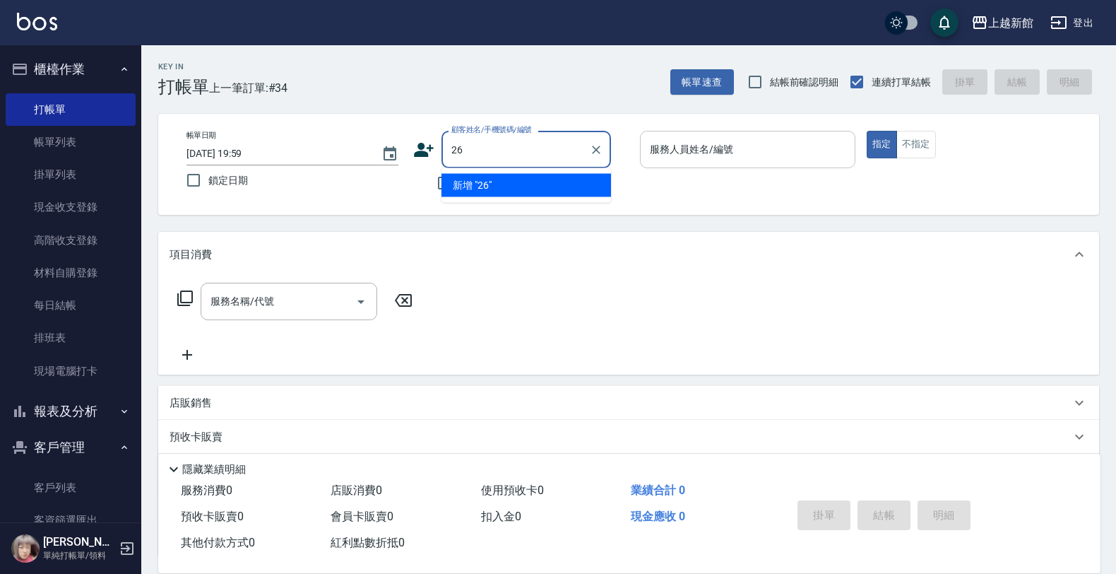
type input "2"
type input "360225"
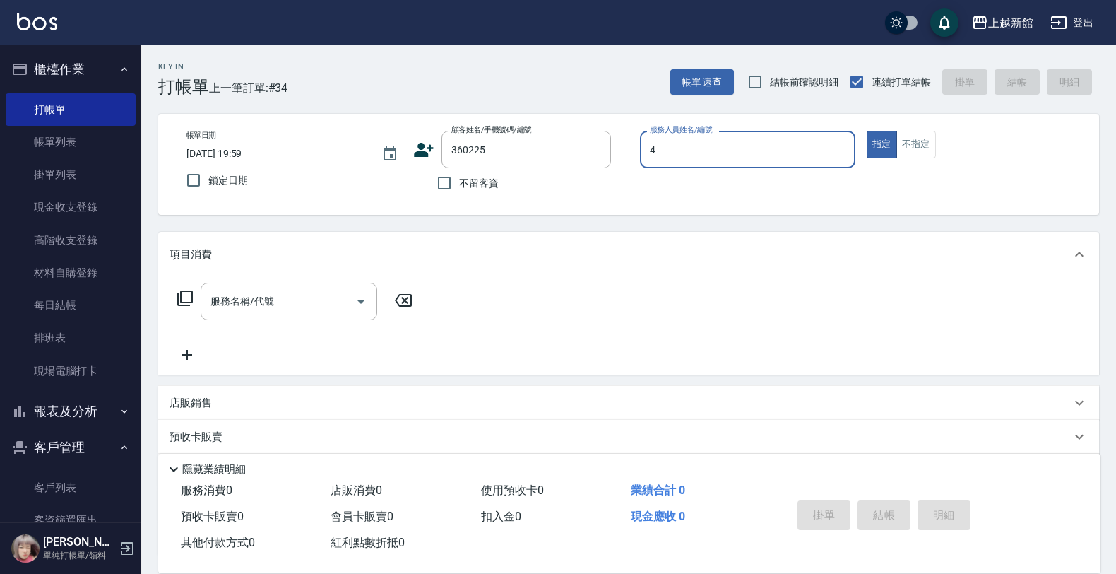
type input "4"
type input "[PERSON_NAME]/0982528877/360225"
type input "宜珍-4"
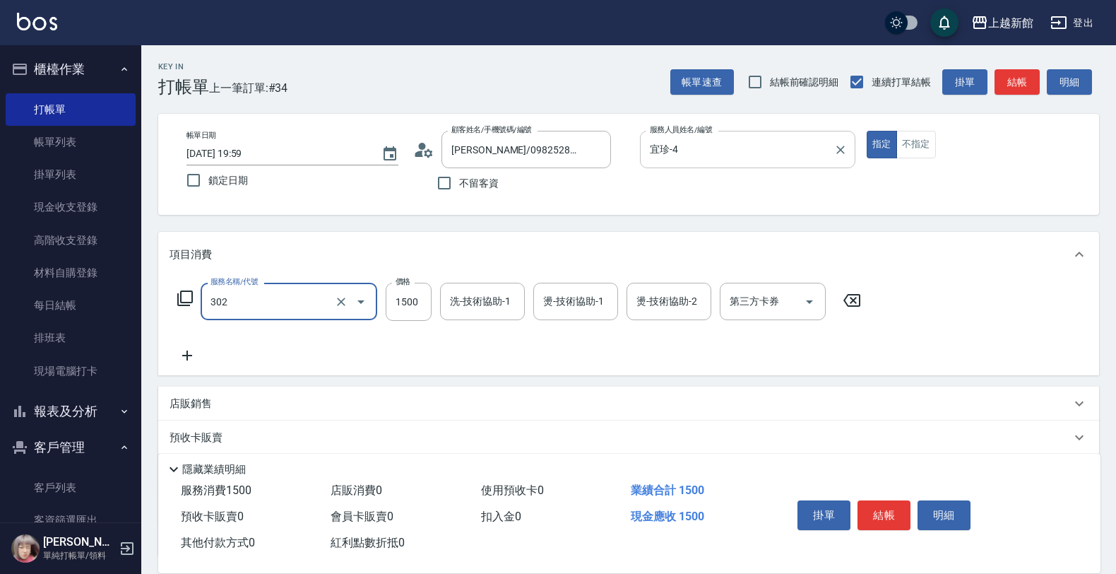
type input "設計燙髮(302)"
type input "1099"
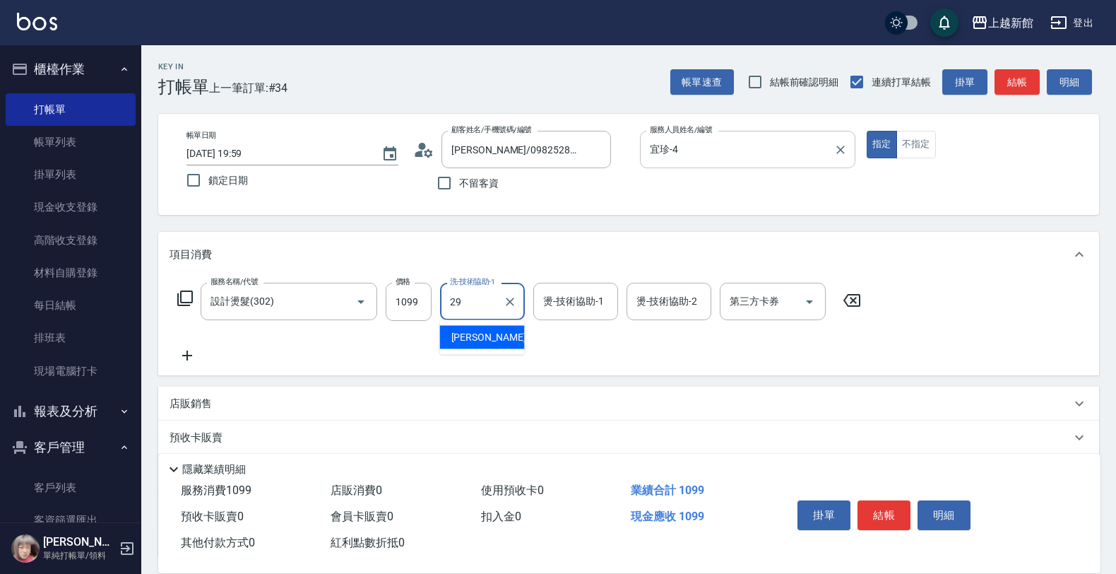
type input "馨妮-29"
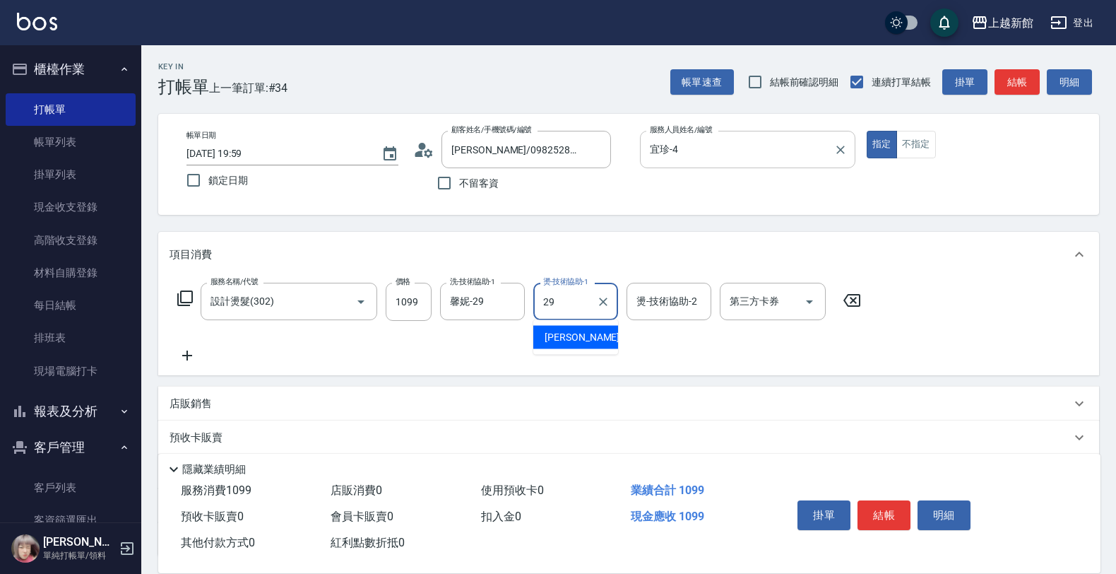
type input "馨妮-29"
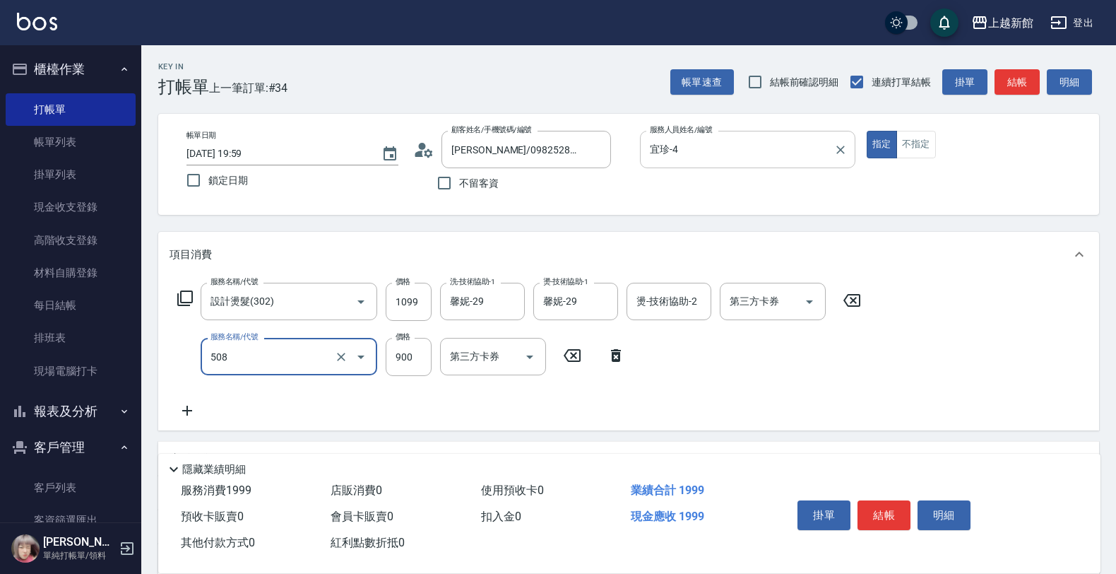
type input "松島再生髮敷護髮(508)"
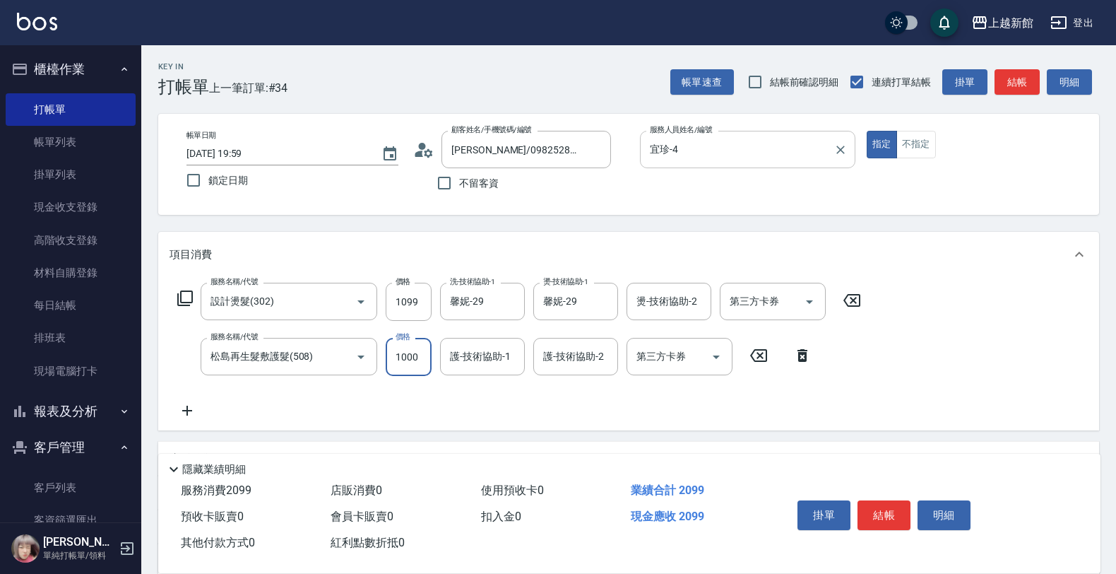
type input "1000"
type input "馨妮-29"
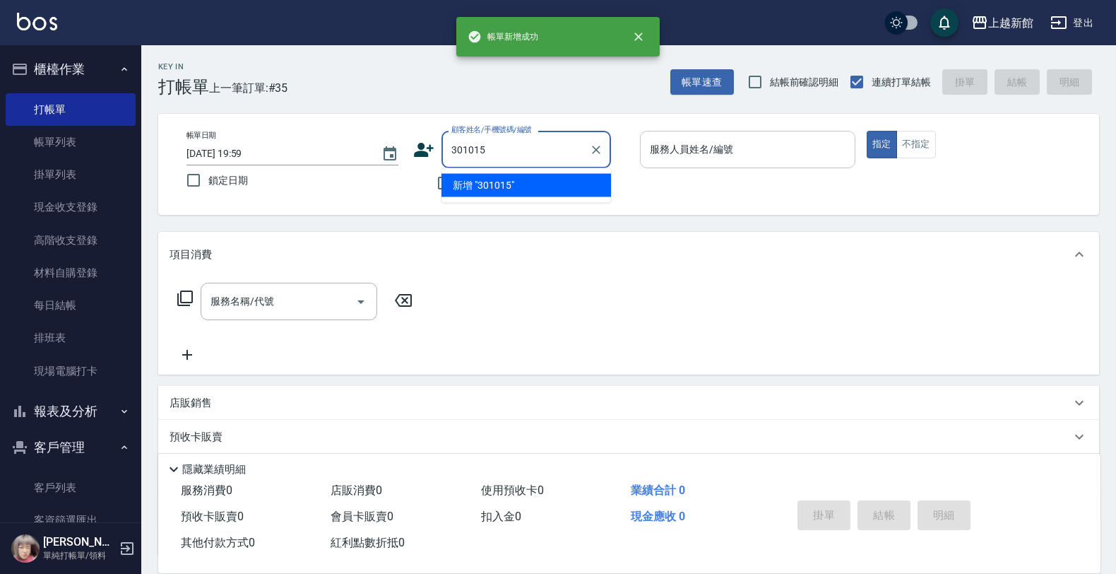
type input "301015"
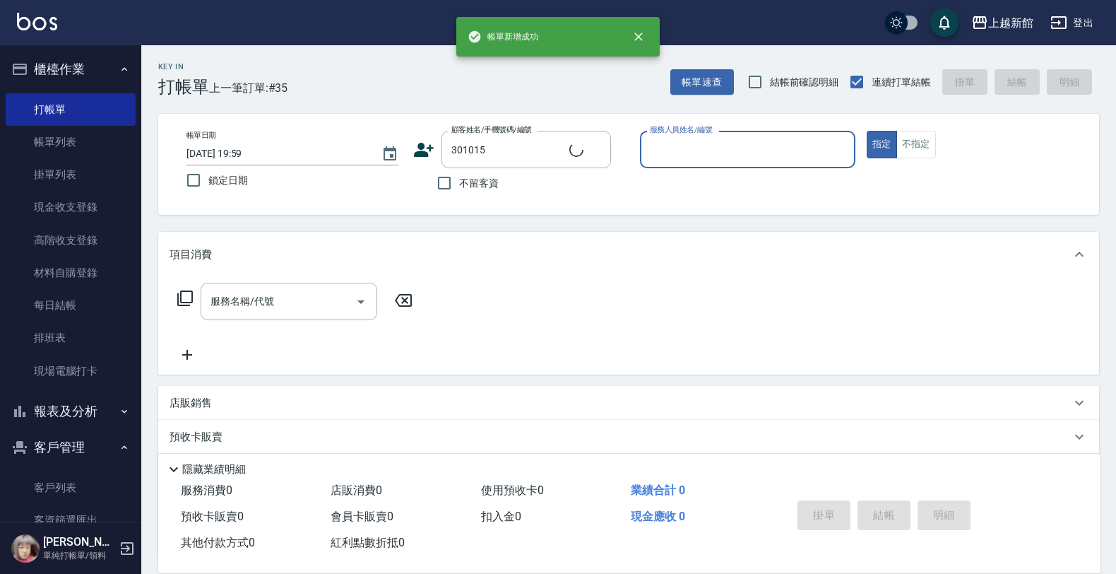
type input "7"
type input "[PERSON_NAME]/0903470899/301015"
type input "莫尼卡-7"
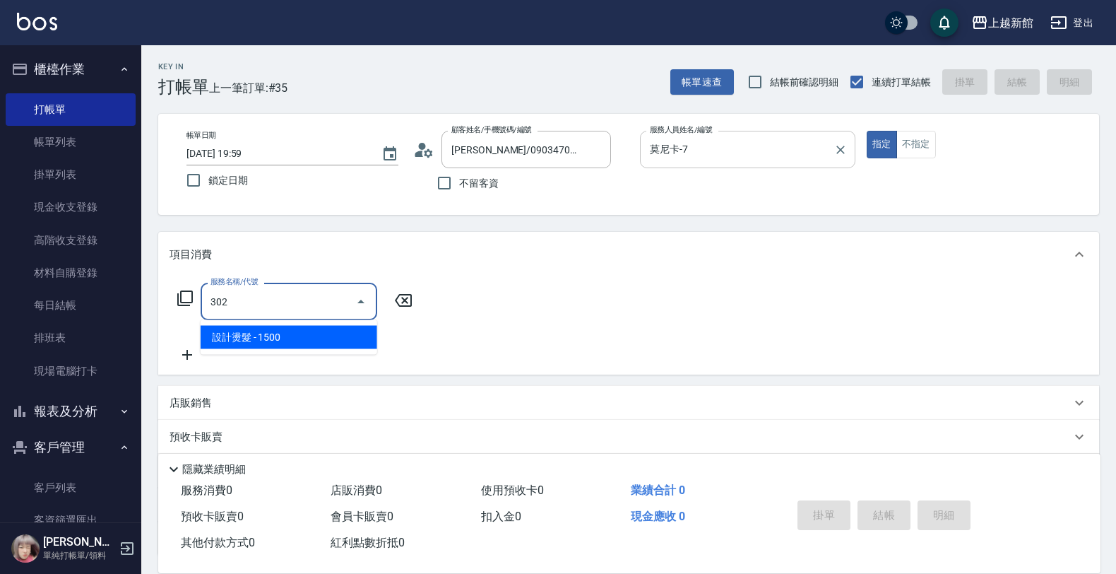
type input "設計燙髮(302)"
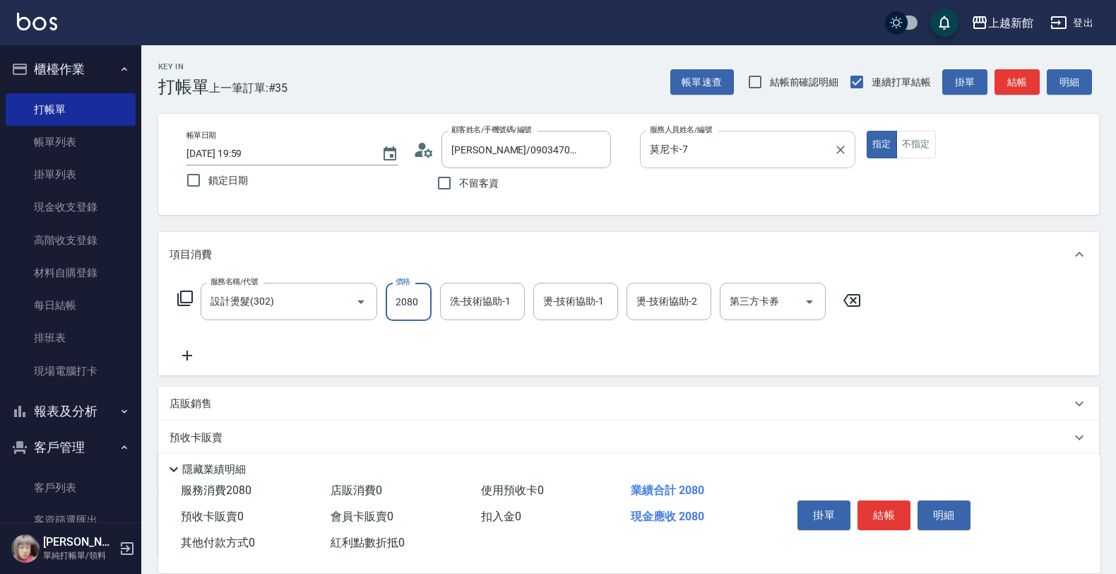
type input "2080"
type input "小邱-25"
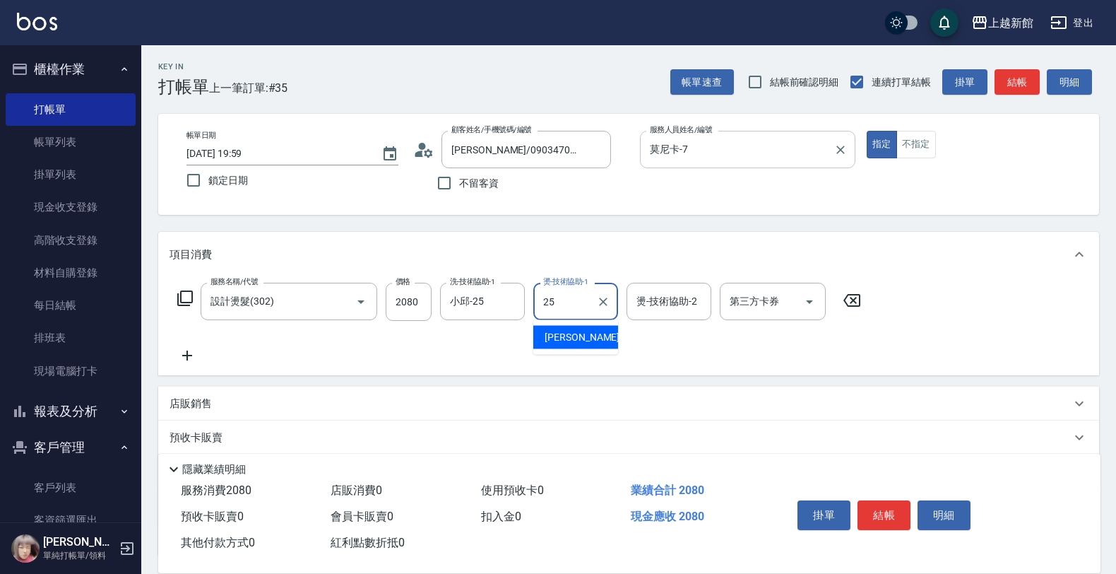
type input "小邱-25"
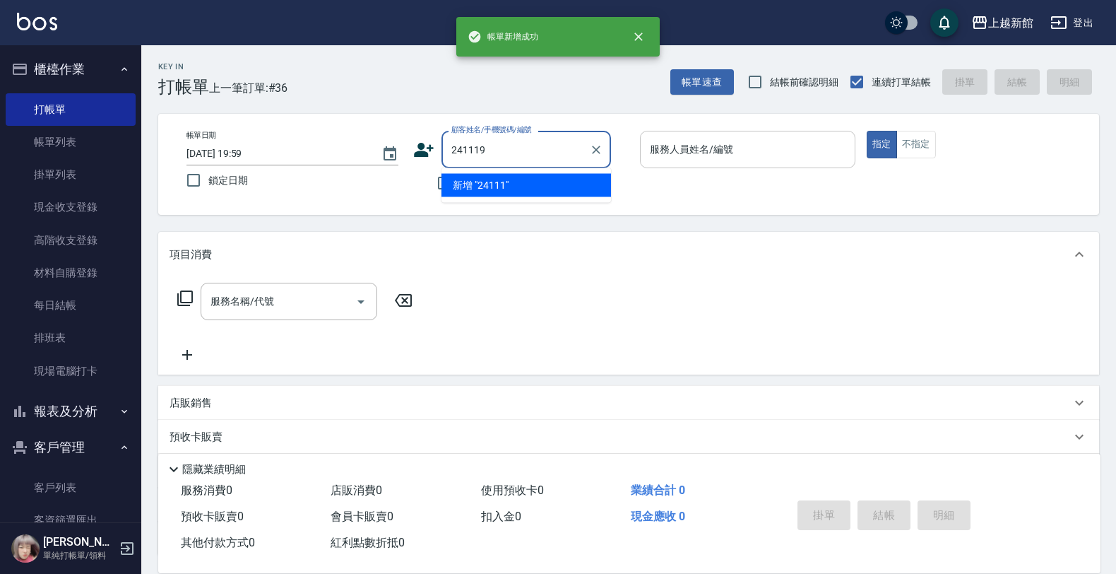
type input "241119"
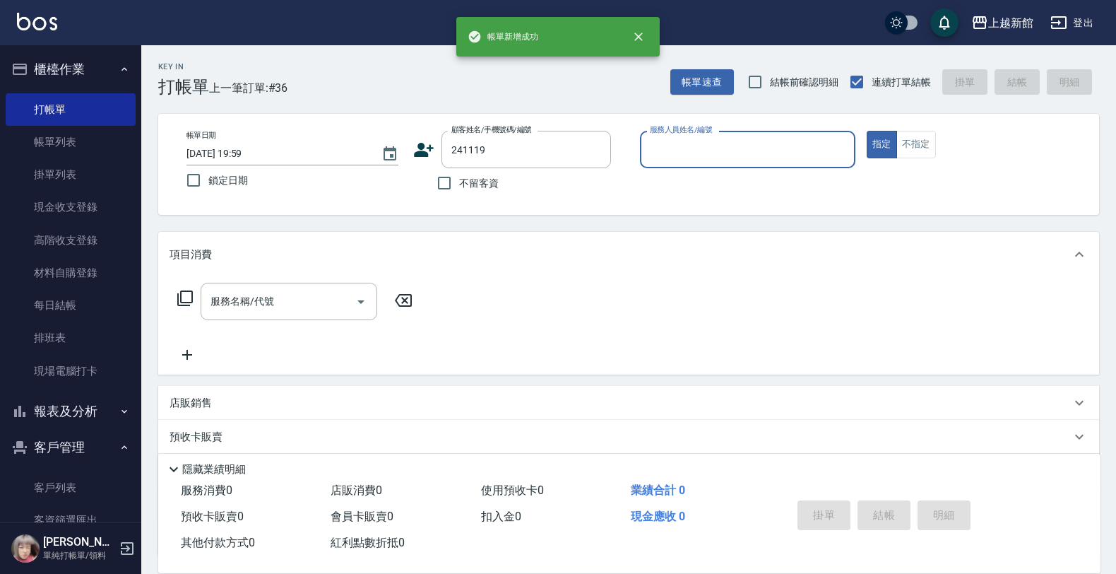
type input "5"
type input "[PERSON_NAME]/0917369763/241119"
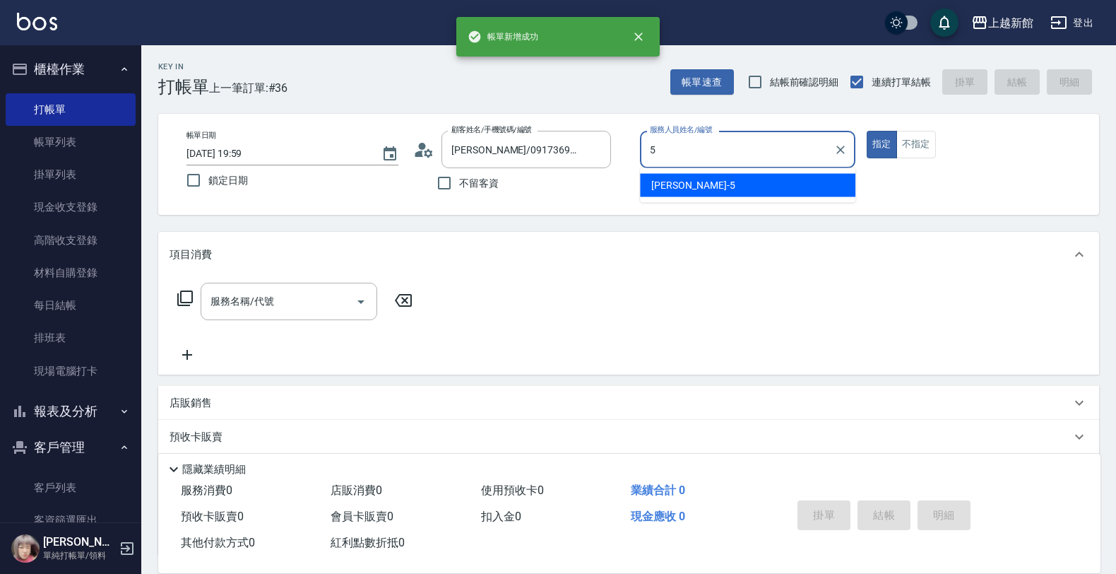
type input "旌瑛-5"
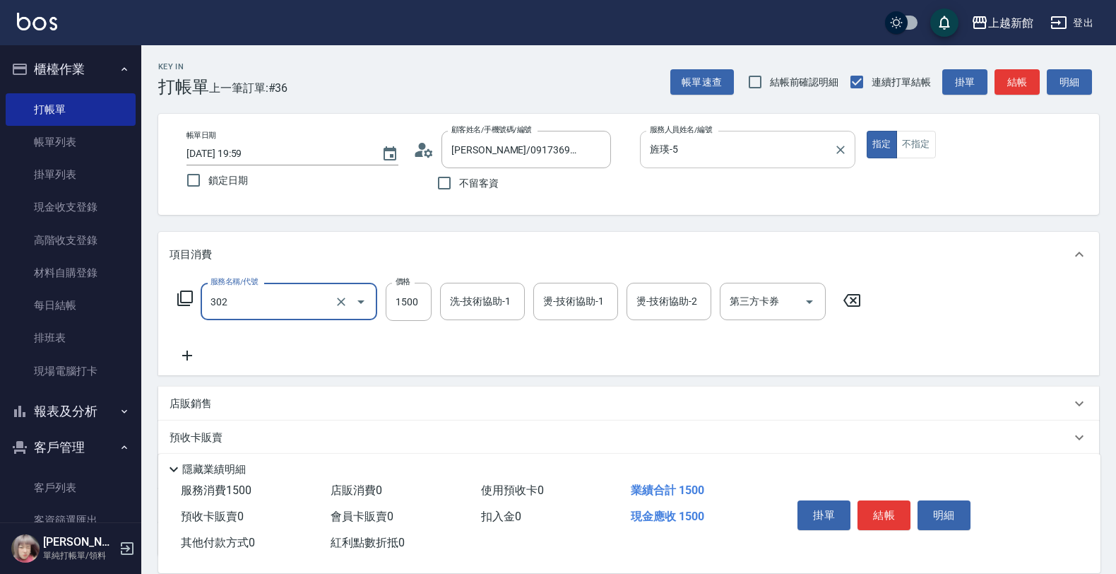
type input "設計燙髮(302)"
type input "1280"
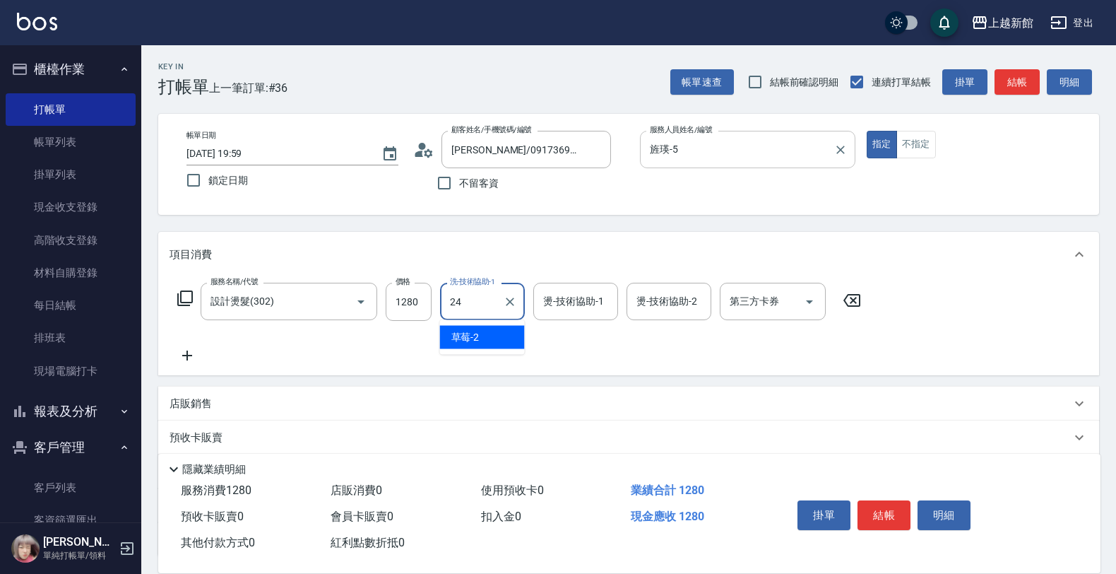
type input "小敏-24"
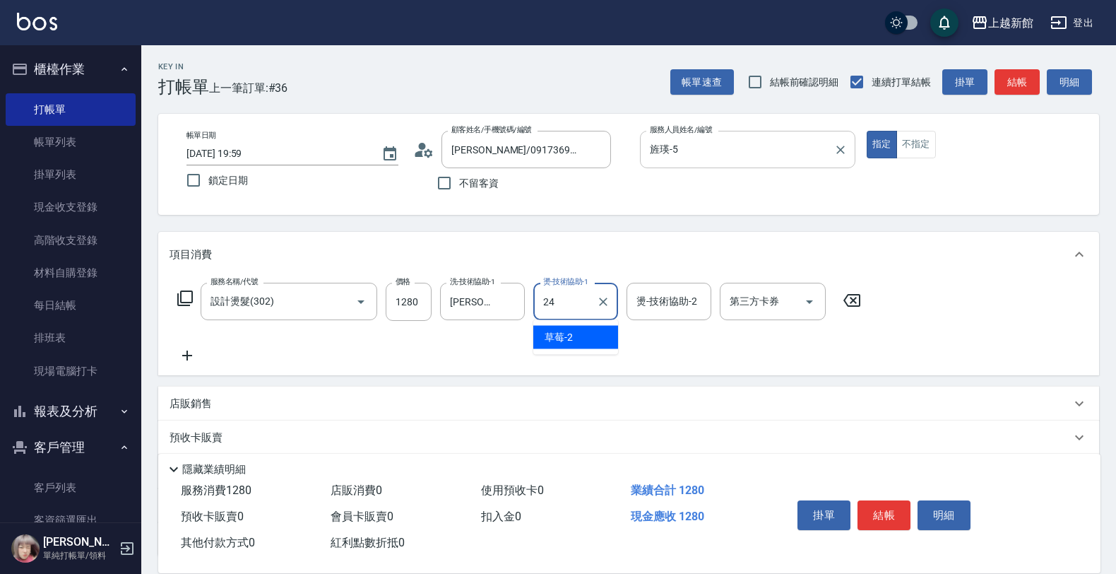
type input "小敏-24"
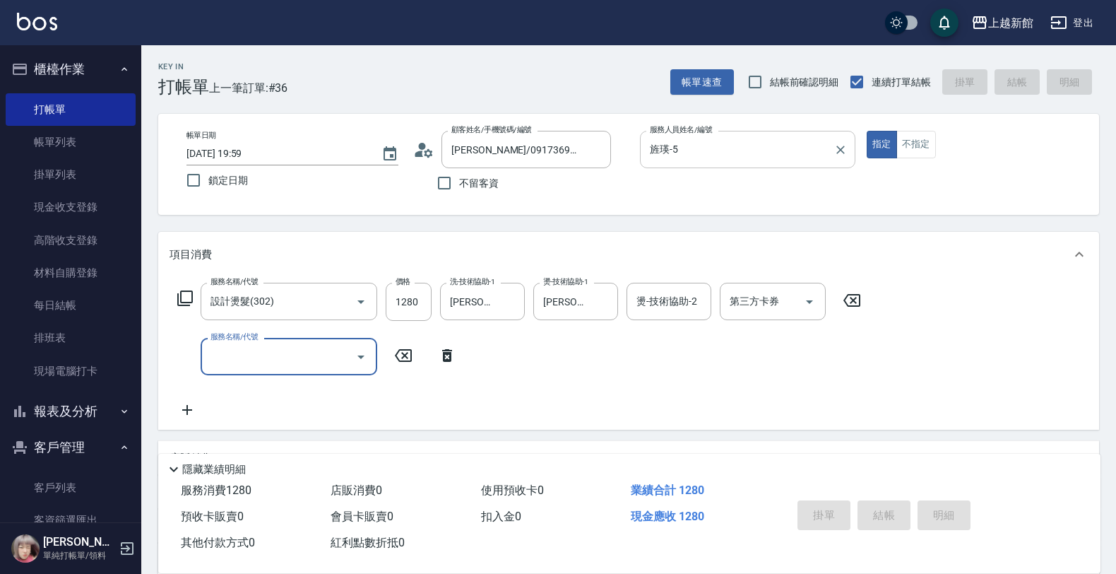
type input "2025/09/14 20:00"
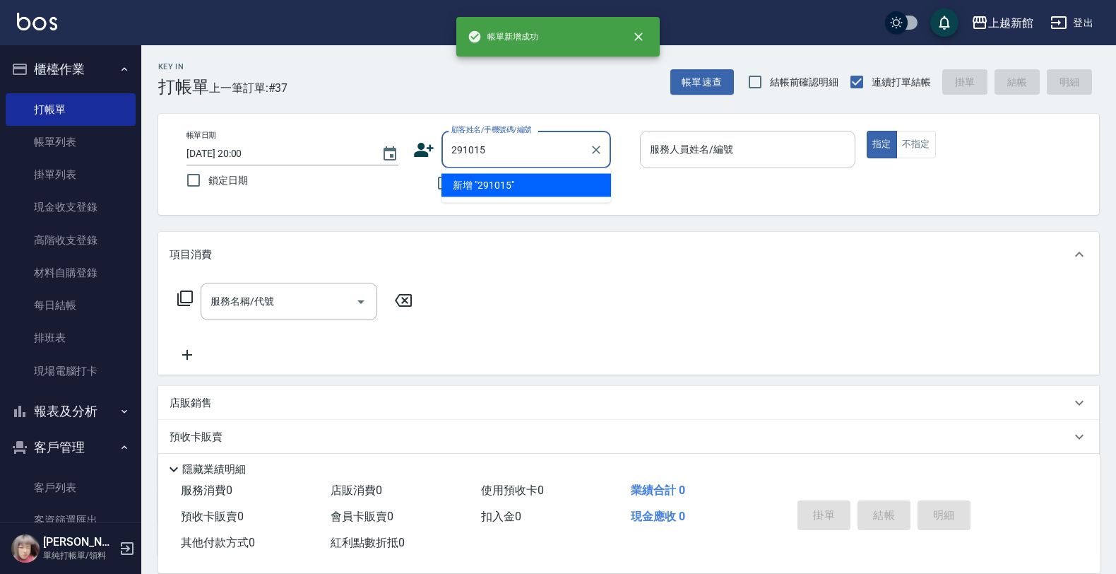
type input "291015"
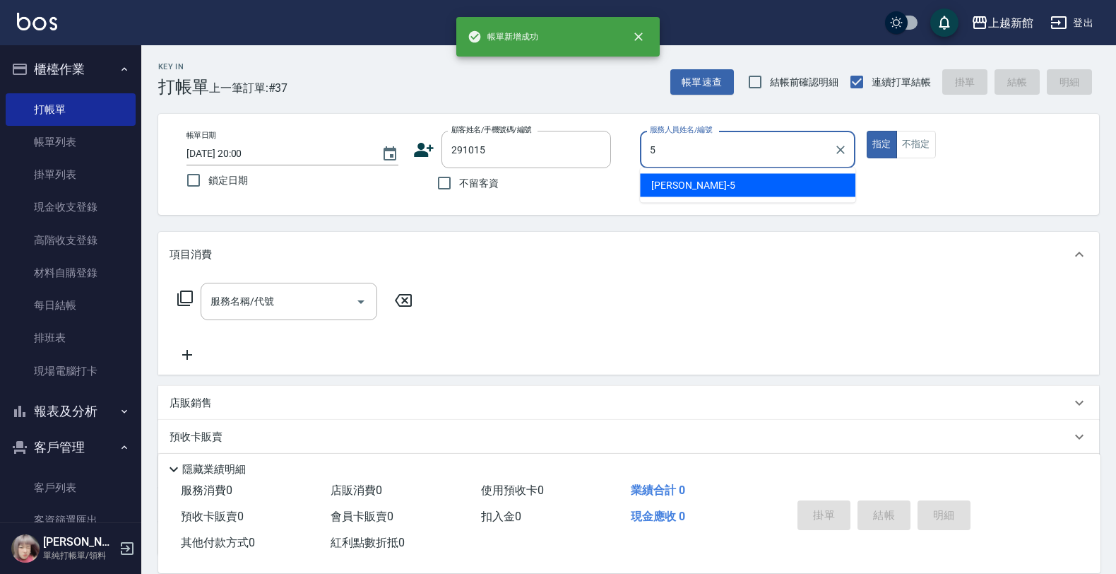
type input "旌瑛-5"
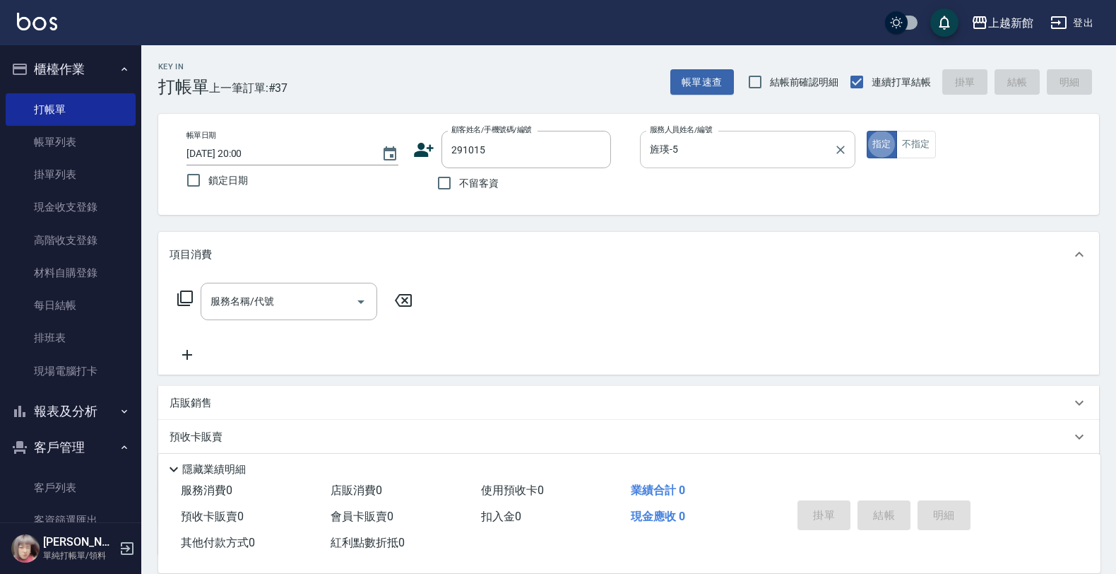
type input "[PERSON_NAME]/0963930657/291015"
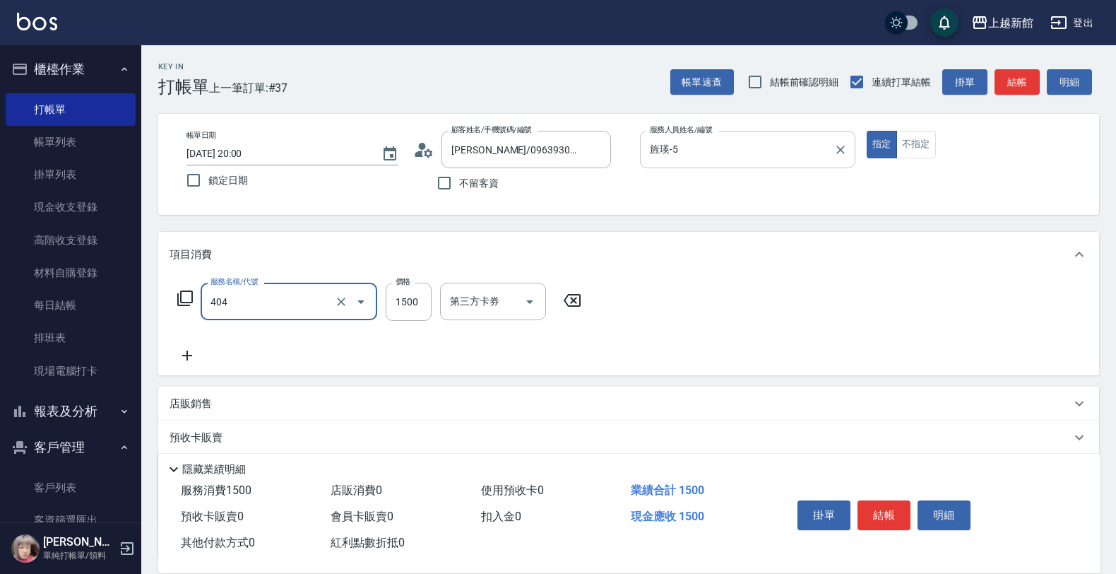
type input "設計染髮(404)"
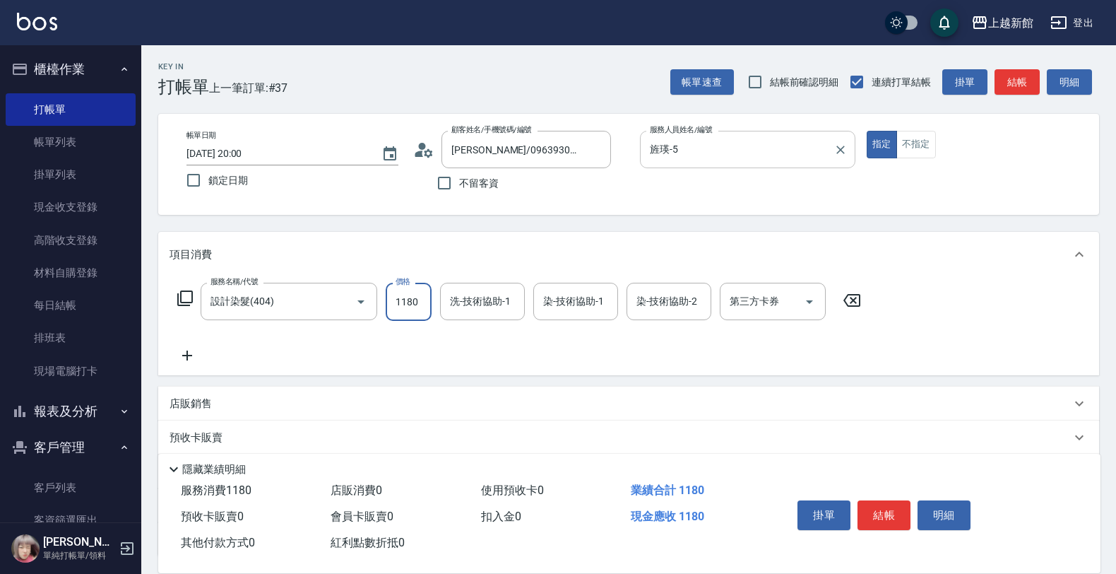
type input "1180"
type input "小敏-24"
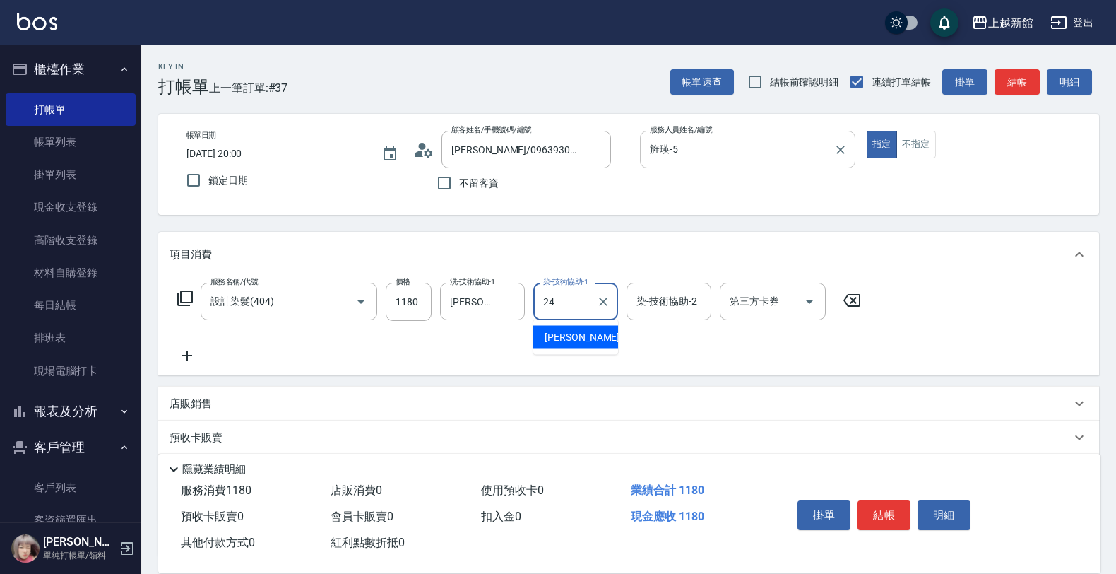
type input "小敏-24"
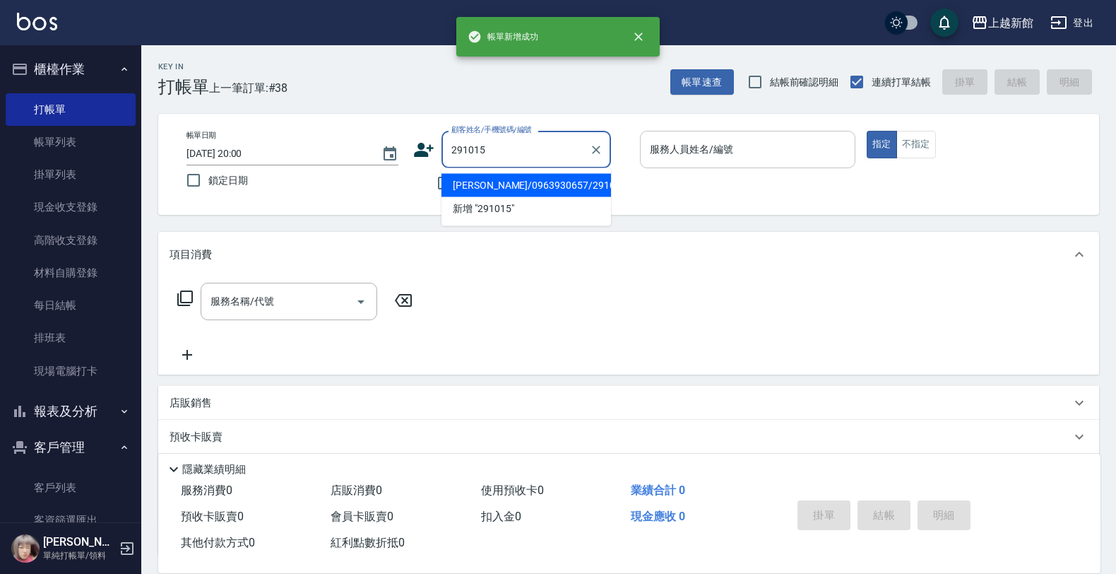
type input "[PERSON_NAME]/0963930657/291015"
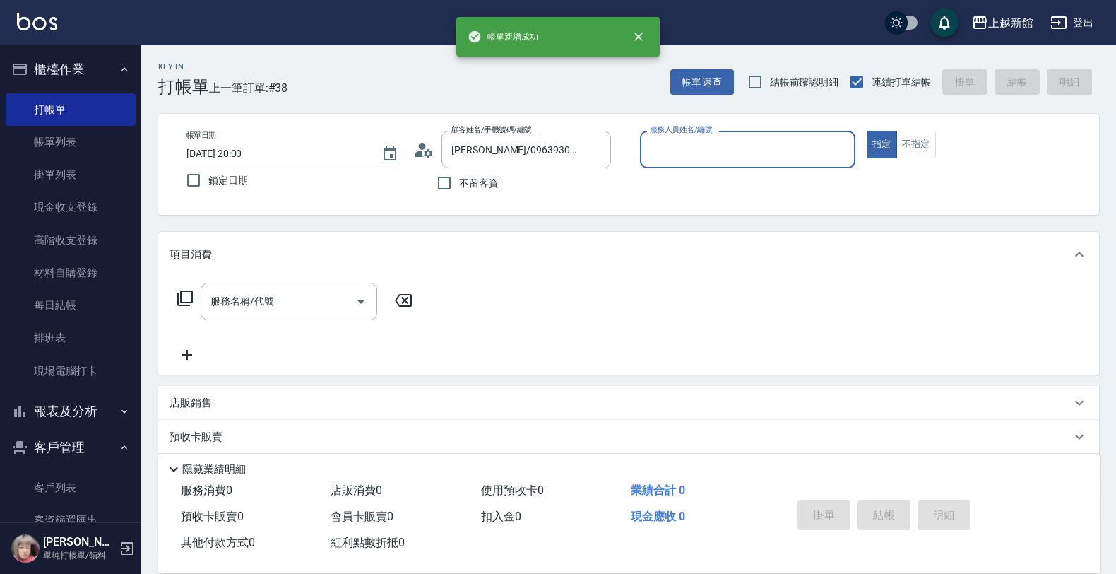
type input "旌瑛-5"
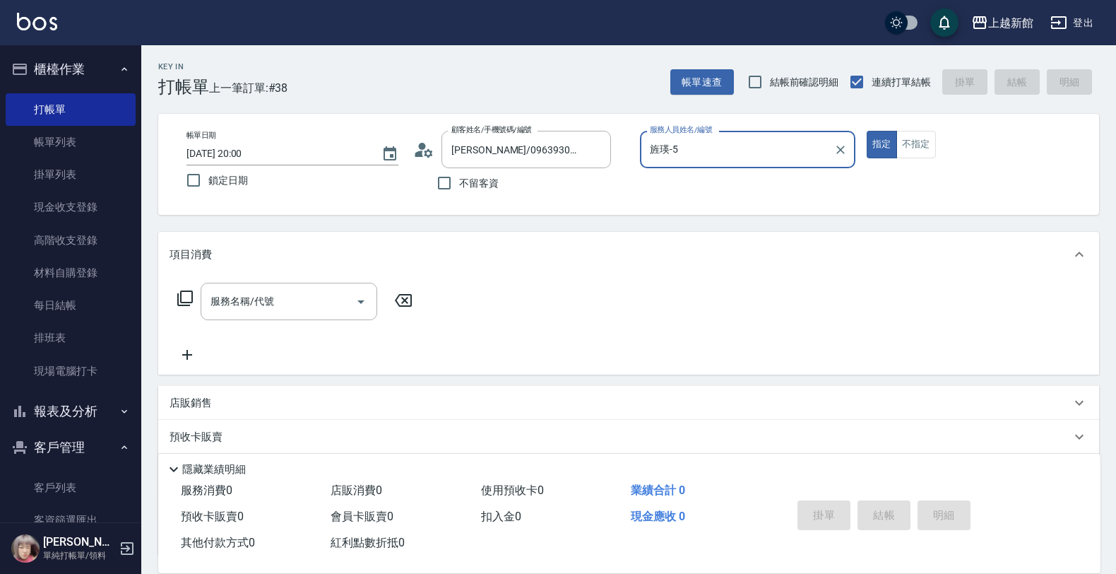
click at [867, 131] on button "指定" at bounding box center [882, 145] width 30 height 28
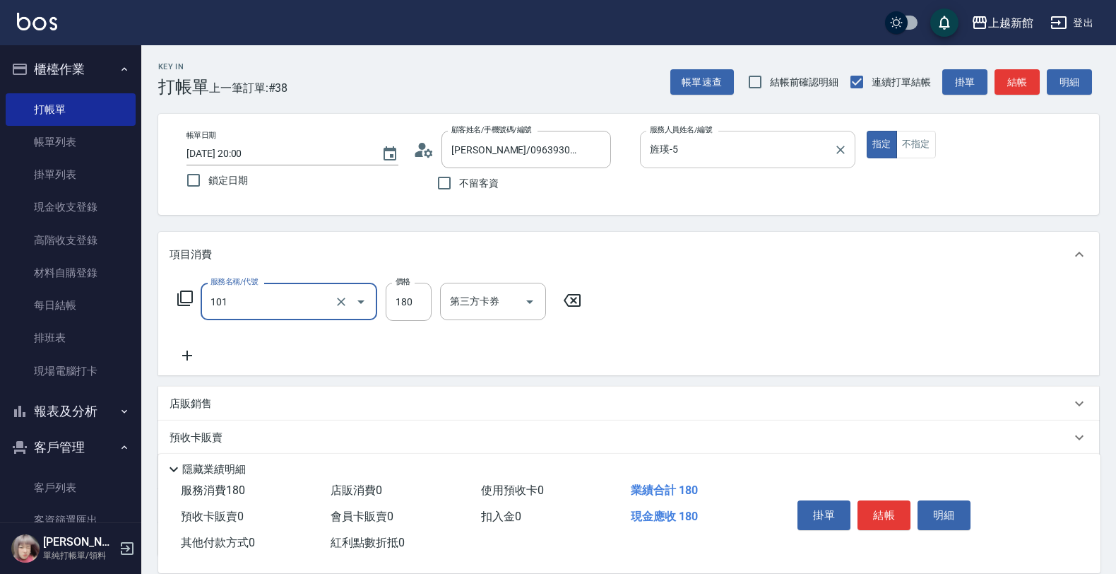
type input "洗髮250(101)"
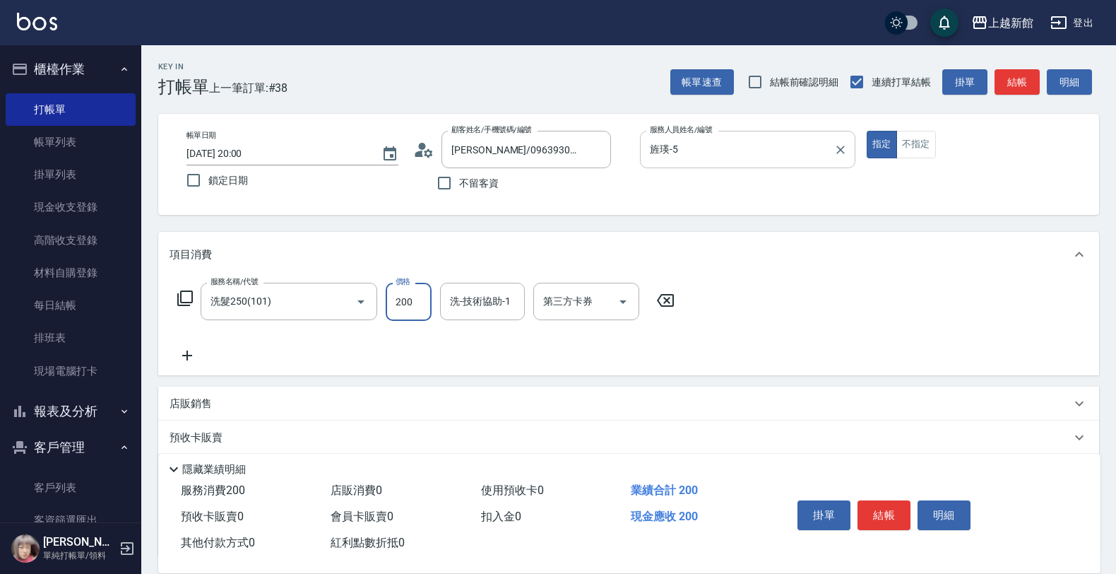
type input "200"
type input "小敏-24"
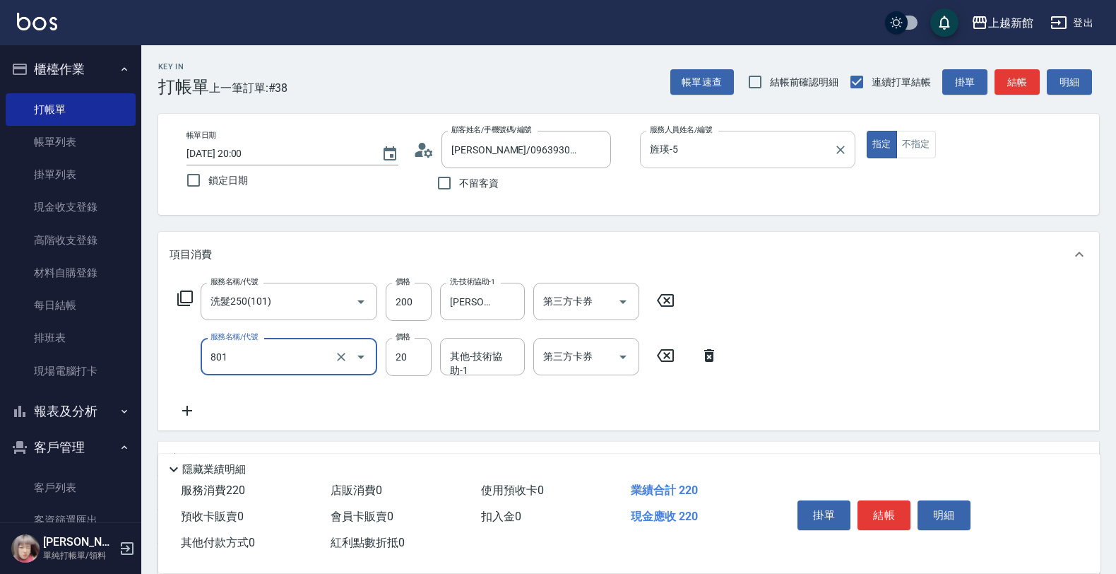
type input "潤絲(801)"
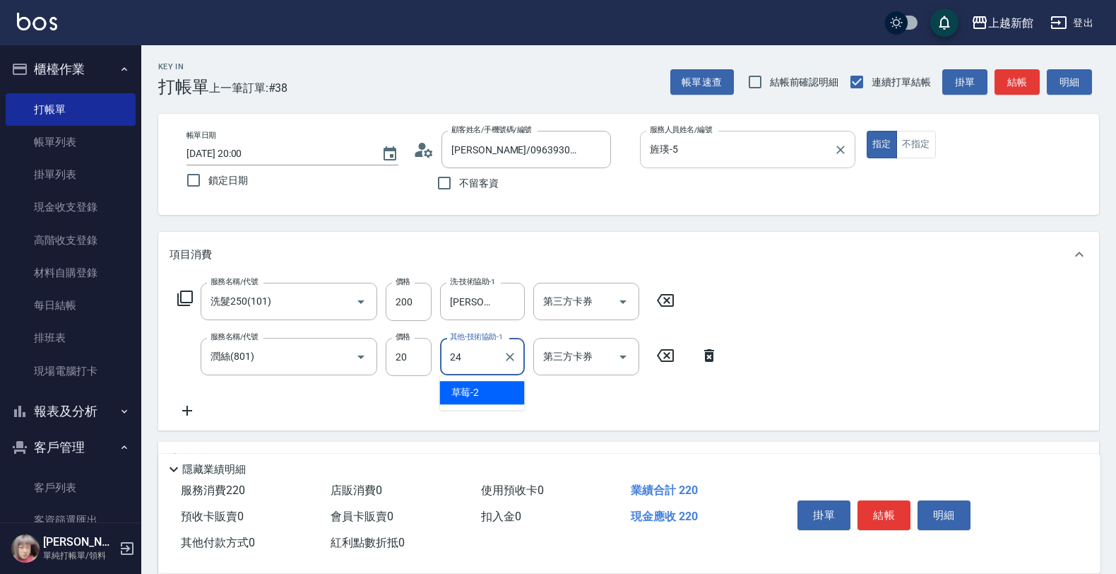
type input "小敏-24"
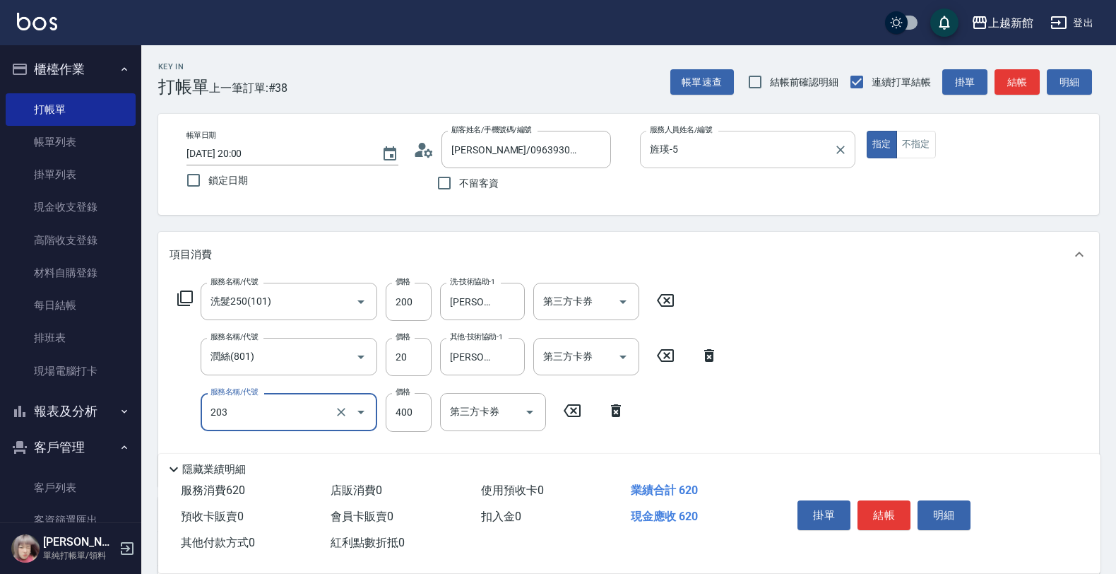
type input "指定單剪(203)"
type input "200"
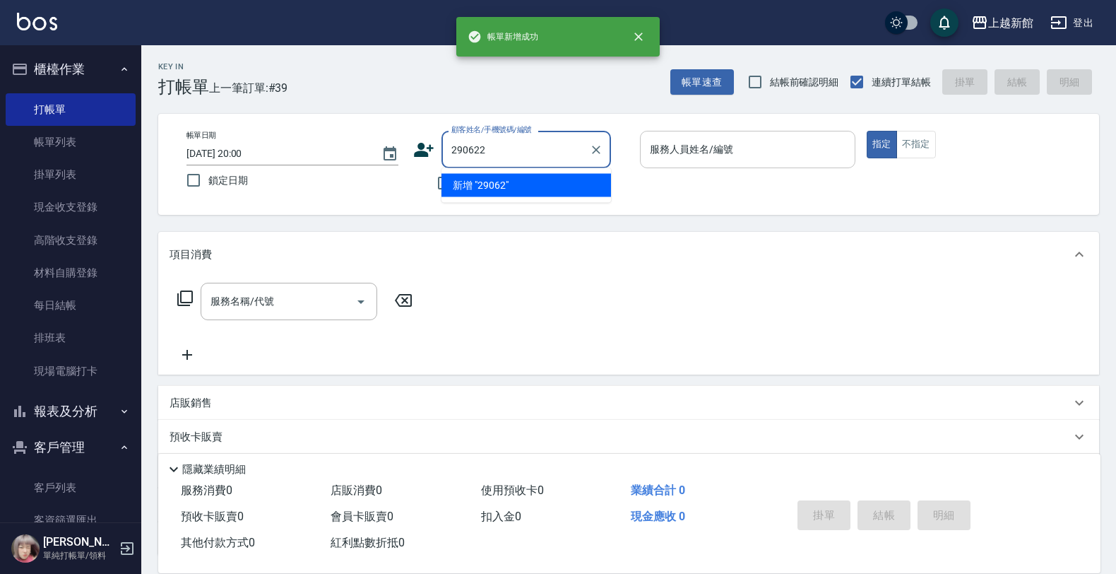
type input "290622"
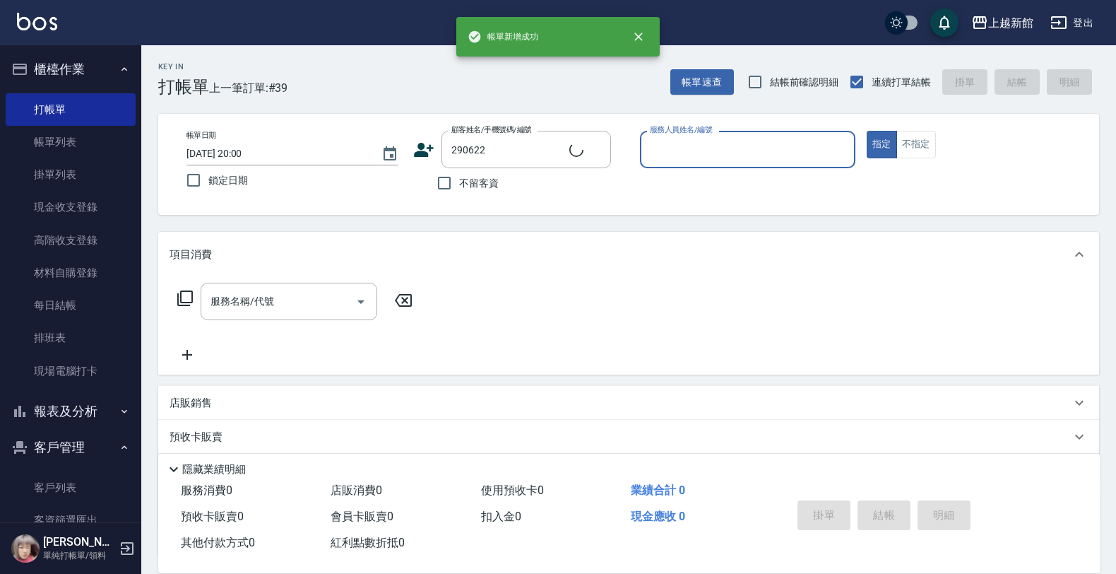
type input "7"
type input "[PERSON_NAME]/0915309306/290622"
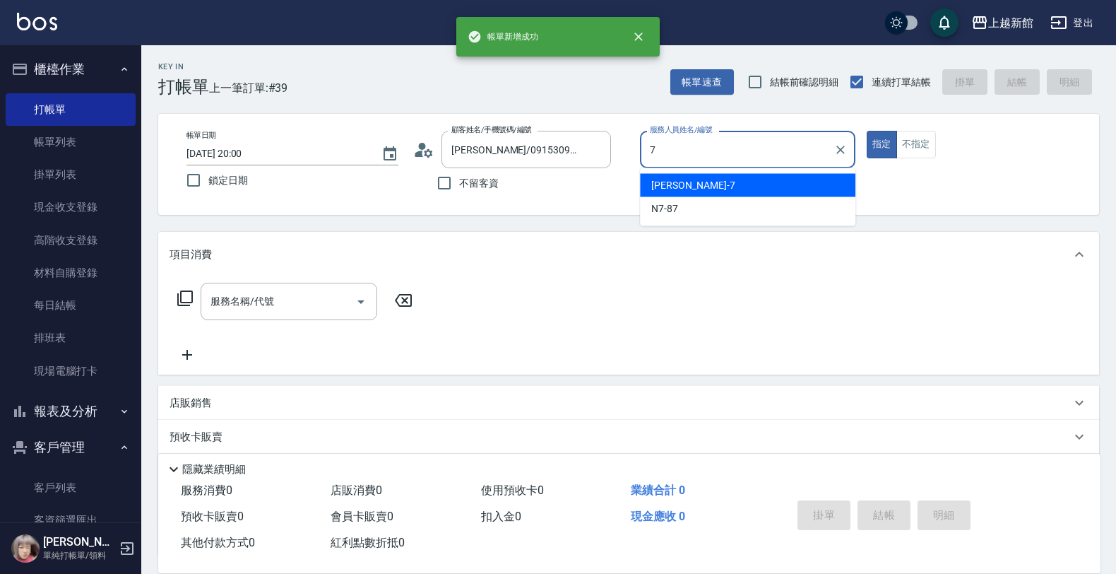
type input "莫尼卡-7"
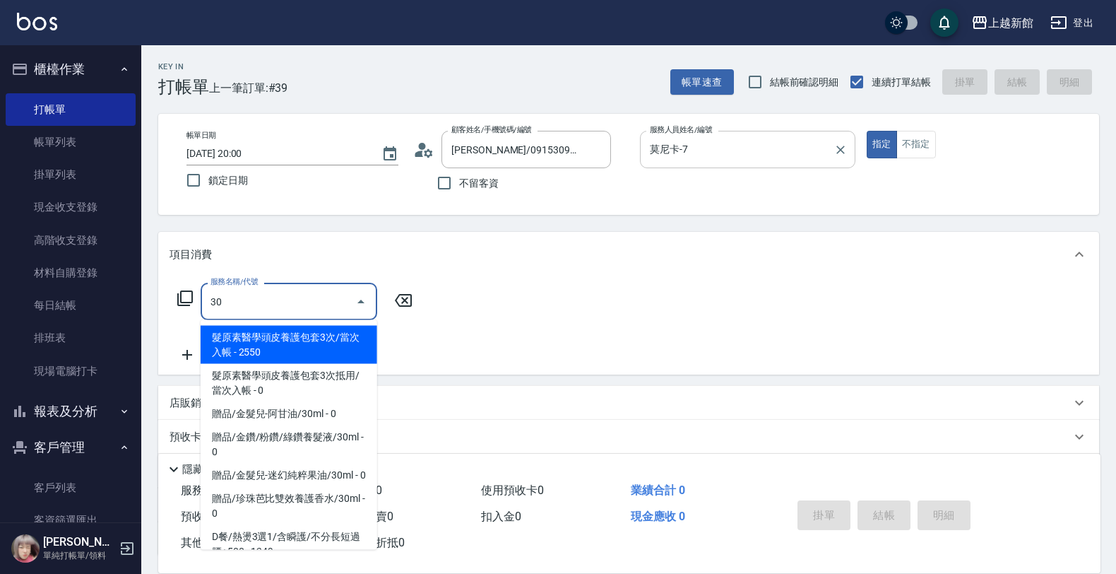
type input "302"
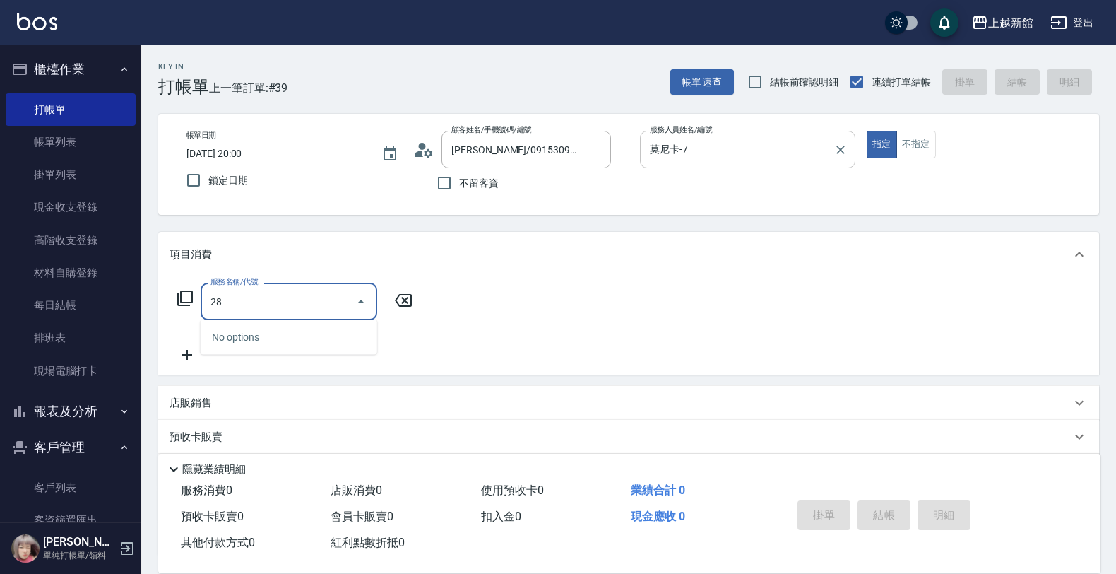
type input "2"
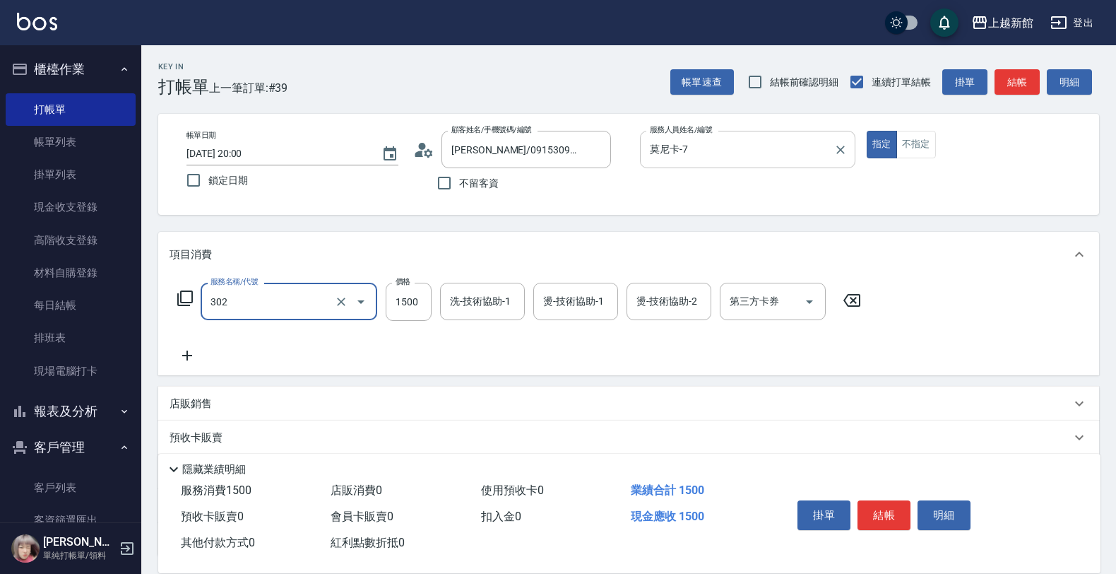
type input "設計燙髮(302)"
type input "2280"
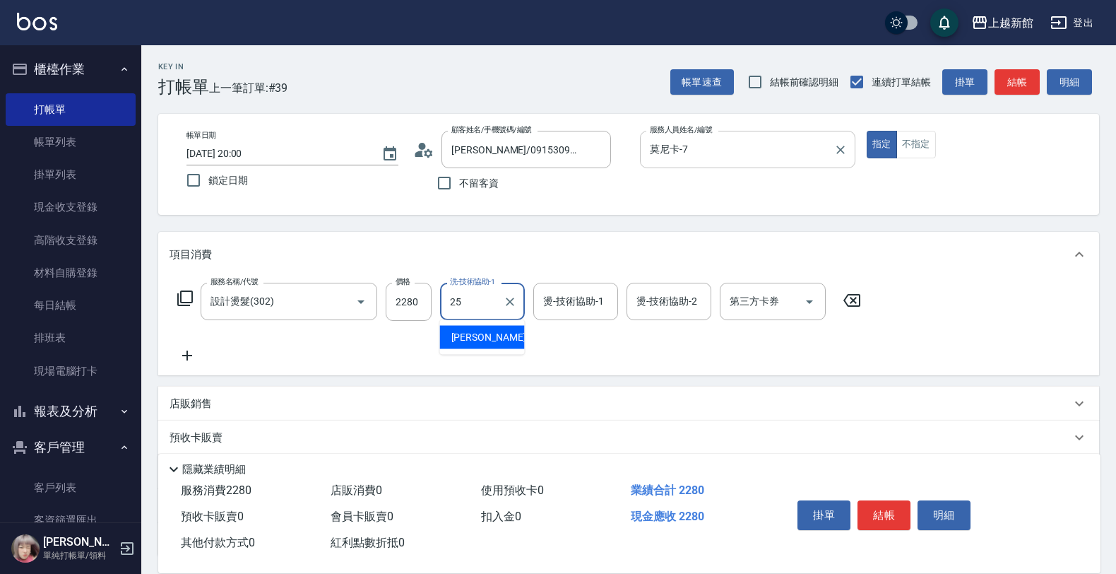
type input "小邱-25"
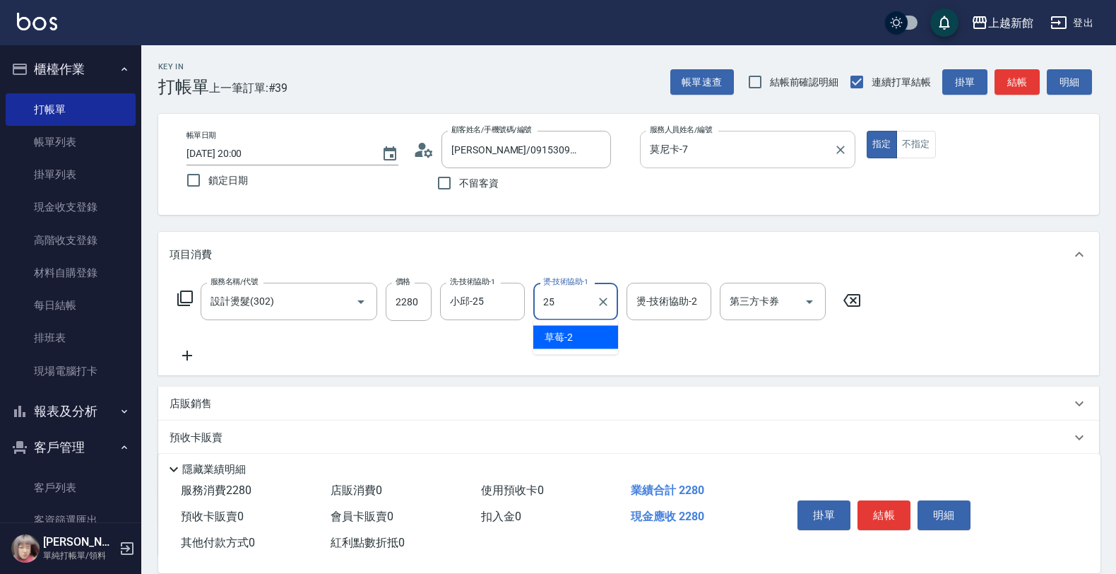
type input "小邱-25"
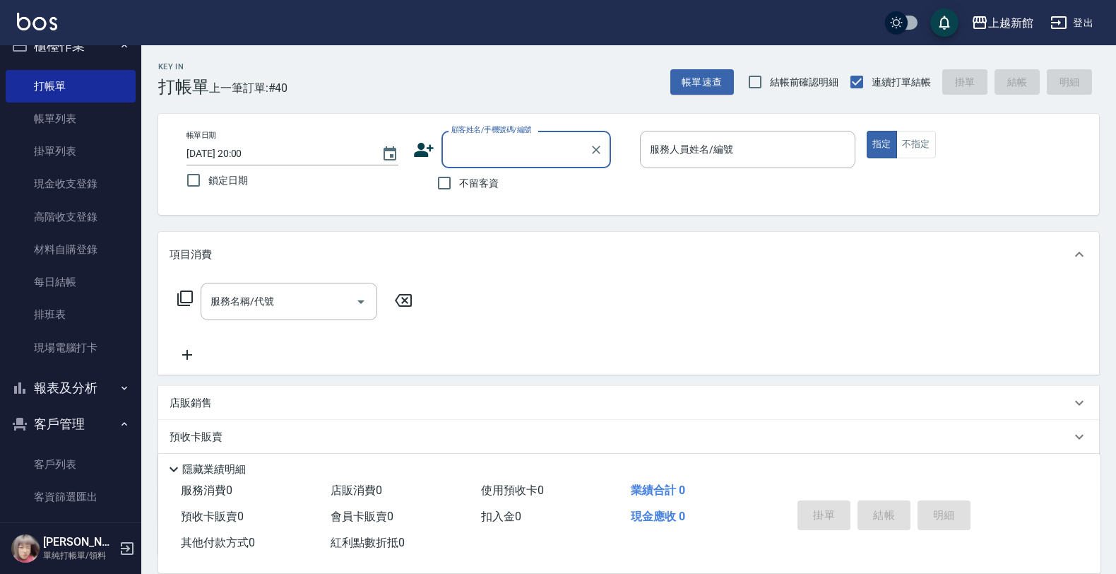
scroll to position [37, 0]
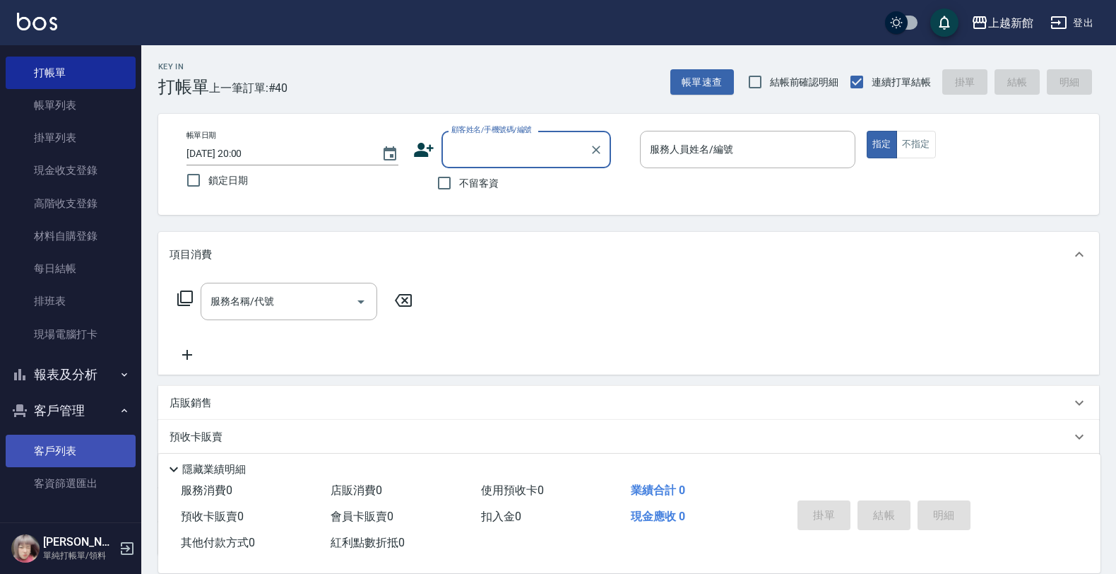
click at [61, 456] on link "客戶列表" at bounding box center [71, 451] width 130 height 32
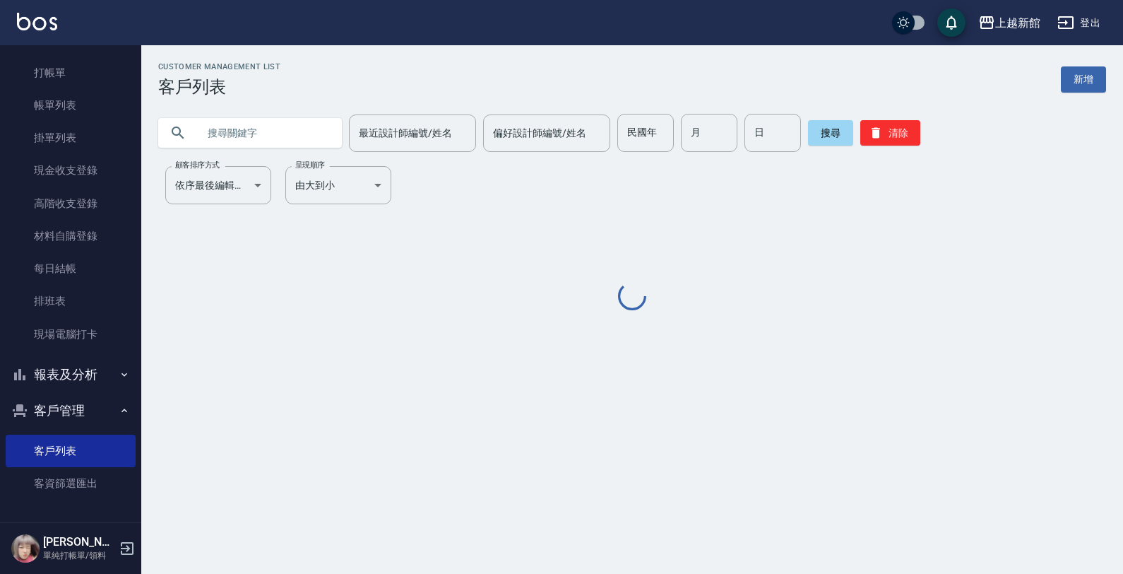
click at [266, 132] on input "text" at bounding box center [264, 133] width 133 height 38
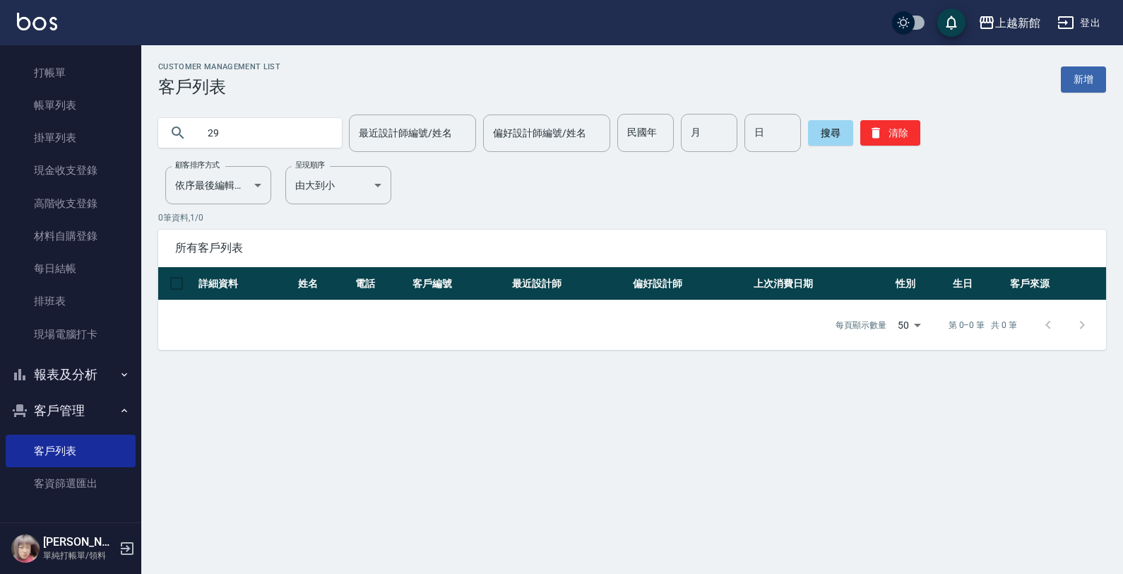
type input "2"
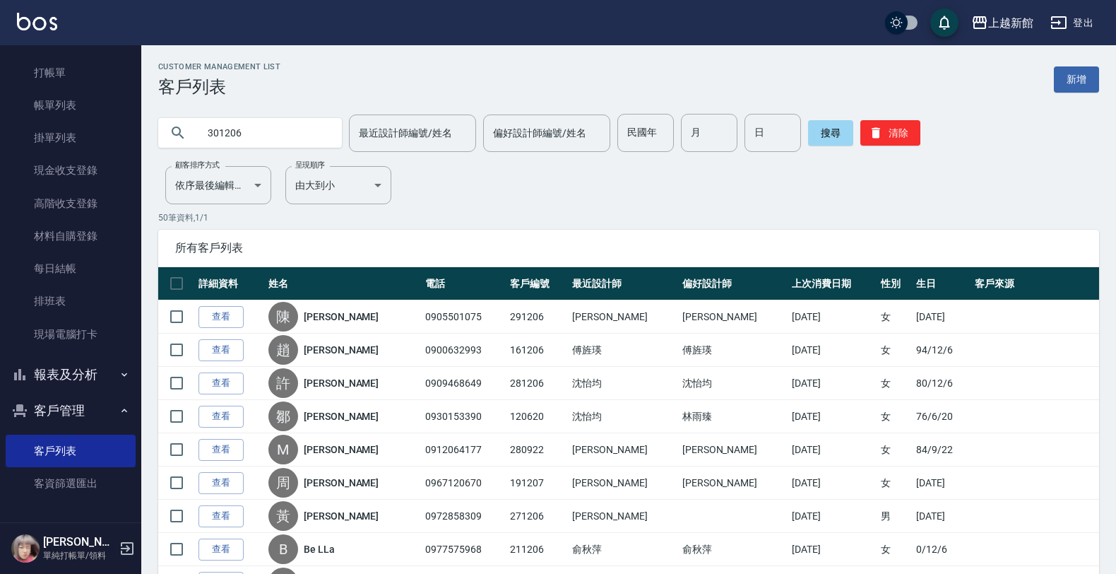
type input "301206"
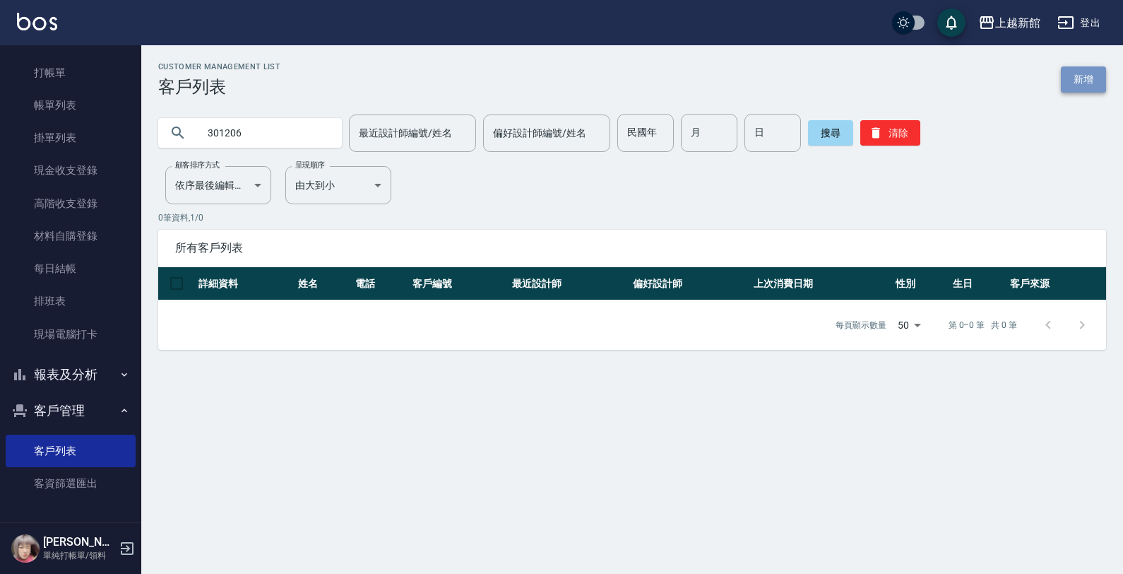
click at [1102, 83] on link "新增" at bounding box center [1083, 79] width 45 height 26
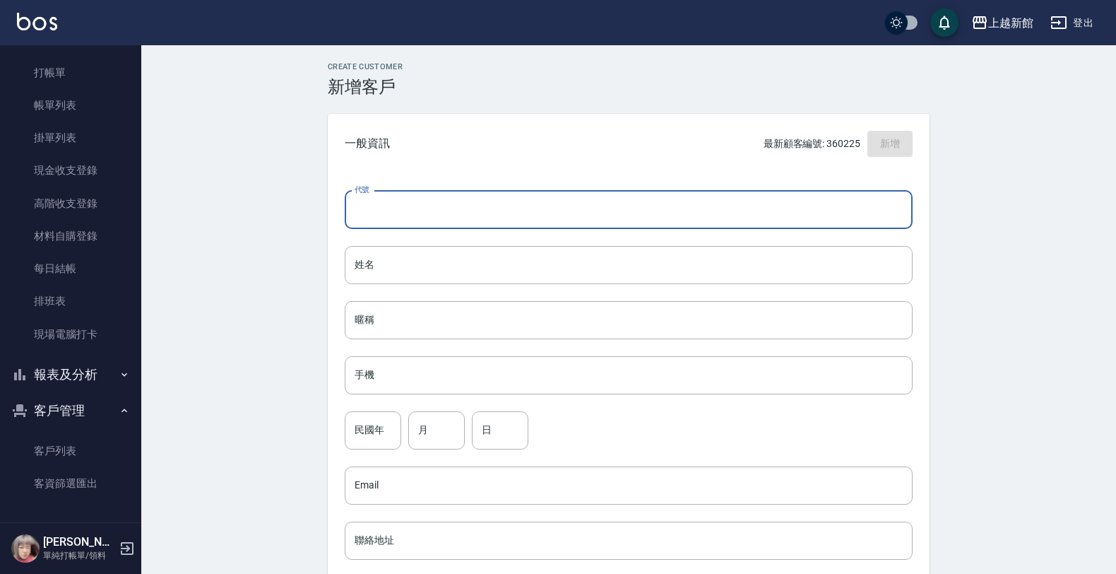
click at [638, 224] on input "代號" at bounding box center [629, 210] width 568 height 38
type input "250423"
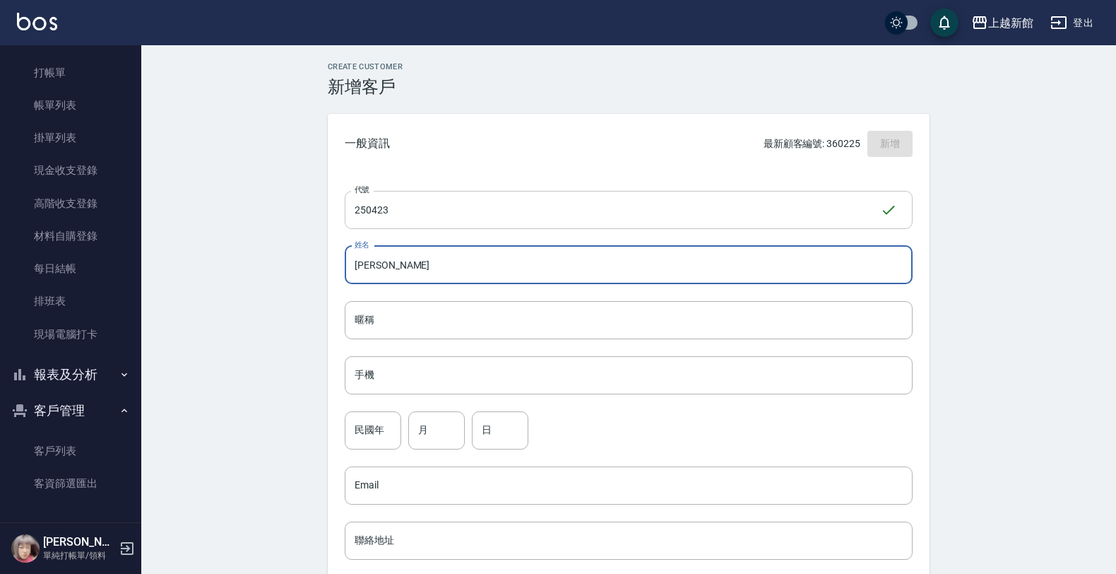
type input "陳陵郁"
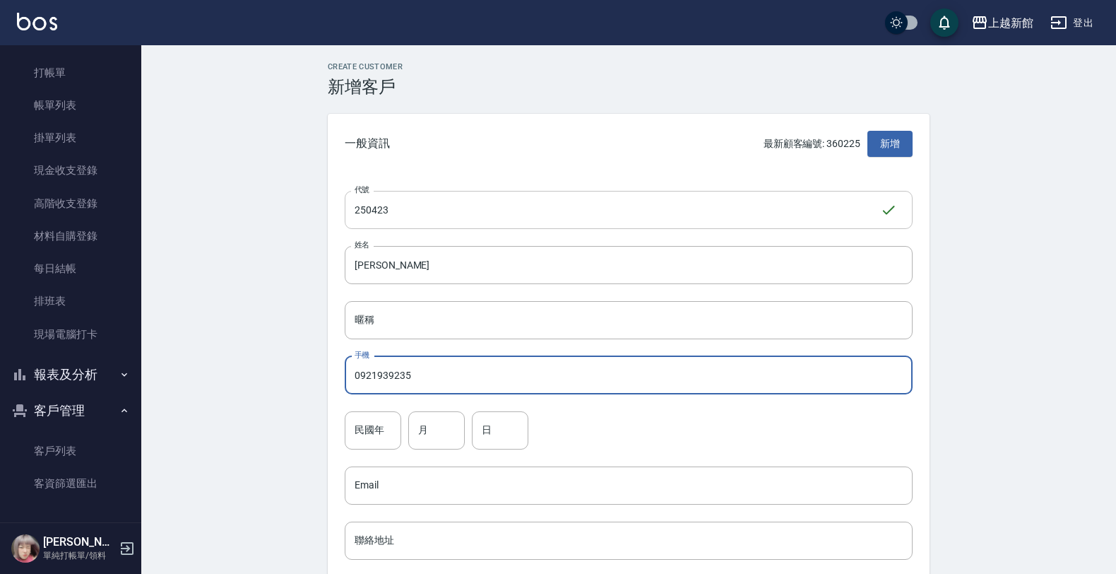
type input "0921939235"
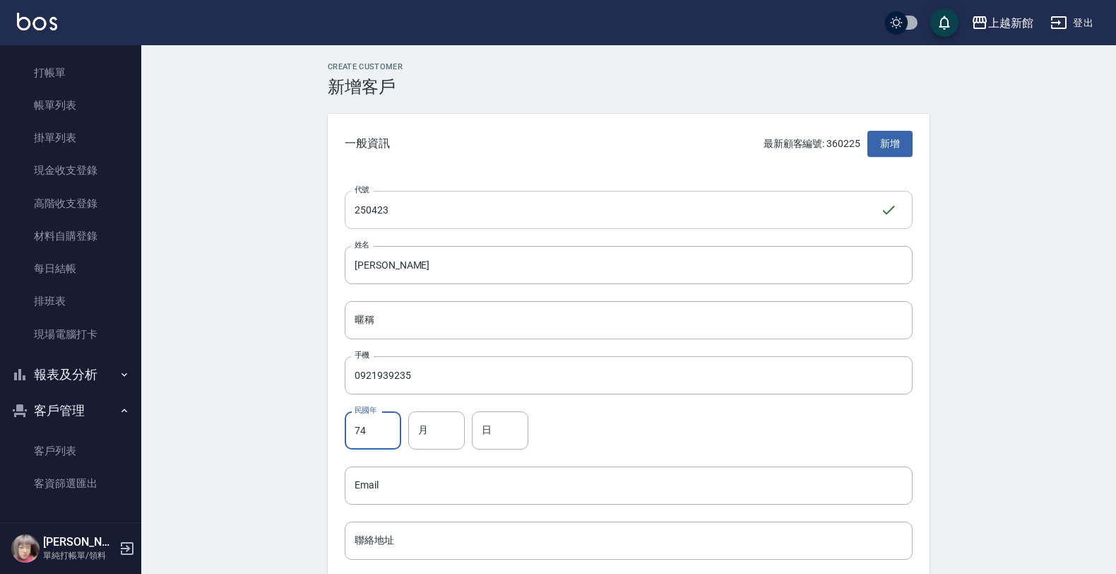
type input "74"
type input "4"
type input "23"
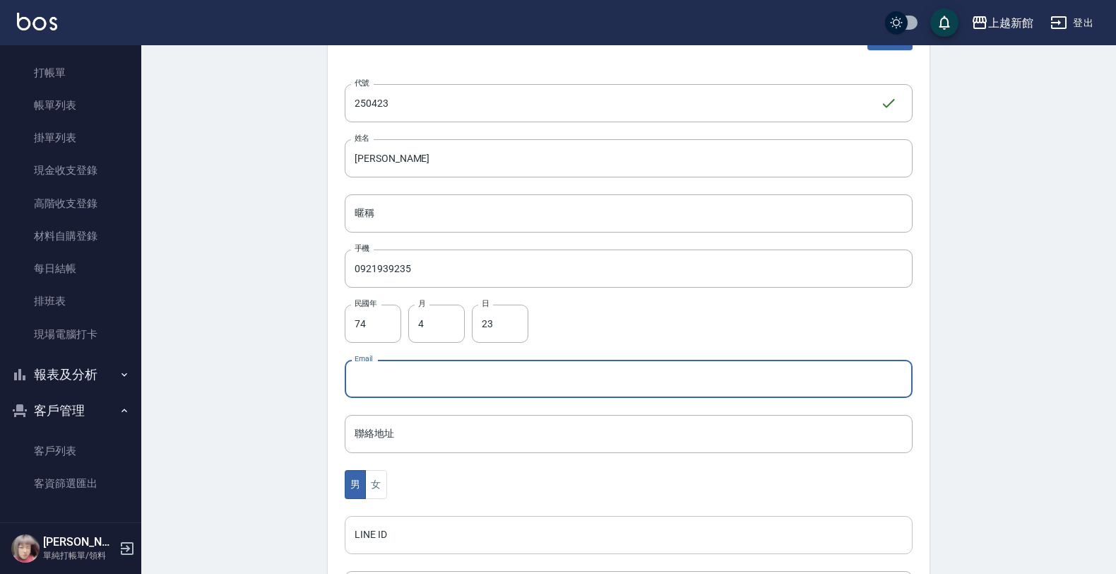
scroll to position [345, 0]
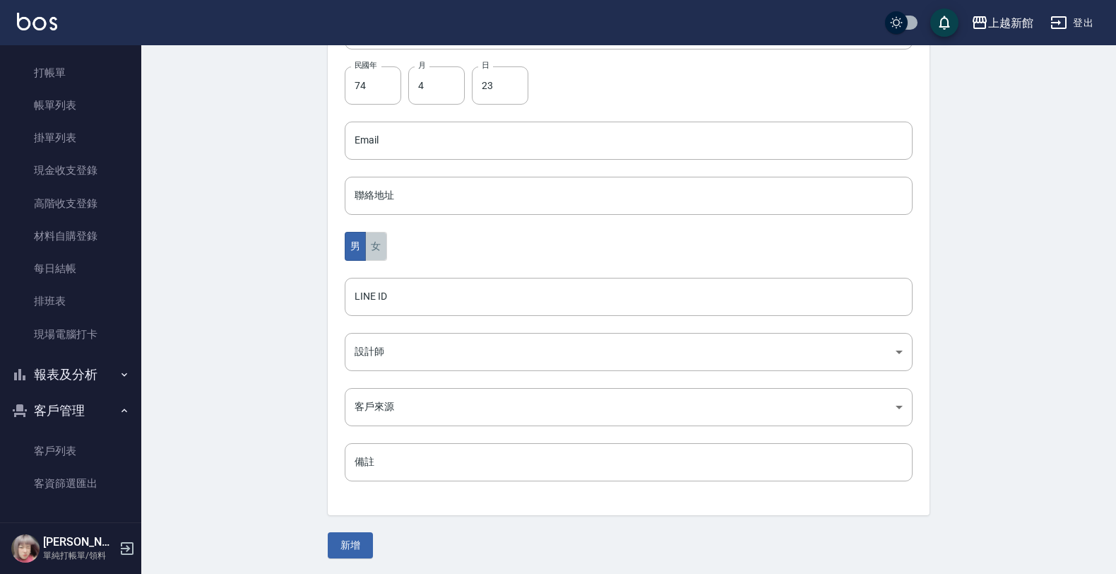
click at [368, 241] on button "女" at bounding box center [375, 246] width 21 height 29
click at [396, 341] on body "上越新館 登出 櫃檯作業 打帳單 帳單列表 掛單列表 現金收支登錄 高階收支登錄 材料自購登錄 每日結帳 排班表 現場電腦打卡 報表及分析 報表目錄 店家日報…" at bounding box center [561, 115] width 1123 height 920
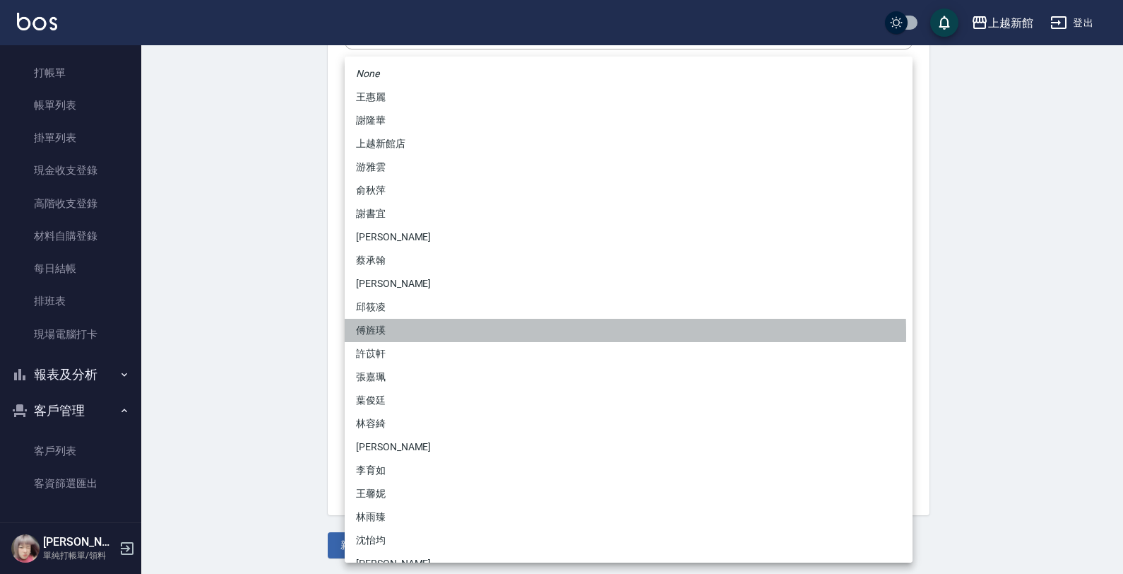
click at [379, 334] on li "傅旌瑛" at bounding box center [629, 330] width 568 height 23
type input "1211b317-6865-4b65-8ce4-66e34f8d1fd8"
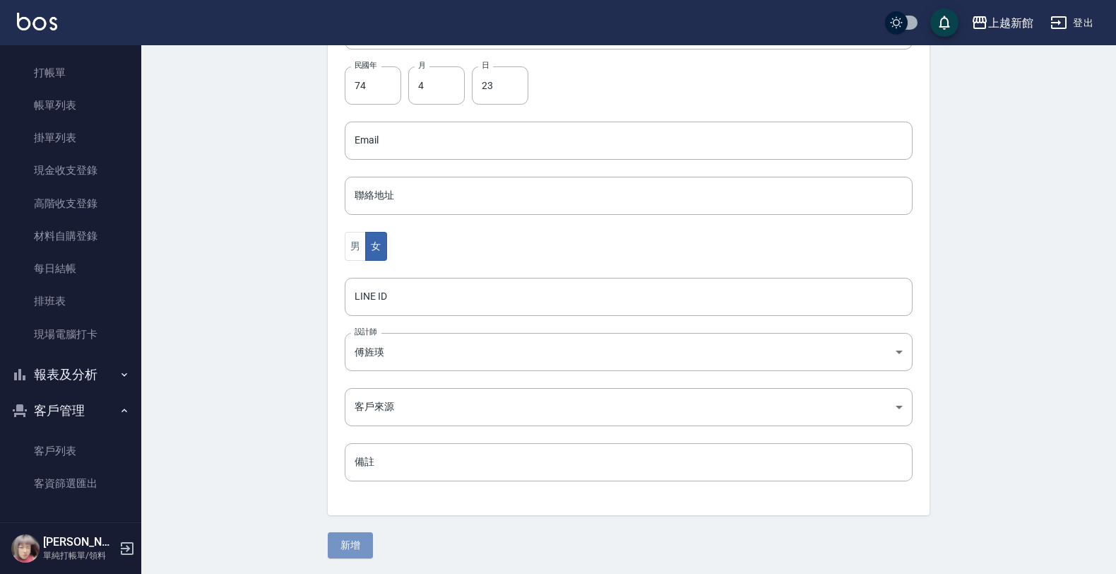
click at [345, 536] on button "新增" at bounding box center [350, 545] width 45 height 26
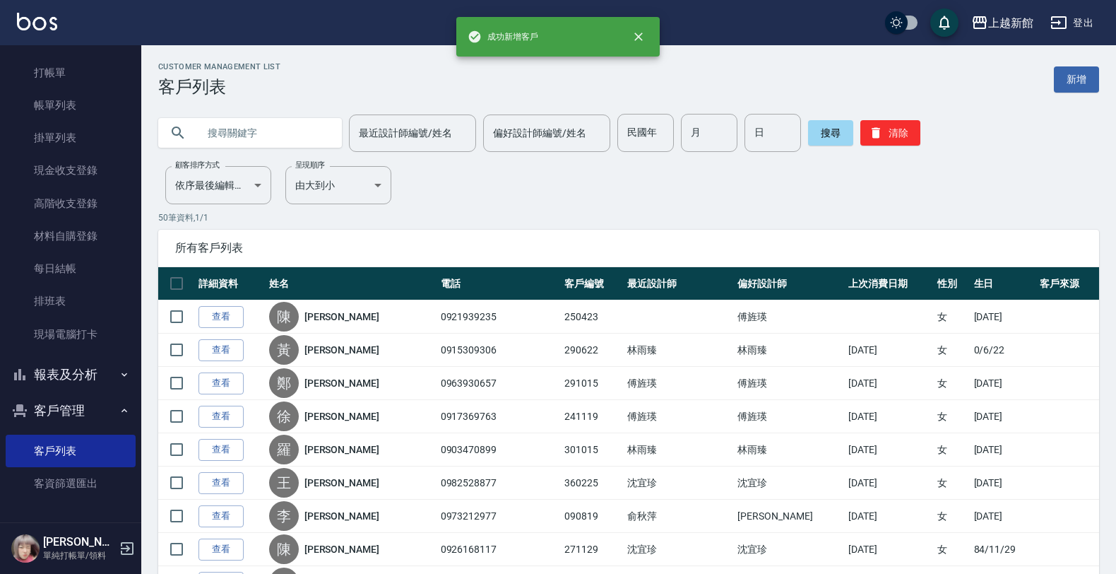
click at [1072, 93] on div "Customer Management List 客戶列表 新增" at bounding box center [628, 79] width 941 height 35
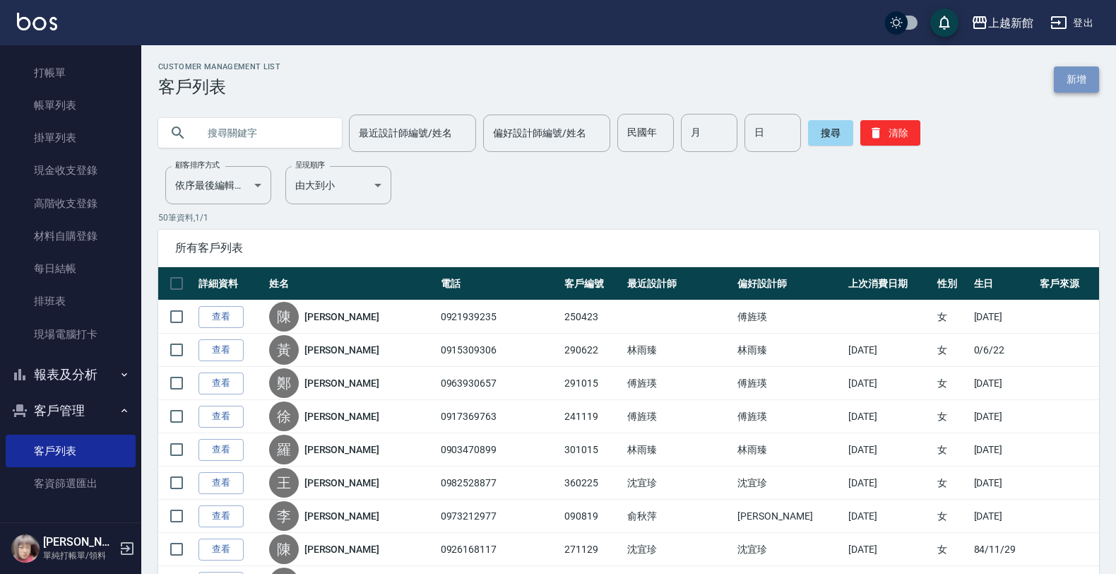
click at [1069, 88] on link "新增" at bounding box center [1076, 79] width 45 height 26
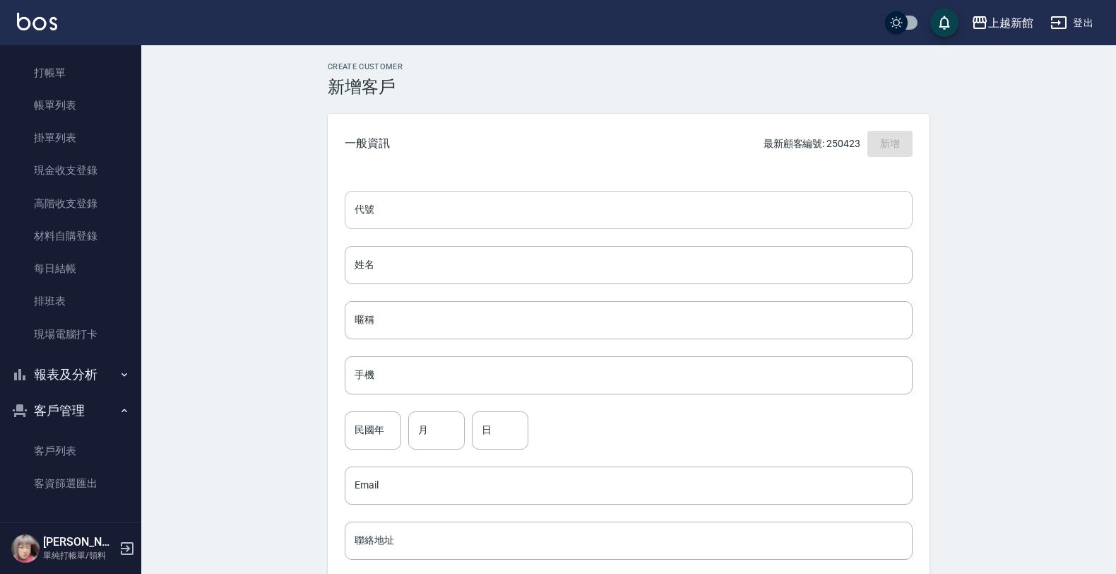
click at [740, 196] on input "代號" at bounding box center [629, 210] width 568 height 38
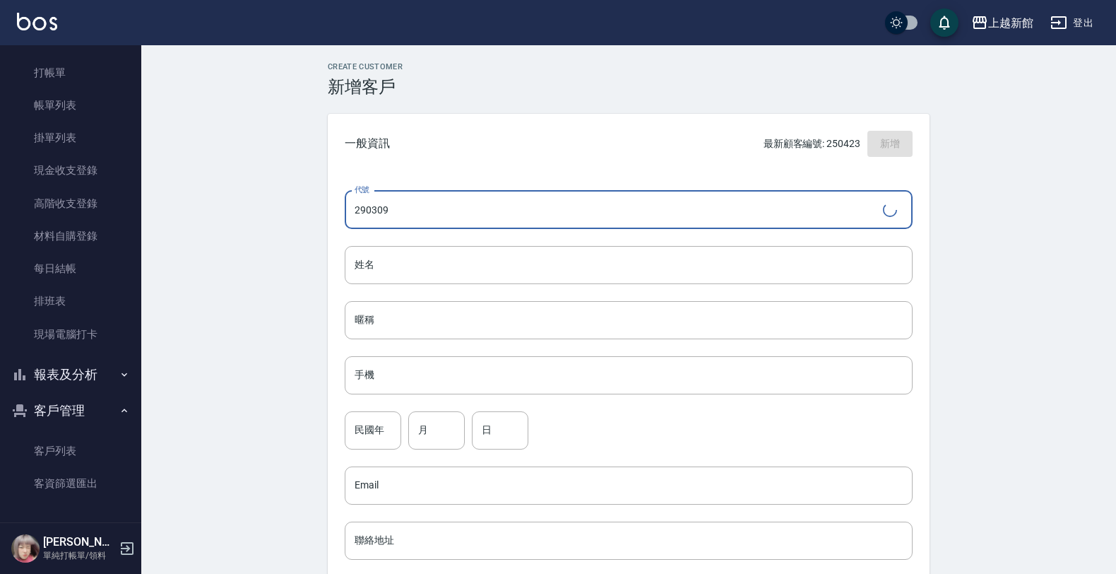
type input "290309"
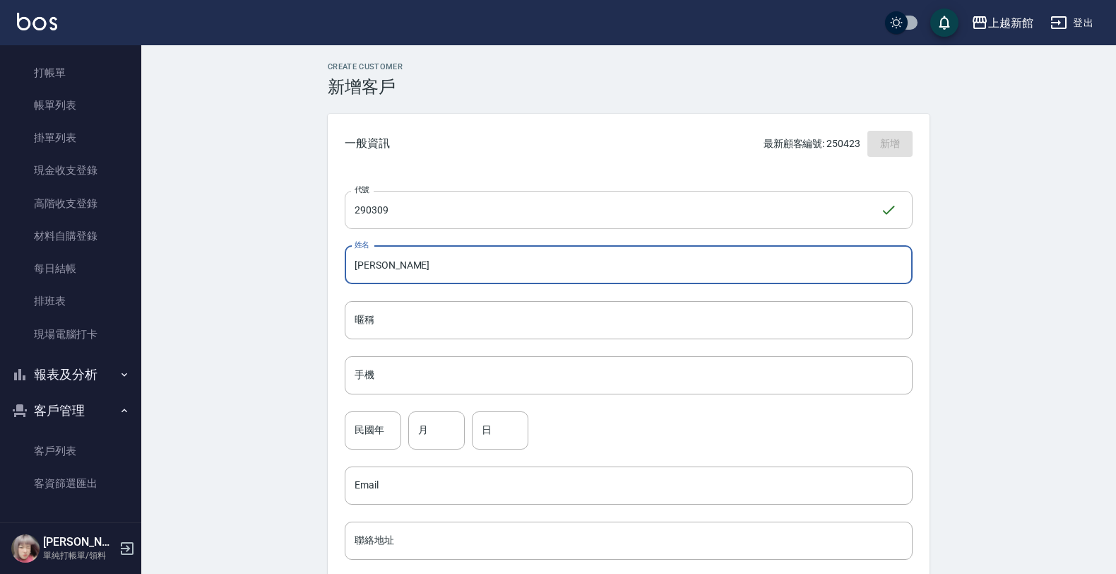
type input "呂孟娟"
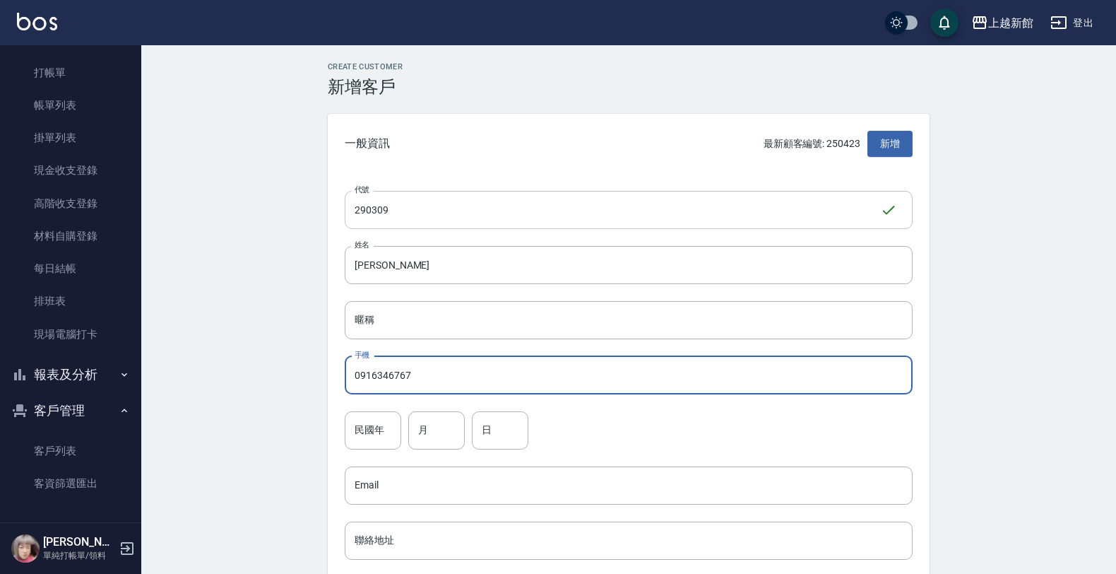
type input "0916346767"
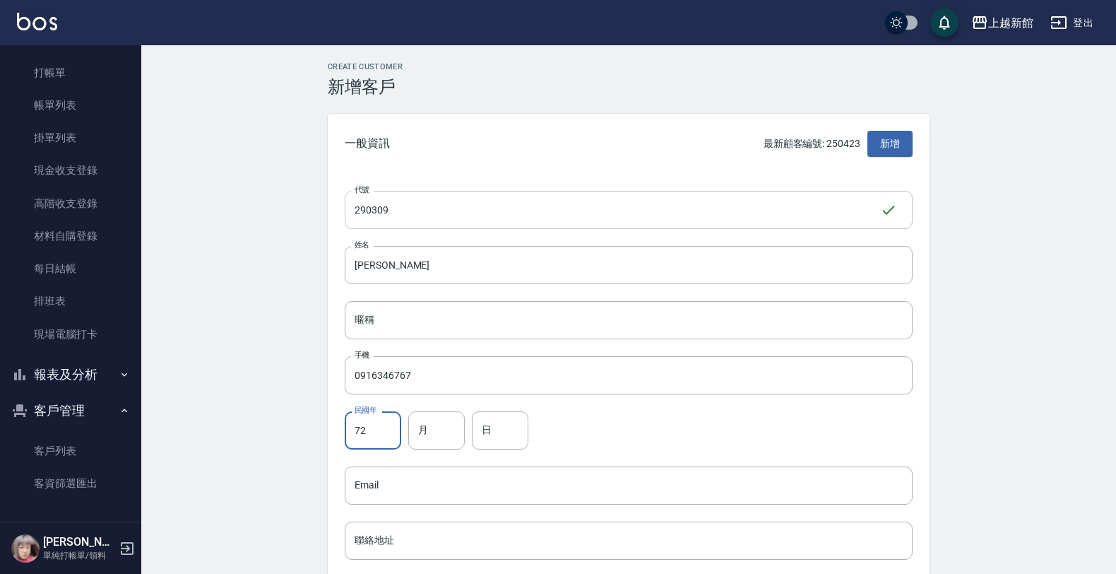
type input "72"
type input "3"
type input "9"
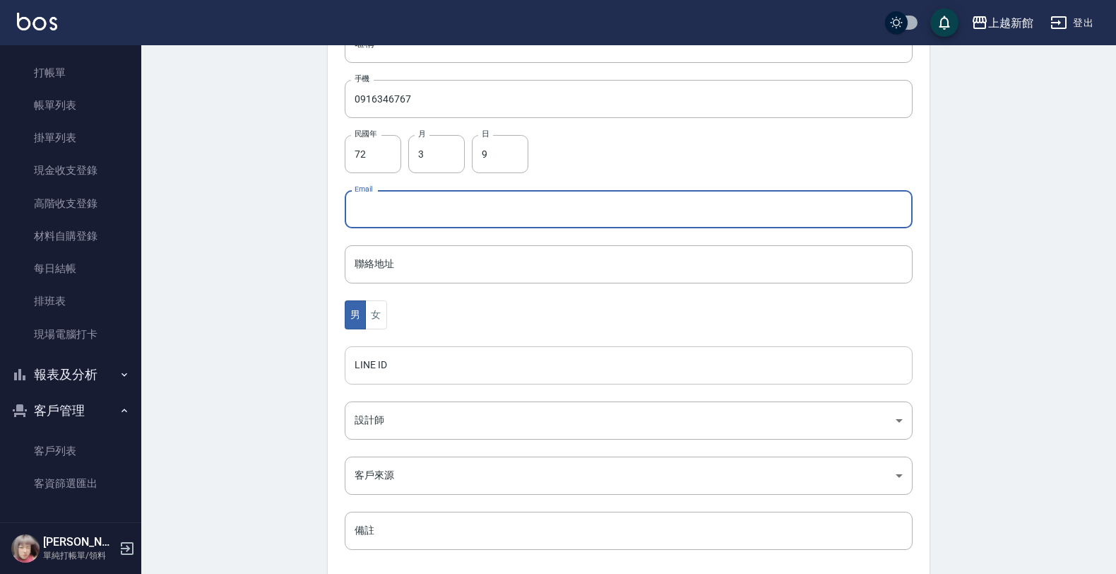
scroll to position [345, 0]
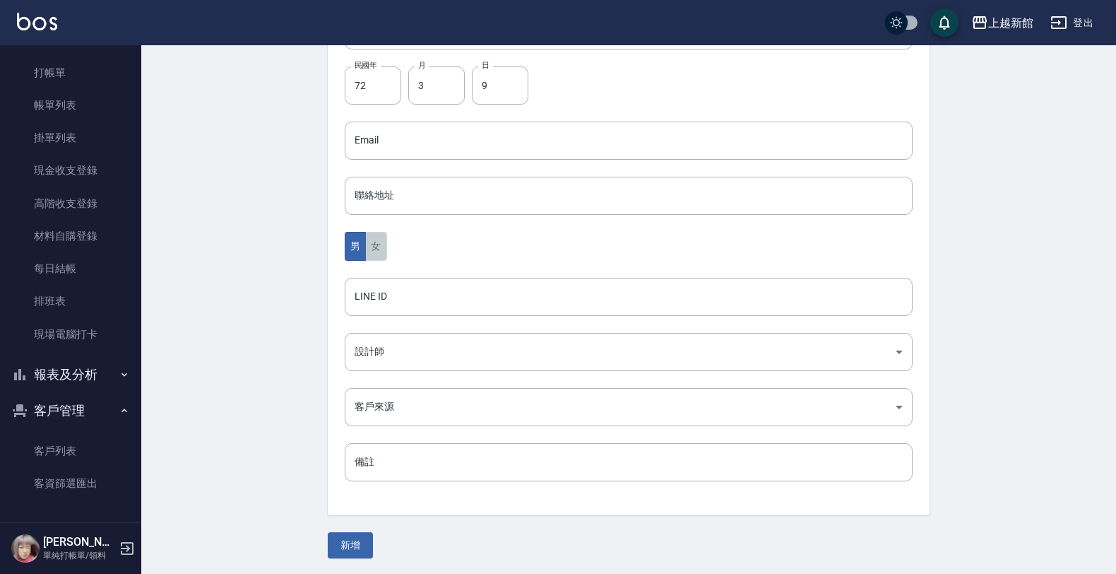
click at [383, 249] on button "女" at bounding box center [375, 246] width 21 height 29
click at [375, 359] on body "上越新館 登出 櫃檯作業 打帳單 帳單列表 掛單列表 現金收支登錄 高階收支登錄 材料自購登錄 每日結帳 排班表 現場電腦打卡 報表及分析 報表目錄 店家日報…" at bounding box center [561, 115] width 1123 height 920
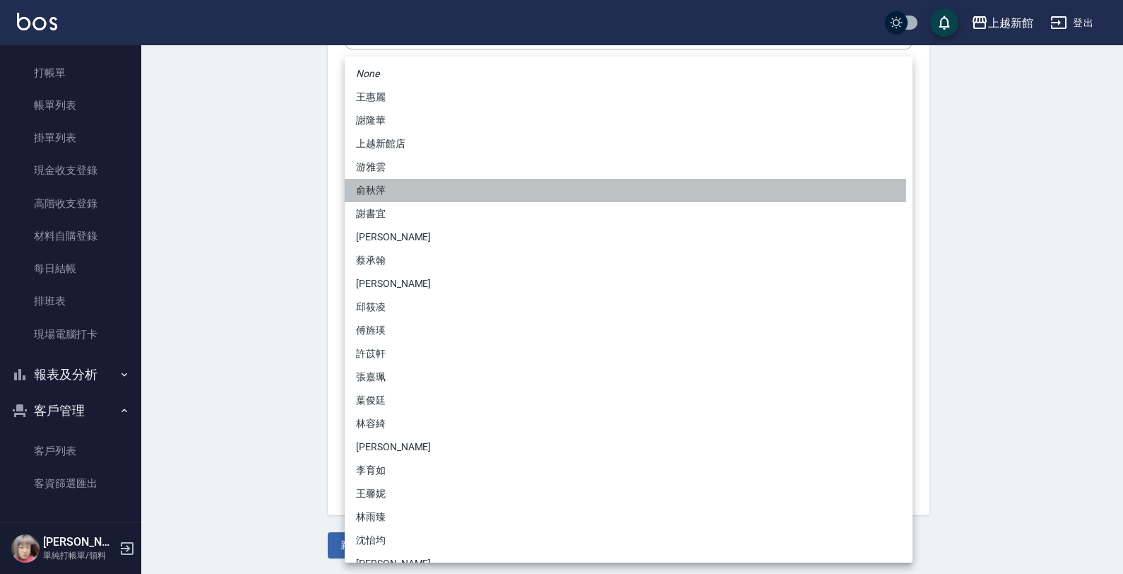
click at [382, 186] on li "俞秋萍" at bounding box center [629, 190] width 568 height 23
type input "1cdd4ba2-88dd-4d28-926f-a961d94b46e0"
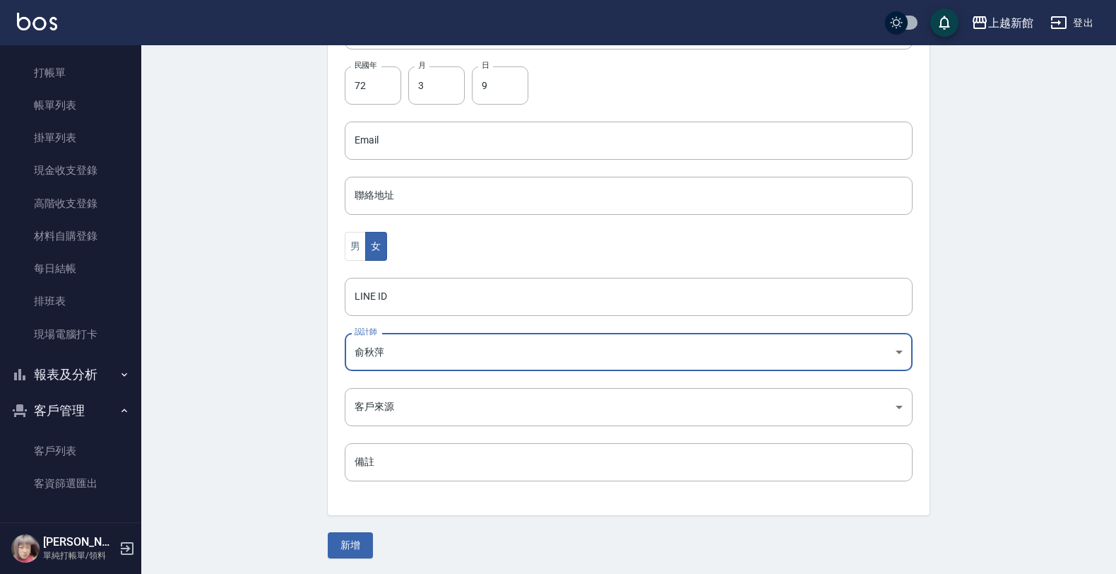
click at [357, 538] on button "新增" at bounding box center [350, 545] width 45 height 26
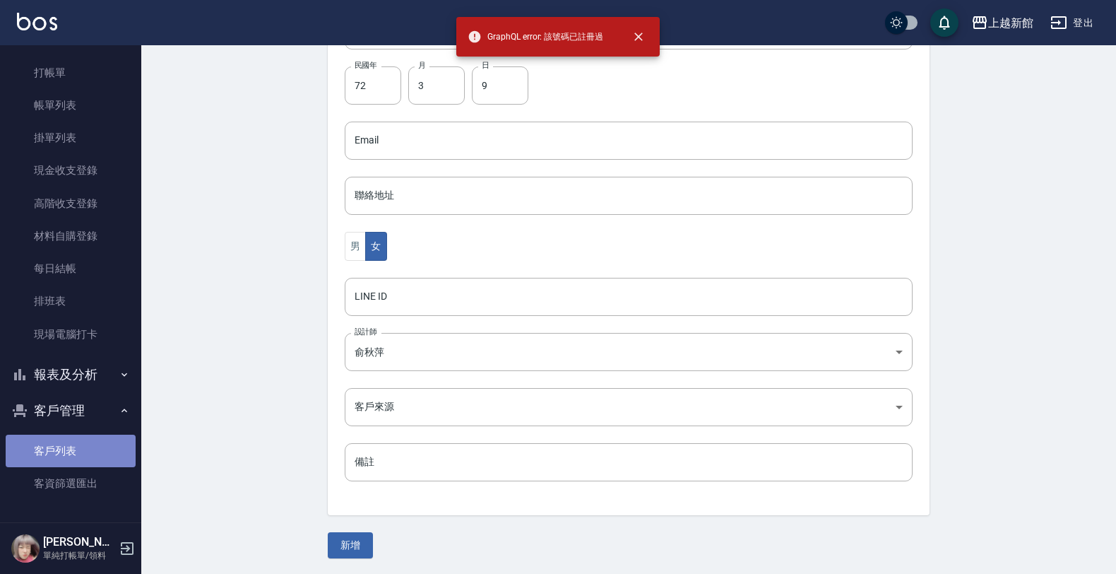
click at [114, 458] on link "客戶列表" at bounding box center [71, 451] width 130 height 32
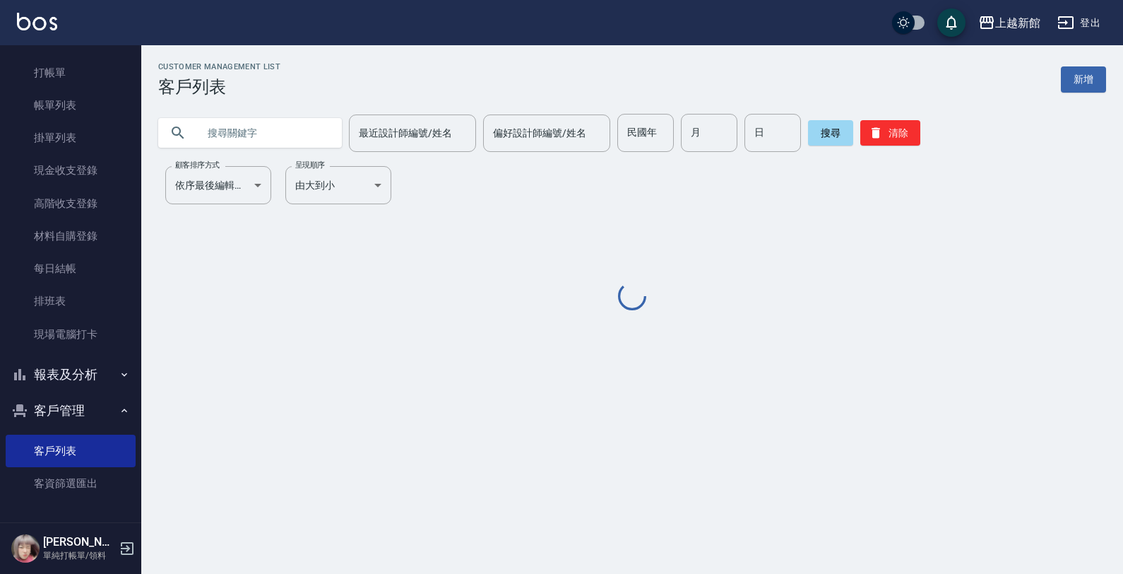
click at [241, 124] on input "text" at bounding box center [264, 133] width 133 height 38
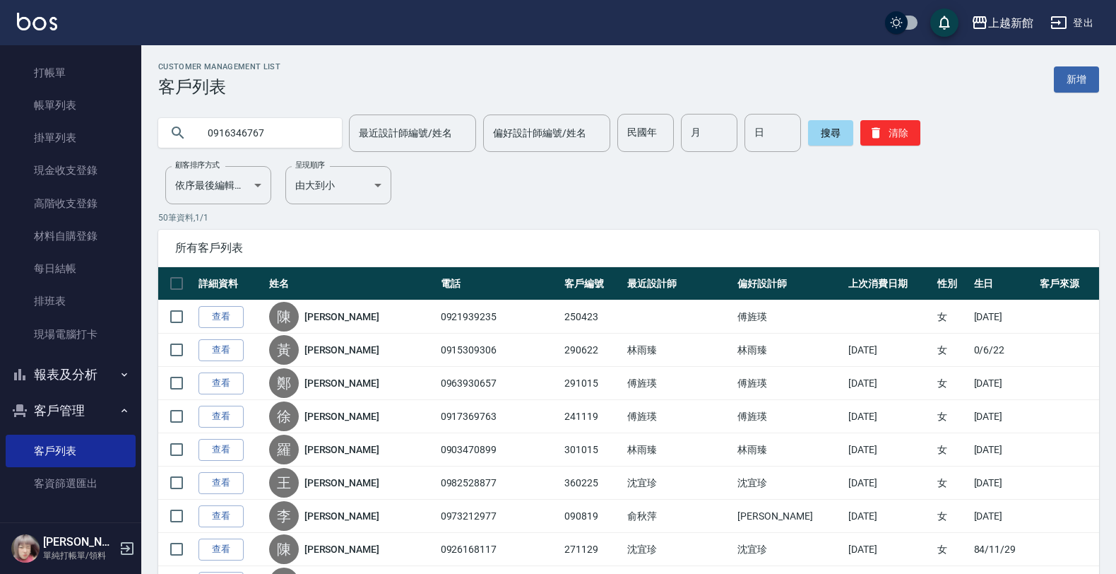
type input "0916346767"
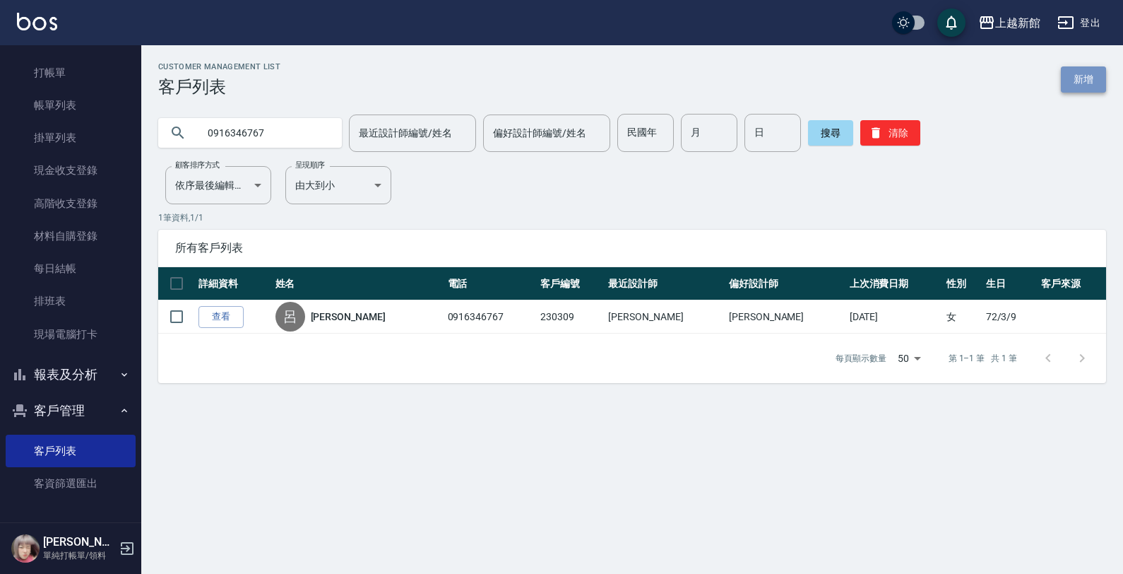
click at [1075, 83] on link "新增" at bounding box center [1083, 79] width 45 height 26
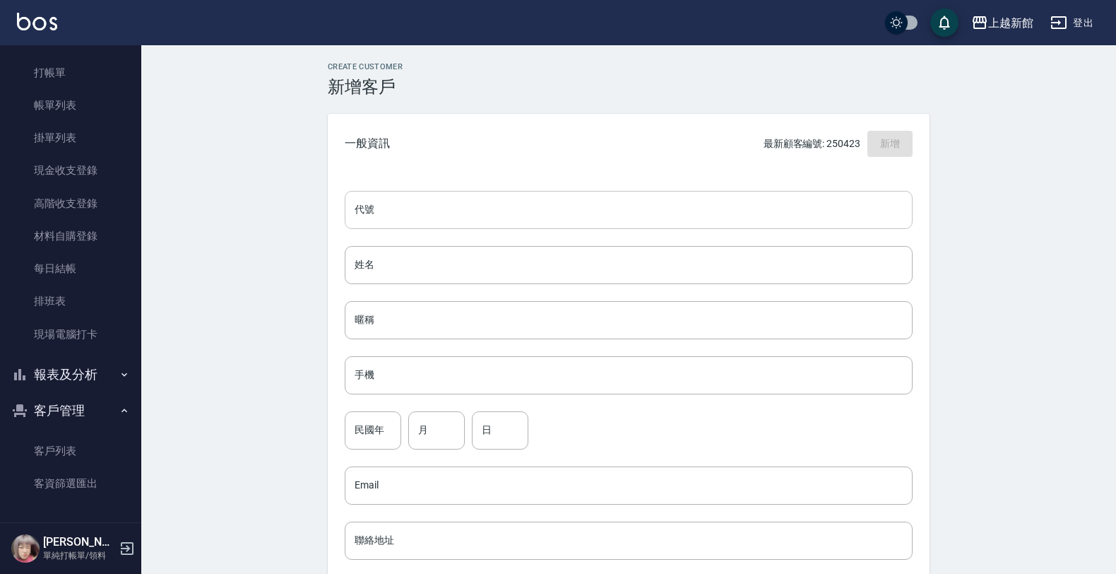
click at [707, 210] on input "代號" at bounding box center [629, 210] width 568 height 38
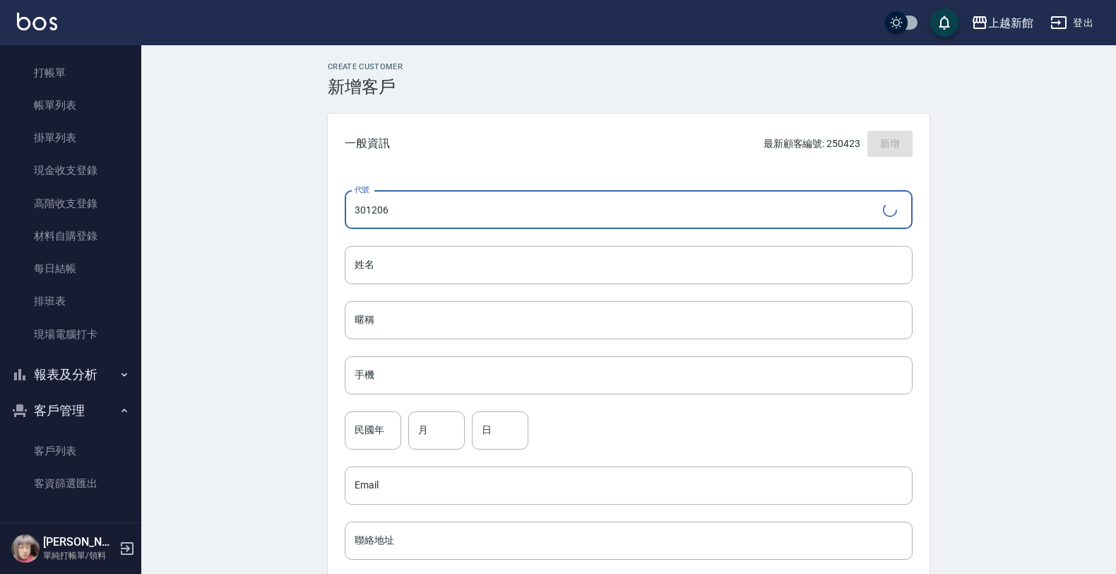
type input "301206"
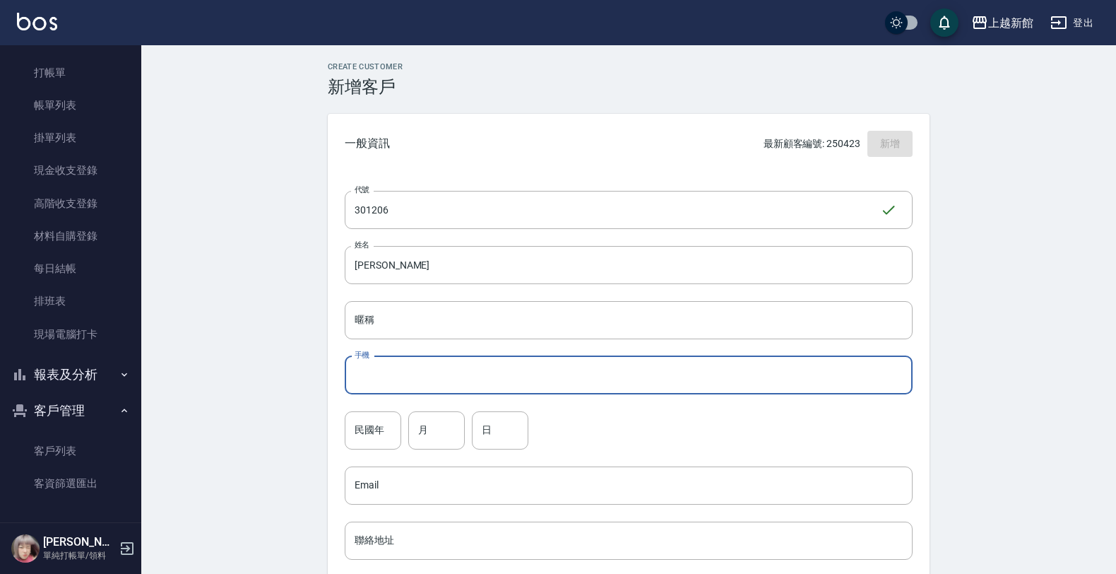
drag, startPoint x: 654, startPoint y: 294, endPoint x: 654, endPoint y: 285, distance: 9.2
click at [654, 292] on div "代號 301206 ​ 代號 姓名 胡歆 姓名 暱稱 暱稱 手機 手機 民國年 民國年 月 月 日 日 Email Email 聯絡地址 聯絡地址 男 女 L…" at bounding box center [629, 517] width 602 height 687
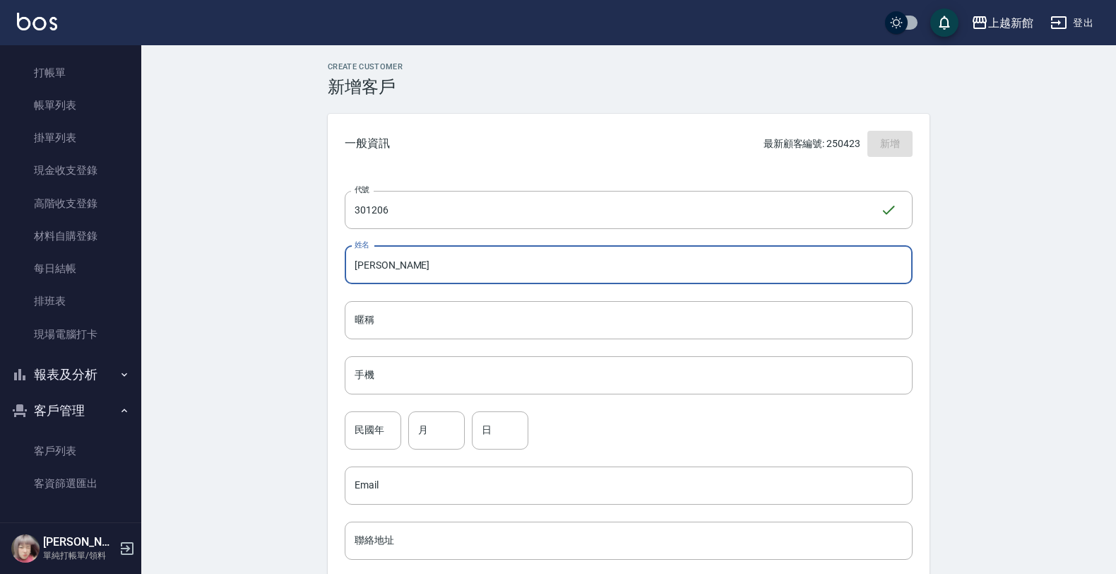
click at [639, 265] on input "胡歆" at bounding box center [629, 265] width 568 height 38
type input "胡歆艾"
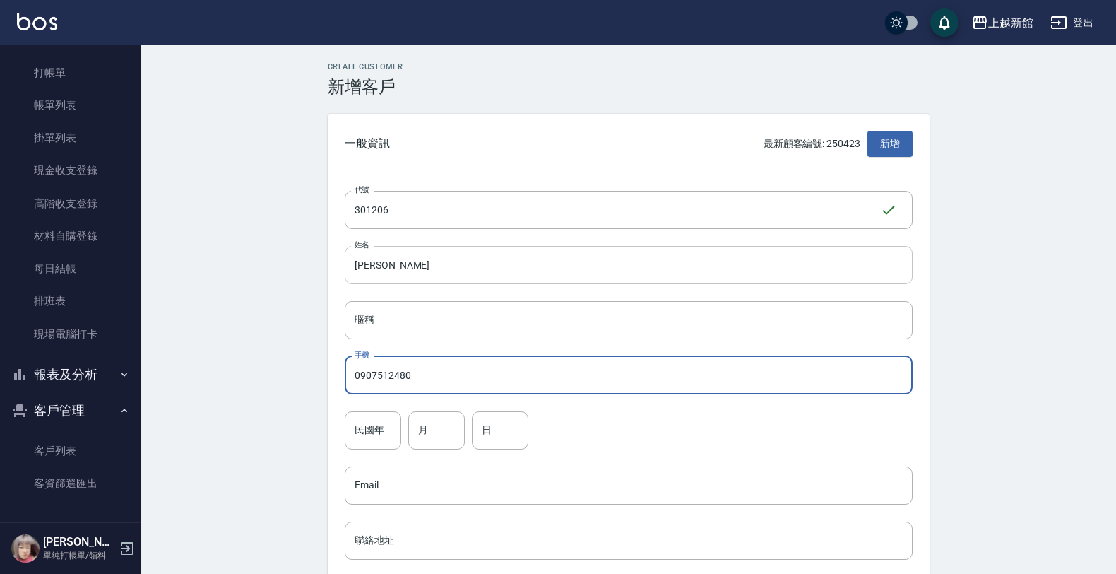
type input "0907512480"
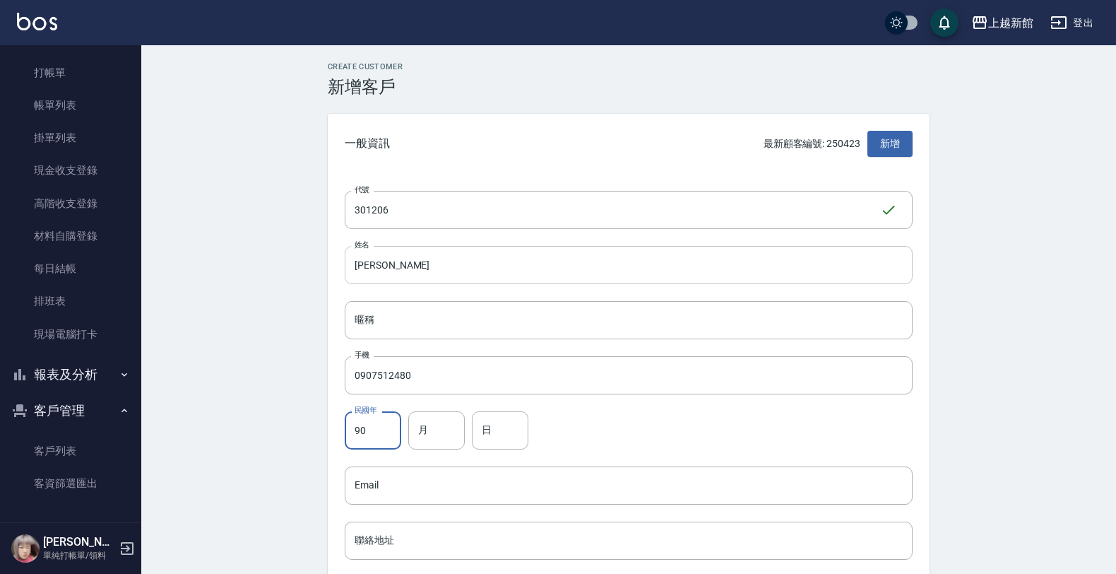
type input "90"
type input "12"
type input "6"
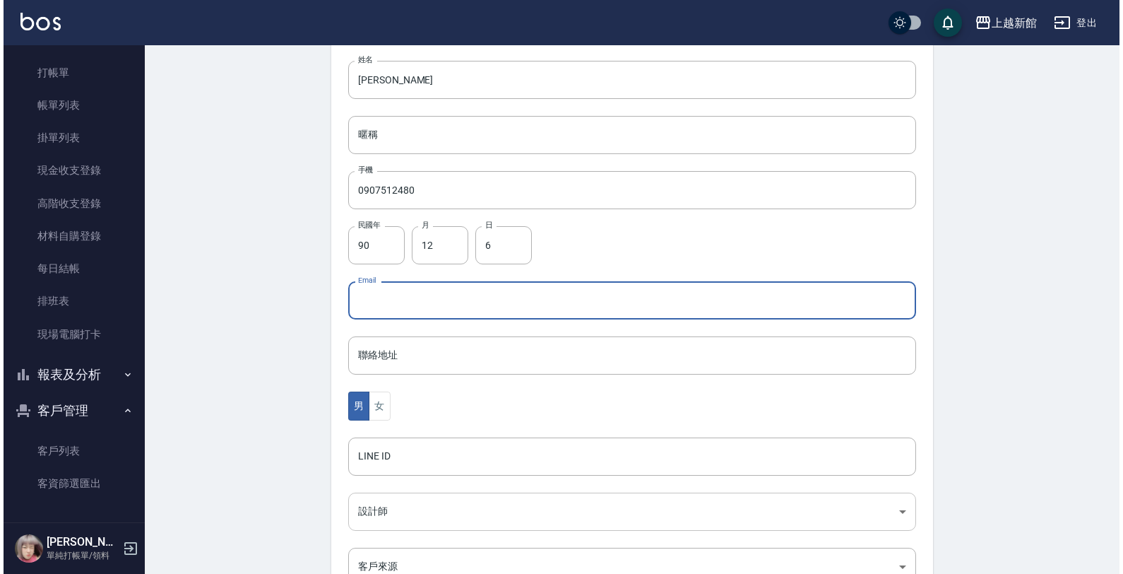
scroll to position [265, 0]
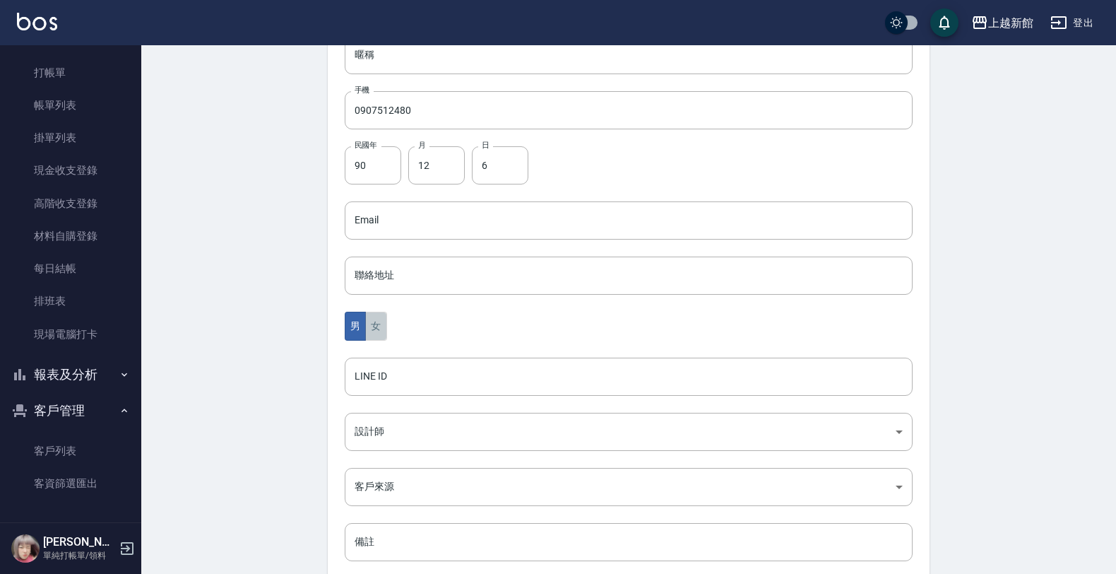
click at [376, 322] on button "女" at bounding box center [375, 326] width 21 height 29
click at [371, 425] on body "上越新館 登出 櫃檯作業 打帳單 帳單列表 掛單列表 現金收支登錄 高階收支登錄 材料自購登錄 每日結帳 排班表 現場電腦打卡 報表及分析 報表目錄 店家日報…" at bounding box center [561, 195] width 1123 height 920
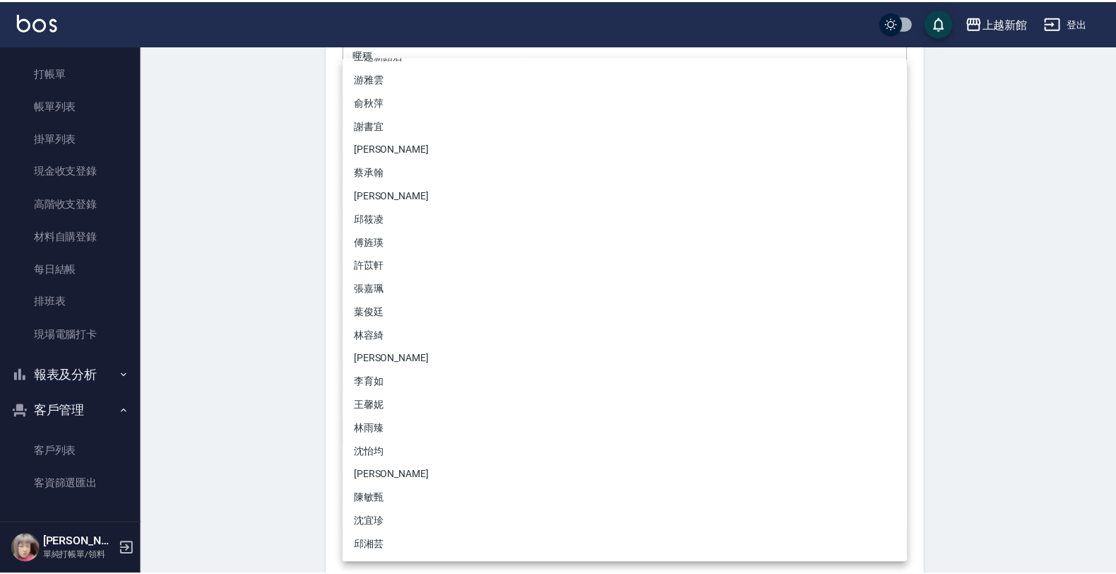
scroll to position [111, 0]
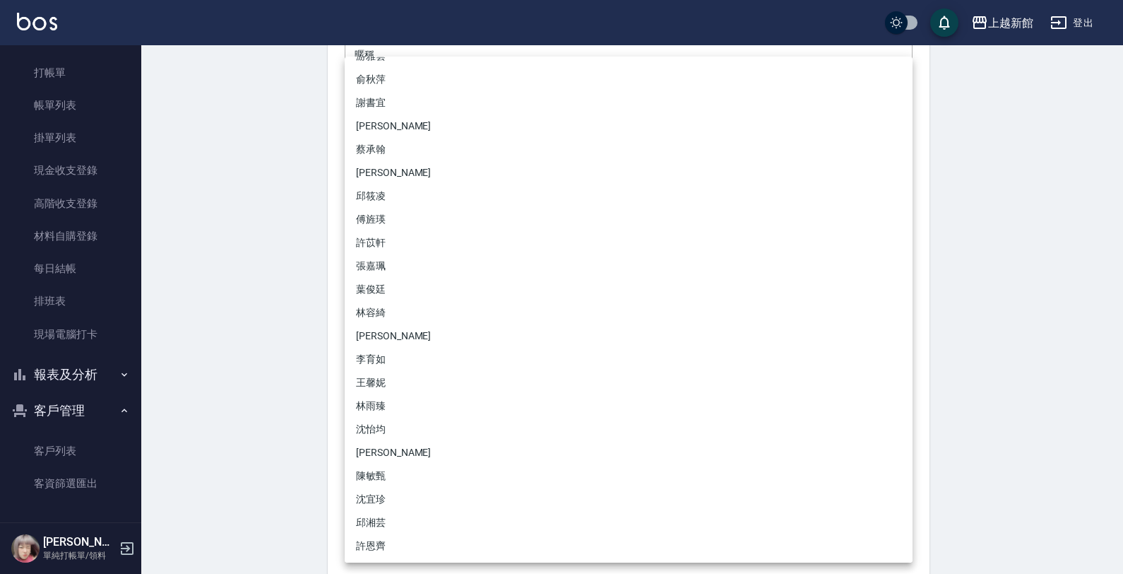
click at [389, 422] on li "沈怡均" at bounding box center [629, 429] width 568 height 23
type input "15a18275-fbb5-4975-8588-eb5da8df17b5"
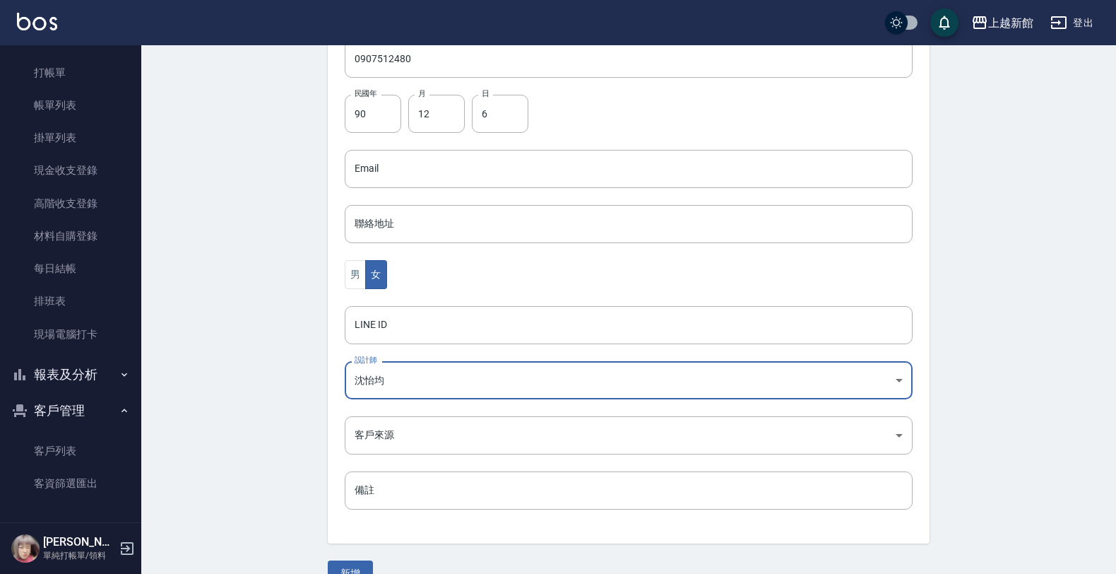
scroll to position [345, 0]
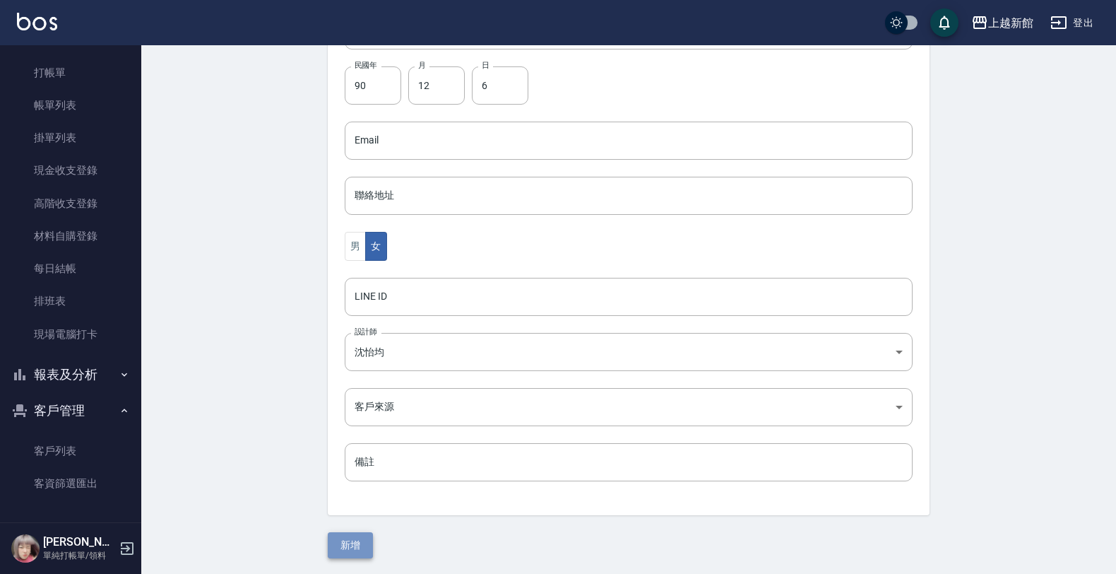
click at [347, 533] on button "新增" at bounding box center [350, 545] width 45 height 26
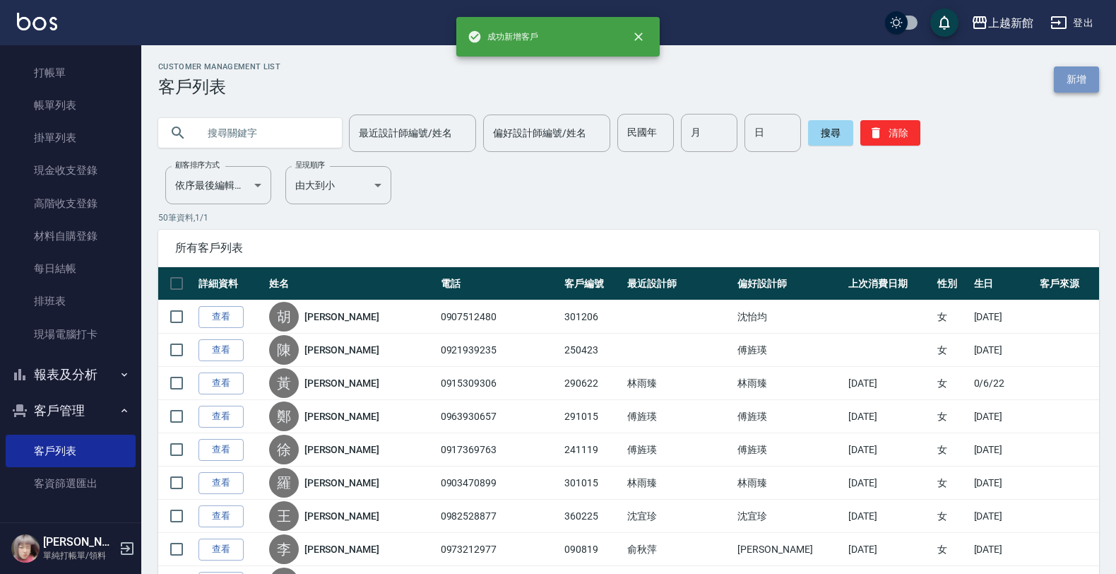
click at [1067, 78] on link "新增" at bounding box center [1076, 79] width 45 height 26
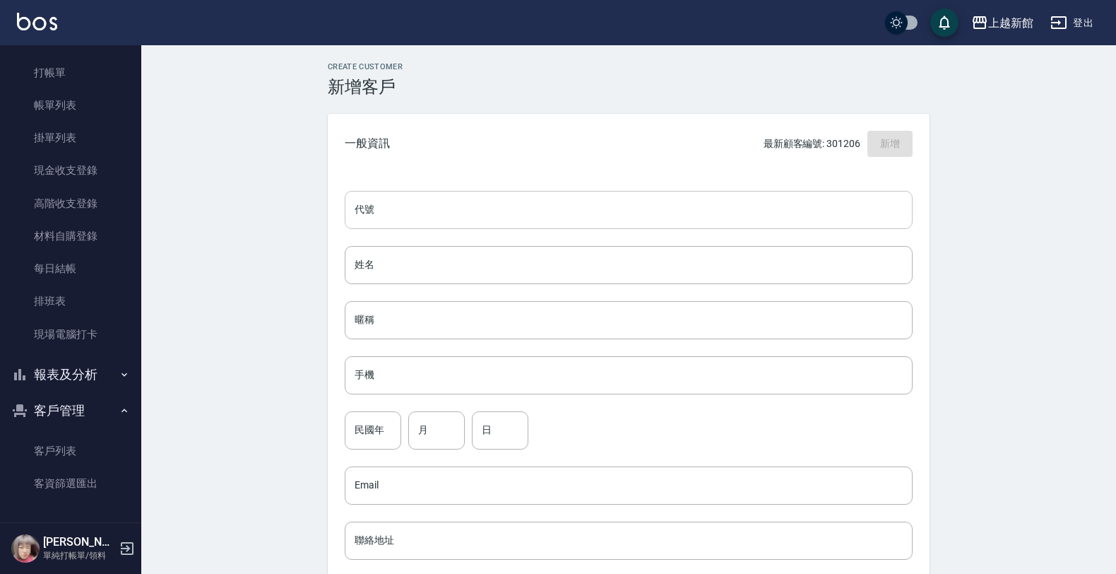
click at [834, 198] on input "代號" at bounding box center [629, 210] width 568 height 38
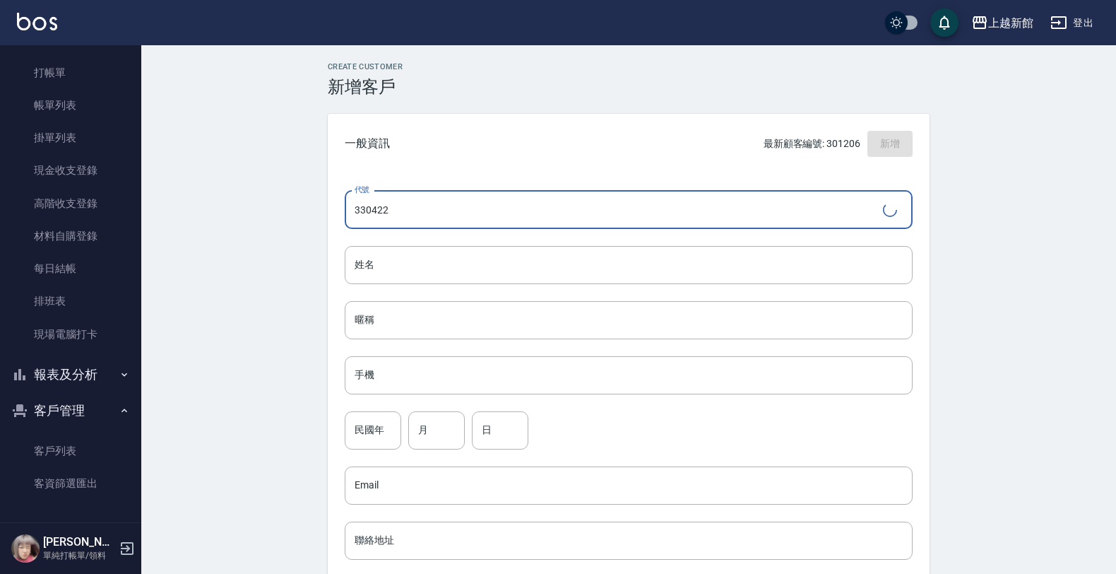
type input "330422"
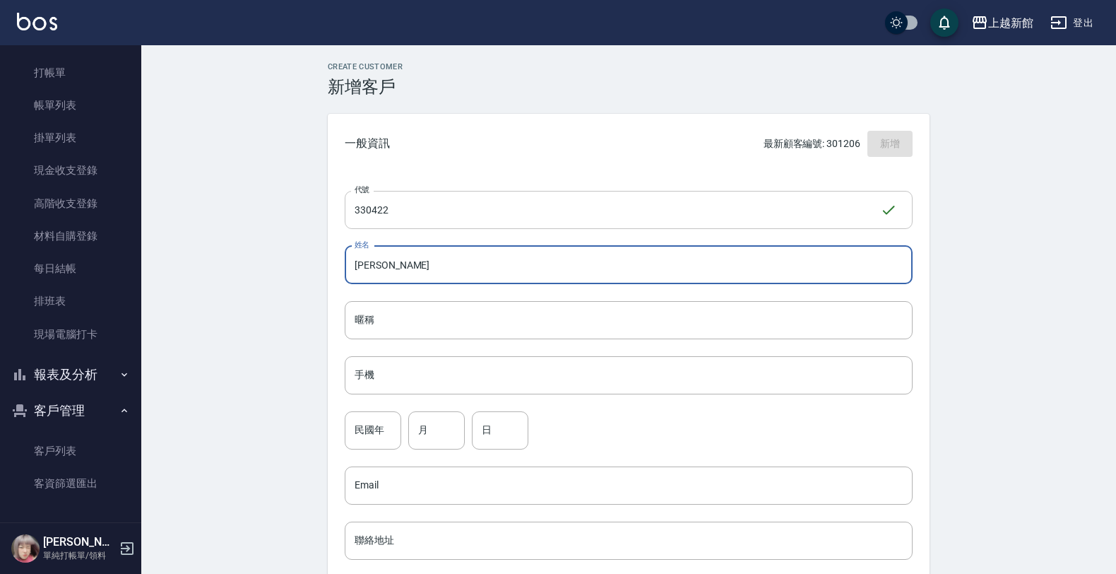
type input "陳若芸"
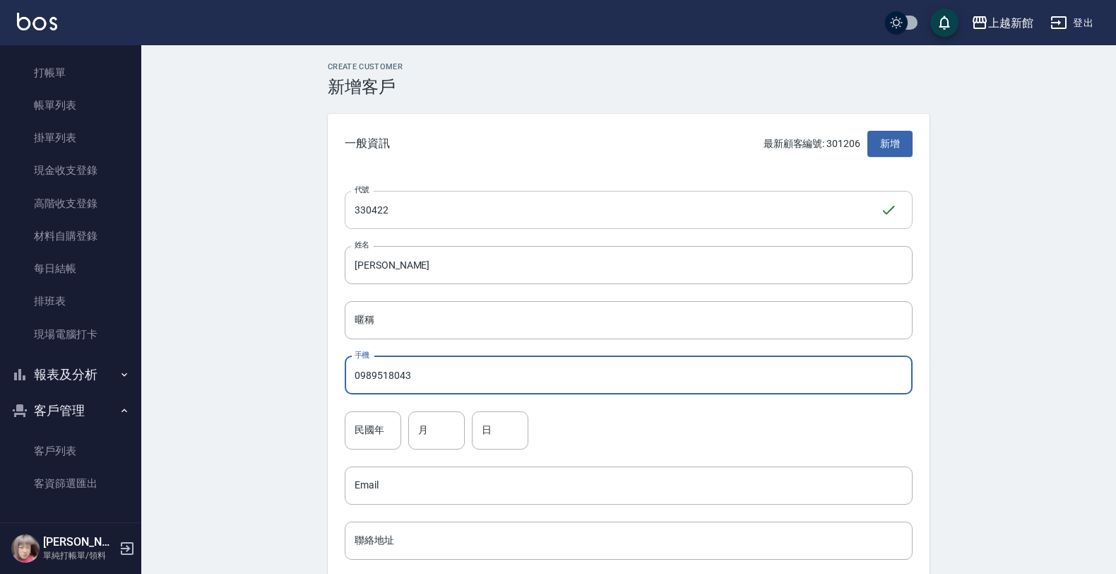
type input "0989518043"
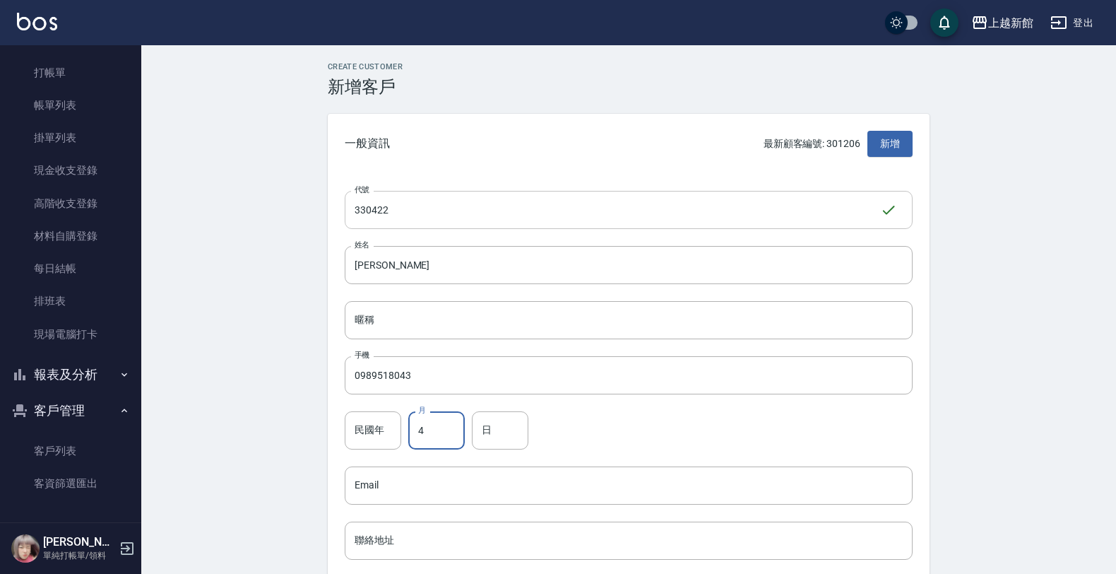
type input "4"
type input "22"
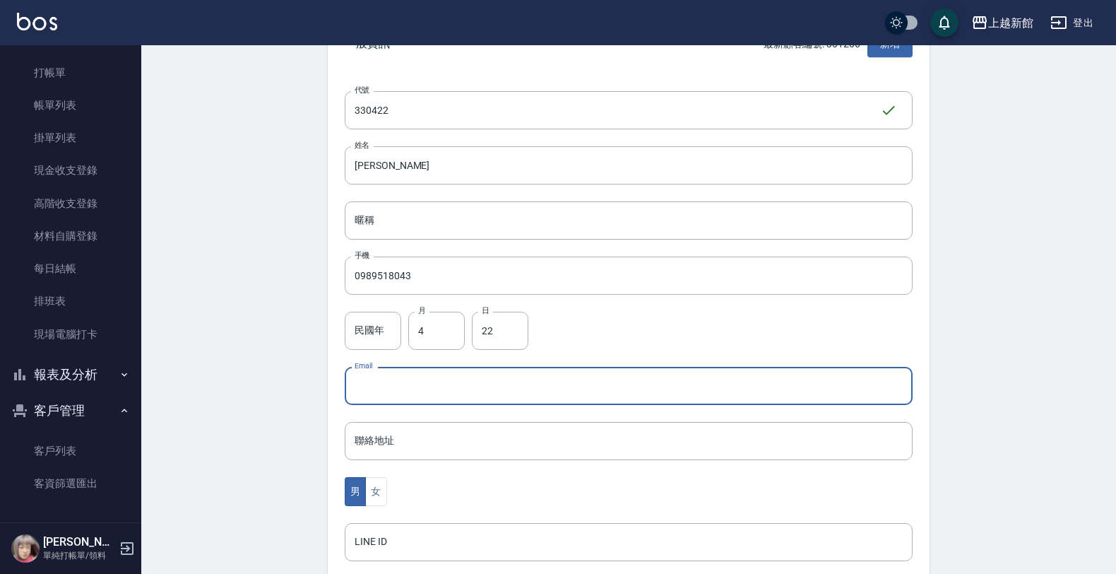
scroll to position [345, 0]
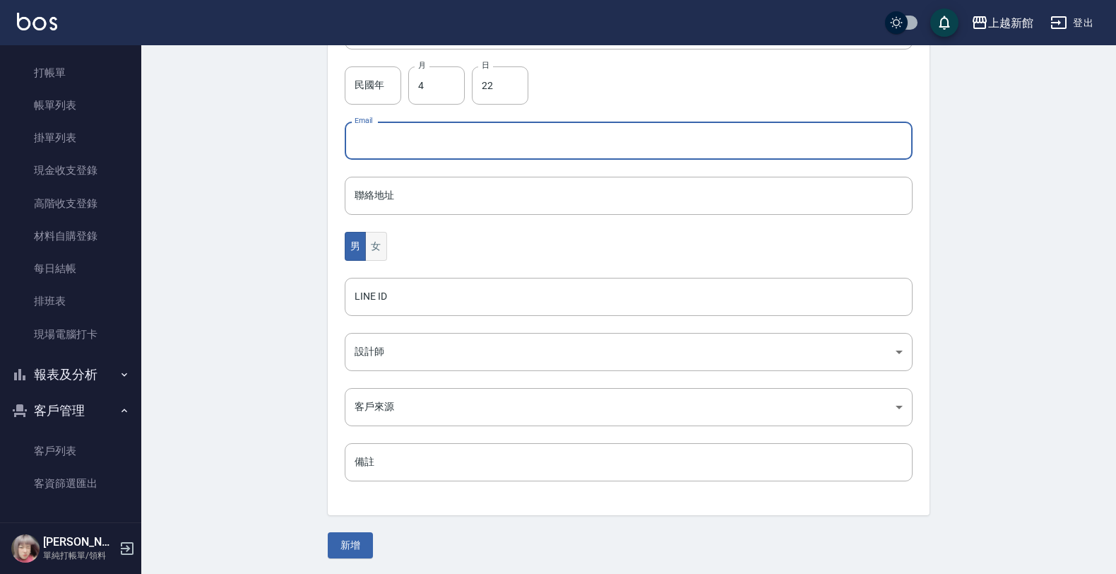
click at [382, 239] on button "女" at bounding box center [375, 246] width 21 height 29
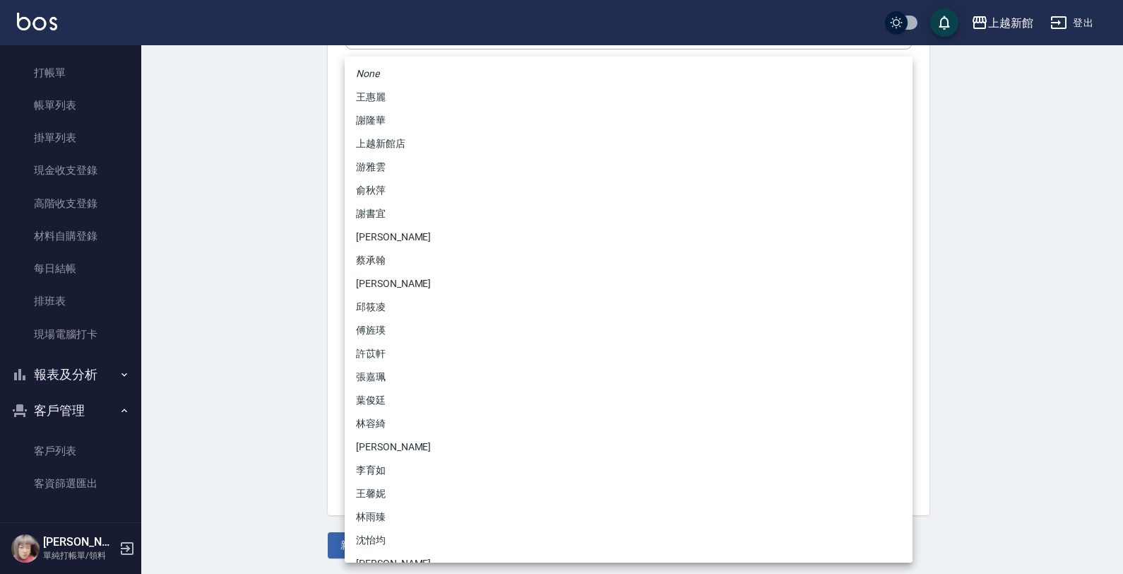
click at [396, 332] on body "上越新館 登出 櫃檯作業 打帳單 帳單列表 掛單列表 現金收支登錄 高階收支登錄 材料自購登錄 每日結帳 排班表 現場電腦打卡 報表及分析 報表目錄 店家日報…" at bounding box center [561, 115] width 1123 height 920
click at [357, 177] on ul "None 王惠麗 謝隆華 上越新館店 游雅雲 俞秋萍 謝書宜 劉名儀 蔡承翰 葉翰錡 邱筱凌 傅旌瑛 許苡軒 張嘉珮 葉俊廷 林容綺 黃柏森 李育如 王馨妮 …" at bounding box center [629, 365] width 568 height 617
click at [362, 170] on li "游雅雲" at bounding box center [629, 166] width 568 height 23
type input "f7313804-6829-44b4-8327-9cb5f151e927"
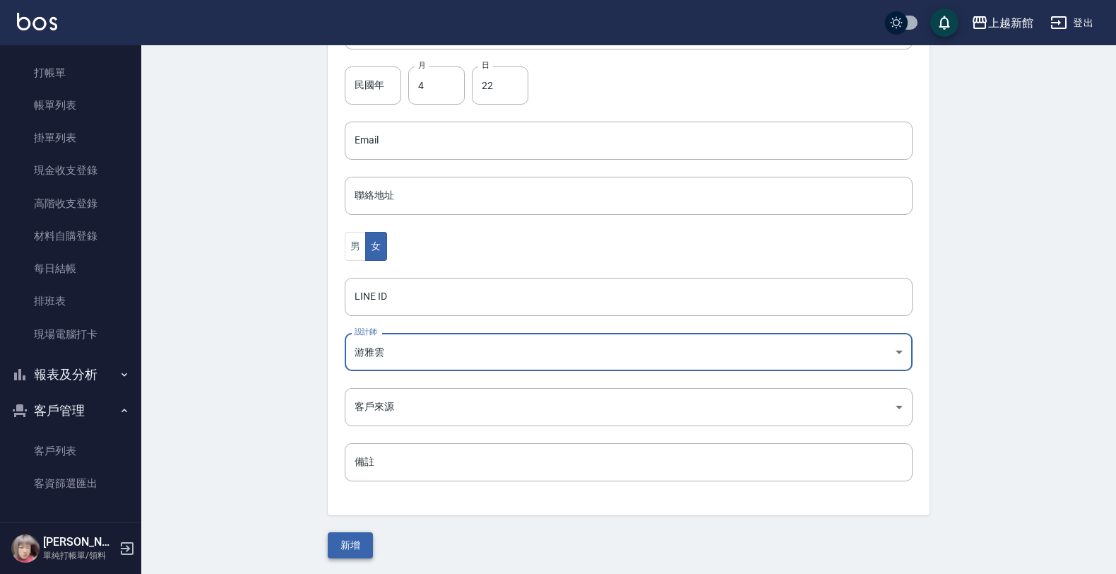
click at [347, 532] on button "新增" at bounding box center [350, 545] width 45 height 26
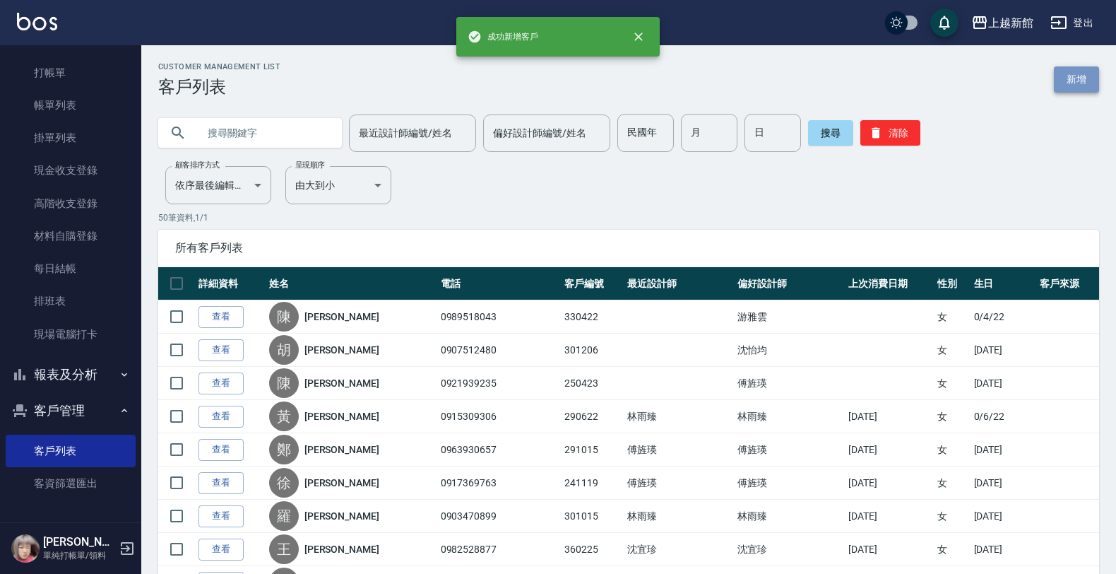
click at [1082, 90] on link "新增" at bounding box center [1076, 79] width 45 height 26
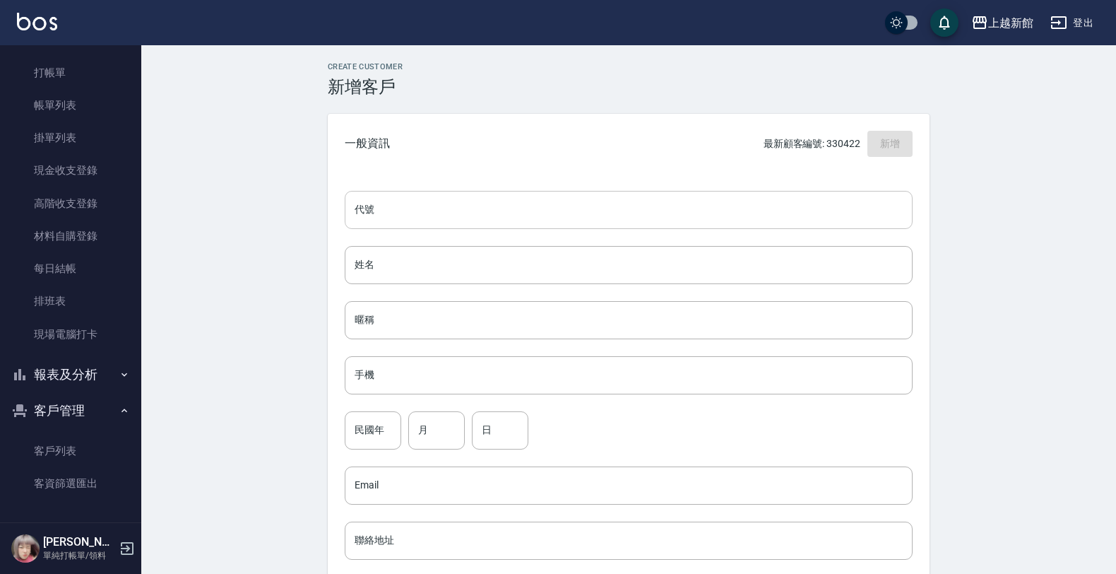
click at [769, 226] on div "代號 代號 姓名 姓名 暱稱 暱稱 手機 手機 民國年 民國年 月 月 日 日 Email Email 聯絡地址 聯絡地址 男 女 LINE ID LINE …" at bounding box center [629, 517] width 602 height 687
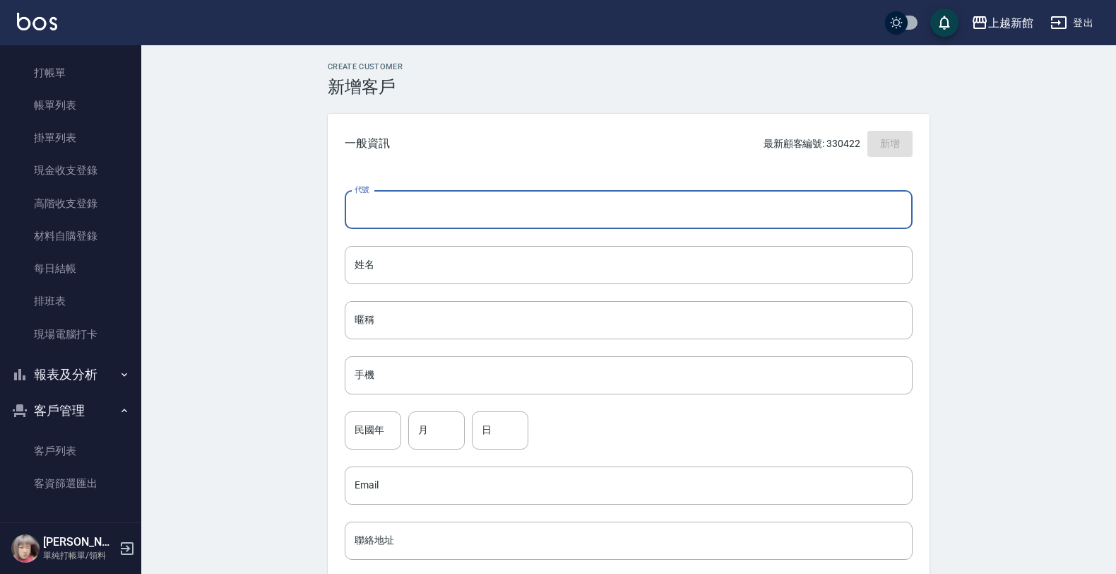
click at [769, 226] on input "代號" at bounding box center [629, 210] width 568 height 38
type input "240502"
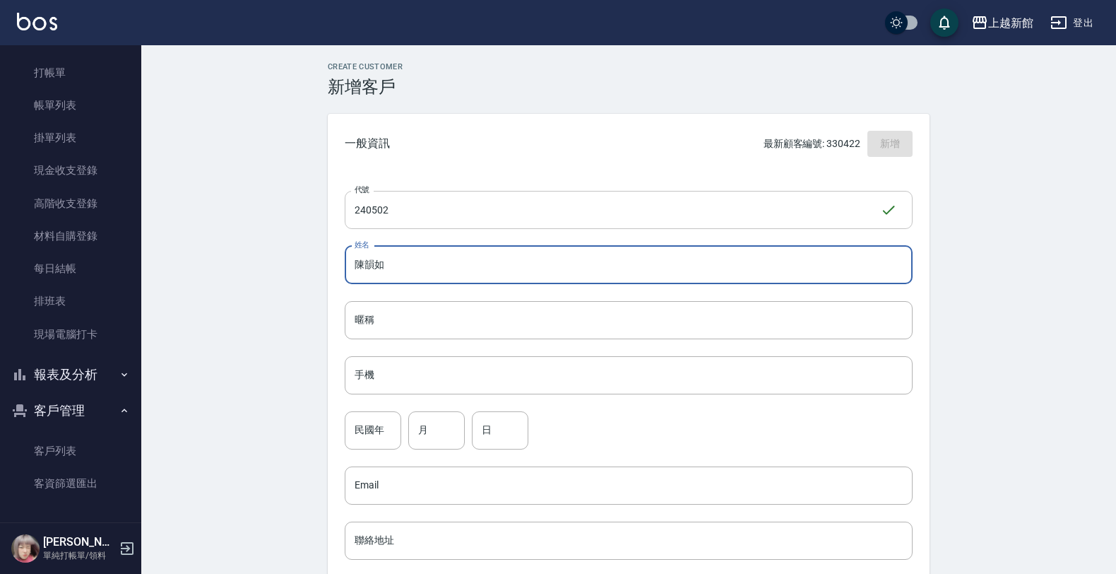
type input "陳韻如"
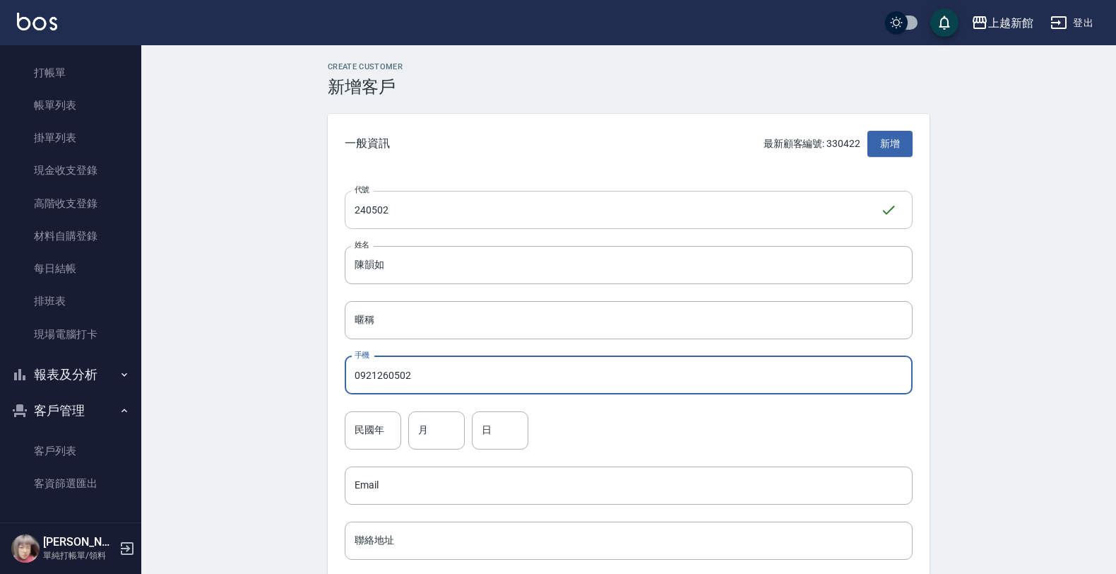
type input "0921260502"
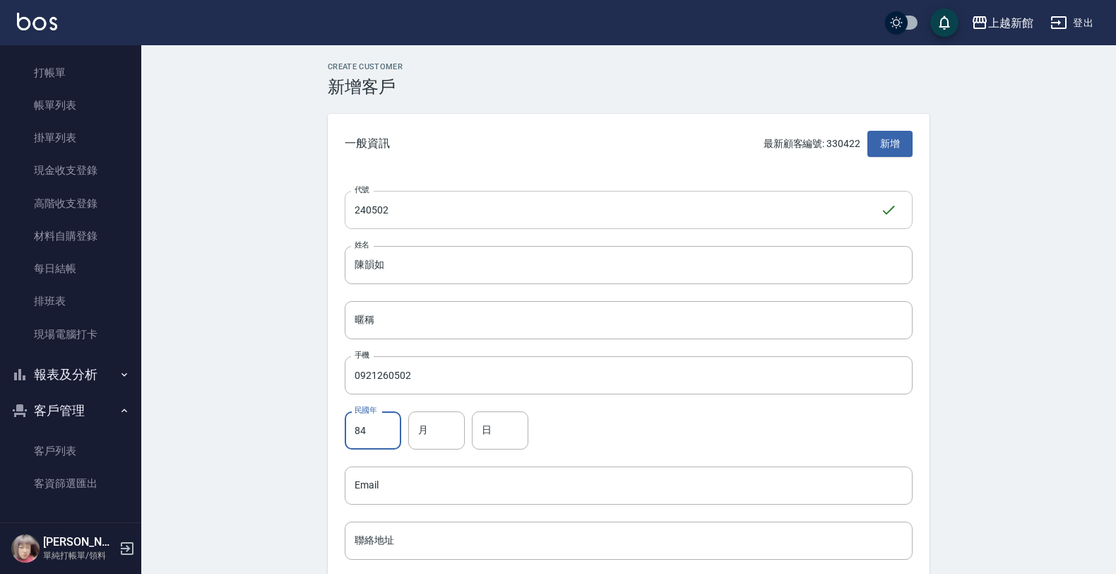
type input "84"
type input "5"
type input "2"
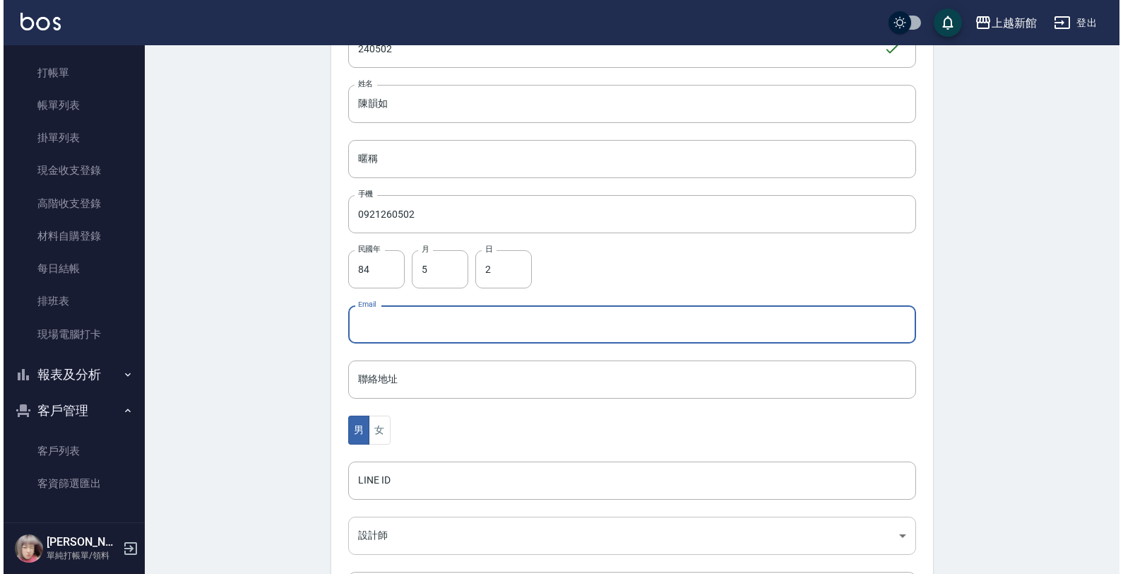
scroll to position [345, 0]
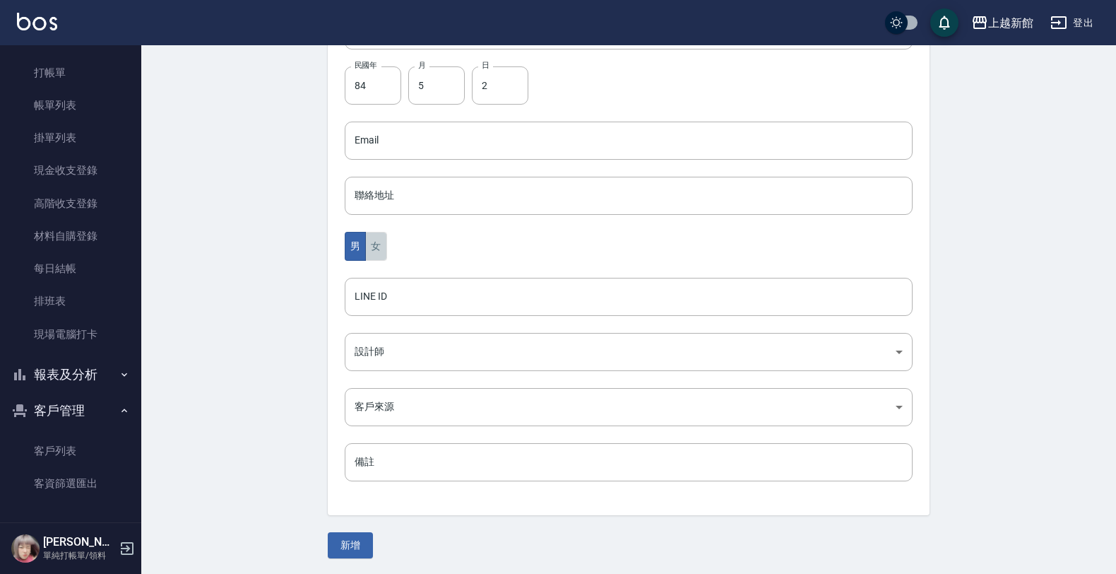
drag, startPoint x: 368, startPoint y: 249, endPoint x: 379, endPoint y: 382, distance: 132.5
click at [366, 254] on button "女" at bounding box center [375, 246] width 21 height 29
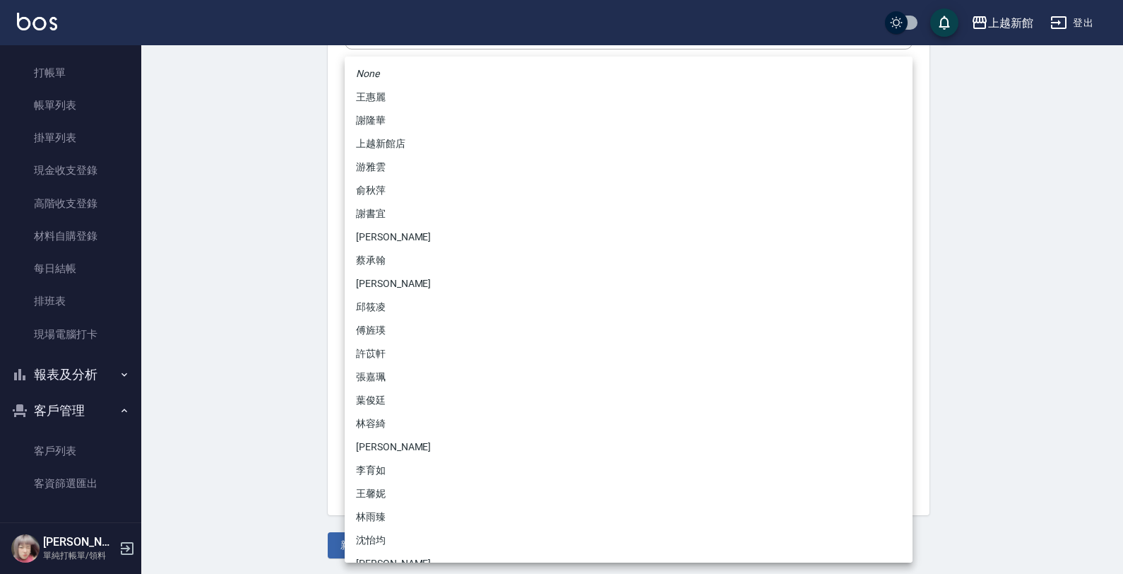
click at [365, 338] on body "上越新館 登出 櫃檯作業 打帳單 帳單列表 掛單列表 現金收支登錄 高階收支登錄 材料自購登錄 每日結帳 排班表 現場電腦打卡 報表及分析 報表目錄 店家日報…" at bounding box center [561, 115] width 1123 height 920
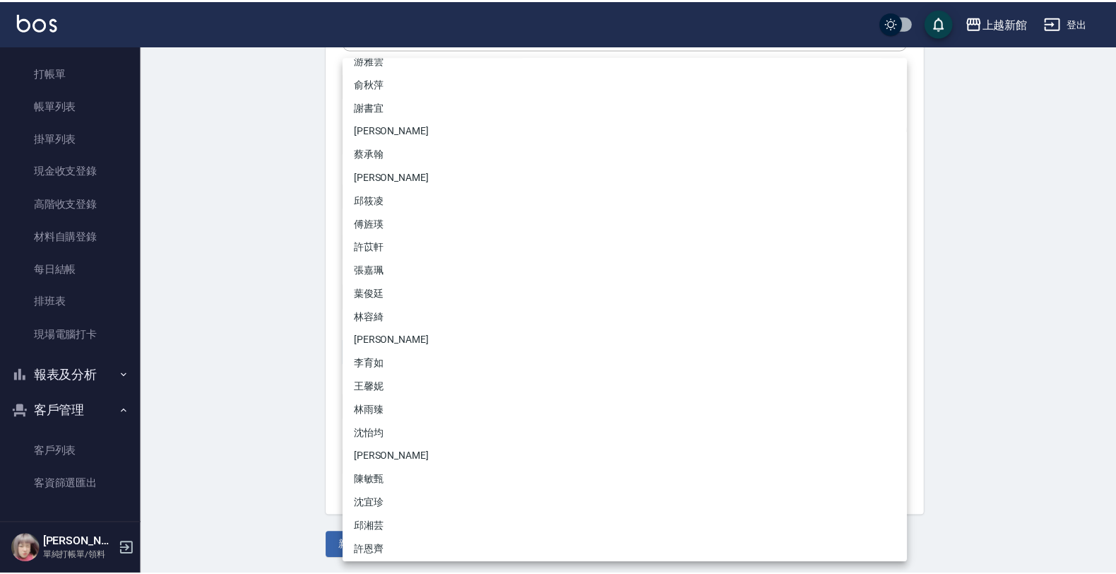
scroll to position [111, 0]
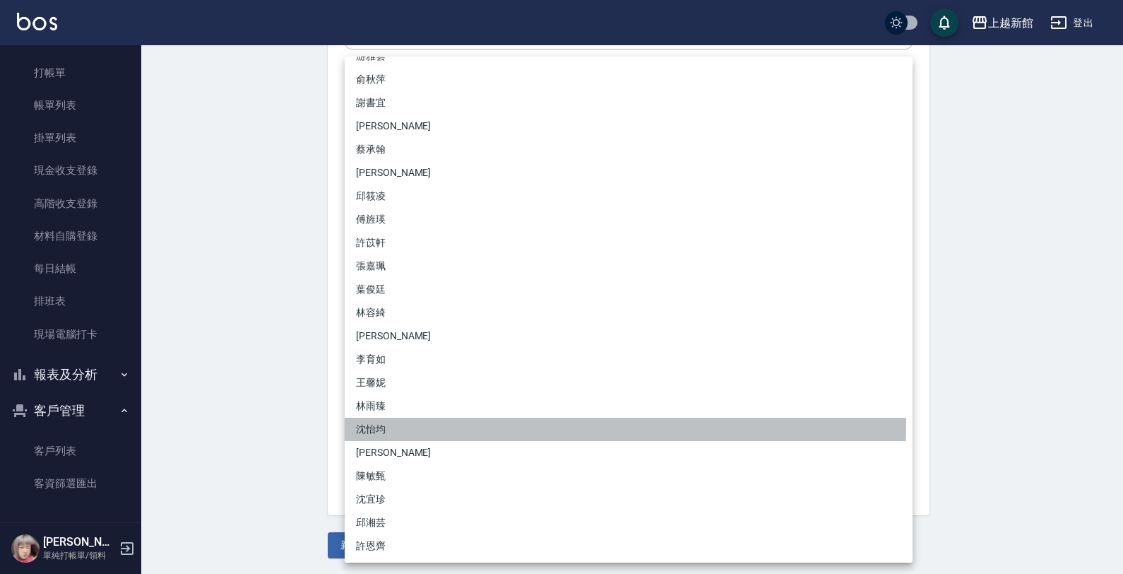
click at [369, 422] on li "沈怡均" at bounding box center [629, 429] width 568 height 23
type input "15a18275-fbb5-4975-8588-eb5da8df17b5"
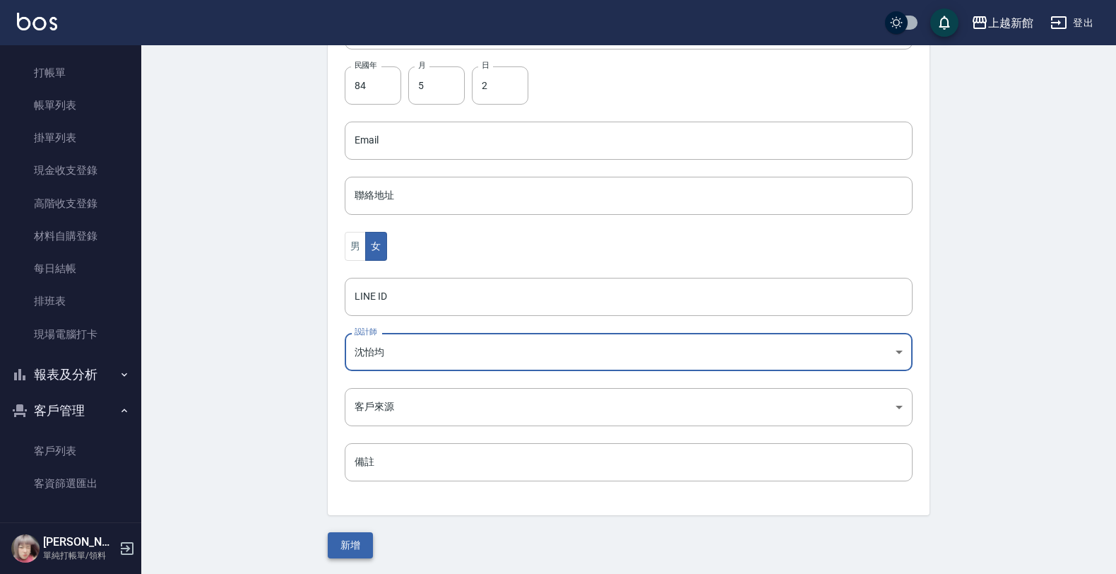
click at [351, 544] on button "新增" at bounding box center [350, 545] width 45 height 26
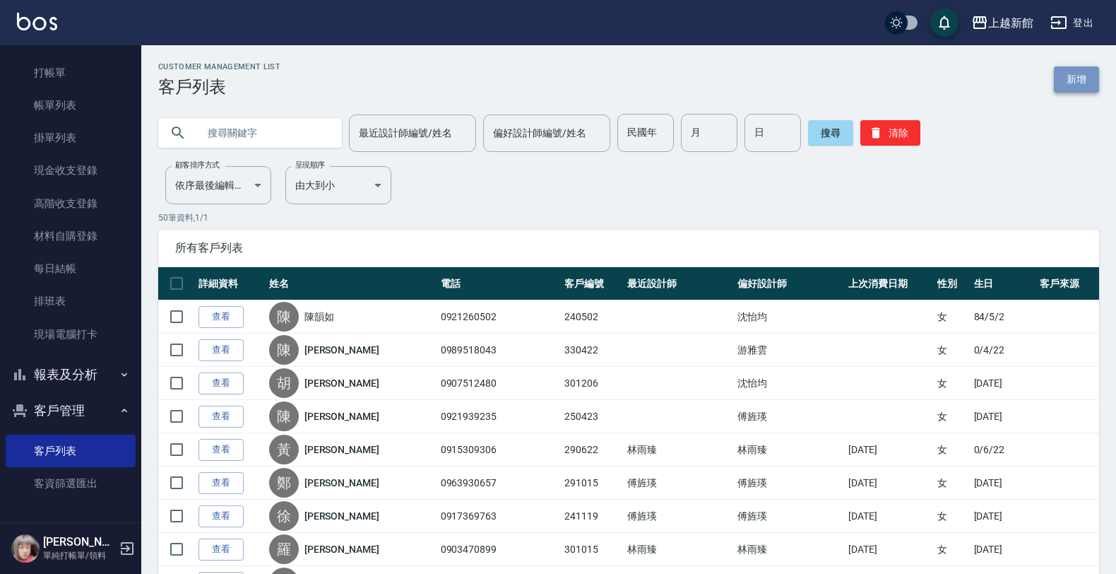
click at [1085, 75] on link "新增" at bounding box center [1076, 79] width 45 height 26
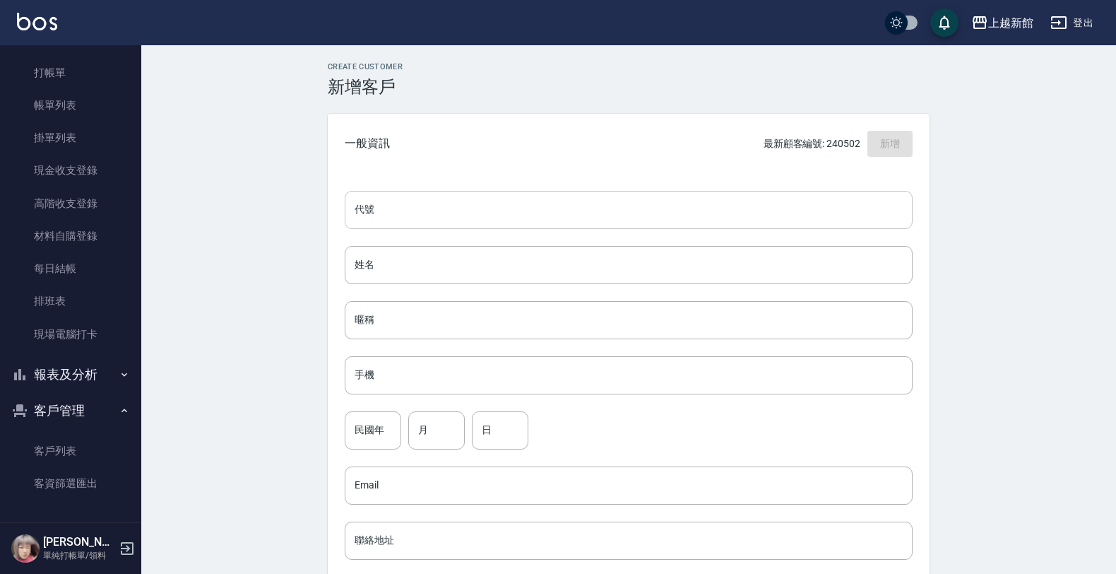
click at [820, 201] on input "代號" at bounding box center [629, 210] width 568 height 38
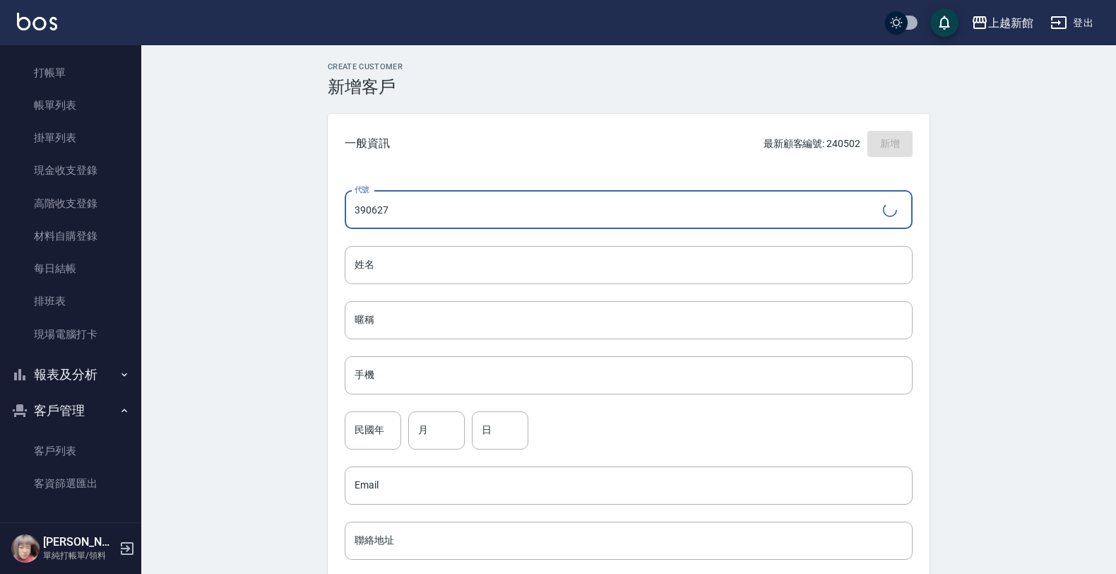
type input "390627"
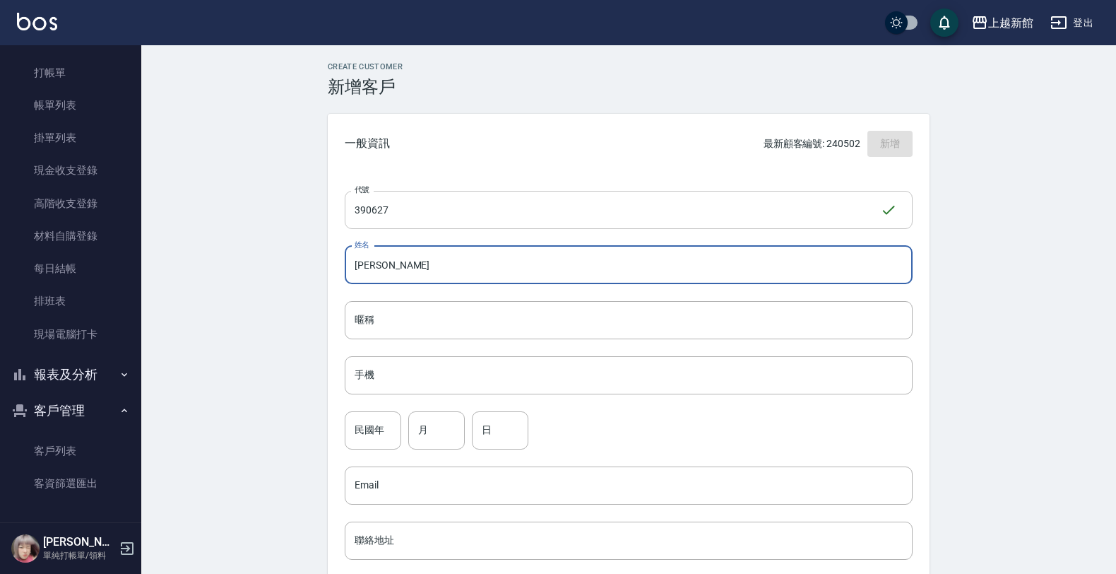
type input "林秀慧"
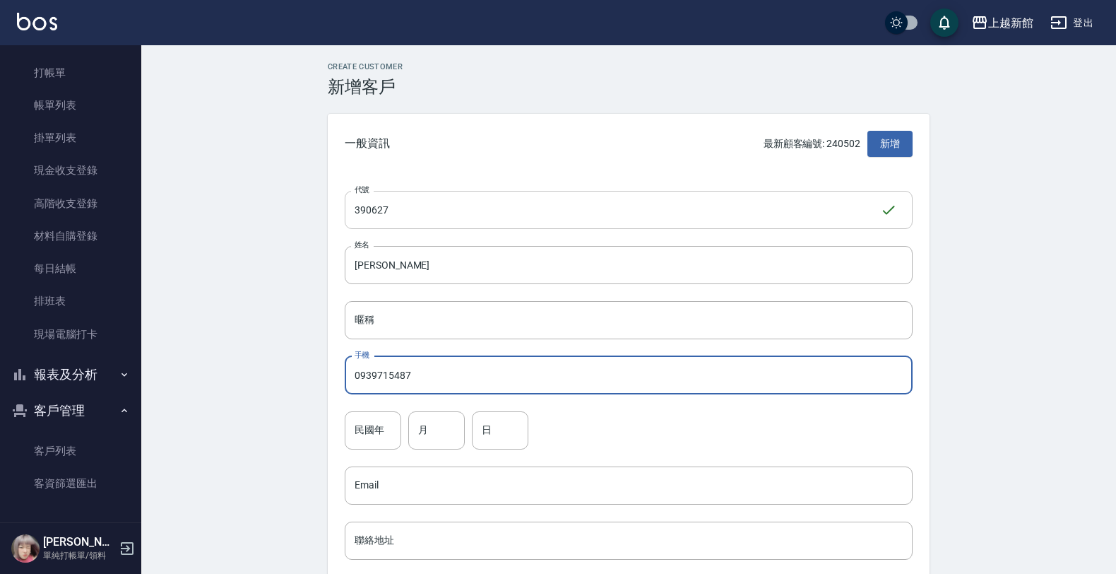
type input "0939715487"
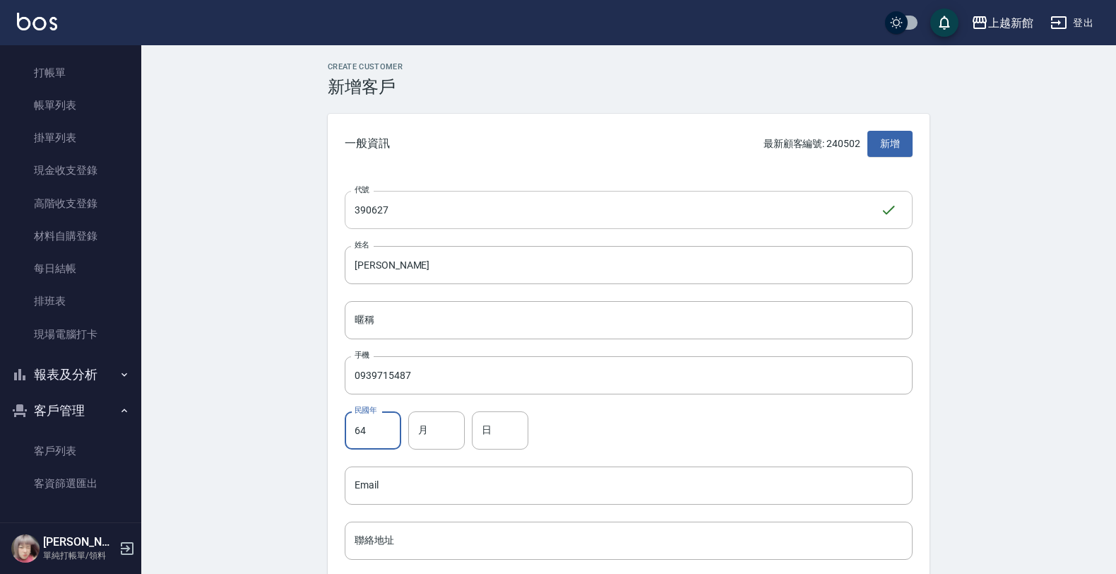
type input "64"
type input "6"
type input "27"
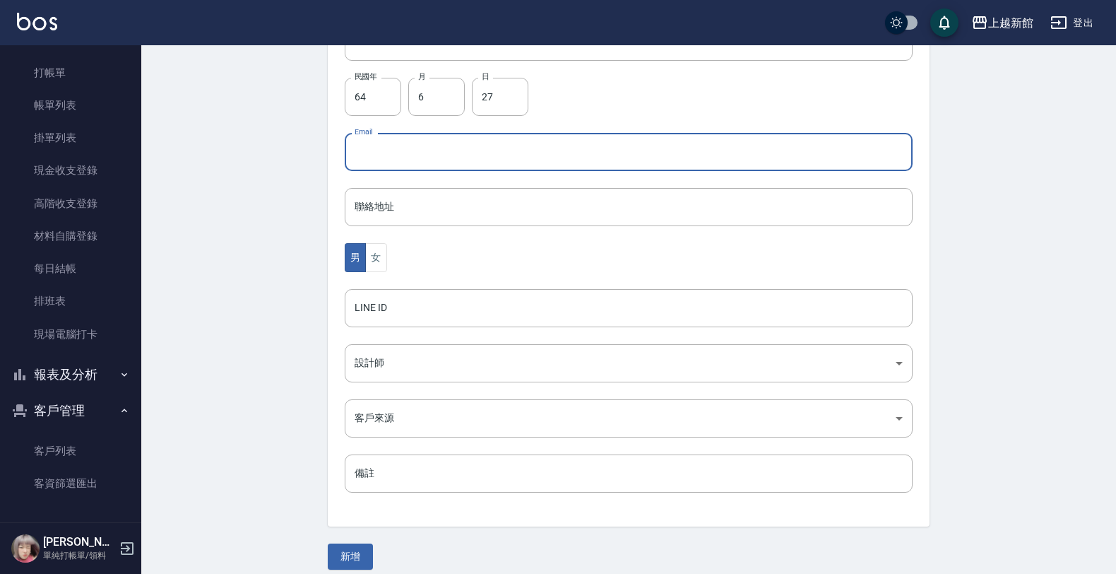
scroll to position [345, 0]
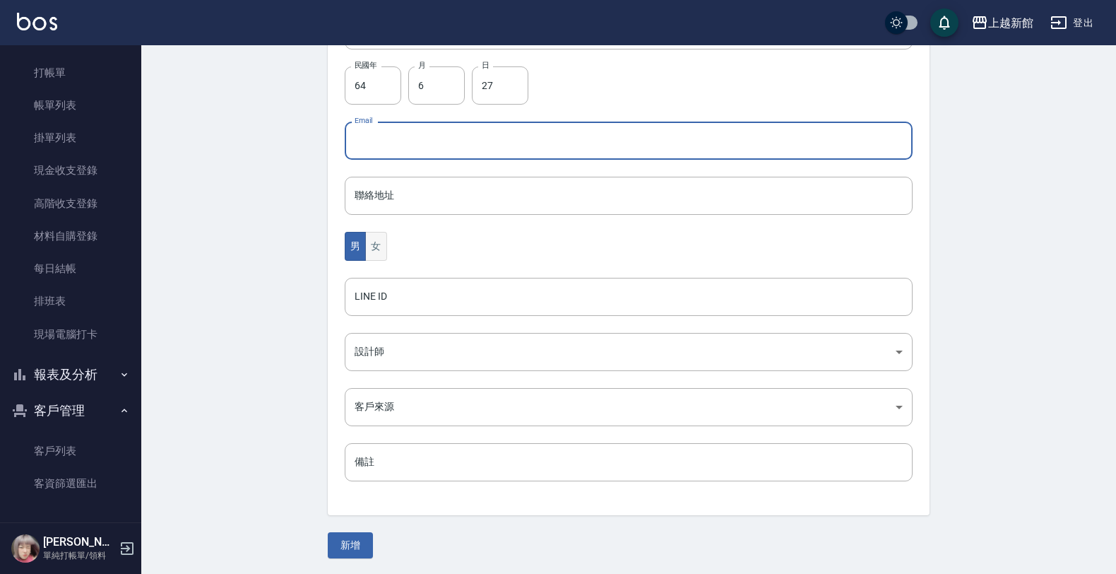
click at [374, 244] on button "女" at bounding box center [375, 246] width 21 height 29
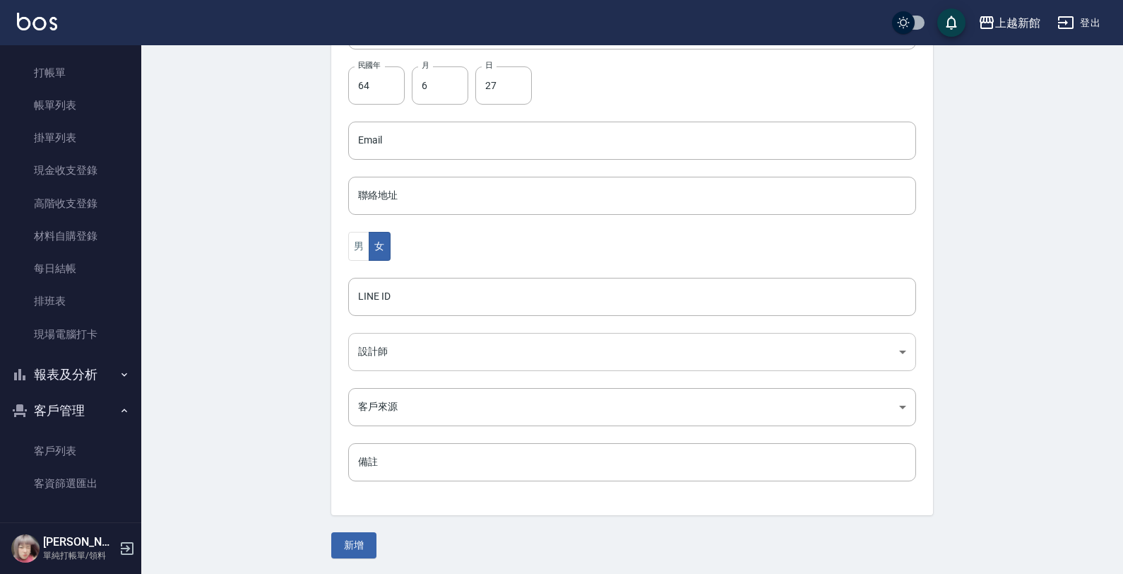
click at [375, 348] on body "上越新館 登出 櫃檯作業 打帳單 帳單列表 掛單列表 現金收支登錄 高階收支登錄 材料自購登錄 每日結帳 排班表 現場電腦打卡 報表及分析 報表目錄 店家日報…" at bounding box center [561, 115] width 1123 height 920
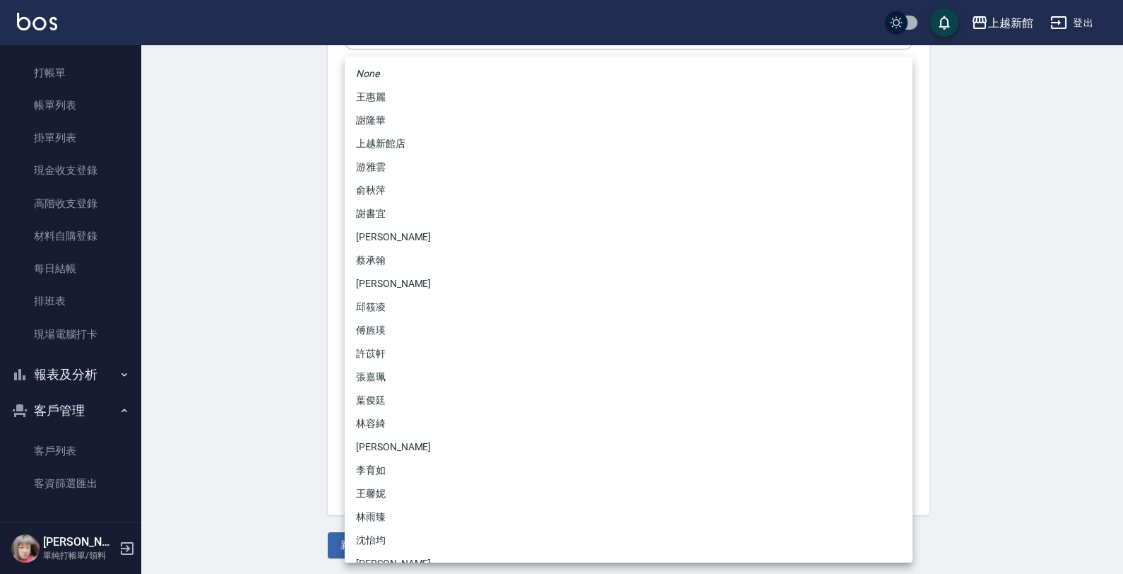
click at [382, 237] on li "[PERSON_NAME]" at bounding box center [629, 236] width 568 height 23
type input "f2df2d98-d013-4630-b475-e8e0bdc1e845"
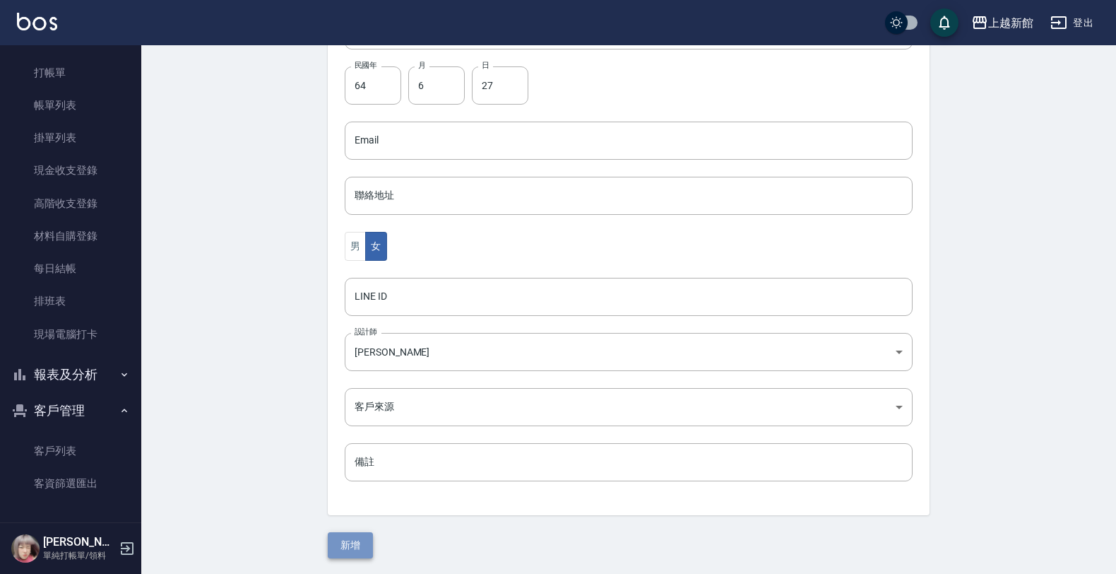
click at [358, 537] on button "新增" at bounding box center [350, 545] width 45 height 26
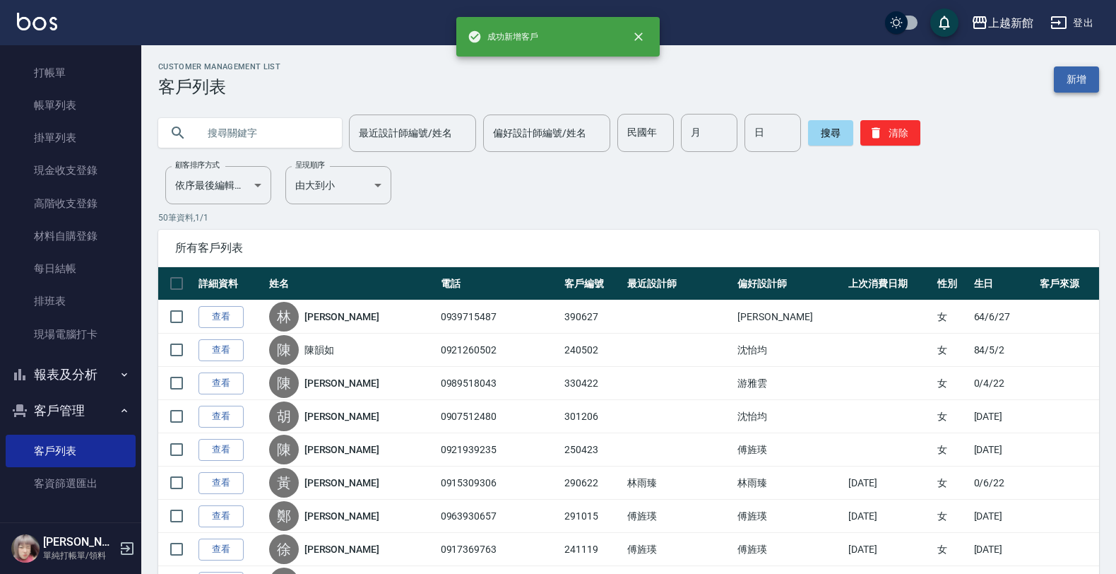
click at [1071, 83] on link "新增" at bounding box center [1076, 79] width 45 height 26
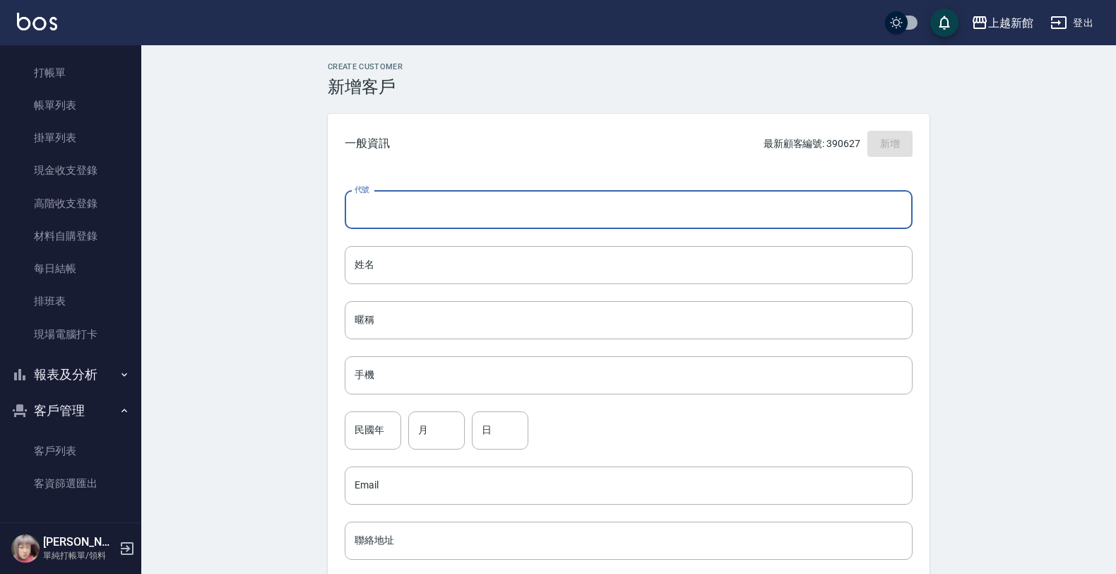
click at [777, 213] on input "代號" at bounding box center [629, 210] width 568 height 38
type input "250314"
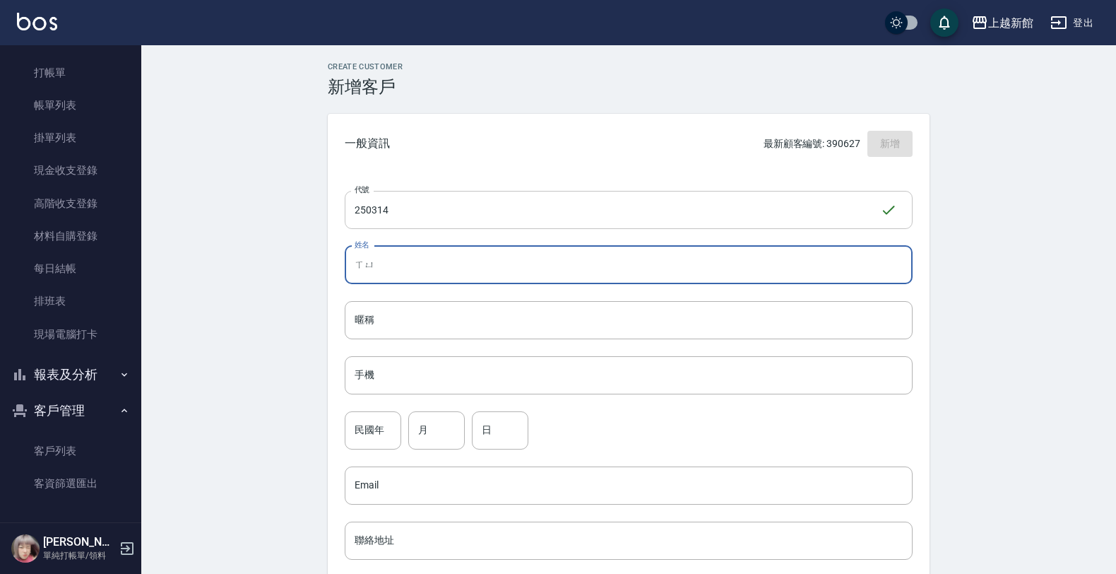
type input "徐"
type input "許沛塋"
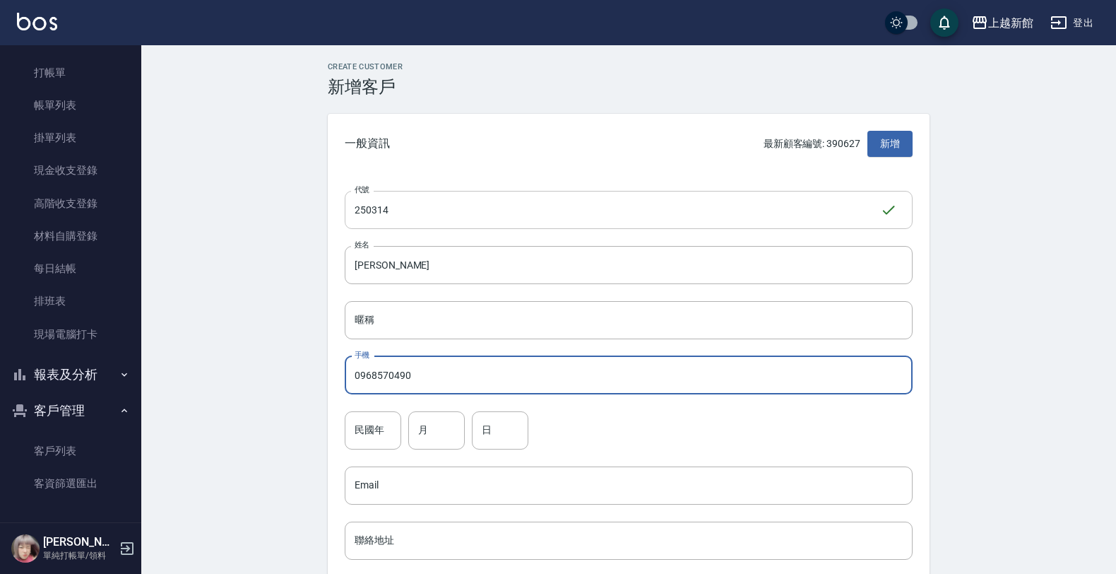
type input "0968570490"
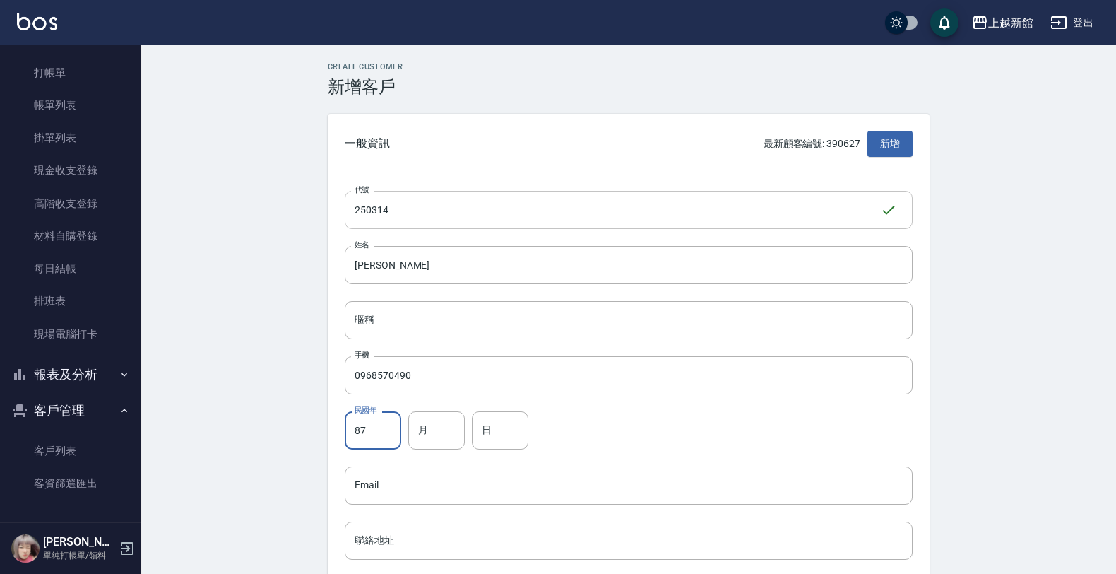
type input "87"
type input "3"
type input "14"
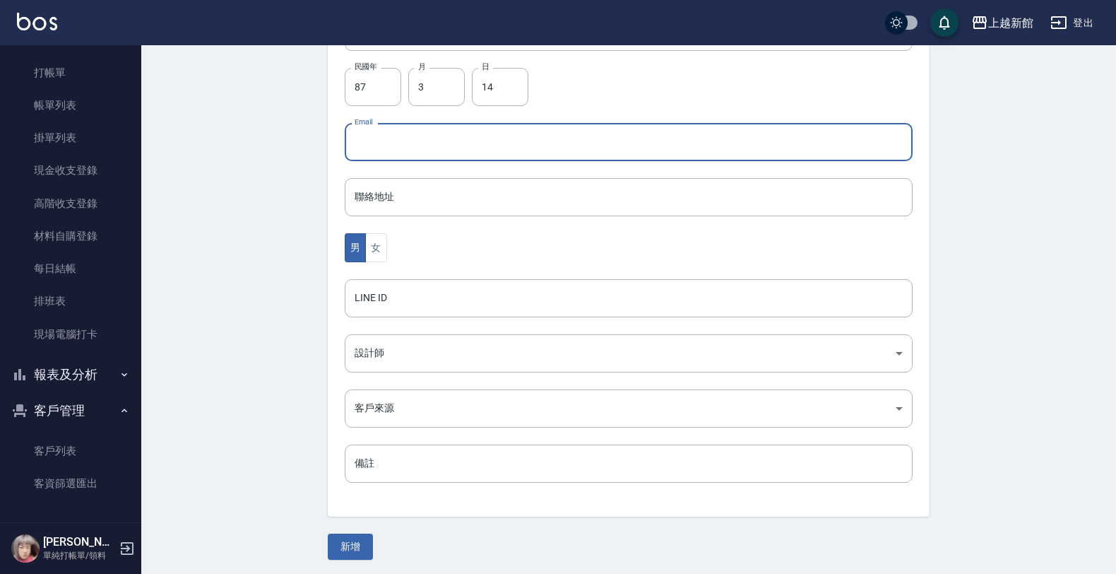
scroll to position [345, 0]
click at [367, 245] on button "女" at bounding box center [375, 246] width 21 height 29
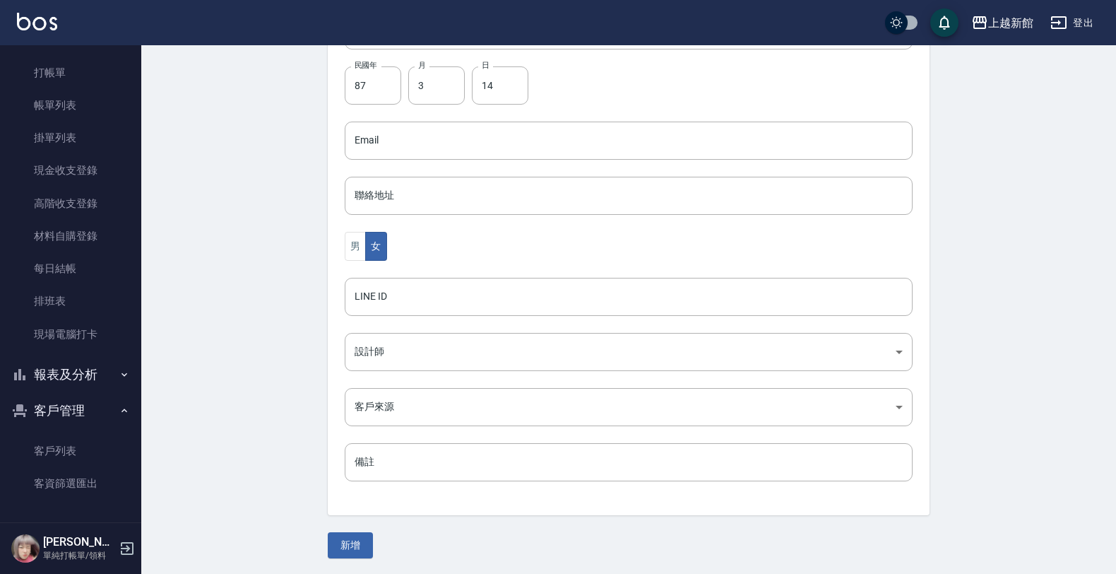
click at [369, 330] on div "代號 250314 ​ 代號 姓名 許沛塋 姓名 暱稱 暱稱 手機 0968570490 手機 民國年 87 民國年 月 3 月 日 14 日 Email E…" at bounding box center [629, 172] width 602 height 687
click at [358, 355] on body "上越新館 登出 櫃檯作業 打帳單 帳單列表 掛單列表 現金收支登錄 高階收支登錄 材料自購登錄 每日結帳 排班表 現場電腦打卡 報表及分析 報表目錄 店家日報…" at bounding box center [561, 115] width 1123 height 920
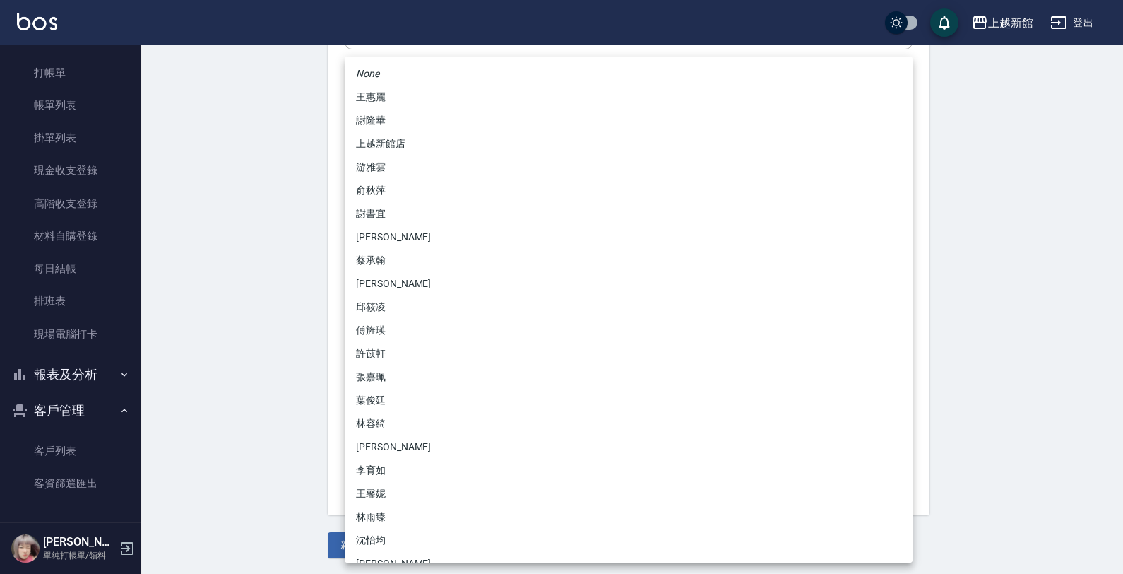
click at [396, 334] on li "傅旌瑛" at bounding box center [629, 330] width 568 height 23
type input "1211b317-6865-4b65-8ce4-66e34f8d1fd8"
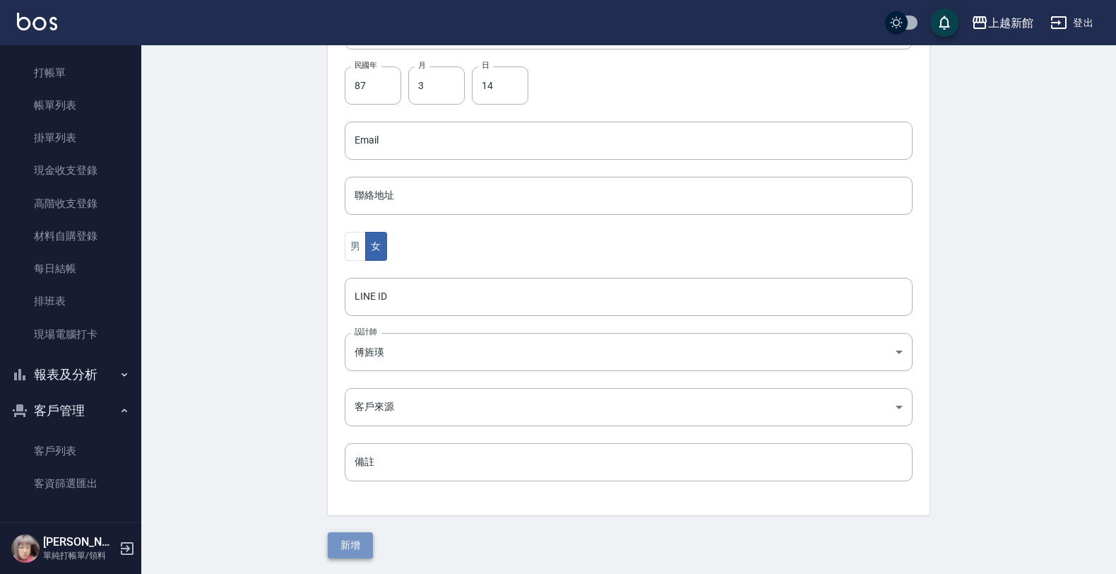
click at [361, 549] on button "新增" at bounding box center [350, 545] width 45 height 26
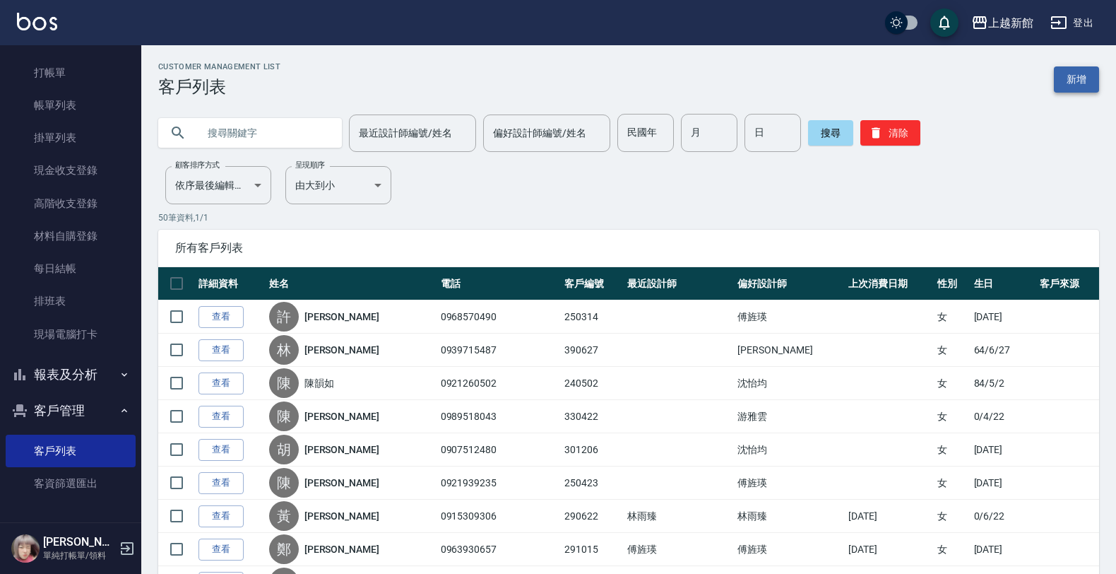
click at [1064, 86] on link "新增" at bounding box center [1076, 79] width 45 height 26
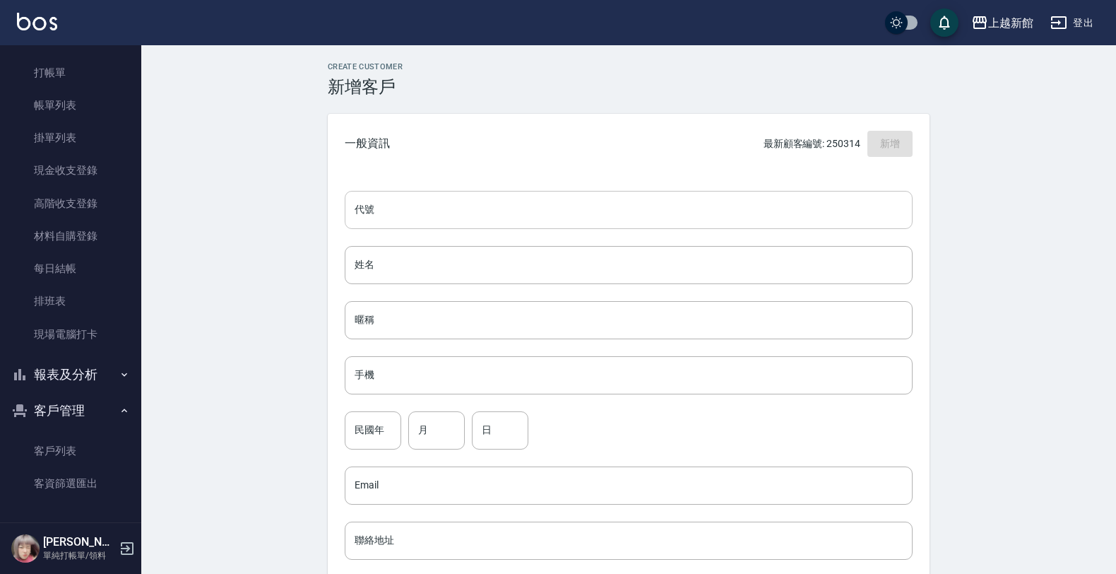
click at [699, 206] on input "代號" at bounding box center [629, 210] width 568 height 38
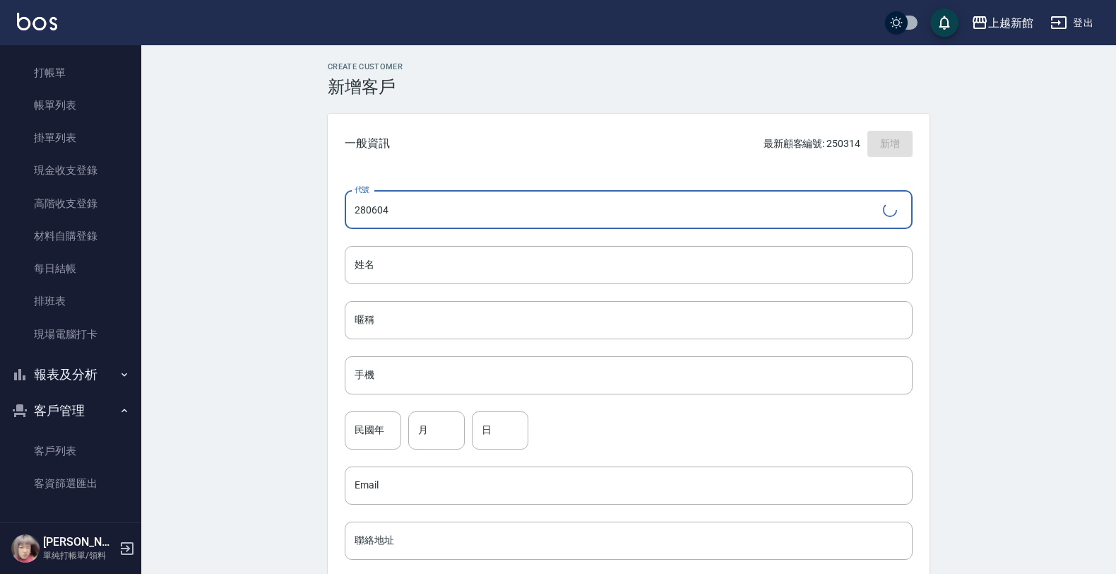
type input "280604"
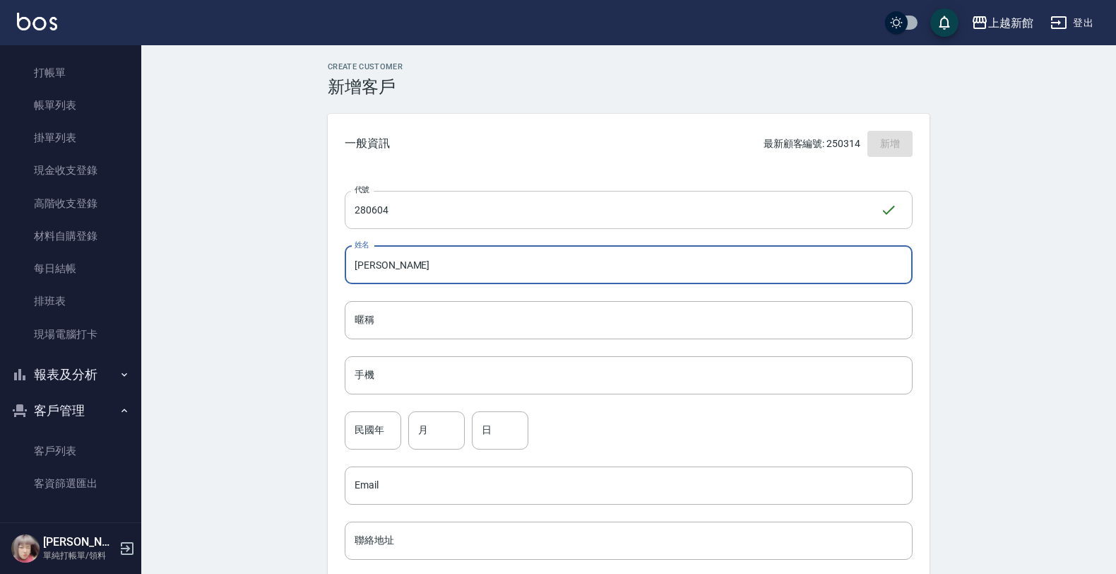
type input "曾秀惠"
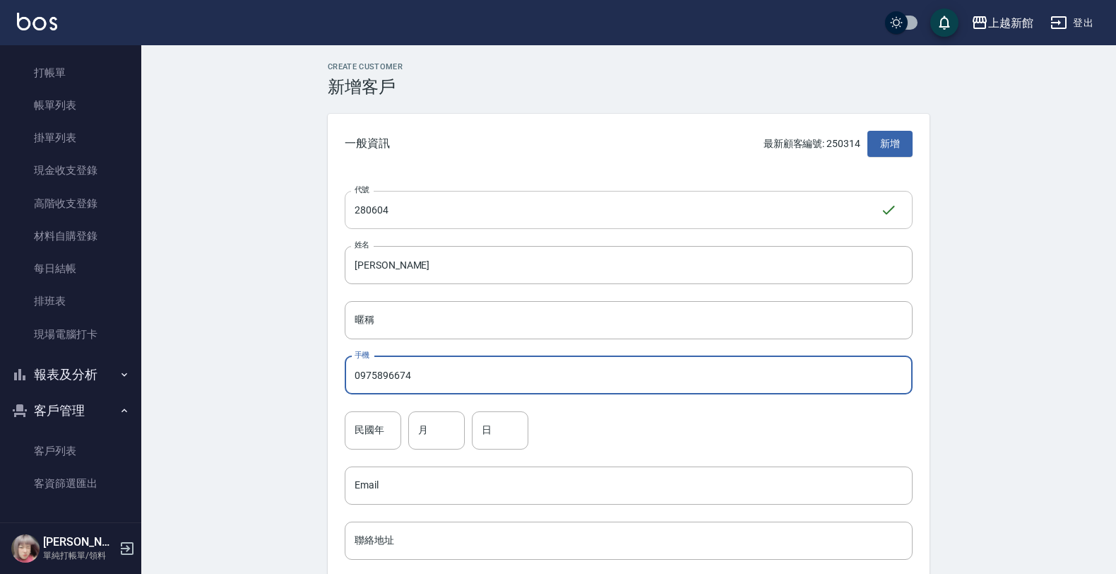
type input "0975896674"
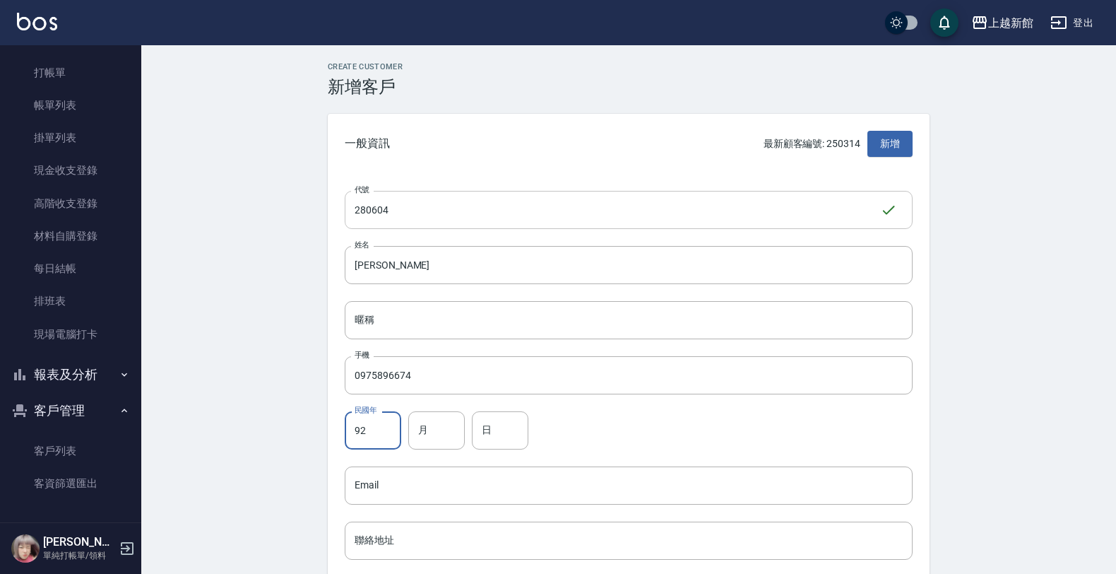
type input "92"
type input "6"
type input "4"
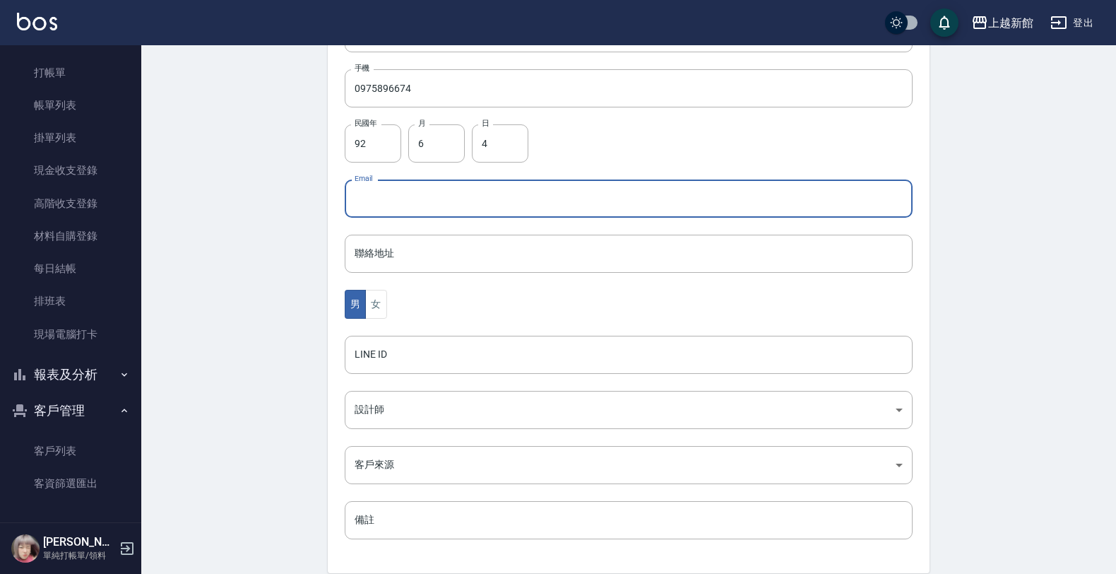
scroll to position [256, 0]
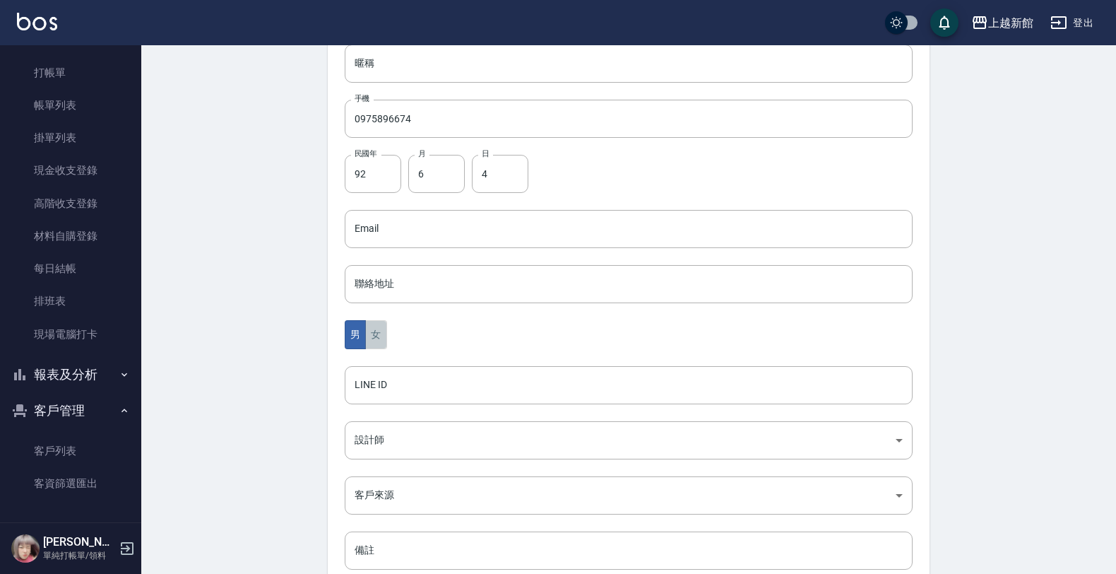
click at [376, 336] on button "女" at bounding box center [375, 334] width 21 height 29
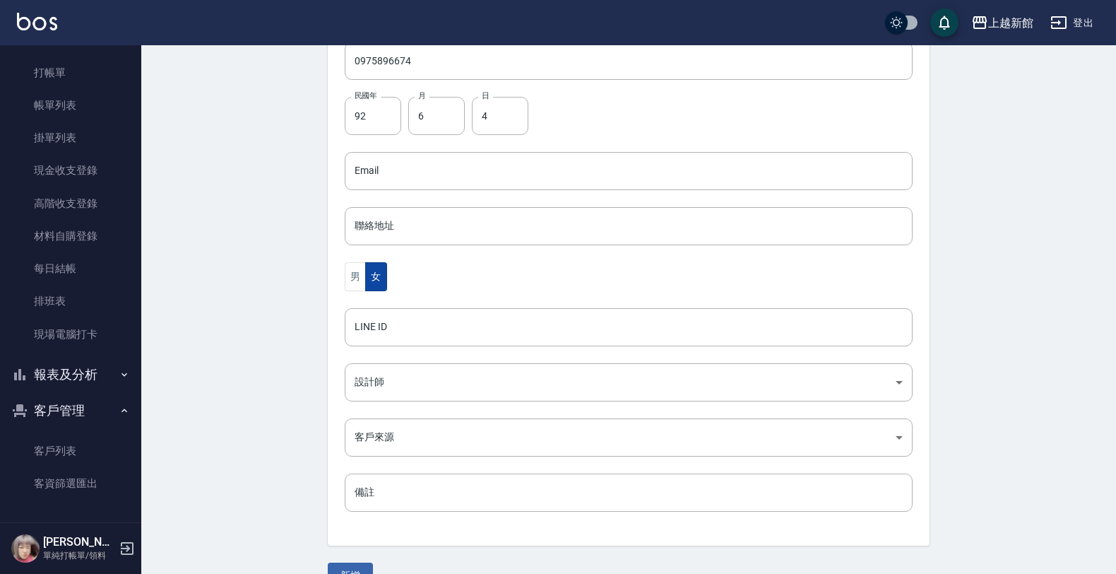
scroll to position [345, 0]
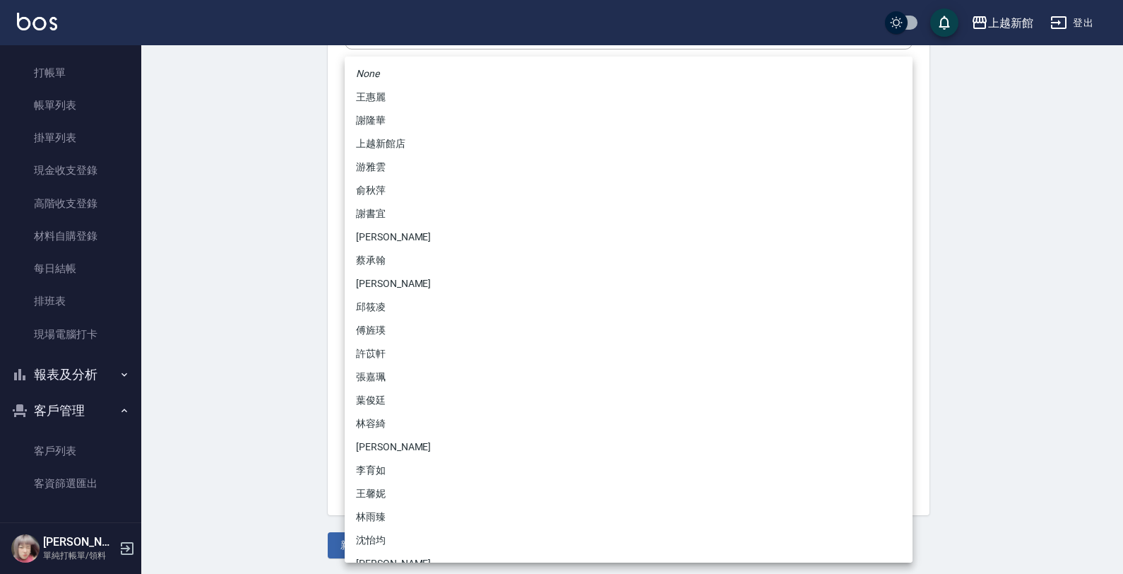
click at [370, 340] on body "上越新館 登出 櫃檯作業 打帳單 帳單列表 掛單列表 現金收支登錄 高階收支登錄 材料自購登錄 每日結帳 排班表 現場電腦打卡 報表及分析 報表目錄 店家日報…" at bounding box center [561, 115] width 1123 height 920
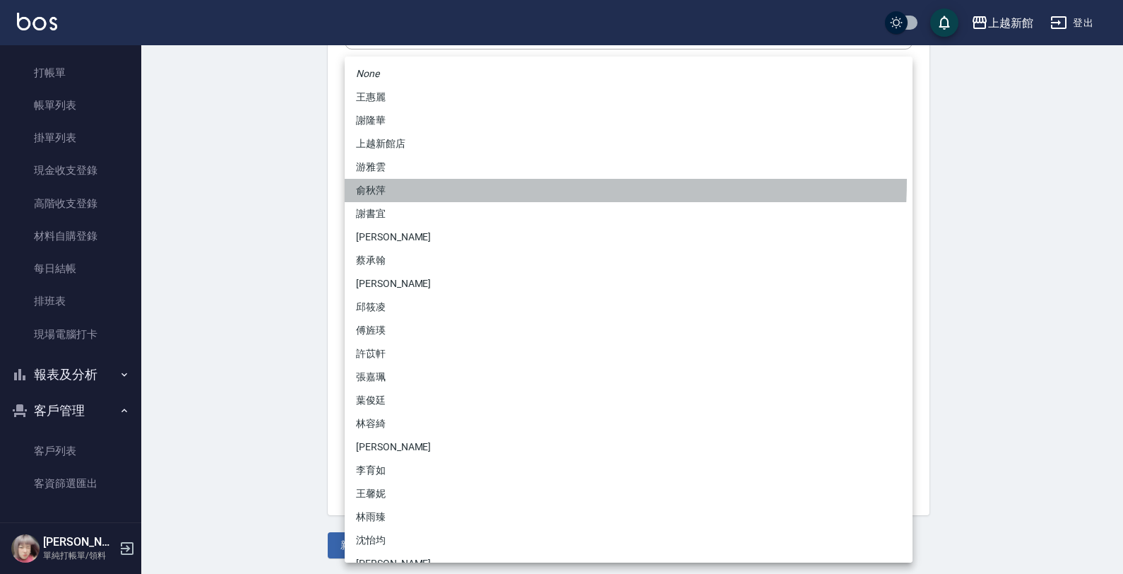
click at [386, 179] on li "俞秋萍" at bounding box center [629, 190] width 568 height 23
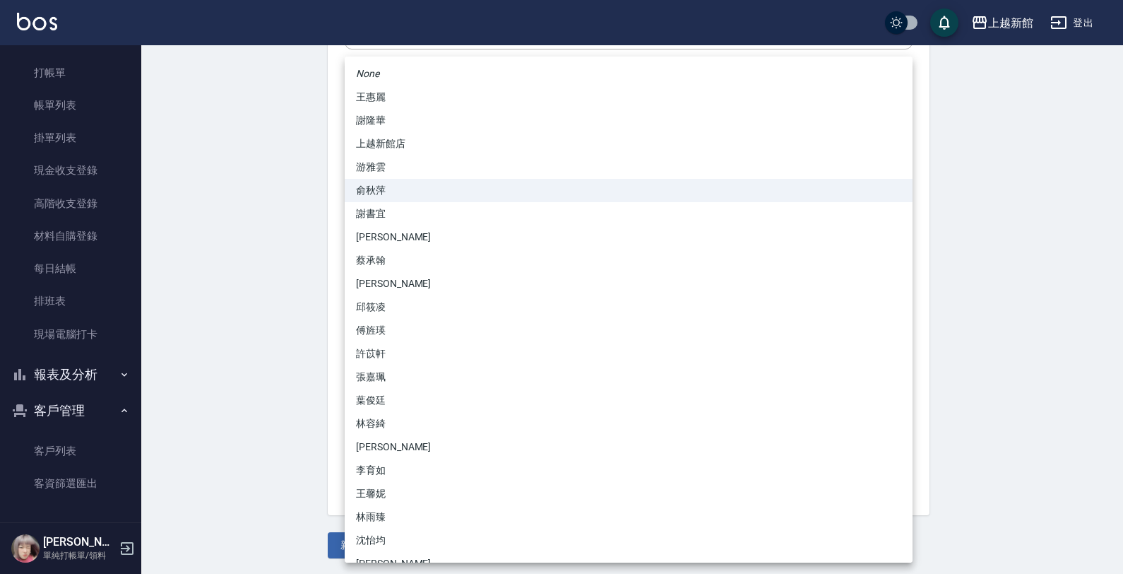
click at [362, 343] on body "上越新館 登出 櫃檯作業 打帳單 帳單列表 掛單列表 現金收支登錄 高階收支登錄 材料自購登錄 每日結帳 排班表 現場電腦打卡 報表及分析 報表目錄 店家日報…" at bounding box center [561, 115] width 1123 height 920
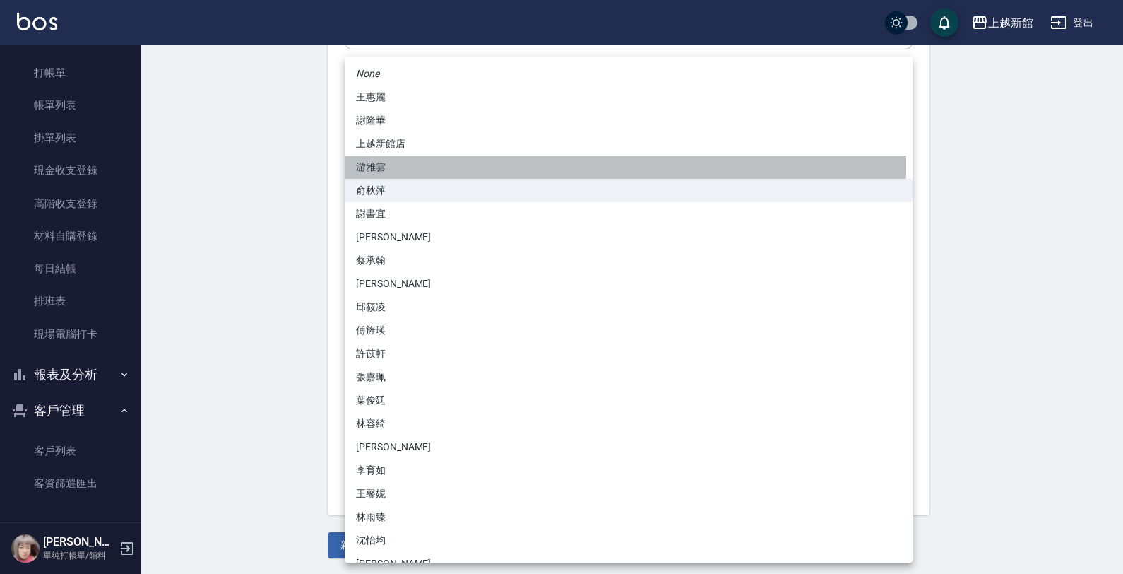
click at [378, 166] on li "游雅雲" at bounding box center [629, 166] width 568 height 23
type input "f7313804-6829-44b4-8327-9cb5f151e927"
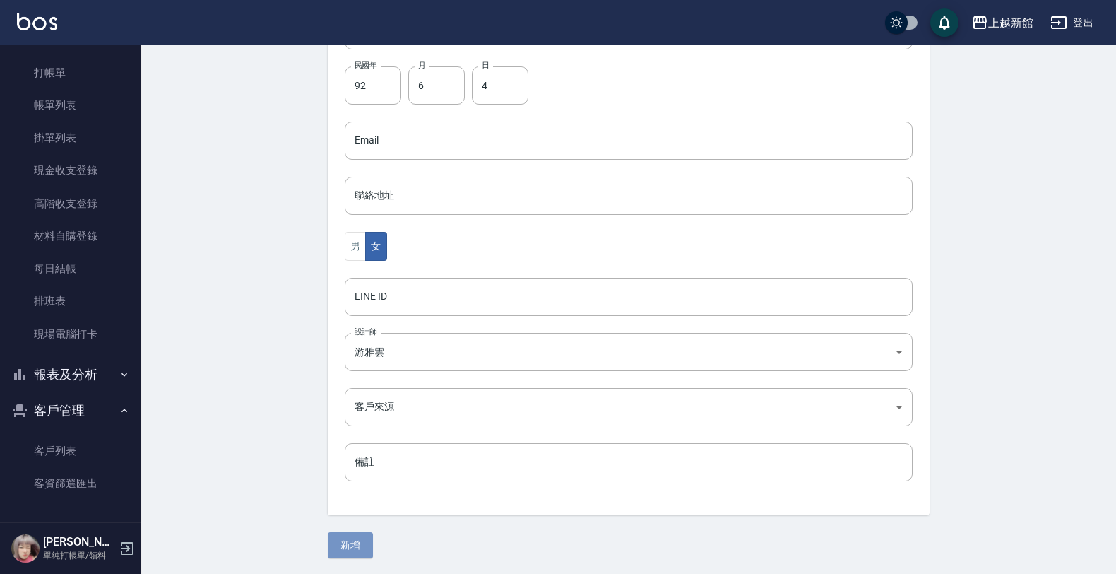
click at [339, 548] on button "新增" at bounding box center [350, 545] width 45 height 26
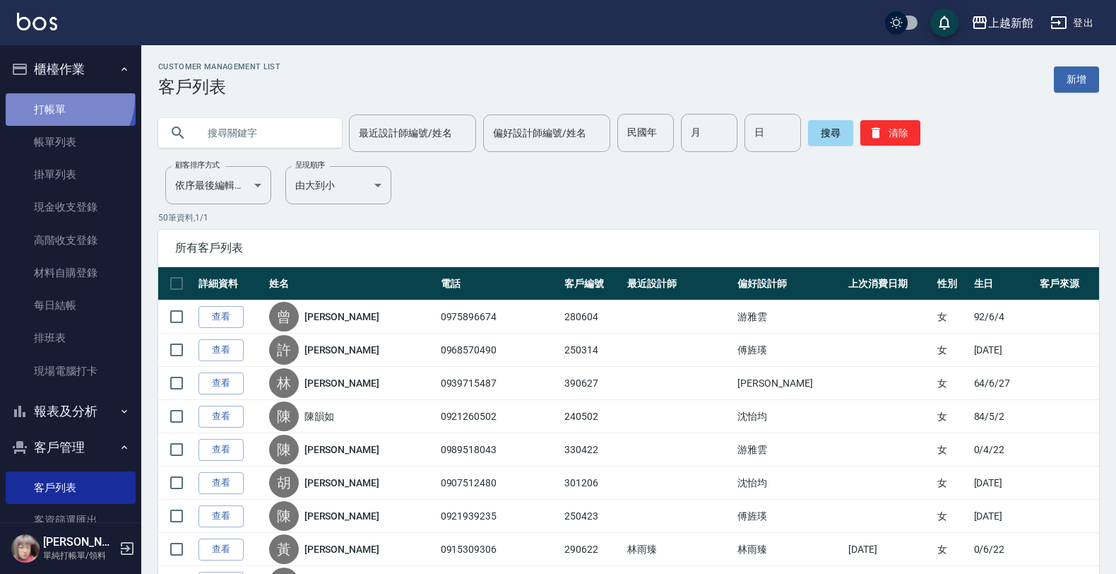
click at [54, 97] on link "打帳單" at bounding box center [71, 109] width 130 height 32
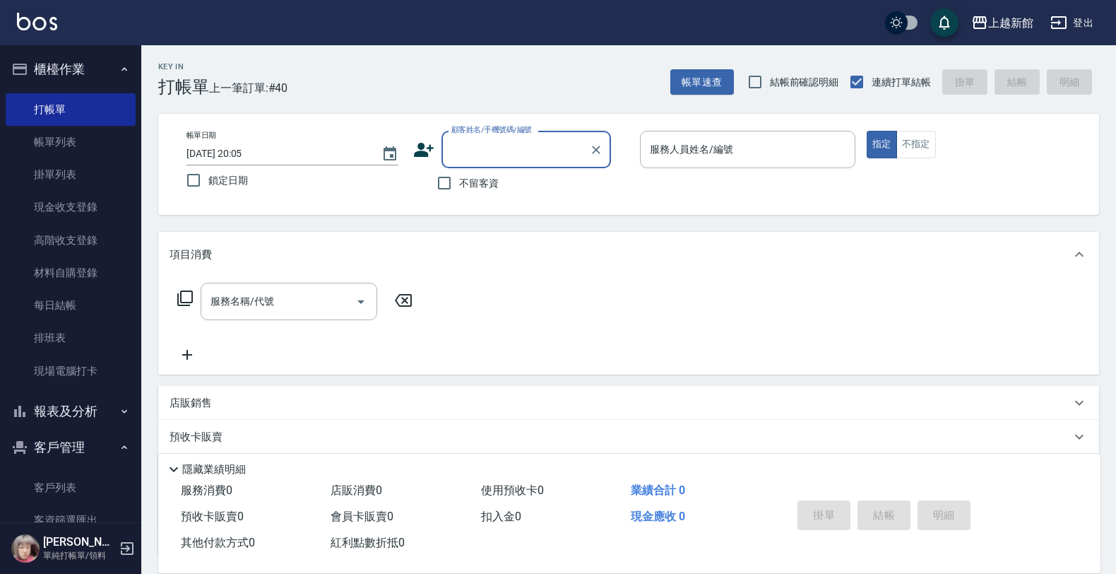
click at [521, 155] on input "顧客姓名/手機號碼/編號" at bounding box center [516, 149] width 136 height 25
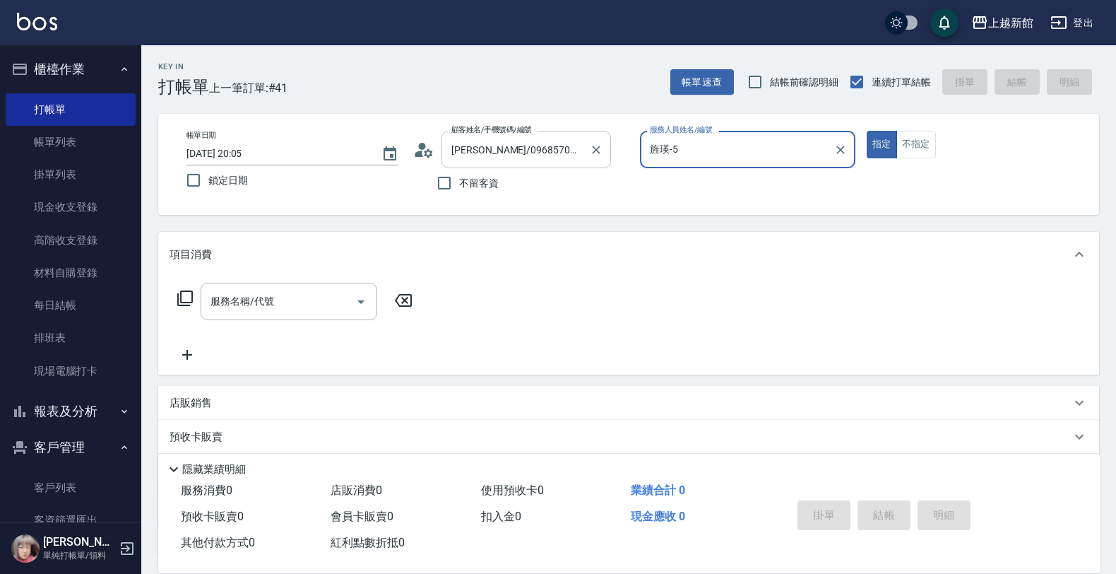
click at [867, 131] on button "指定" at bounding box center [882, 145] width 30 height 28
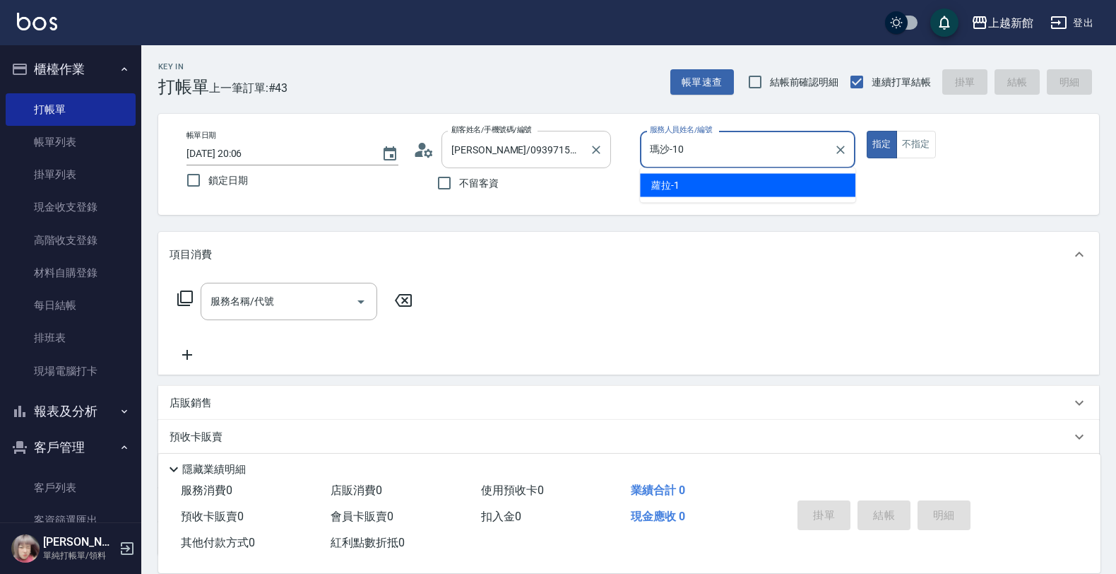
click at [867, 131] on button "指定" at bounding box center [882, 145] width 30 height 28
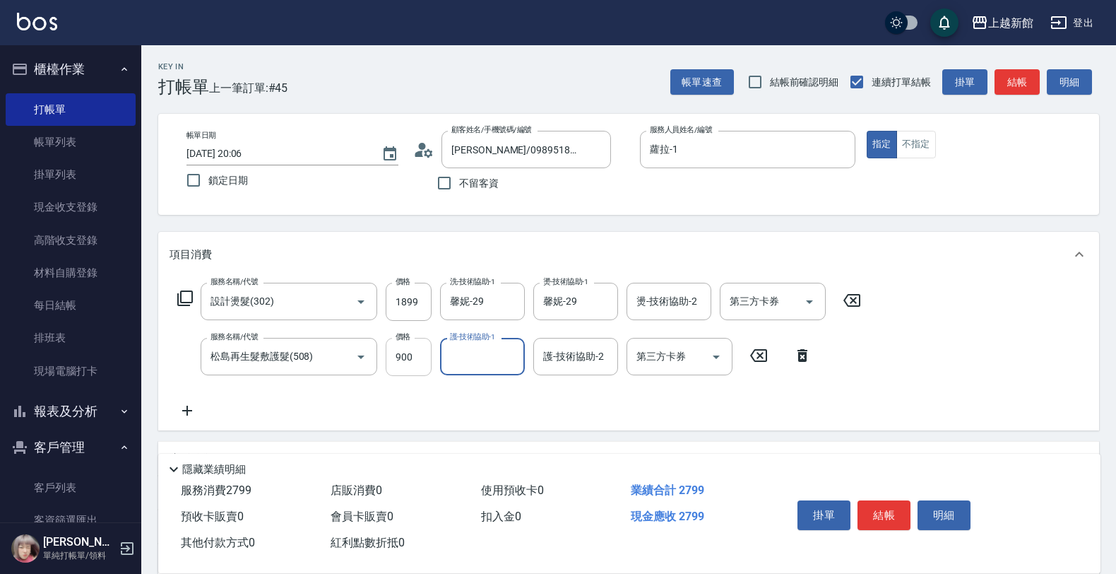
click at [418, 372] on input "900" at bounding box center [409, 357] width 46 height 38
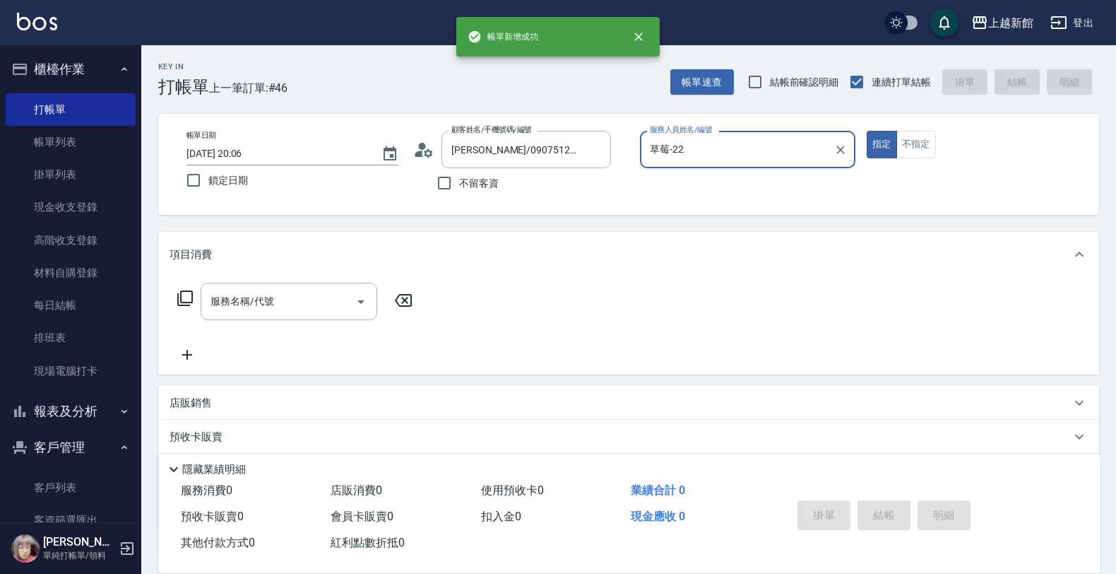
click at [867, 131] on button "指定" at bounding box center [882, 145] width 30 height 28
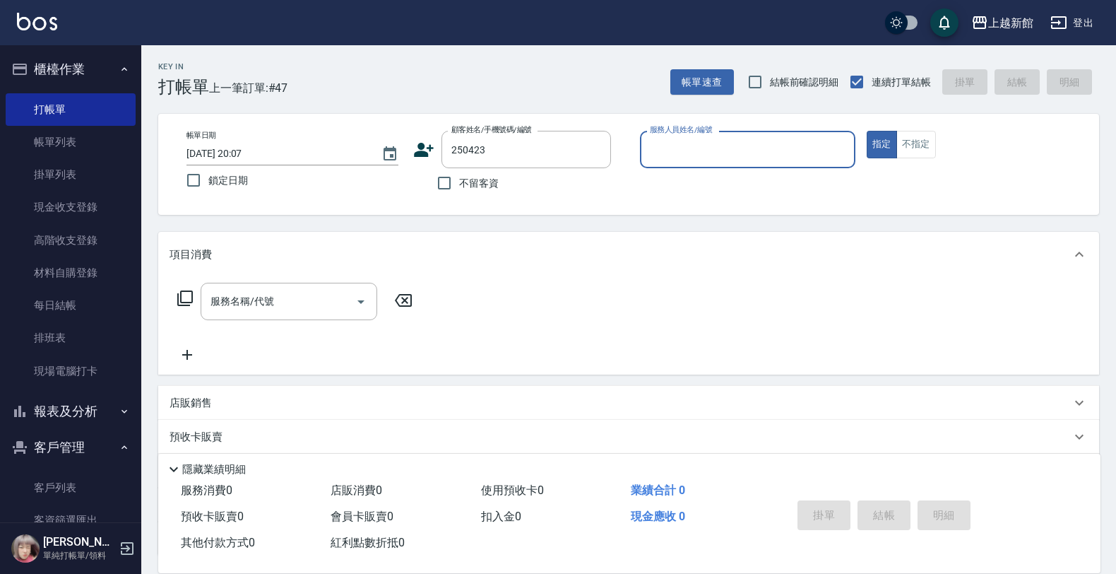
click at [867, 131] on button "指定" at bounding box center [882, 145] width 30 height 28
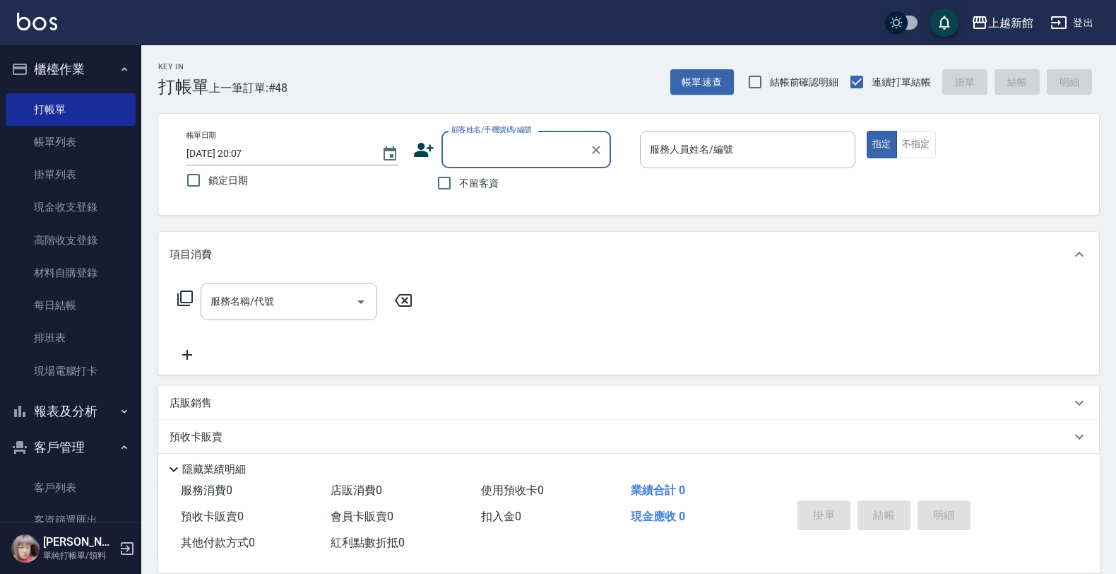
click at [82, 414] on button "報表及分析" at bounding box center [71, 411] width 130 height 37
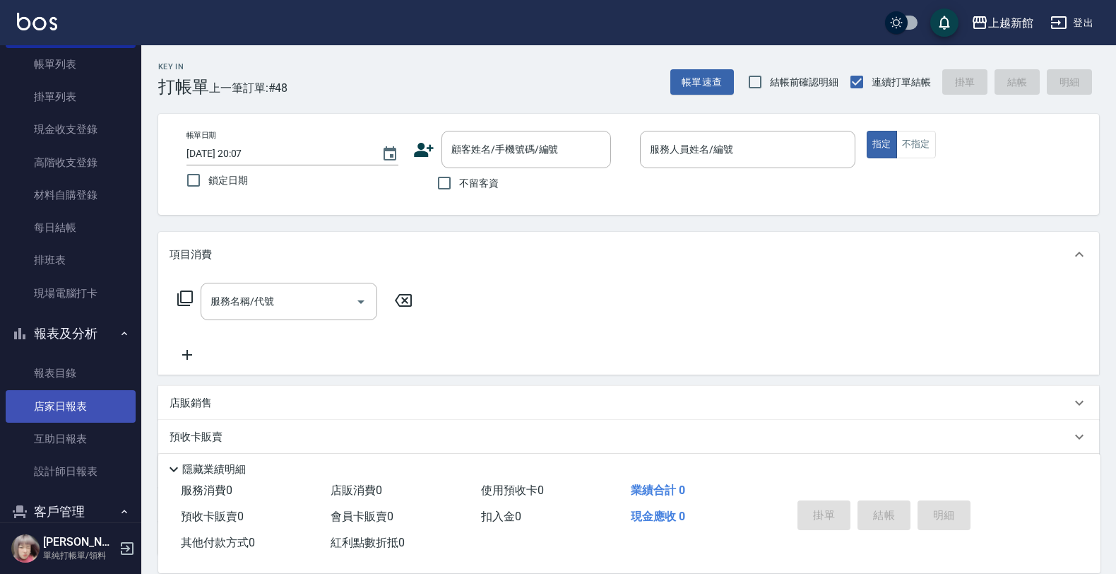
scroll to position [179, 0]
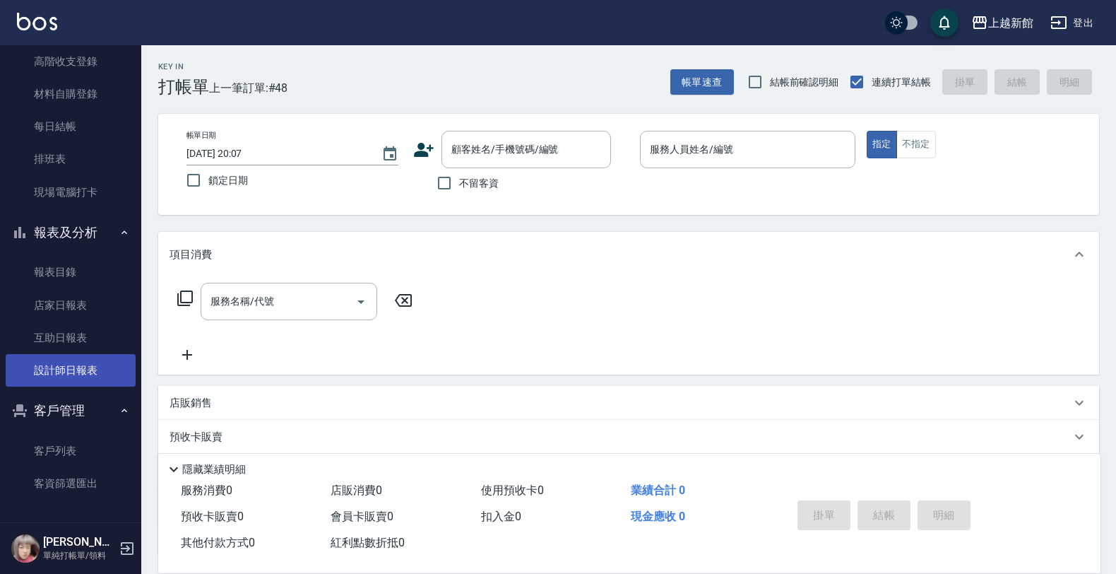
click at [88, 377] on link "設計師日報表" at bounding box center [71, 370] width 130 height 32
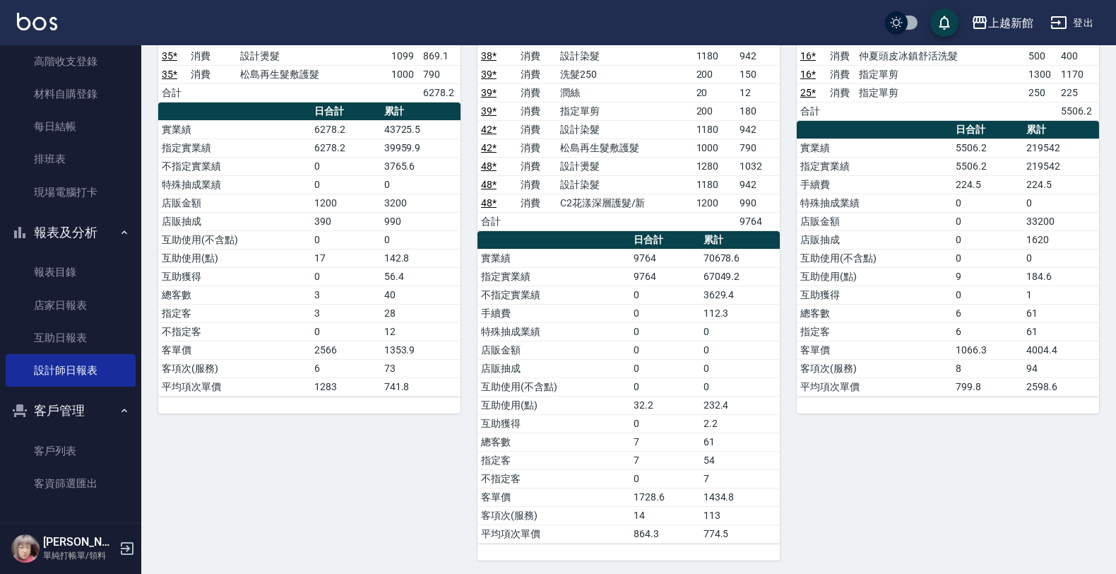
scroll to position [1060, 0]
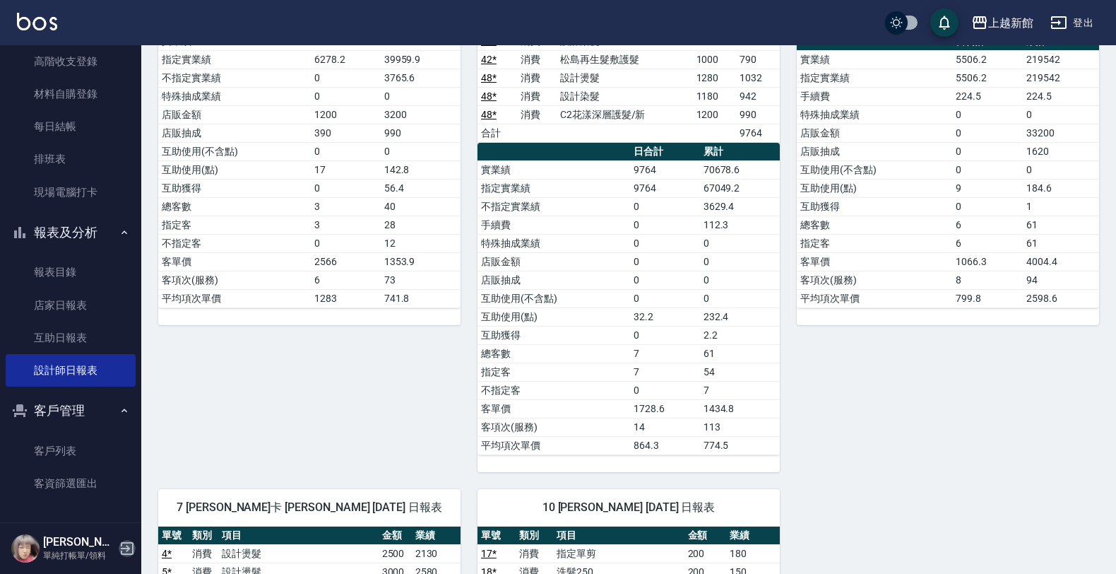
click at [121, 546] on icon "button" at bounding box center [127, 548] width 17 height 17
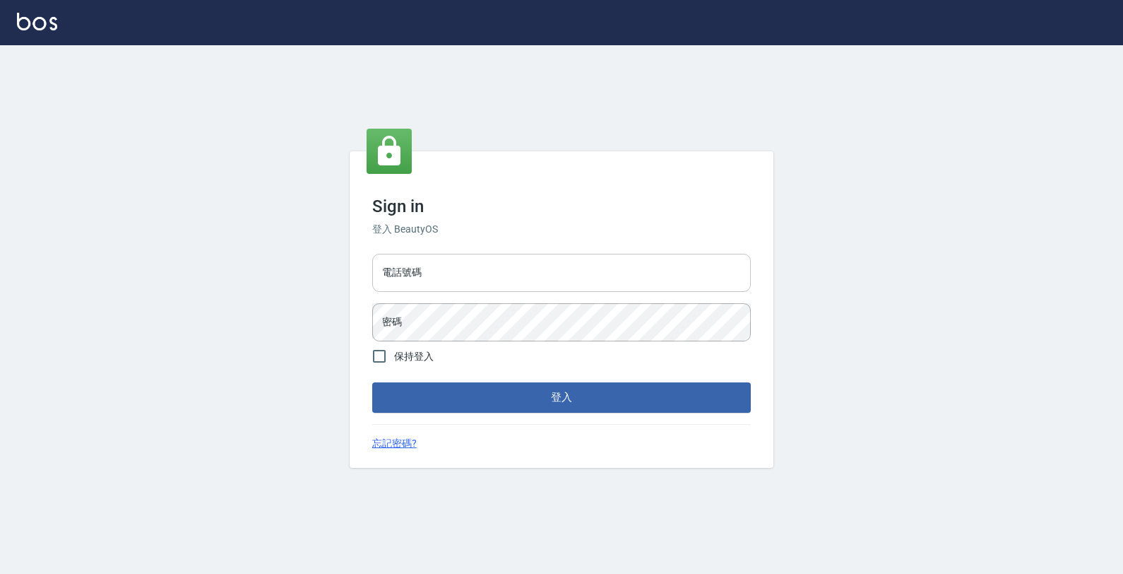
click at [452, 278] on input "電話號碼" at bounding box center [561, 273] width 379 height 38
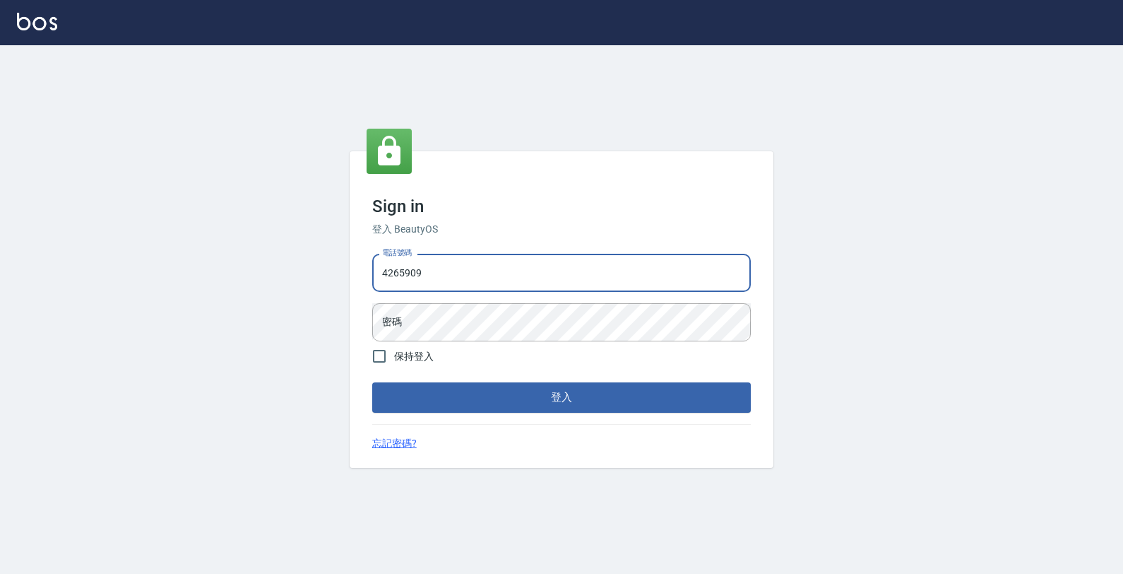
type input "4265909"
click at [372, 382] on button "登入" at bounding box center [561, 397] width 379 height 30
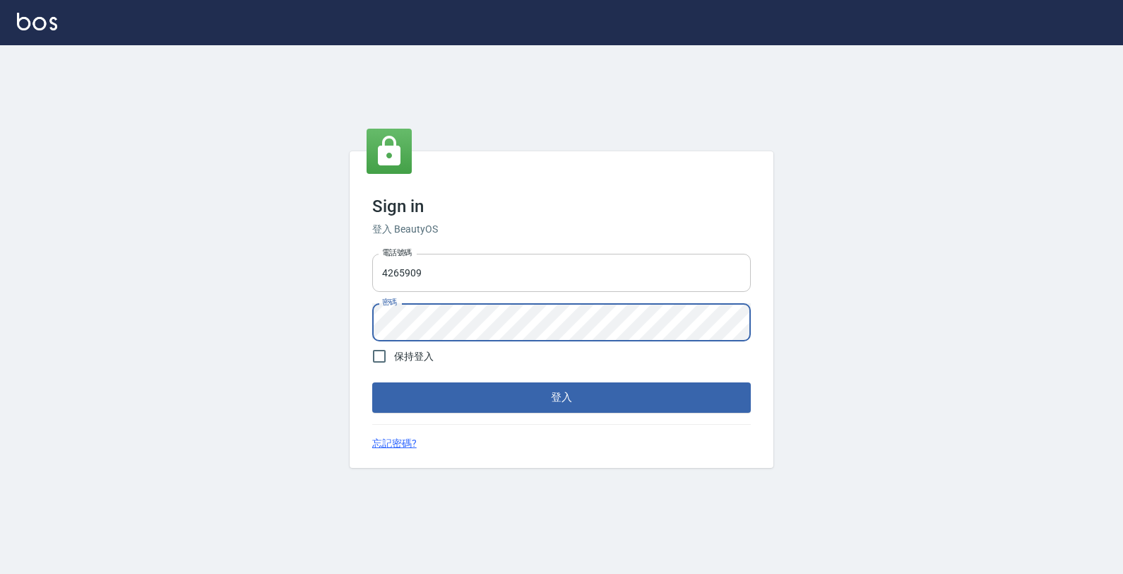
click at [372, 382] on button "登入" at bounding box center [561, 397] width 379 height 30
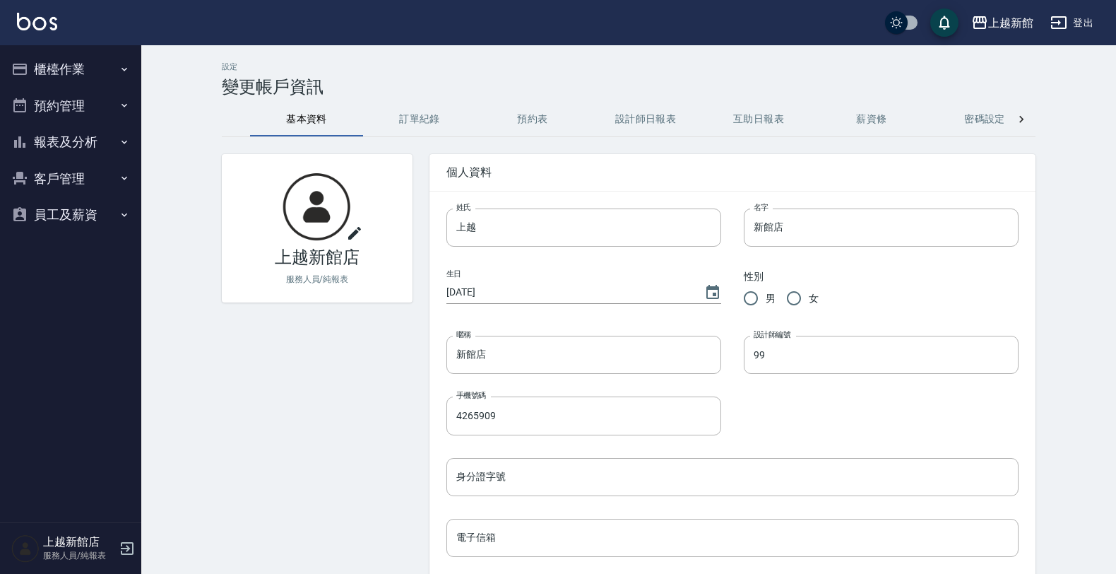
click at [106, 53] on button "櫃檯作業" at bounding box center [71, 69] width 130 height 37
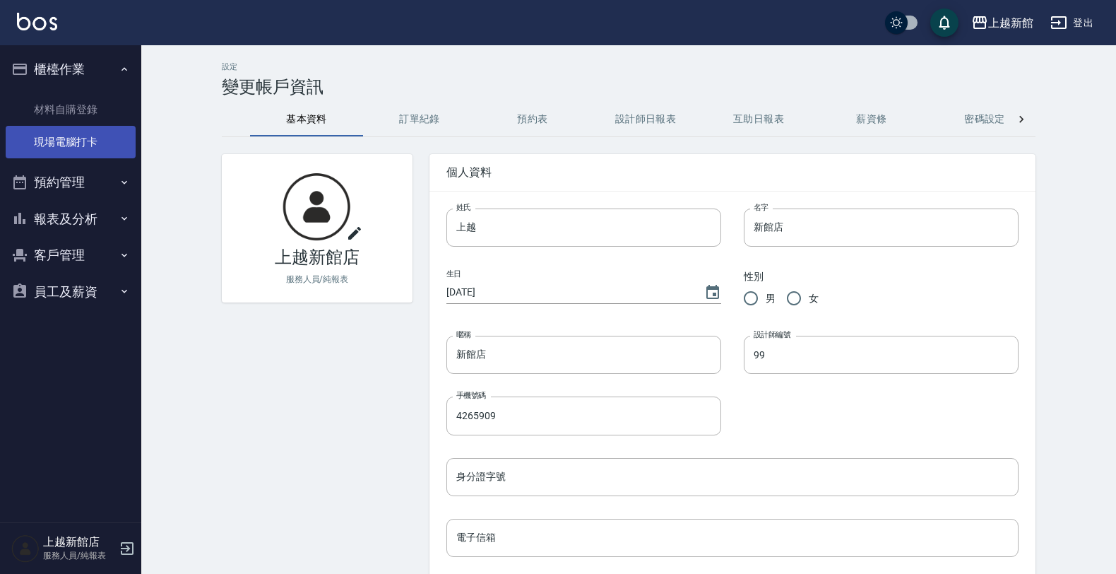
click at [97, 154] on link "現場電腦打卡" at bounding box center [71, 142] width 130 height 32
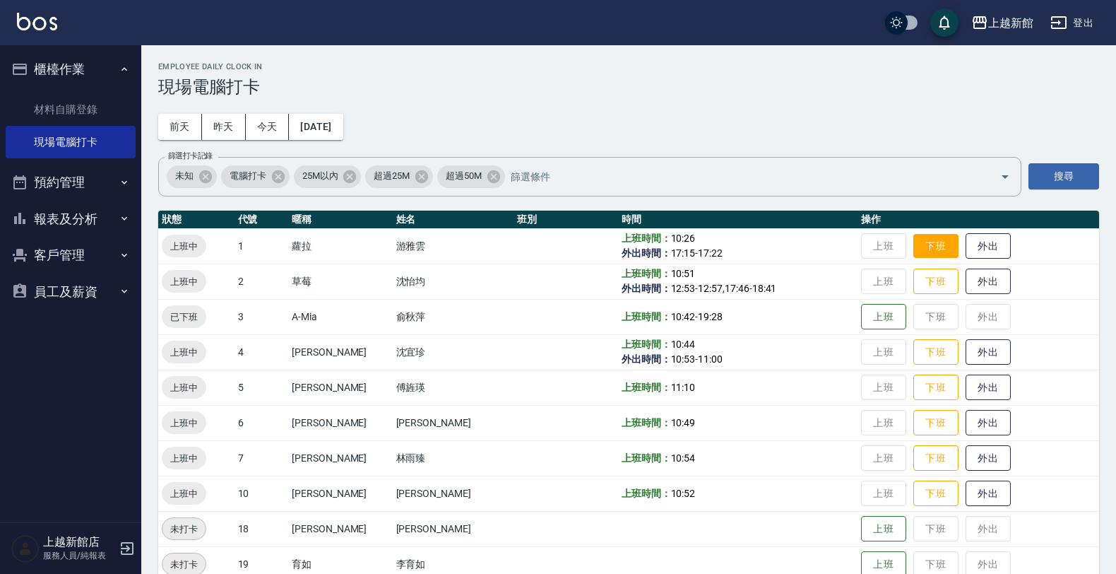
click at [914, 242] on button "下班" at bounding box center [936, 246] width 45 height 25
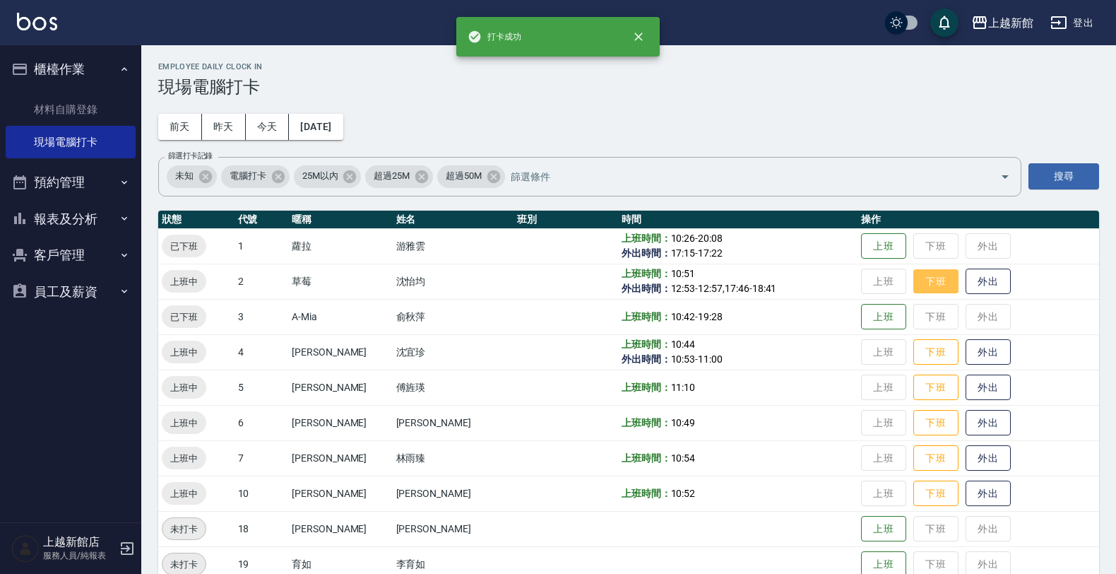
click at [920, 283] on button "下班" at bounding box center [936, 281] width 45 height 25
click at [930, 354] on button "下班" at bounding box center [936, 352] width 45 height 25
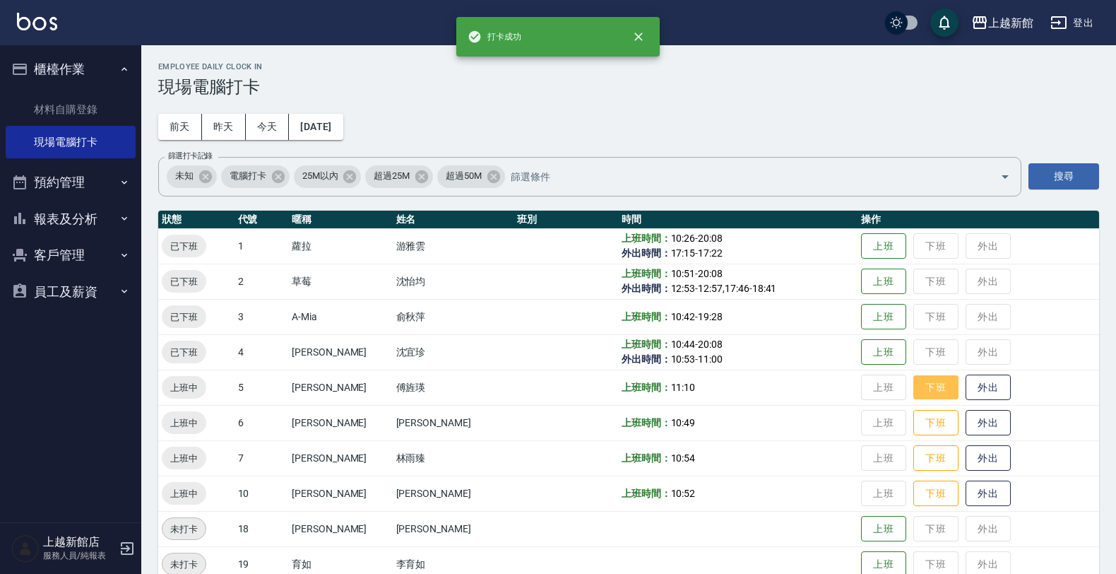
click at [926, 384] on button "下班" at bounding box center [936, 387] width 45 height 25
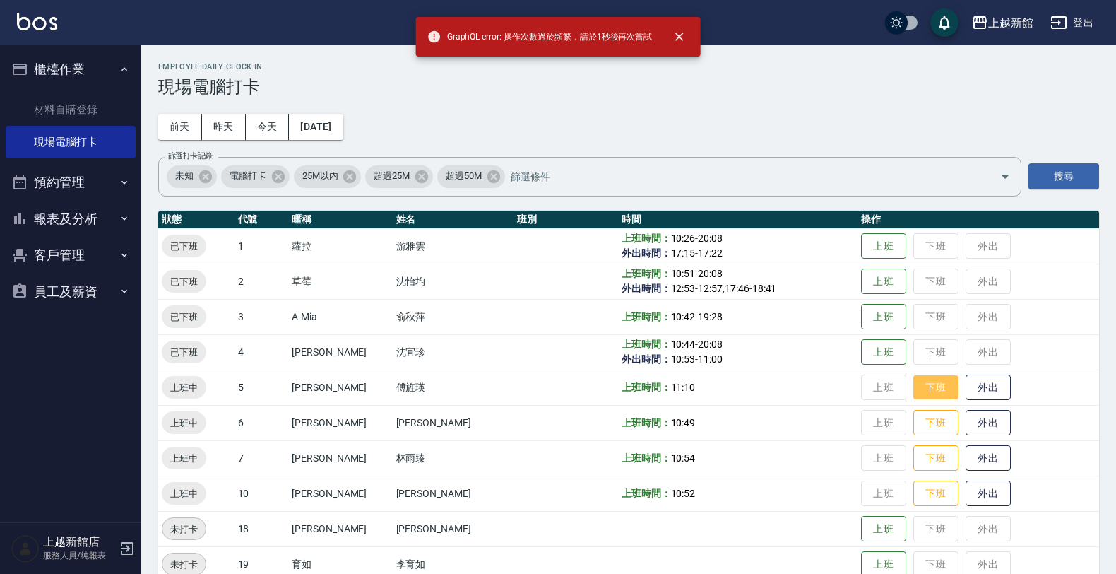
click at [914, 386] on button "下班" at bounding box center [936, 387] width 45 height 25
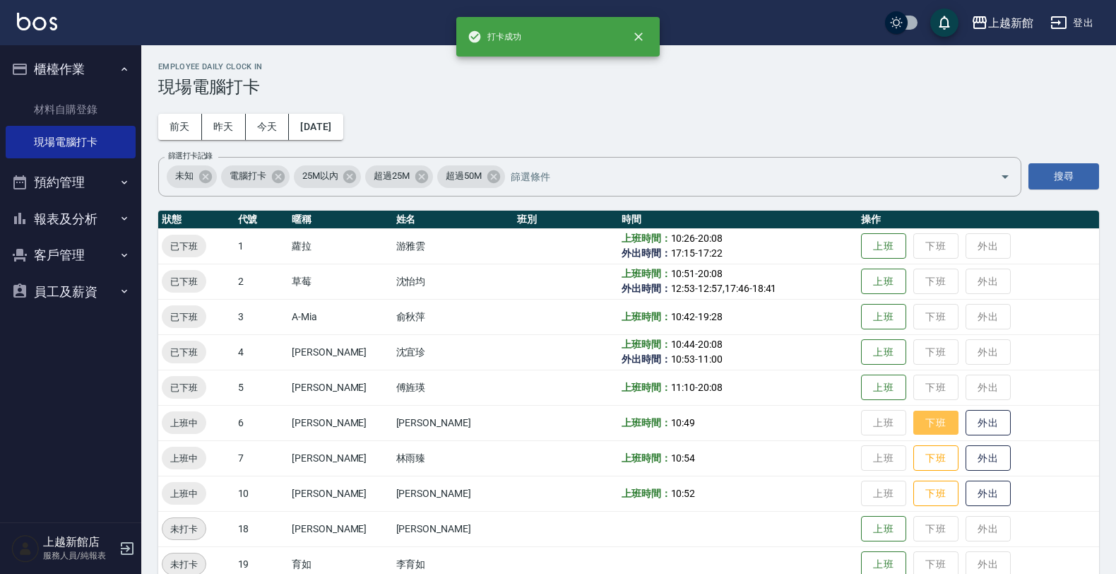
click at [914, 421] on button "下班" at bounding box center [936, 422] width 45 height 25
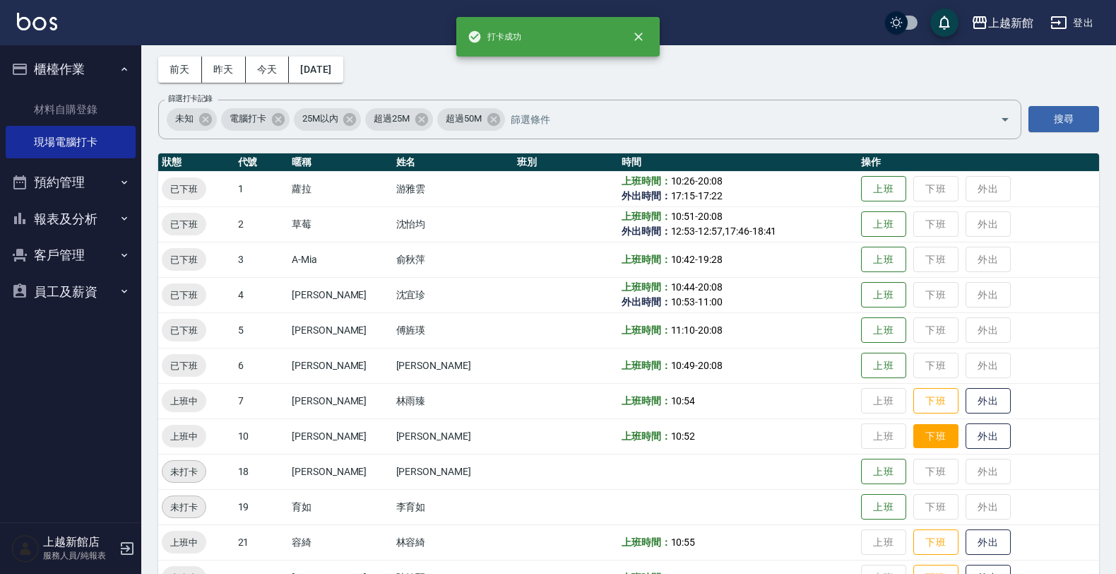
scroll to position [88, 0]
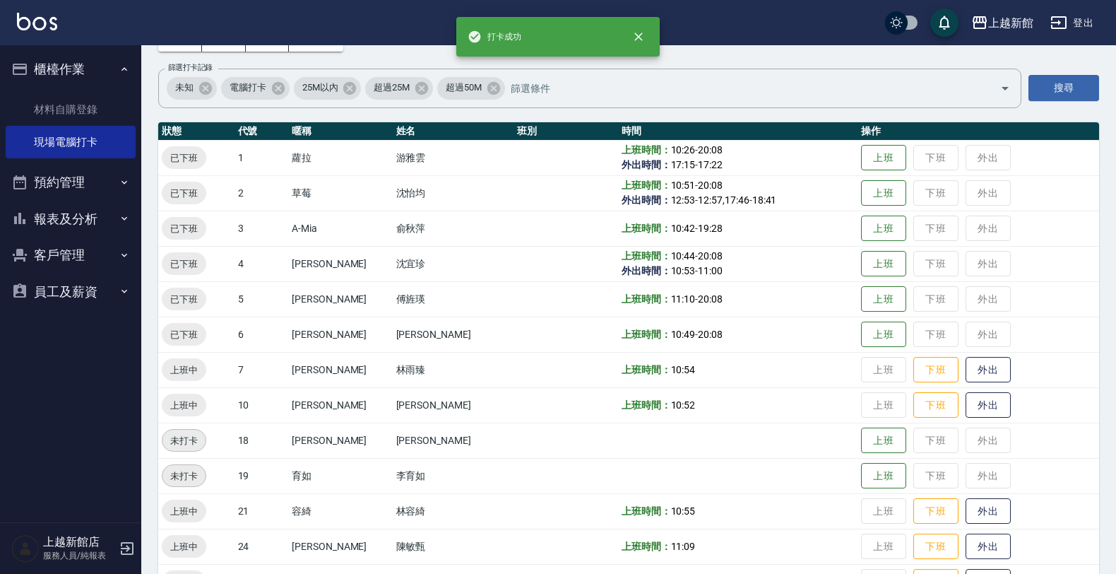
click at [914, 387] on td "上班 下班 外出" at bounding box center [979, 404] width 242 height 35
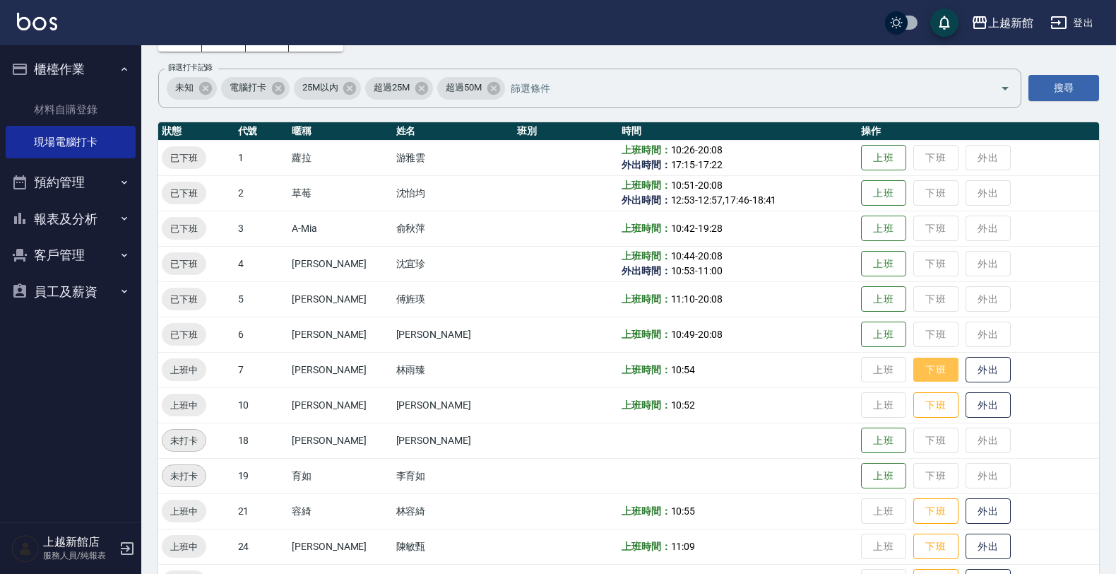
click at [914, 379] on button "下班" at bounding box center [936, 369] width 45 height 25
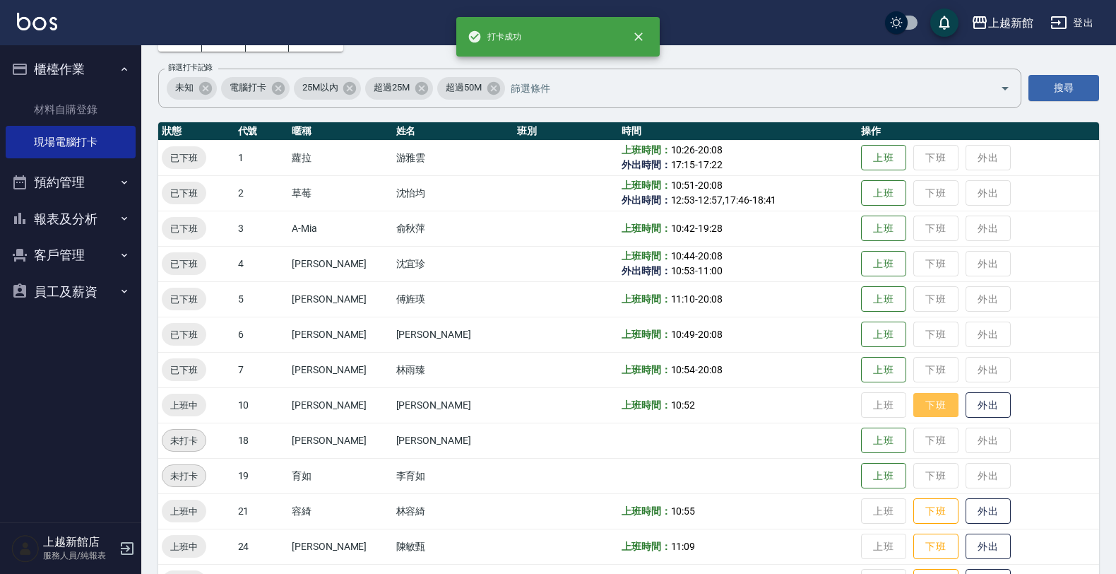
click at [914, 399] on button "下班" at bounding box center [936, 405] width 45 height 25
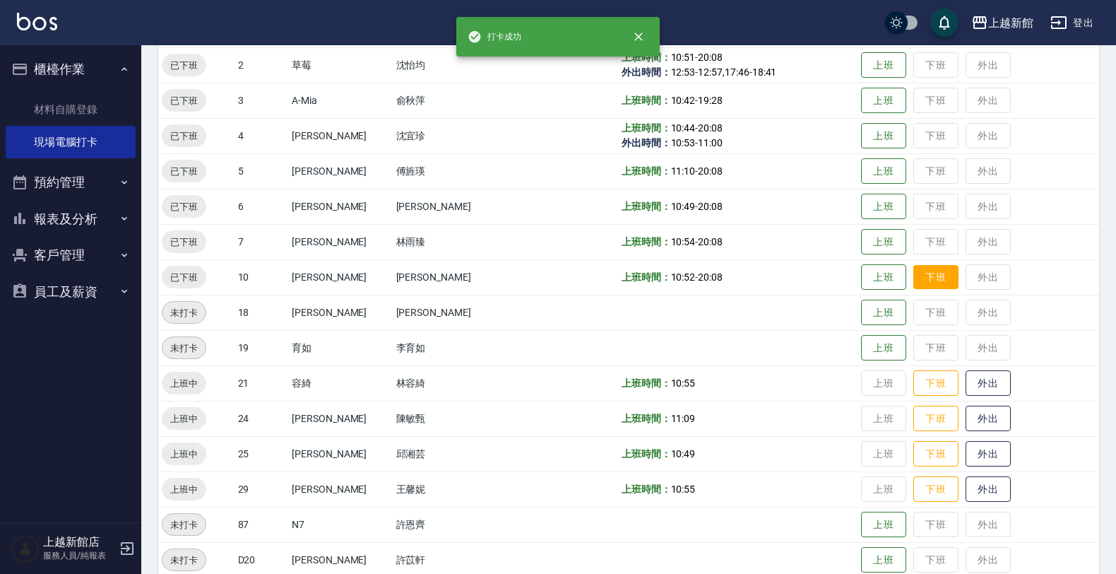
scroll to position [265, 0]
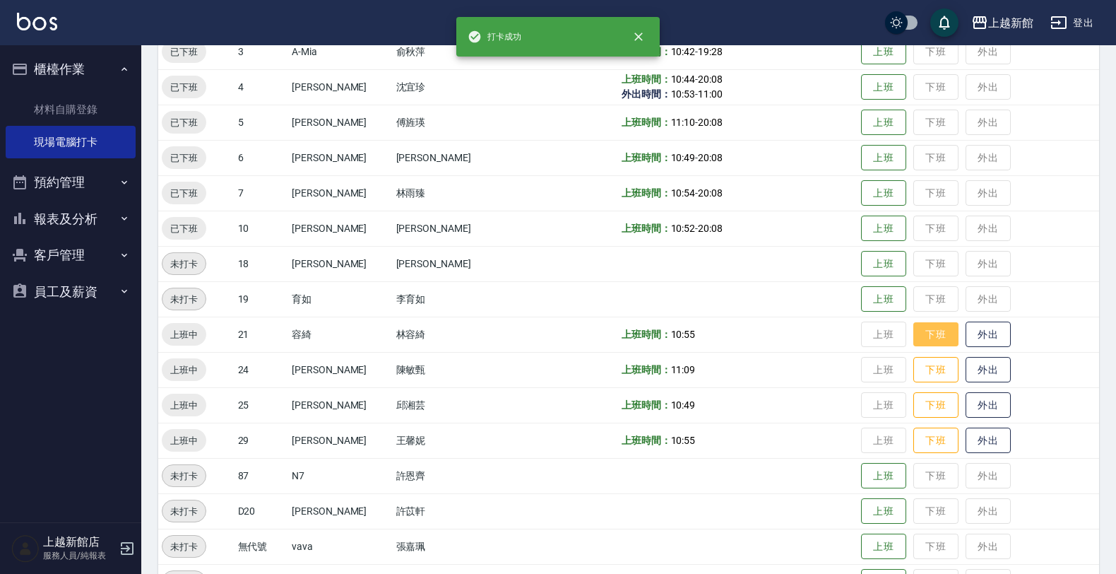
click at [914, 346] on button "下班" at bounding box center [936, 334] width 45 height 25
click at [914, 367] on button "下班" at bounding box center [936, 369] width 45 height 25
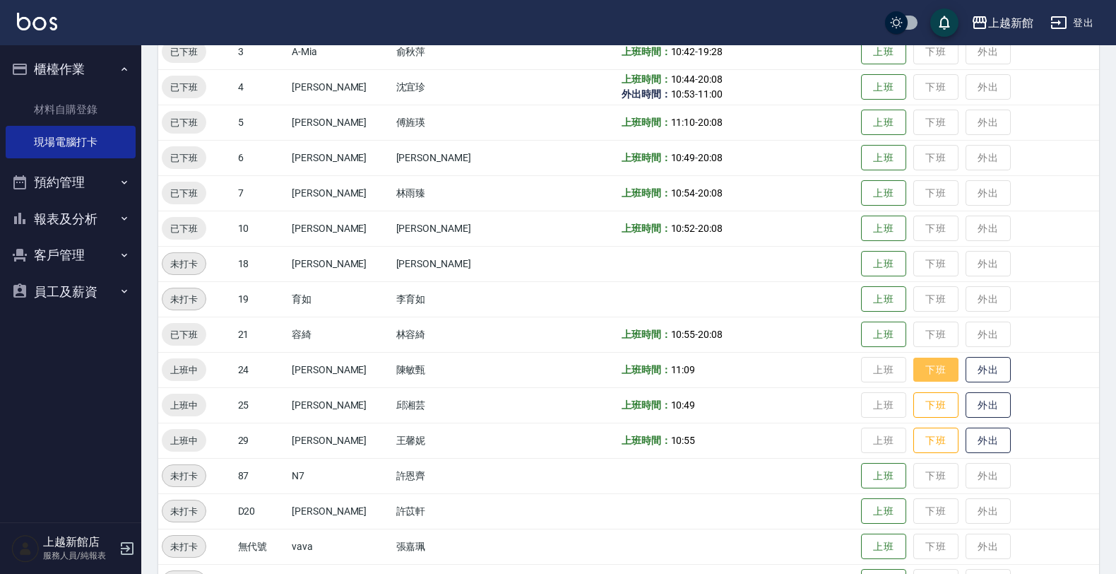
click at [940, 380] on button "下班" at bounding box center [936, 369] width 45 height 25
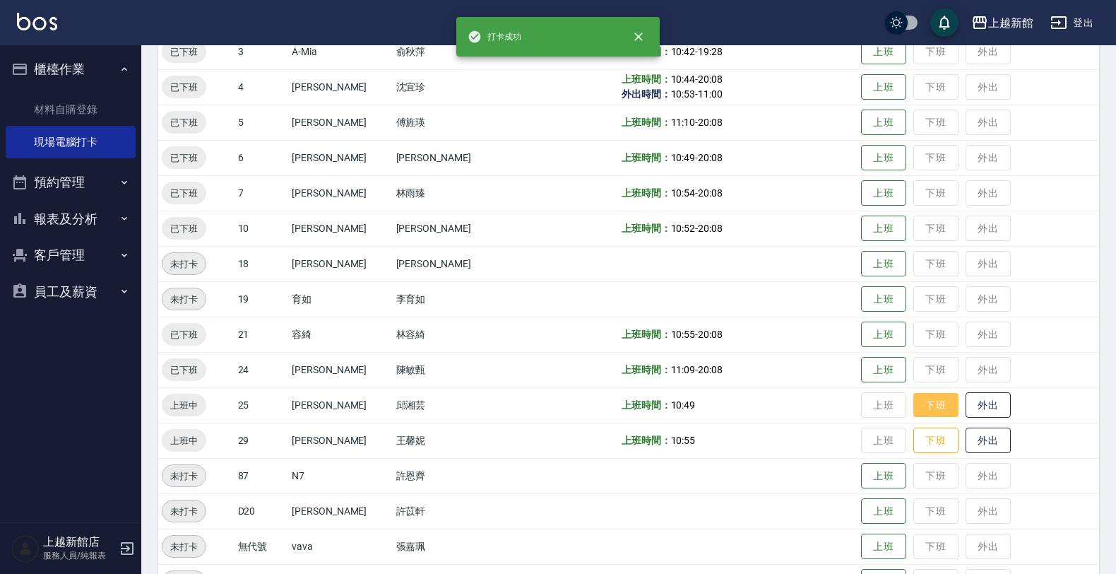
click at [920, 403] on button "下班" at bounding box center [936, 405] width 45 height 25
click at [916, 435] on button "下班" at bounding box center [936, 440] width 45 height 25
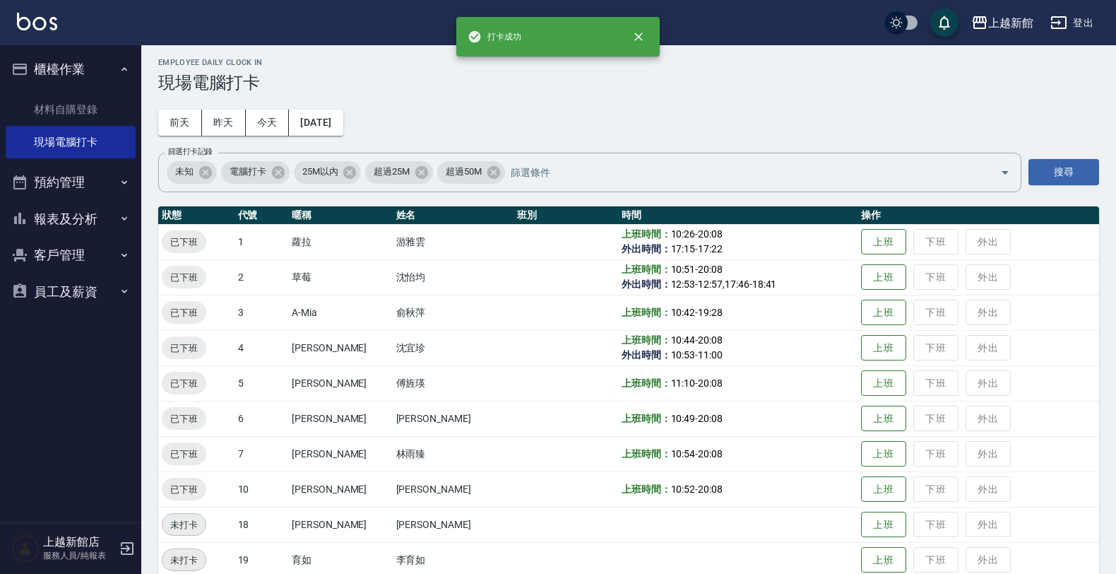
scroll to position [0, 0]
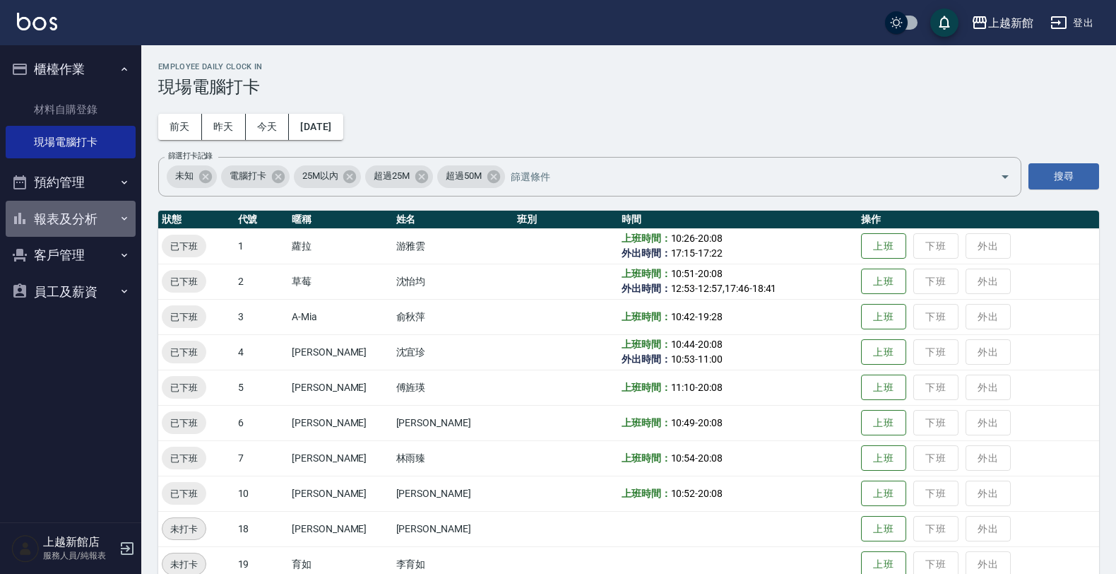
click at [83, 226] on button "報表及分析" at bounding box center [71, 219] width 130 height 37
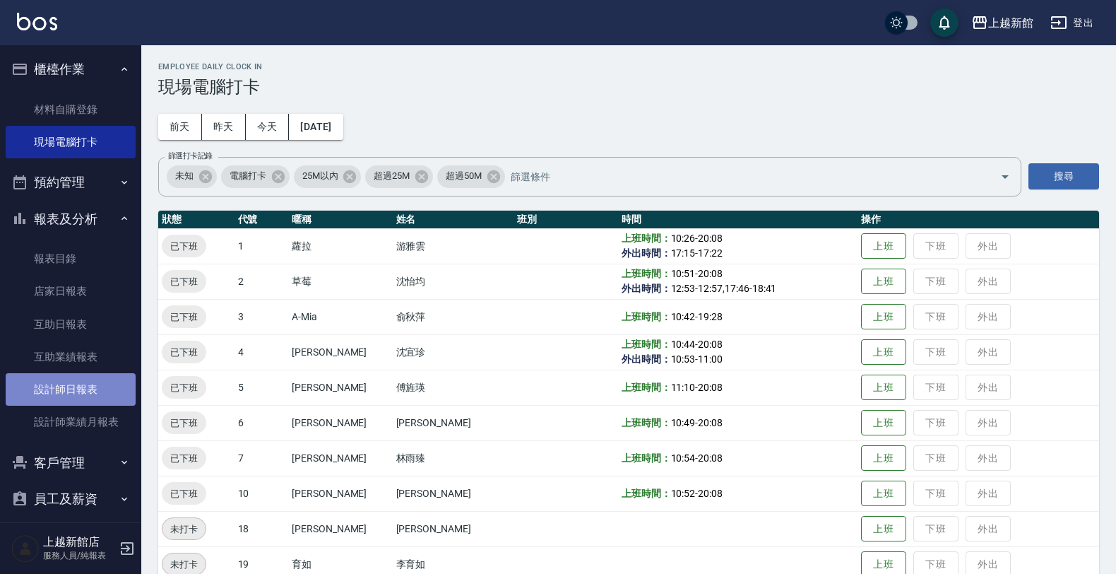
click at [96, 374] on link "設計師日報表" at bounding box center [71, 389] width 130 height 32
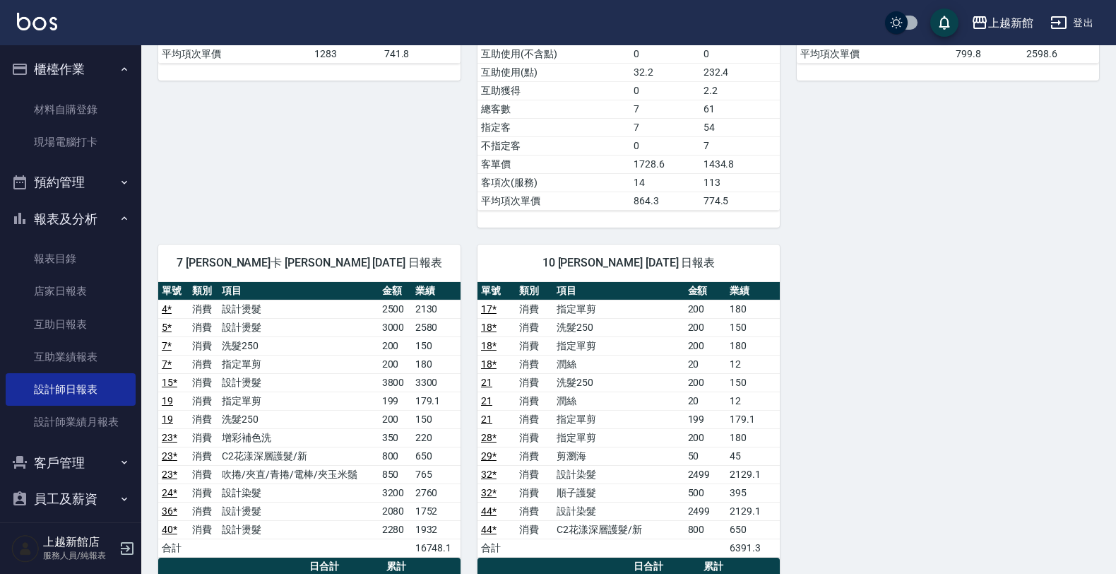
scroll to position [1413, 0]
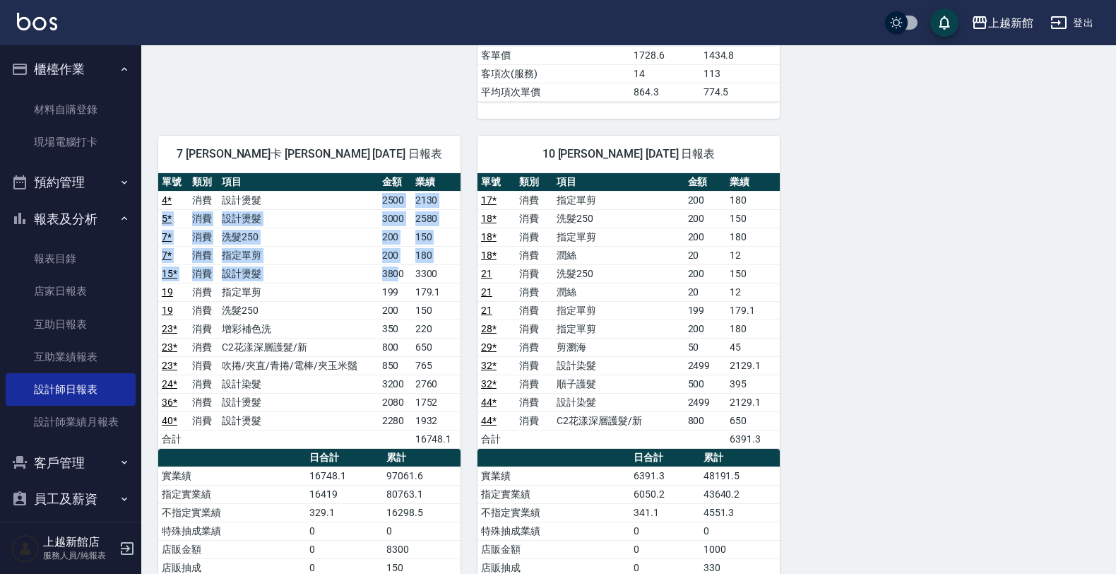
drag, startPoint x: 383, startPoint y: 214, endPoint x: 396, endPoint y: 285, distance: 71.9
click at [396, 285] on tbody "4 * 消費 設計燙髮 2500 2130 5 * 消費 設計燙髮 3000 2580 7 * 消費 洗髮250 200 150 7 * 消費 指定單剪 20…" at bounding box center [309, 319] width 302 height 257
click at [362, 277] on td "設計燙髮" at bounding box center [298, 273] width 160 height 18
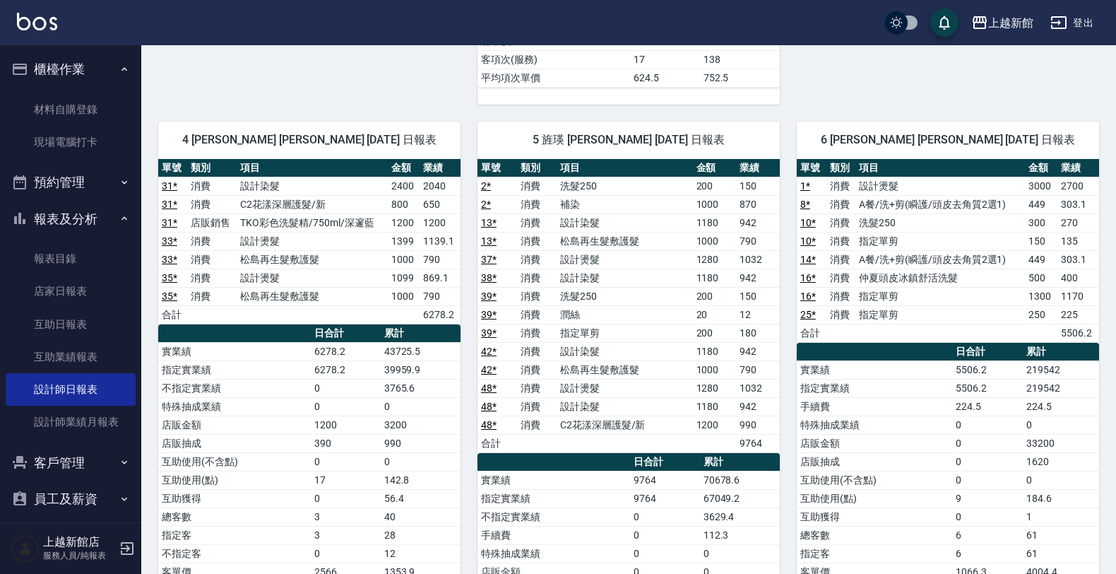
scroll to position [749, 0]
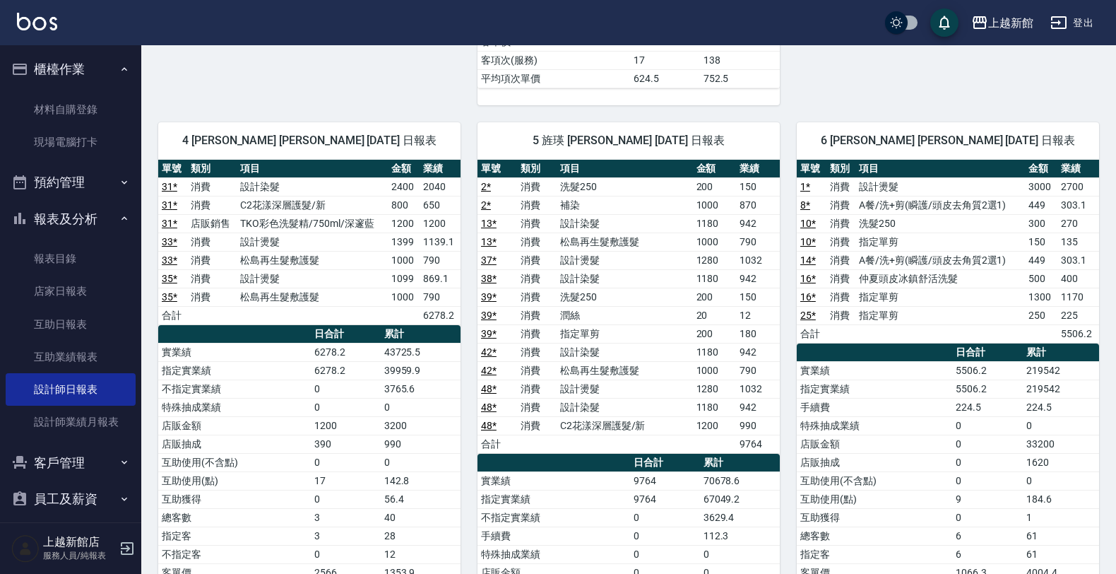
click at [1065, 16] on icon "button" at bounding box center [1059, 22] width 16 height 13
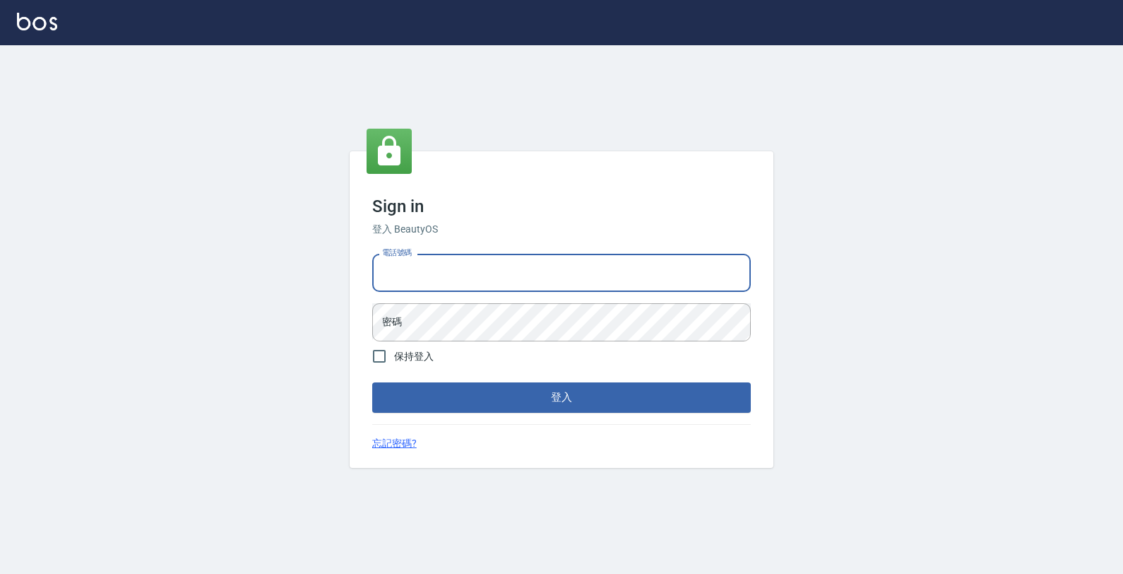
drag, startPoint x: 426, startPoint y: 271, endPoint x: 435, endPoint y: 259, distance: 14.6
click at [432, 266] on input "電話號碼" at bounding box center [561, 273] width 379 height 38
type input "0933303551"
click at [372, 382] on button "登入" at bounding box center [561, 397] width 379 height 30
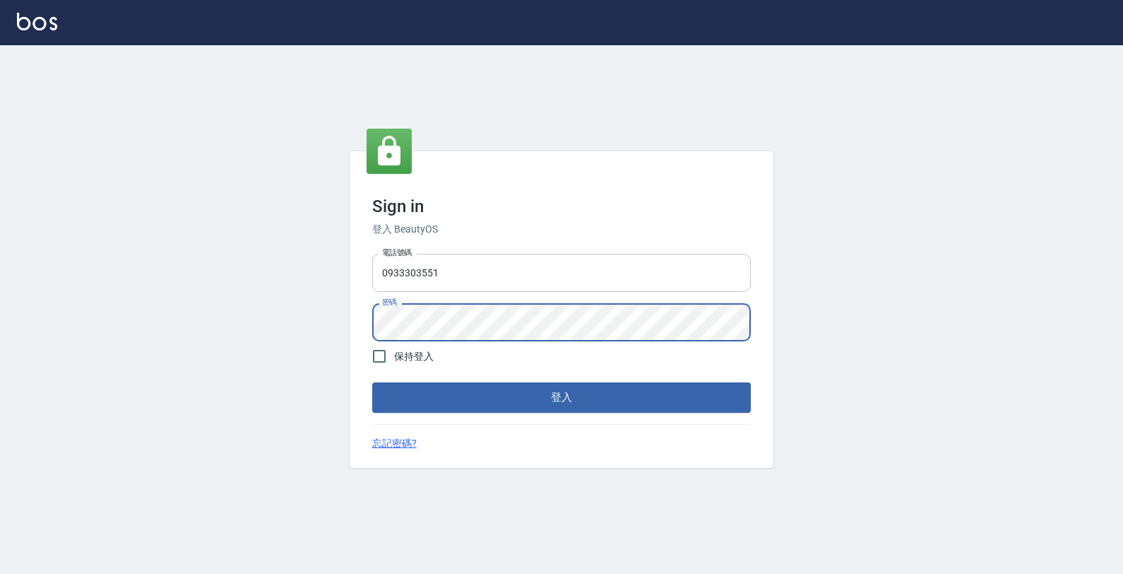
click at [372, 382] on button "登入" at bounding box center [561, 397] width 379 height 30
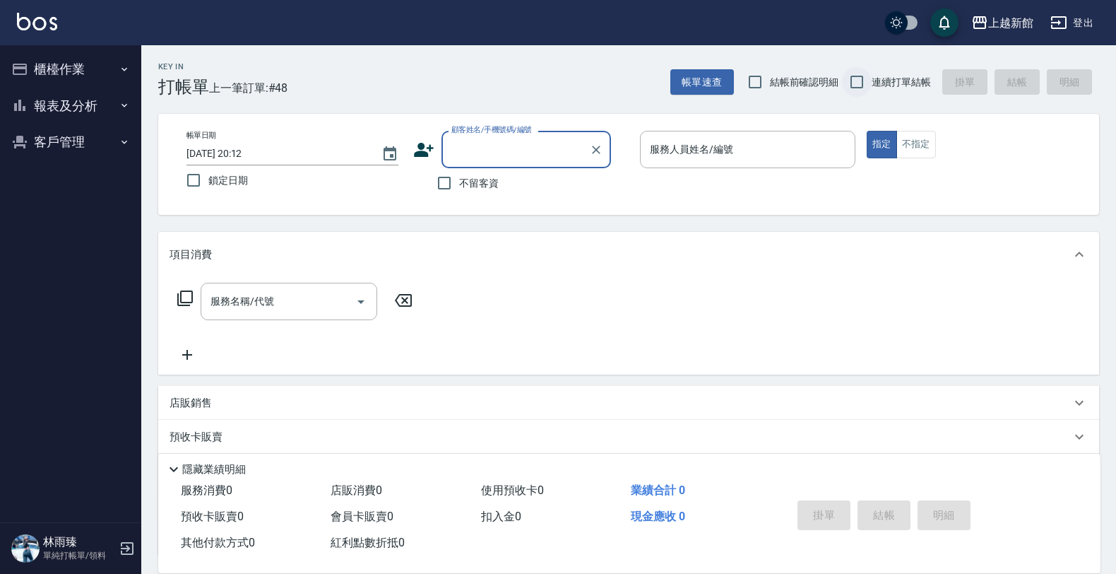
click at [857, 80] on input "連續打單結帳" at bounding box center [857, 82] width 30 height 30
checkbox input "true"
click at [498, 145] on input "顧客姓名/手機號碼/編號" at bounding box center [516, 149] width 136 height 25
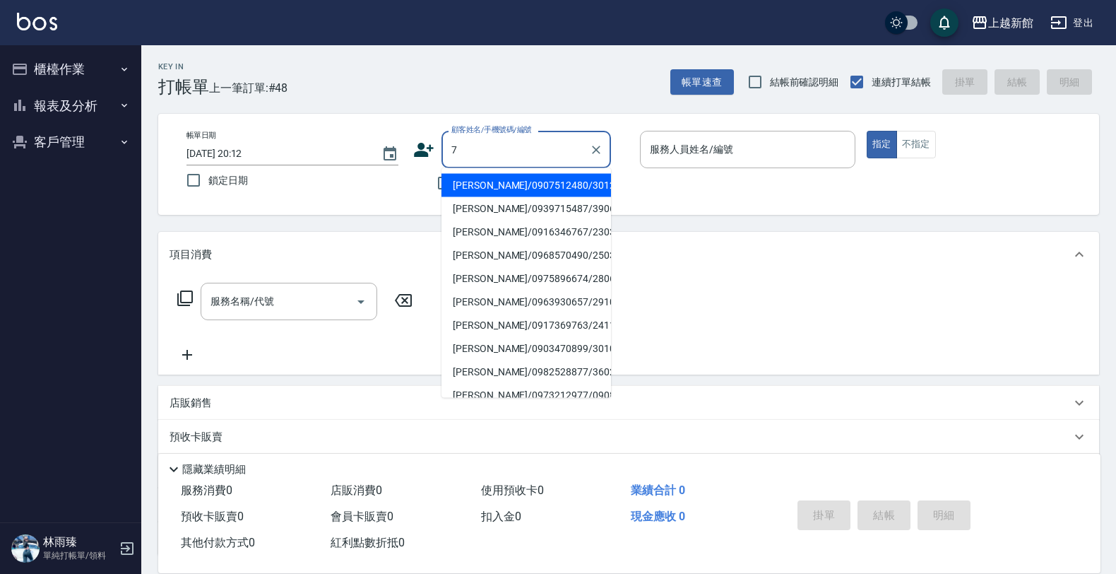
type input "[PERSON_NAME]/0907512480/301206"
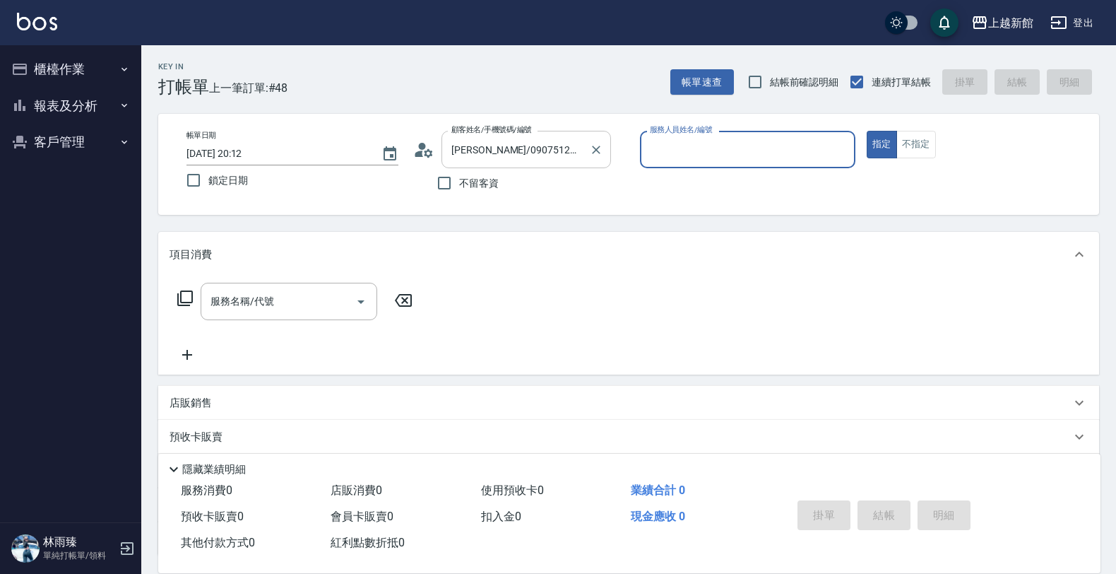
click at [867, 131] on button "指定" at bounding box center [882, 145] width 30 height 28
type input "草莓-2"
type button "true"
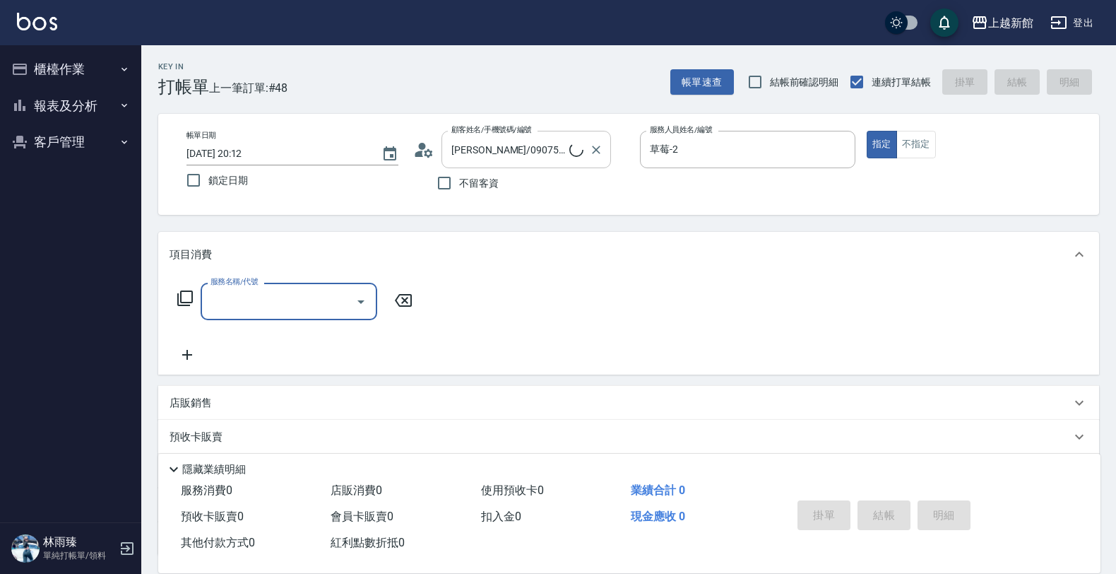
type input "[PERSON_NAME]卡/77/7"
type input "莫尼卡-7"
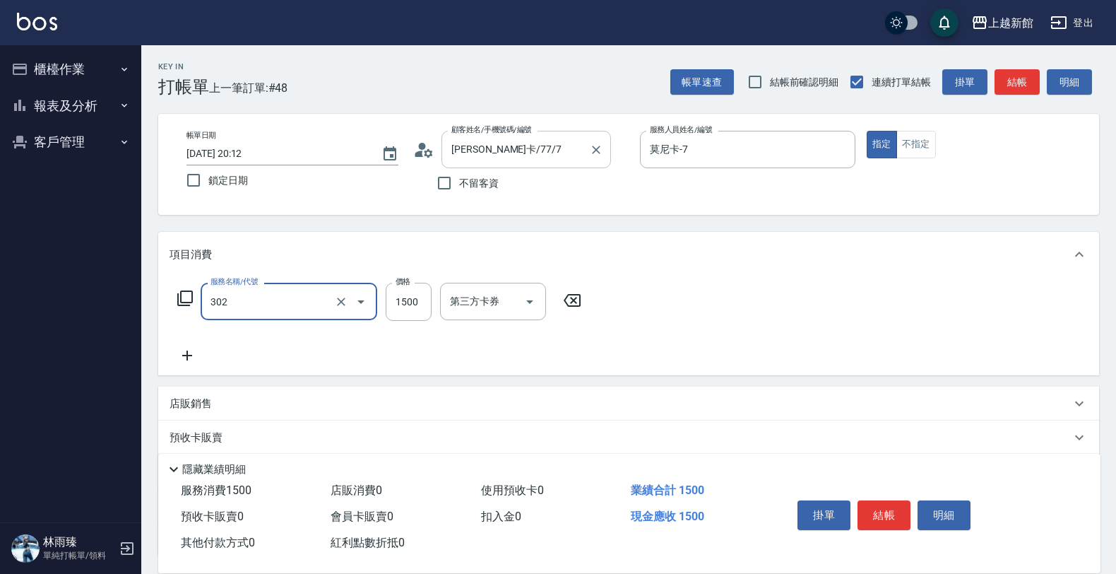
type input "設計燙髮(302)"
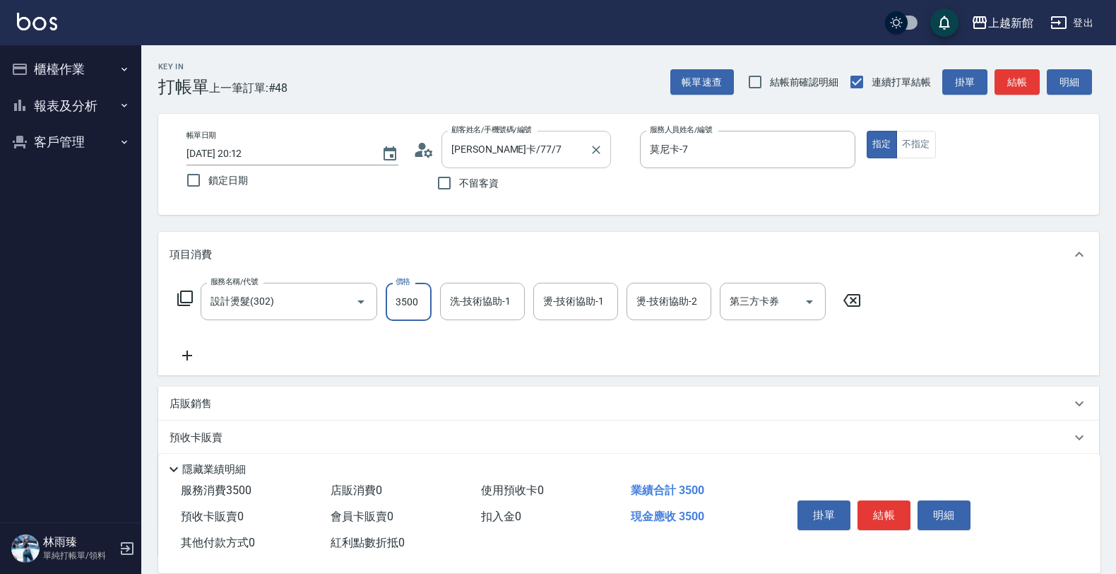
type input "3500"
type input "小邱-25"
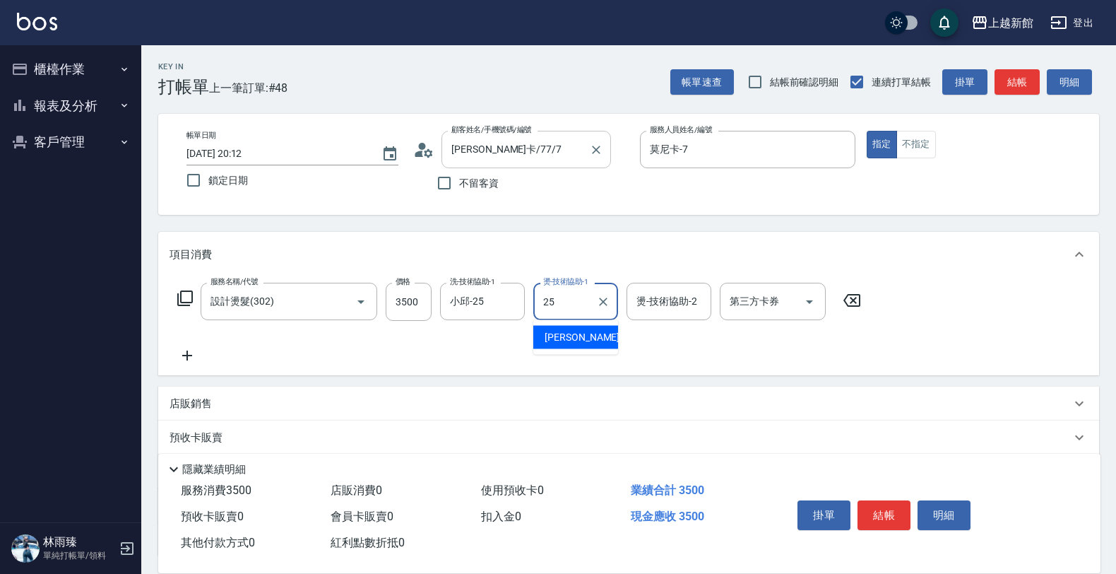
type input "小邱-25"
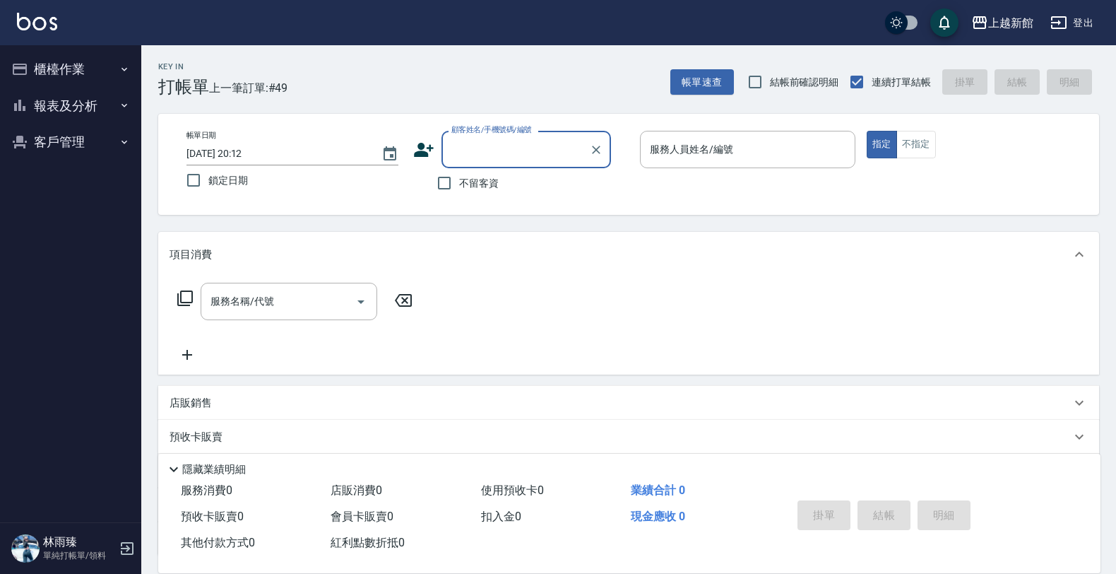
click at [37, 88] on button "報表及分析" at bounding box center [71, 106] width 130 height 37
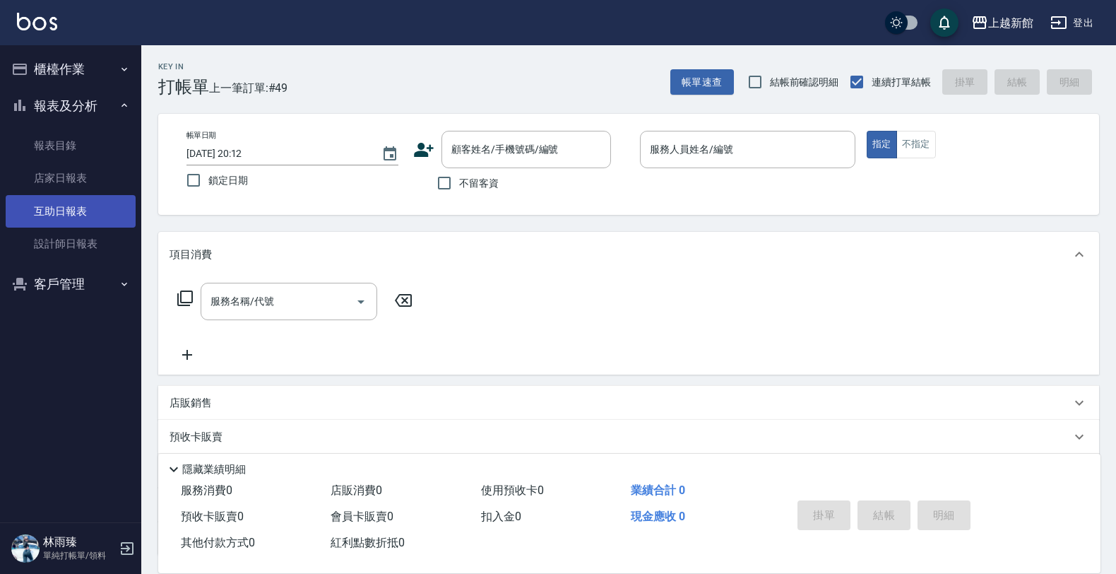
click at [80, 210] on link "互助日報表" at bounding box center [71, 211] width 130 height 32
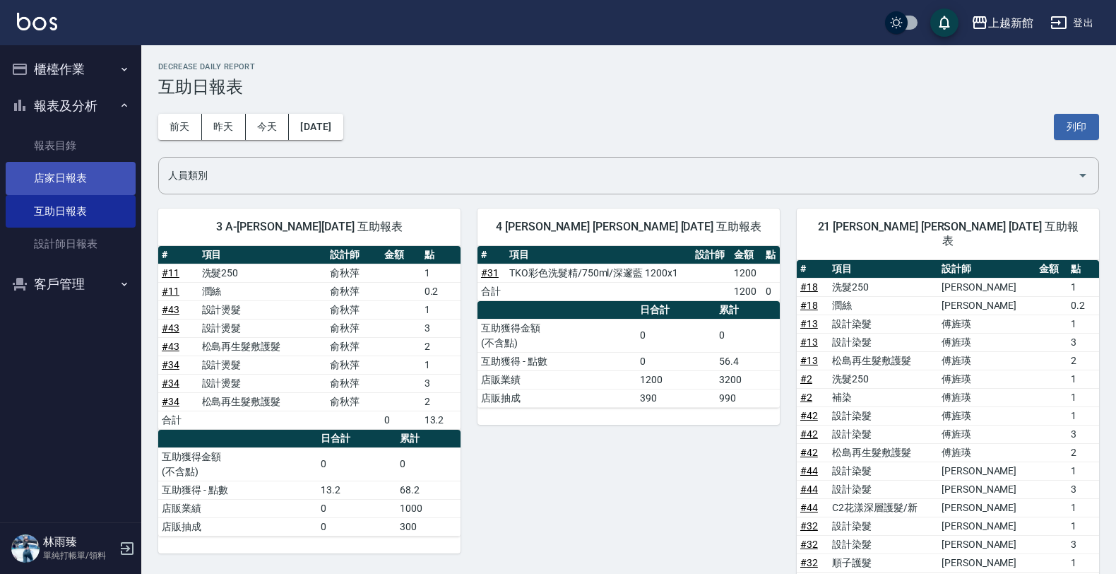
click at [76, 185] on link "店家日報表" at bounding box center [71, 178] width 130 height 32
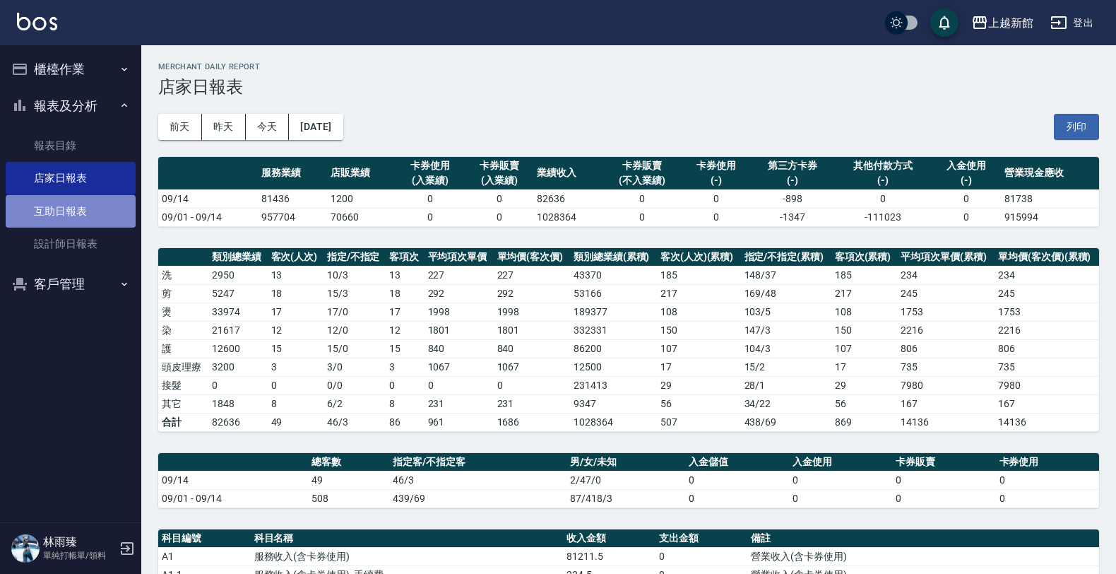
click at [61, 211] on link "互助日報表" at bounding box center [71, 211] width 130 height 32
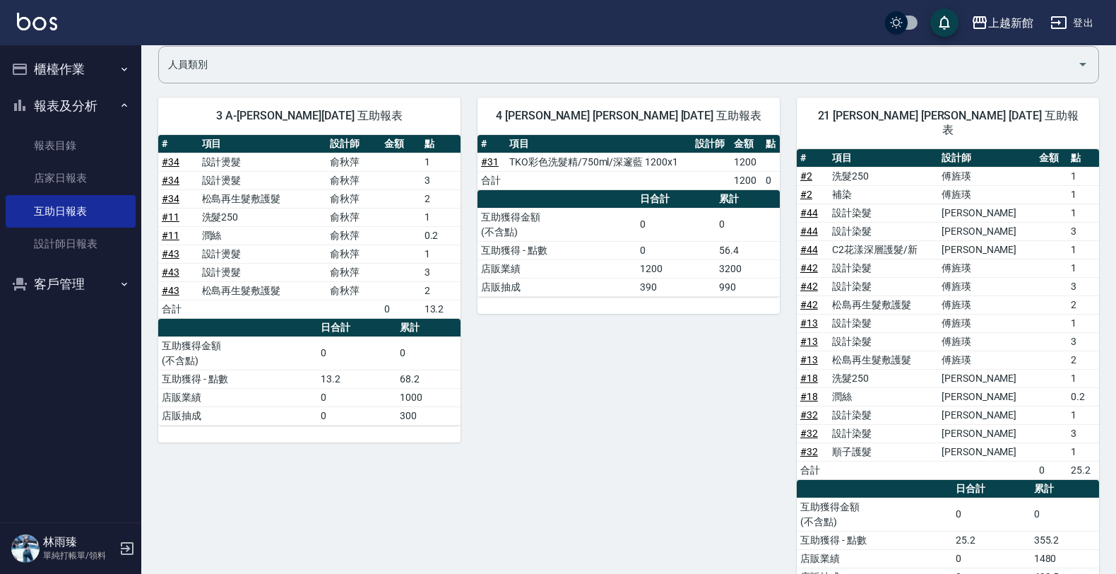
scroll to position [142, 0]
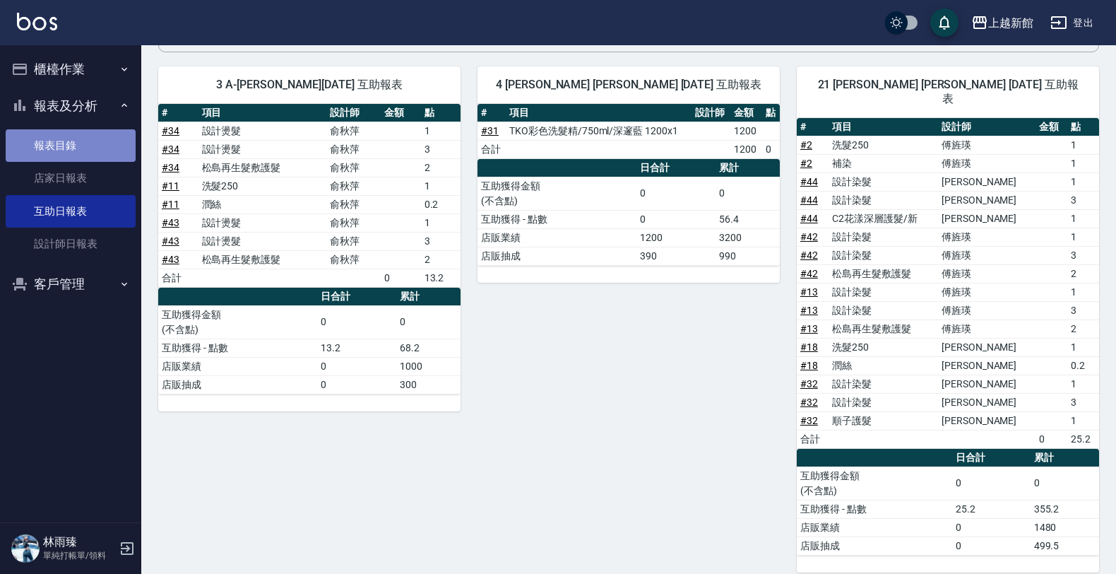
click at [104, 146] on link "報表目錄" at bounding box center [71, 145] width 130 height 32
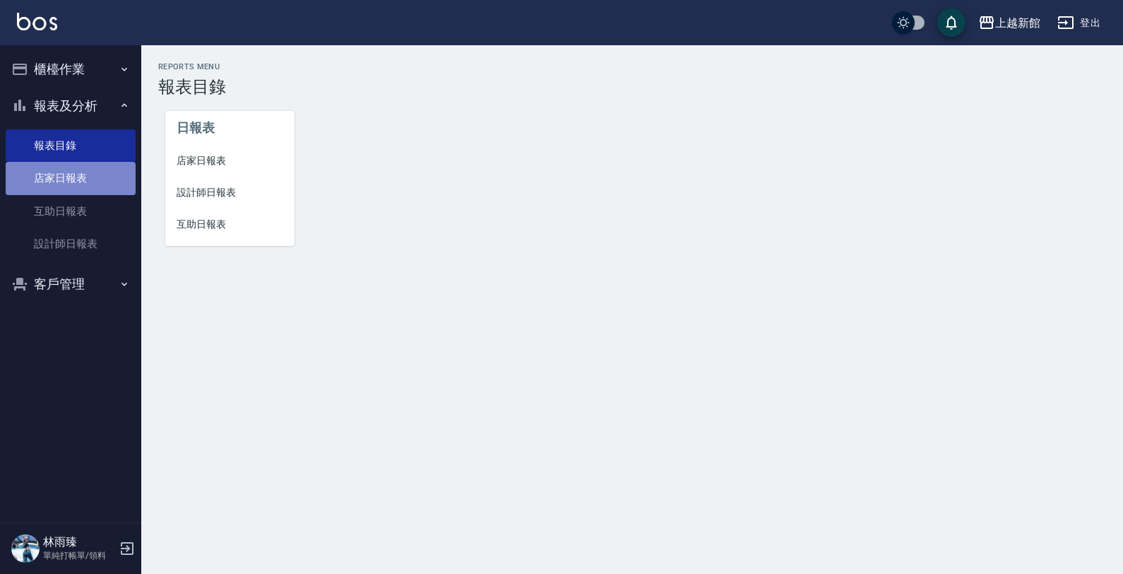
click at [100, 164] on link "店家日報表" at bounding box center [71, 178] width 130 height 32
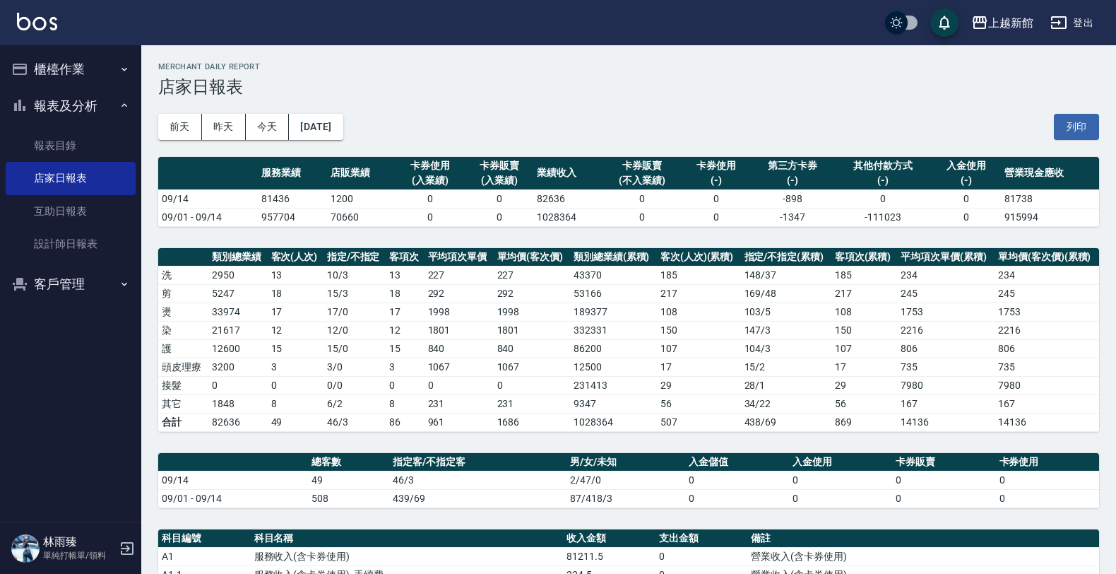
click at [47, 85] on button "櫃檯作業" at bounding box center [71, 69] width 130 height 37
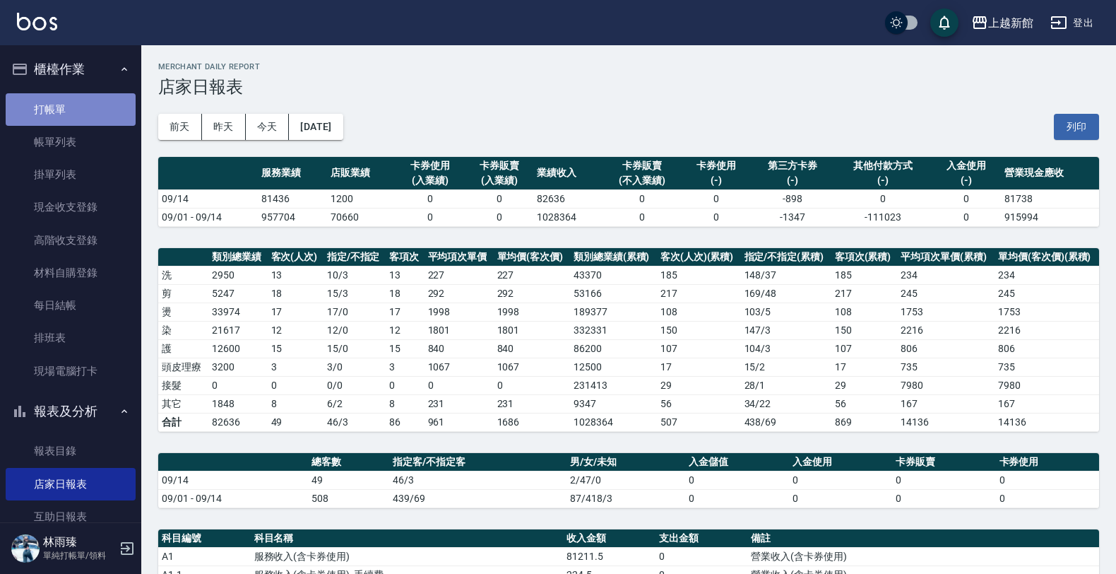
click at [102, 101] on link "打帳單" at bounding box center [71, 109] width 130 height 32
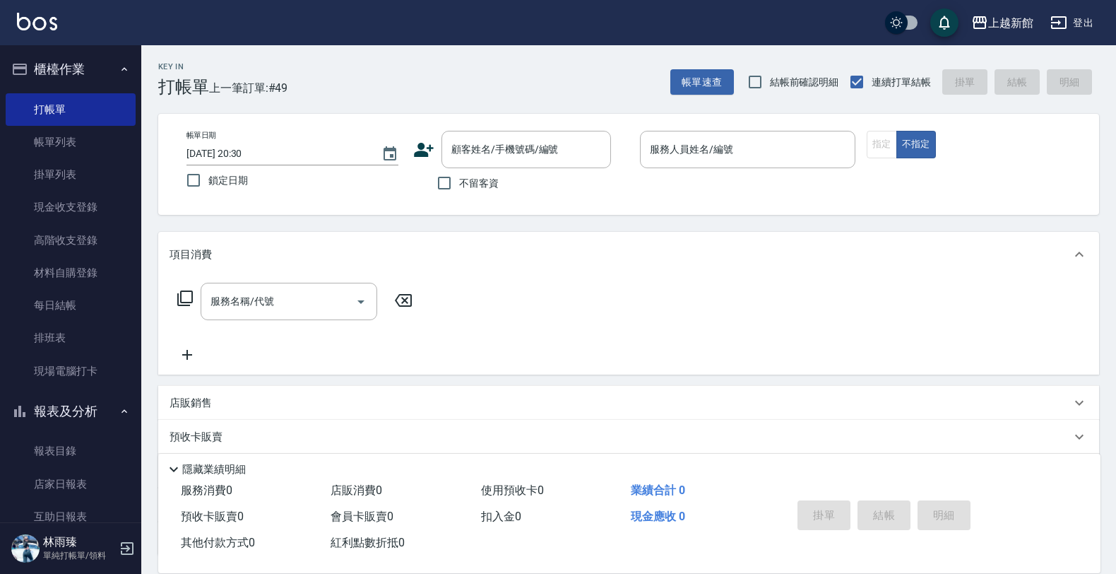
click at [429, 146] on icon at bounding box center [424, 150] width 20 height 14
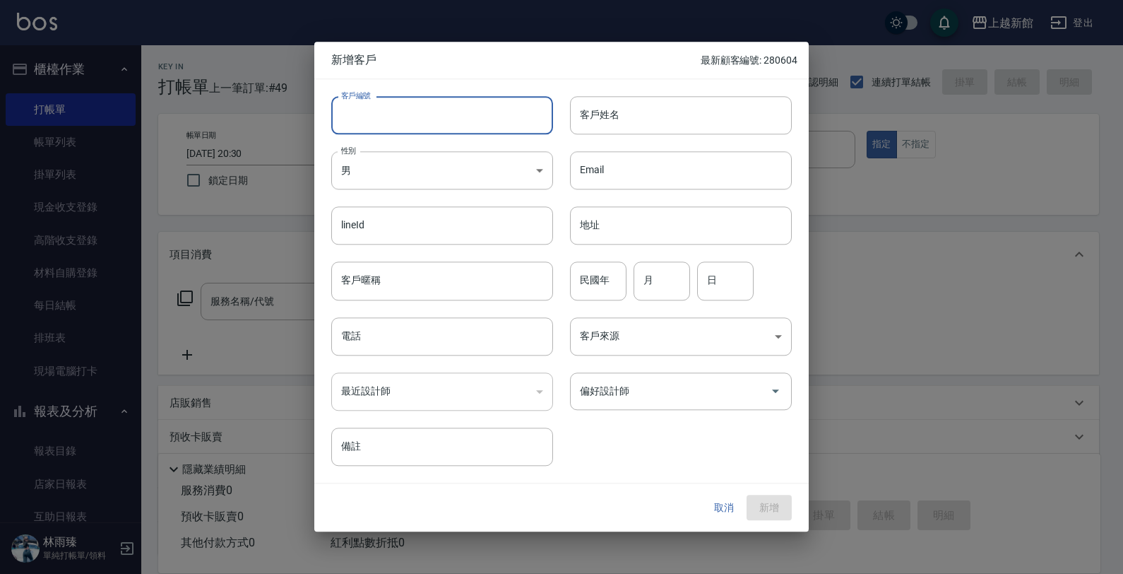
click at [418, 110] on input "客戶編號" at bounding box center [442, 115] width 222 height 38
type input "331003"
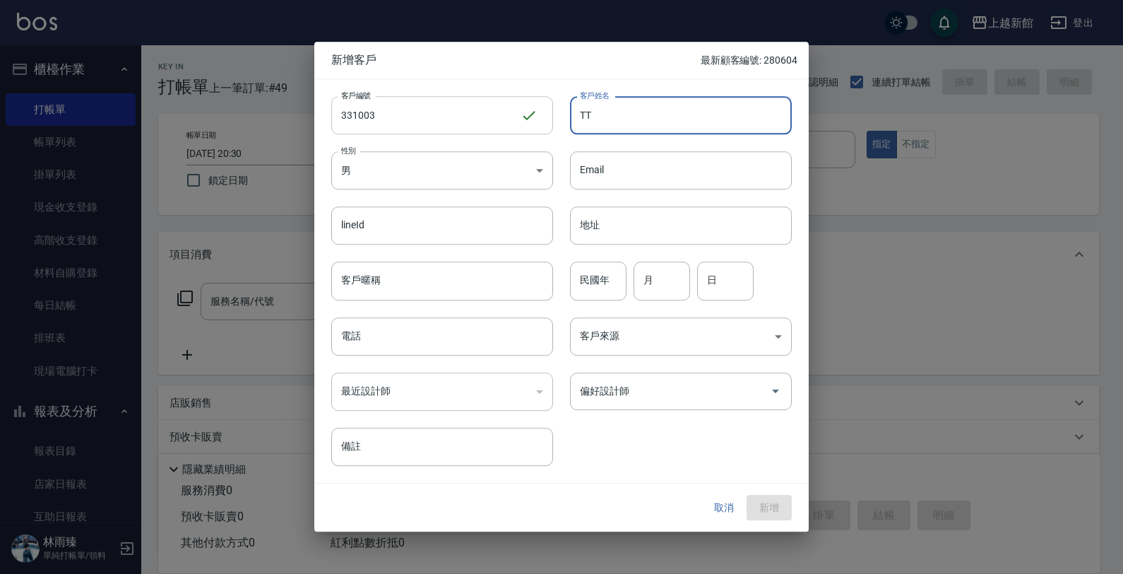
type input "T"
type input "[PERSON_NAME]"
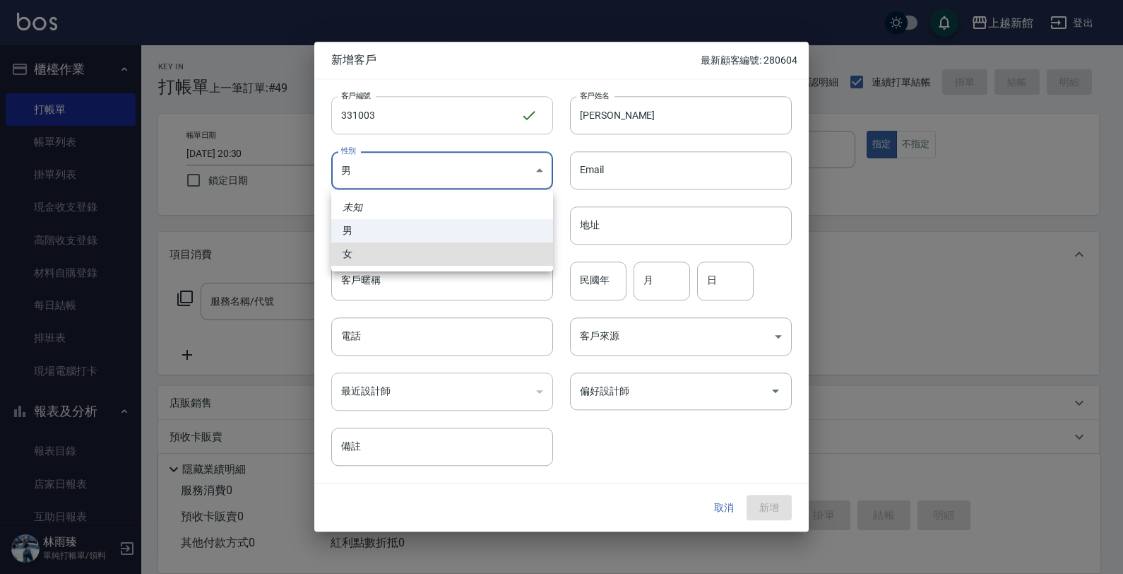
type input "[DEMOGRAPHIC_DATA]"
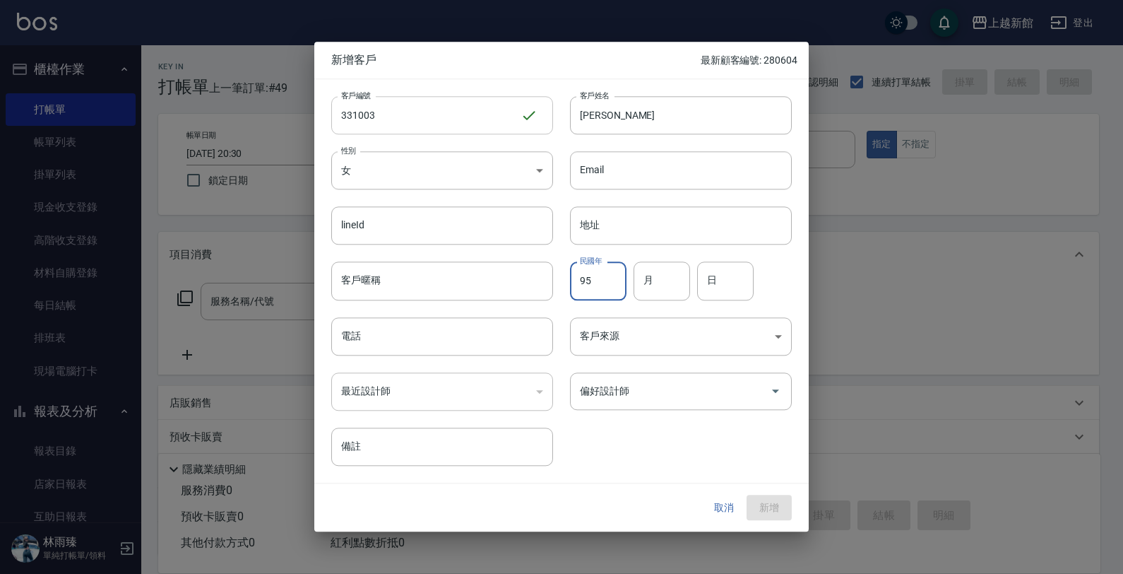
type input "95"
type input "10"
type input "03"
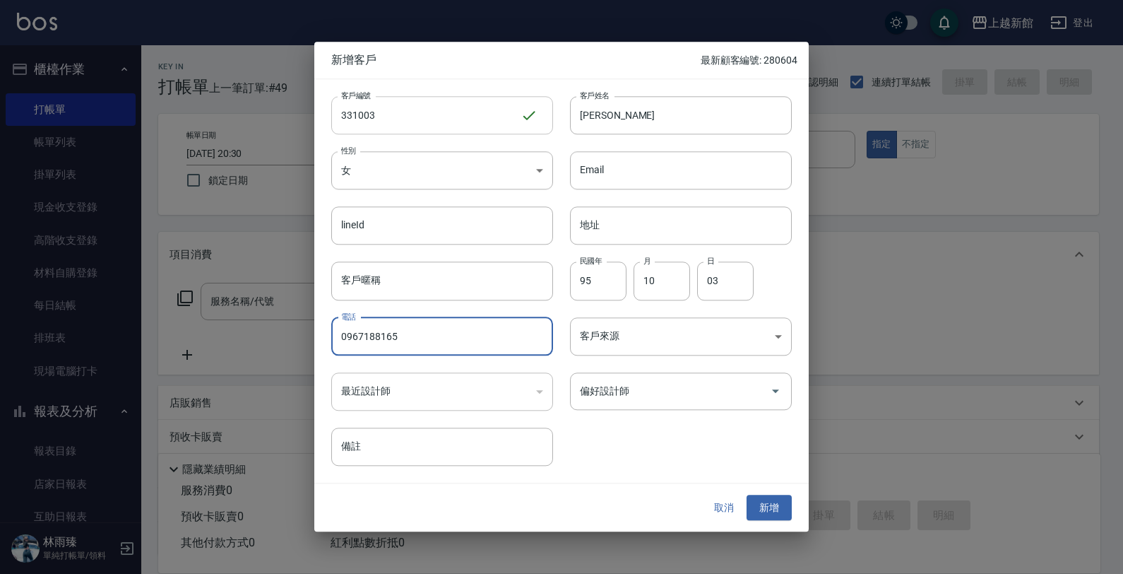
type input "0967188165"
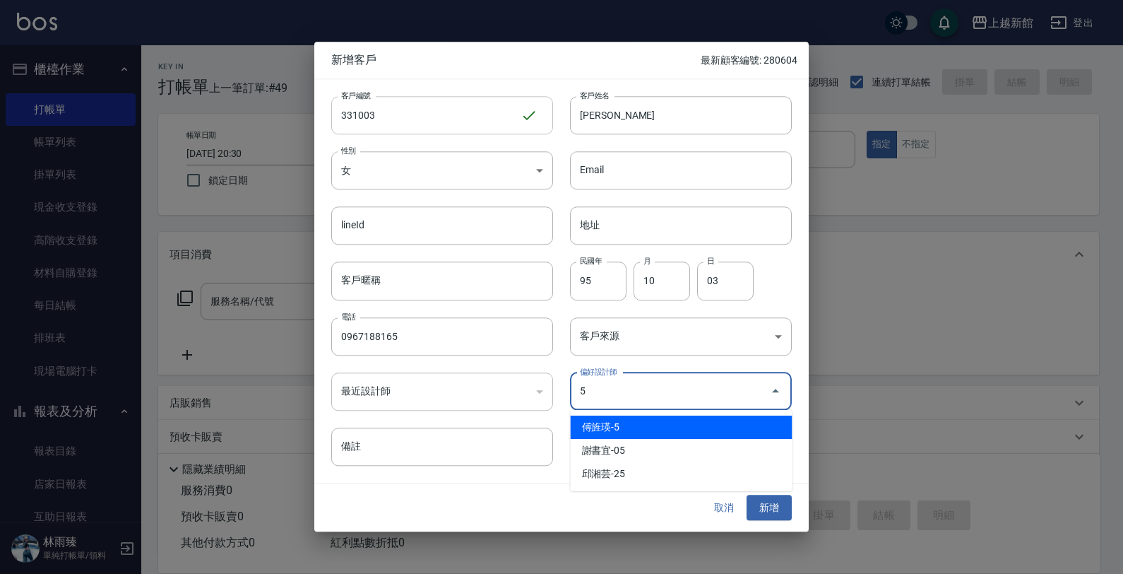
type input "傅旌瑛"
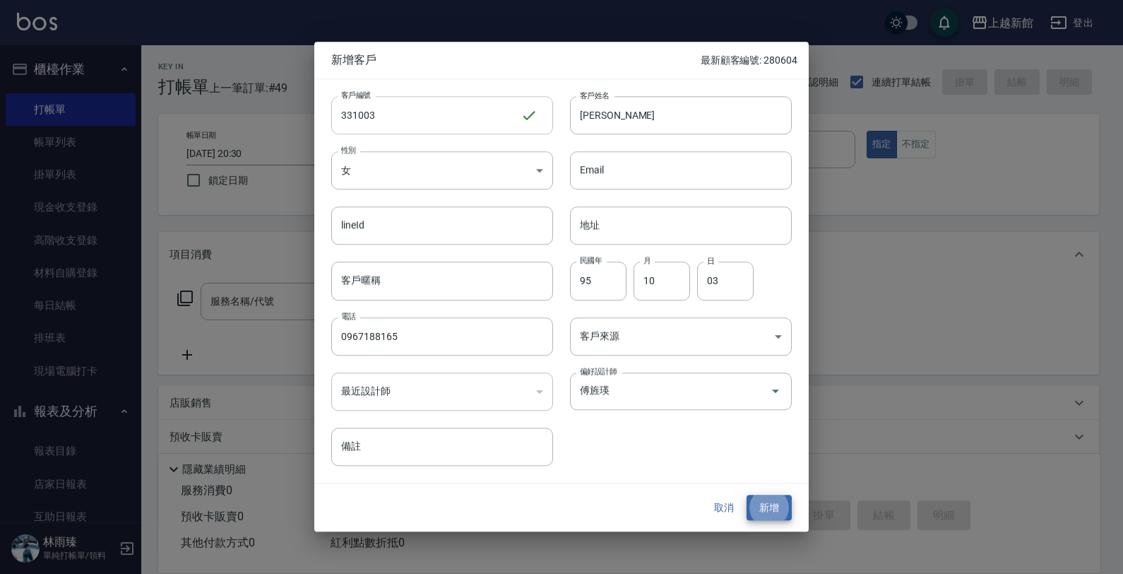
click at [747, 495] on button "新增" at bounding box center [769, 508] width 45 height 26
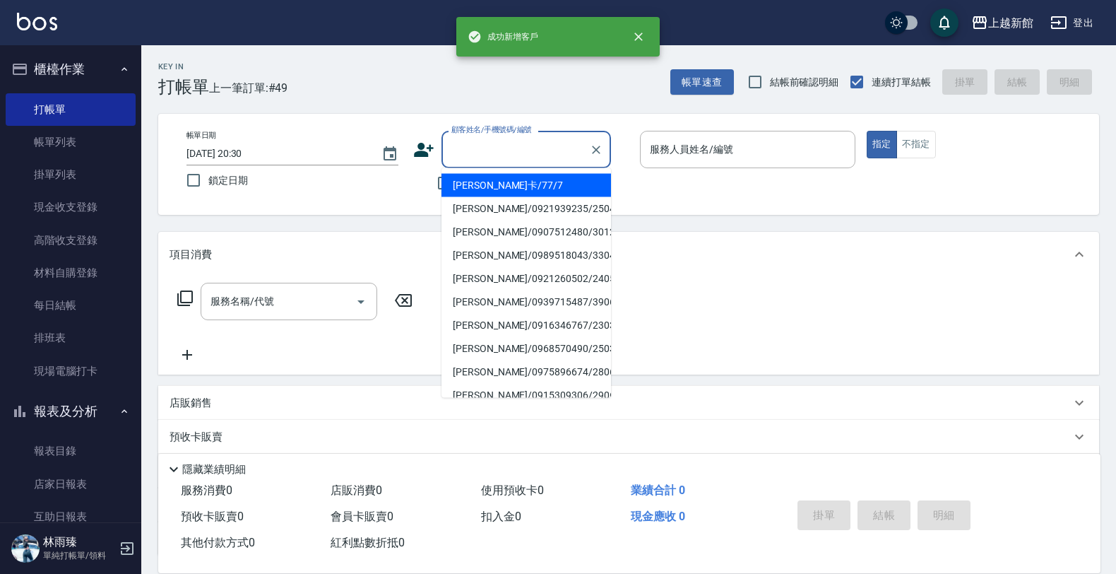
click at [499, 138] on div "顧客姓名/手機號碼/編號 顧客姓名/手機號碼/編號" at bounding box center [527, 149] width 170 height 37
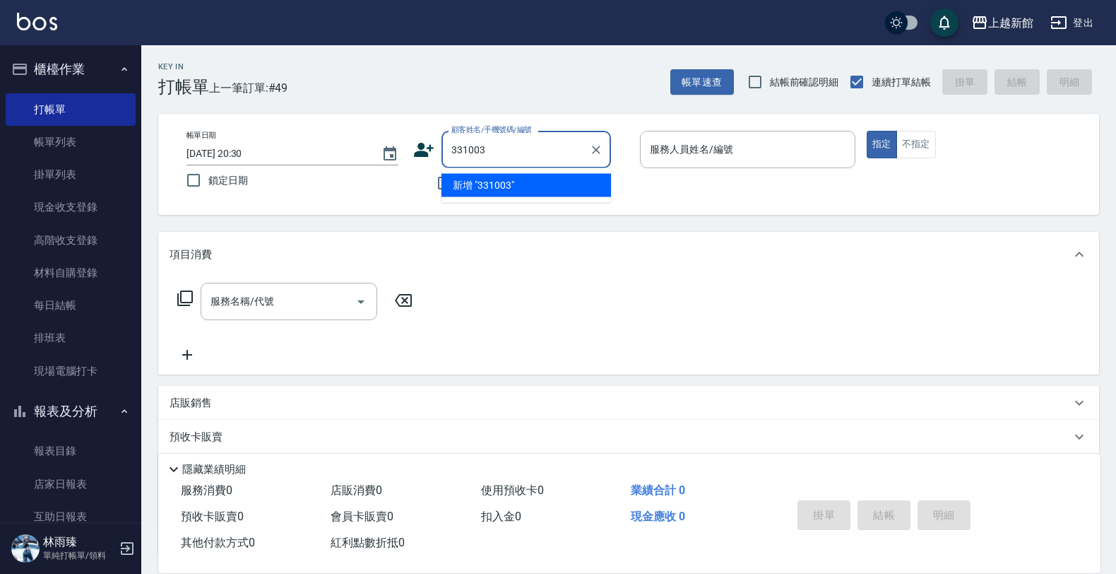
type input "331003"
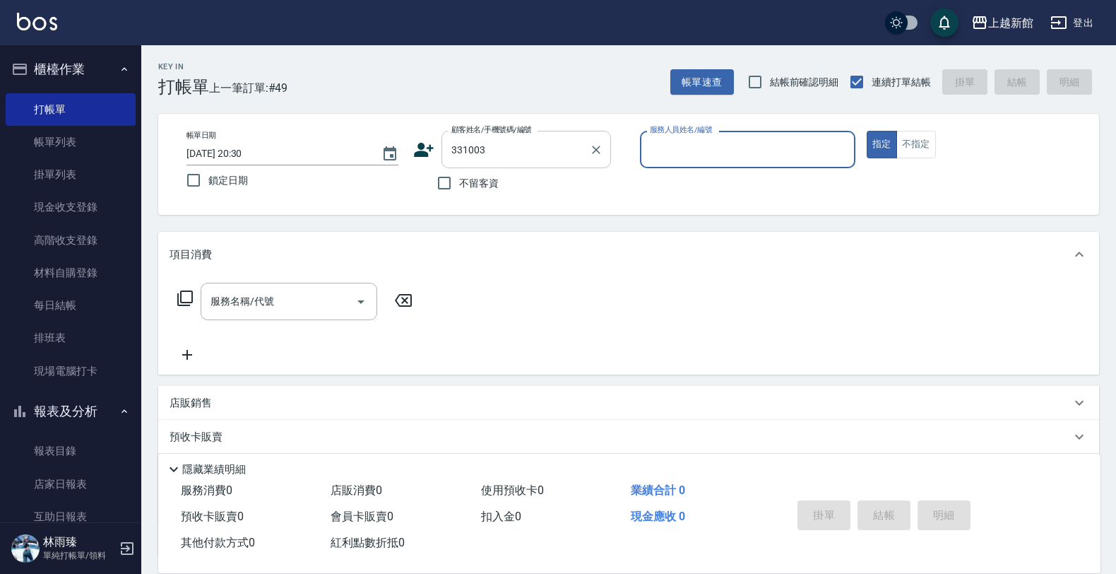
click at [867, 131] on button "指定" at bounding box center [882, 145] width 30 height 28
type button "true"
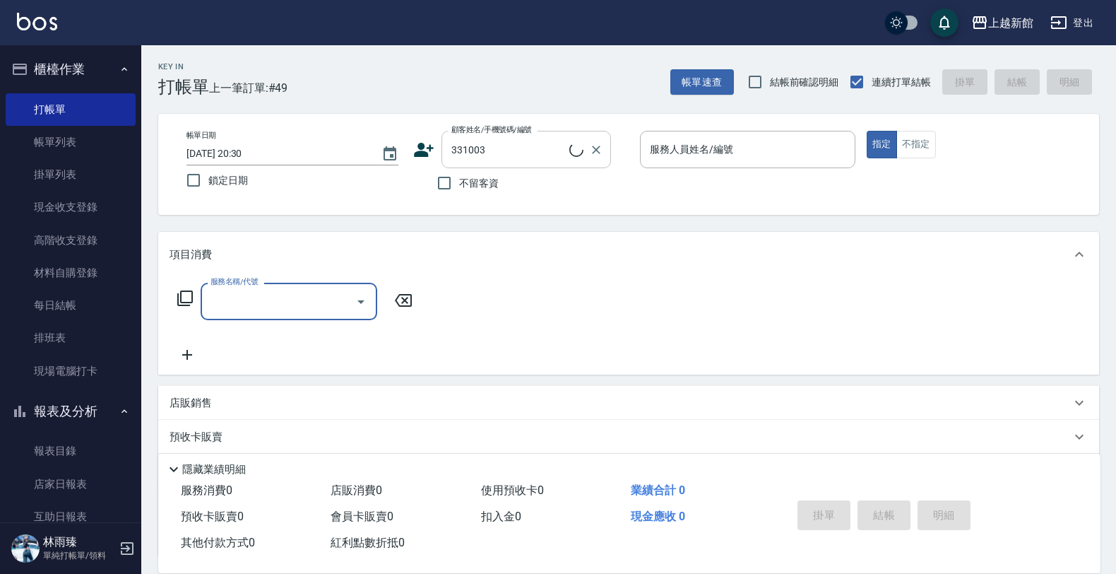
type input "[PERSON_NAME]/0967188165/331003"
type input "旌瑛-5"
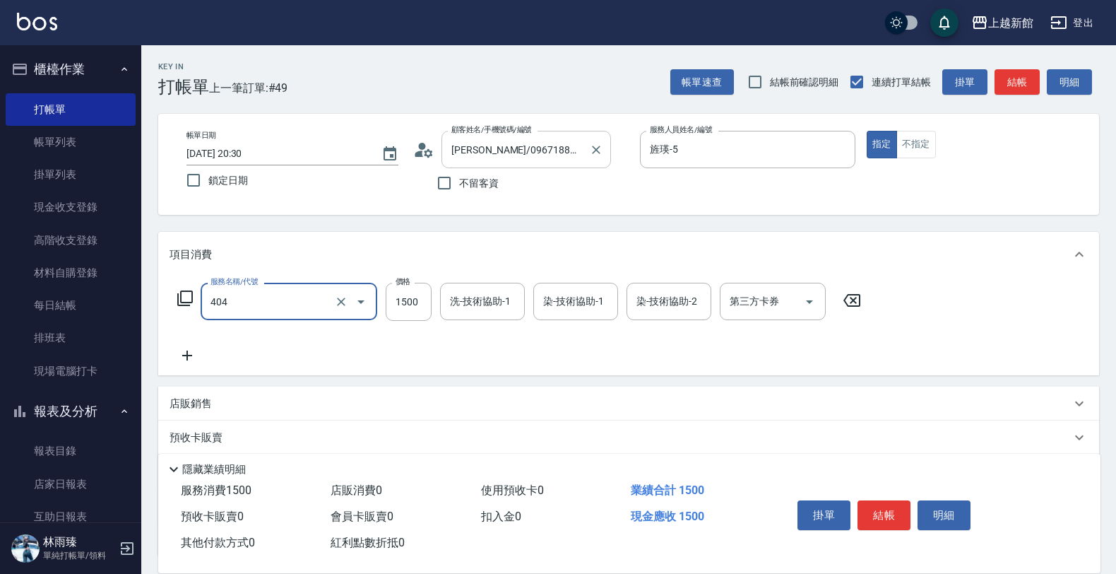
type input "設計染髮(404)"
type input "1180"
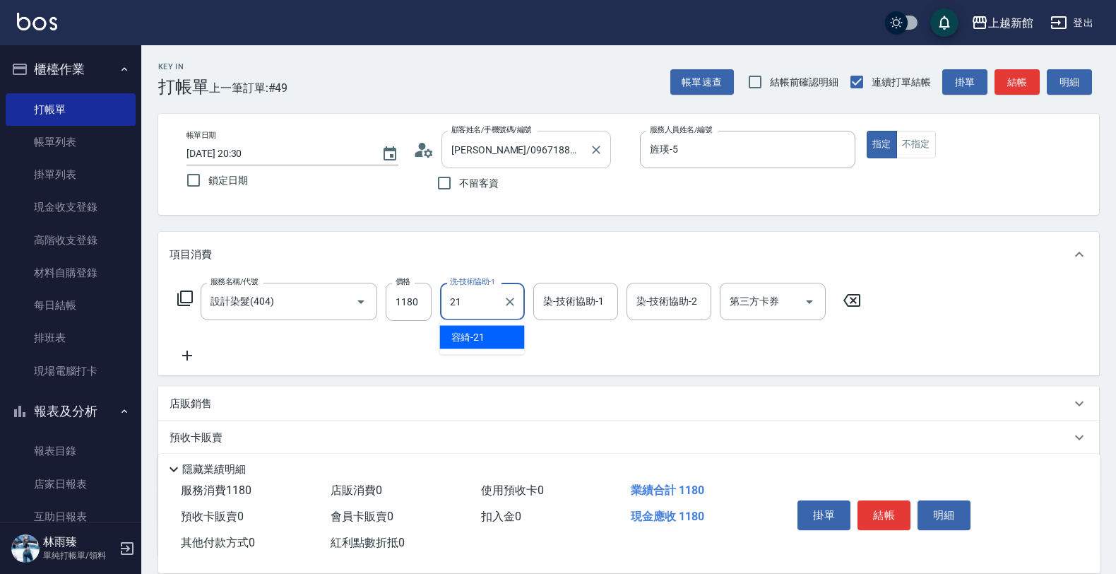
type input "容綺-21"
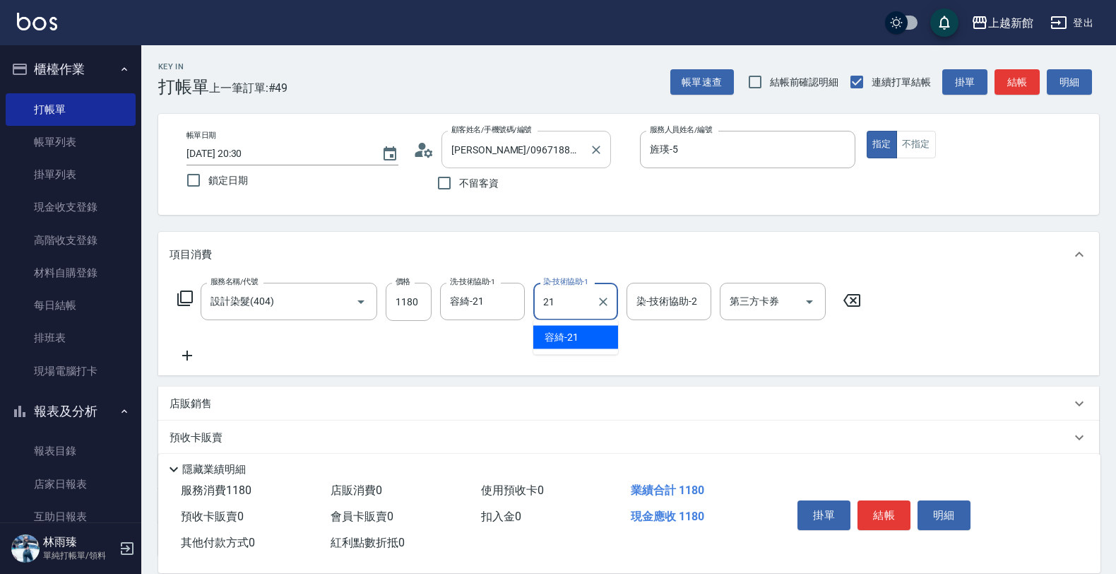
type input "容綺-21"
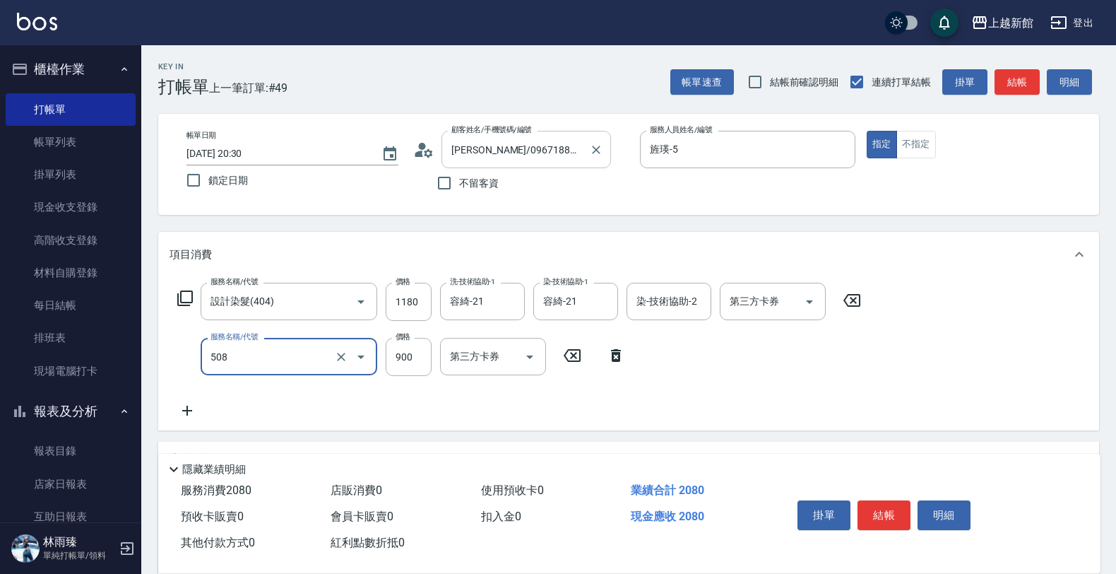
type input "松島再生髮敷護髮(508)"
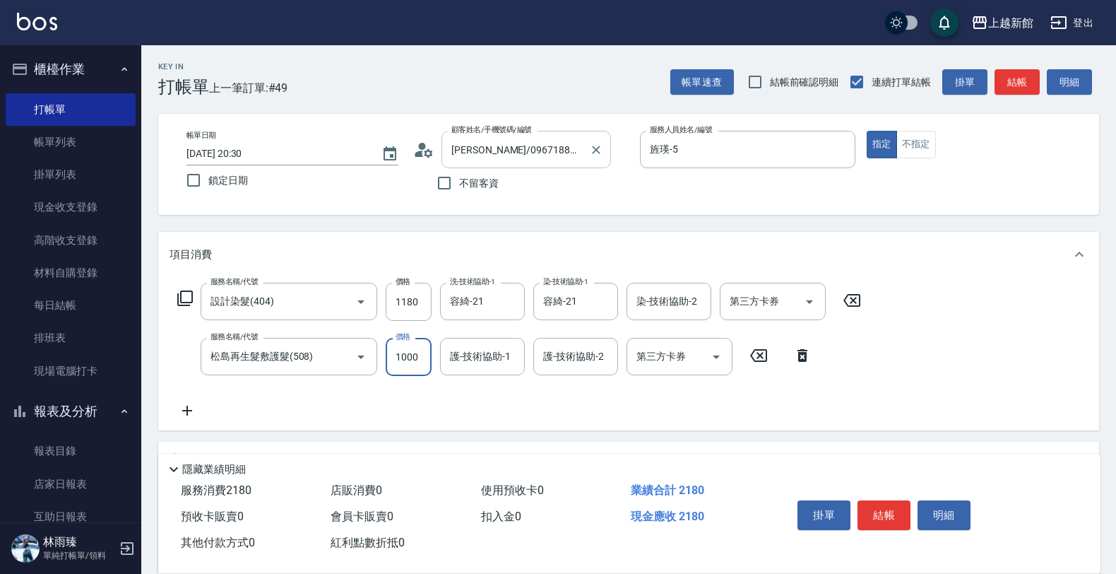
type input "1000"
type input "容綺-21"
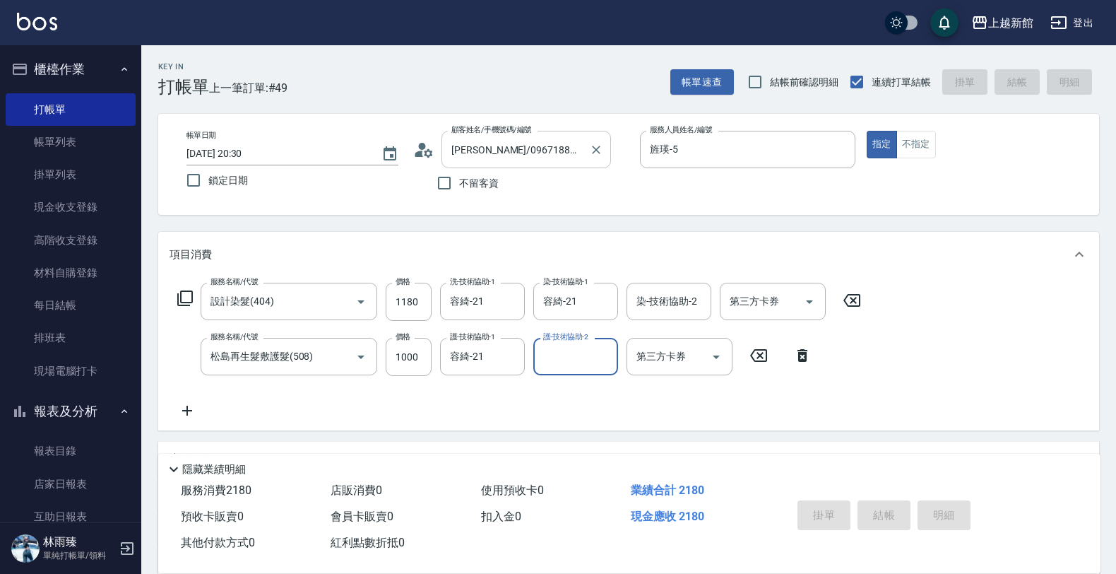
type input "[DATE] 20:31"
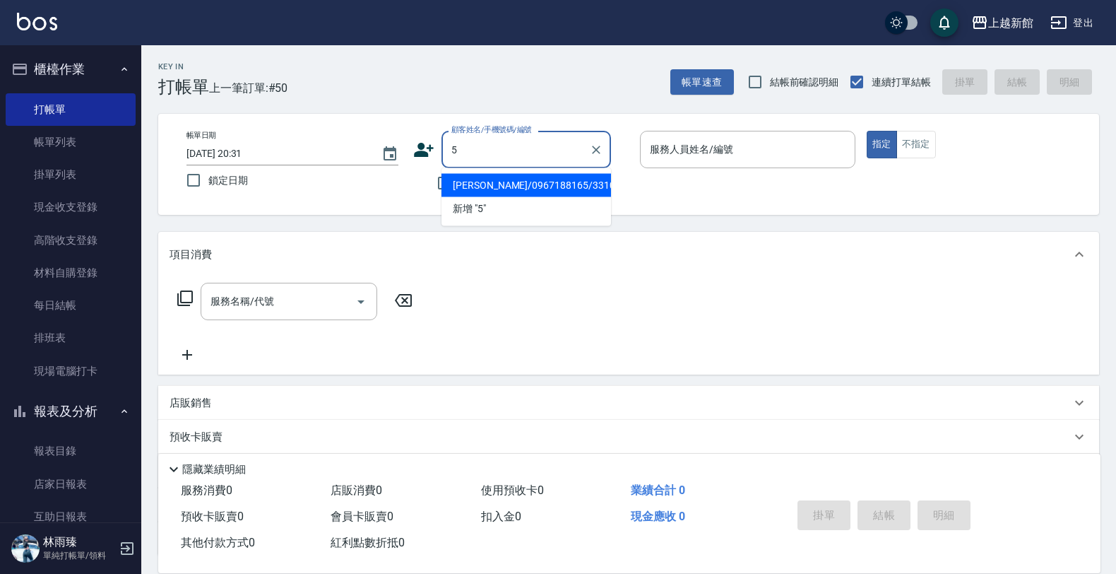
type input "[PERSON_NAME]/0967188165/331003"
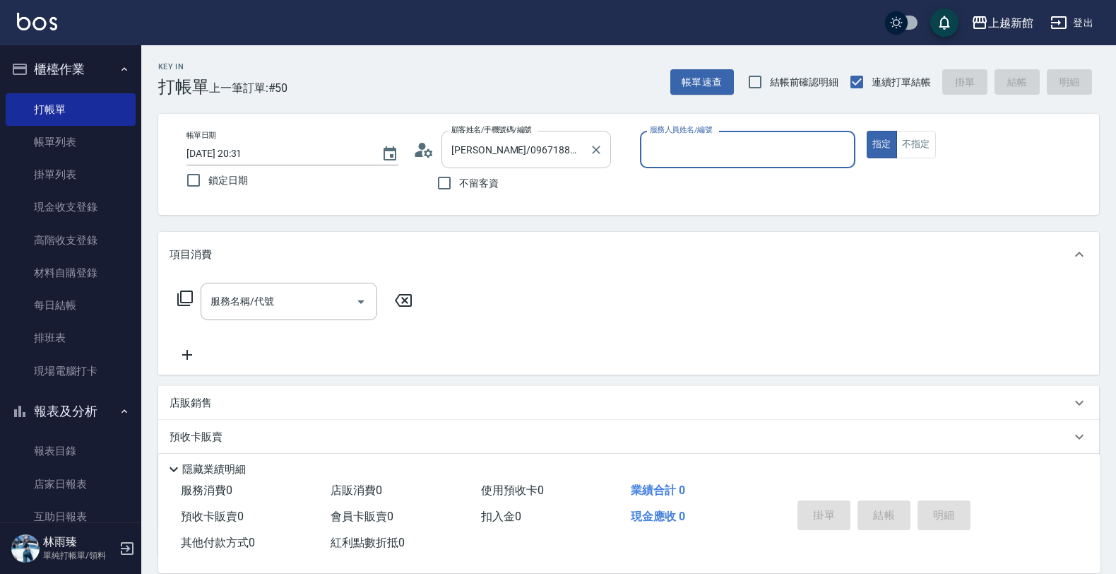
click at [867, 131] on button "指定" at bounding box center [882, 145] width 30 height 28
type input "旌瑛-5"
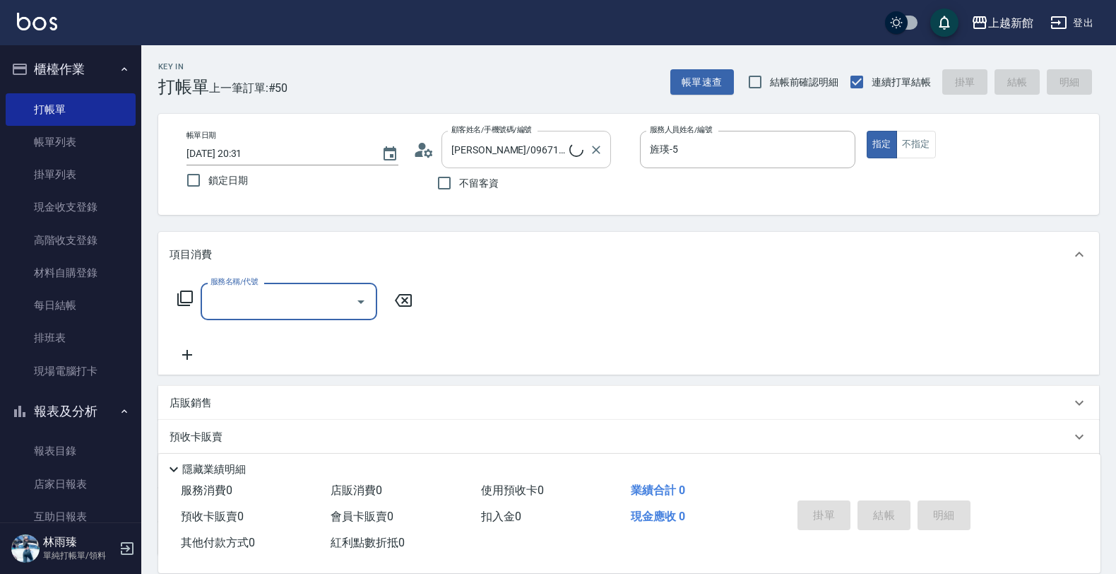
type input "龍蝦/0903917638/5"
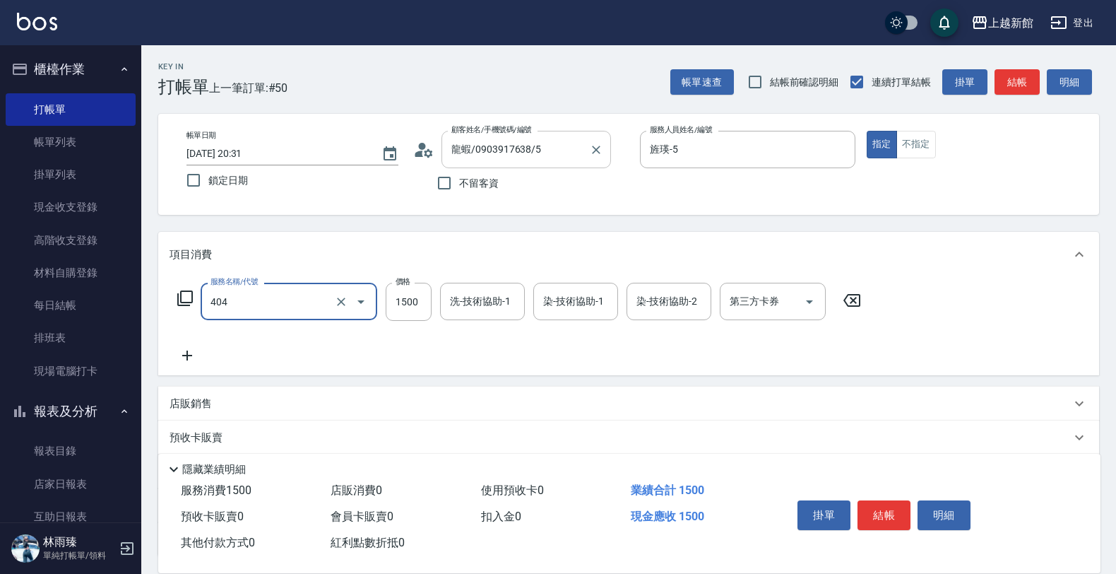
type input "設計染髮(404)"
type input "1180"
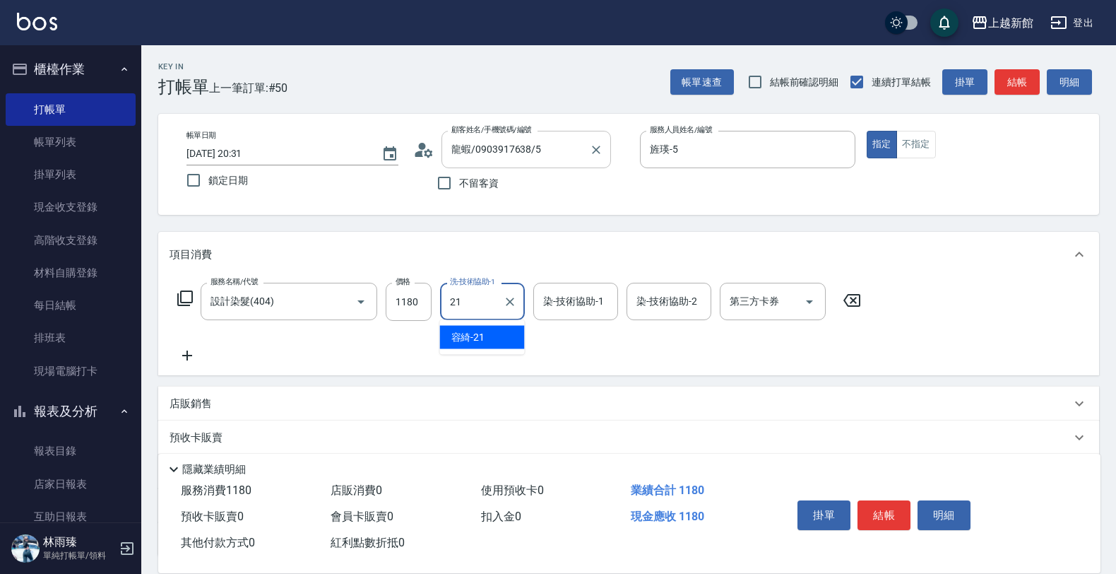
type input "容綺-21"
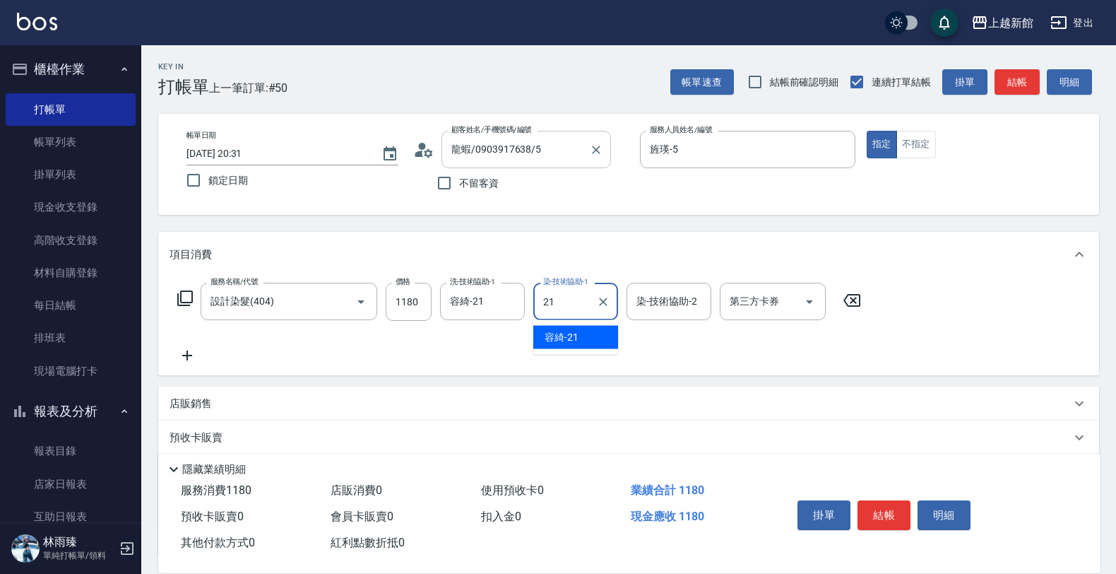
type input "容綺-21"
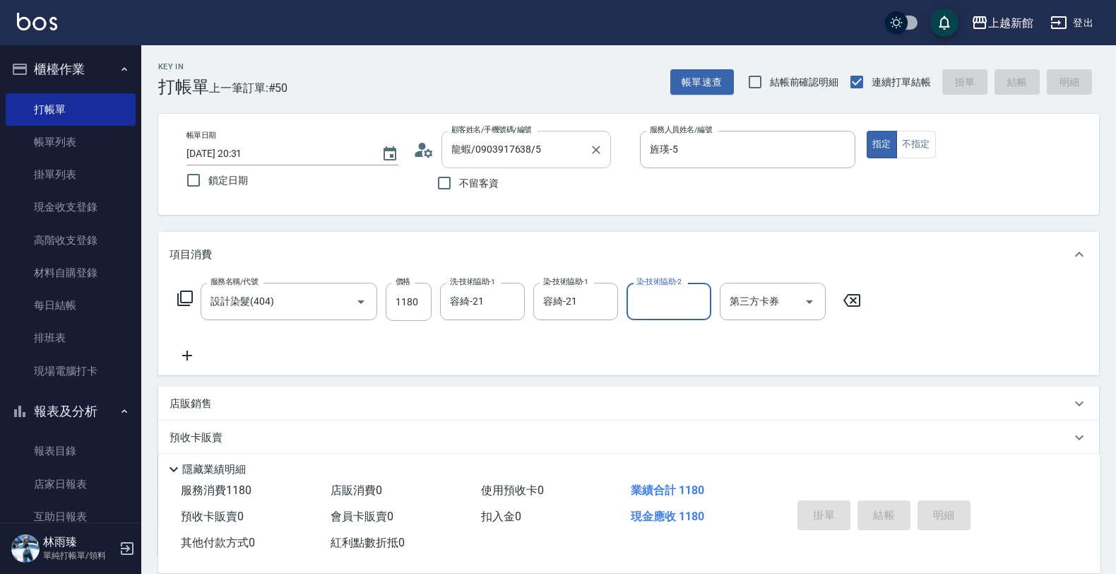
type input "[DATE] 20:33"
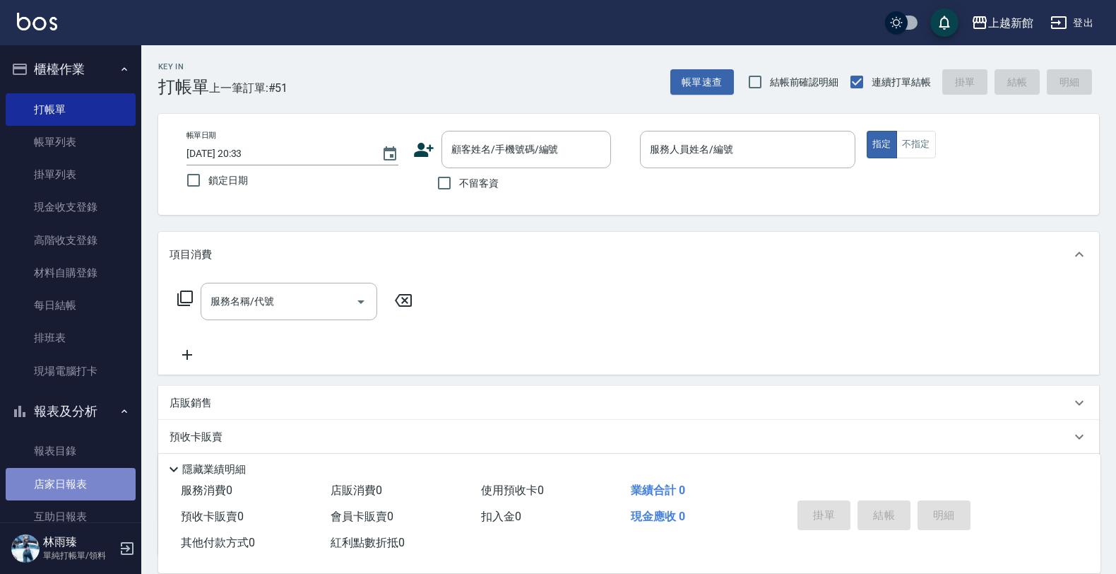
click at [89, 481] on link "店家日報表" at bounding box center [71, 484] width 130 height 32
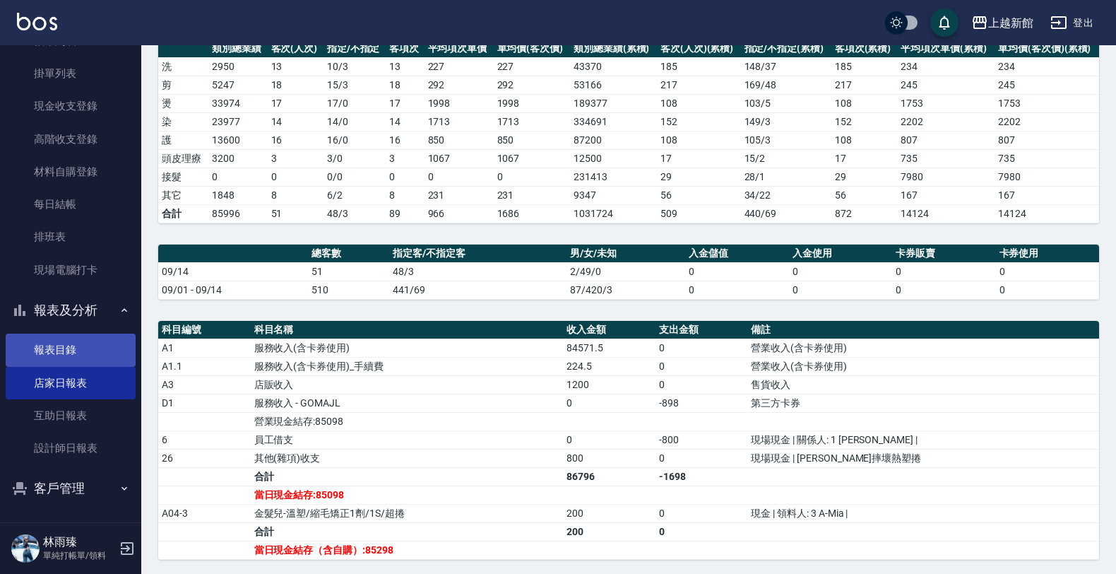
scroll to position [102, 0]
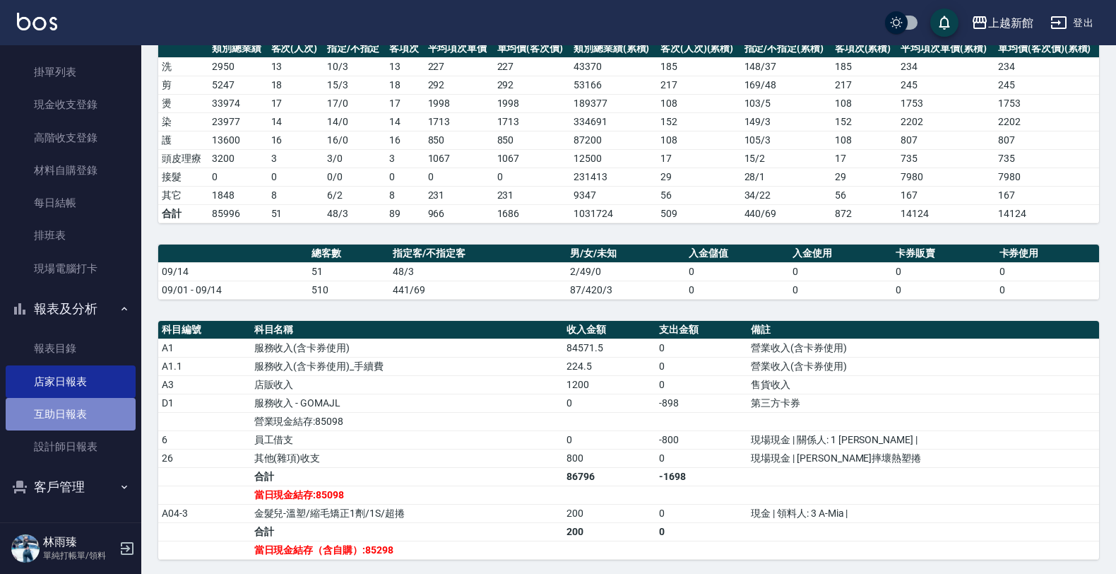
click at [93, 417] on link "互助日報表" at bounding box center [71, 414] width 130 height 32
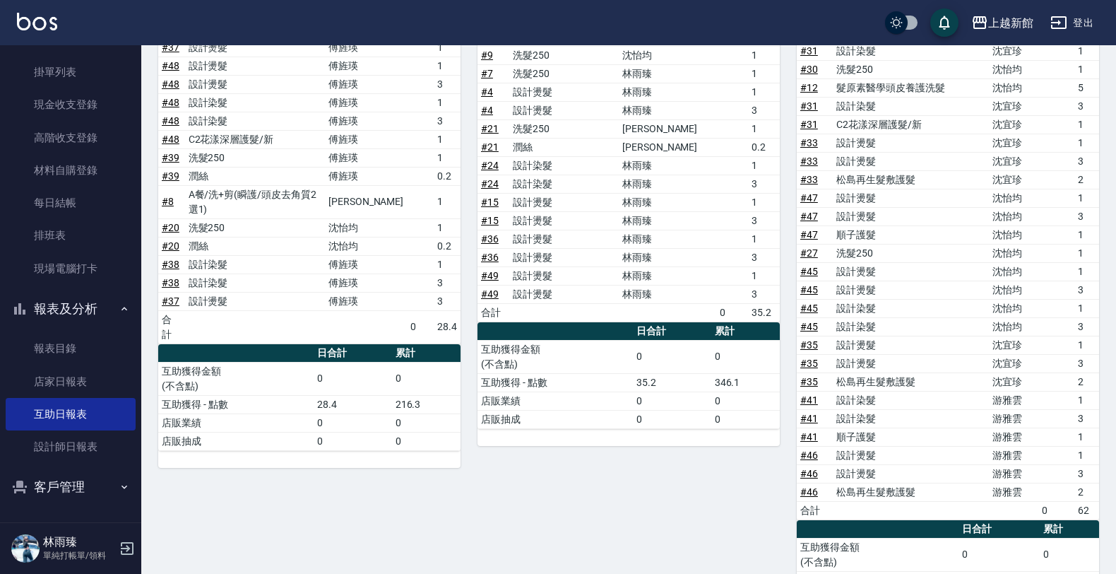
scroll to position [976, 0]
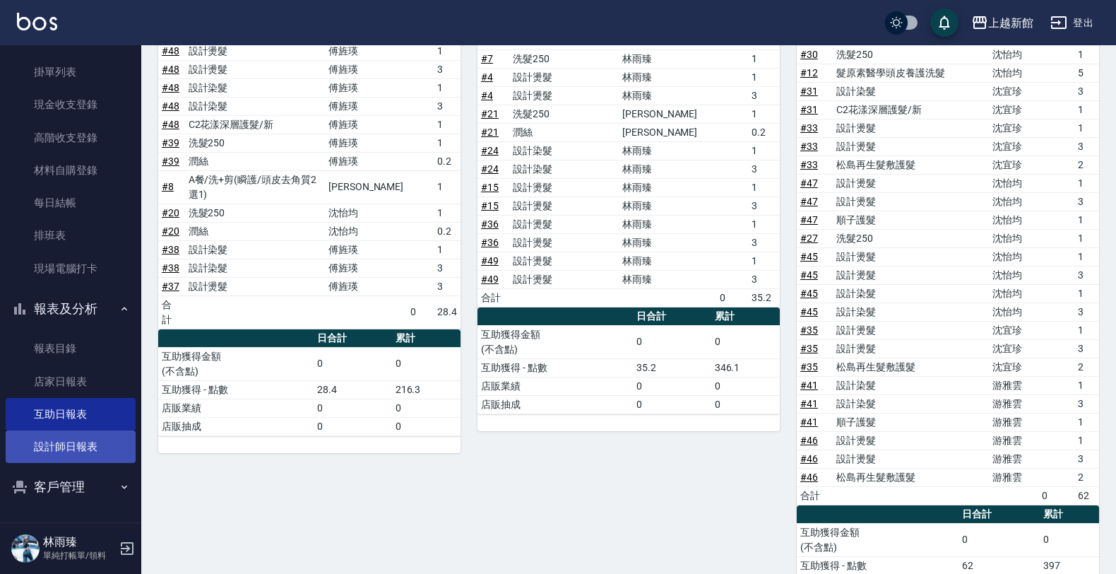
click at [99, 446] on link "設計師日報表" at bounding box center [71, 446] width 130 height 32
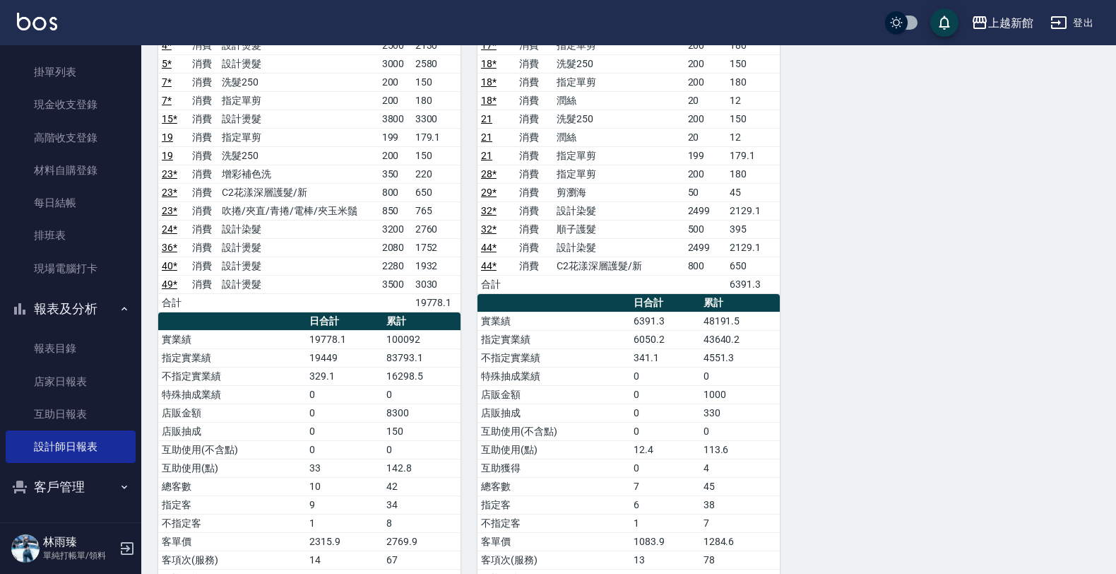
scroll to position [1686, 0]
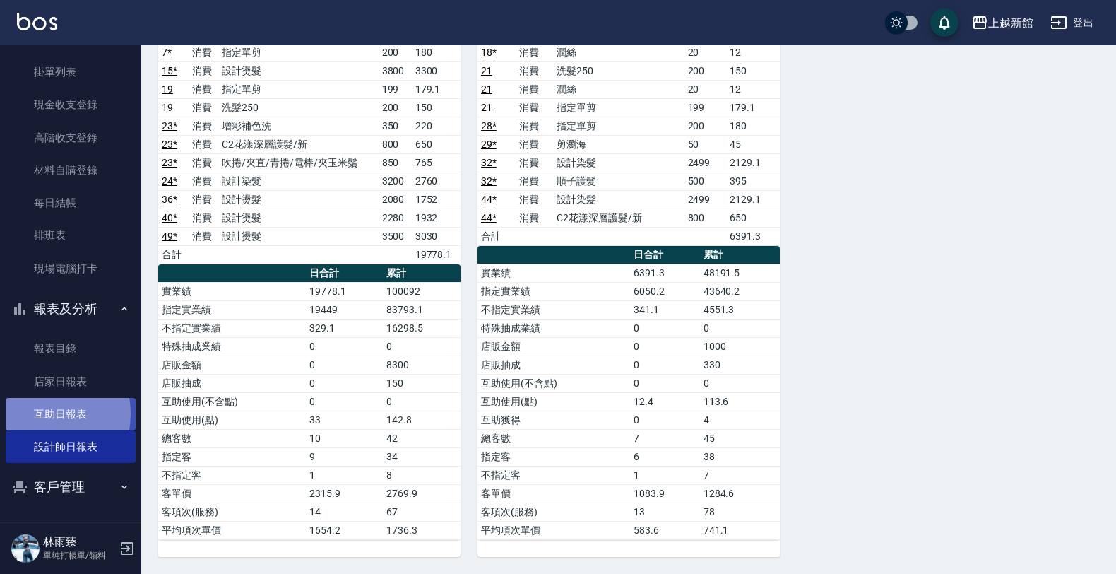
click at [43, 414] on link "互助日報表" at bounding box center [71, 414] width 130 height 32
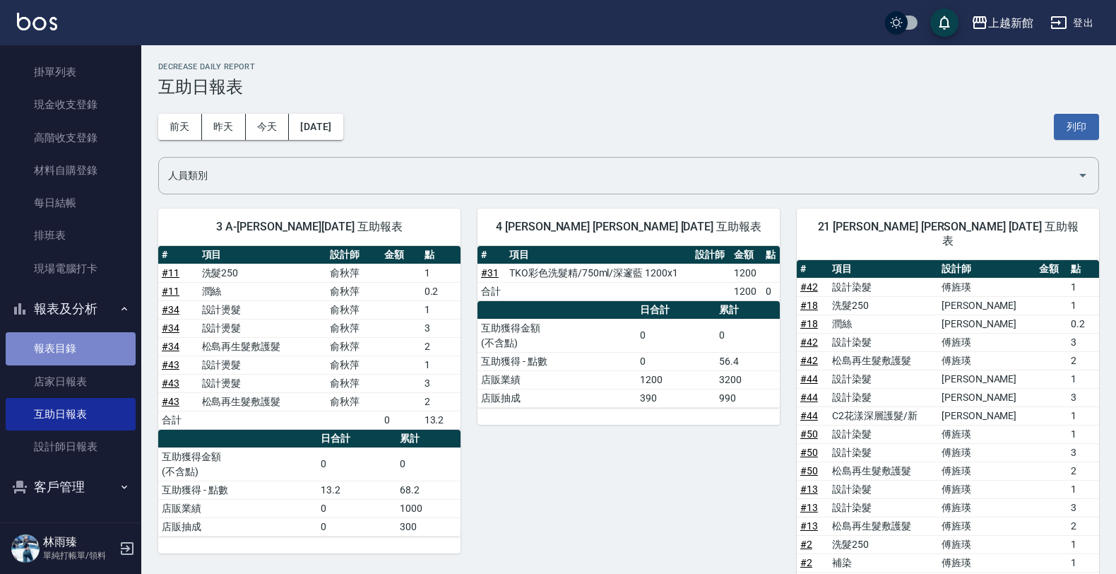
click at [93, 359] on link "報表目錄" at bounding box center [71, 348] width 130 height 32
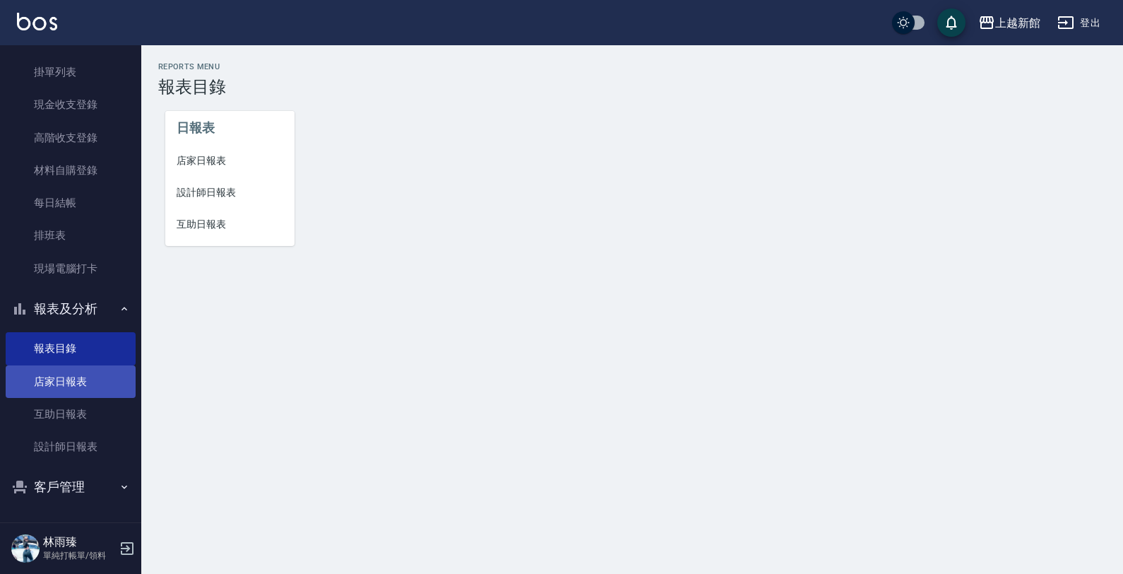
click at [83, 374] on link "店家日報表" at bounding box center [71, 381] width 130 height 32
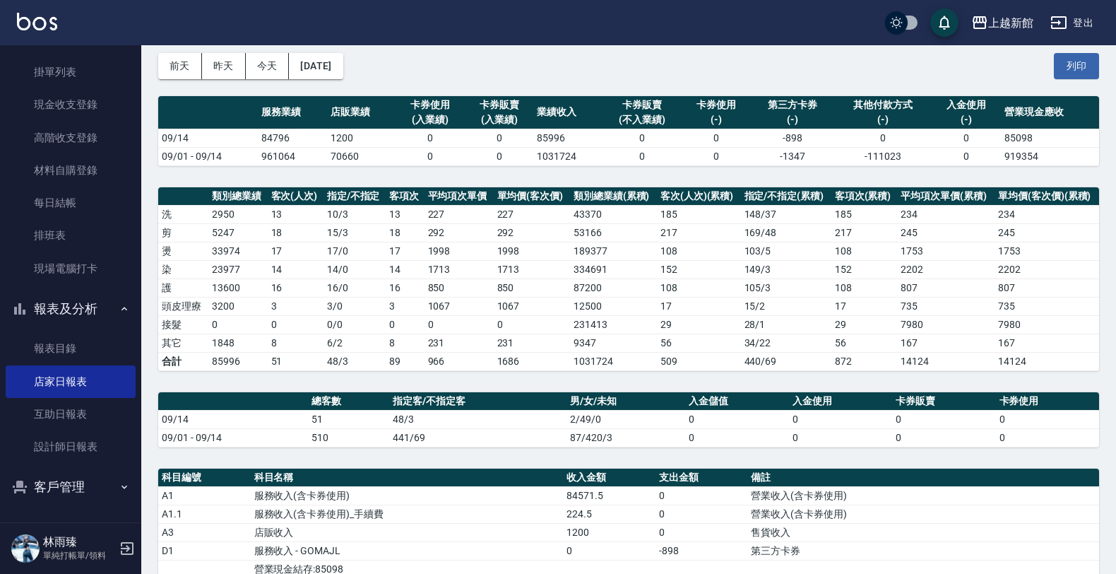
scroll to position [88, 0]
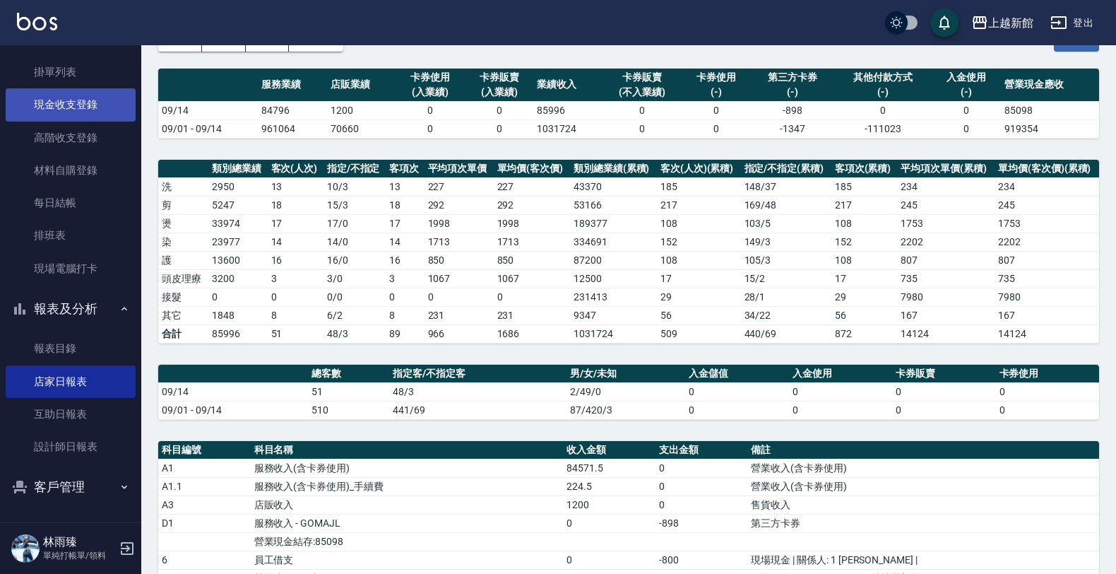
click at [74, 107] on link "現金收支登錄" at bounding box center [71, 104] width 130 height 32
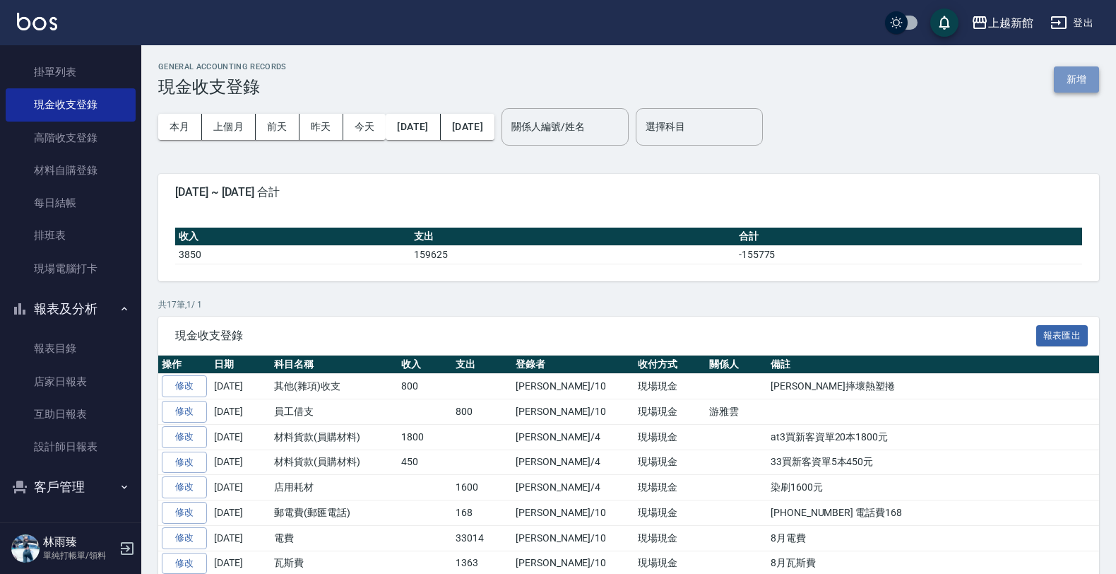
click at [1080, 71] on button "新增" at bounding box center [1076, 79] width 45 height 26
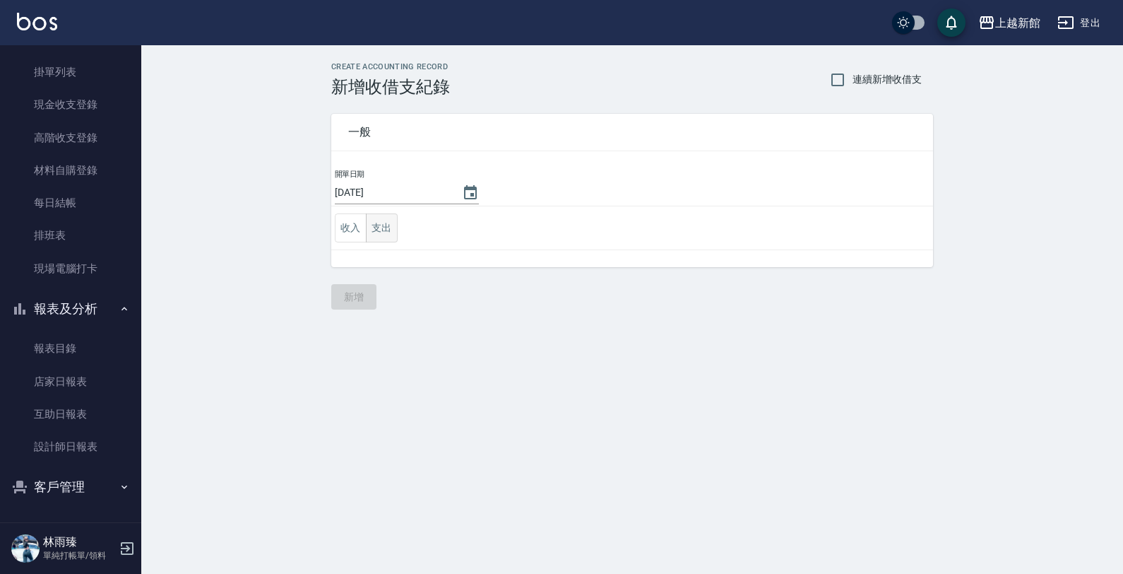
click at [386, 228] on button "支出" at bounding box center [382, 227] width 32 height 29
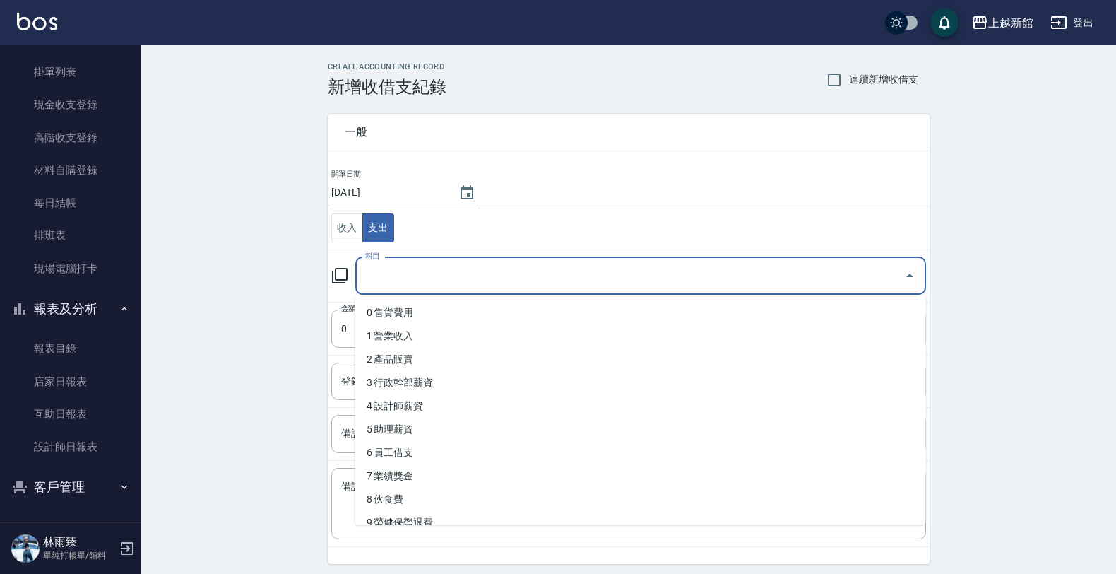
click at [407, 270] on input "科目" at bounding box center [630, 276] width 537 height 25
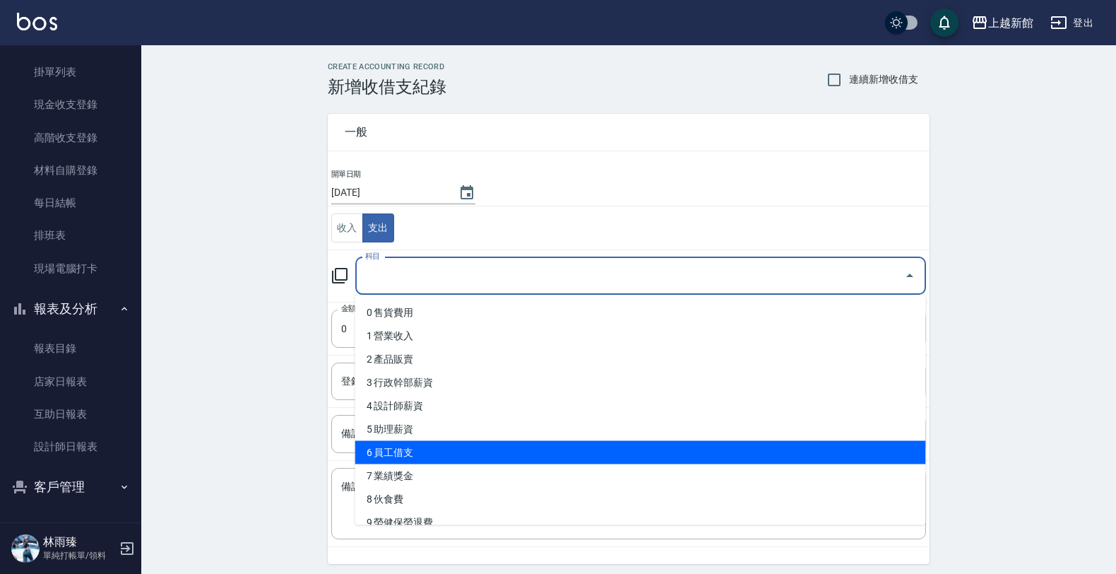
click at [408, 456] on li "6 員工借支" at bounding box center [640, 452] width 571 height 23
type input "6 員工借支"
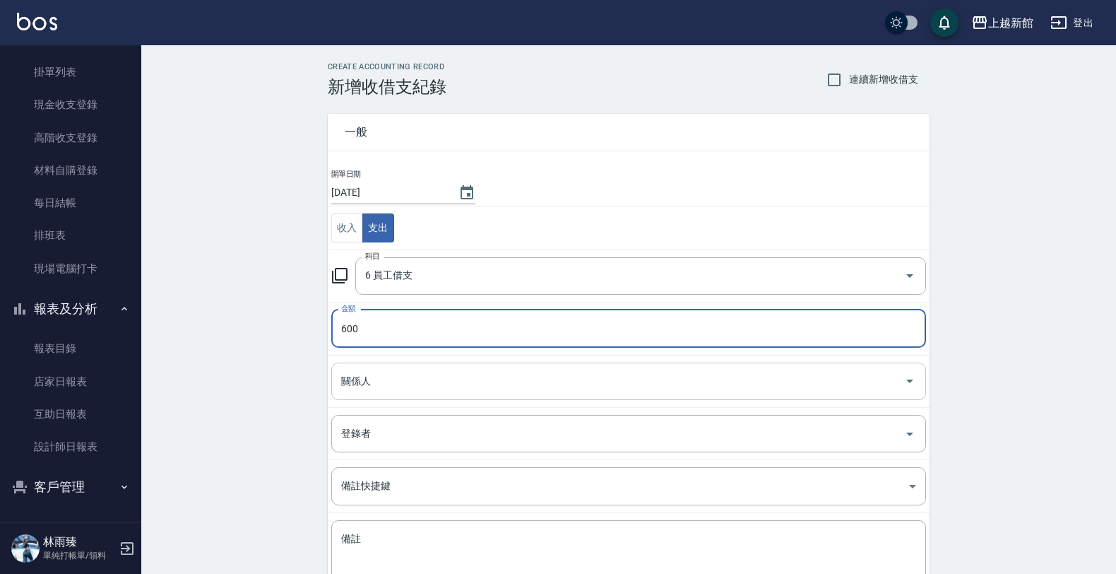
type input "600"
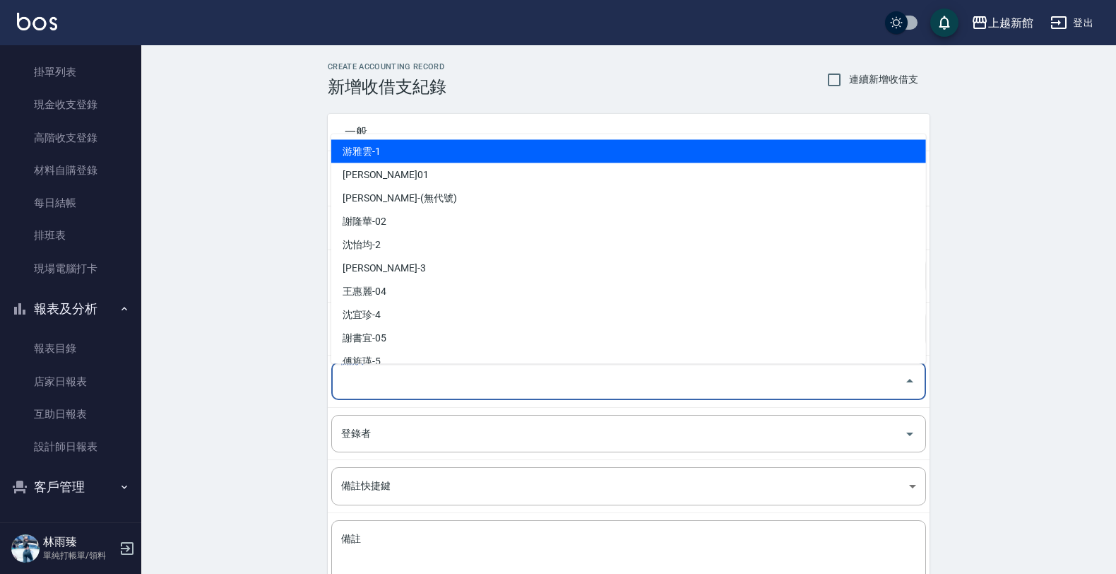
click at [418, 386] on input "關係人" at bounding box center [618, 381] width 561 height 25
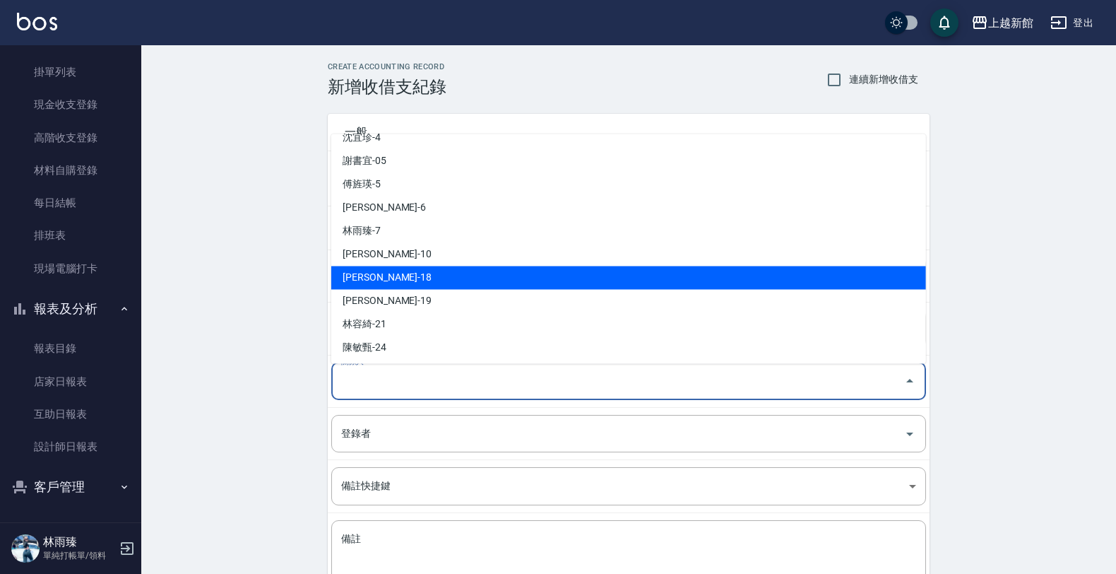
scroll to position [265, 0]
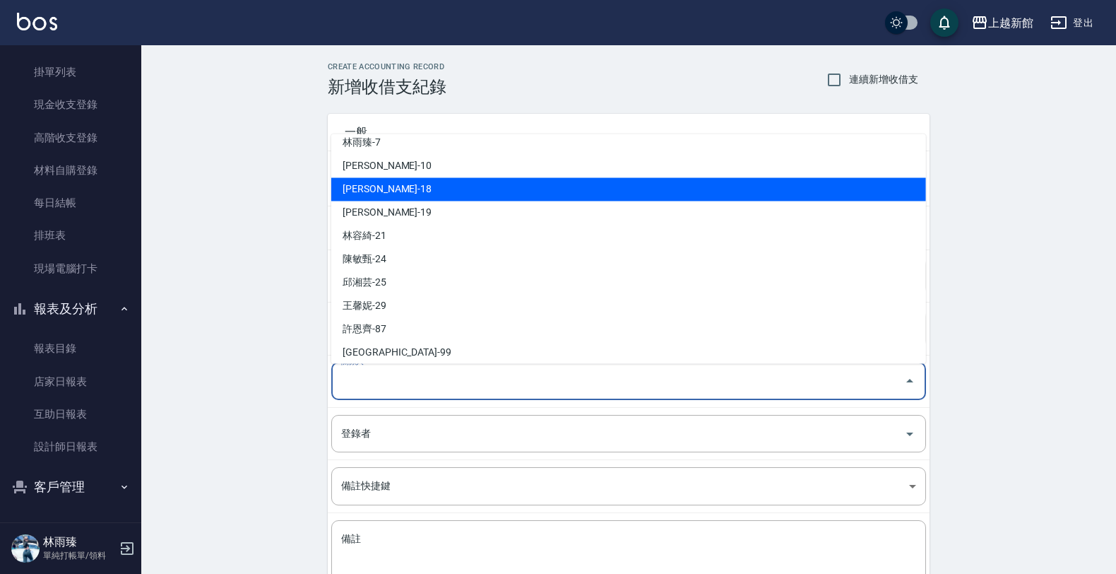
click at [394, 189] on li "[PERSON_NAME]-18" at bounding box center [628, 189] width 595 height 23
type input "[PERSON_NAME]-18"
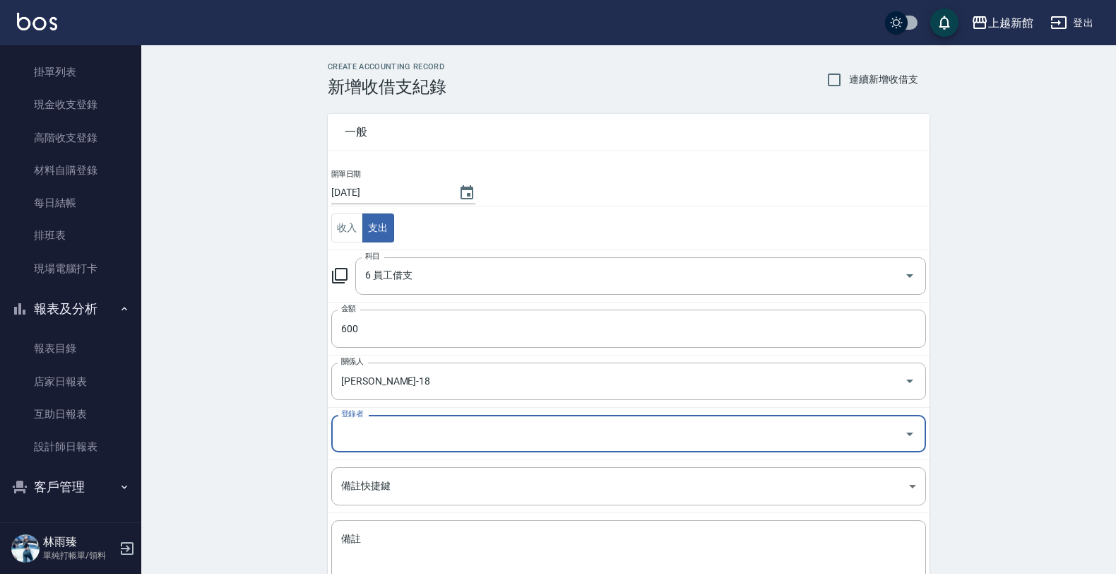
click at [371, 442] on input "登錄者" at bounding box center [618, 433] width 561 height 25
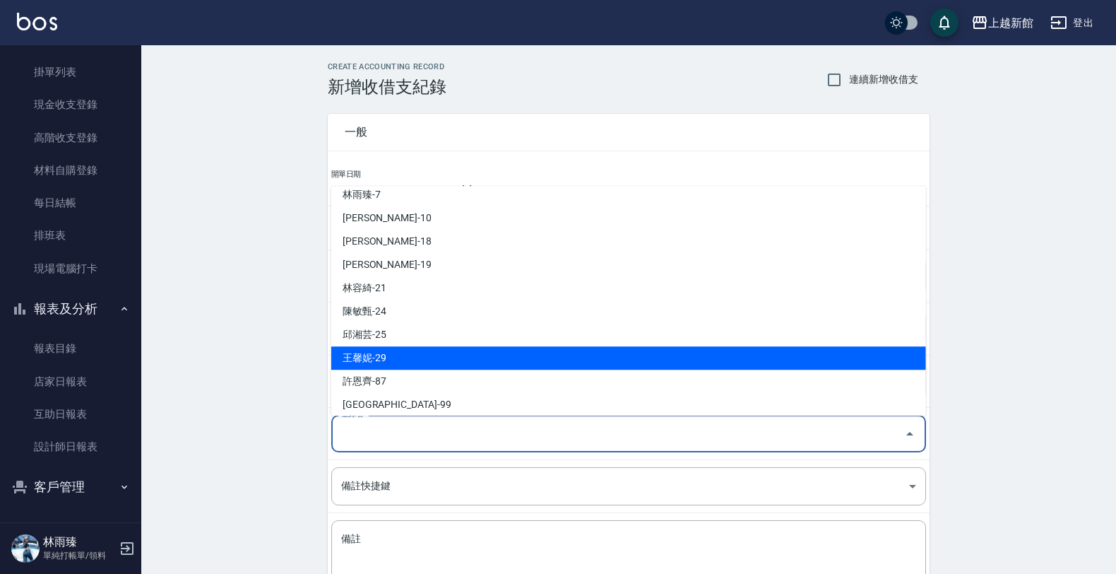
click at [387, 347] on li "王馨妮-29" at bounding box center [628, 357] width 595 height 23
type input "王馨妮-29"
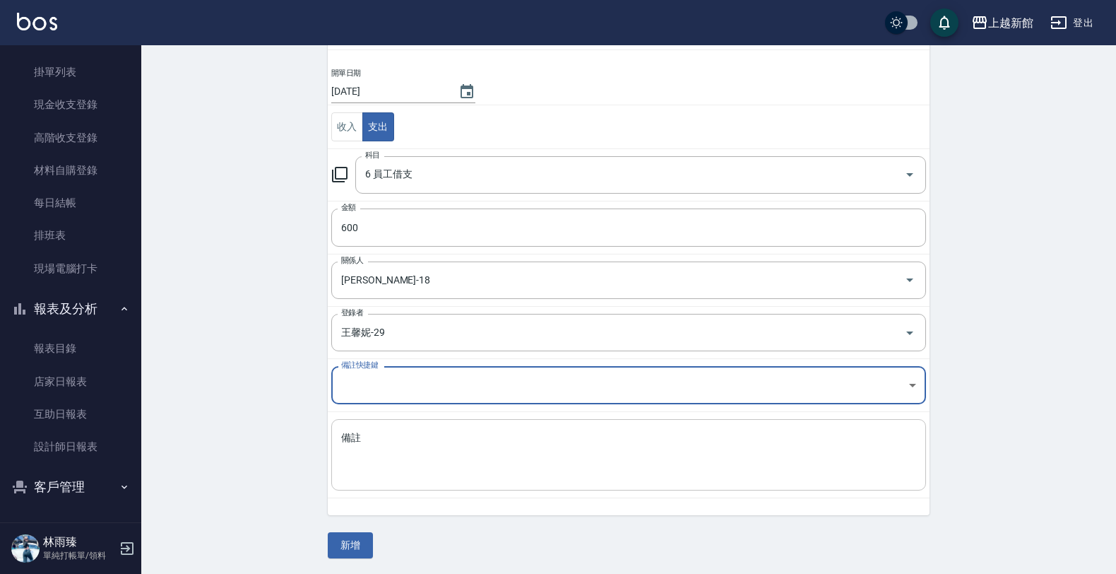
scroll to position [103, 0]
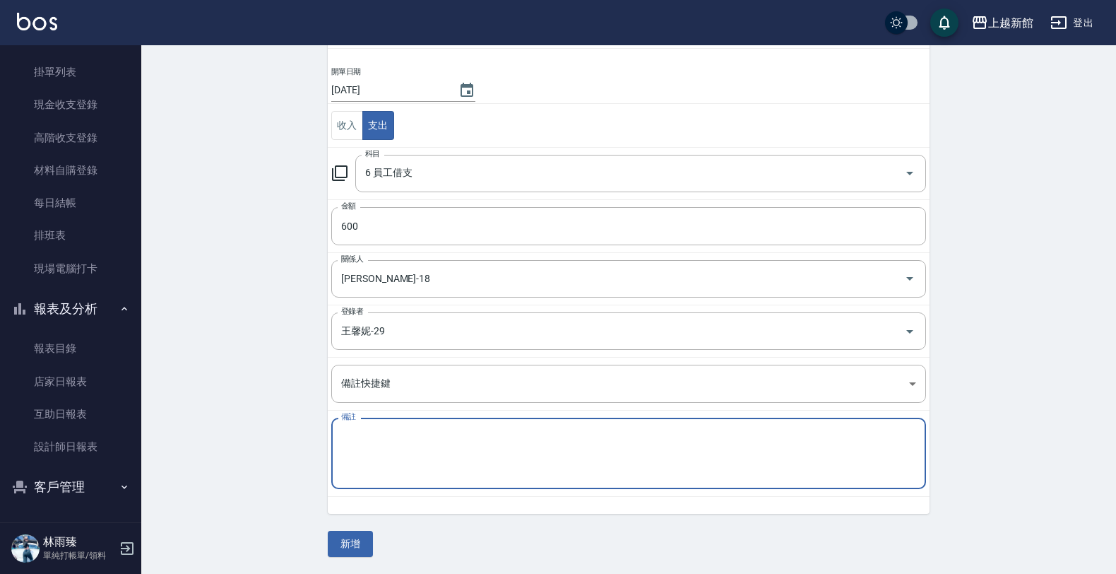
click at [407, 442] on textarea "備註" at bounding box center [628, 454] width 575 height 48
type textarea "ㄜ"
type textarea "森大掃除未到扣600扣600"
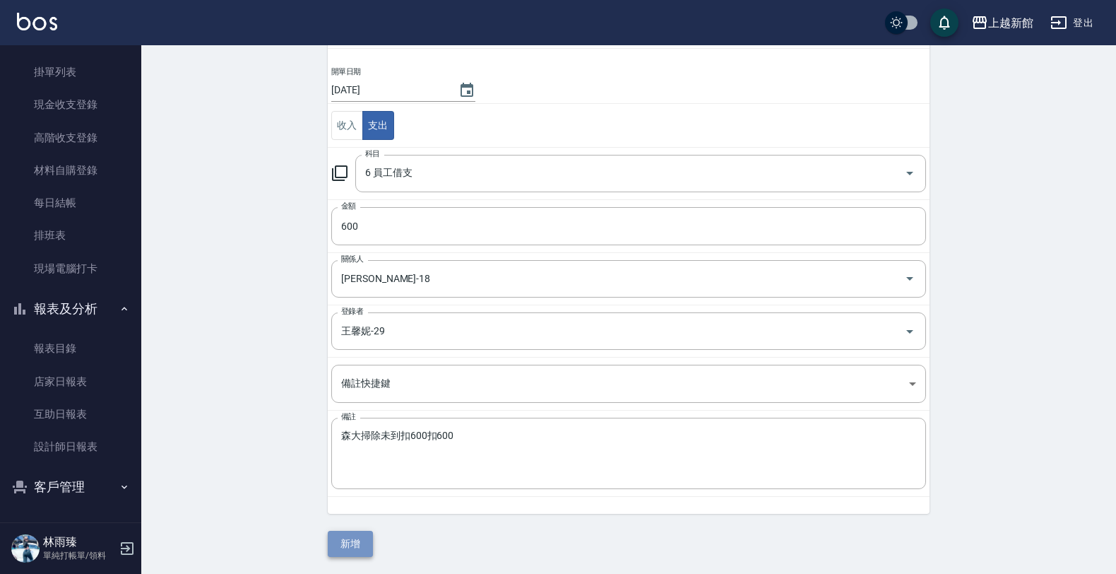
click at [362, 538] on button "新增" at bounding box center [350, 544] width 45 height 26
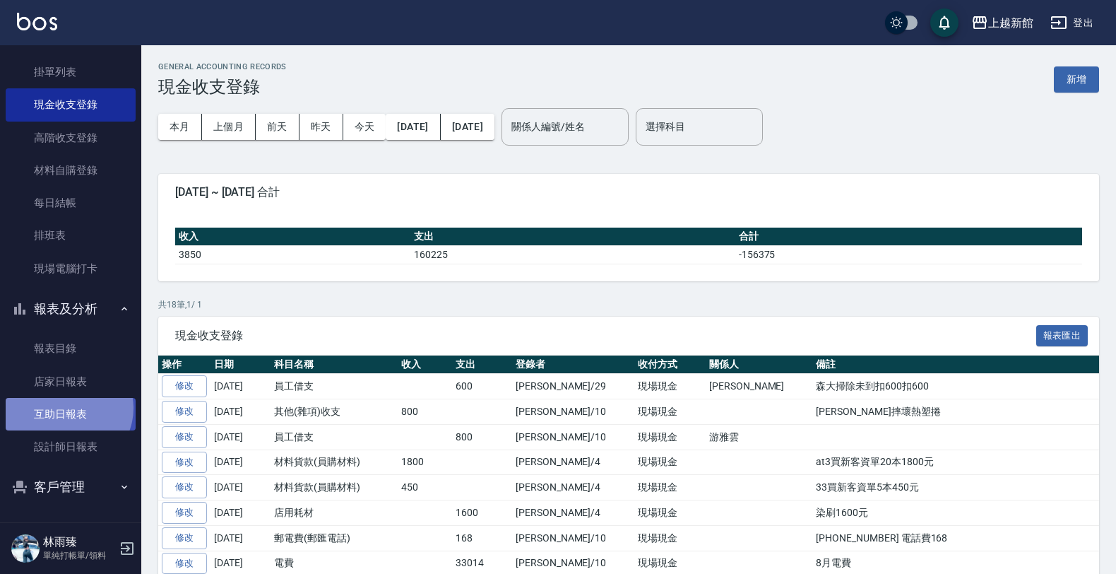
drag, startPoint x: 186, startPoint y: 382, endPoint x: 68, endPoint y: 400, distance: 119.4
click at [66, 407] on link "互助日報表" at bounding box center [71, 414] width 130 height 32
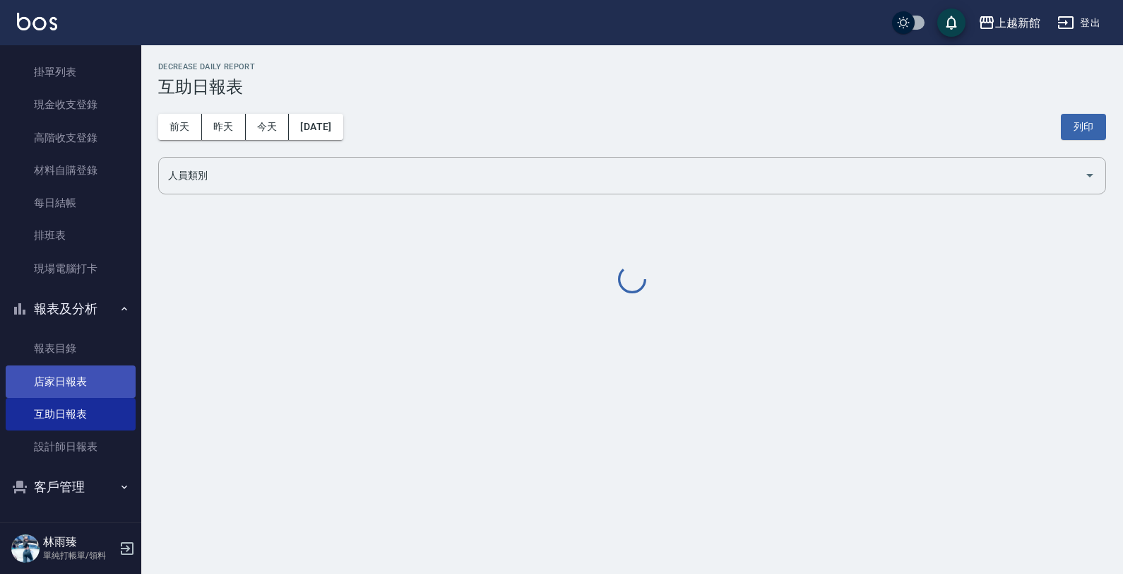
click at [86, 372] on link "店家日報表" at bounding box center [71, 381] width 130 height 32
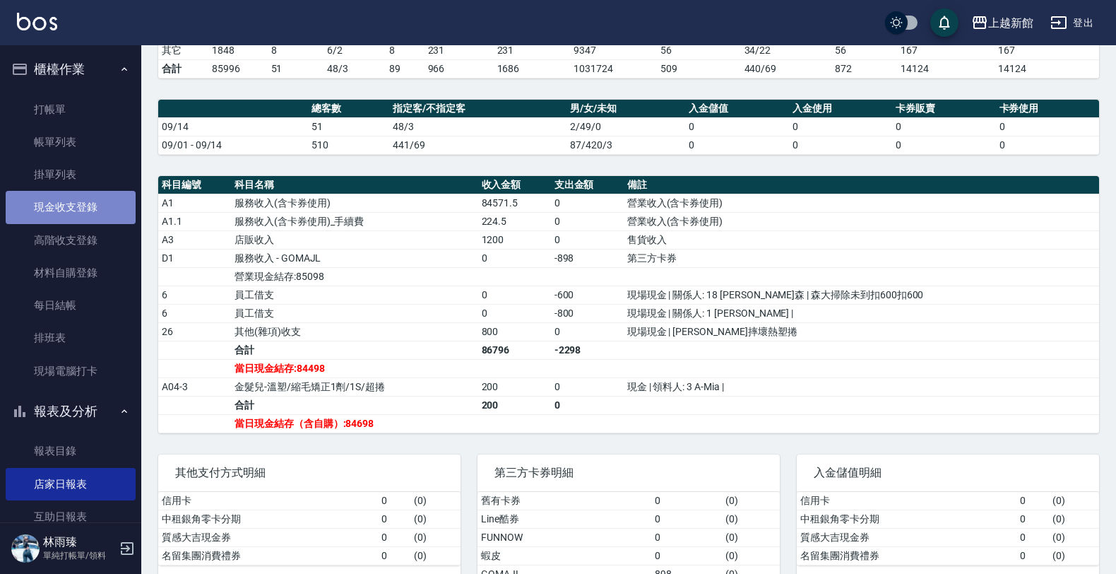
click at [90, 209] on link "現金收支登錄" at bounding box center [71, 207] width 130 height 32
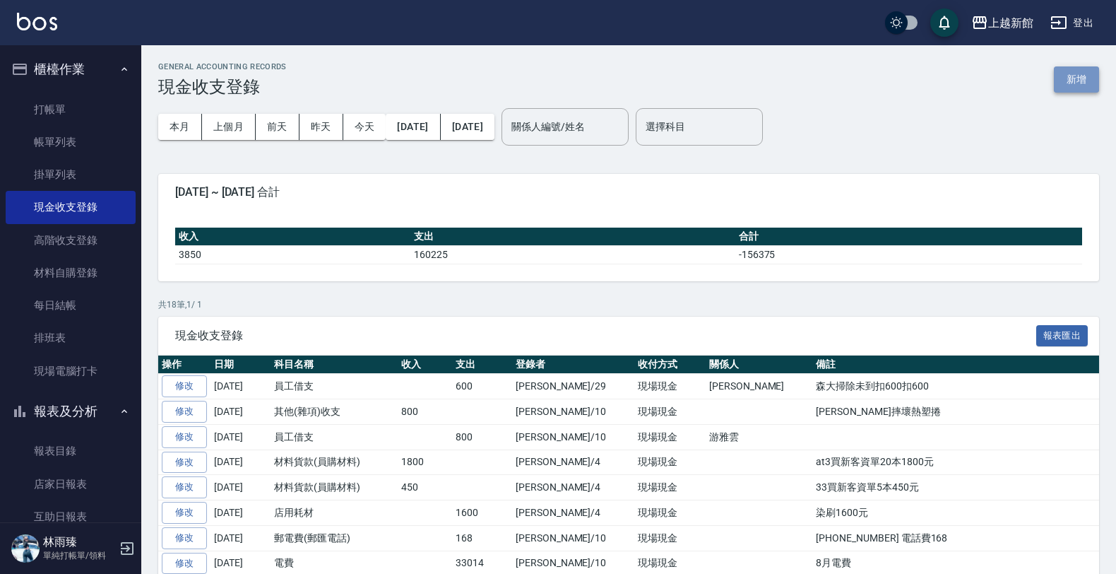
click at [1072, 71] on button "新增" at bounding box center [1076, 79] width 45 height 26
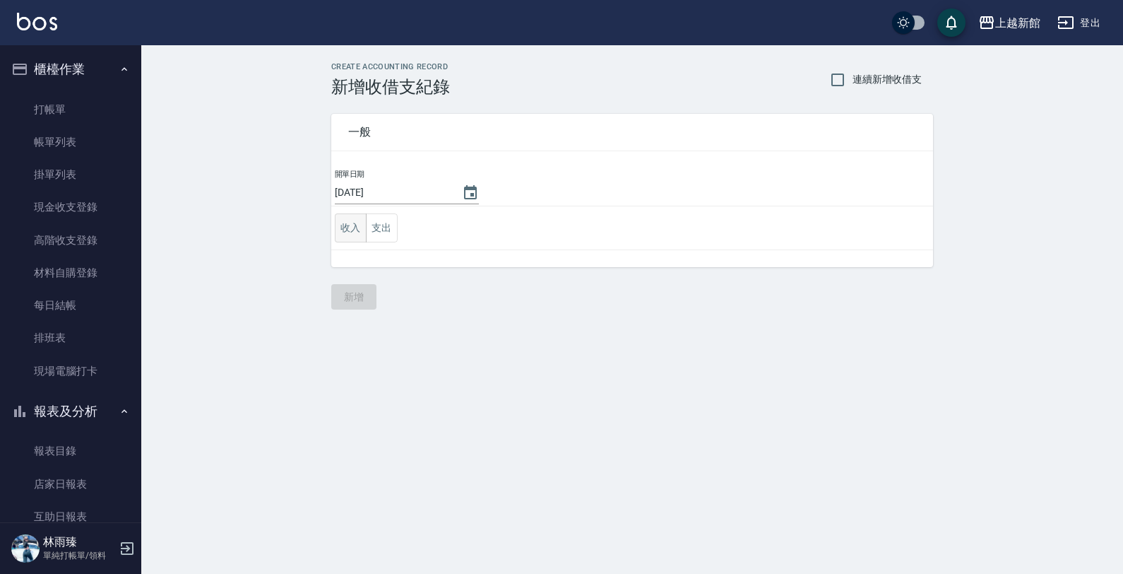
click at [348, 225] on button "收入" at bounding box center [351, 227] width 32 height 29
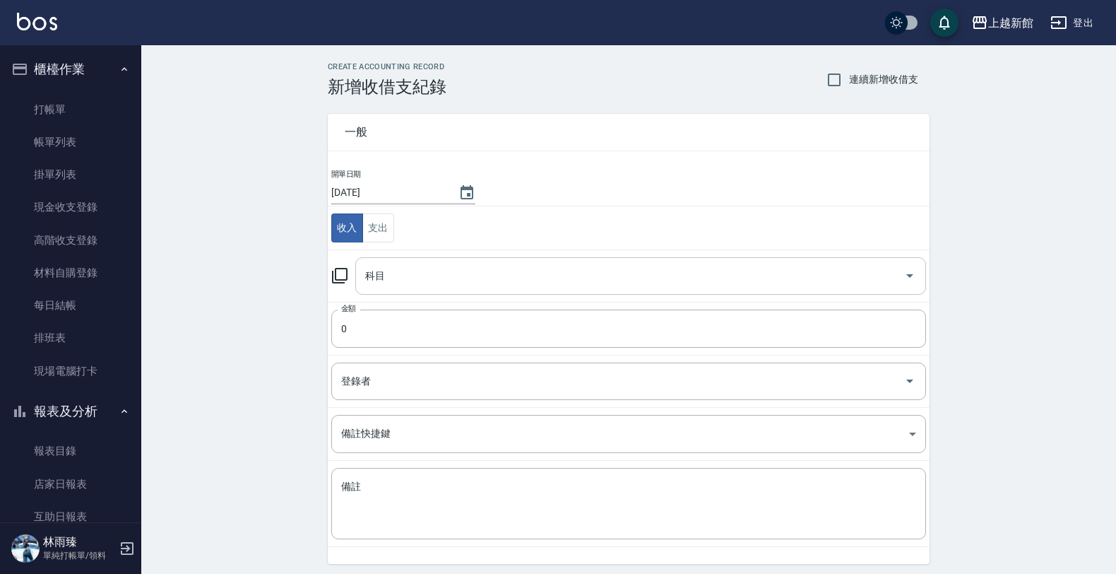
click at [528, 281] on input "科目" at bounding box center [630, 276] width 537 height 25
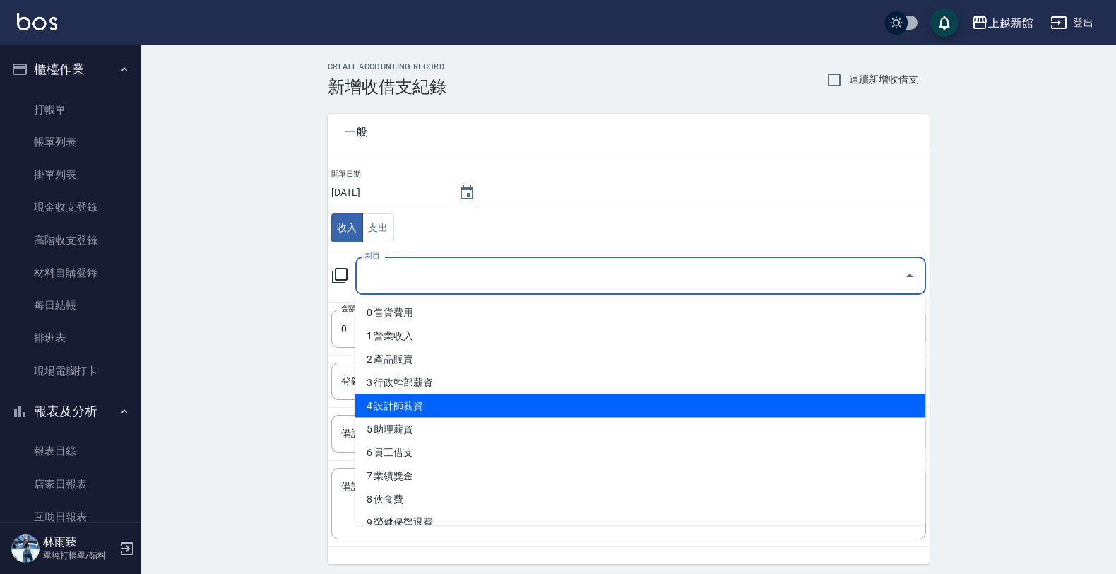
click at [220, 302] on div "CREATE ACCOUNTING RECORD 新增收借支紀錄 連續新增收借支 一般 開單日期 [DATE] 收入 支出 科目 科目 金額 0 金額 登錄者…" at bounding box center [628, 334] width 975 height 579
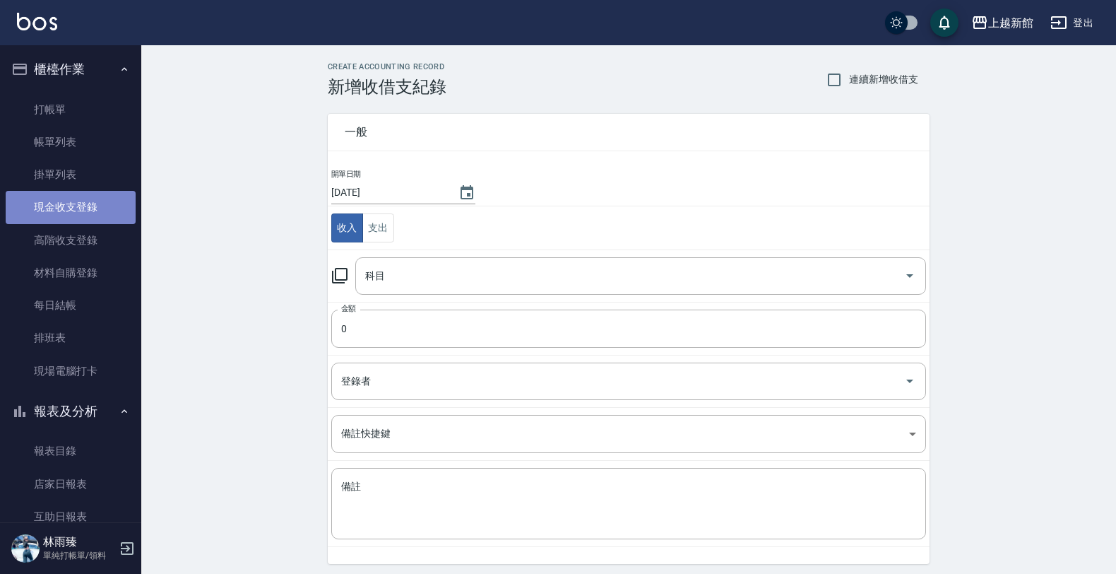
click at [93, 213] on link "現金收支登錄" at bounding box center [71, 207] width 130 height 32
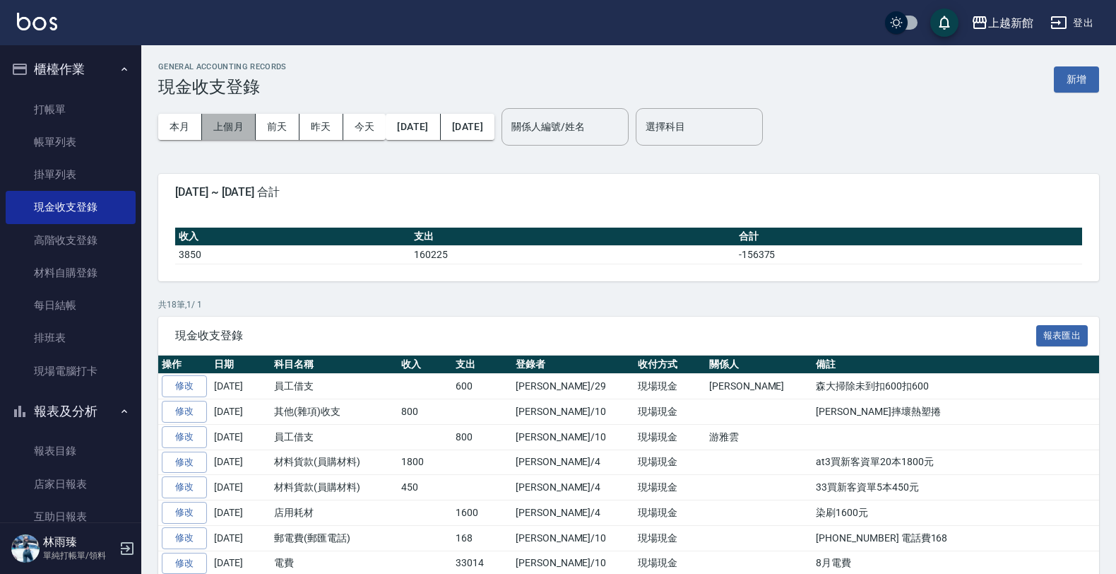
click at [207, 124] on button "上個月" at bounding box center [229, 127] width 54 height 26
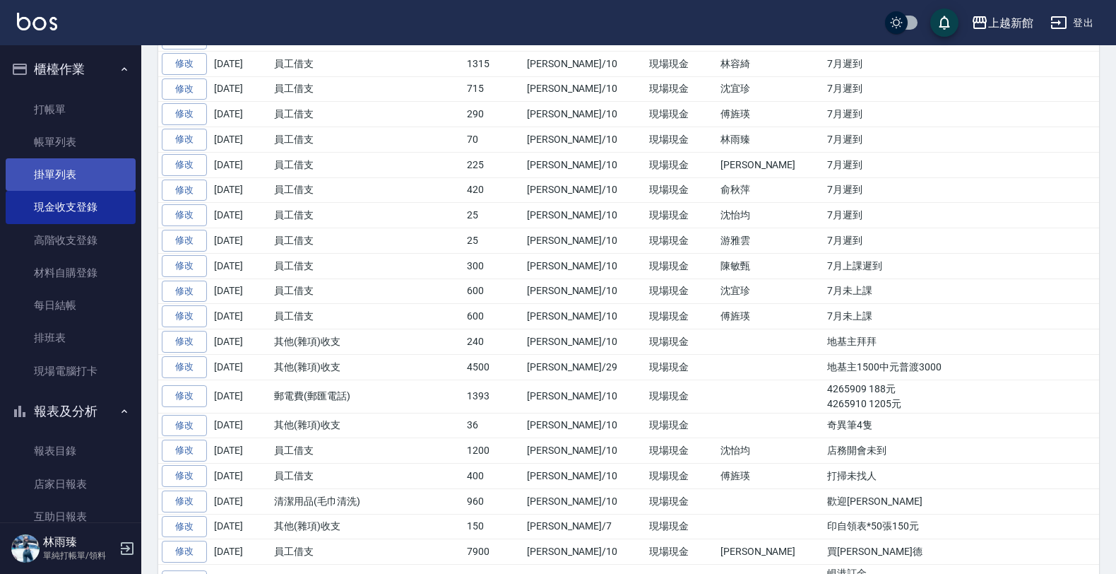
scroll to position [425, 0]
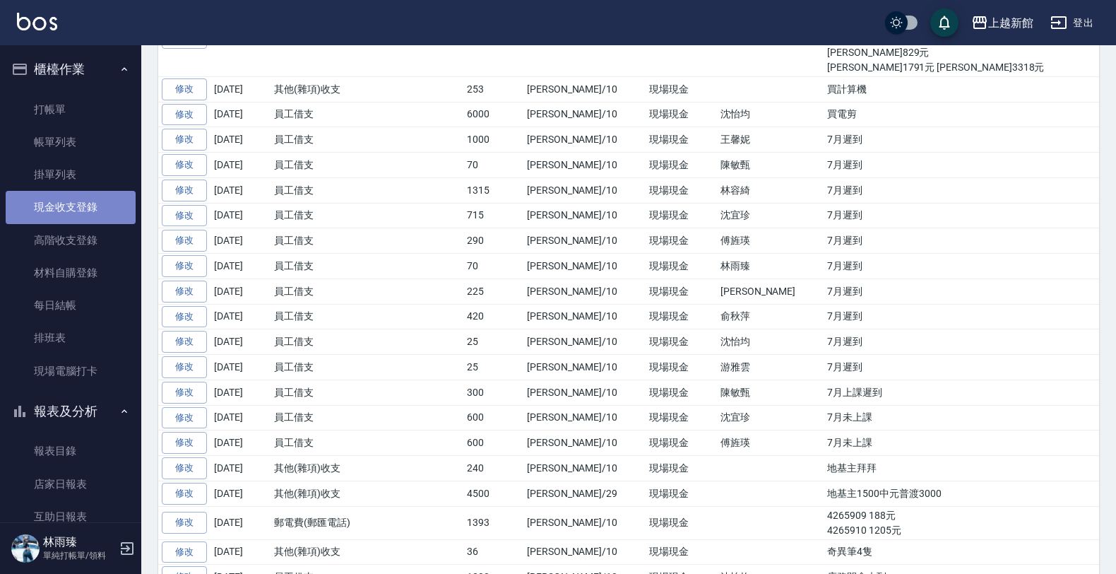
click at [115, 199] on link "現金收支登錄" at bounding box center [71, 207] width 130 height 32
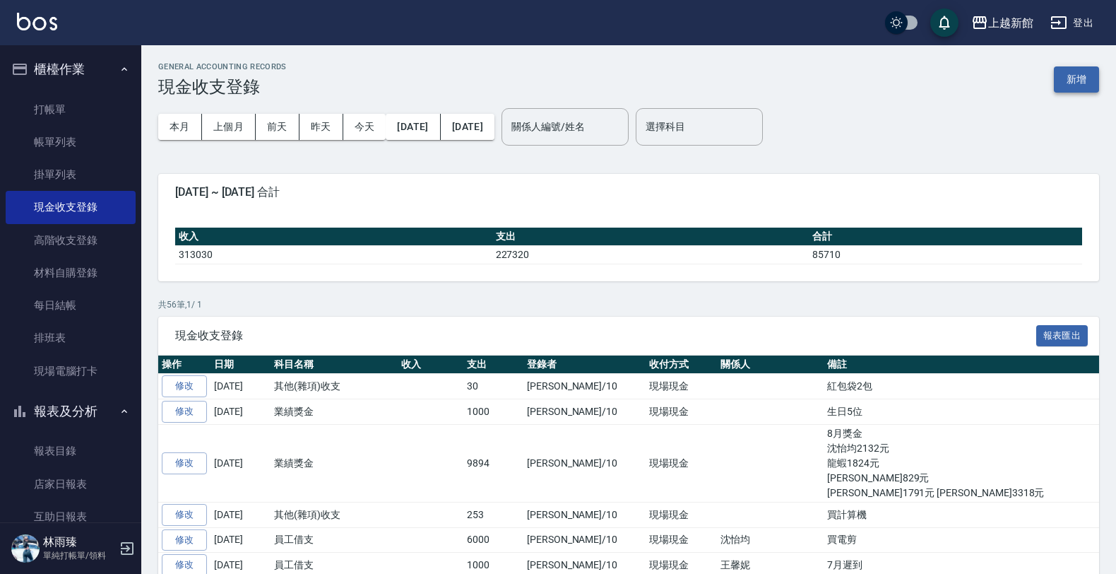
click at [1093, 85] on button "新增" at bounding box center [1076, 79] width 45 height 26
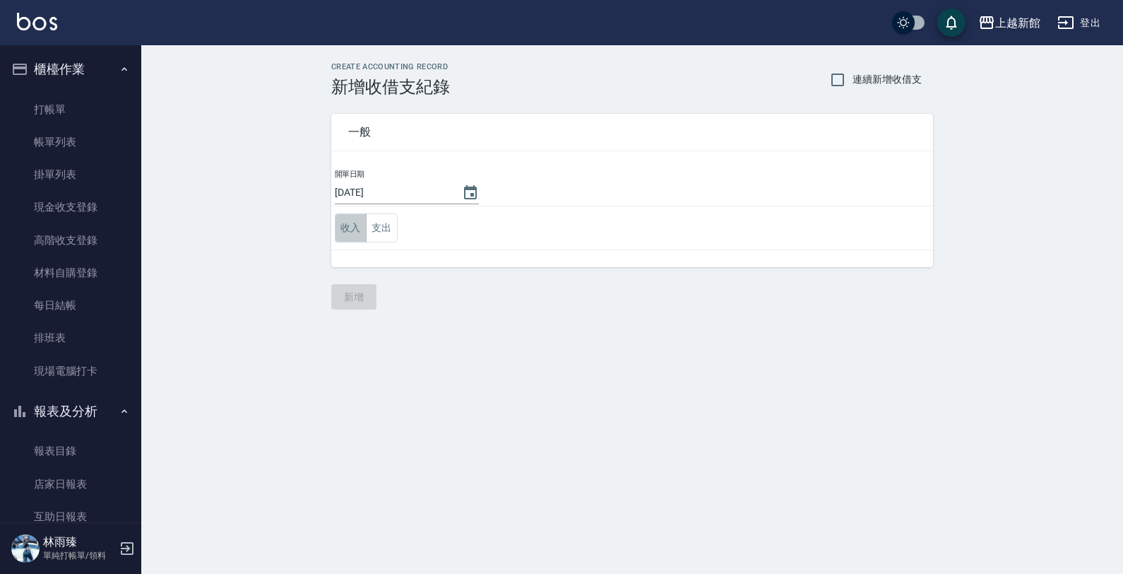
click at [352, 221] on button "收入" at bounding box center [351, 227] width 32 height 29
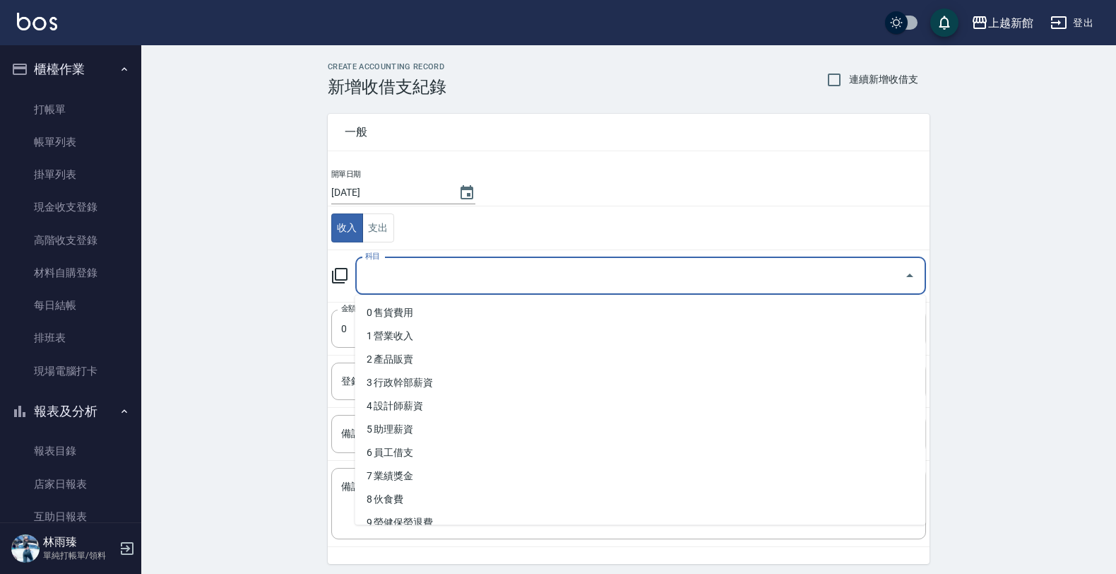
click at [386, 268] on input "科目" at bounding box center [630, 276] width 537 height 25
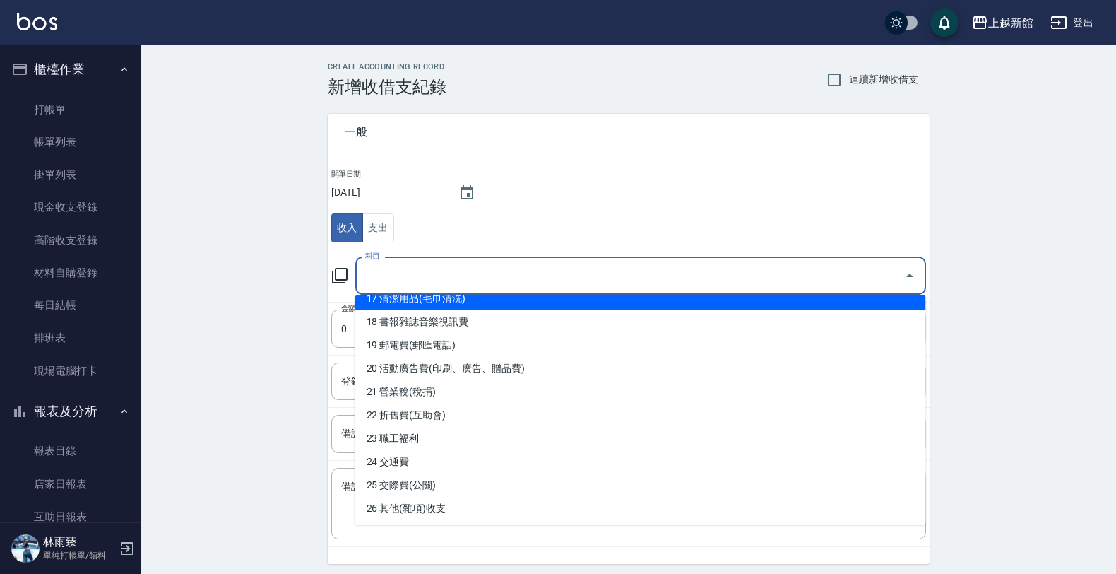
scroll to position [442, 0]
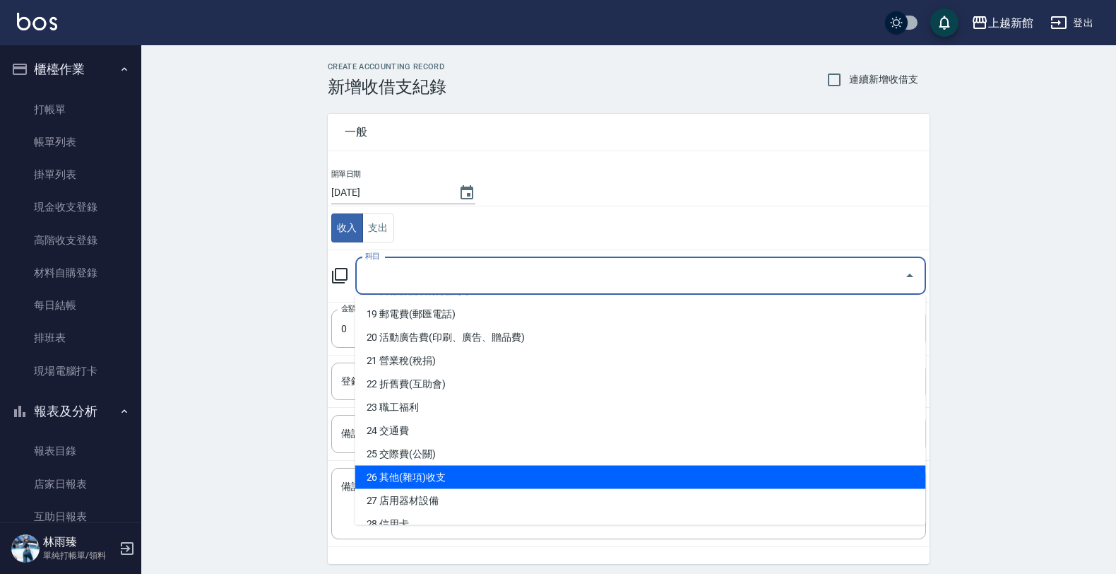
click at [429, 471] on li "26 其他(雜項)收支" at bounding box center [640, 477] width 571 height 23
type input "26 其他(雜項)收支"
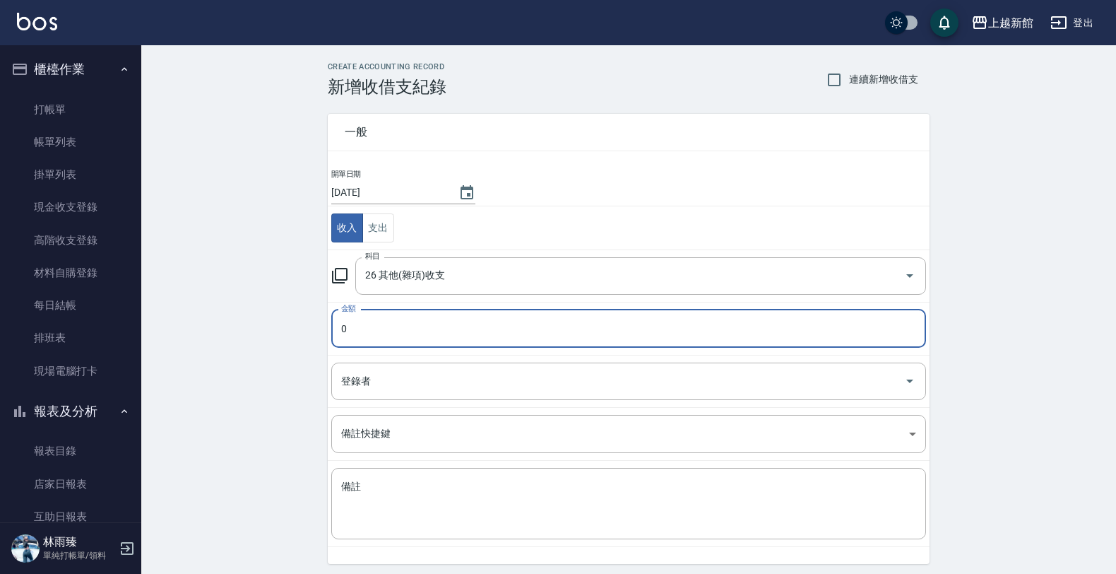
click at [449, 318] on input "0" at bounding box center [628, 328] width 595 height 38
drag, startPoint x: 449, startPoint y: 317, endPoint x: 329, endPoint y: 333, distance: 121.9
click at [329, 333] on td "金額 0 金額" at bounding box center [629, 328] width 602 height 53
type input "600"
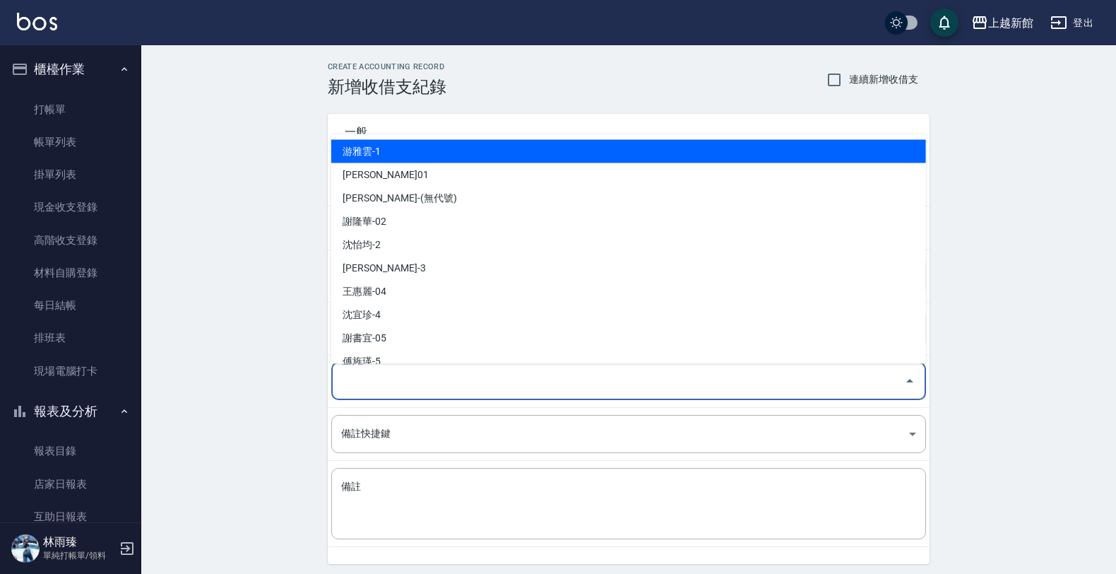
click at [466, 390] on input "登錄者" at bounding box center [618, 381] width 561 height 25
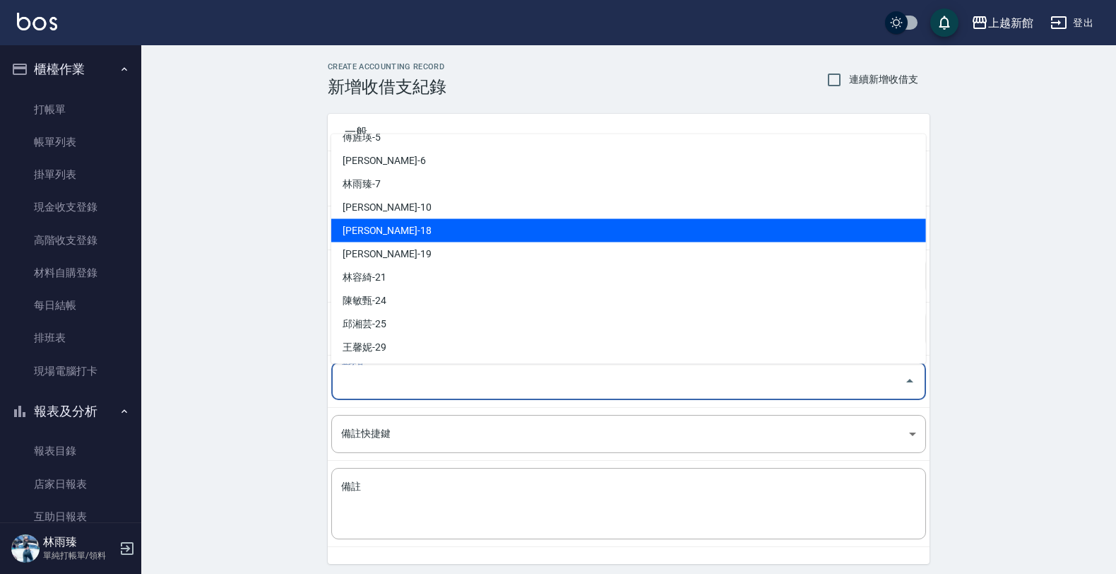
scroll to position [265, 0]
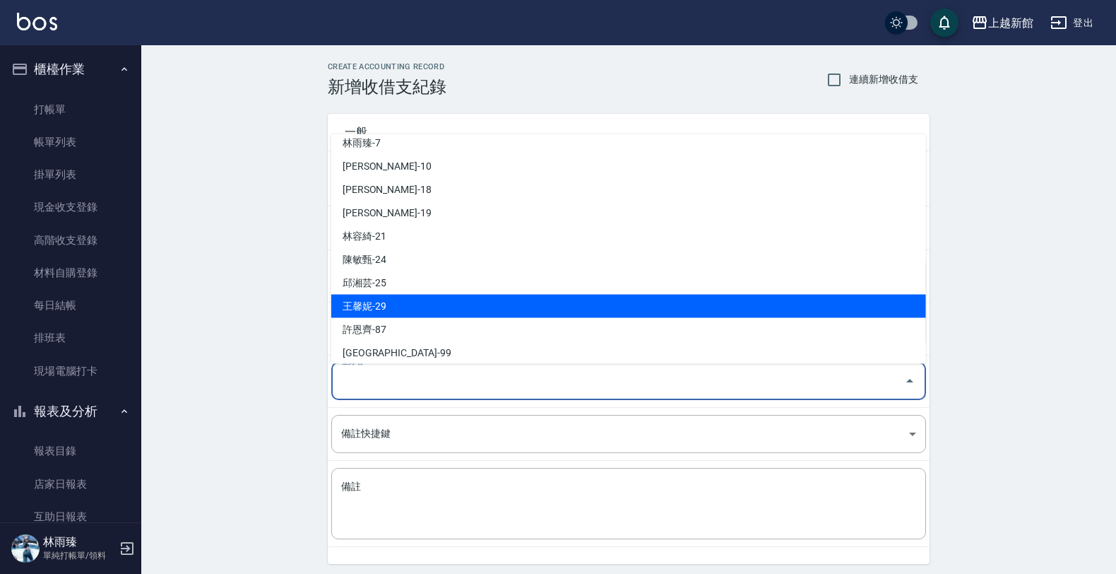
click at [391, 308] on li "王馨妮-29" at bounding box center [628, 306] width 595 height 23
type input "王馨妮-29"
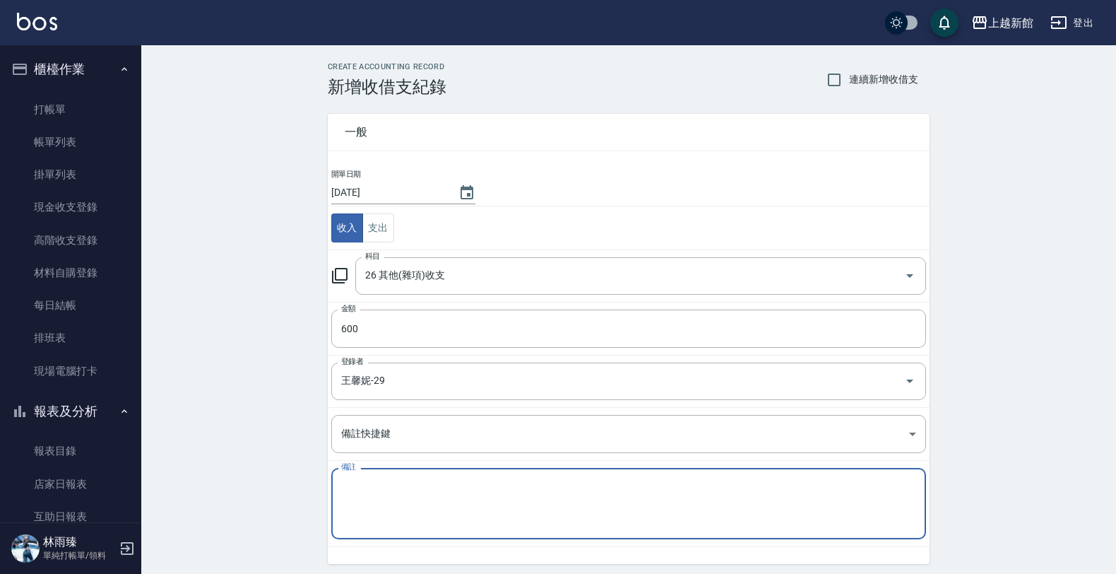
click at [396, 490] on textarea "備註" at bounding box center [628, 504] width 575 height 48
type textarea "ㄜ"
type textarea "K"
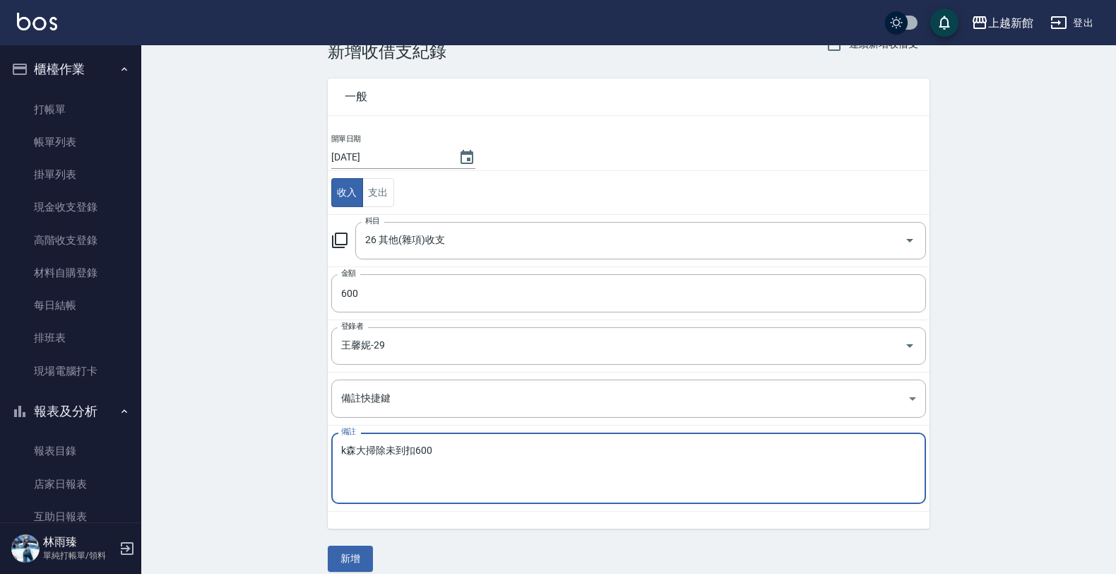
scroll to position [51, 0]
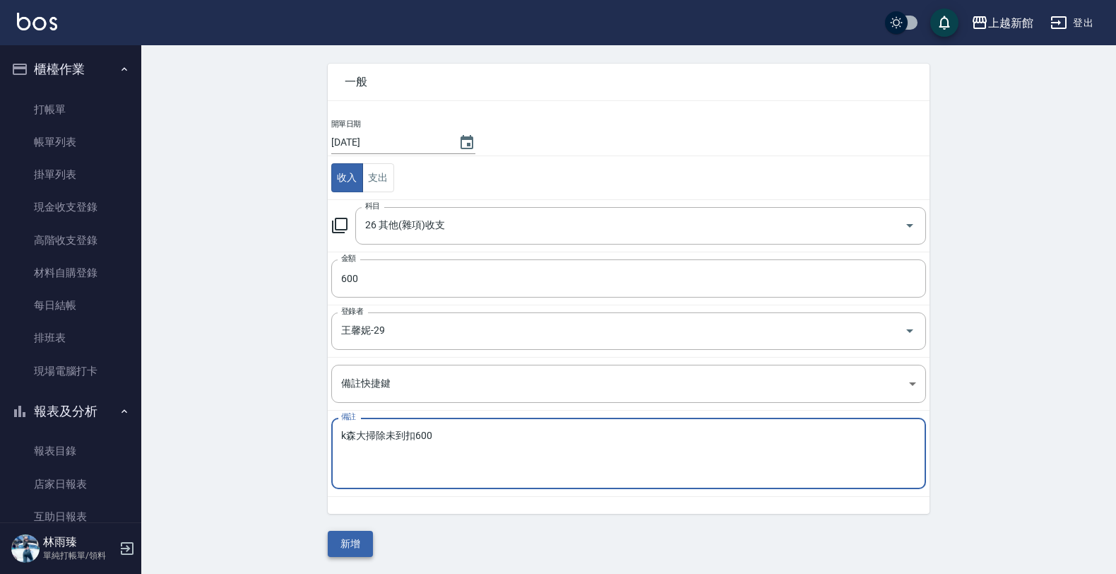
type textarea "k森大掃除未到扣600"
click at [346, 545] on button "新增" at bounding box center [350, 544] width 45 height 26
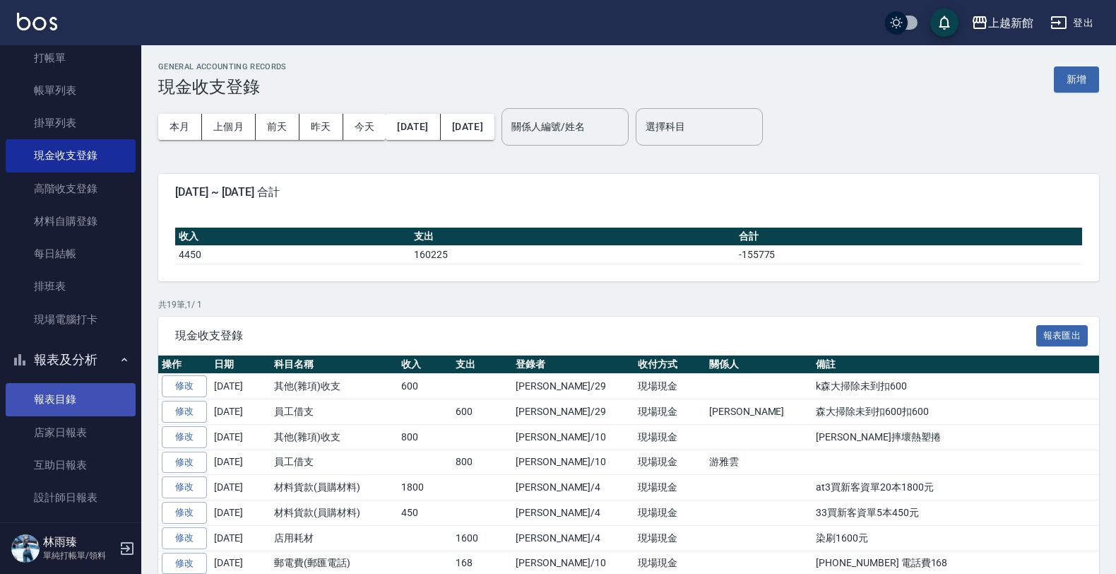
scroll to position [102, 0]
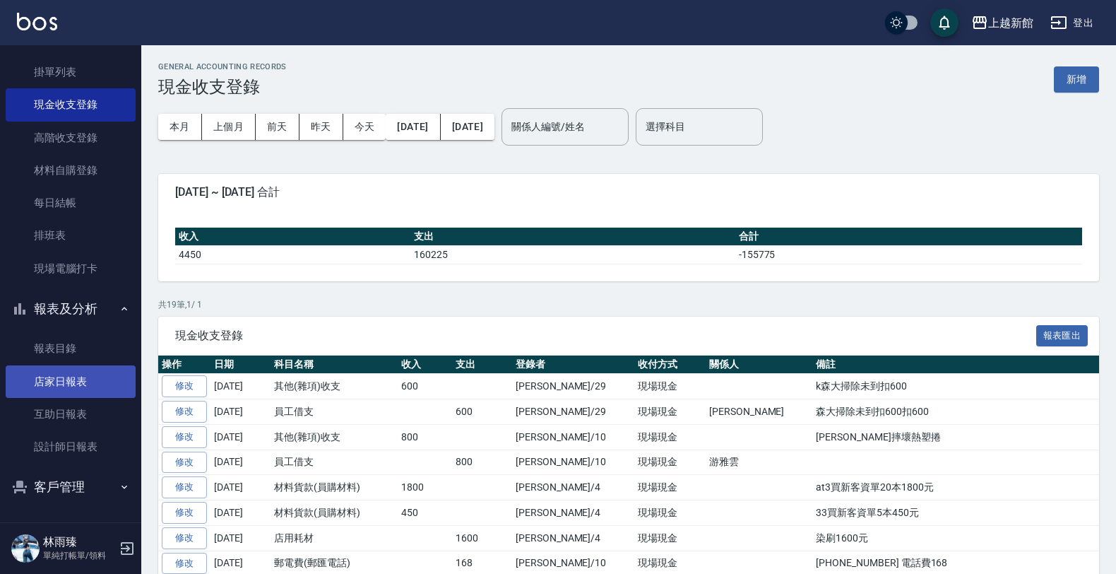
click at [78, 379] on link "店家日報表" at bounding box center [71, 381] width 130 height 32
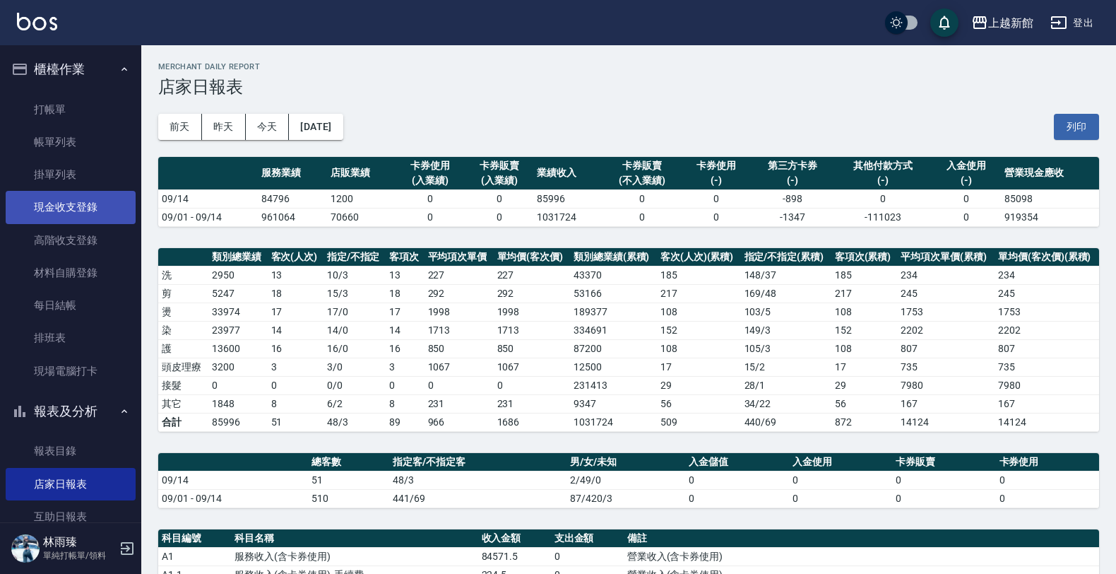
click at [93, 211] on link "現金收支登錄" at bounding box center [71, 207] width 130 height 32
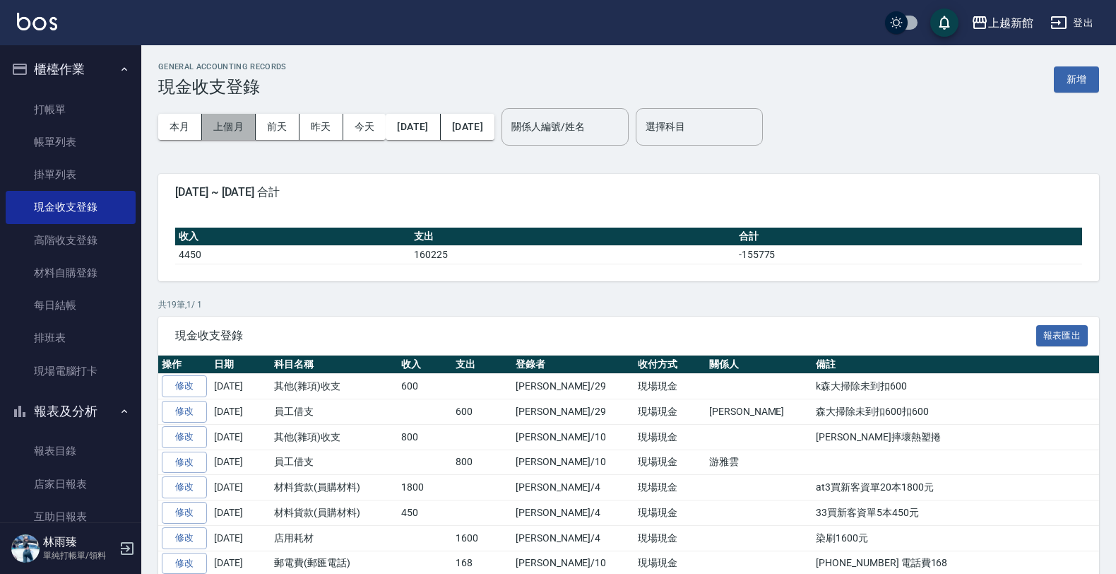
click at [231, 125] on button "上個月" at bounding box center [229, 127] width 54 height 26
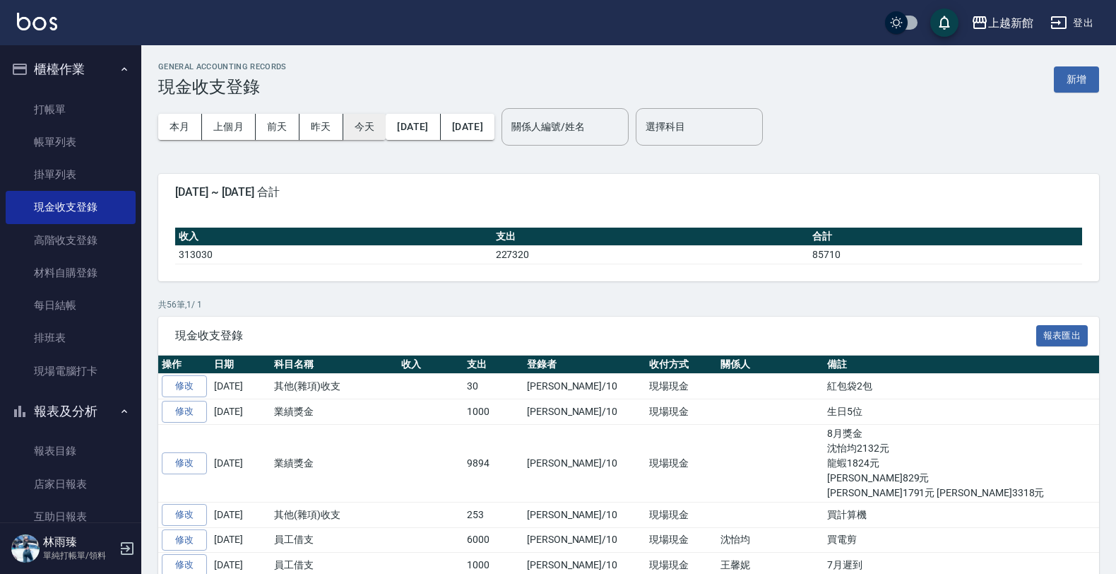
click at [353, 119] on button "今天" at bounding box center [364, 127] width 43 height 26
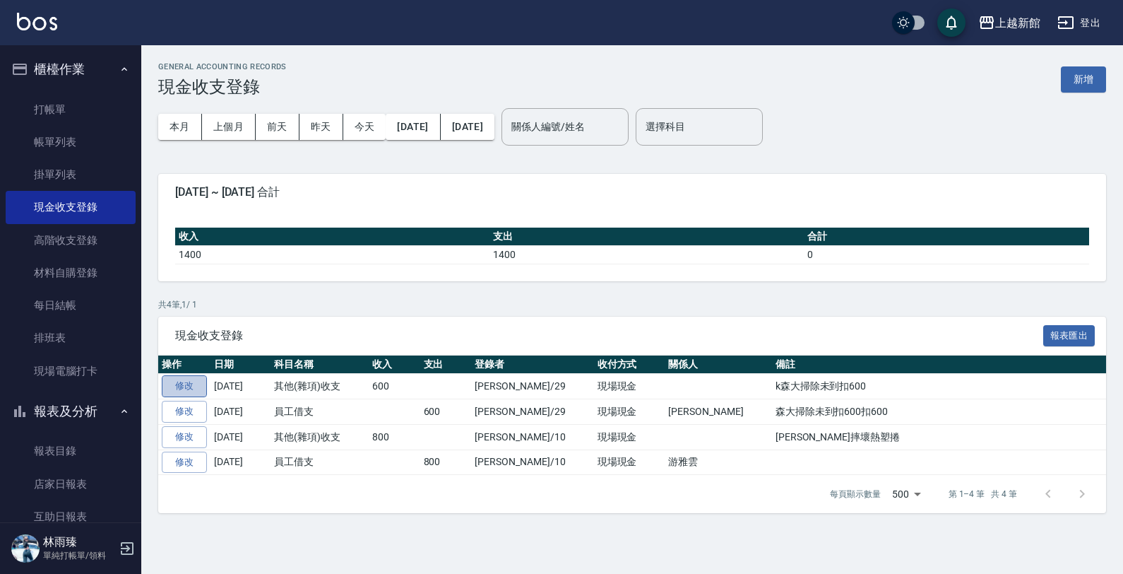
click at [189, 383] on link "修改" at bounding box center [184, 386] width 45 height 22
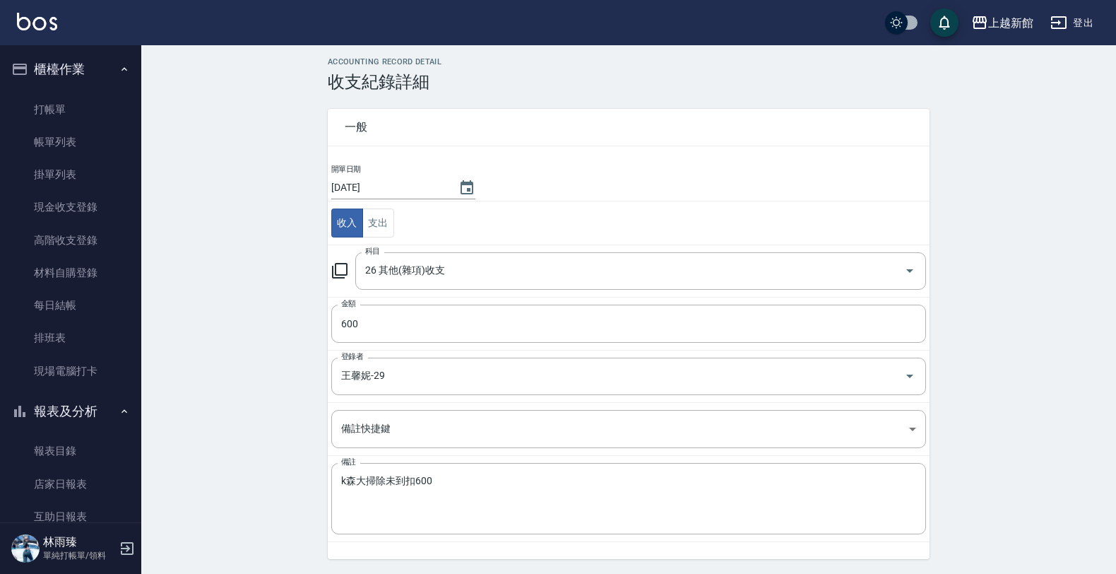
scroll to position [34, 0]
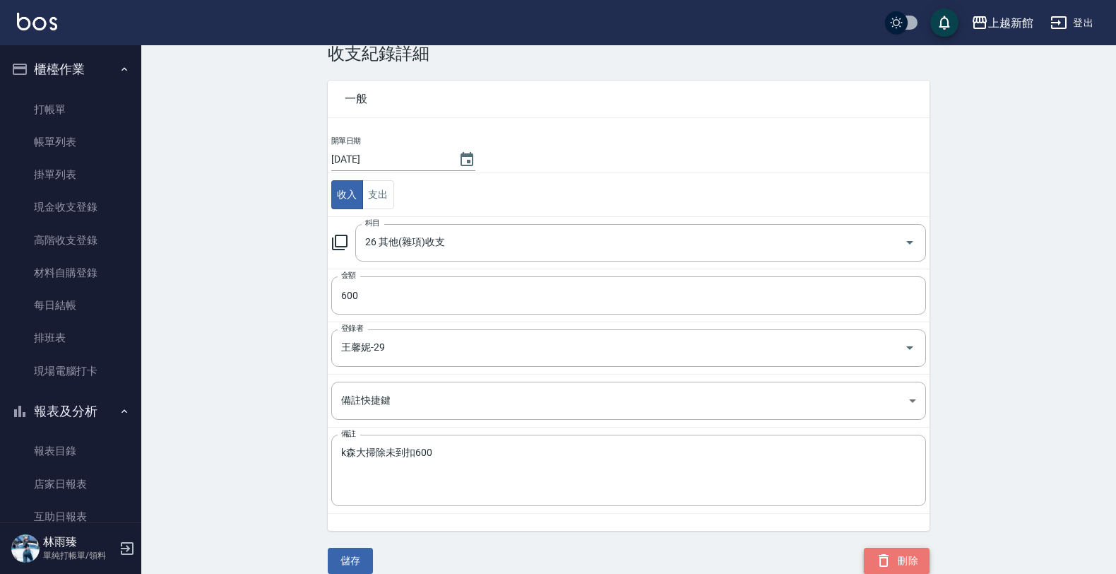
click at [909, 556] on button "刪除" at bounding box center [897, 561] width 66 height 26
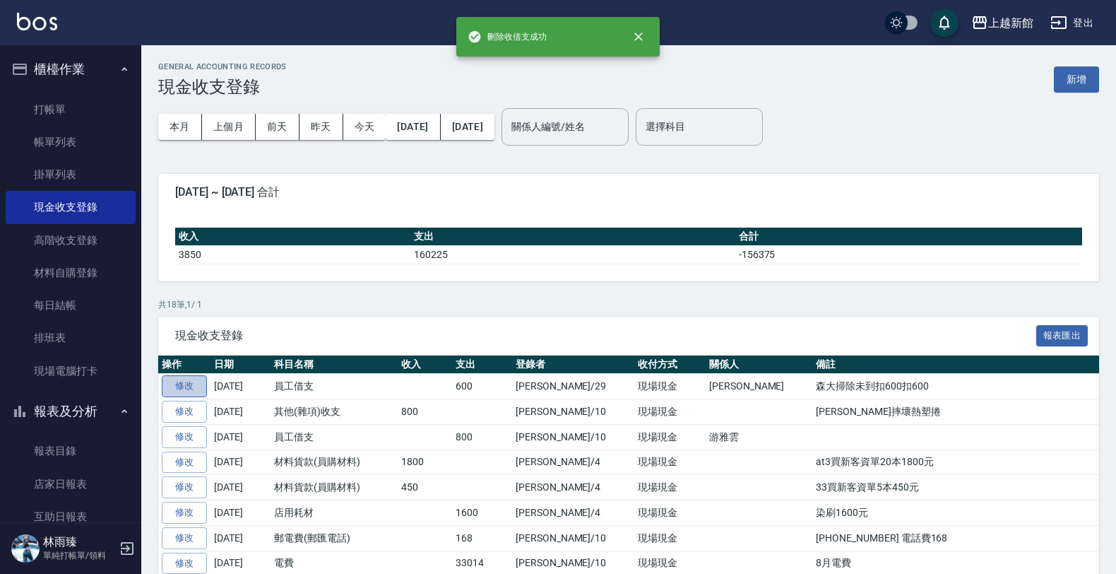
click at [201, 384] on link "修改" at bounding box center [184, 386] width 45 height 22
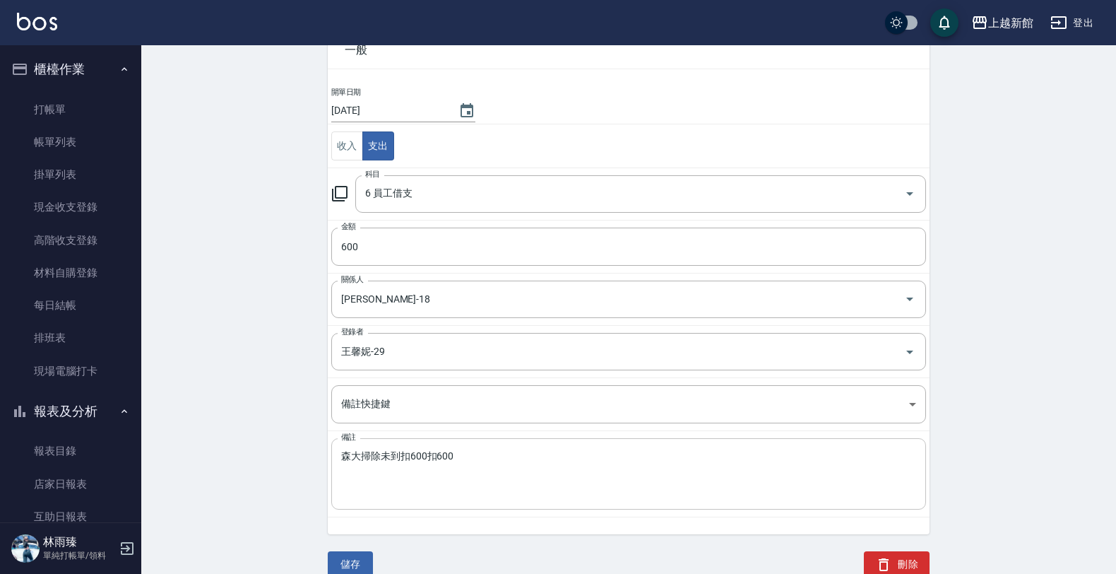
scroll to position [86, 0]
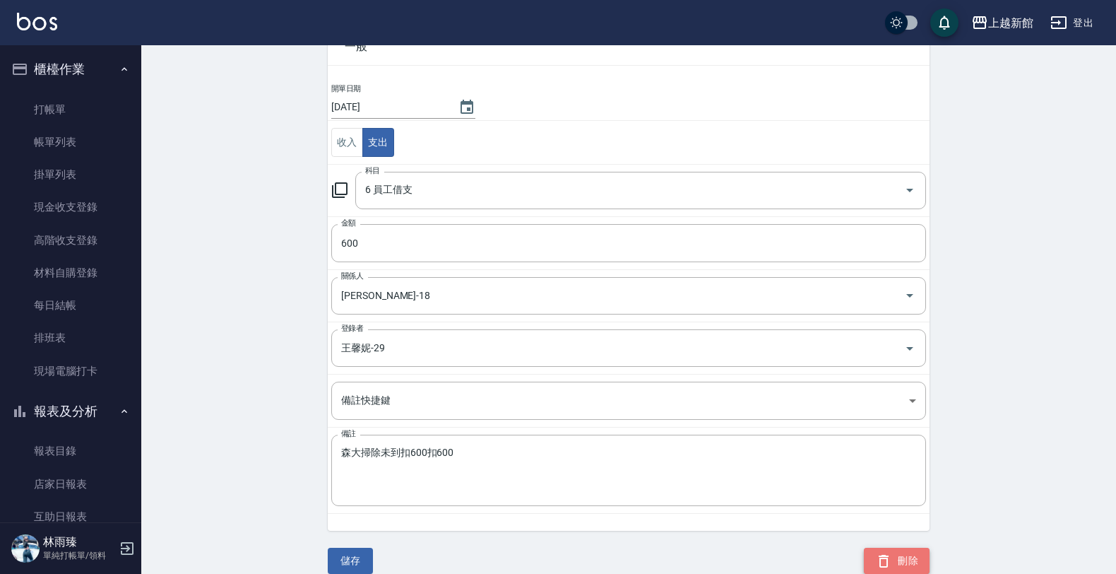
click at [902, 569] on button "刪除" at bounding box center [897, 561] width 66 height 26
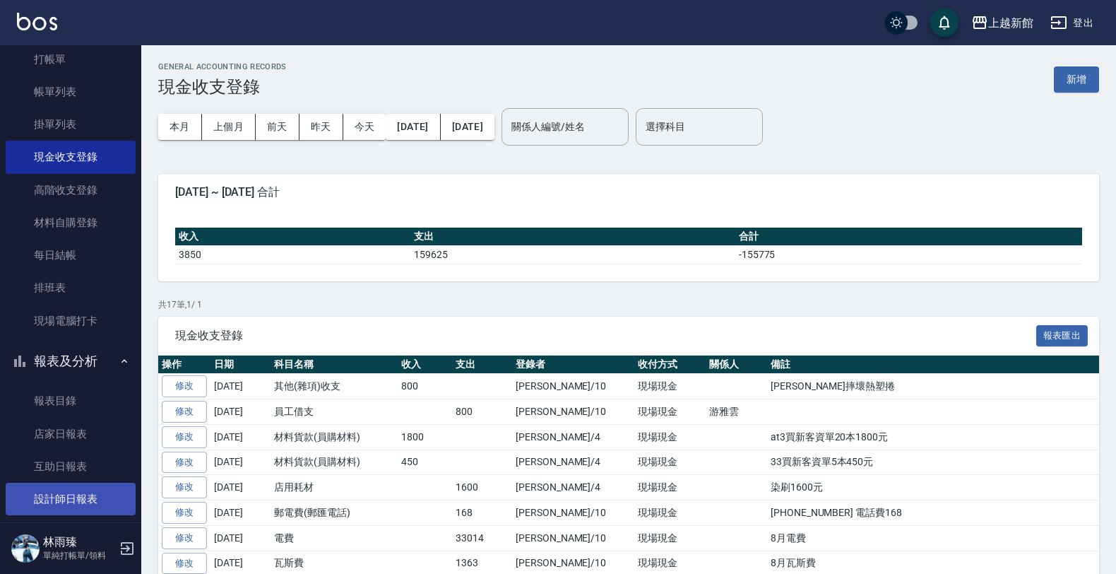
scroll to position [102, 0]
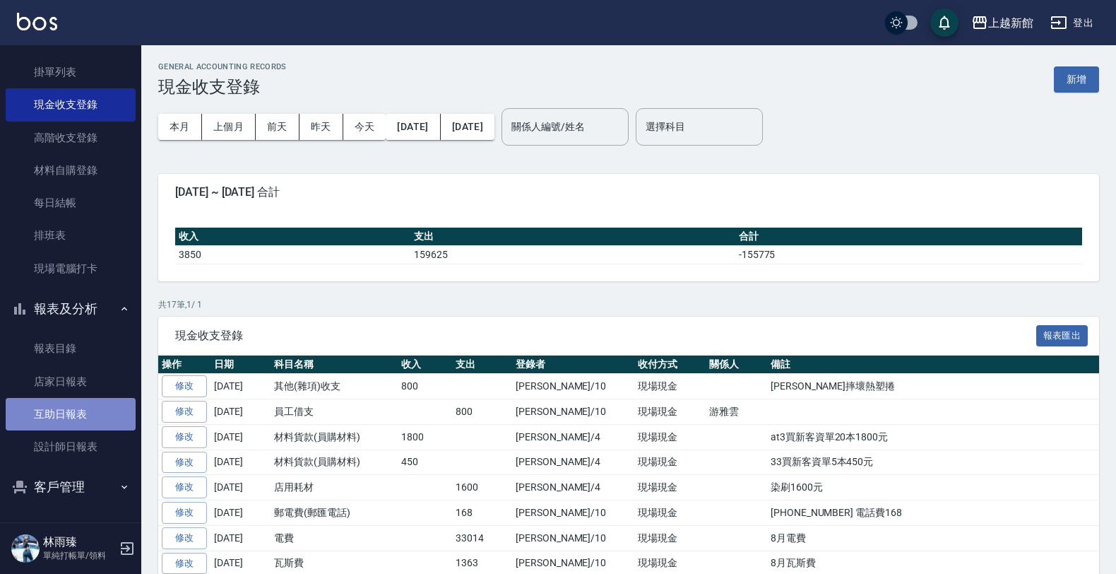
click at [74, 419] on link "互助日報表" at bounding box center [71, 414] width 130 height 32
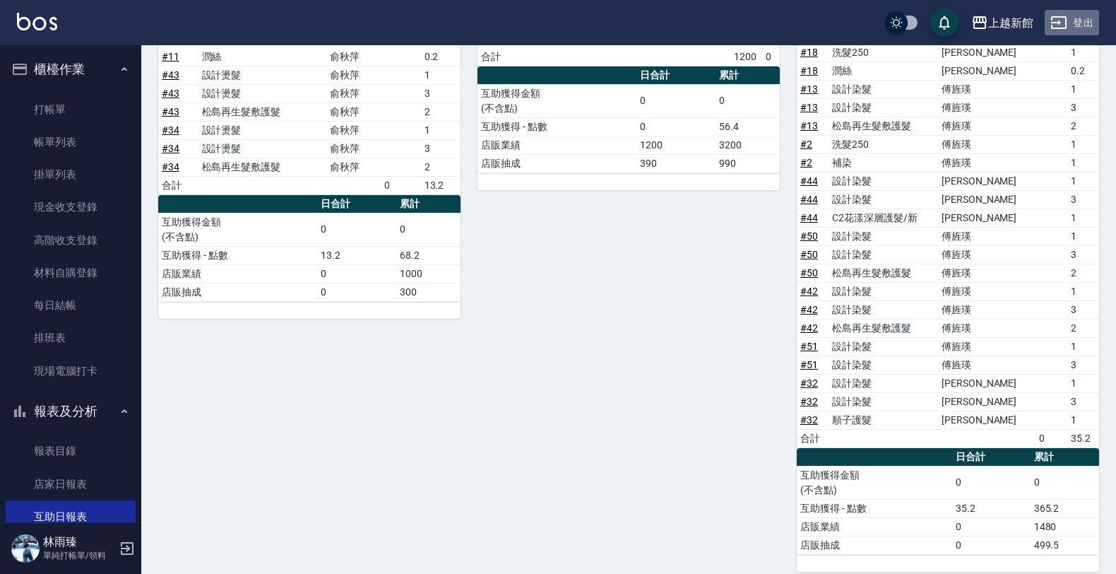
click at [1062, 20] on icon "button" at bounding box center [1059, 22] width 17 height 17
